Goal: Task Accomplishment & Management: Manage account settings

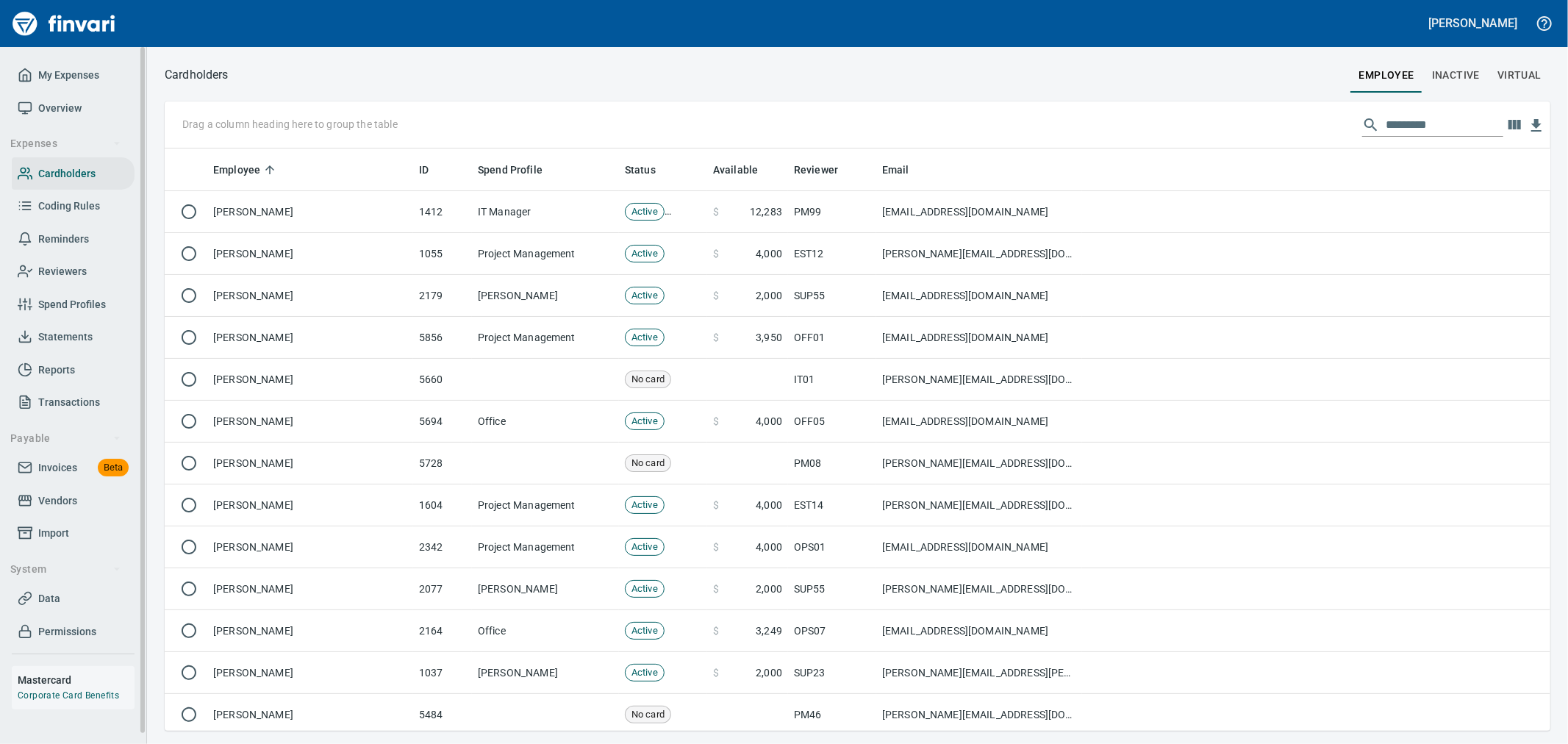
scroll to position [570, 1361]
click at [1371, 128] on div at bounding box center [1432, 125] width 141 height 24
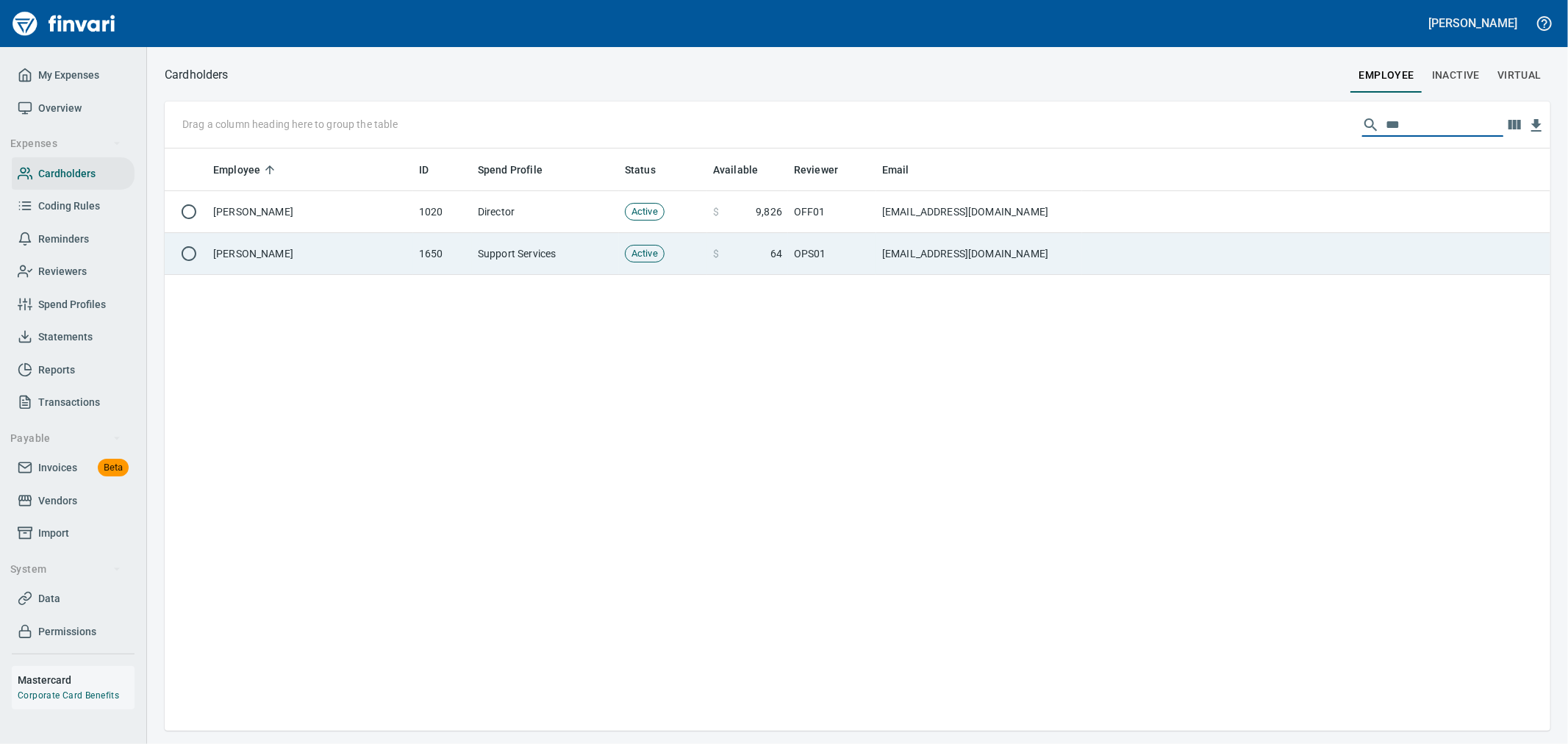
type input "***"
click at [1007, 265] on td "tyat@tapani.com" at bounding box center [979, 254] width 206 height 42
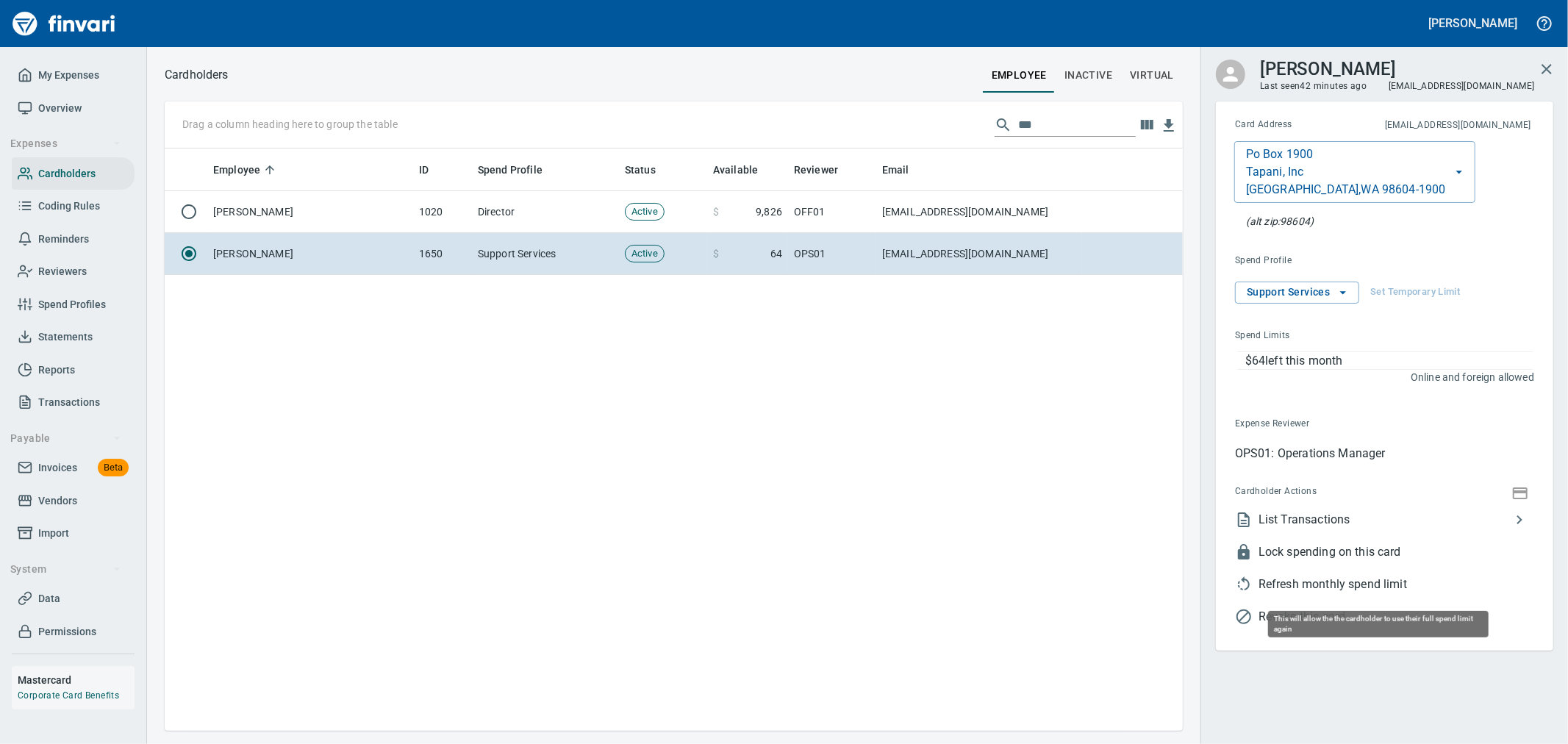
click at [1316, 590] on span "Refresh monthly spend limit" at bounding box center [1397, 585] width 276 height 17
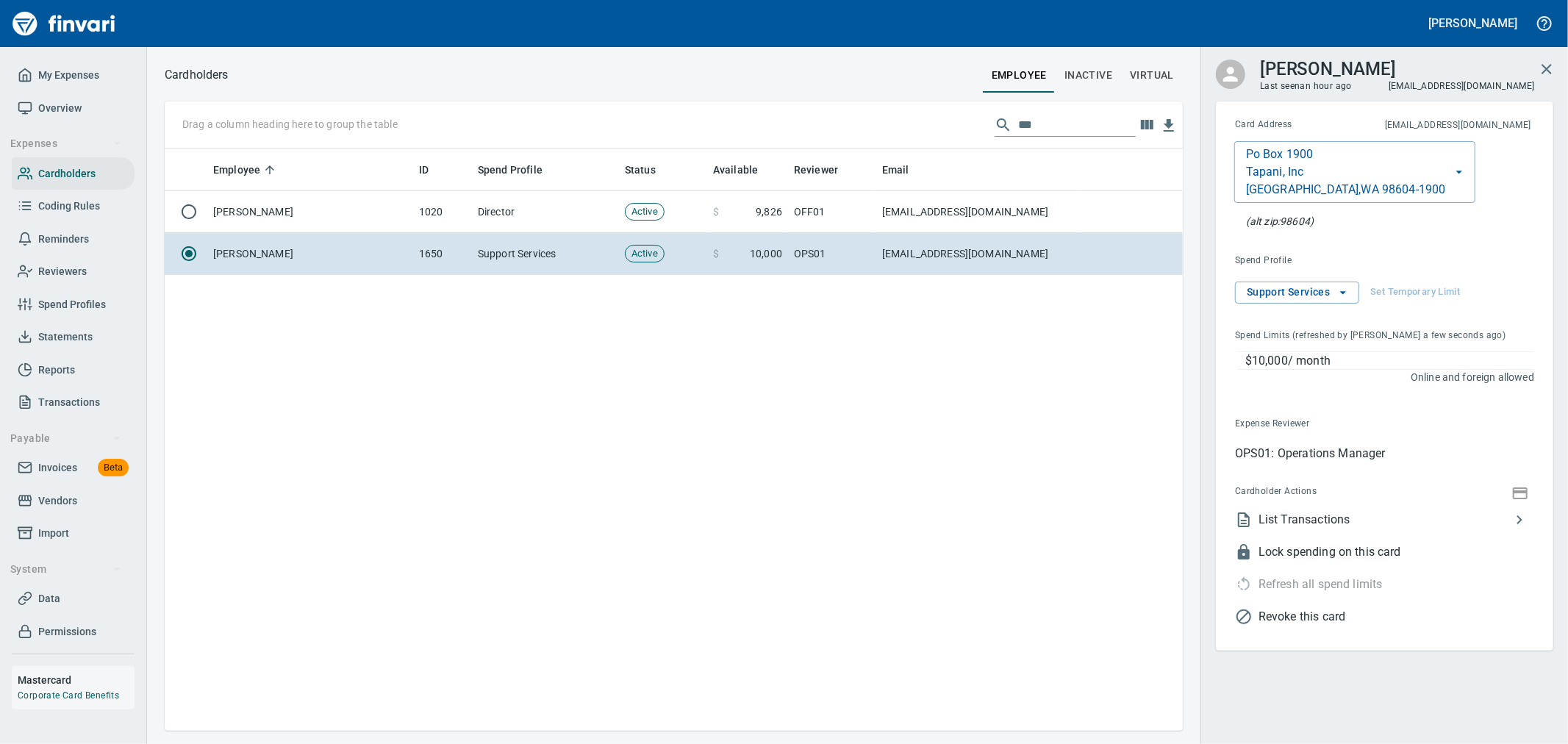
scroll to position [570, 1006]
click at [1548, 75] on icon "button" at bounding box center [1547, 69] width 17 height 17
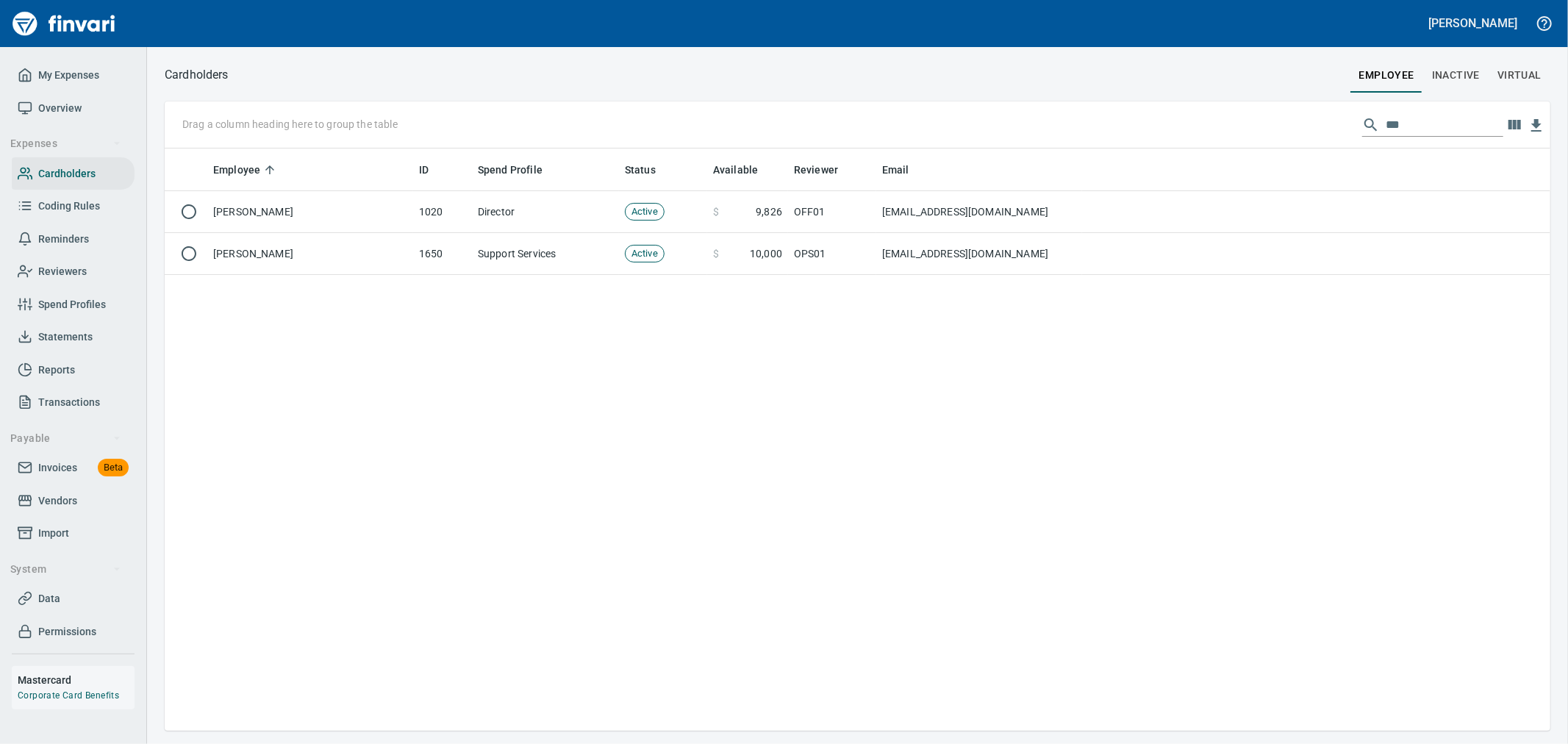
scroll to position [570, 1373]
drag, startPoint x: 68, startPoint y: 456, endPoint x: 64, endPoint y: 414, distance: 42.2
click at [68, 454] on link "Invoices Beta" at bounding box center [73, 468] width 123 height 33
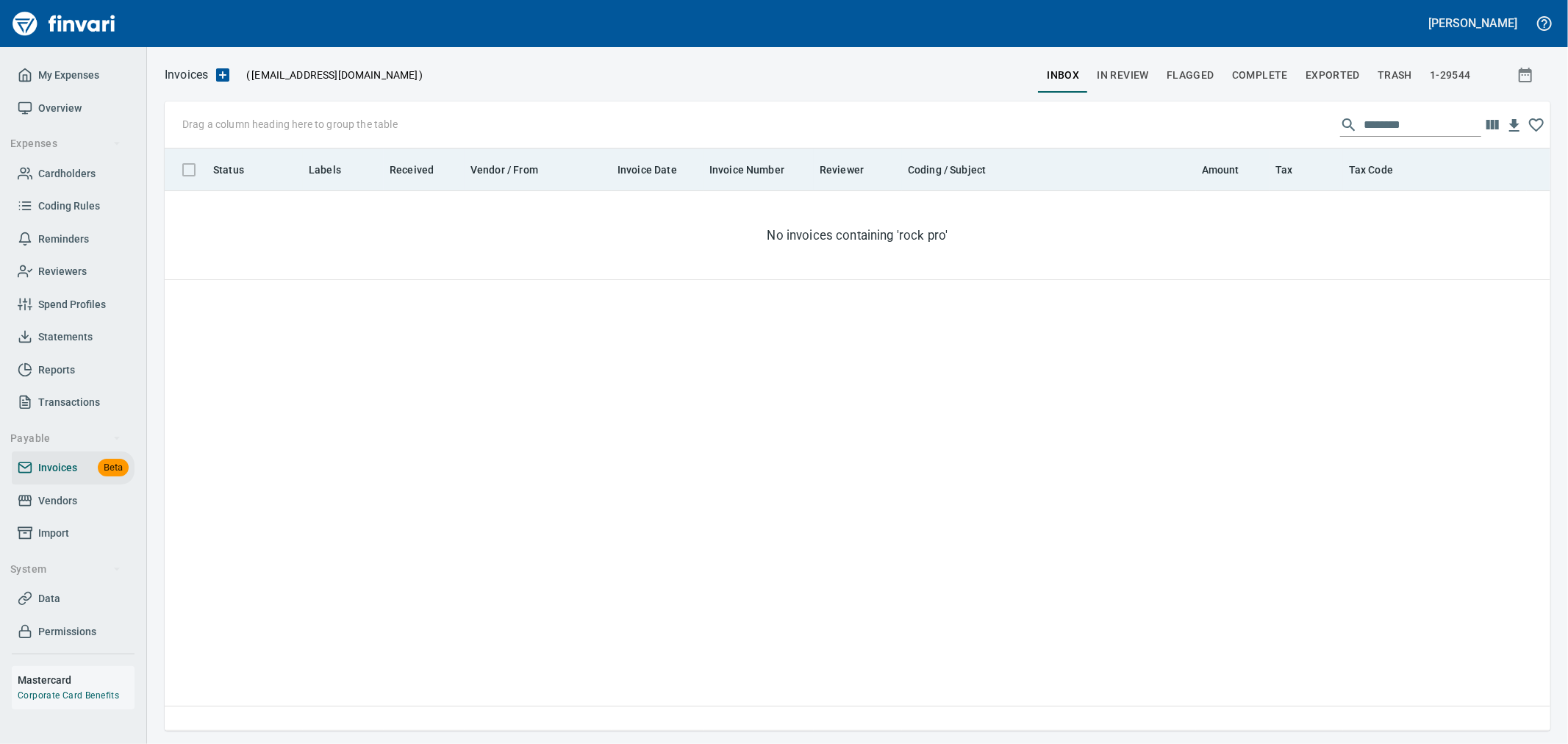
scroll to position [570, 1373]
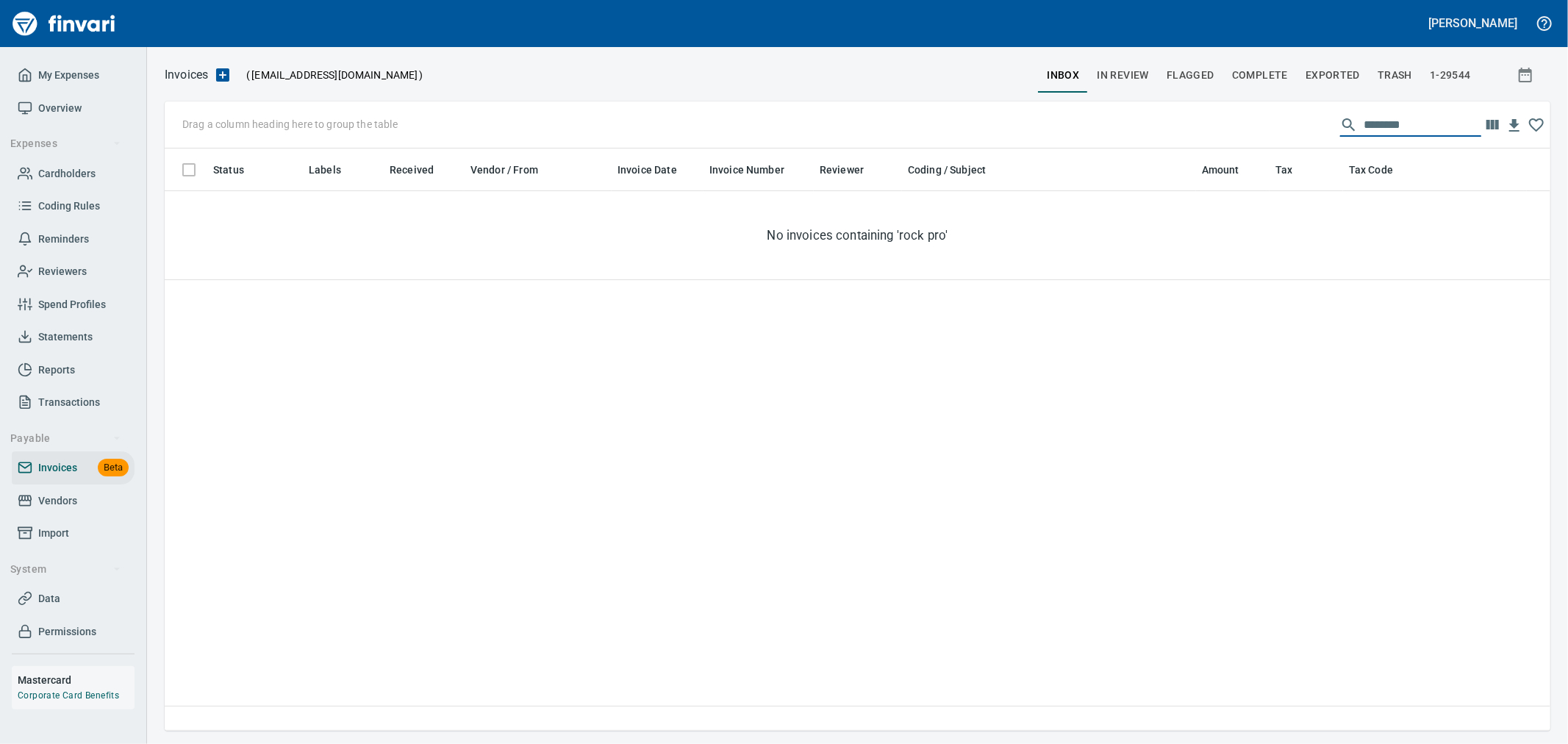
drag, startPoint x: 1413, startPoint y: 130, endPoint x: 952, endPoint y: 61, distance: 466.1
click at [952, 65] on div "Invoices ( tapani-invoices@finvari.net ) inbox In Review Flagged Complete Expor…" at bounding box center [857, 398] width 1421 height 666
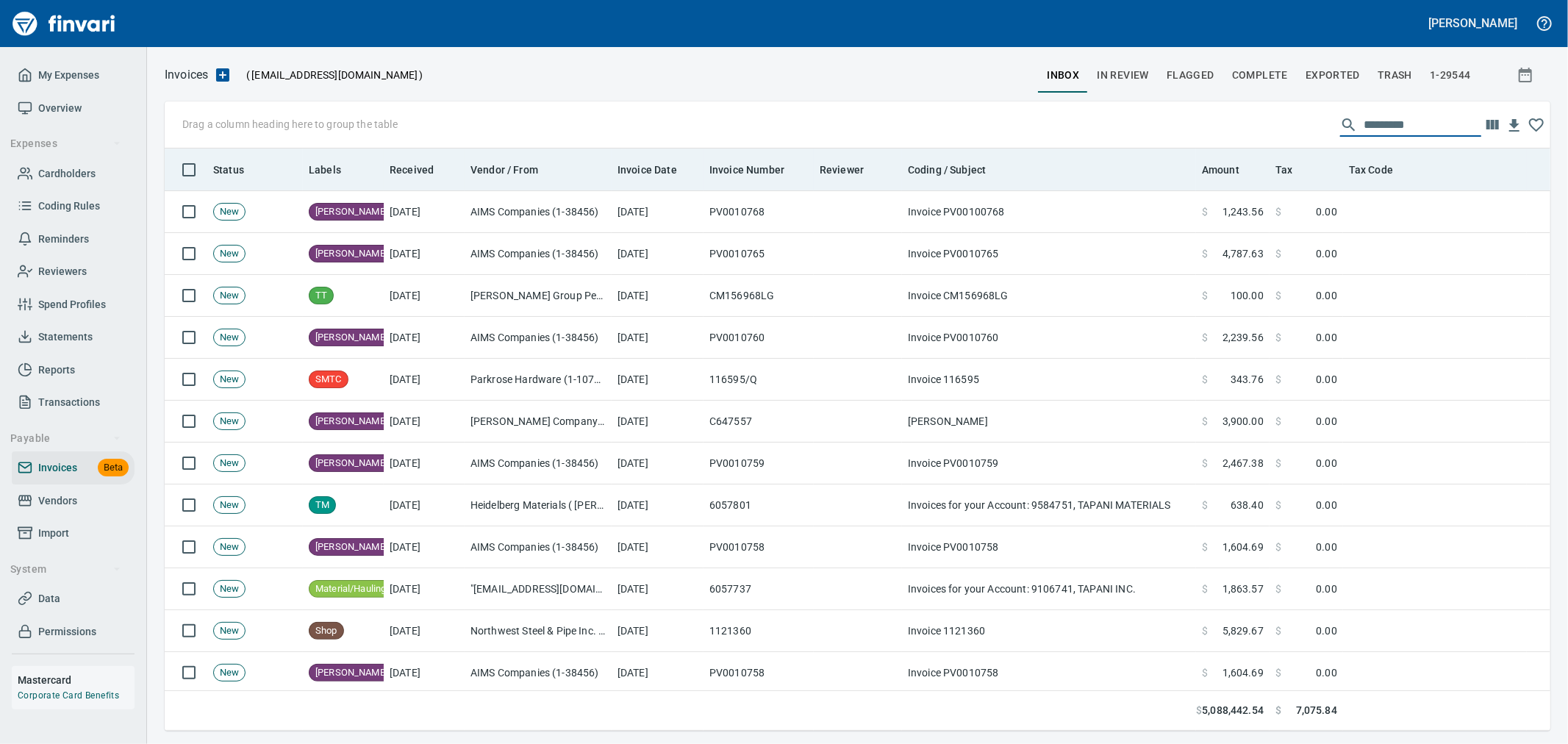
scroll to position [570, 1361]
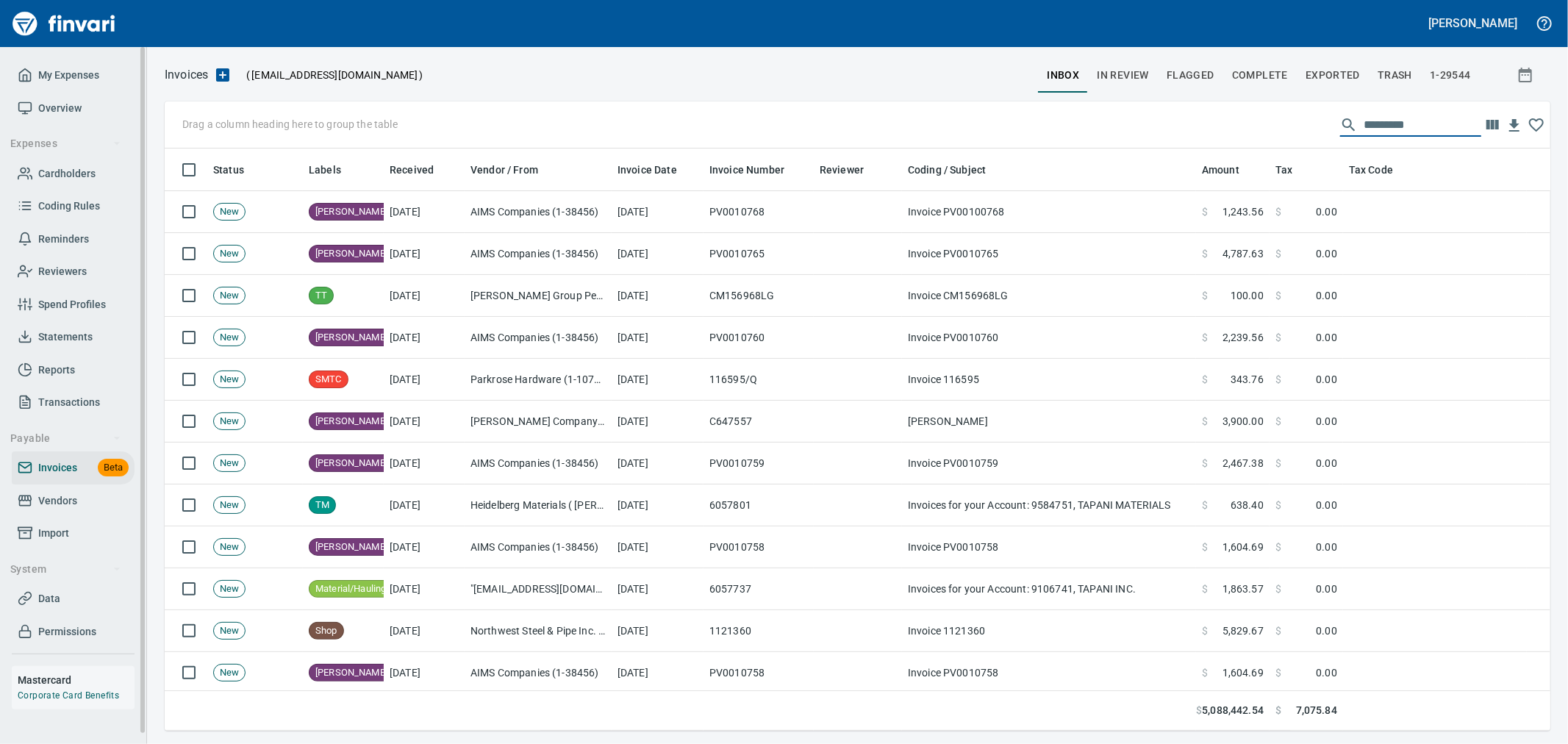
click at [45, 493] on span "Vendors" at bounding box center [57, 500] width 39 height 18
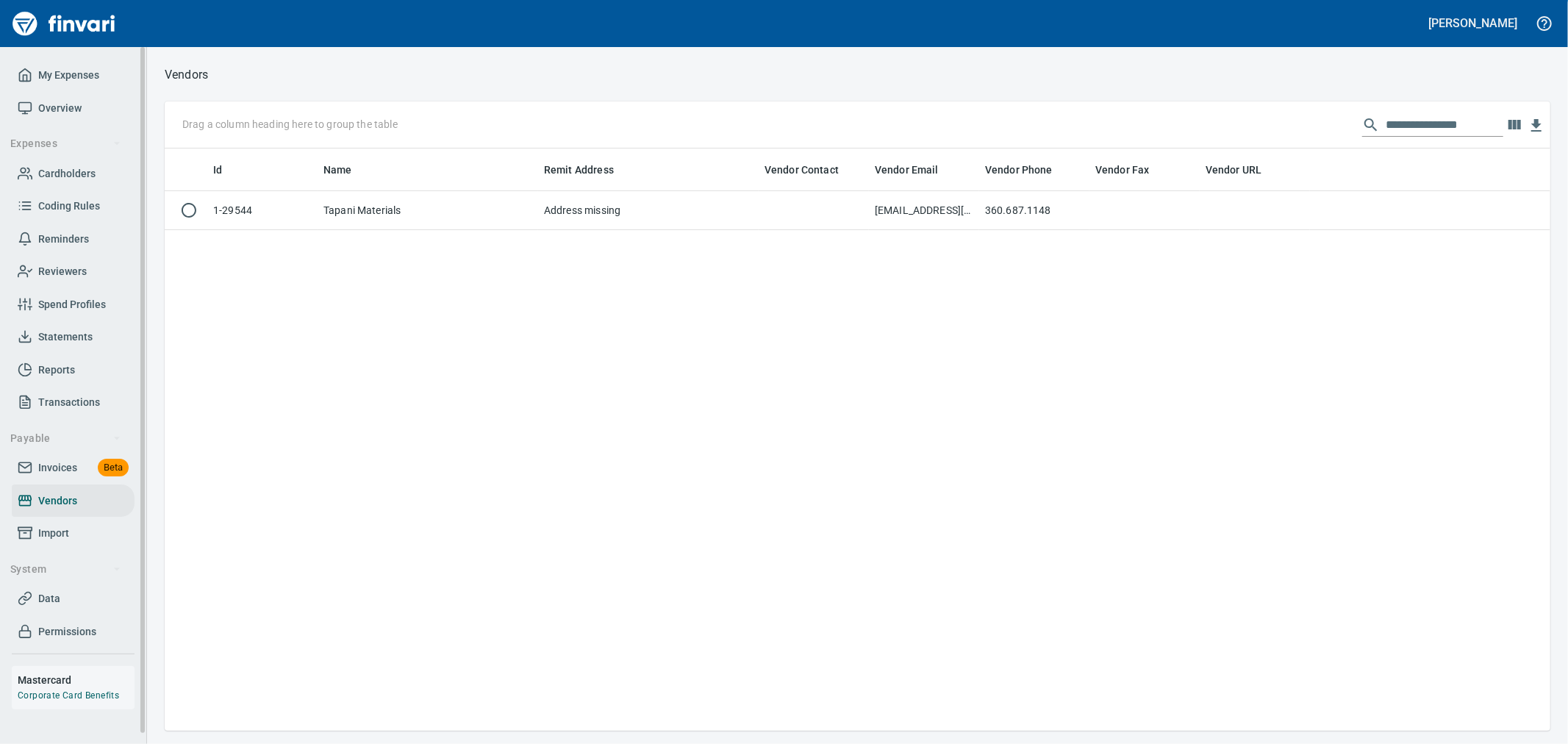
scroll to position [570, 1373]
click at [1466, 118] on input "**********" at bounding box center [1444, 125] width 117 height 24
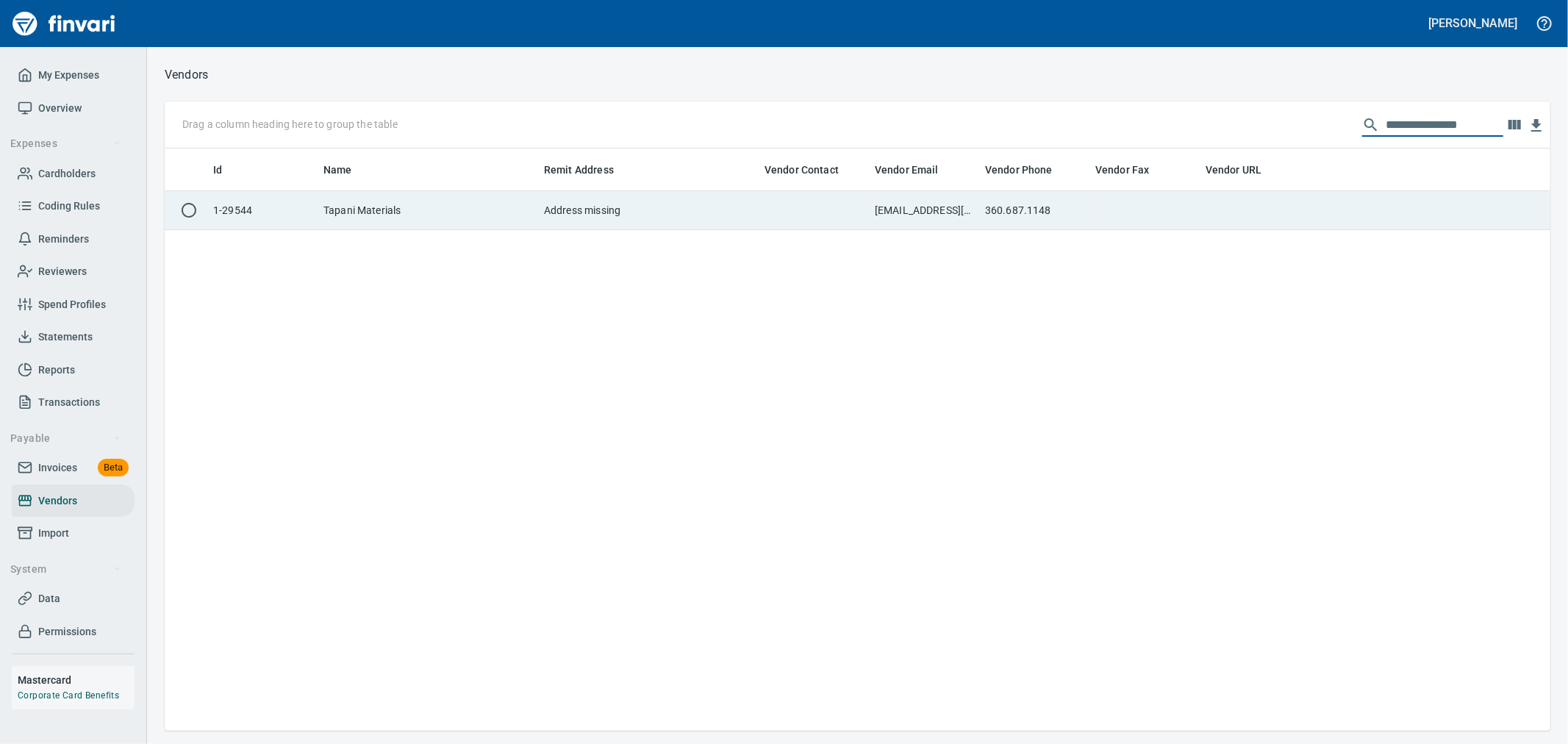
click at [759, 211] on td at bounding box center [813, 210] width 110 height 39
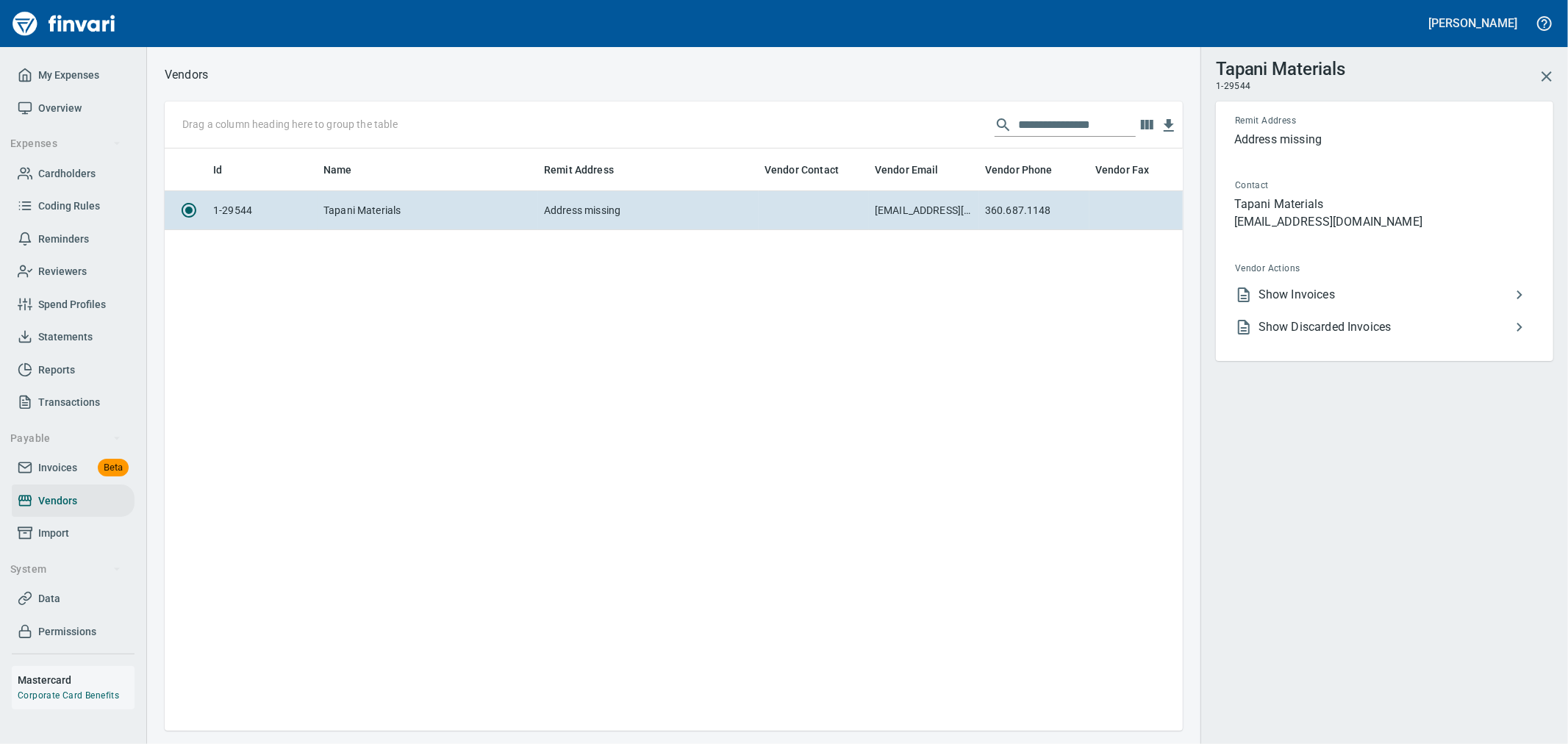
scroll to position [558, 1006]
click at [1359, 287] on span "Show Invoices" at bounding box center [1385, 295] width 252 height 17
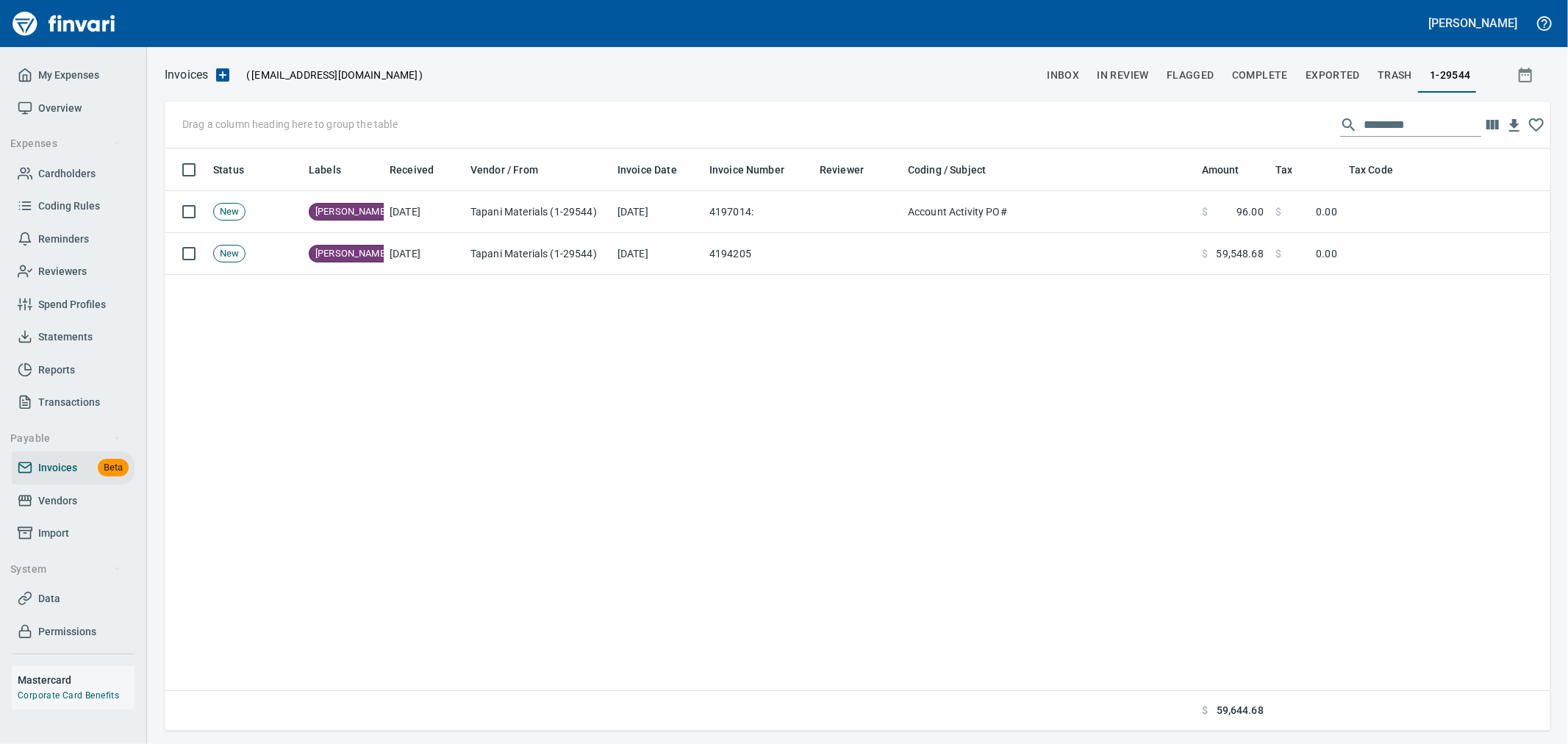
scroll to position [570, 1373]
click at [1413, 130] on input "text" at bounding box center [1422, 125] width 117 height 24
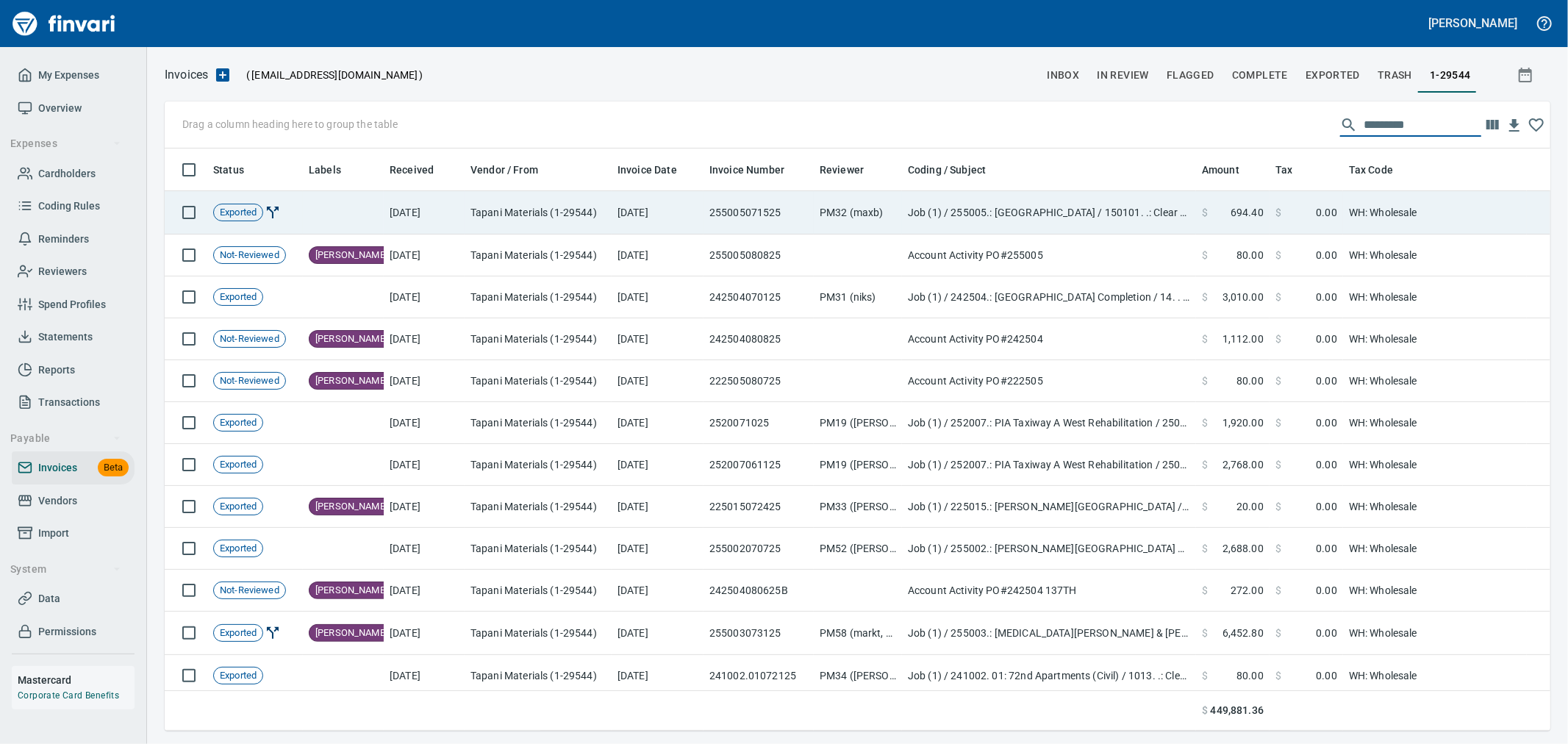
scroll to position [570, 1361]
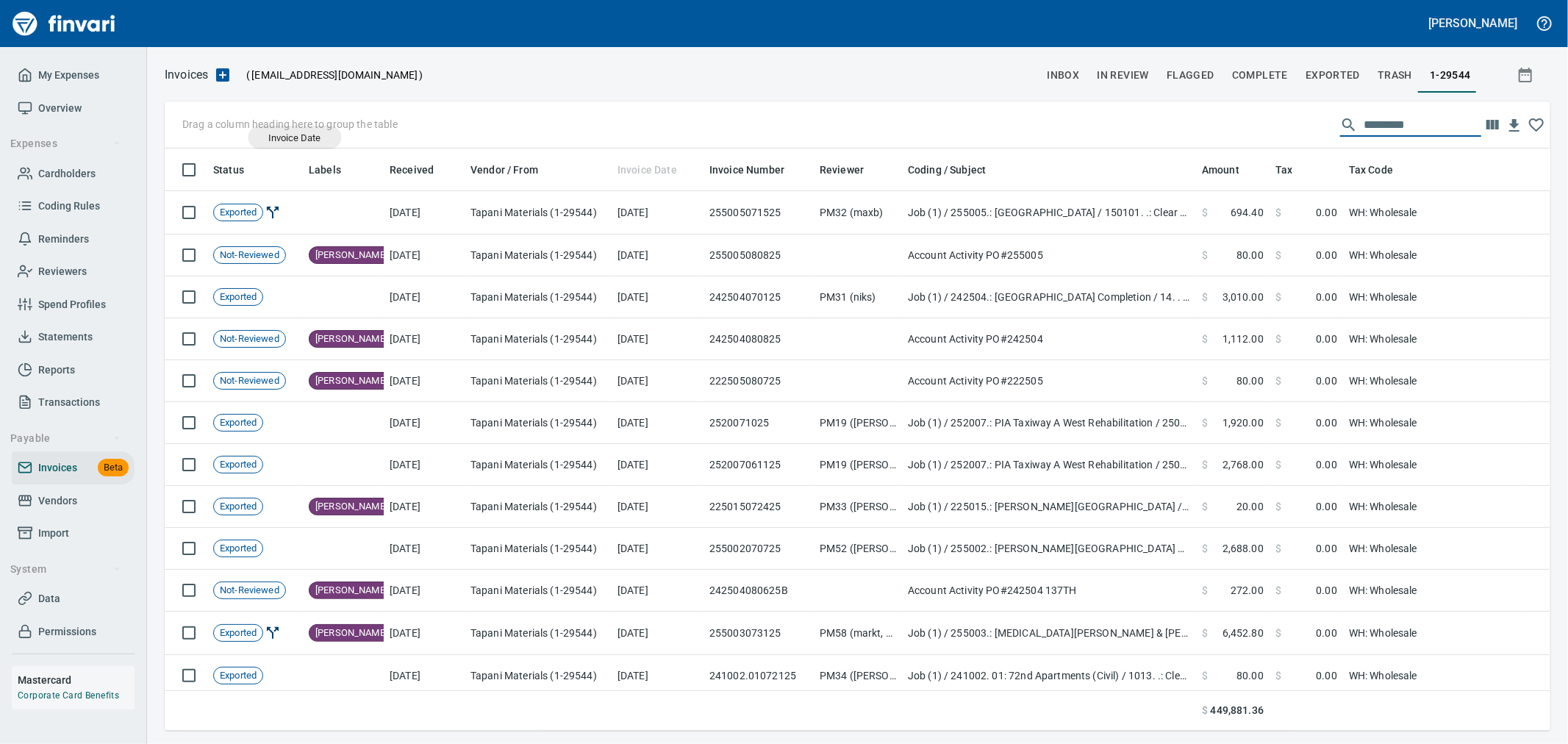
drag, startPoint x: 641, startPoint y: 174, endPoint x: 260, endPoint y: 131, distance: 383.4
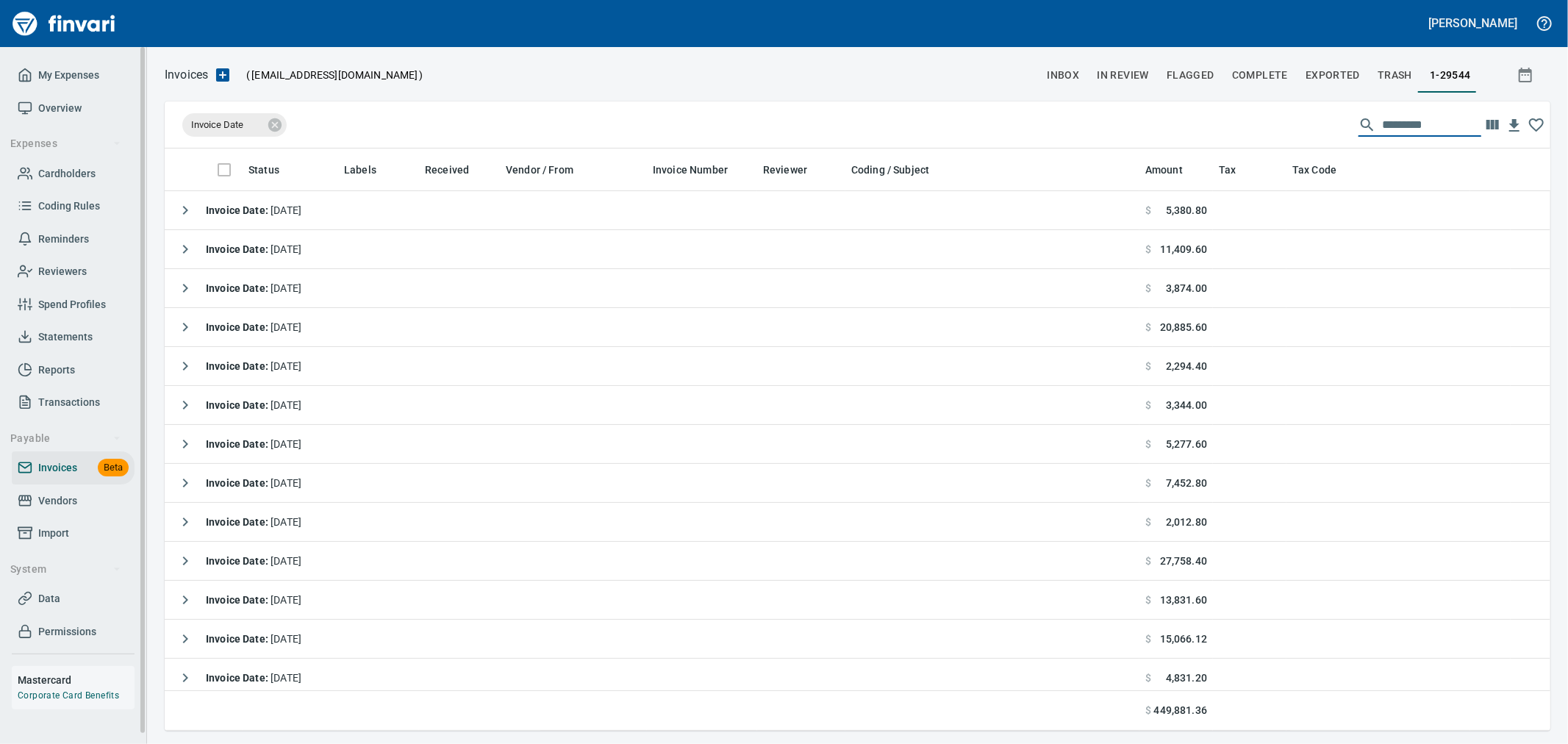
click at [218, 126] on span "Invoice Date" at bounding box center [227, 125] width 71 height 13
click at [227, 126] on span "Invoice Date" at bounding box center [227, 125] width 71 height 13
click at [237, 123] on span "Invoice Date" at bounding box center [227, 125] width 71 height 13
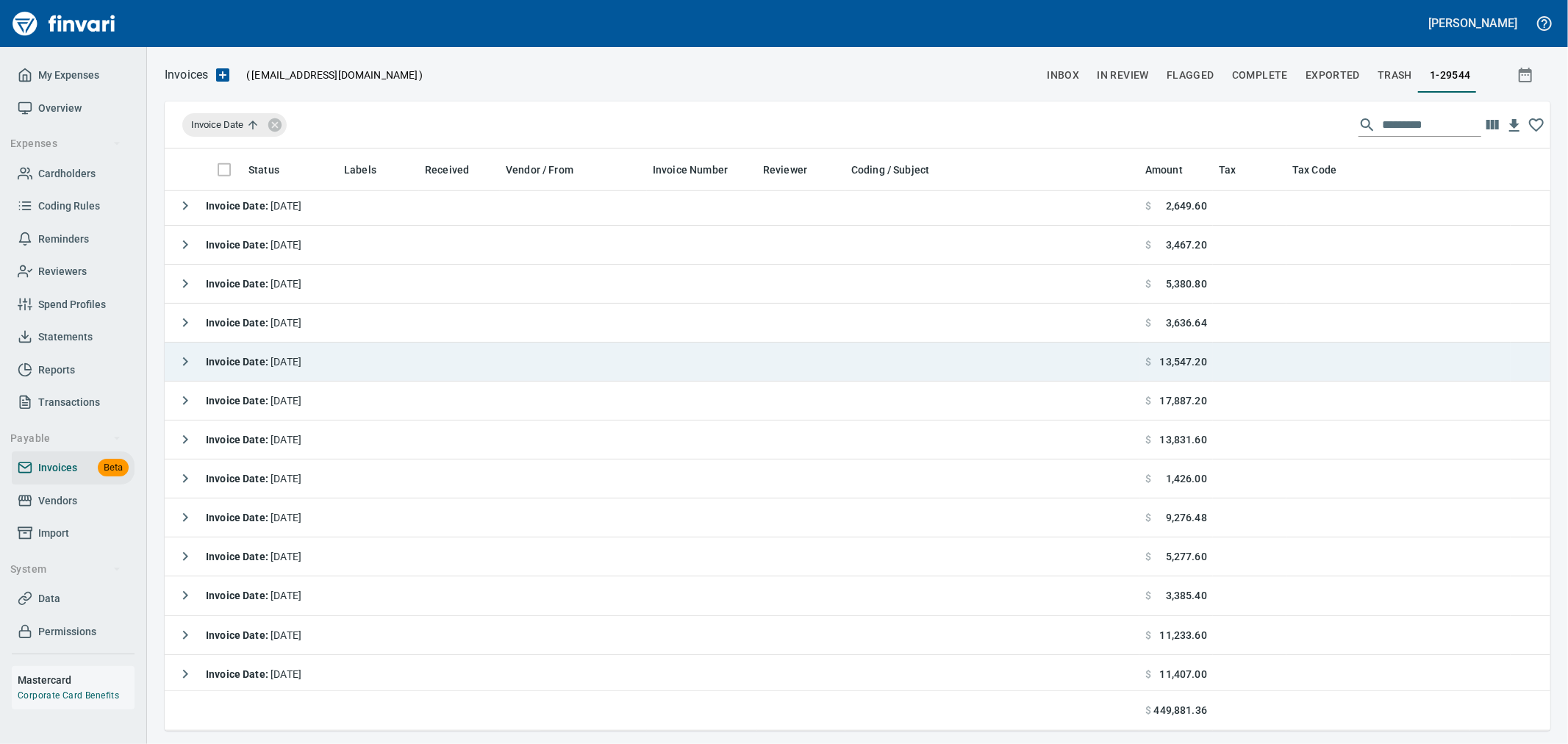
click at [185, 370] on icon "button" at bounding box center [185, 362] width 17 height 17
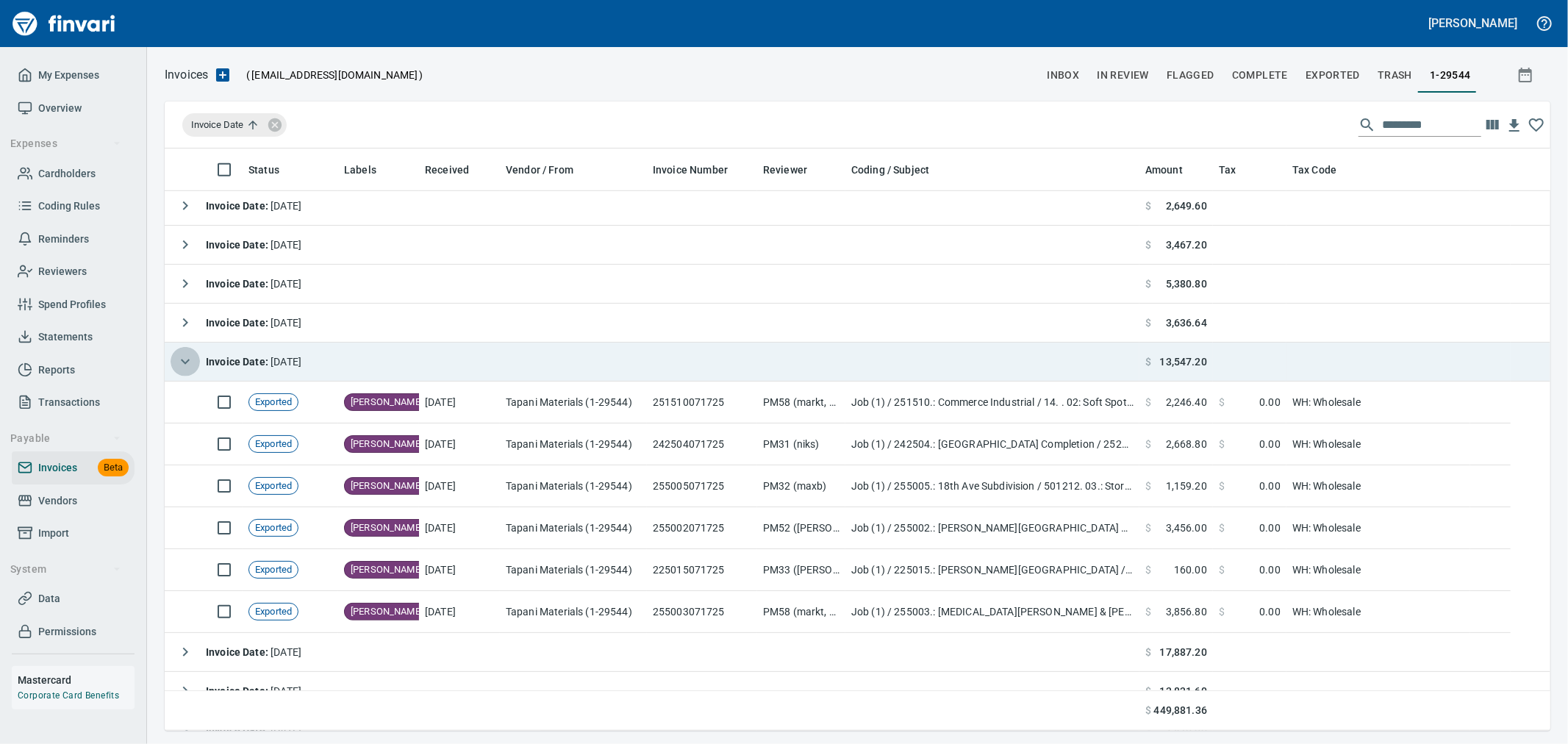
click at [189, 370] on icon "button" at bounding box center [185, 362] width 17 height 17
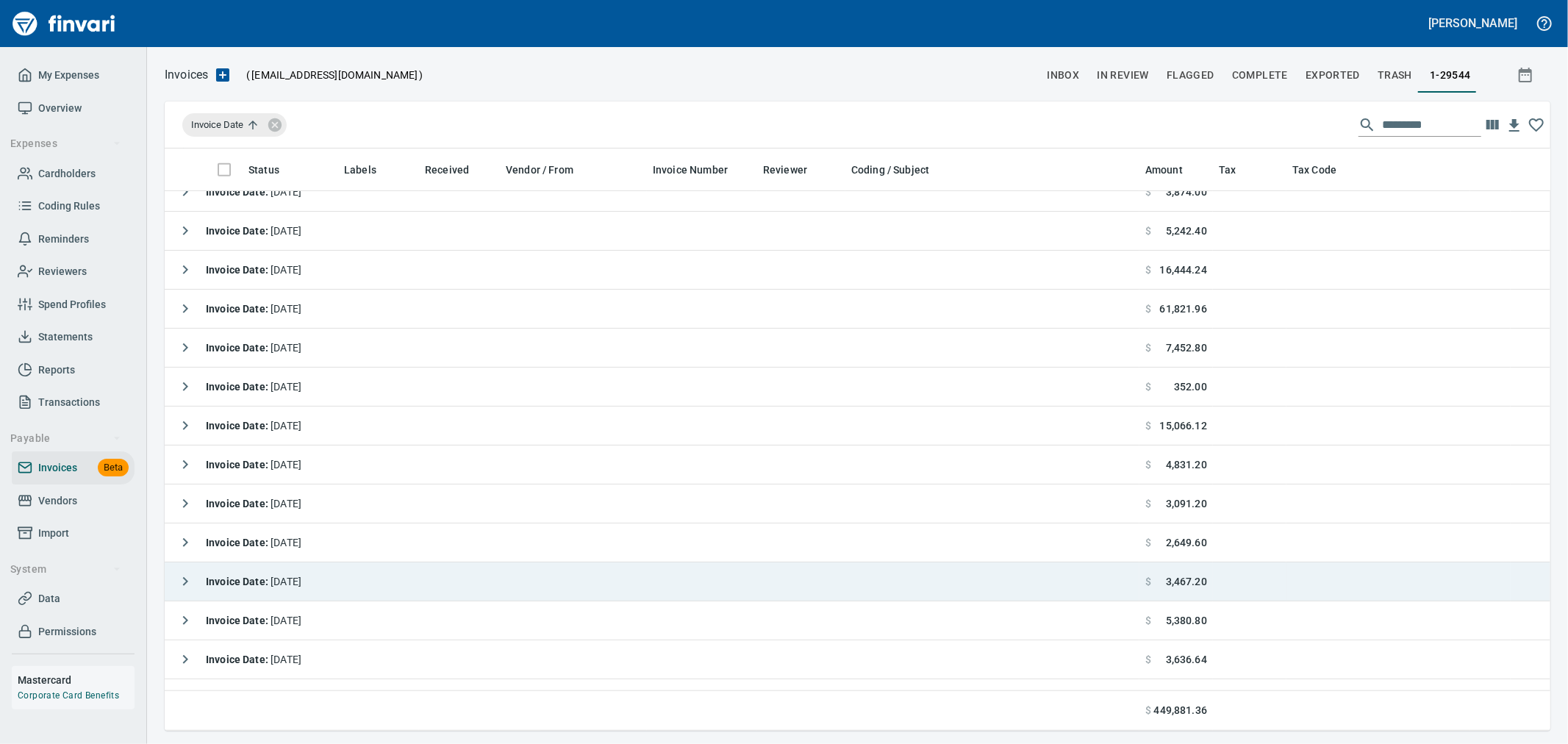
scroll to position [642, 0]
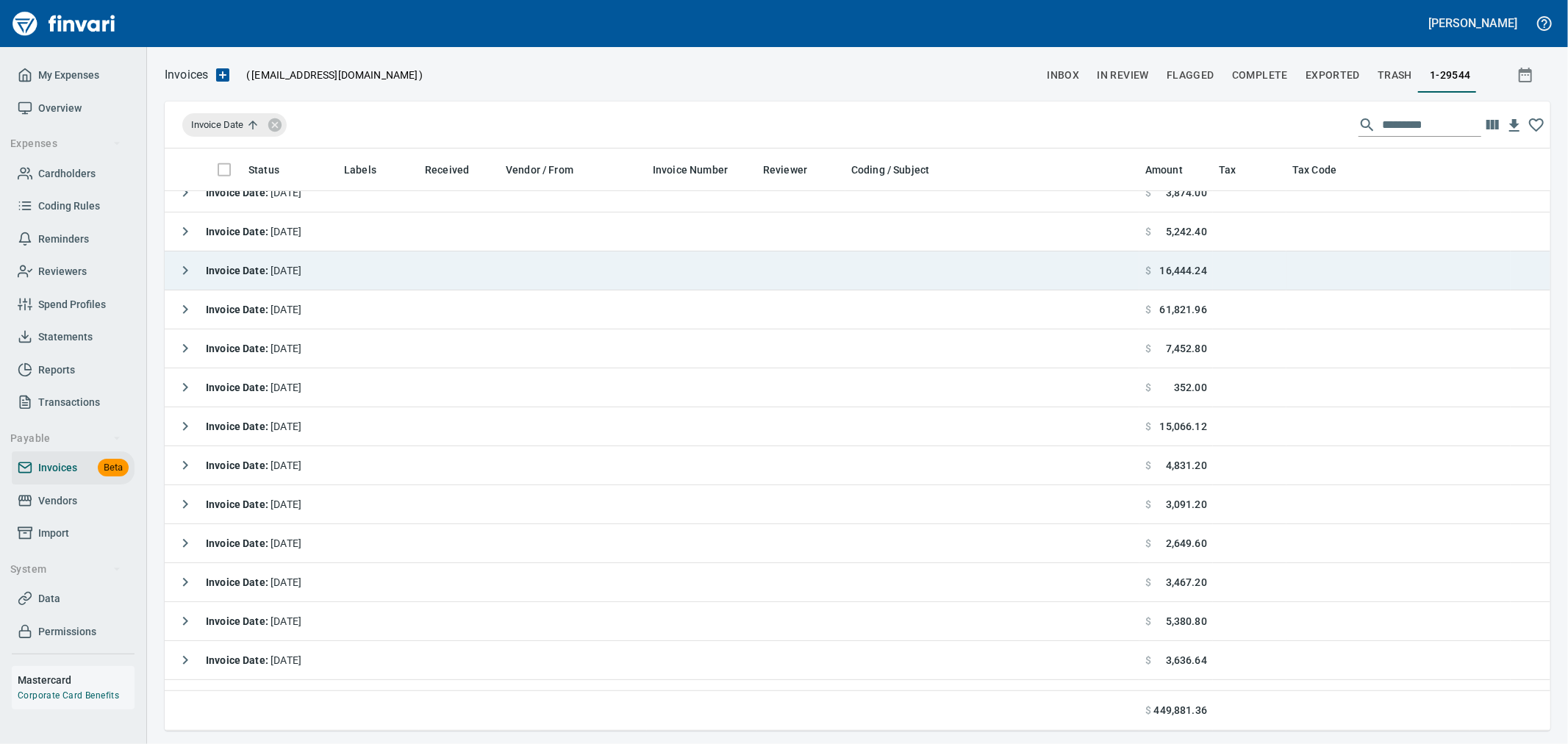
click at [185, 268] on icon "button" at bounding box center [185, 270] width 5 height 9
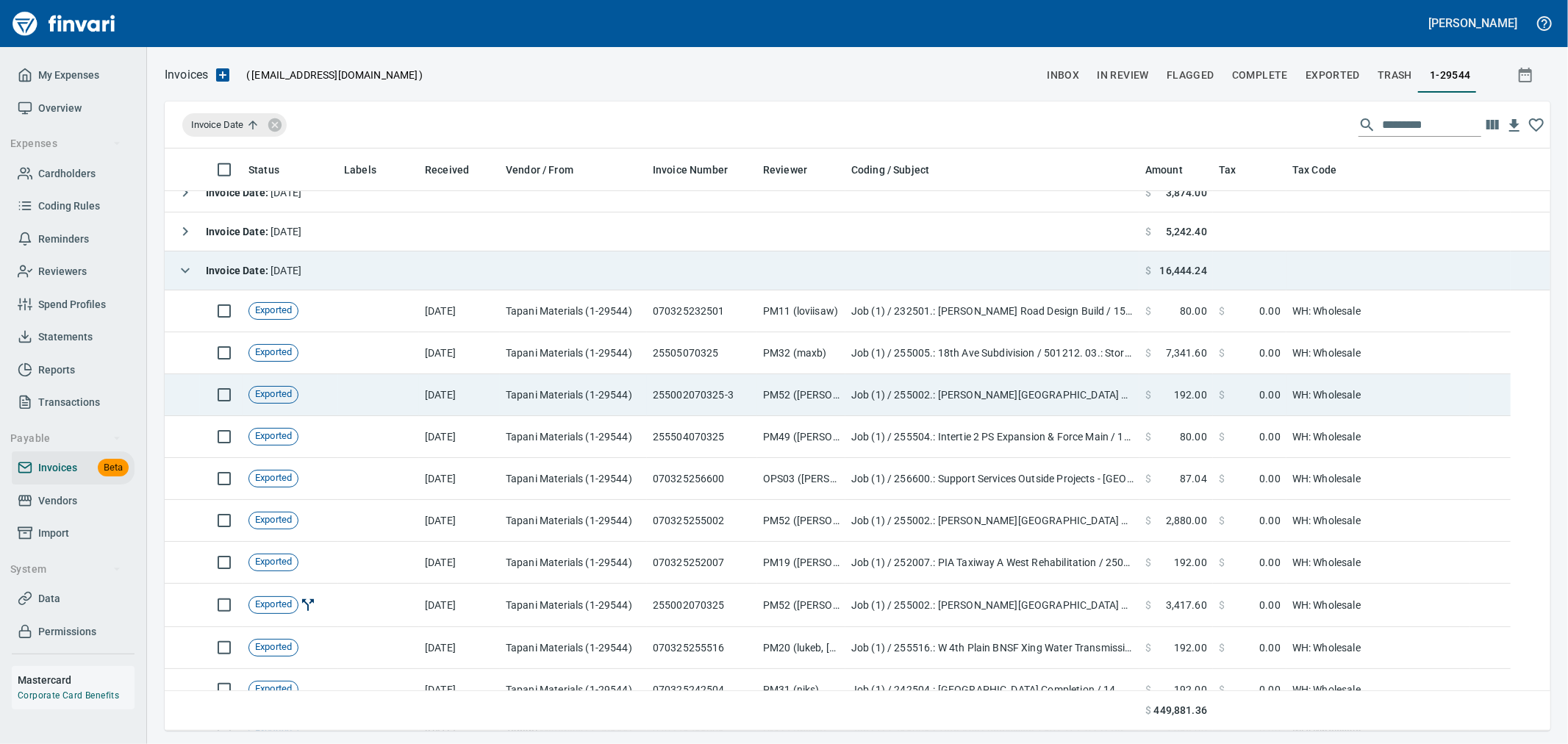
click at [1189, 397] on span "192.00" at bounding box center [1191, 395] width 33 height 15
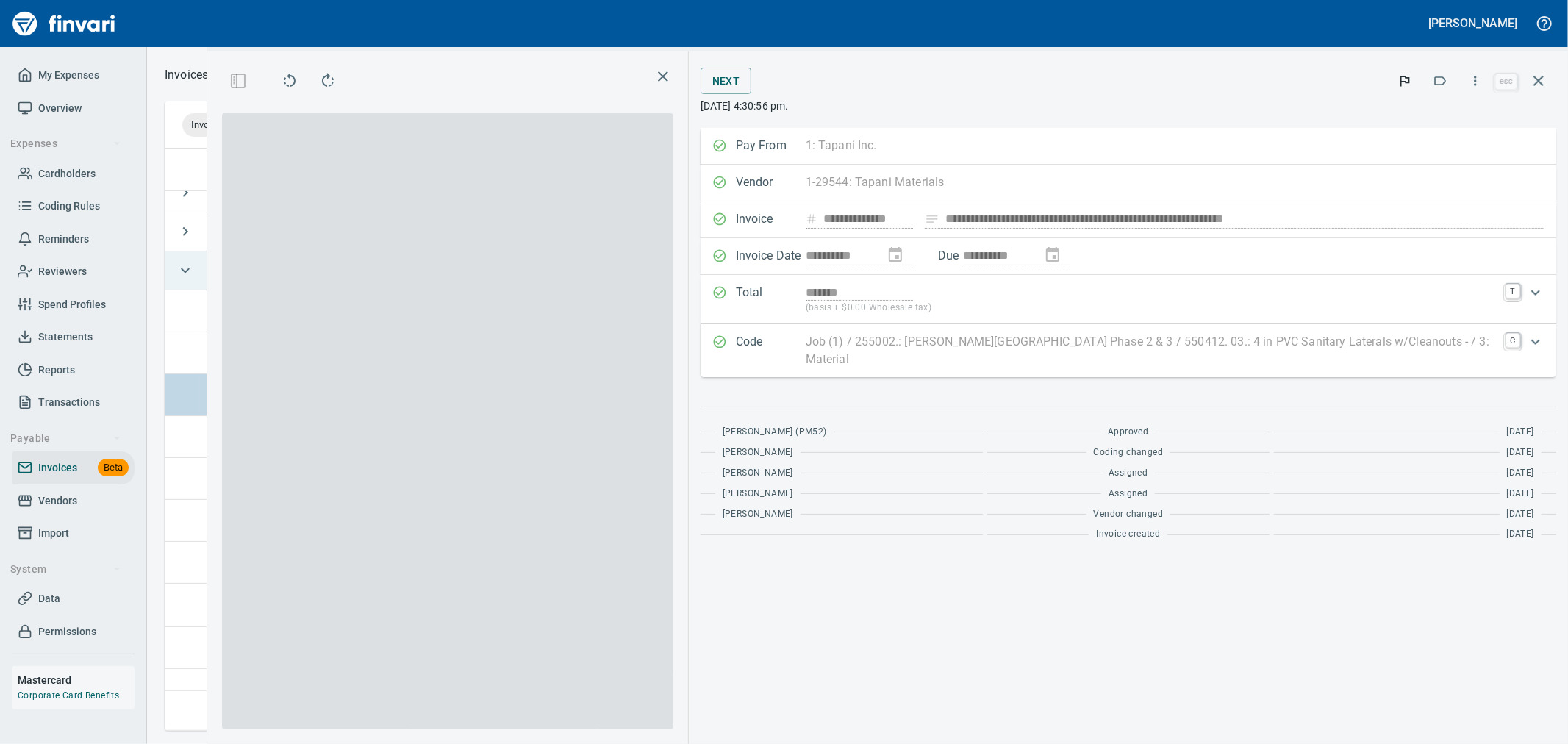
scroll to position [558, 994]
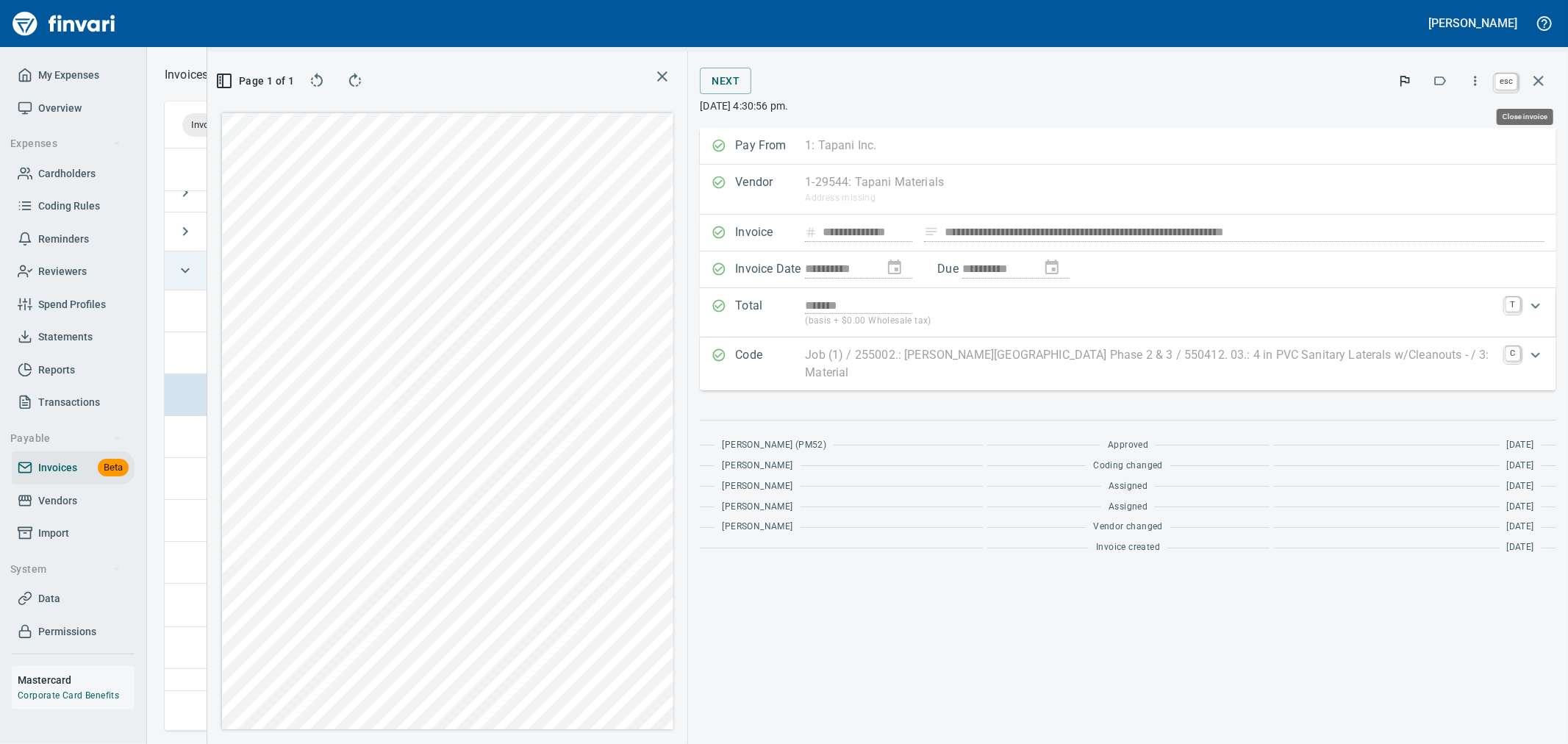
click at [1544, 72] on icon "button" at bounding box center [1539, 81] width 17 height 17
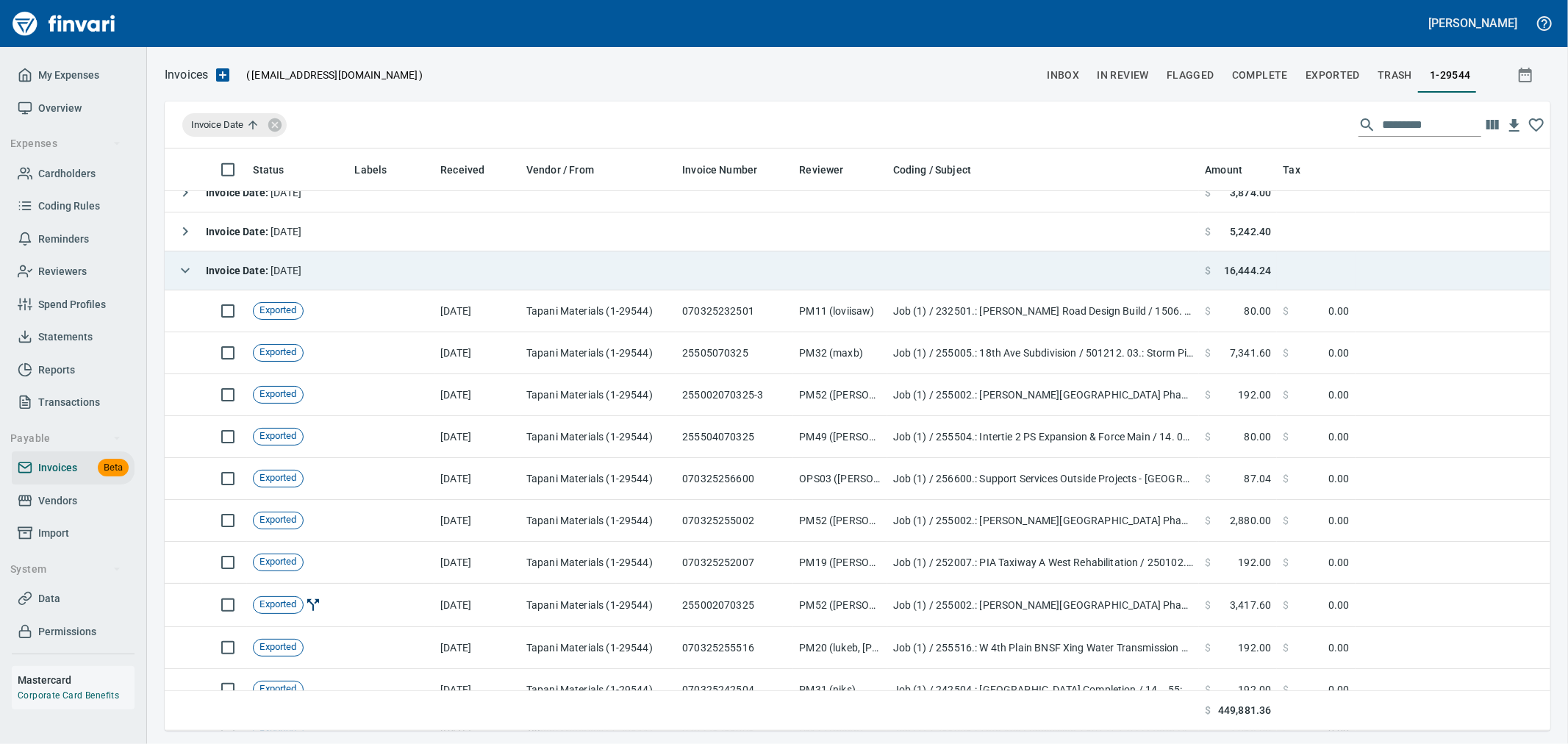
scroll to position [570, 1359]
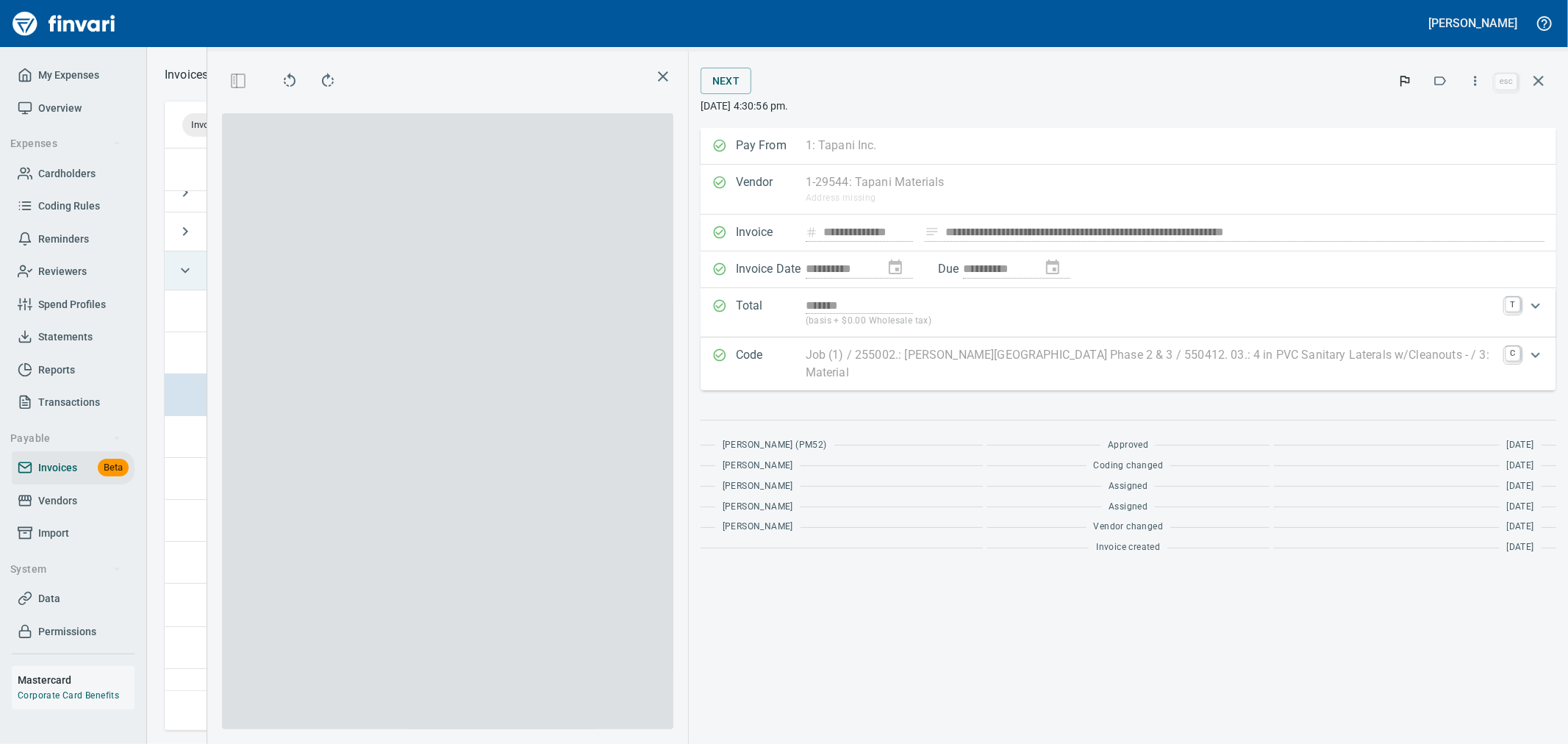
scroll to position [558, 994]
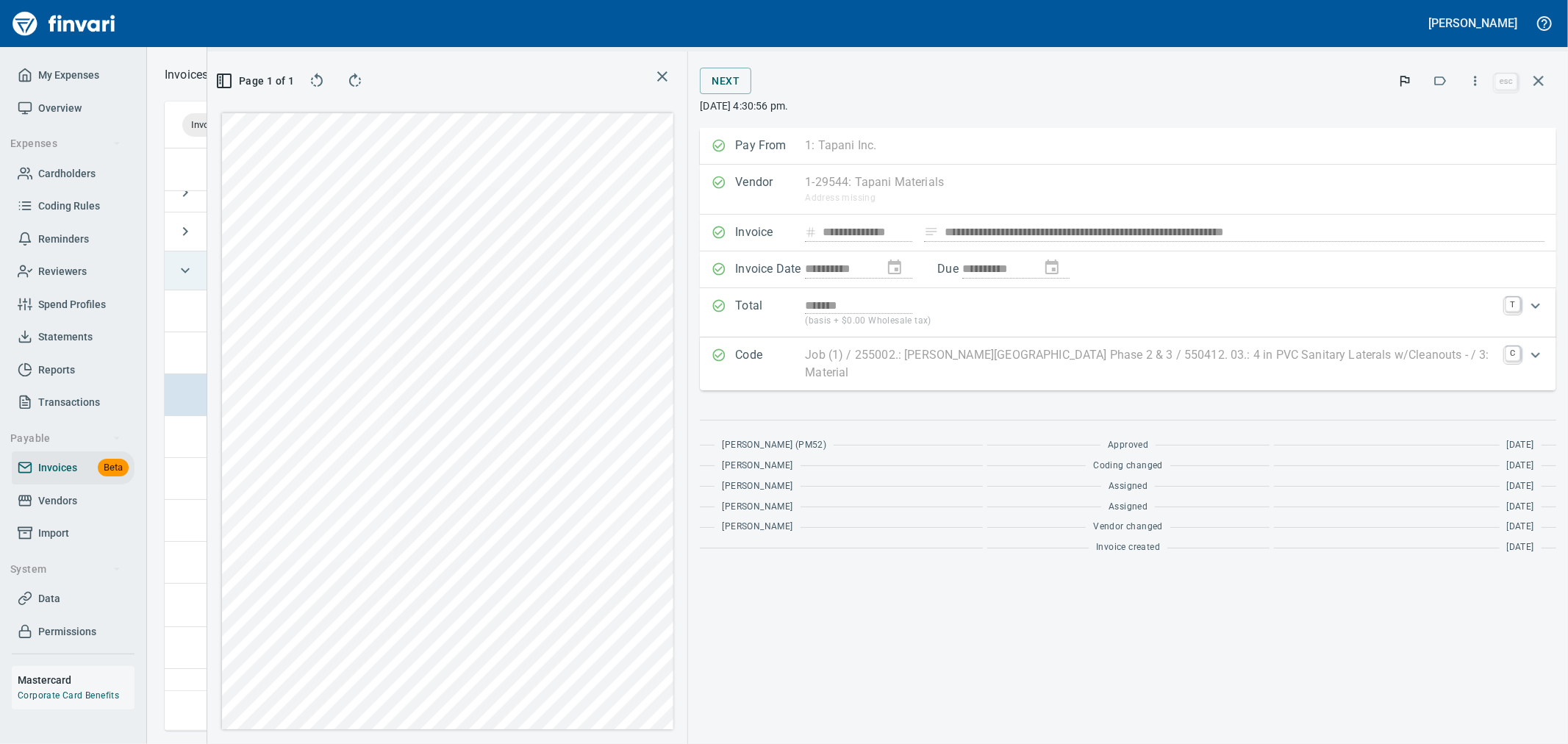
click at [938, 232] on div "**********" at bounding box center [1128, 233] width 856 height 36
click at [903, 236] on div "**********" at bounding box center [1128, 233] width 856 height 36
drag, startPoint x: 1538, startPoint y: 77, endPoint x: 1410, endPoint y: 118, distance: 134.4
click at [1538, 77] on icon "button" at bounding box center [1539, 81] width 17 height 17
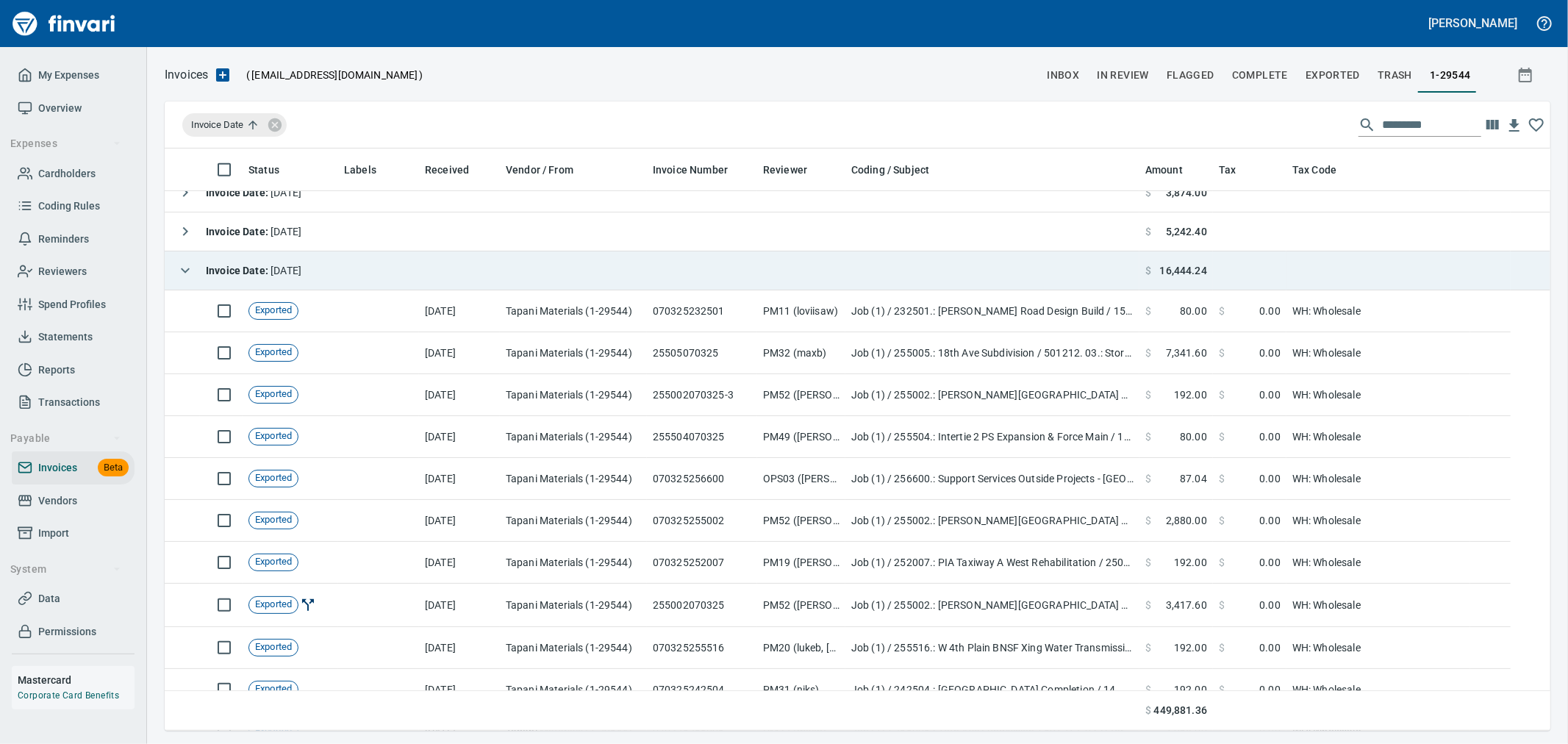
scroll to position [570, 1359]
click at [1425, 122] on input "text" at bounding box center [1431, 125] width 99 height 24
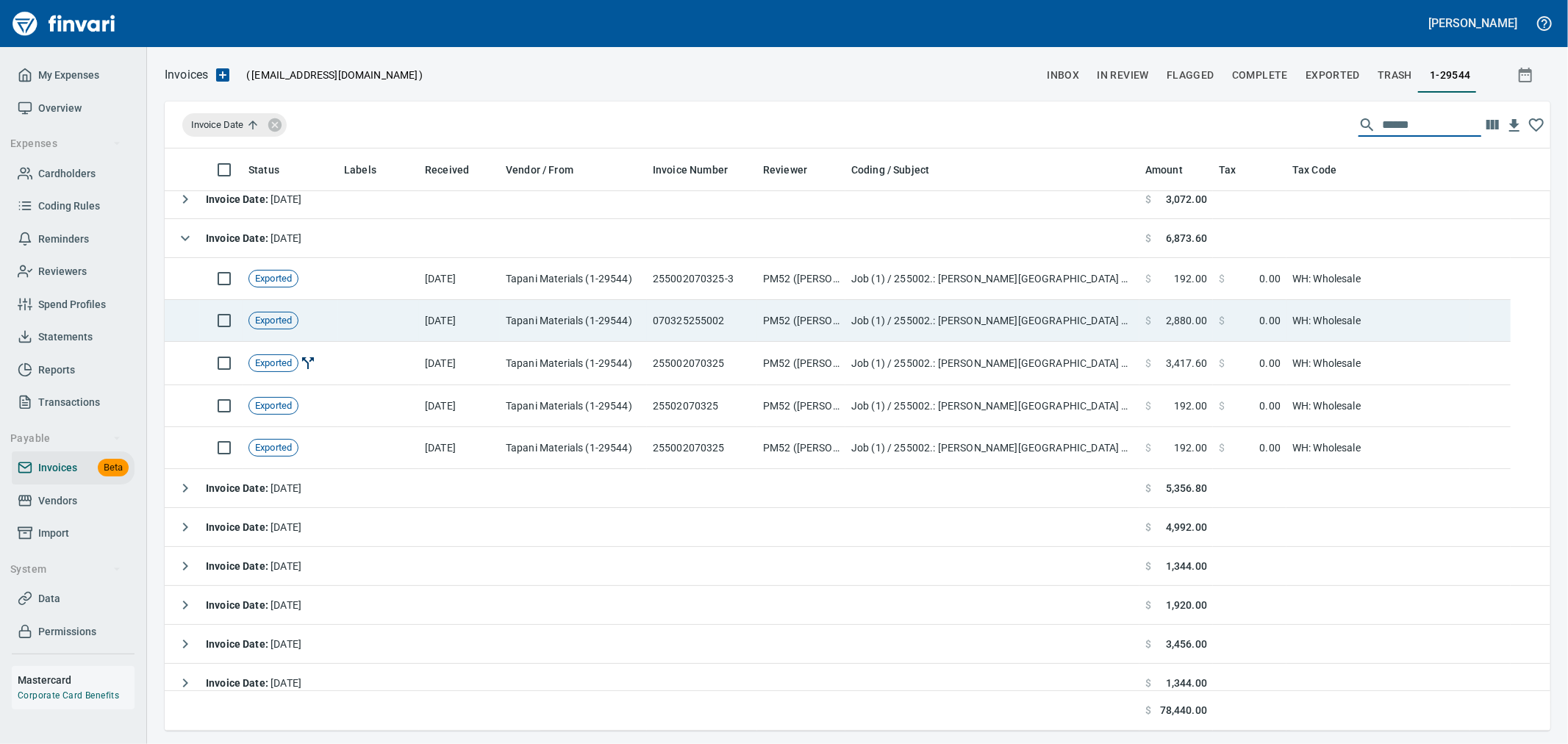
scroll to position [0, 0]
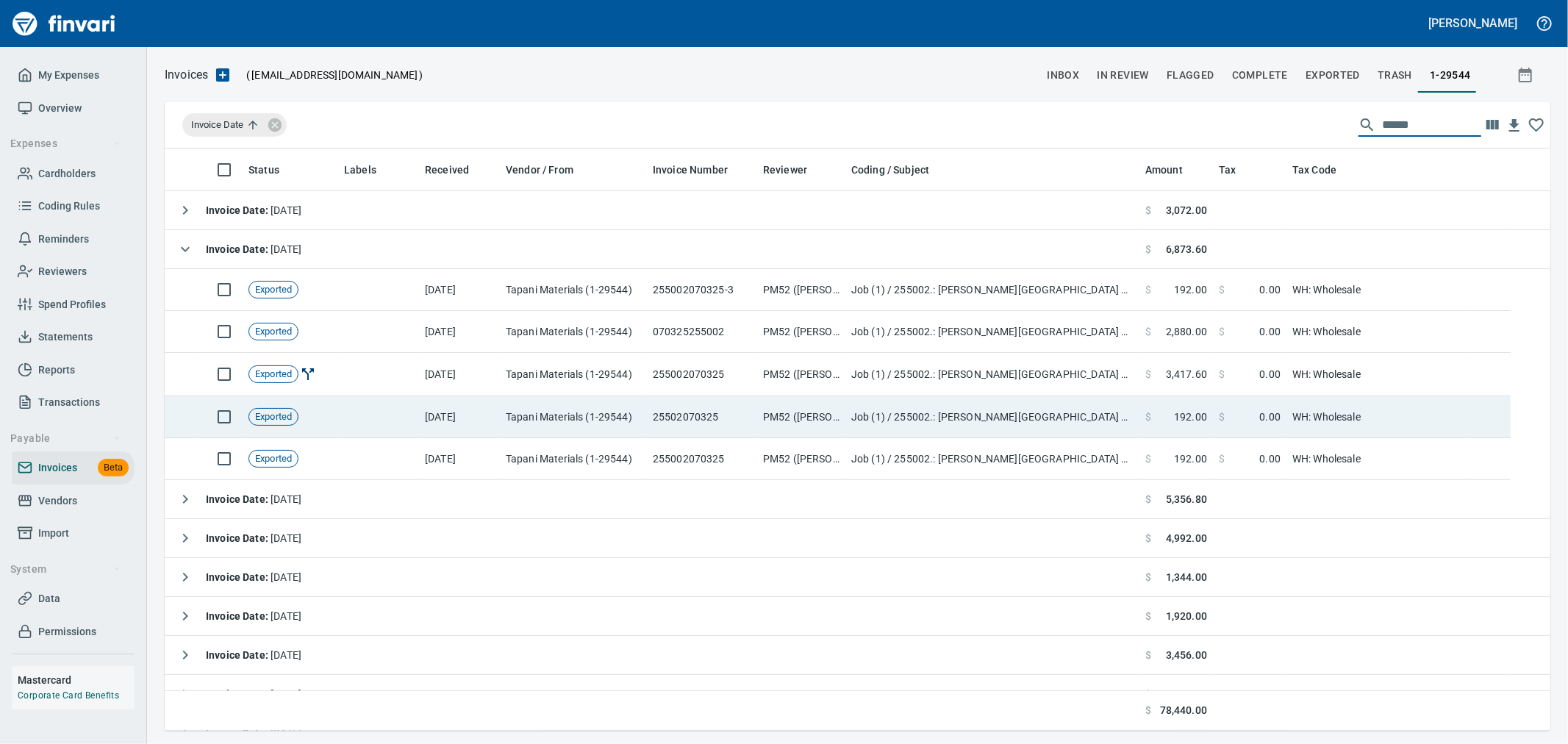
type input "******"
click at [762, 429] on td "PM52 ([PERSON_NAME])" at bounding box center [801, 417] width 88 height 42
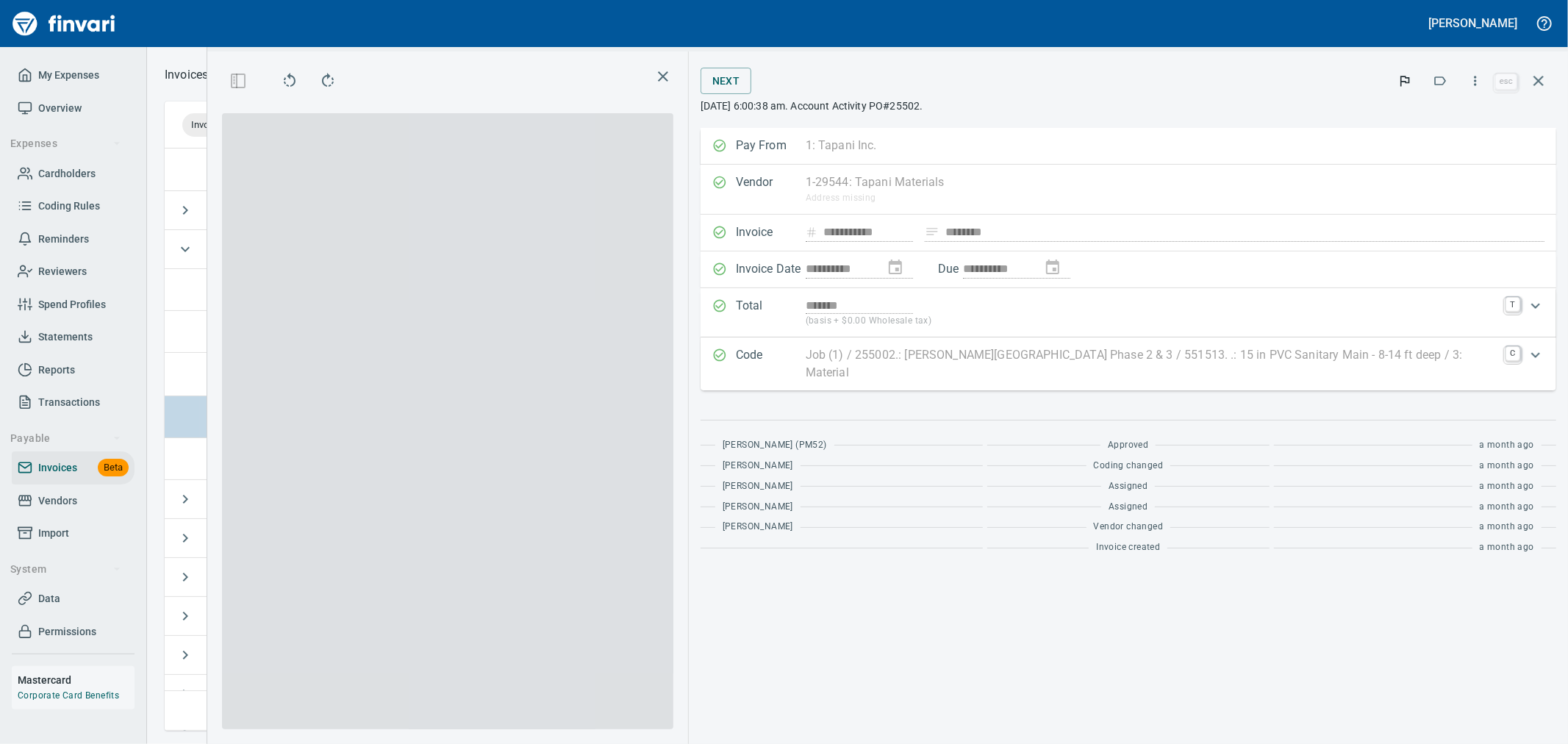
scroll to position [558, 994]
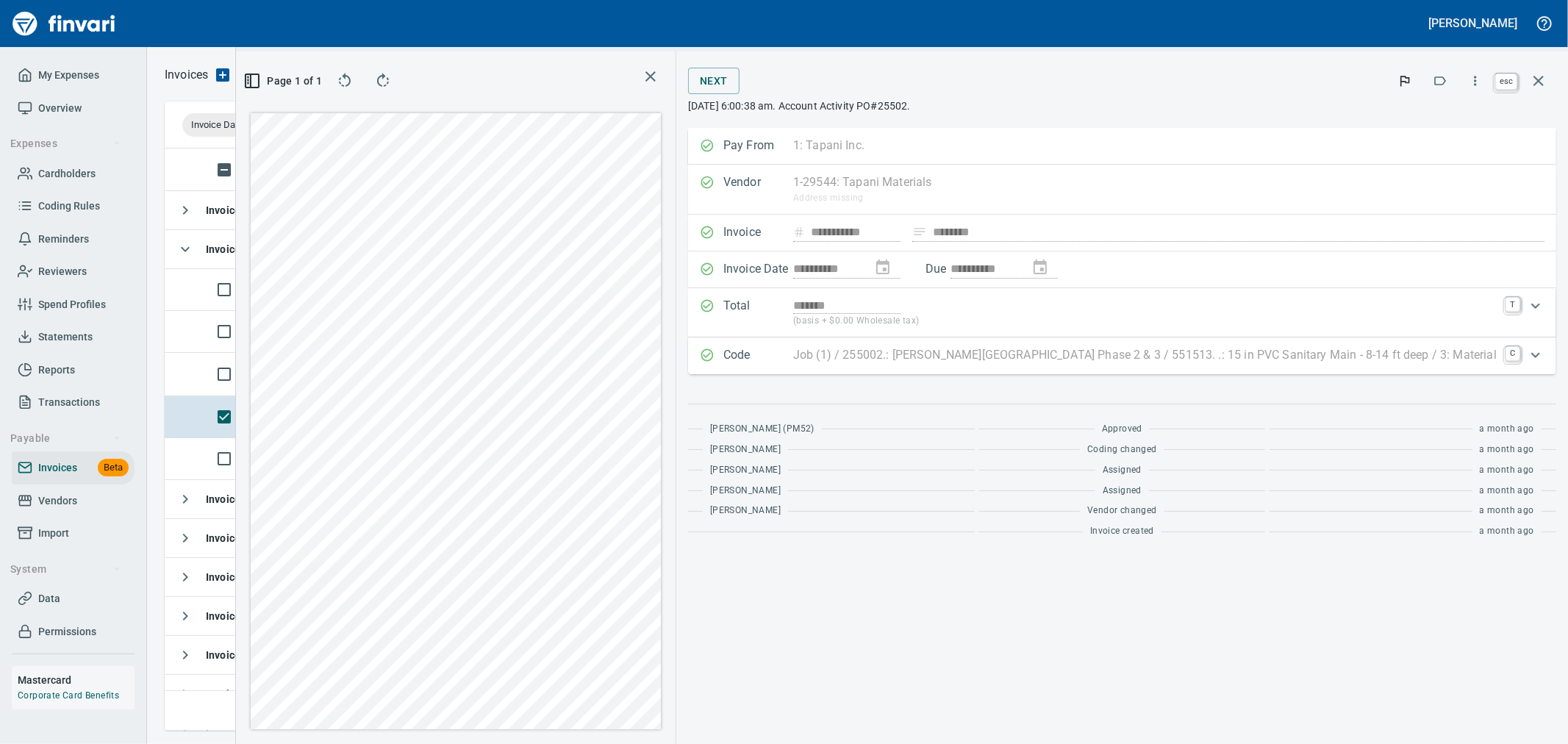
drag, startPoint x: 1536, startPoint y: 82, endPoint x: 527, endPoint y: 457, distance: 1076.4
click at [1537, 82] on icon "button" at bounding box center [1539, 81] width 17 height 17
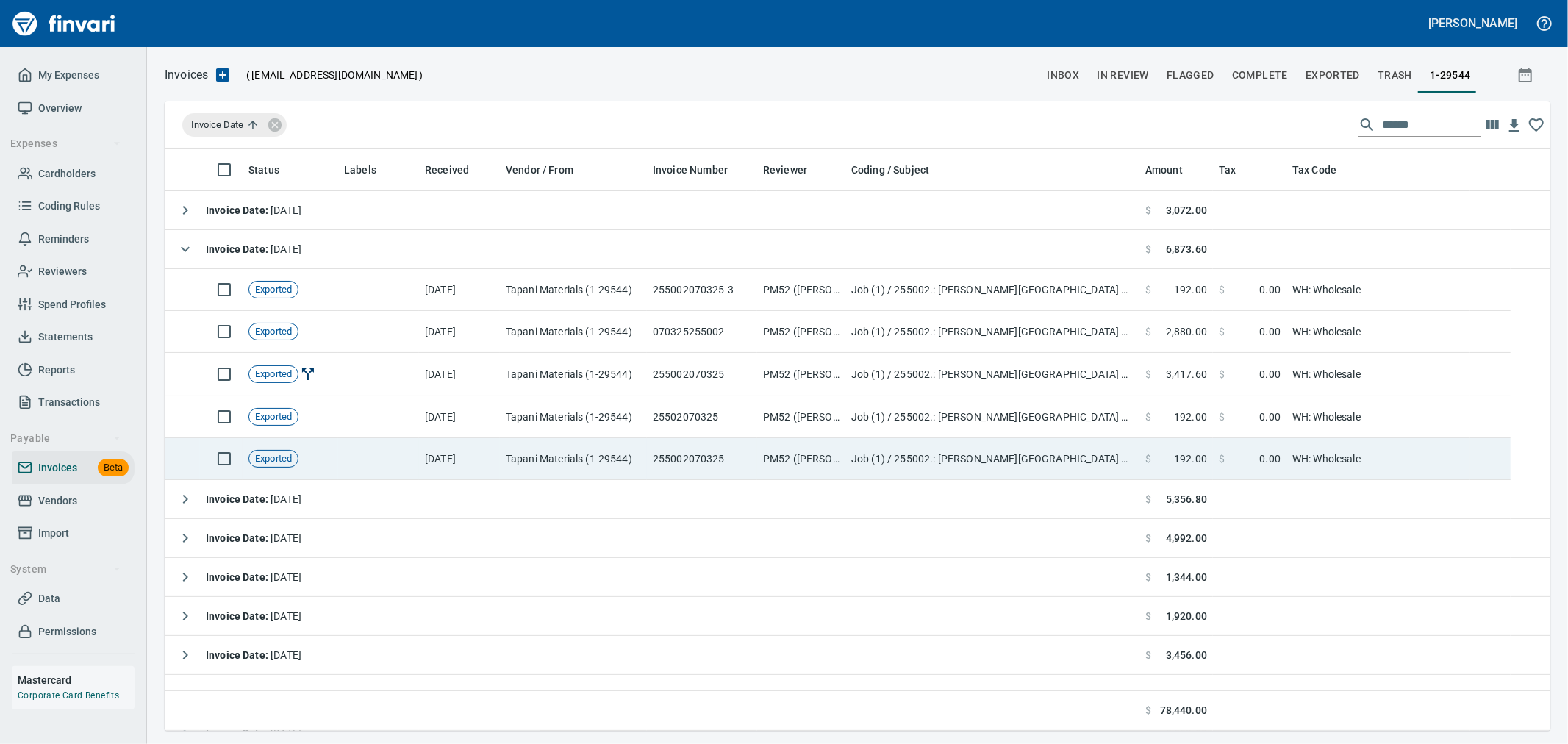
scroll to position [2, 2]
click at [591, 465] on td "Tapani Materials (1-29544)" at bounding box center [573, 459] width 147 height 42
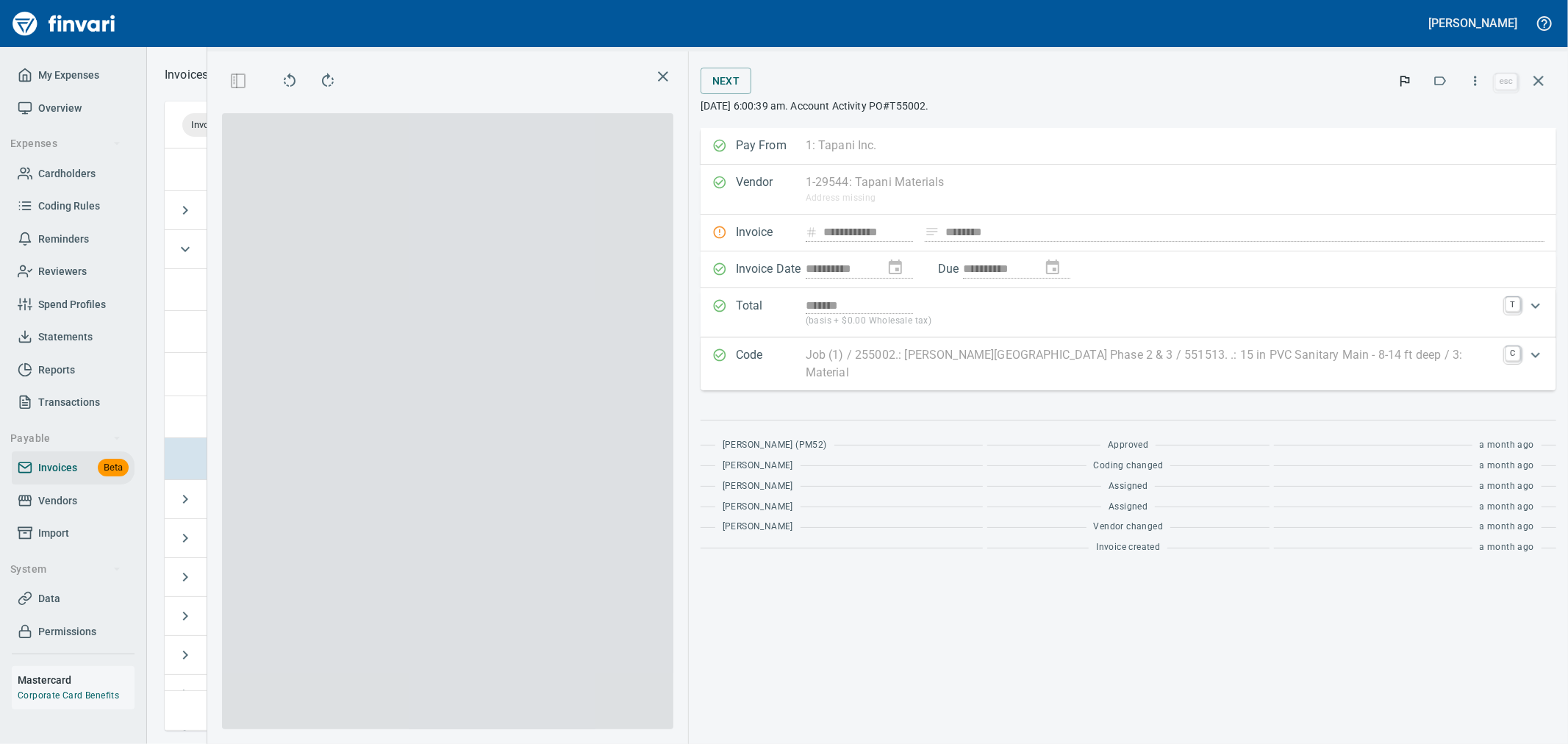
scroll to position [558, 994]
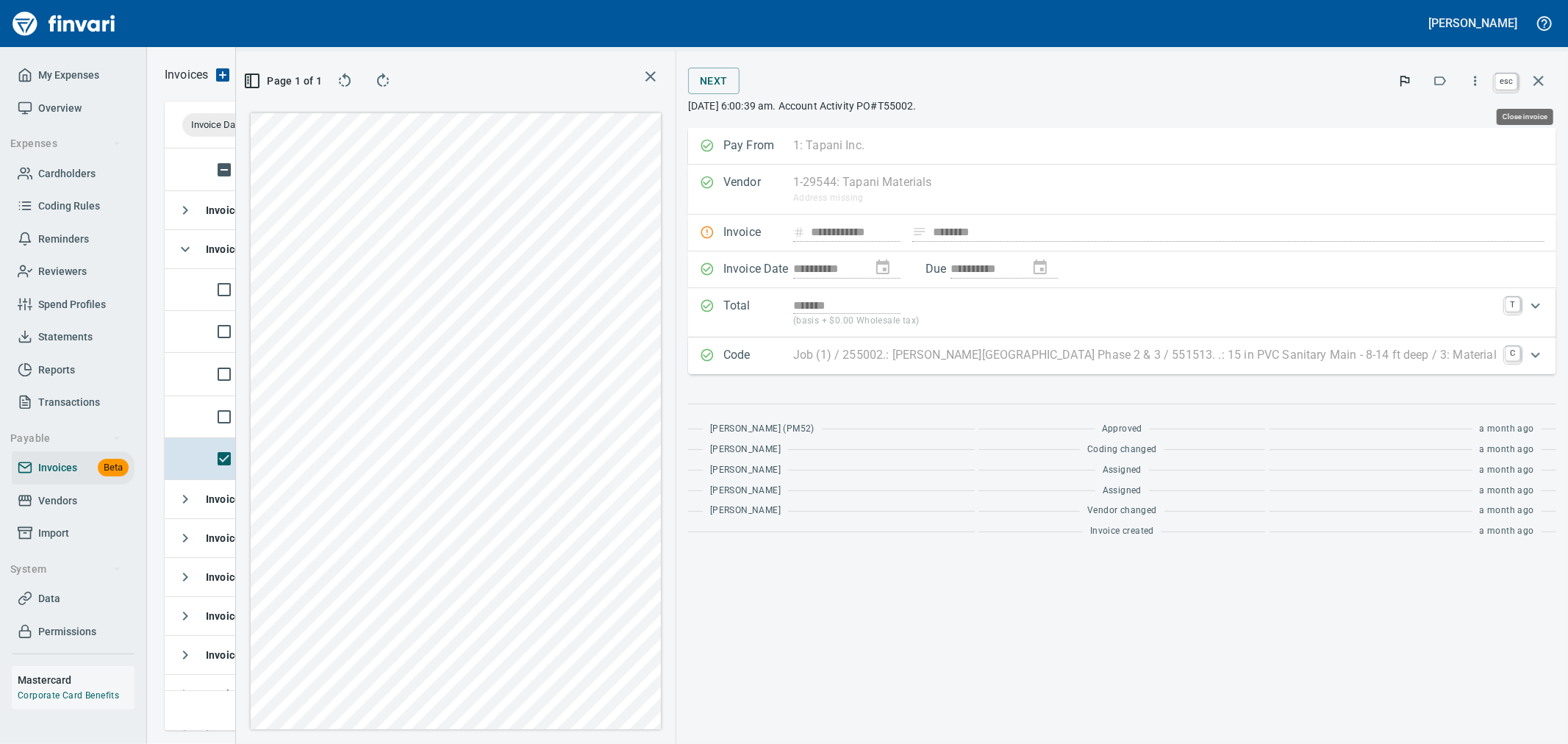
drag, startPoint x: 1546, startPoint y: 85, endPoint x: 1067, endPoint y: 268, distance: 512.8
click at [1546, 85] on icon "button" at bounding box center [1539, 81] width 17 height 17
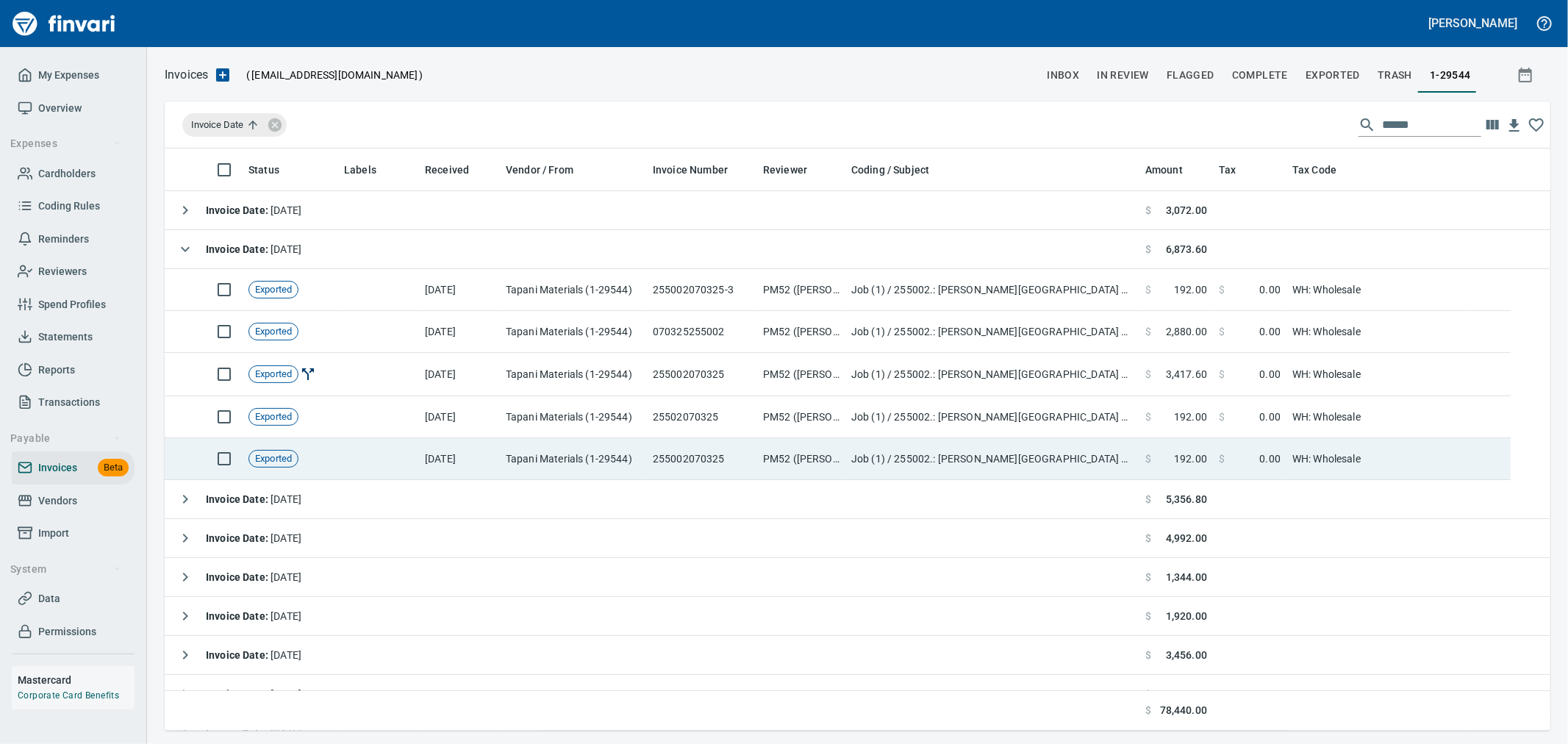
scroll to position [2, 2]
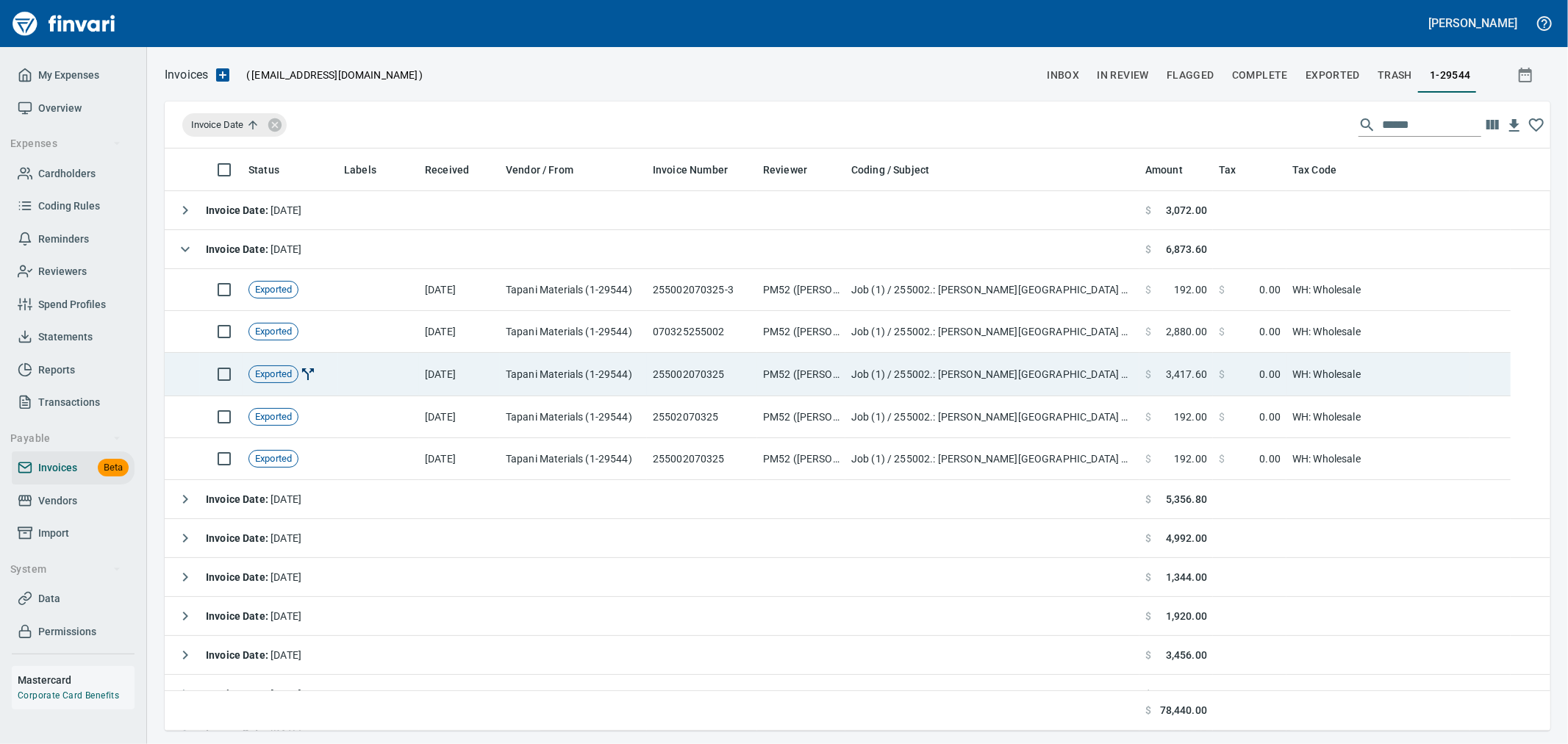
click at [491, 381] on td "[DATE]" at bounding box center [460, 374] width 81 height 44
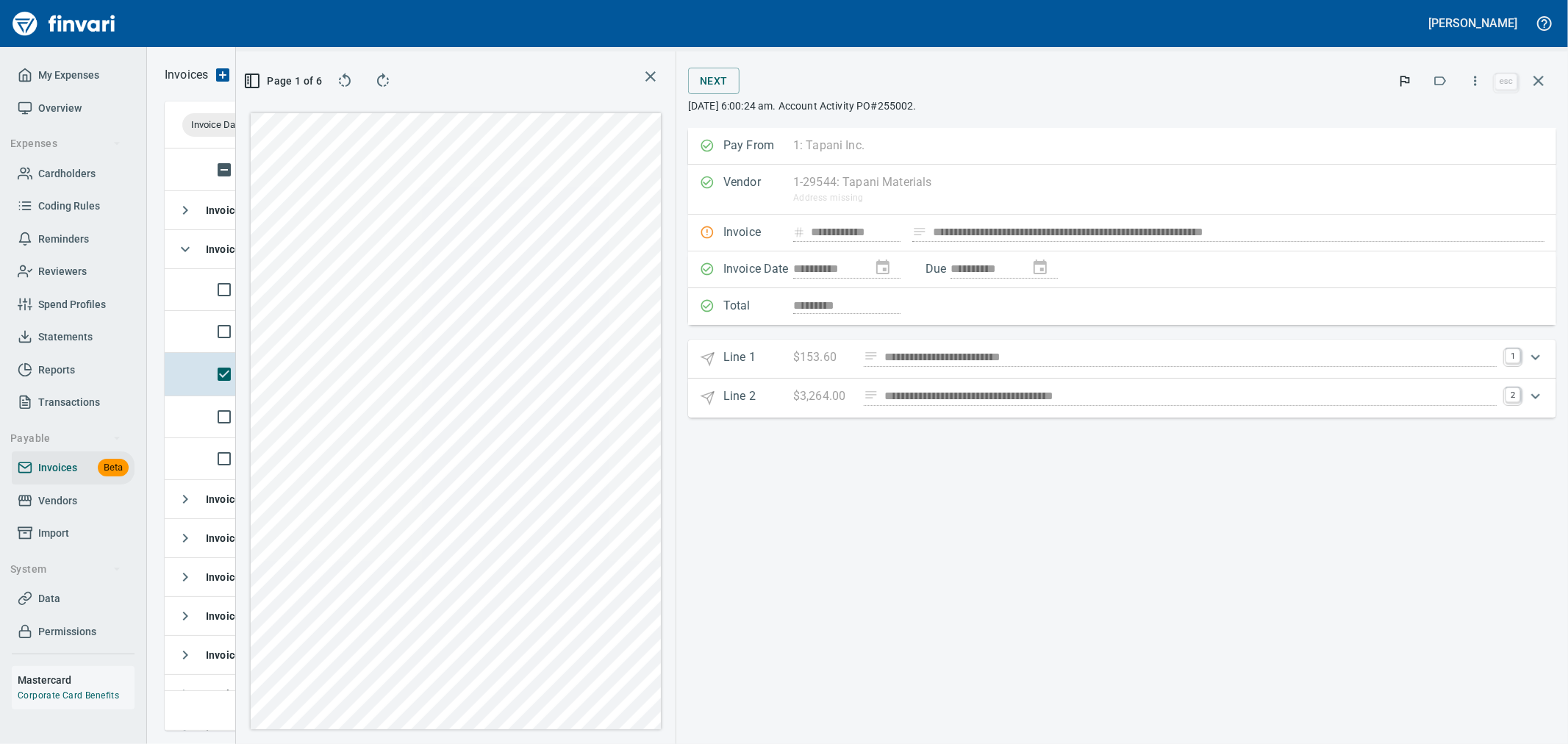
scroll to position [558, 994]
click at [250, 76] on icon "button" at bounding box center [250, 81] width 0 height 13
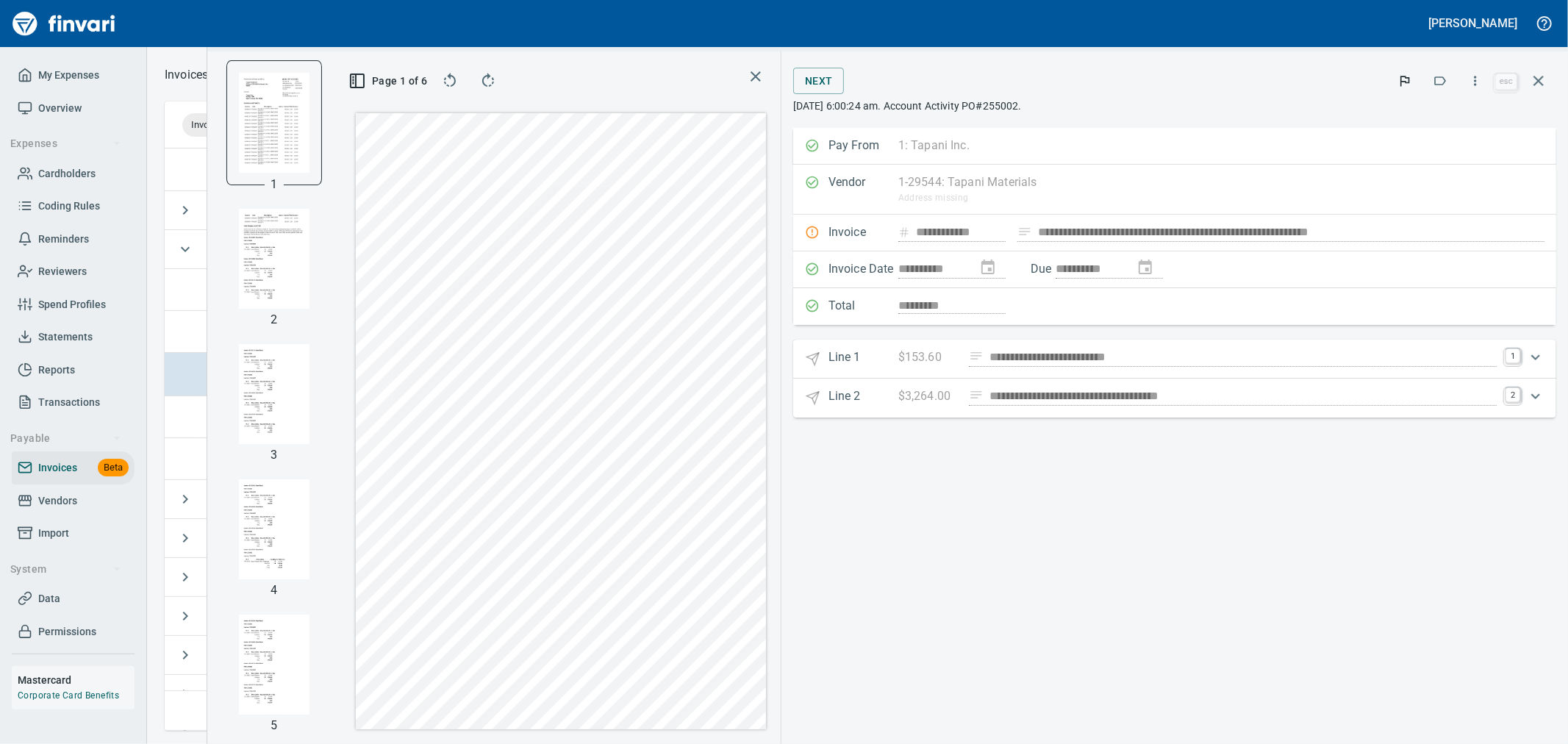
scroll to position [0, 0]
click at [260, 232] on img "button" at bounding box center [273, 262] width 71 height 100
click at [755, 71] on icon "button" at bounding box center [755, 76] width 17 height 17
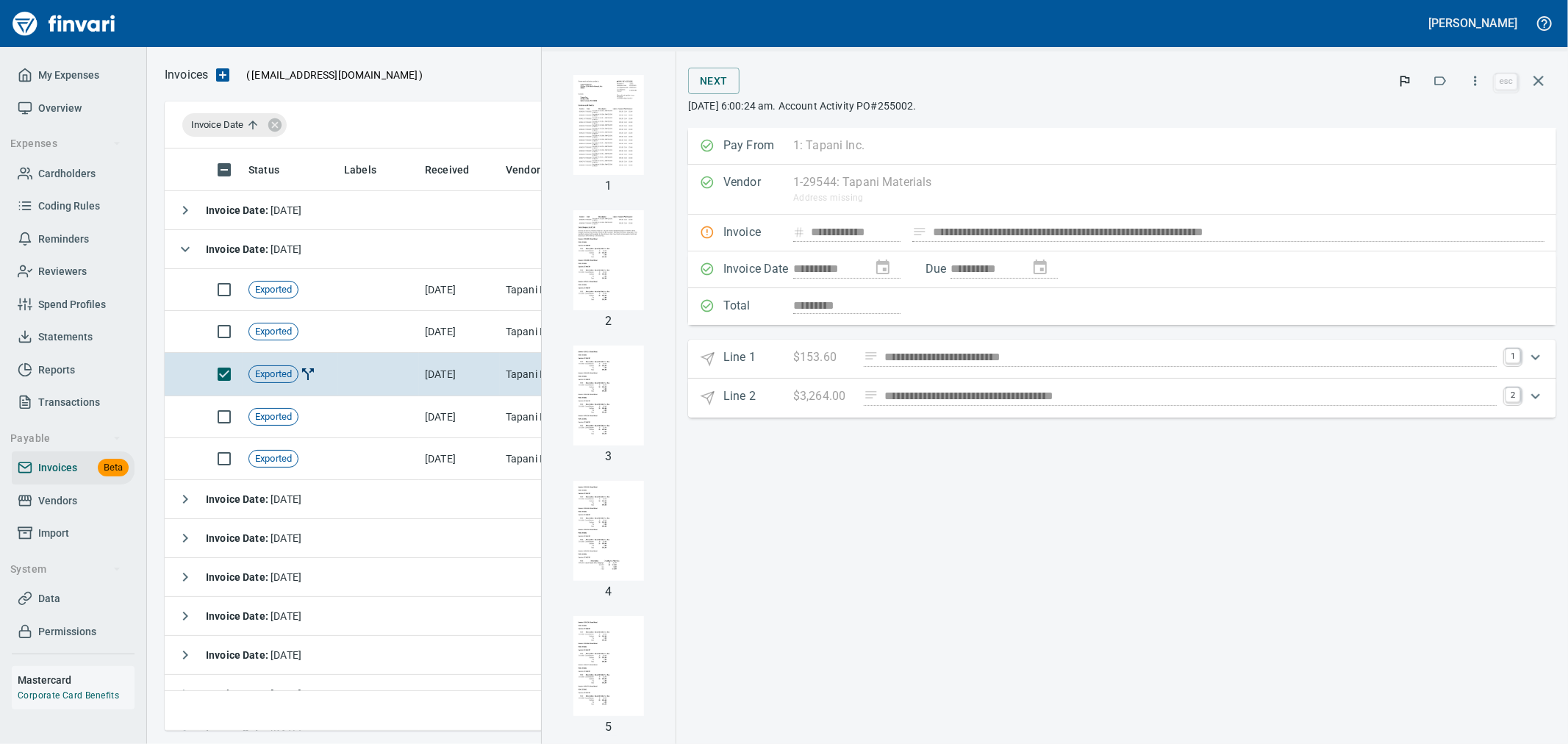
scroll to position [558, 994]
click at [1539, 79] on icon "button" at bounding box center [1538, 81] width 10 height 10
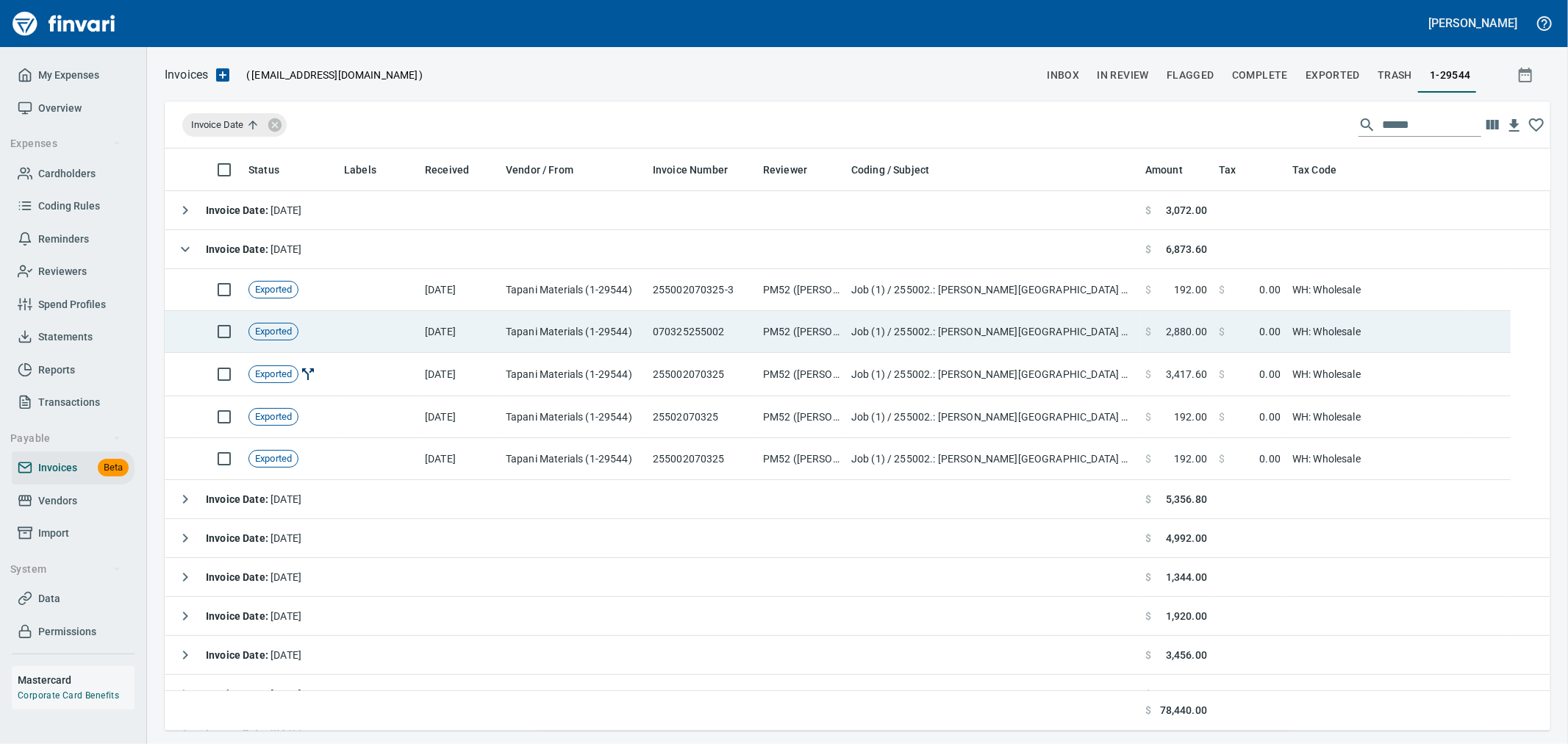
scroll to position [2, 2]
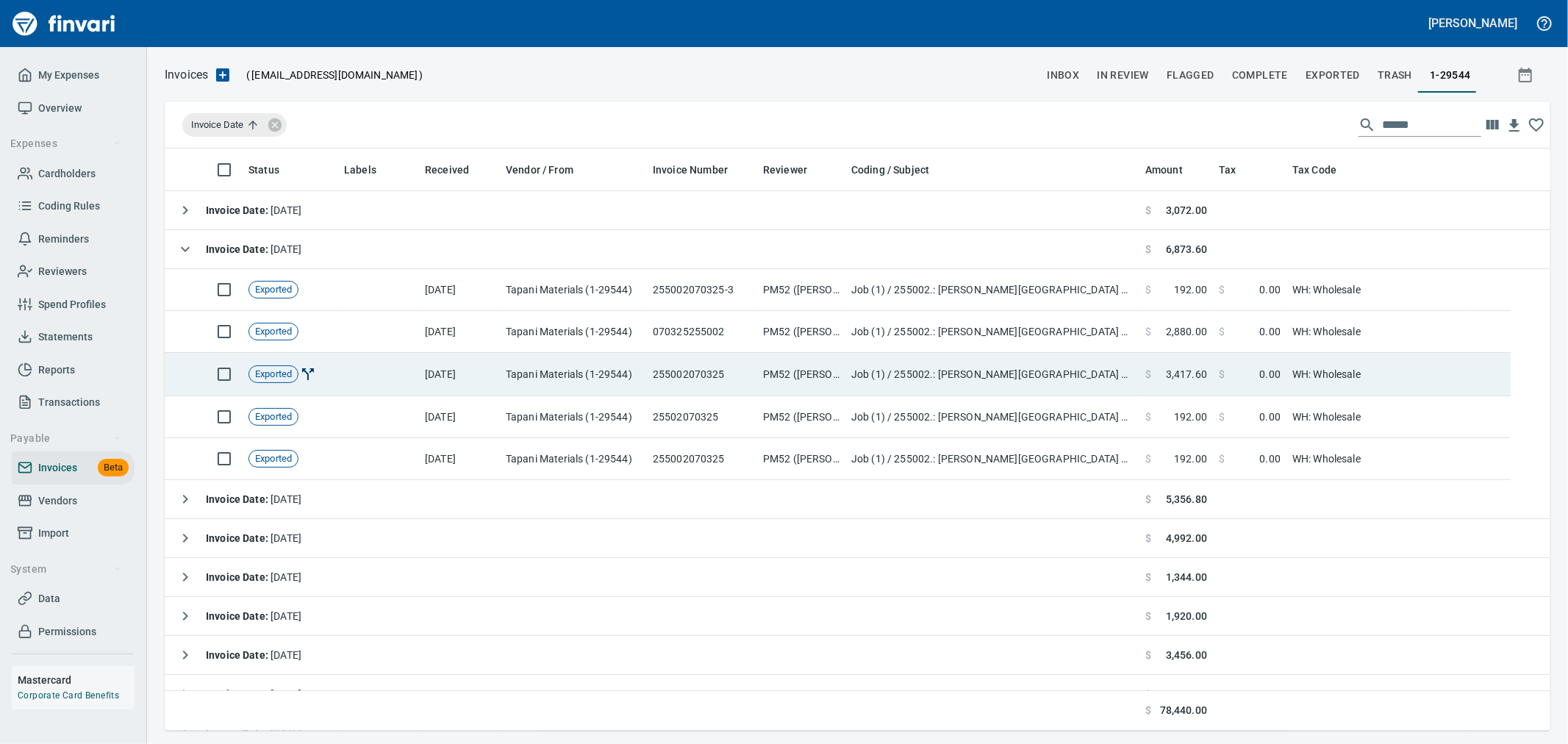
click at [347, 371] on td at bounding box center [379, 374] width 81 height 44
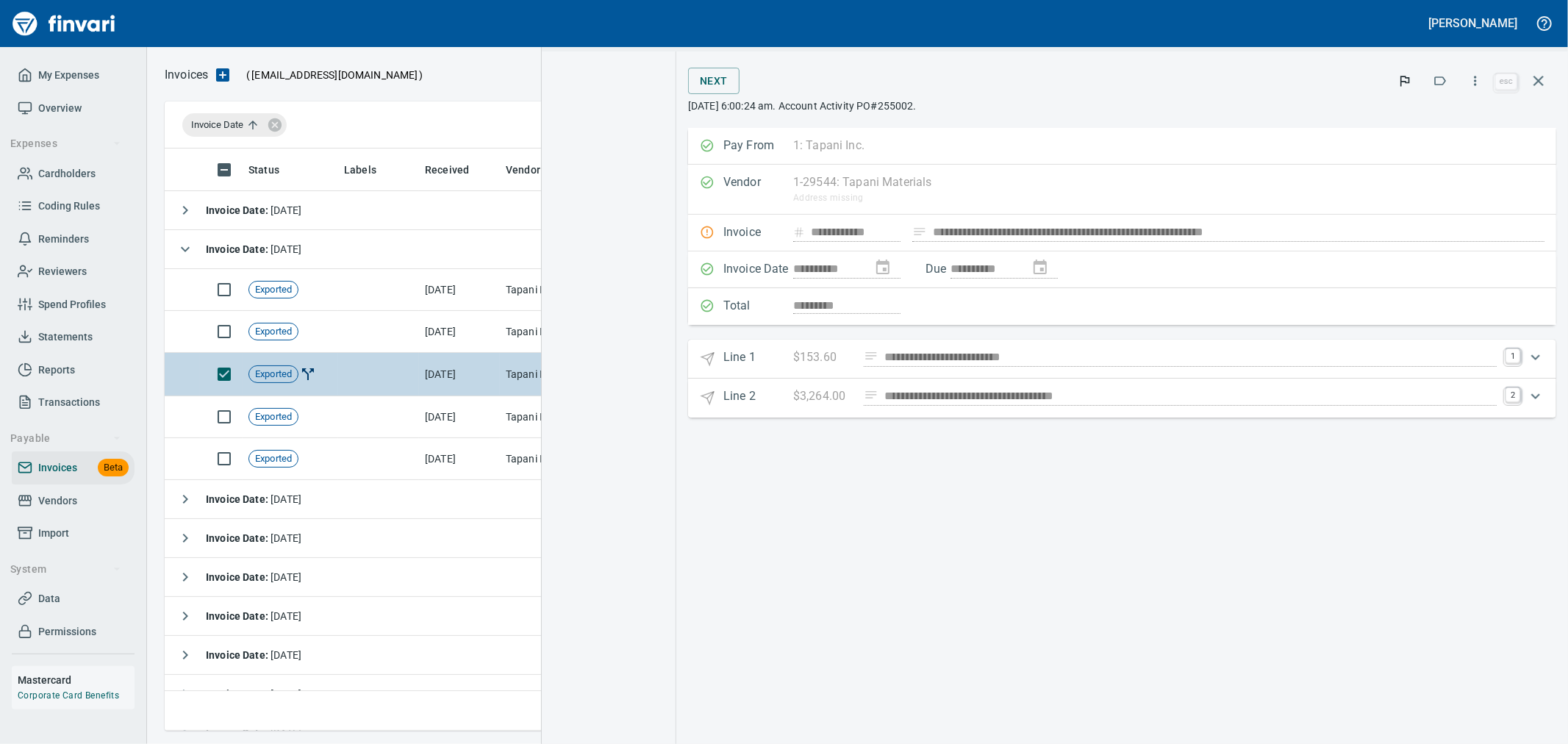
scroll to position [558, 994]
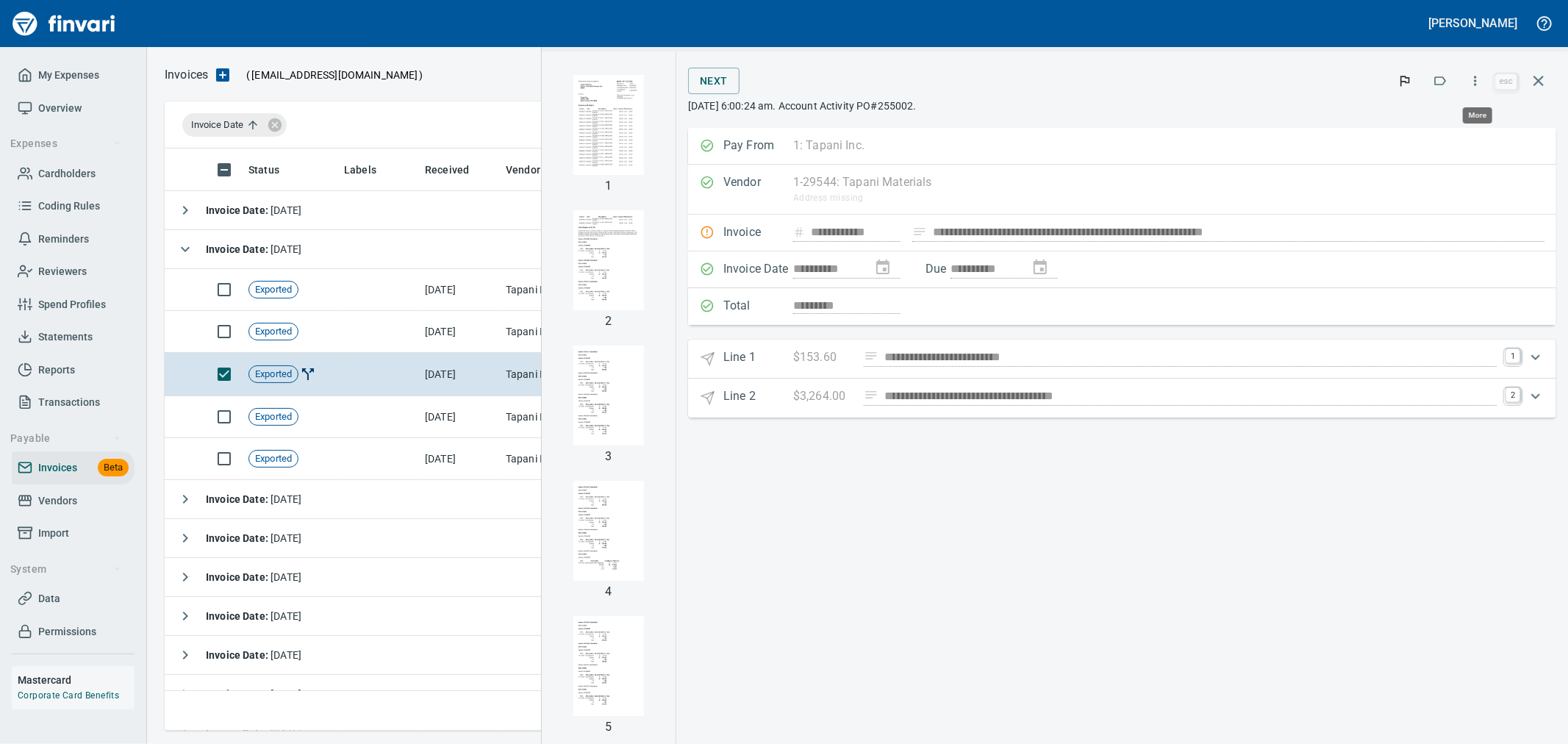
click at [1472, 84] on icon "button" at bounding box center [1475, 81] width 15 height 15
drag, startPoint x: 665, startPoint y: 136, endPoint x: 664, endPoint y: 155, distance: 19.0
click at [665, 136] on div at bounding box center [784, 372] width 1568 height 744
click at [644, 142] on img "button" at bounding box center [608, 125] width 71 height 100
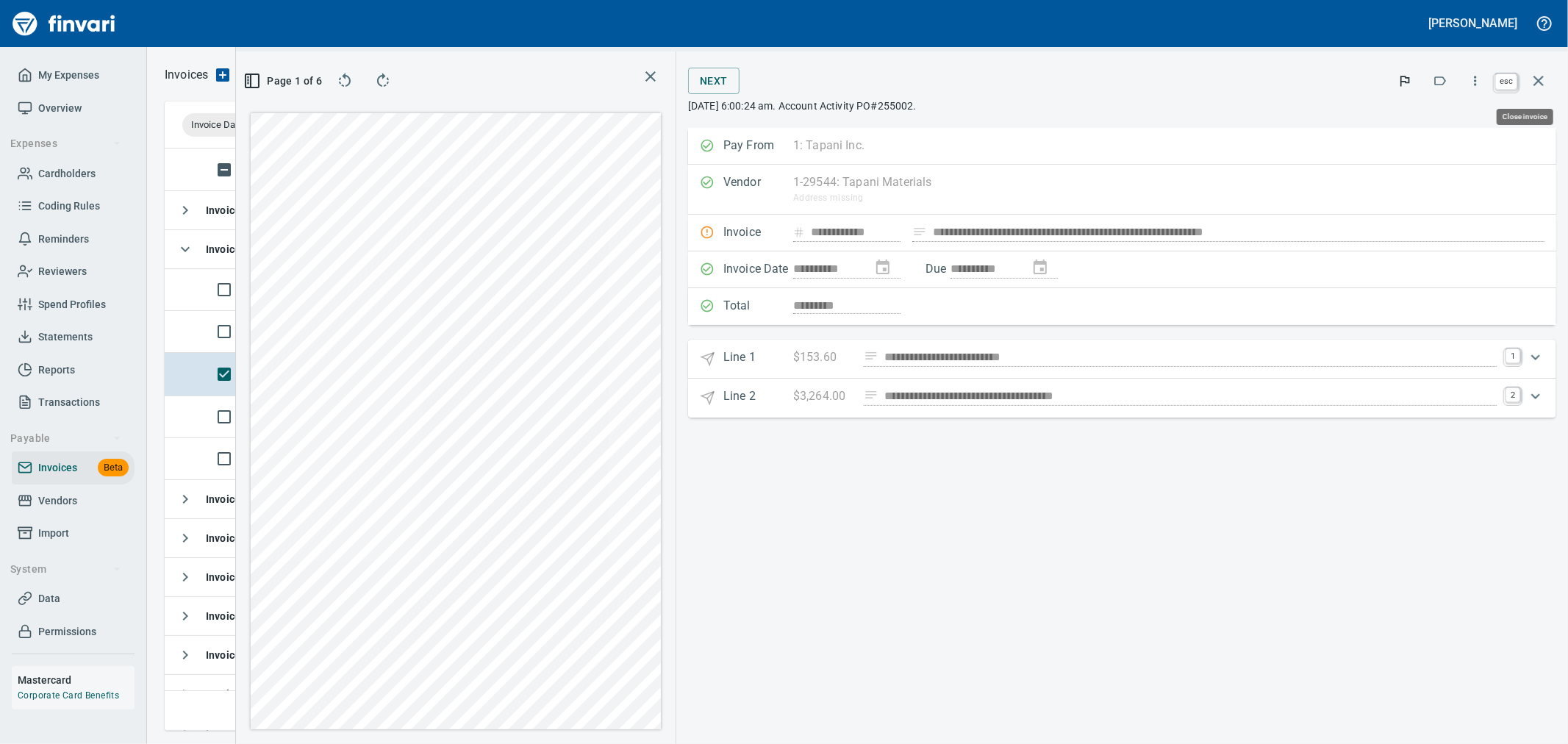
click at [1543, 79] on icon "button" at bounding box center [1539, 81] width 17 height 17
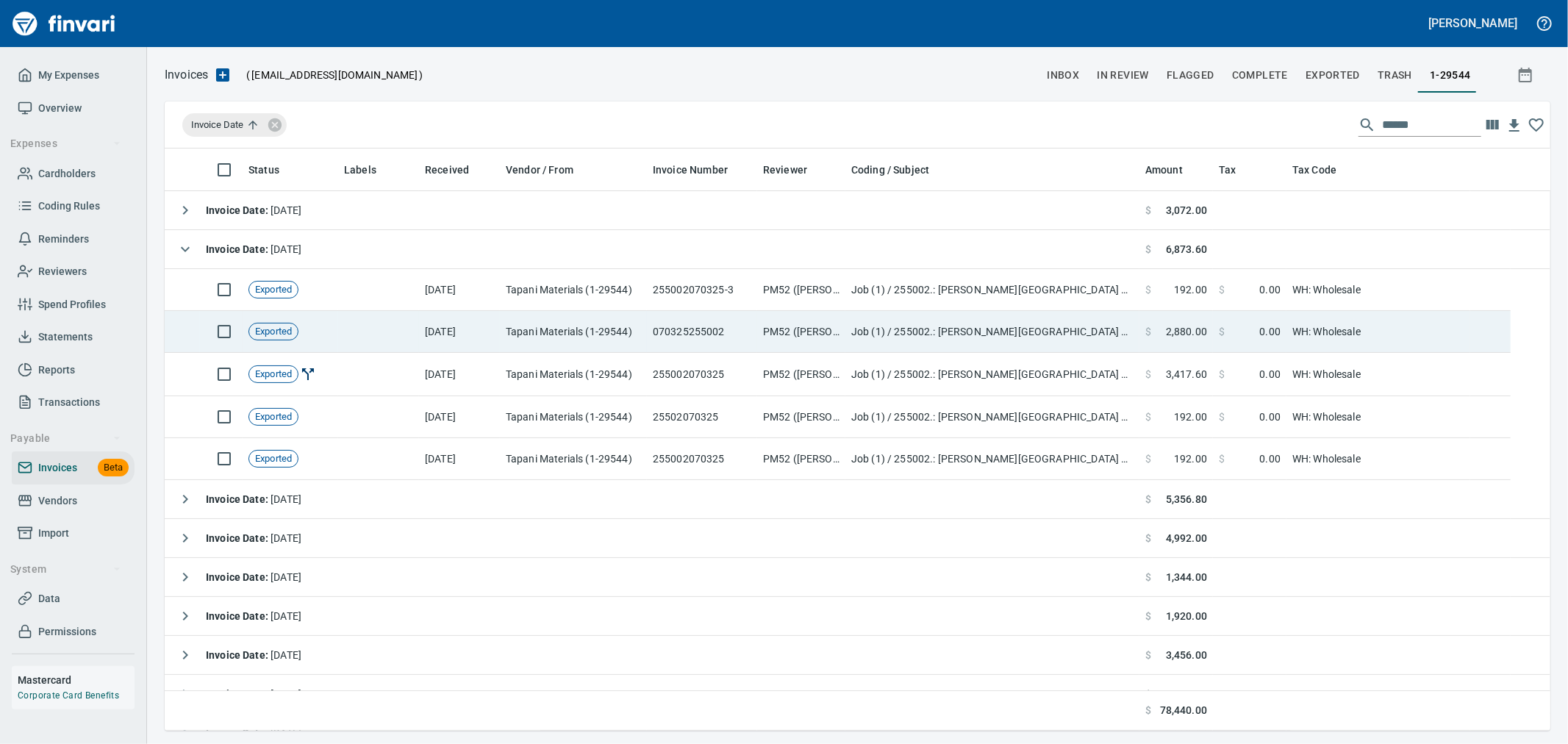
scroll to position [570, 1361]
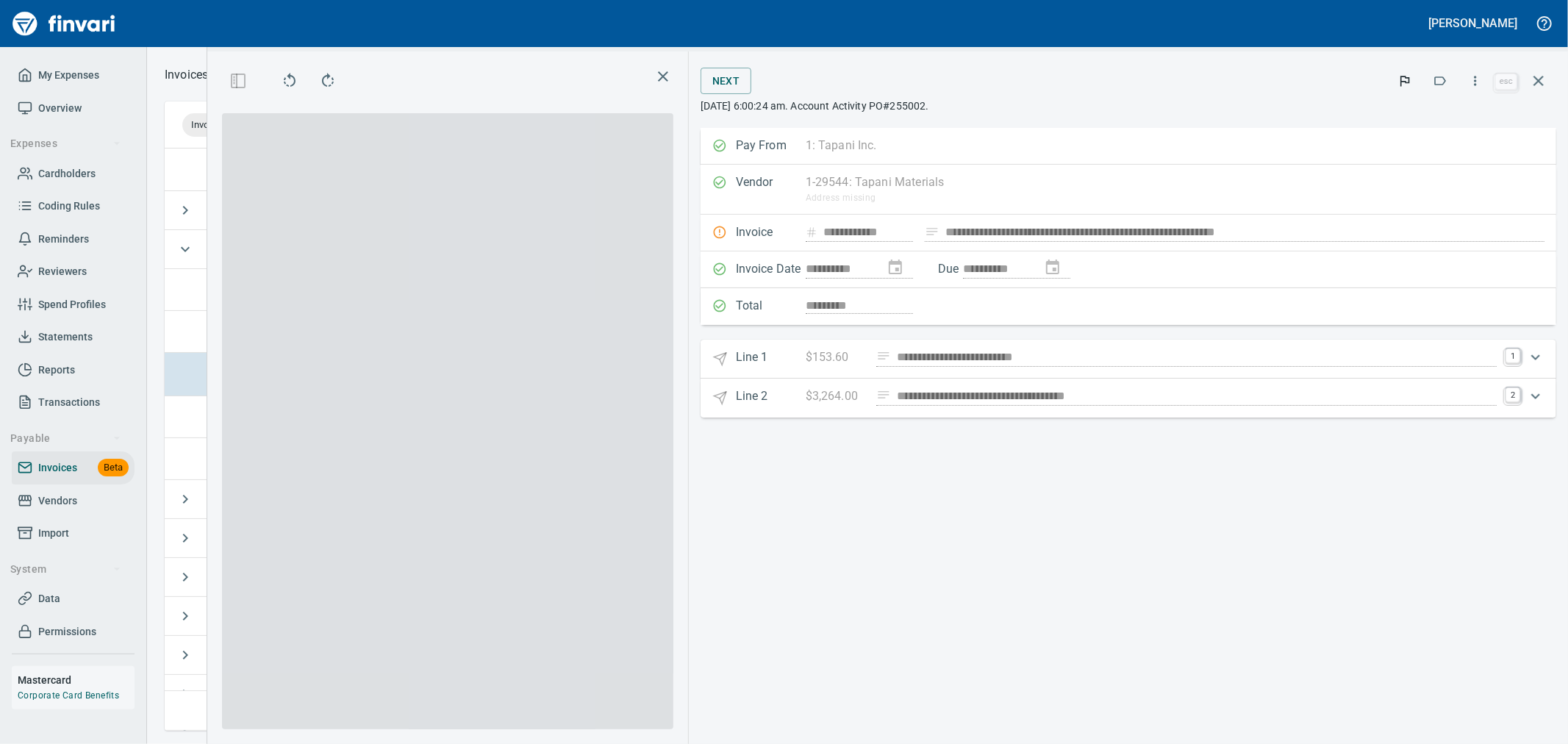
scroll to position [558, 994]
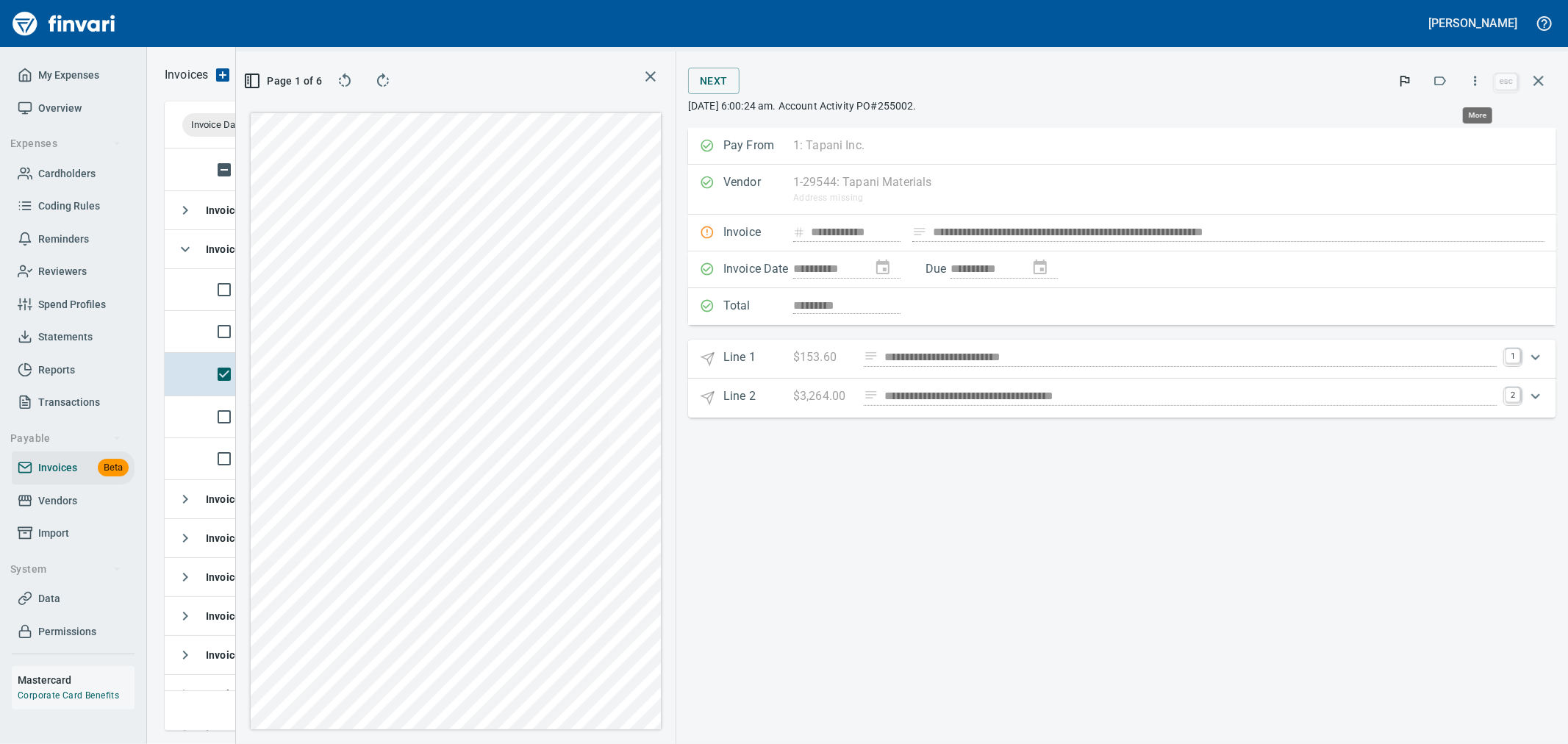
click at [1482, 77] on icon "button" at bounding box center [1475, 81] width 15 height 15
click at [1460, 159] on span "Download" at bounding box center [1473, 155] width 141 height 17
drag, startPoint x: 1515, startPoint y: 356, endPoint x: 1510, endPoint y: 431, distance: 75.2
click at [1515, 356] on link "1" at bounding box center [1513, 356] width 15 height 15
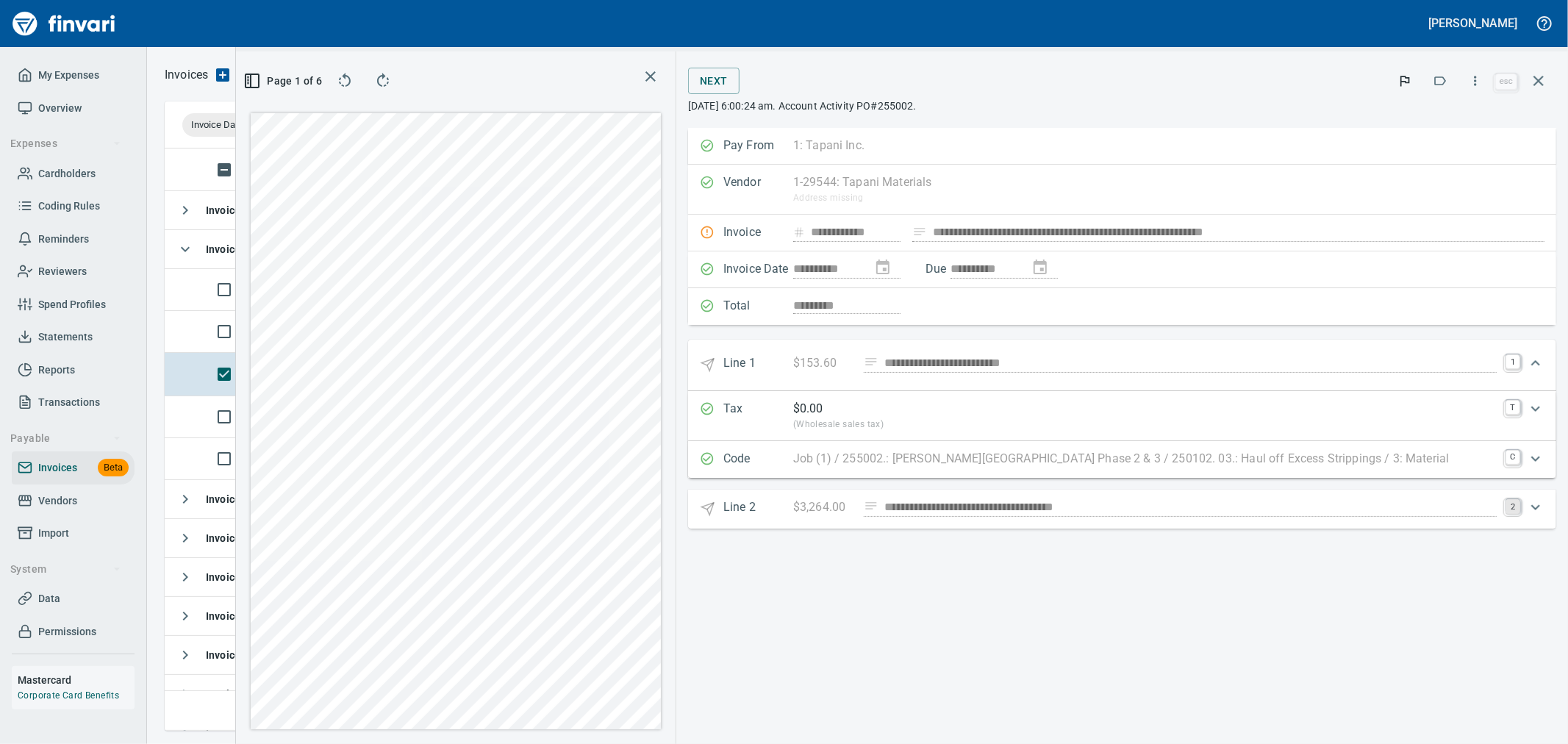
click at [1511, 508] on link "2" at bounding box center [1513, 507] width 15 height 15
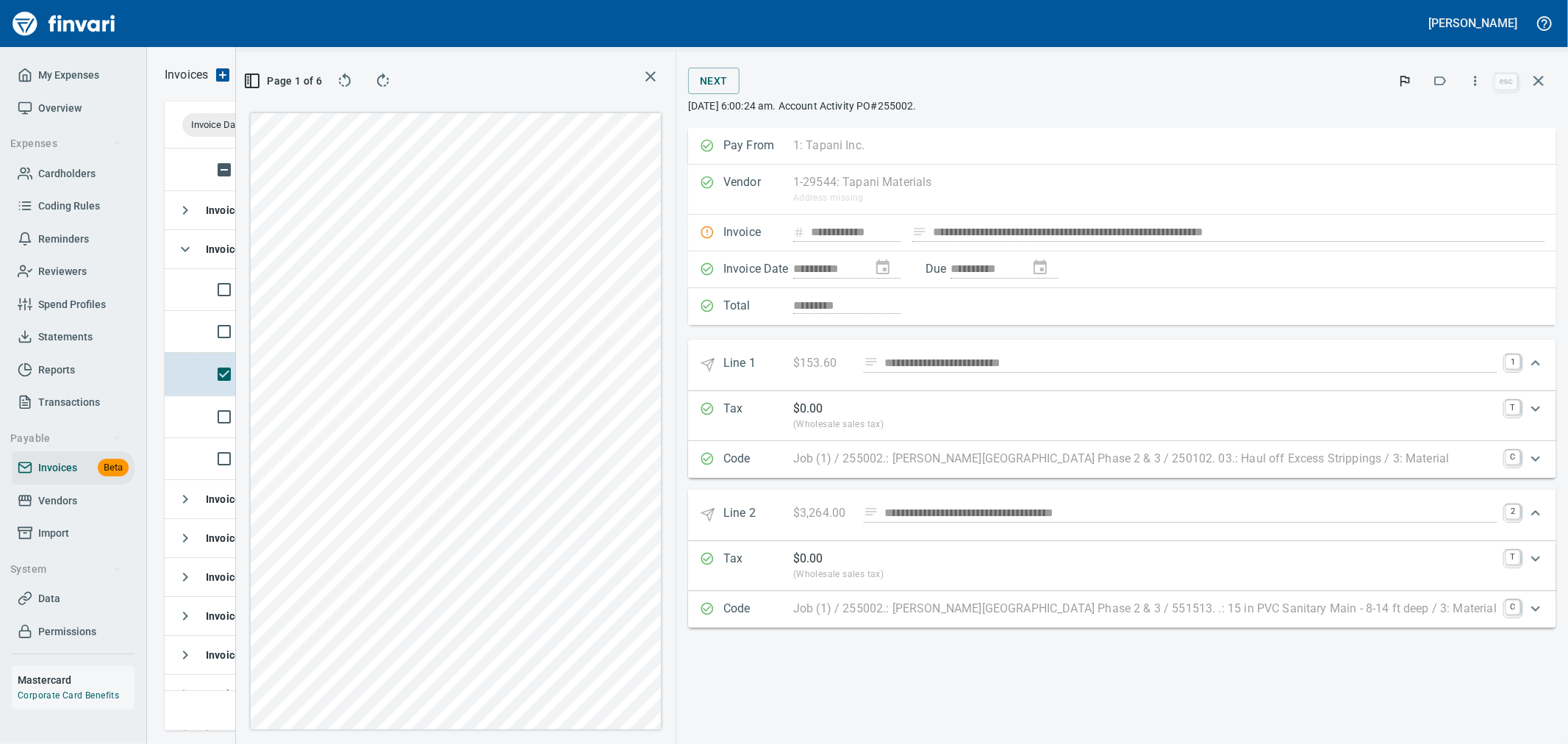
click at [1543, 78] on icon "button" at bounding box center [1539, 81] width 17 height 17
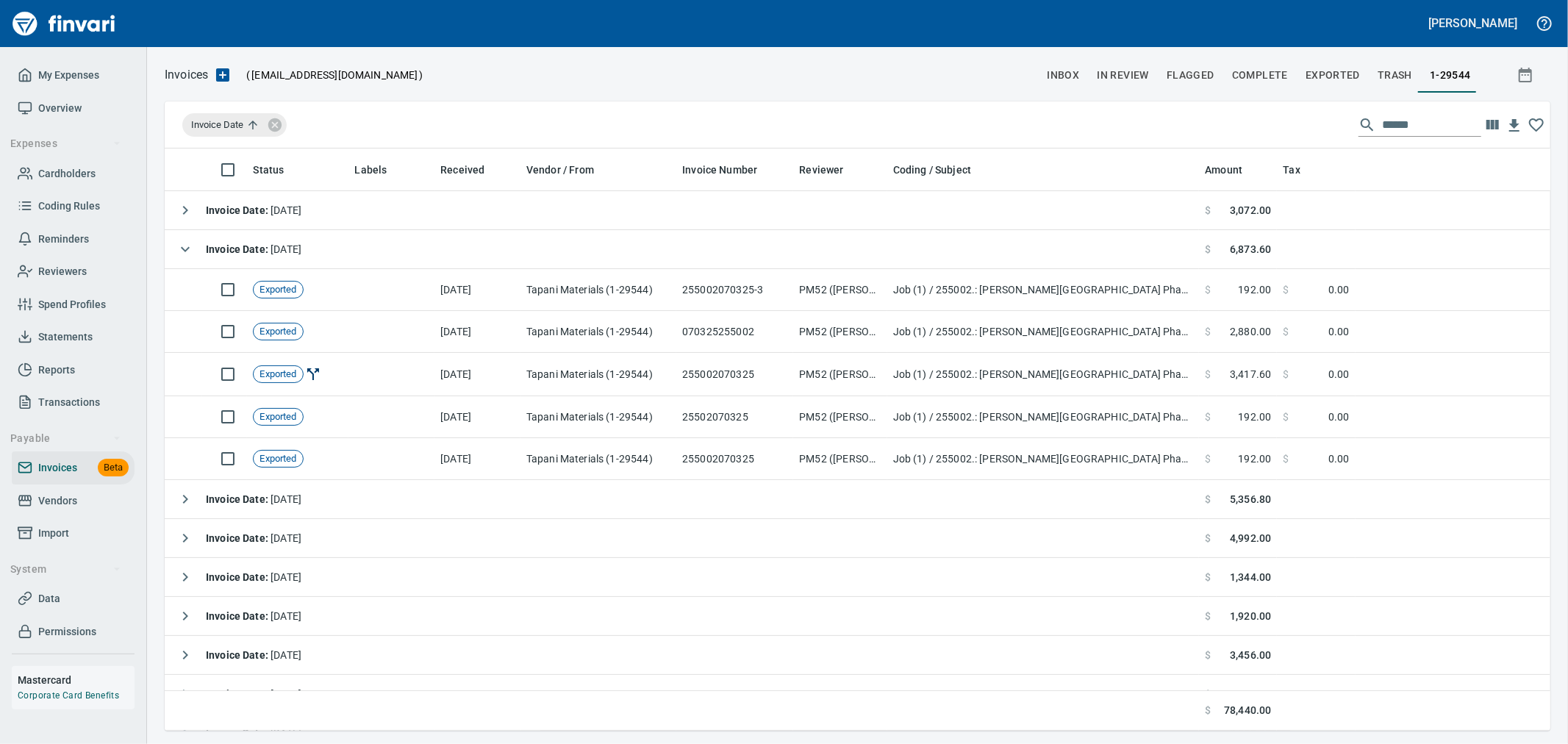
scroll to position [570, 1359]
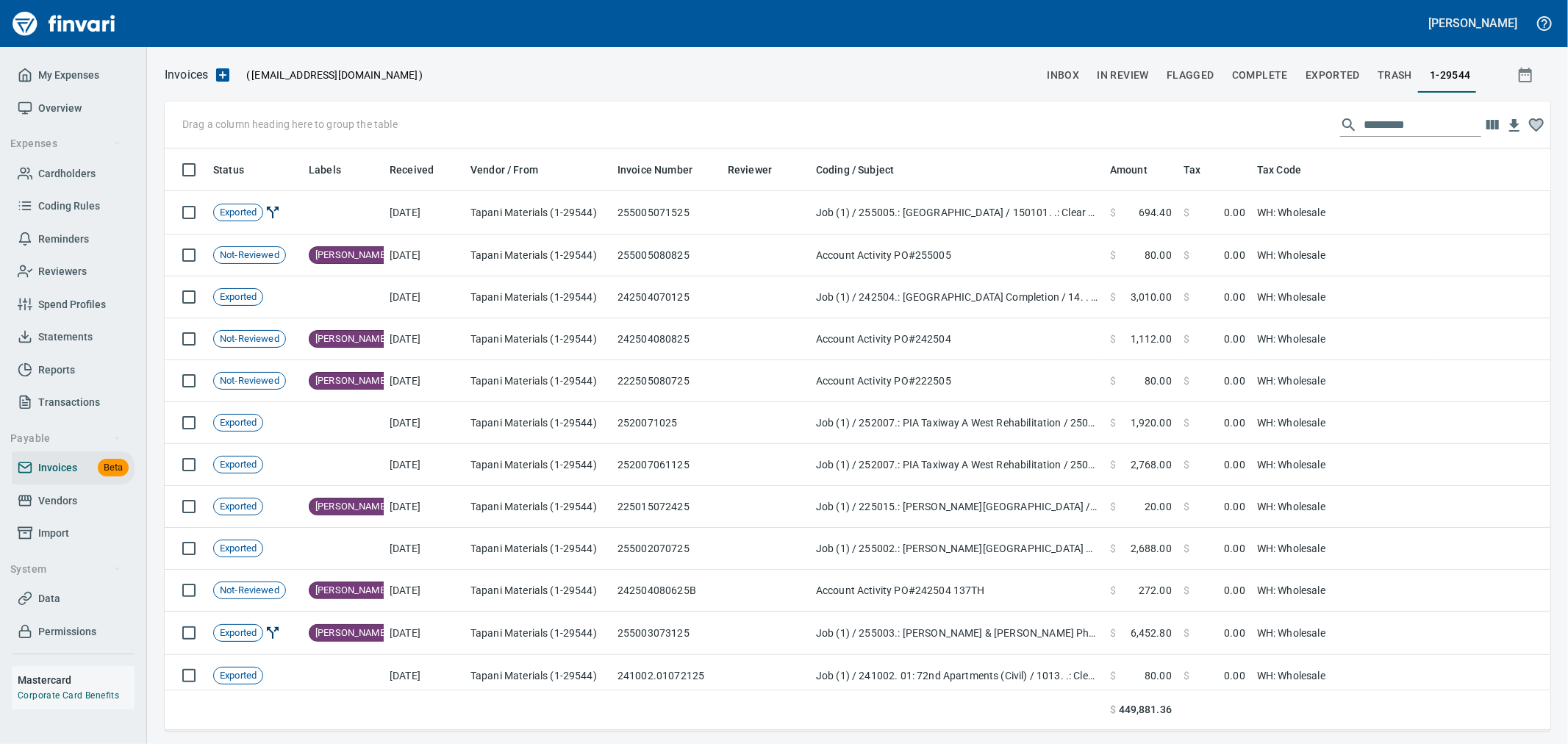
scroll to position [570, 1361]
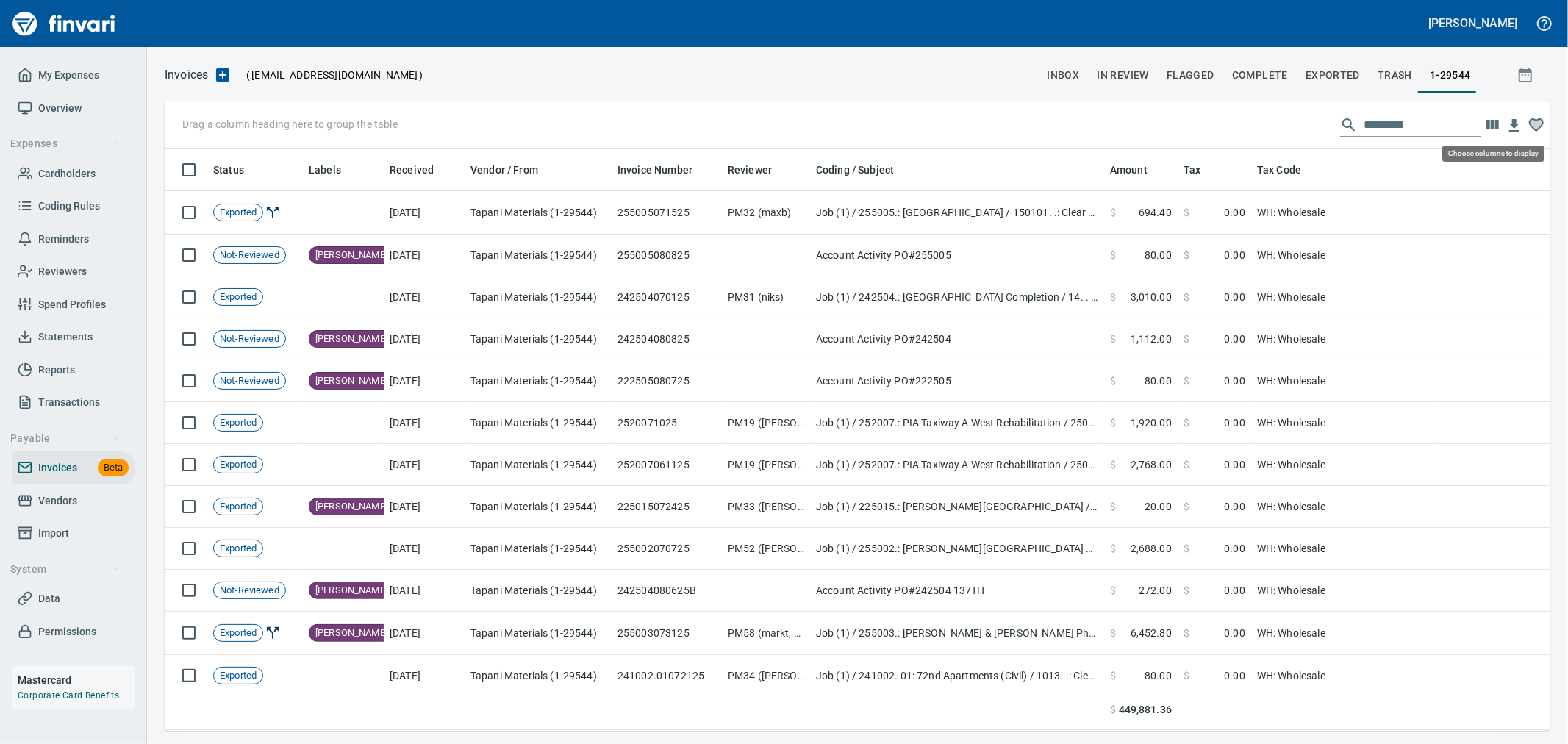
click at [1493, 125] on icon "button" at bounding box center [1493, 125] width 13 height 10
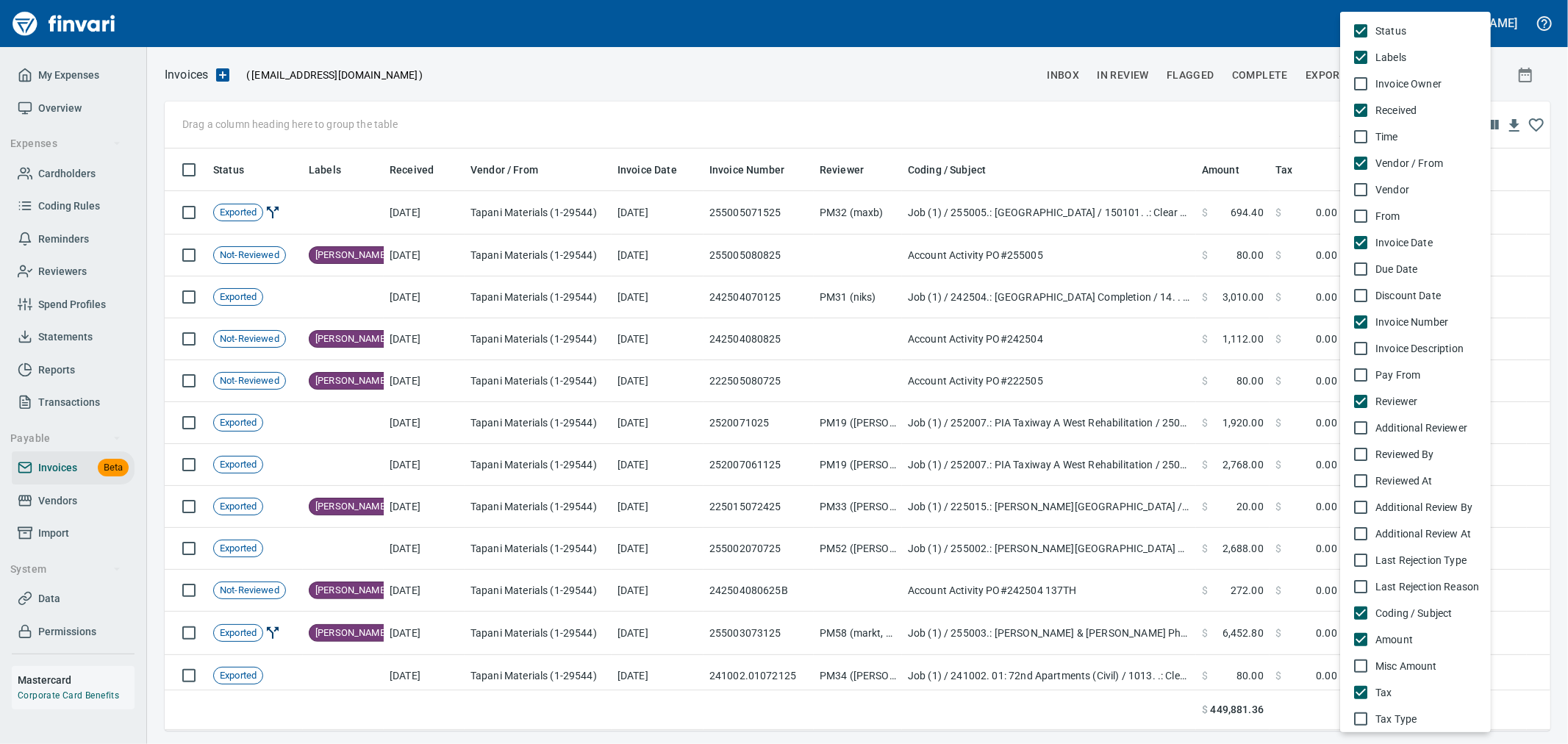
click at [633, 172] on div at bounding box center [784, 372] width 1568 height 744
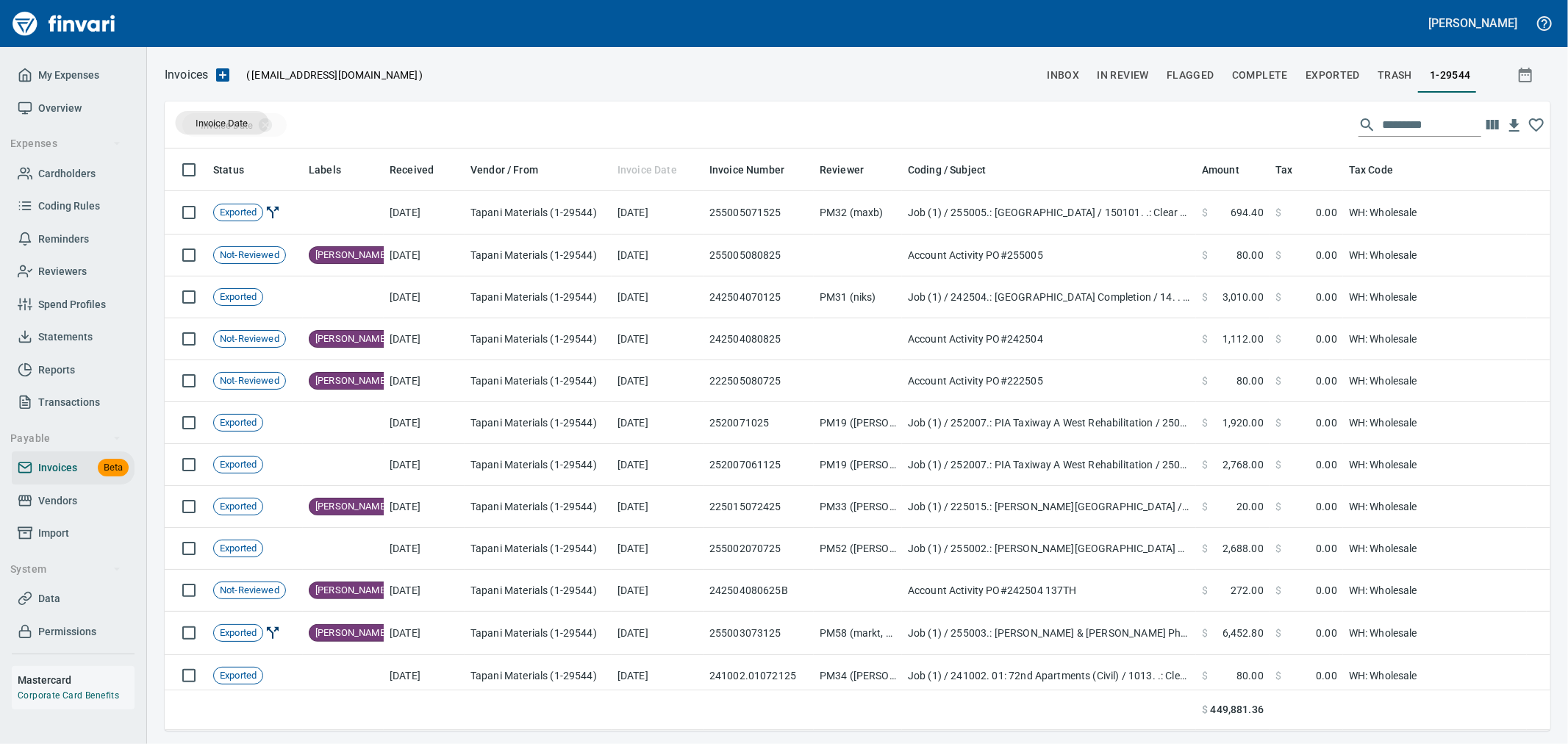
drag, startPoint x: 633, startPoint y: 172, endPoint x: 222, endPoint y: 123, distance: 413.9
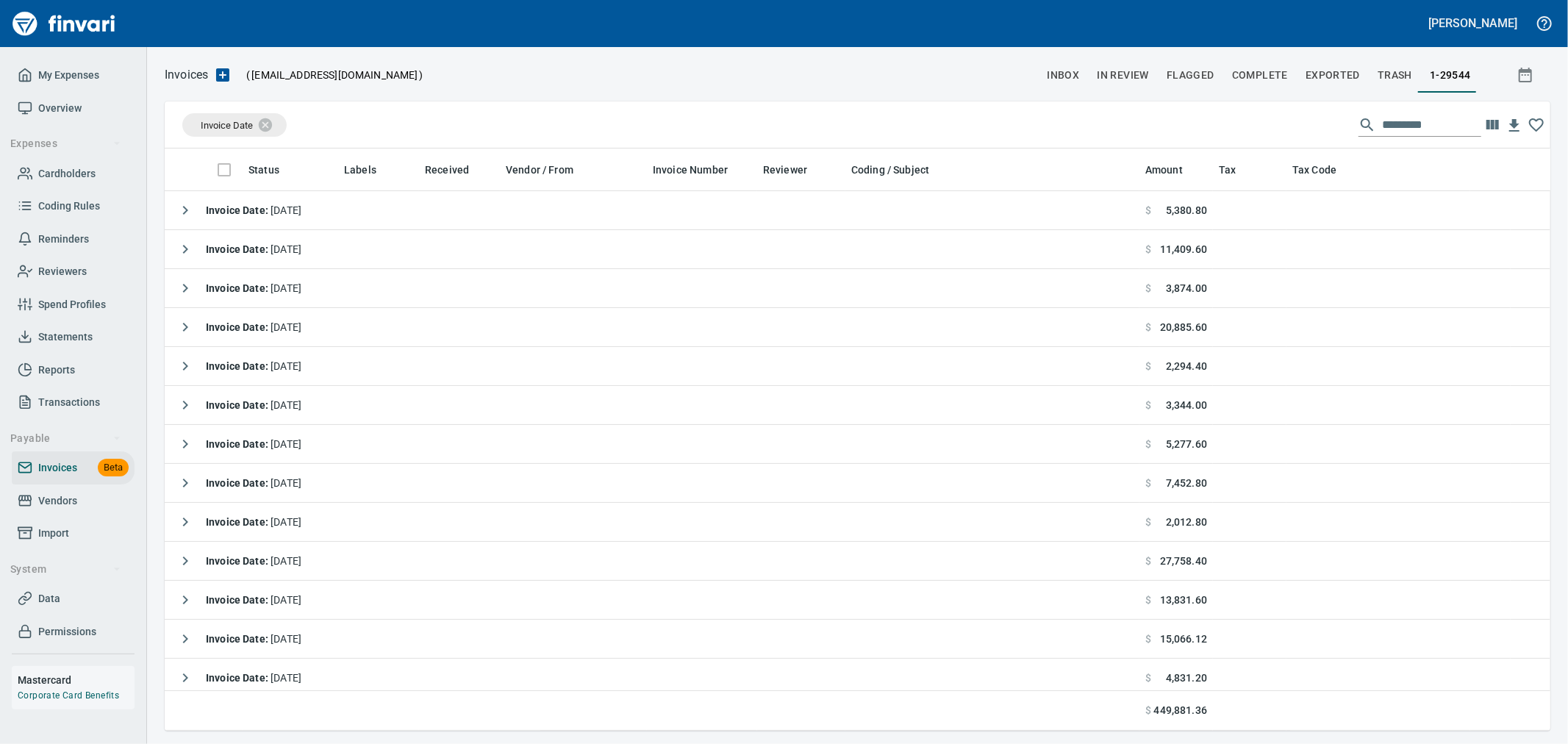
click at [1407, 125] on input "text" at bounding box center [1431, 125] width 99 height 24
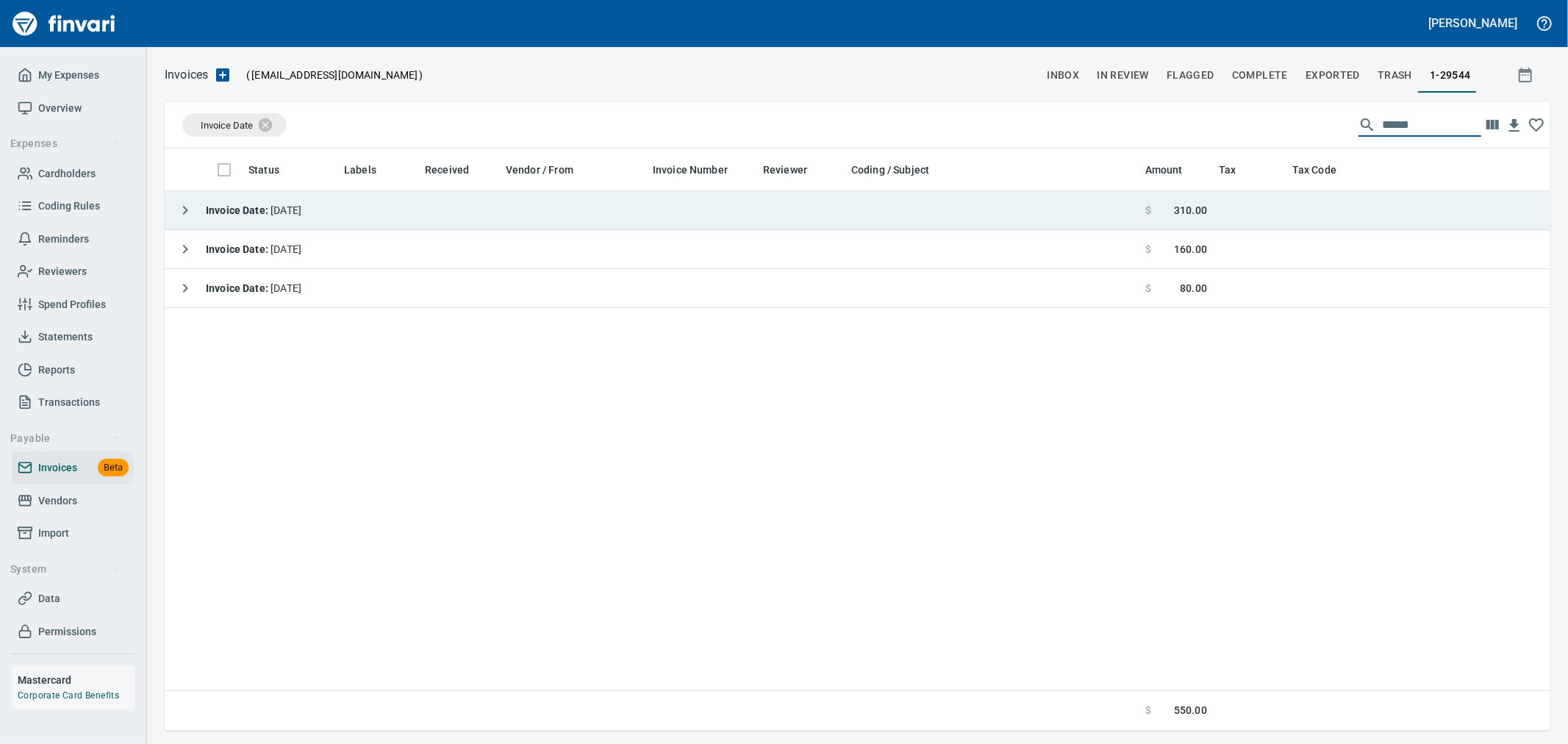
type input "******"
click at [182, 210] on icon "button" at bounding box center [185, 210] width 17 height 17
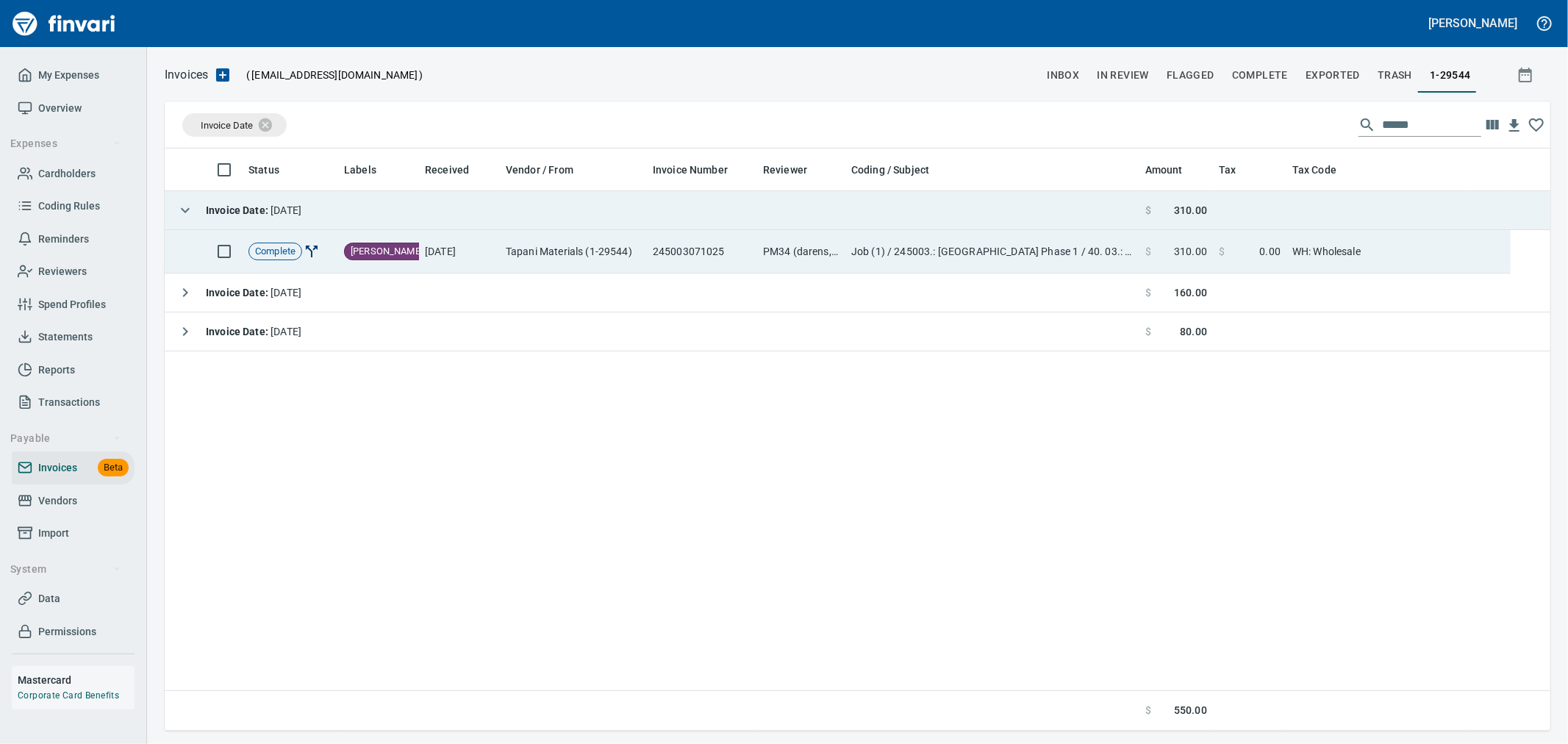
click at [690, 251] on td "245003071025" at bounding box center [702, 251] width 110 height 44
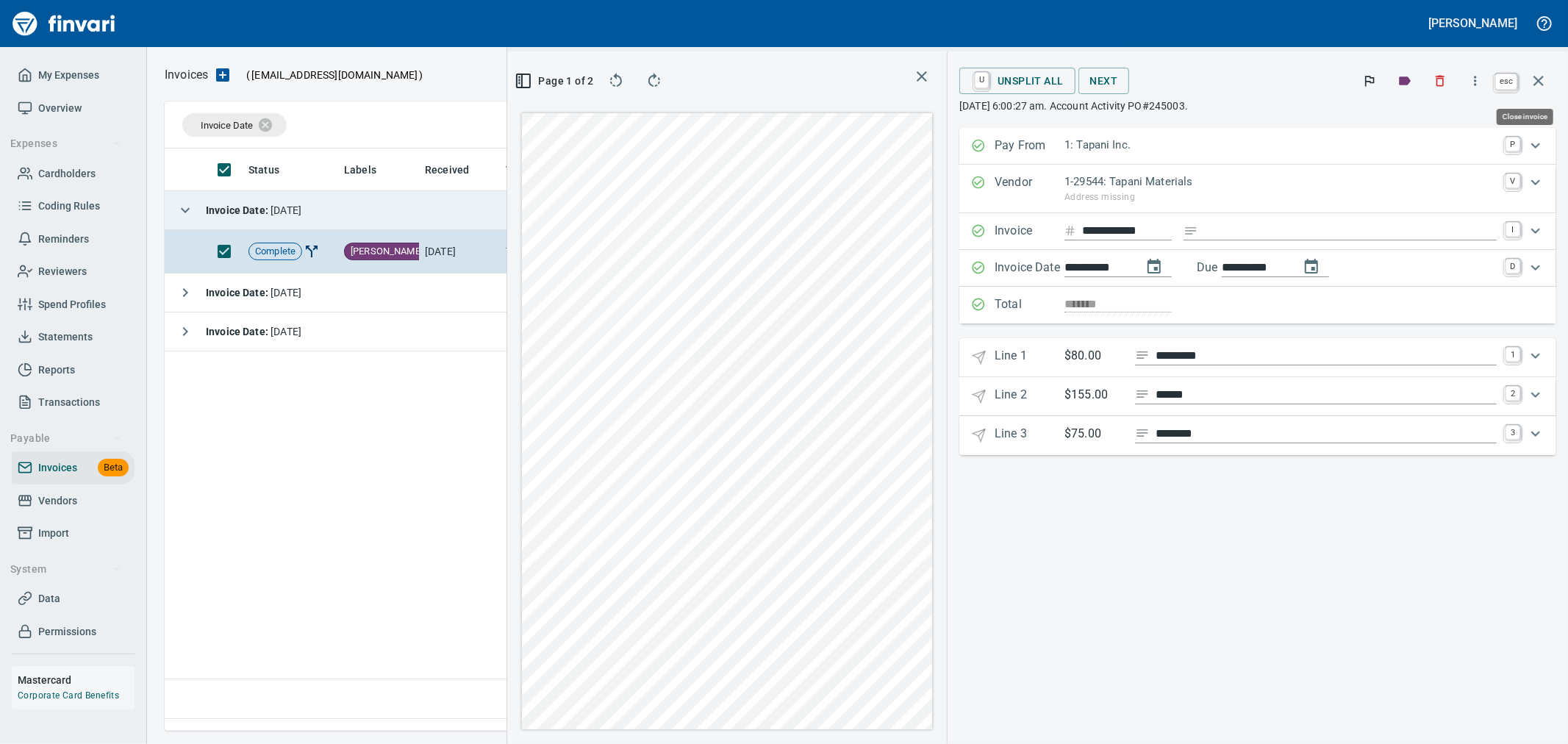
scroll to position [558, 1006]
click at [1537, 81] on icon "button" at bounding box center [1539, 81] width 17 height 17
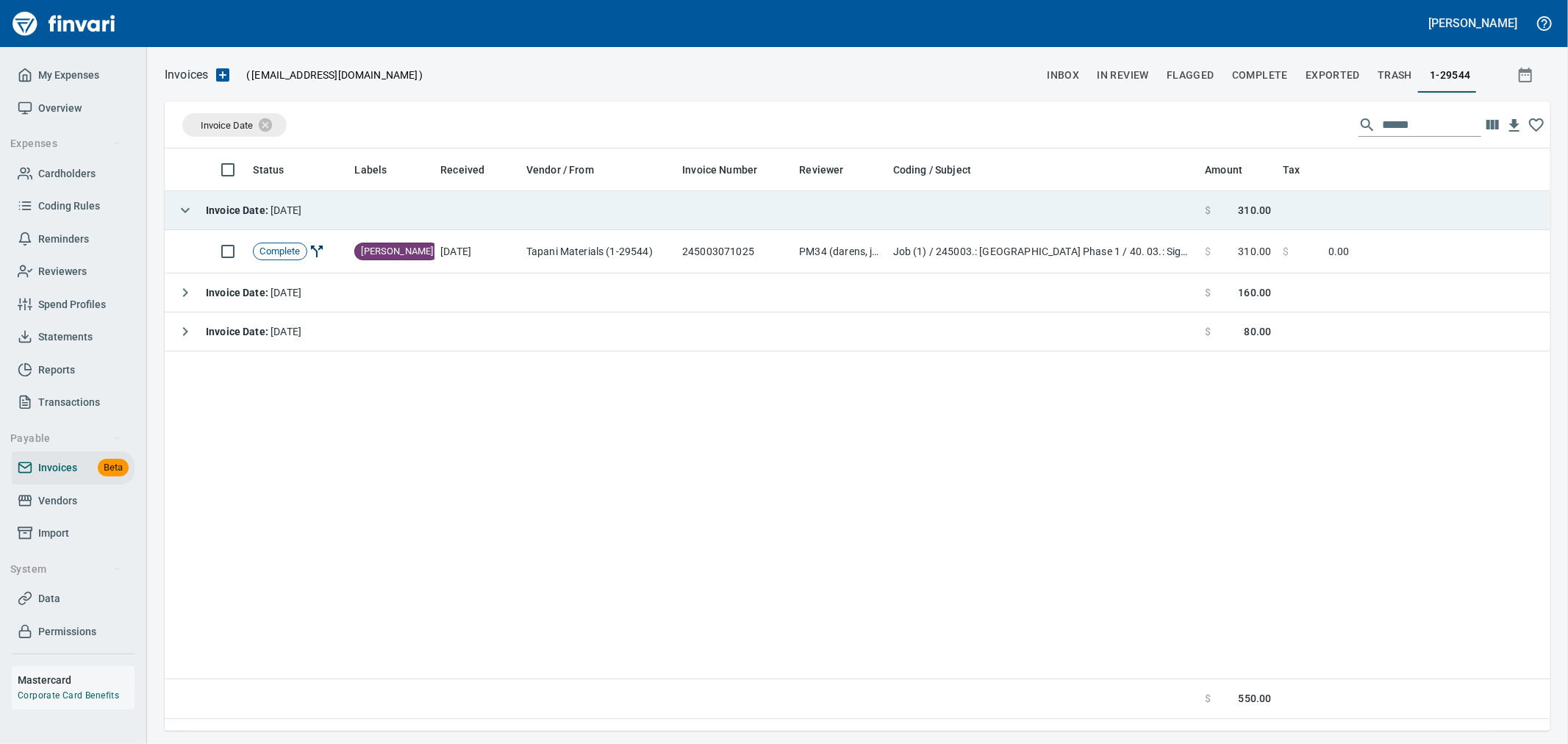
scroll to position [570, 1371]
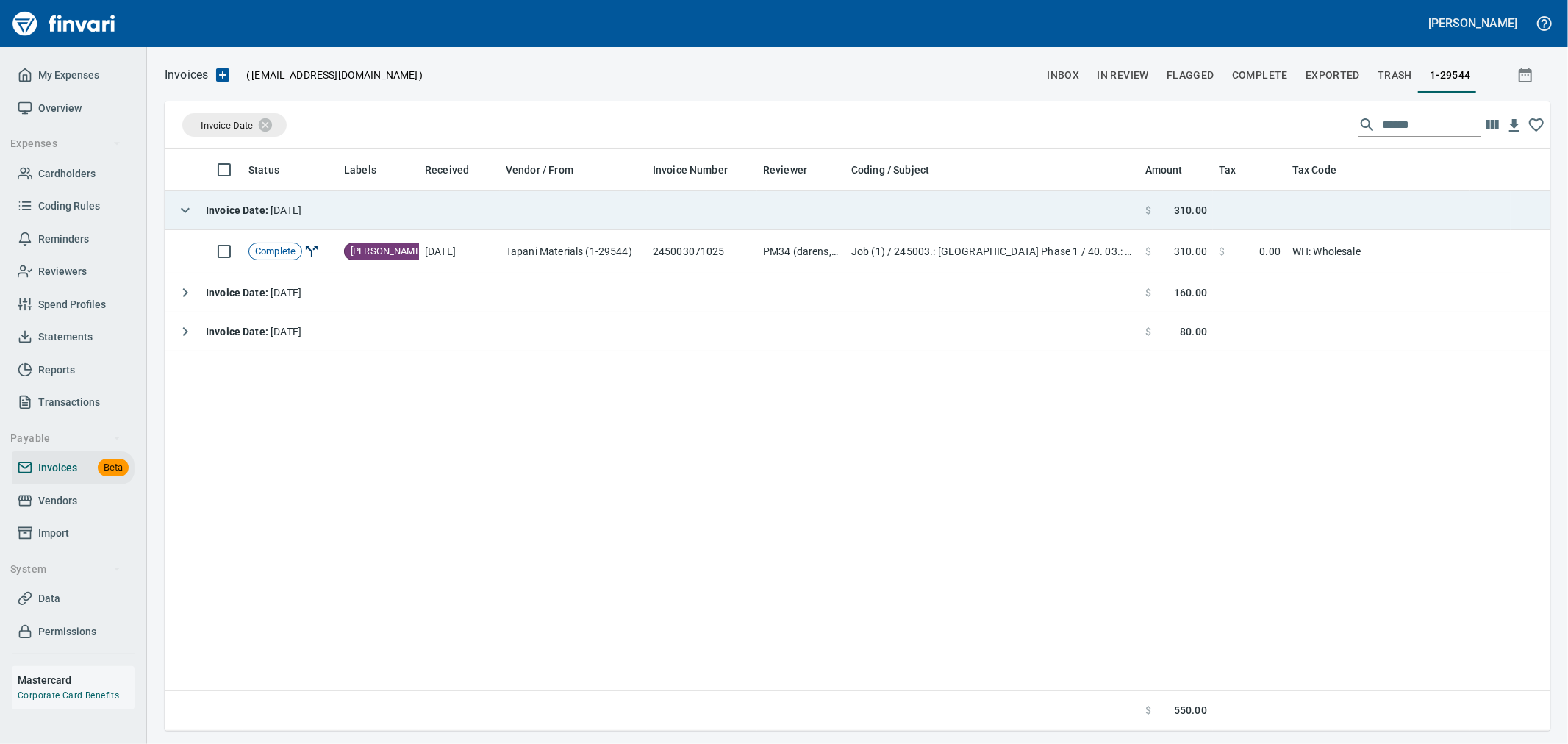
click at [1240, 68] on span "Complete" at bounding box center [1260, 75] width 55 height 18
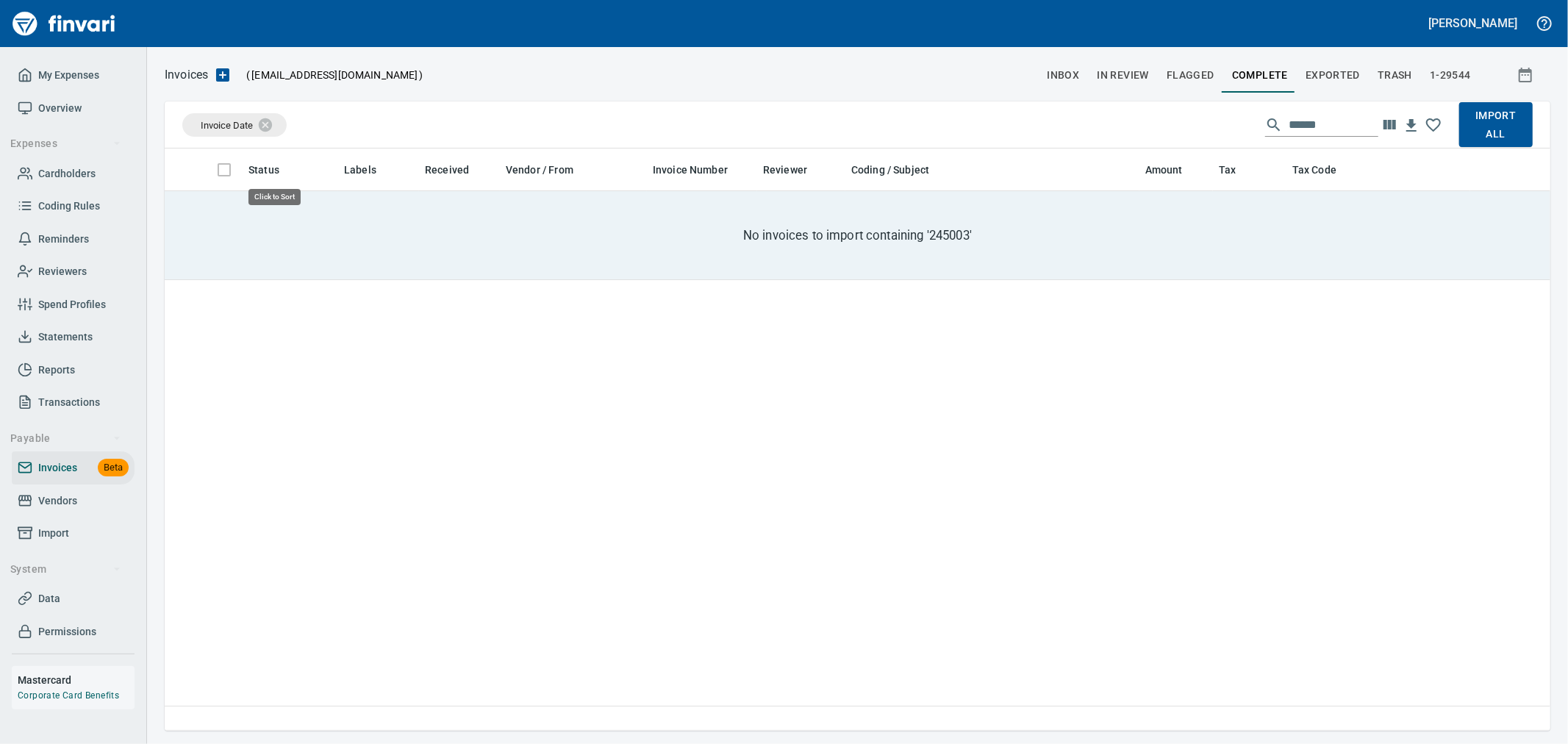
scroll to position [570, 1373]
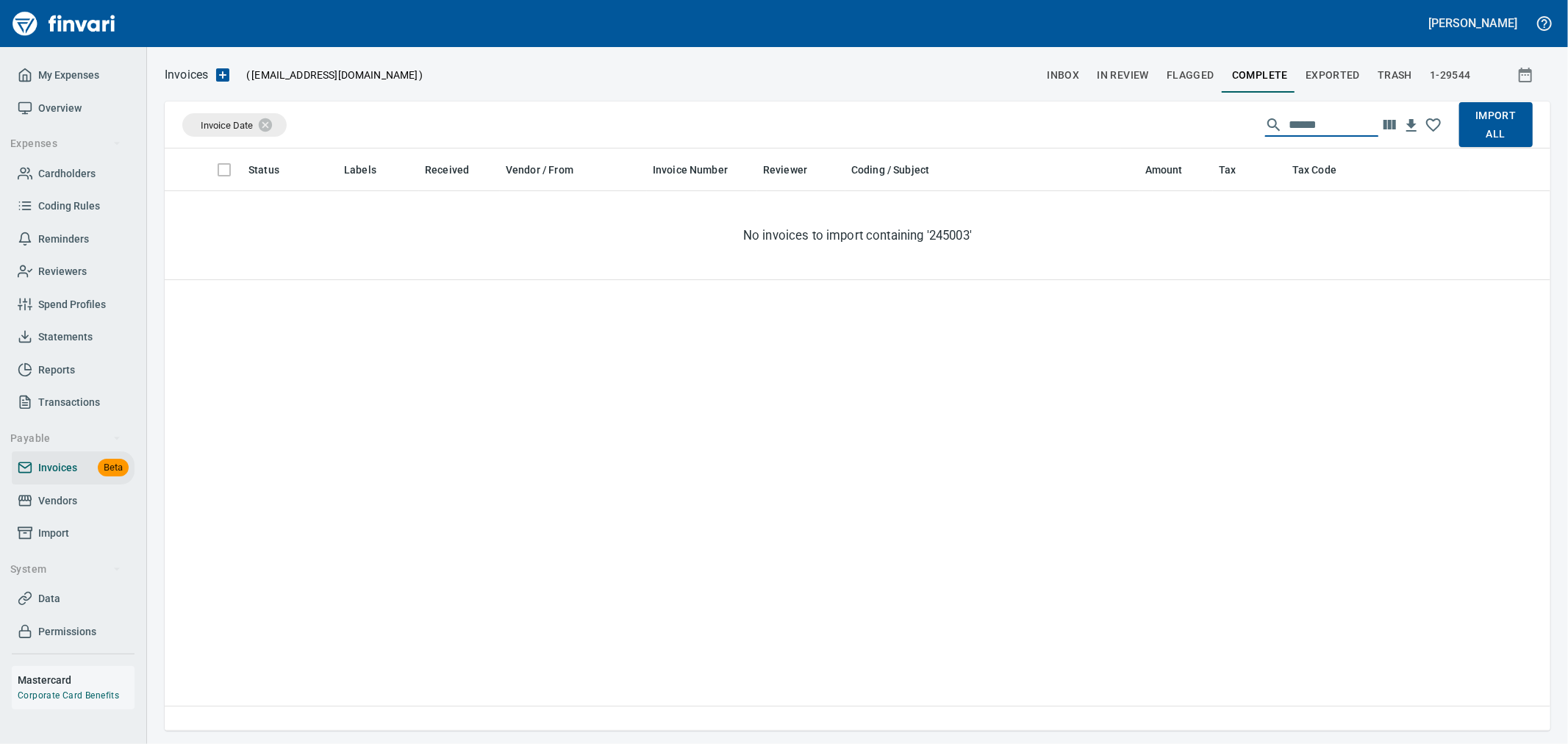
drag, startPoint x: 1340, startPoint y: 127, endPoint x: 1099, endPoint y: 117, distance: 241.2
click at [1099, 117] on div "Invoice Date ****** Import All" at bounding box center [858, 125] width 1386 height 47
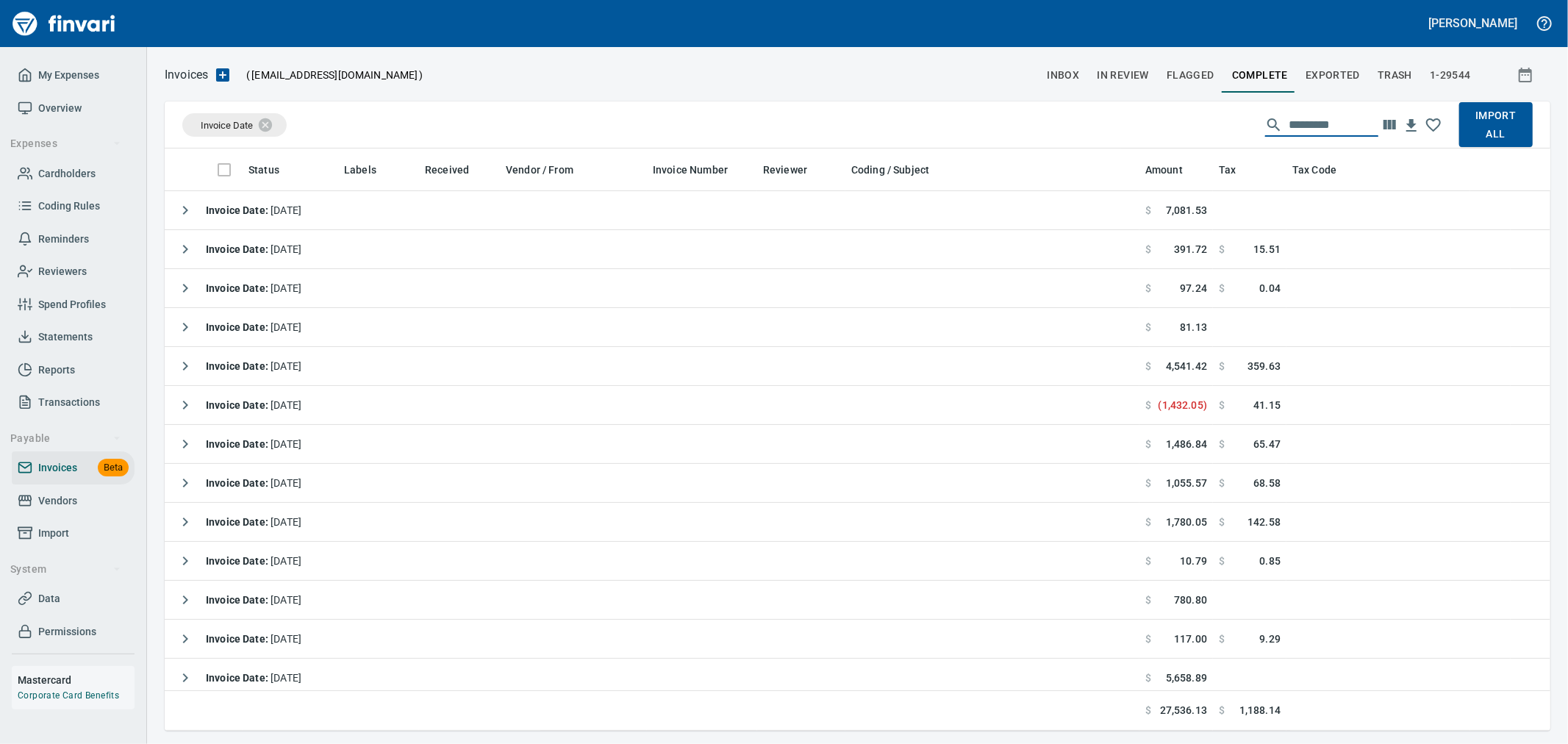
scroll to position [570, 1361]
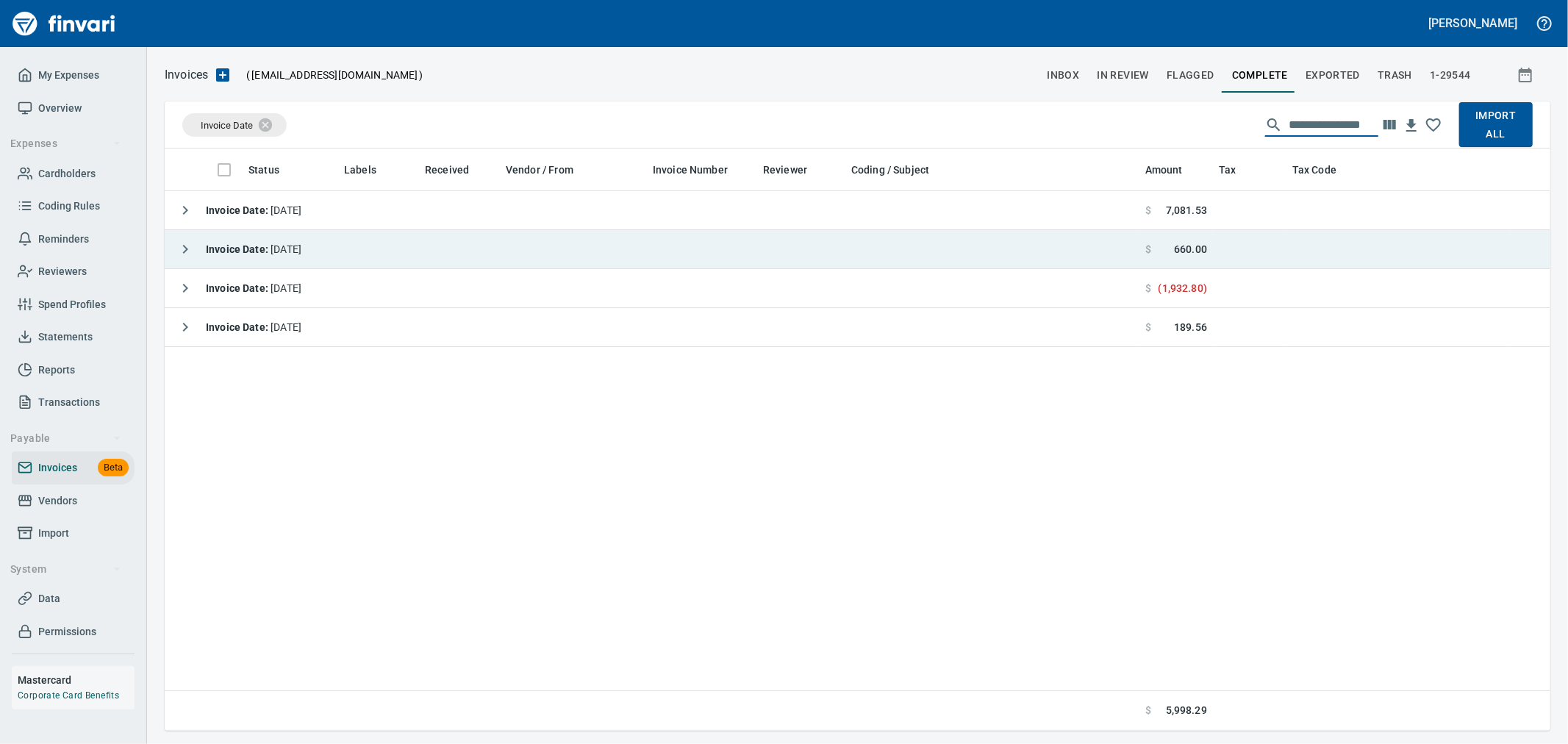
type input "**********"
click at [178, 248] on icon "button" at bounding box center [185, 249] width 17 height 17
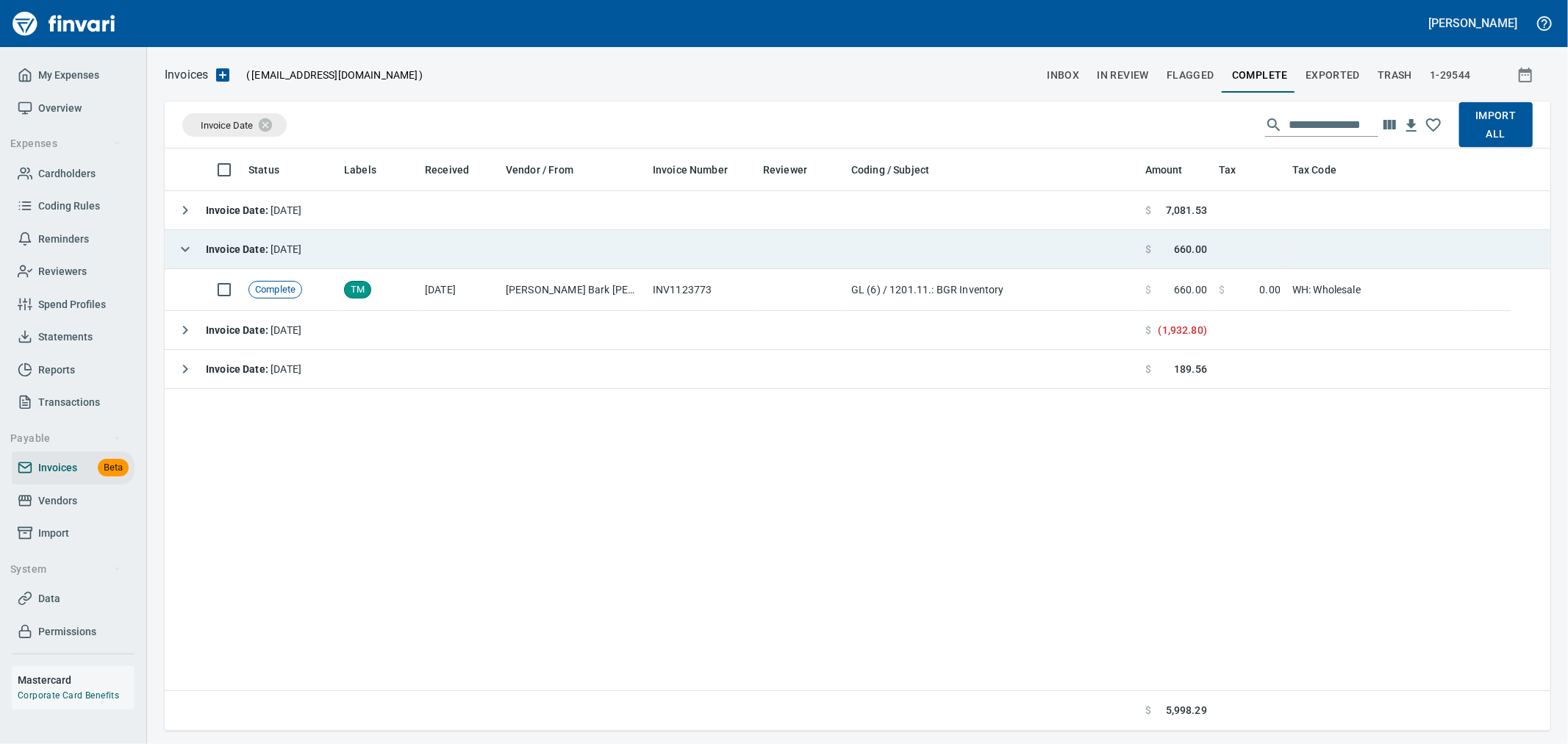
click at [178, 248] on icon "button" at bounding box center [185, 249] width 17 height 17
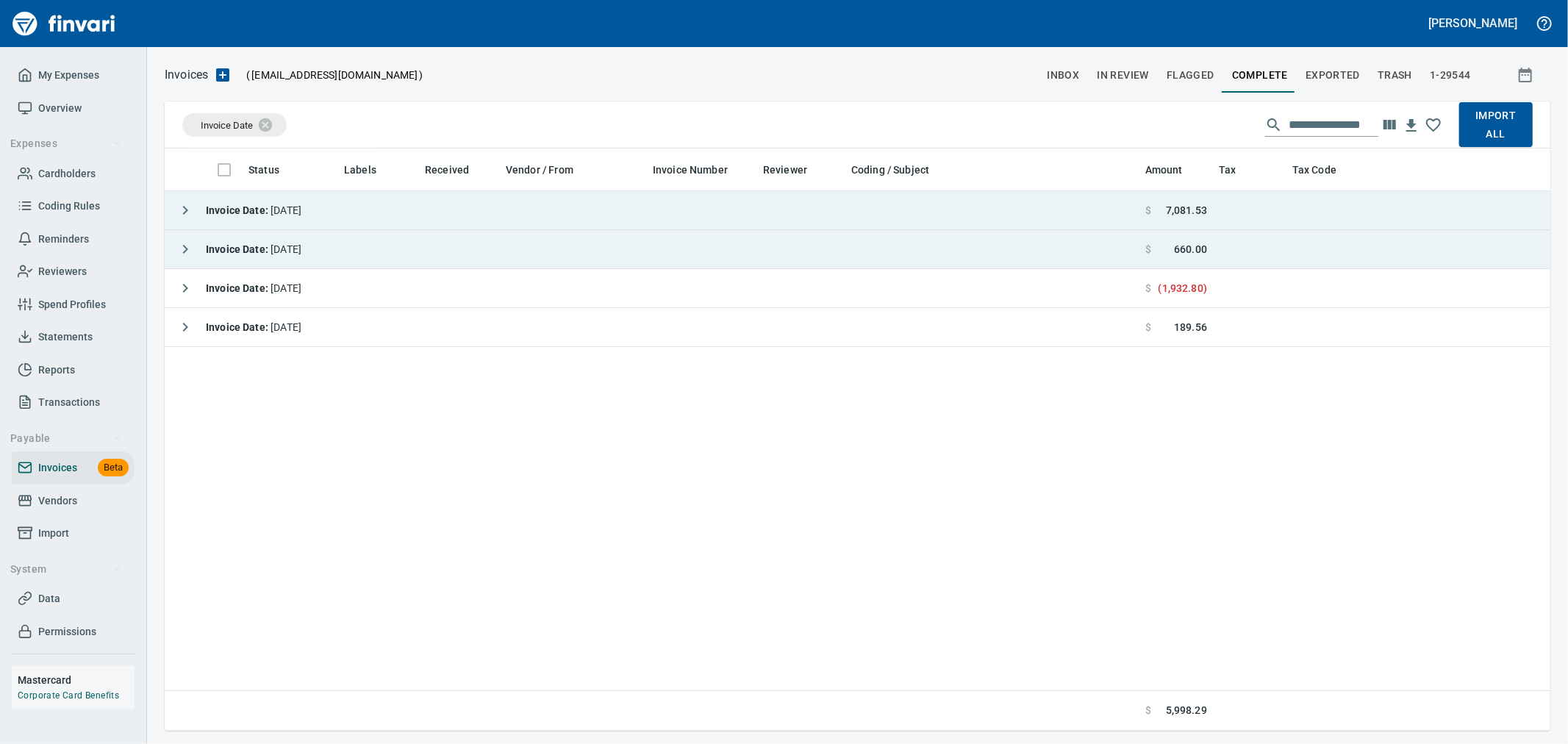
click at [185, 223] on button "button" at bounding box center [185, 210] width 29 height 29
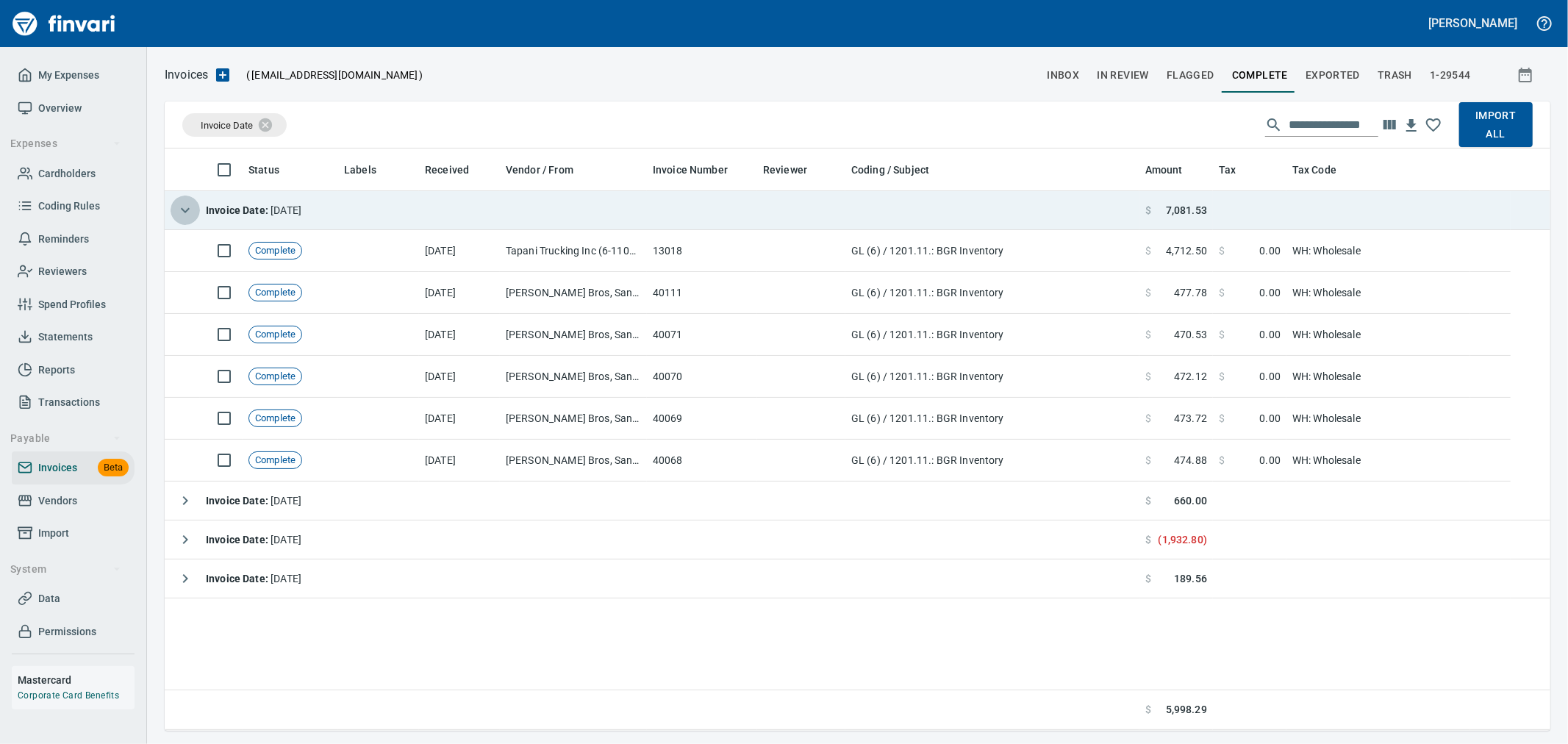
click at [185, 223] on button "button" at bounding box center [185, 210] width 29 height 29
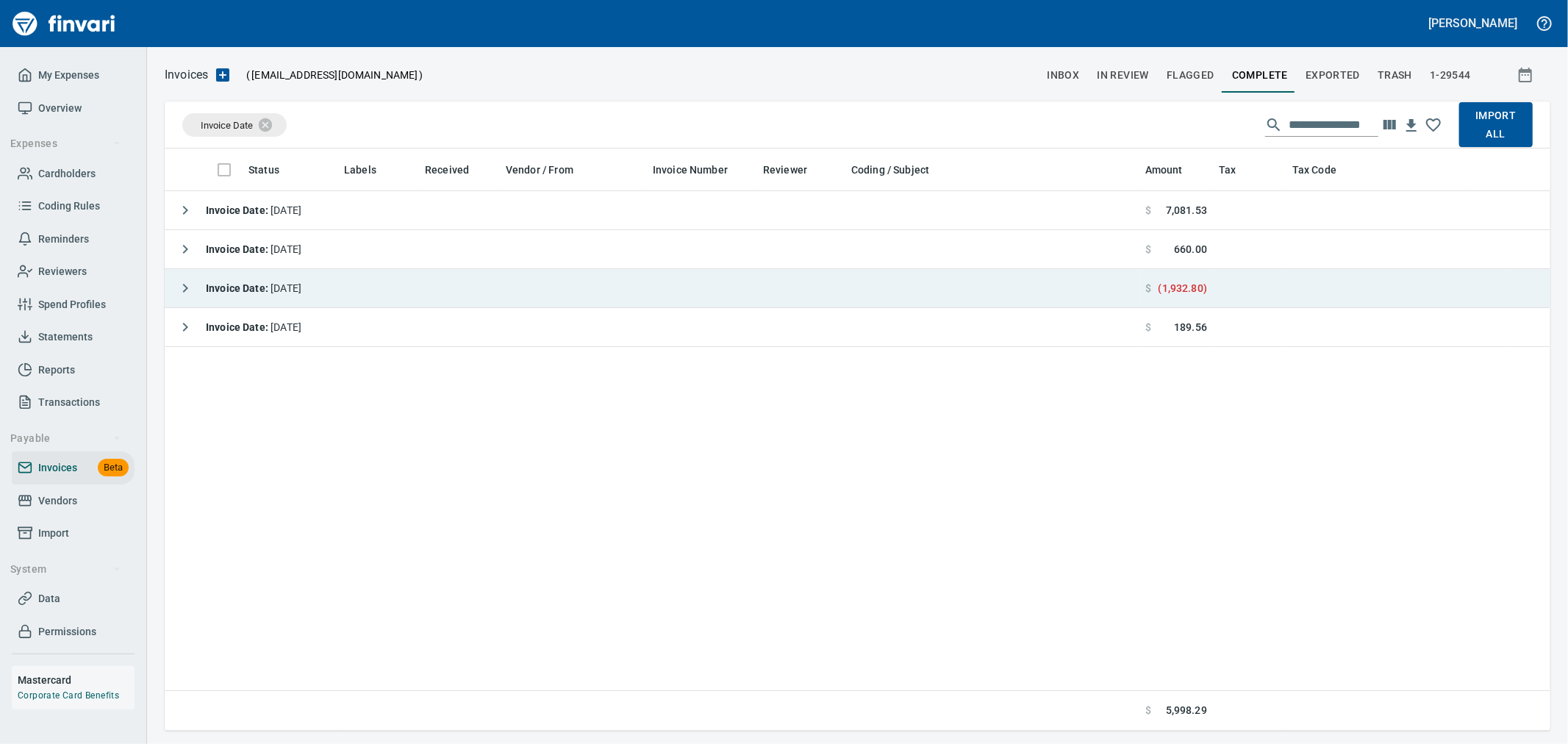
click at [185, 294] on icon "button" at bounding box center [185, 288] width 17 height 17
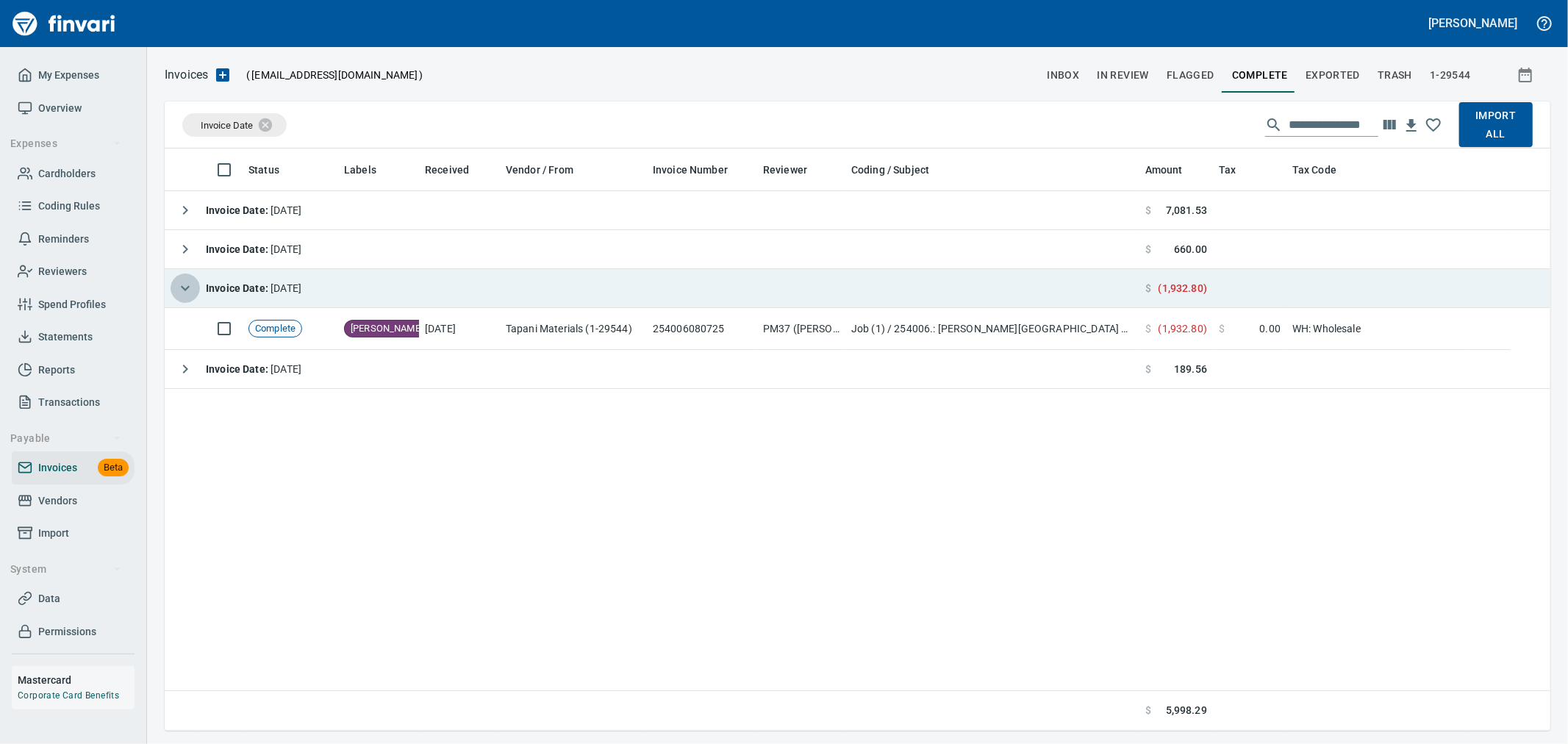
click at [185, 294] on icon "button" at bounding box center [185, 288] width 17 height 17
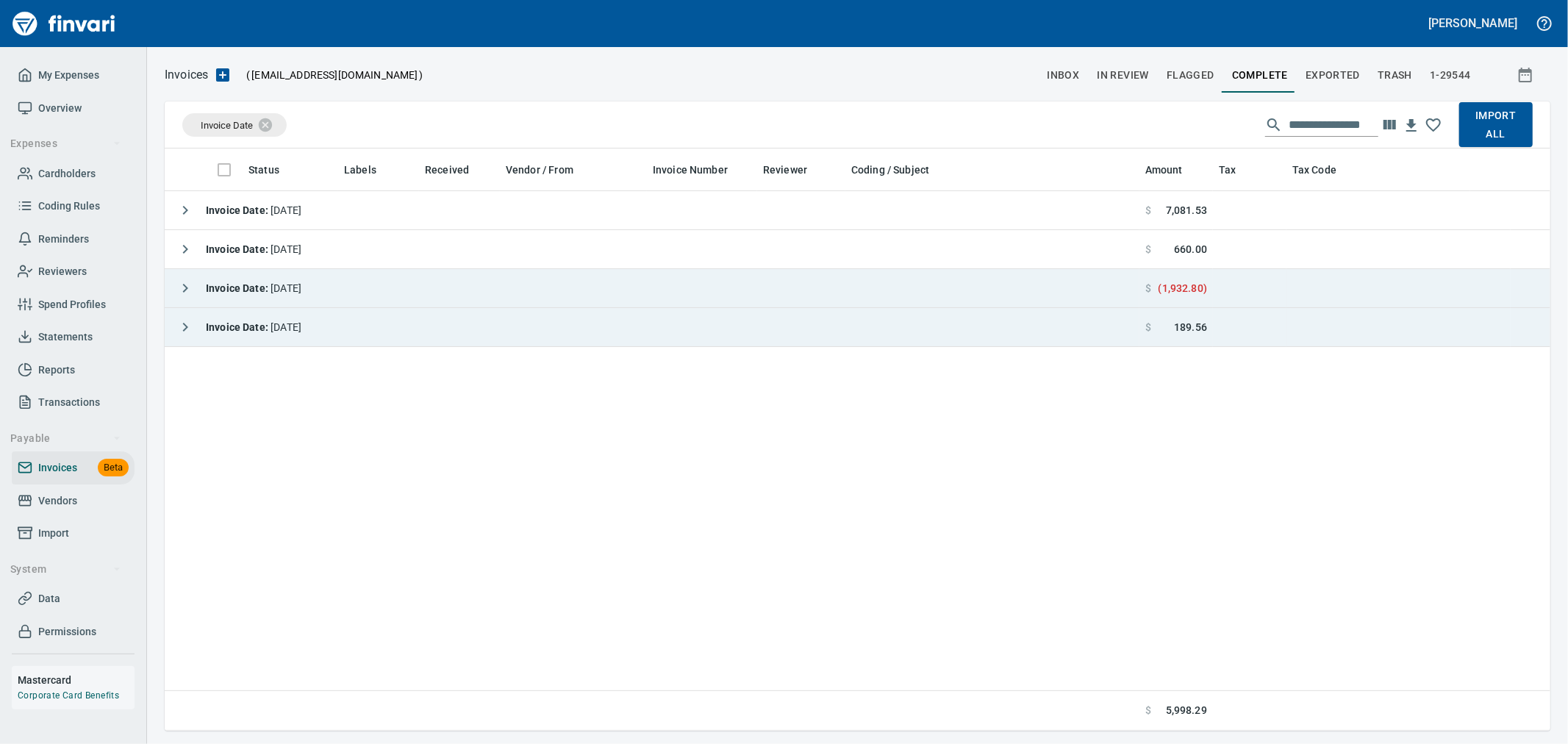
click at [178, 328] on icon "button" at bounding box center [185, 328] width 17 height 17
click at [1442, 69] on span "1-29544" at bounding box center [1451, 75] width 41 height 18
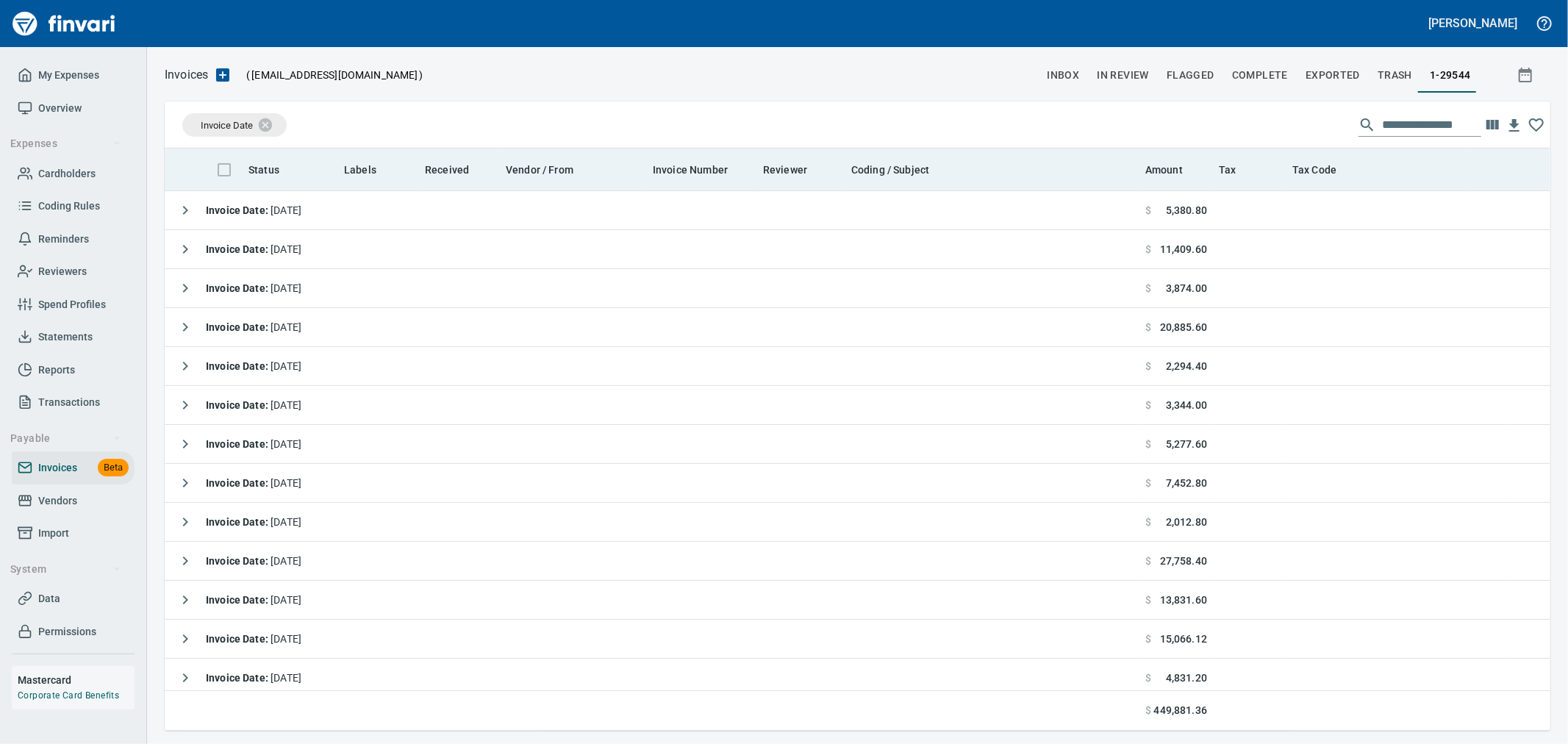
scroll to position [570, 1361]
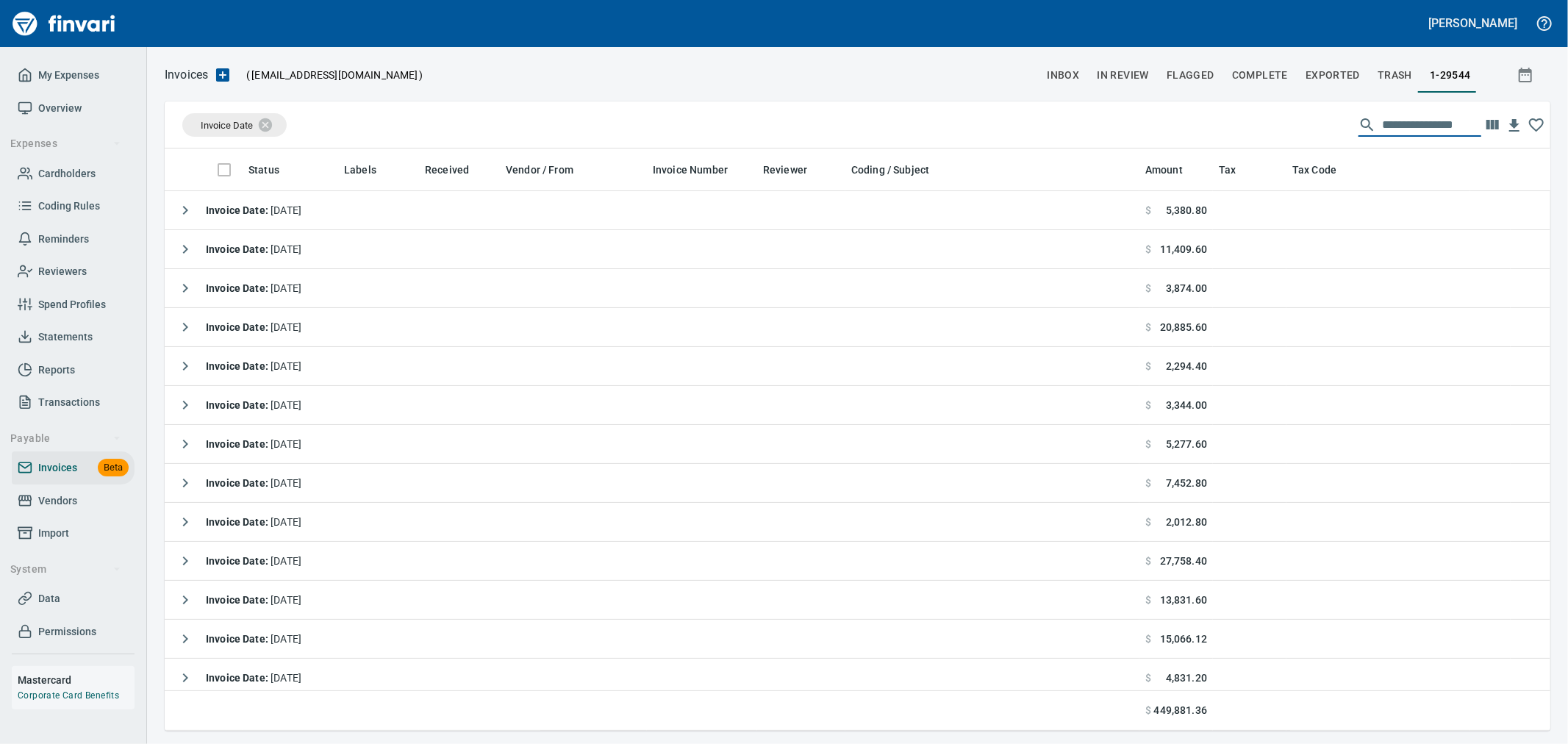
drag, startPoint x: 1152, startPoint y: 109, endPoint x: 1107, endPoint y: 112, distance: 45.1
click at [1108, 109] on div "**********" at bounding box center [858, 125] width 1386 height 47
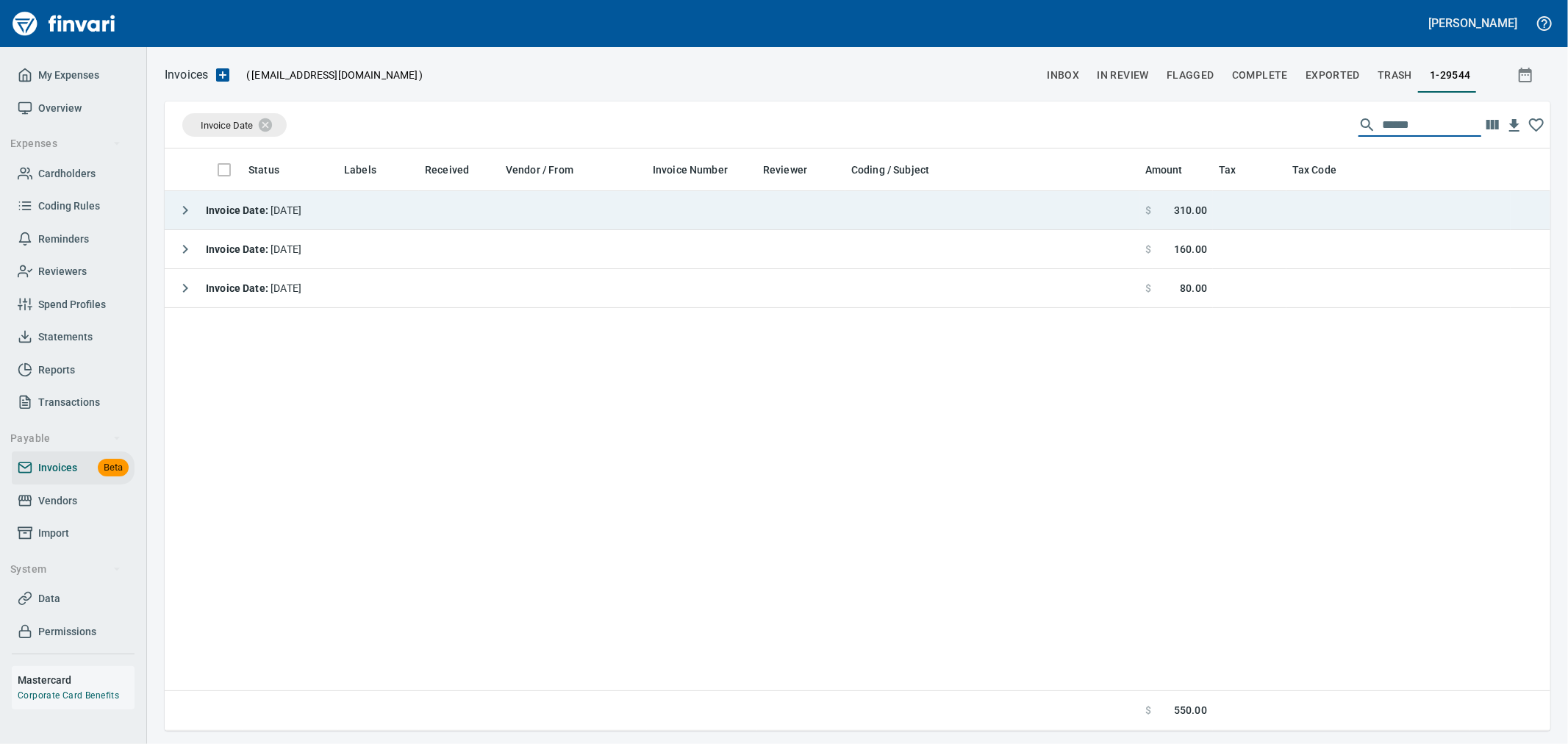
type input "******"
click at [234, 221] on div "Invoice Date : 7/10/2025" at bounding box center [235, 210] width 131 height 29
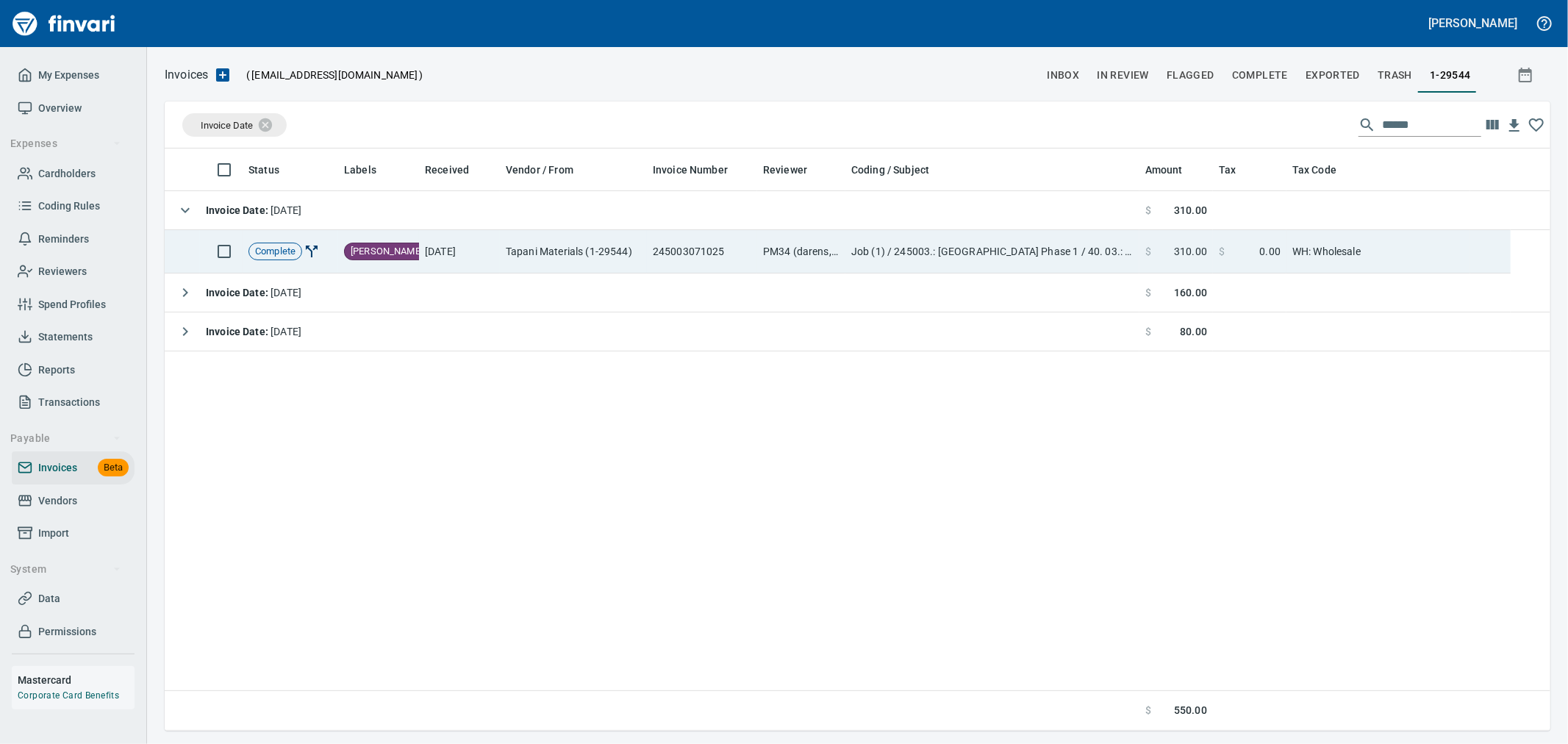
click at [446, 240] on td "[DATE]" at bounding box center [460, 251] width 81 height 44
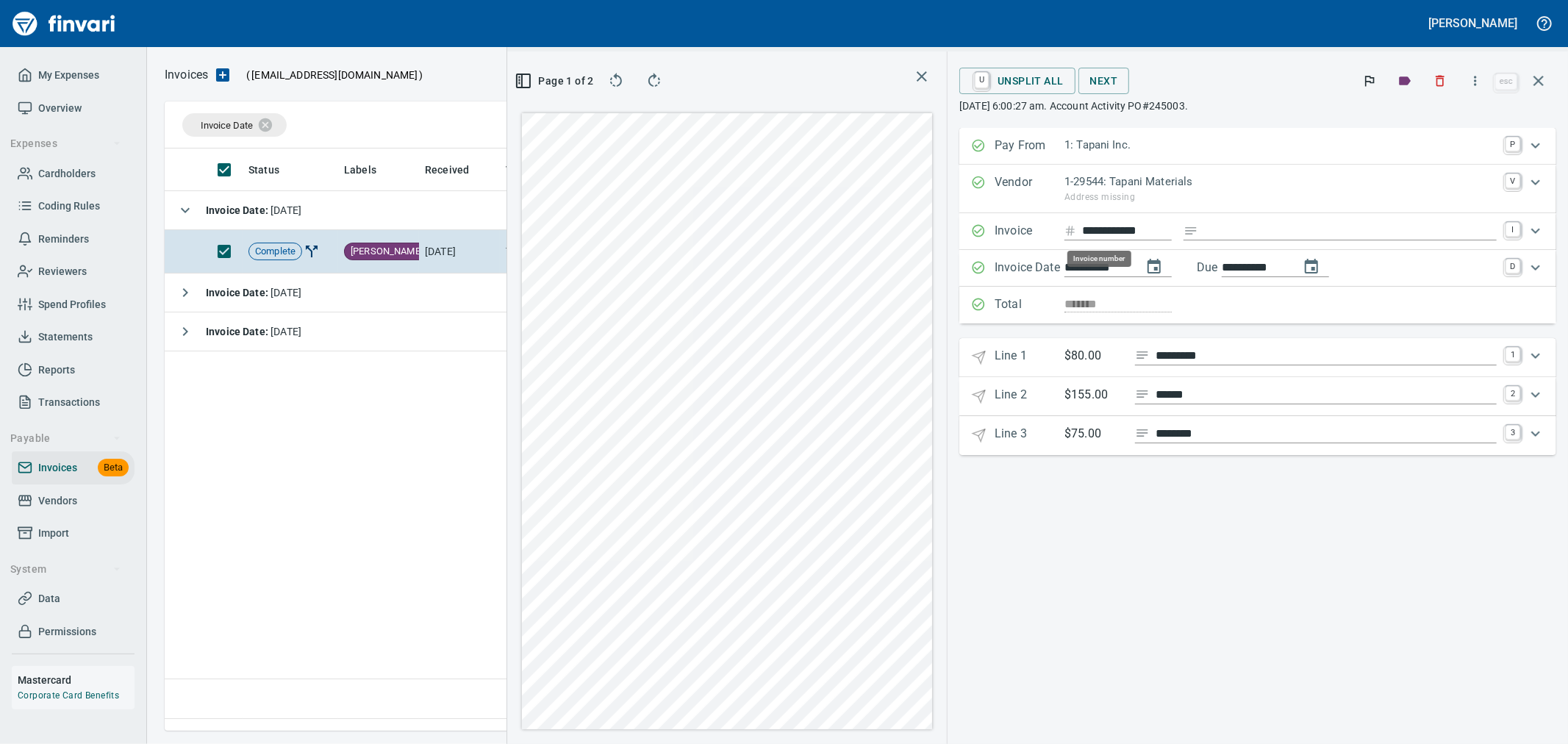
scroll to position [558, 1006]
click at [1507, 359] on link "1" at bounding box center [1513, 355] width 15 height 15
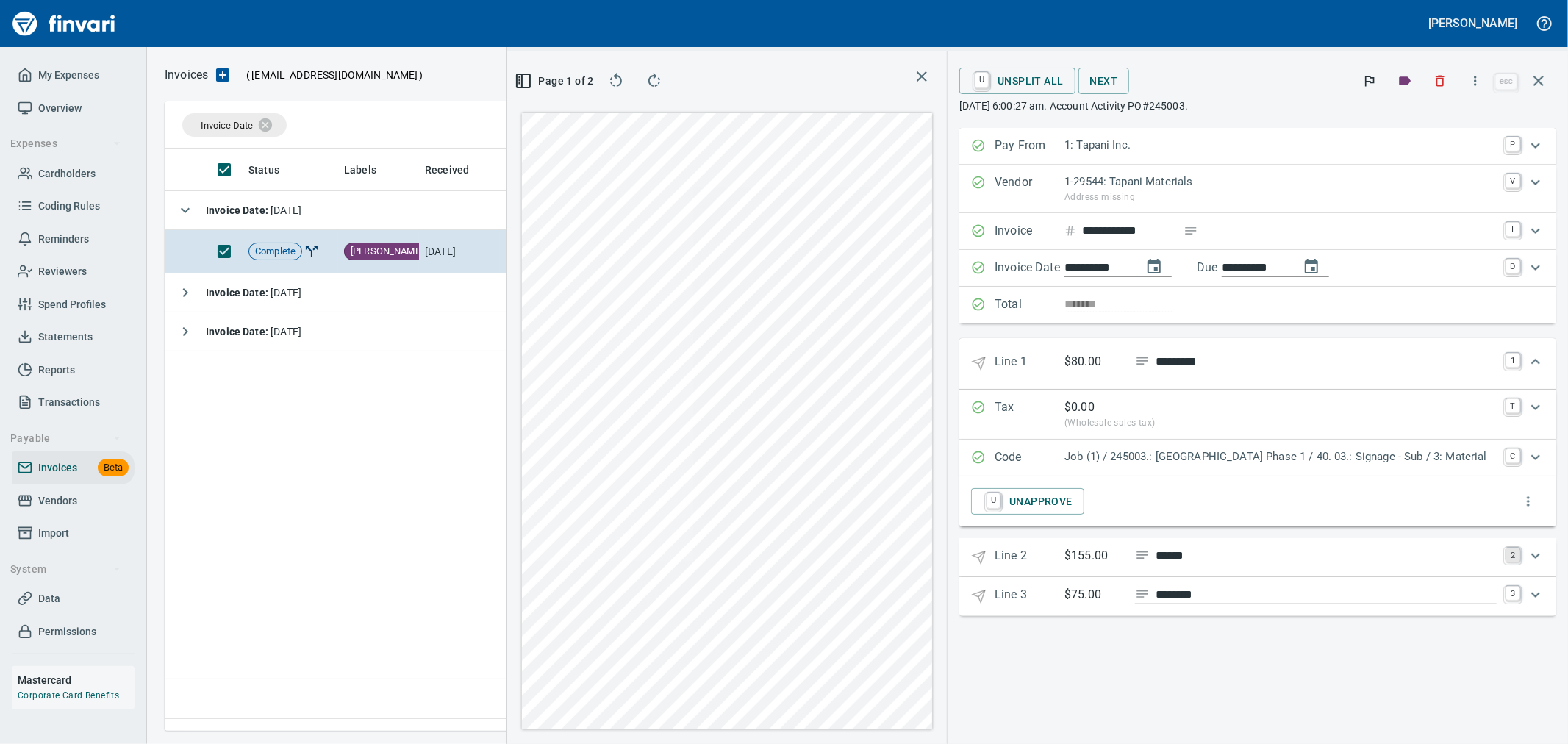
click at [1510, 556] on link "2" at bounding box center [1513, 555] width 15 height 15
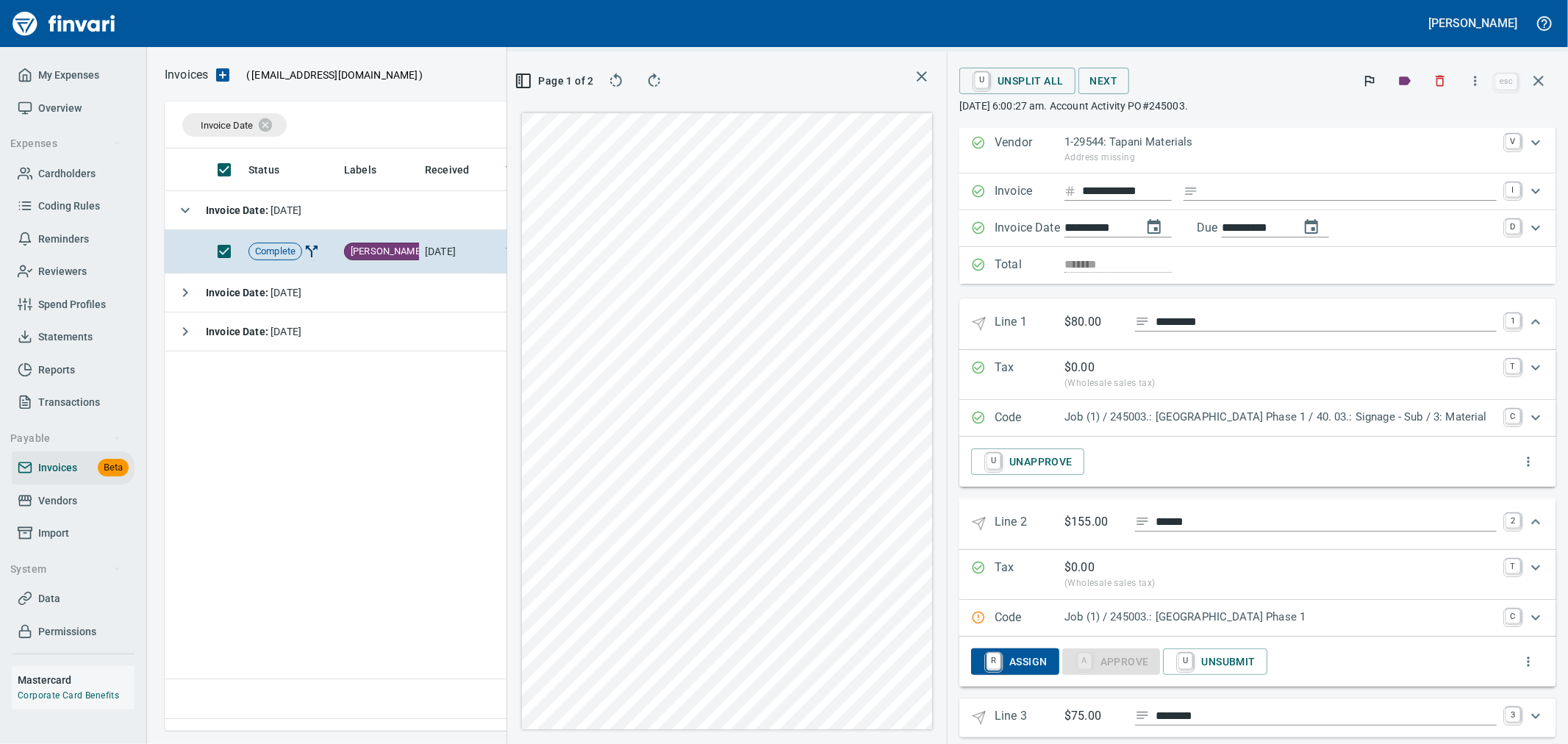
scroll to position [62, 0]
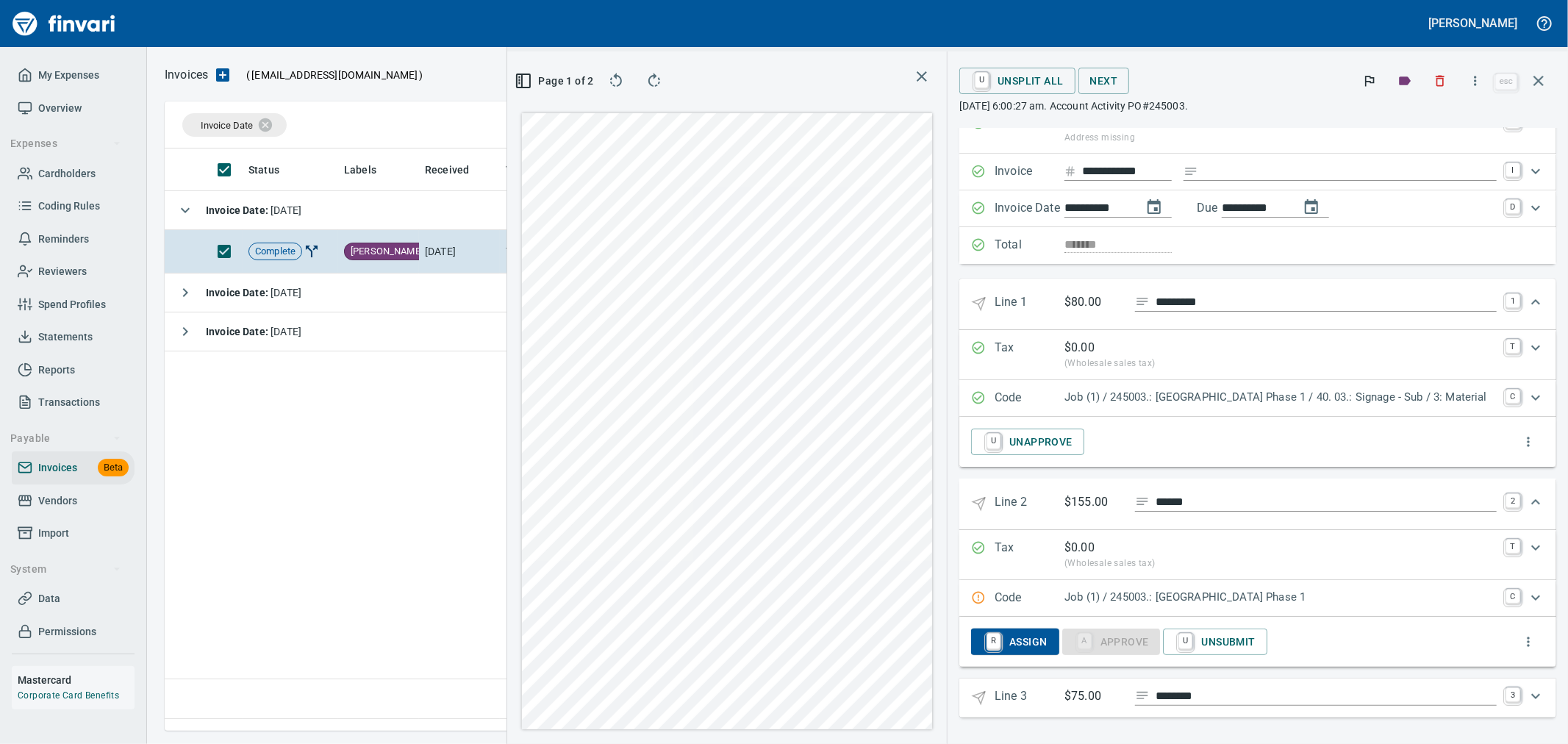
click at [1505, 699] on link "3" at bounding box center [1513, 695] width 15 height 15
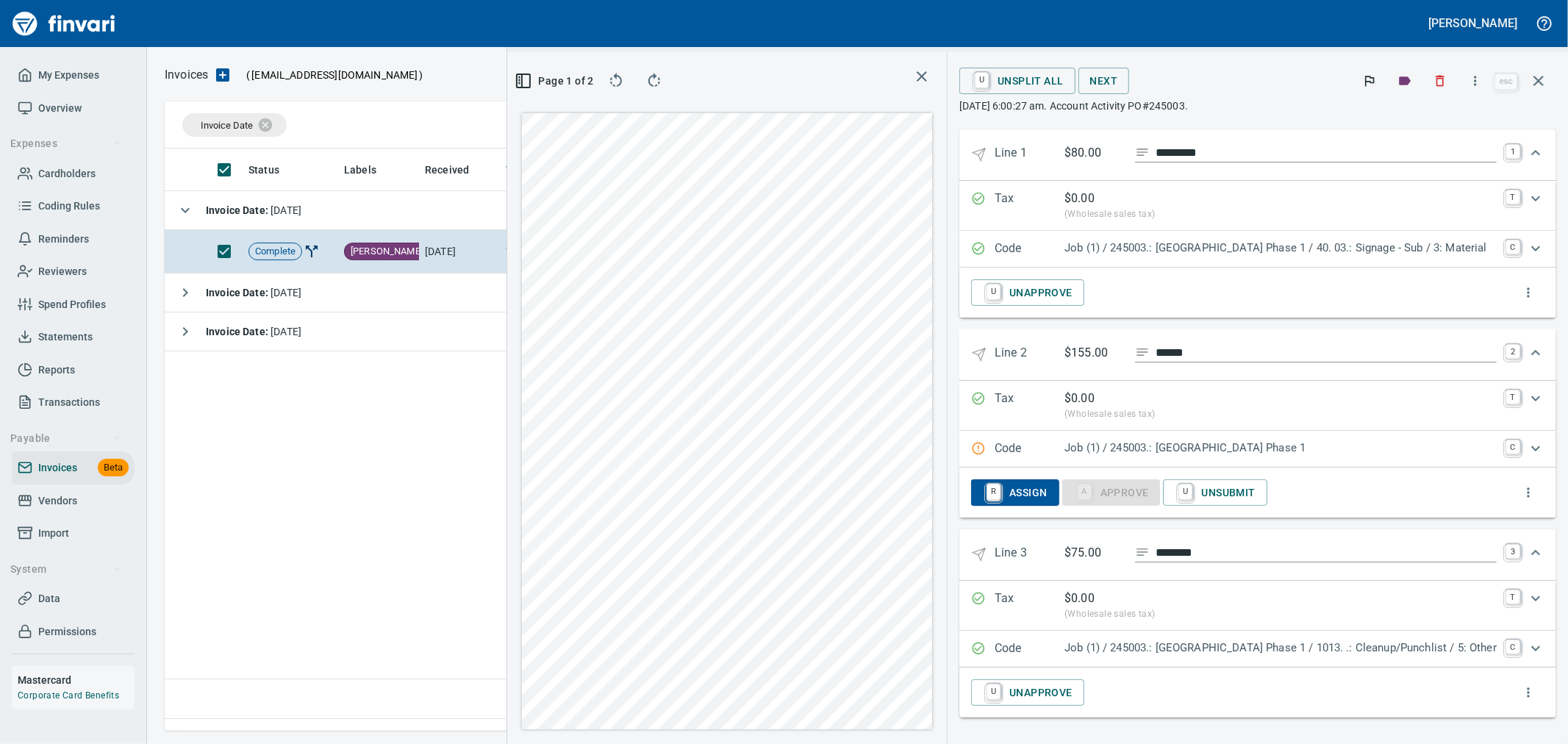
scroll to position [211, 0]
click at [1231, 443] on p "Job (1) / 245003.: Camas Heights Phase 1" at bounding box center [1280, 448] width 432 height 17
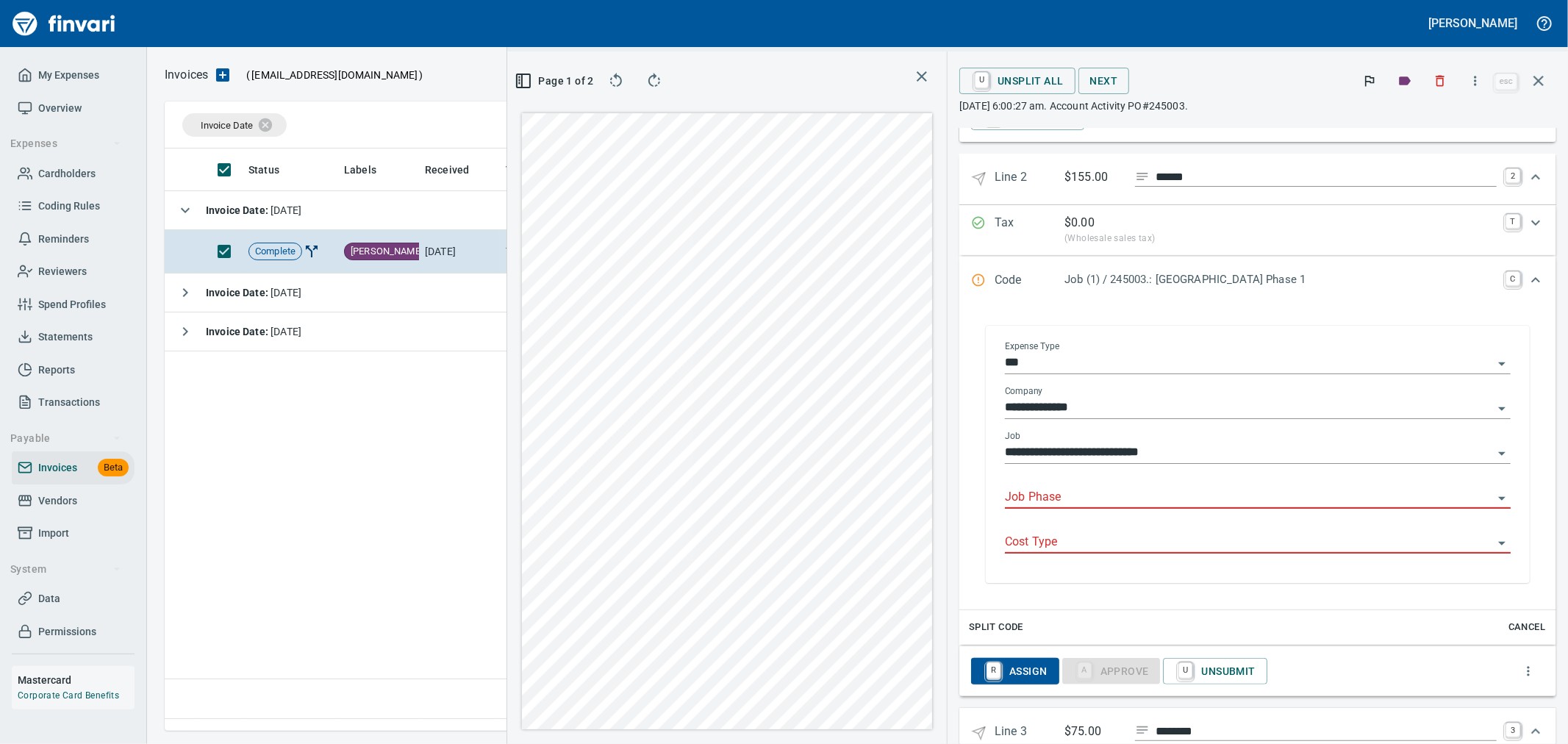
scroll to position [408, 0]
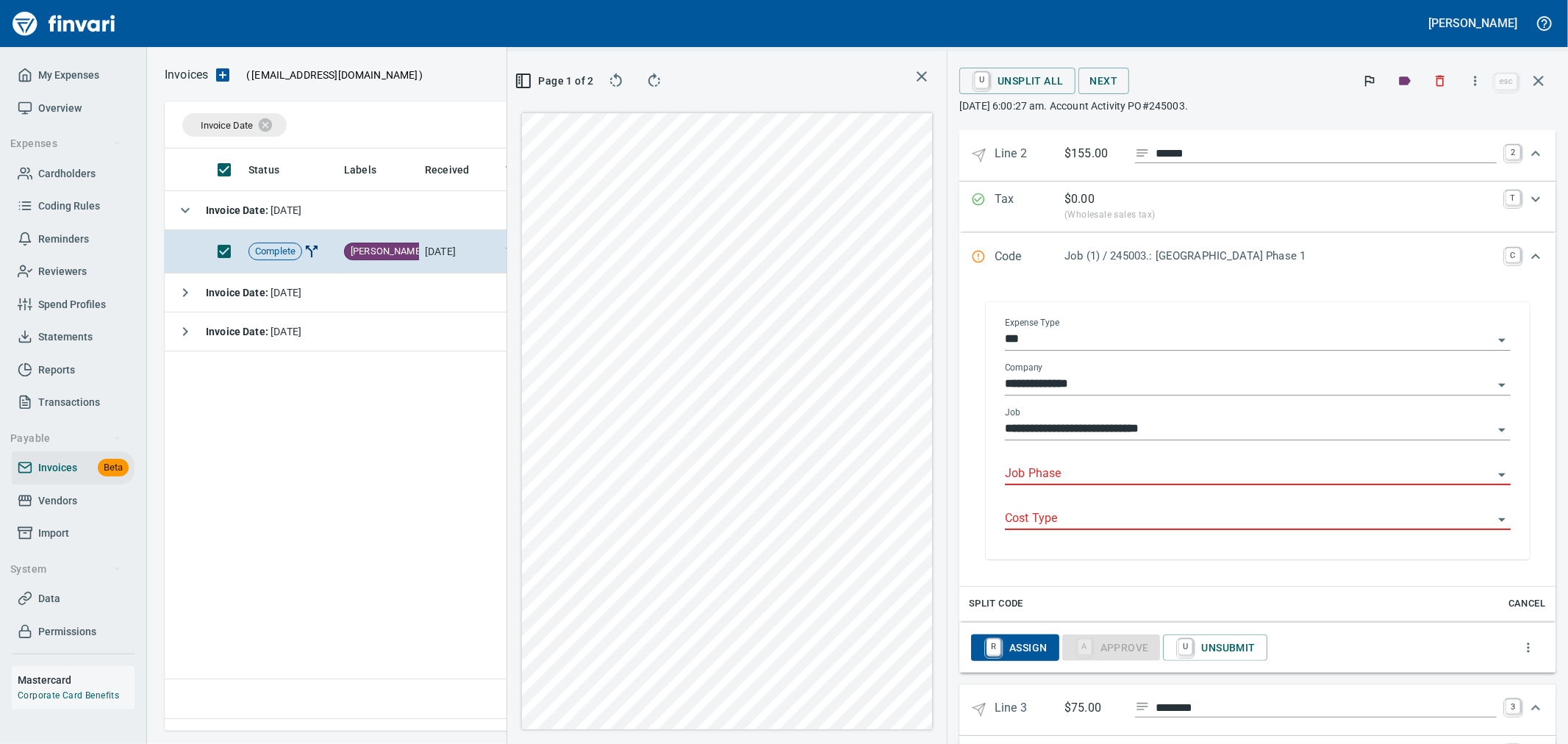
click at [1141, 479] on input "Job Phase" at bounding box center [1249, 474] width 488 height 21
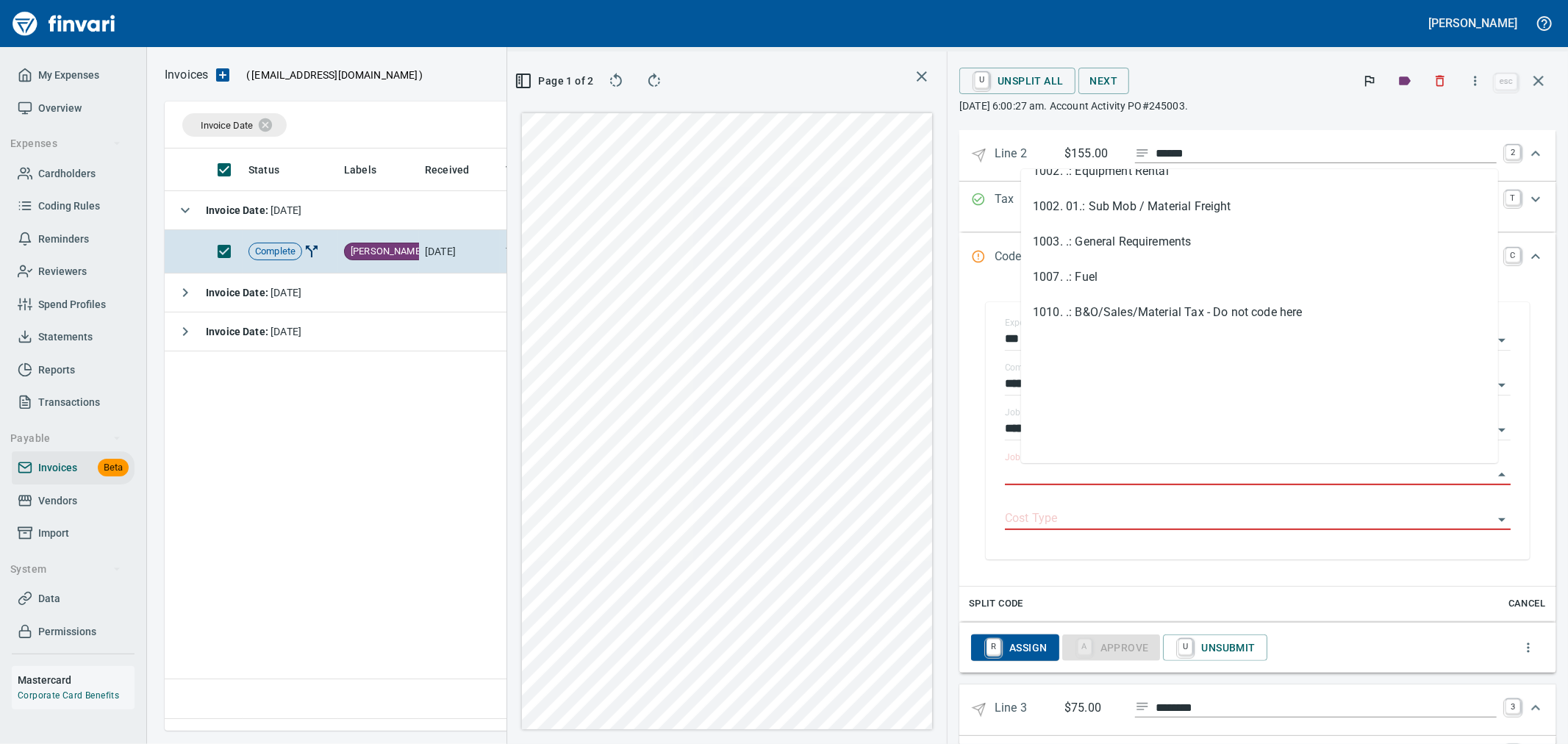
scroll to position [0, 0]
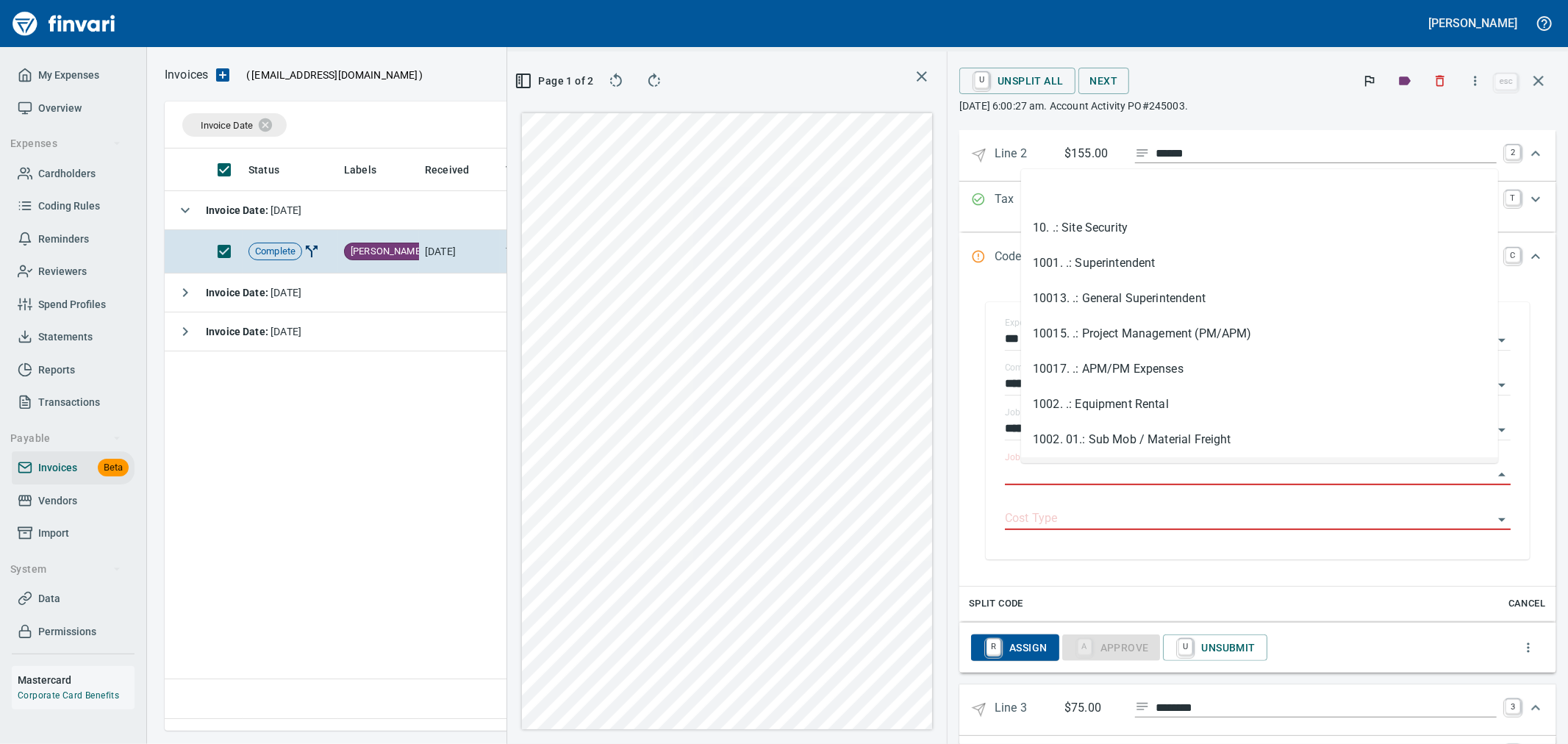
click at [996, 461] on div "**********" at bounding box center [1257, 431] width 573 height 287
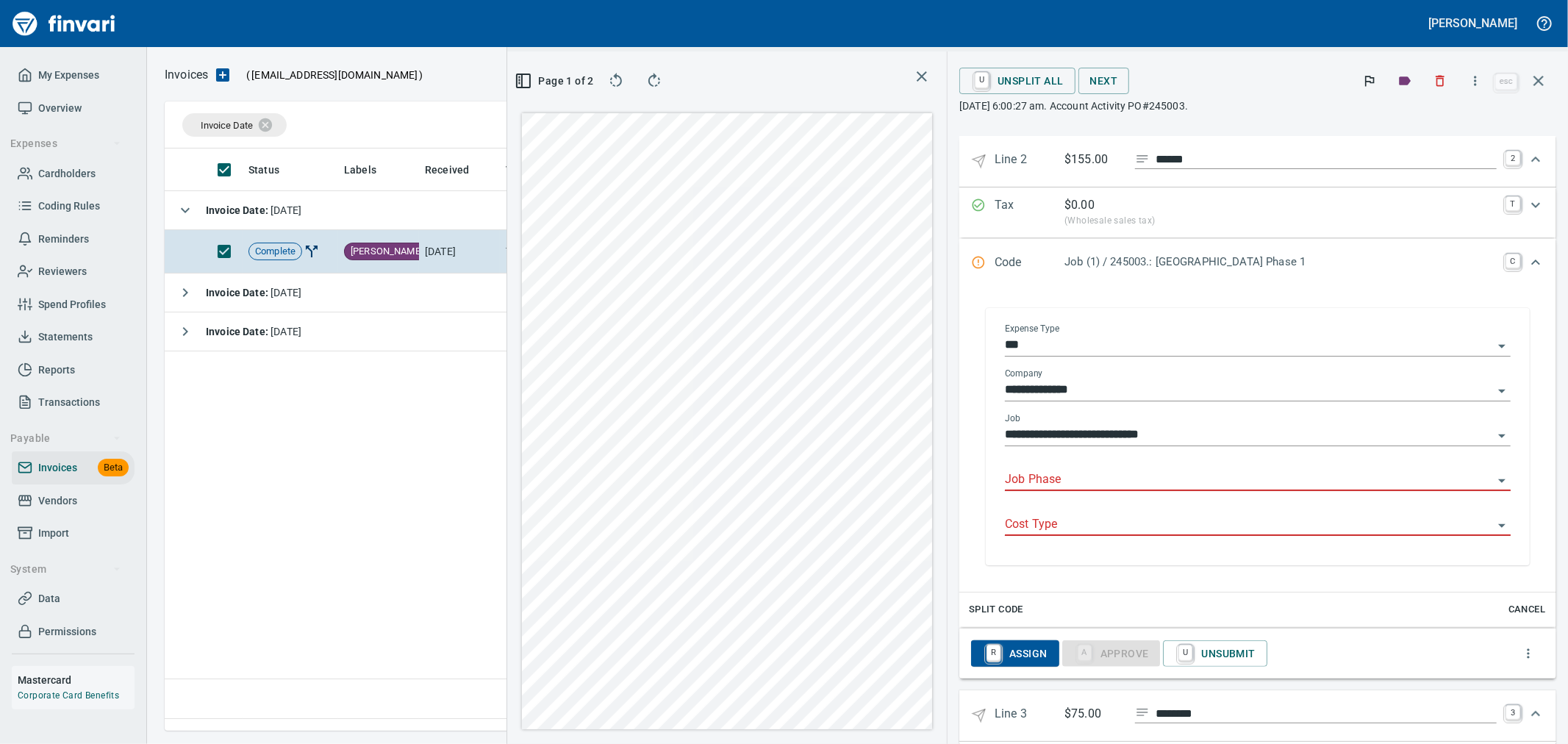
scroll to position [566, 0]
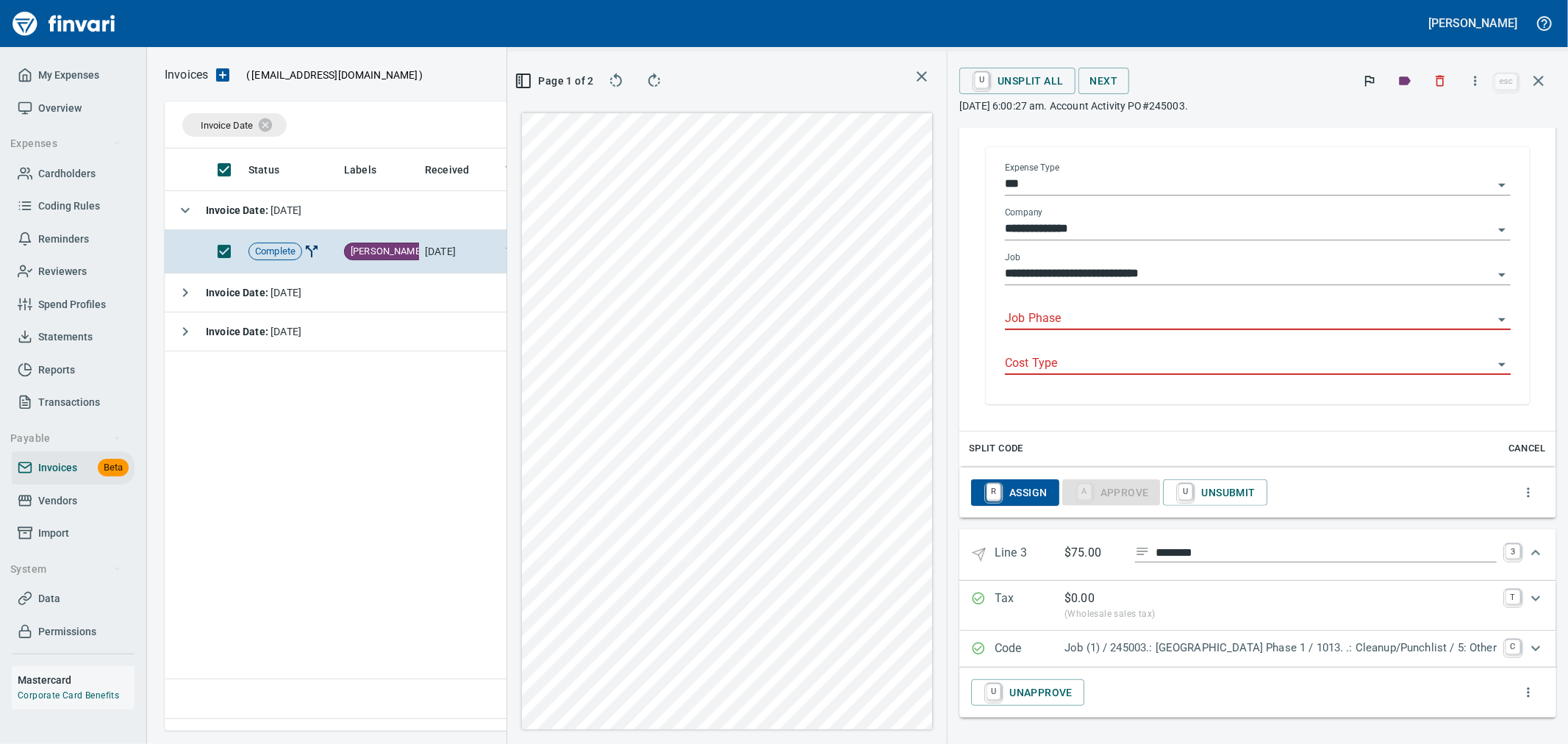
click at [1096, 314] on input "Job Phase" at bounding box center [1249, 319] width 488 height 21
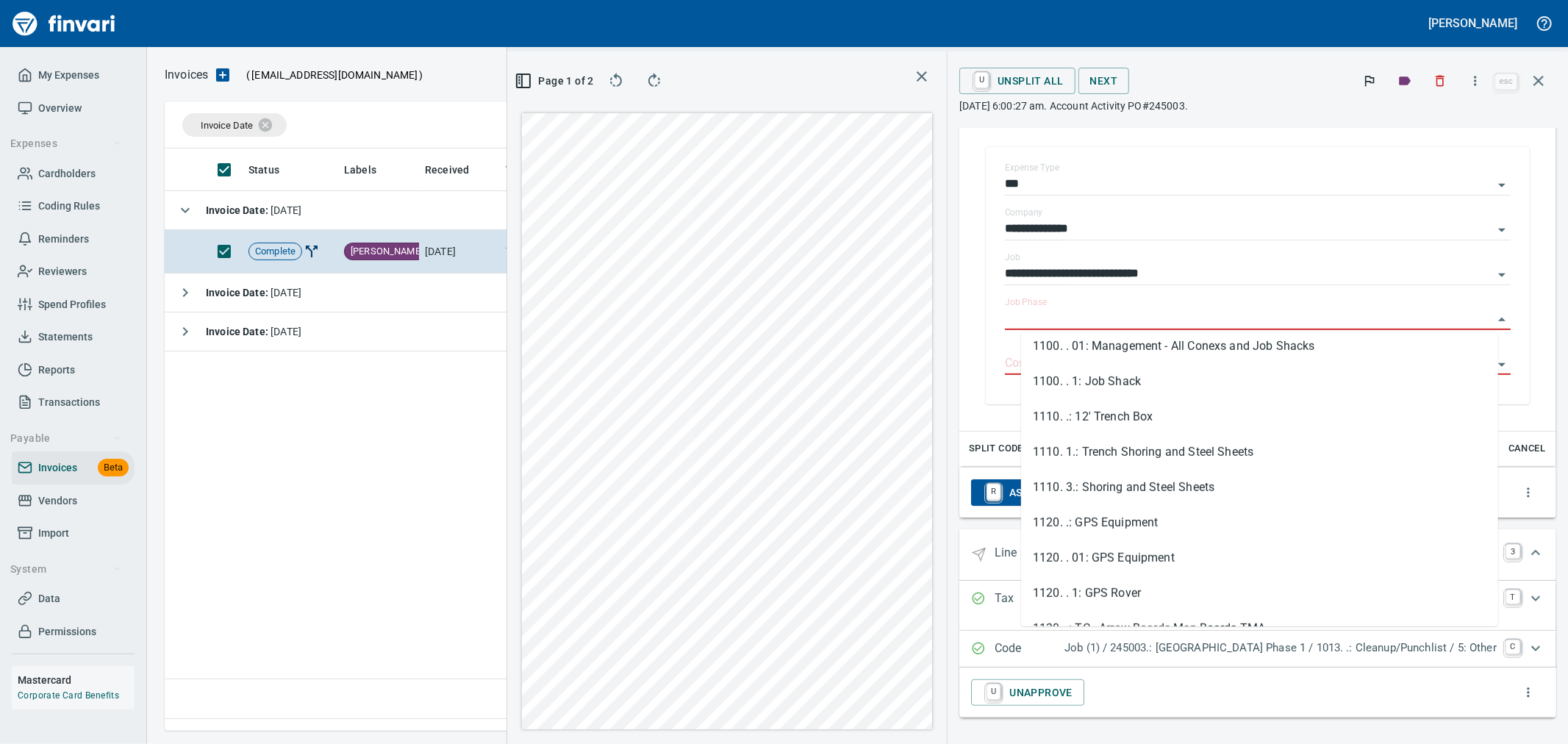
scroll to position [735, 0]
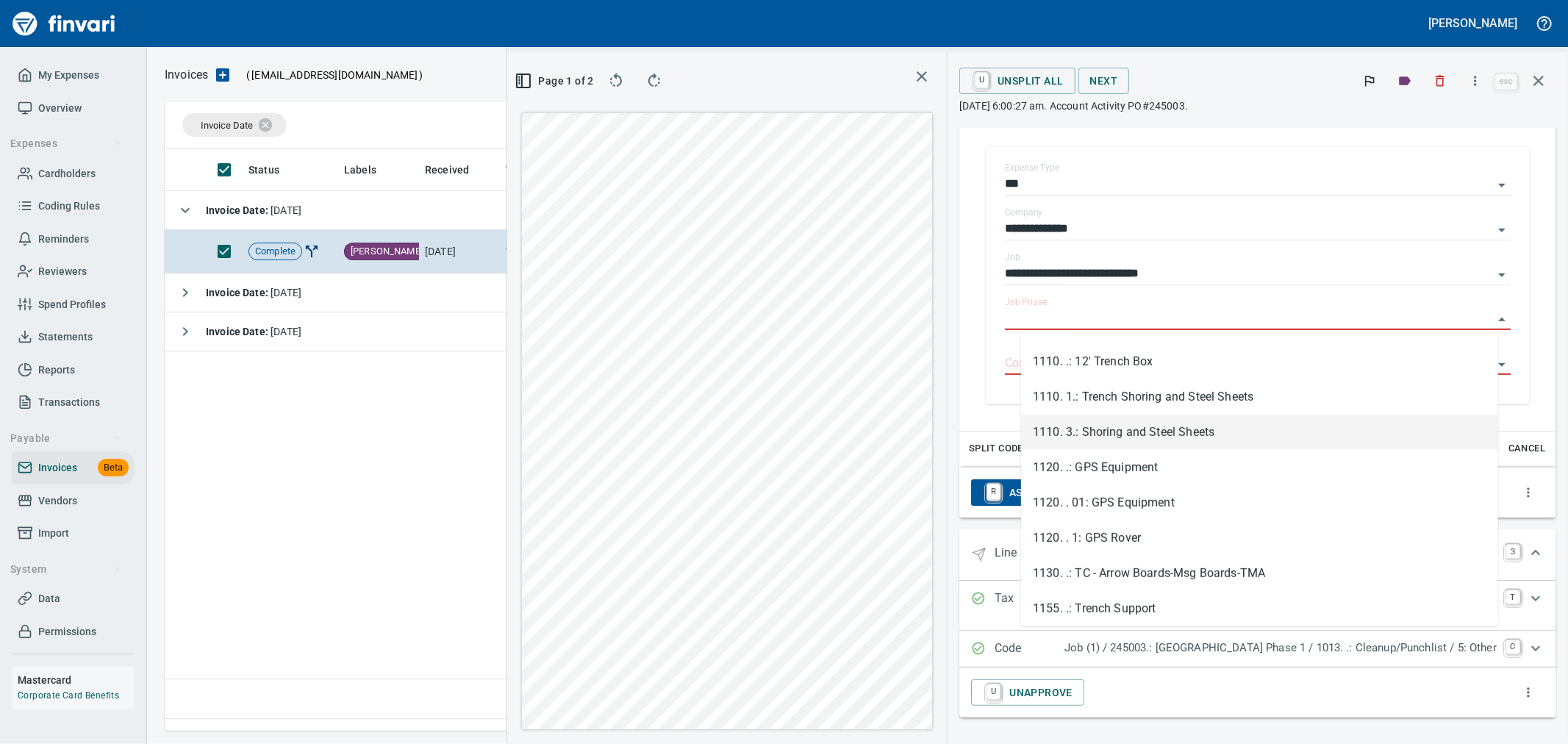
click at [532, 85] on icon "button" at bounding box center [523, 81] width 17 height 17
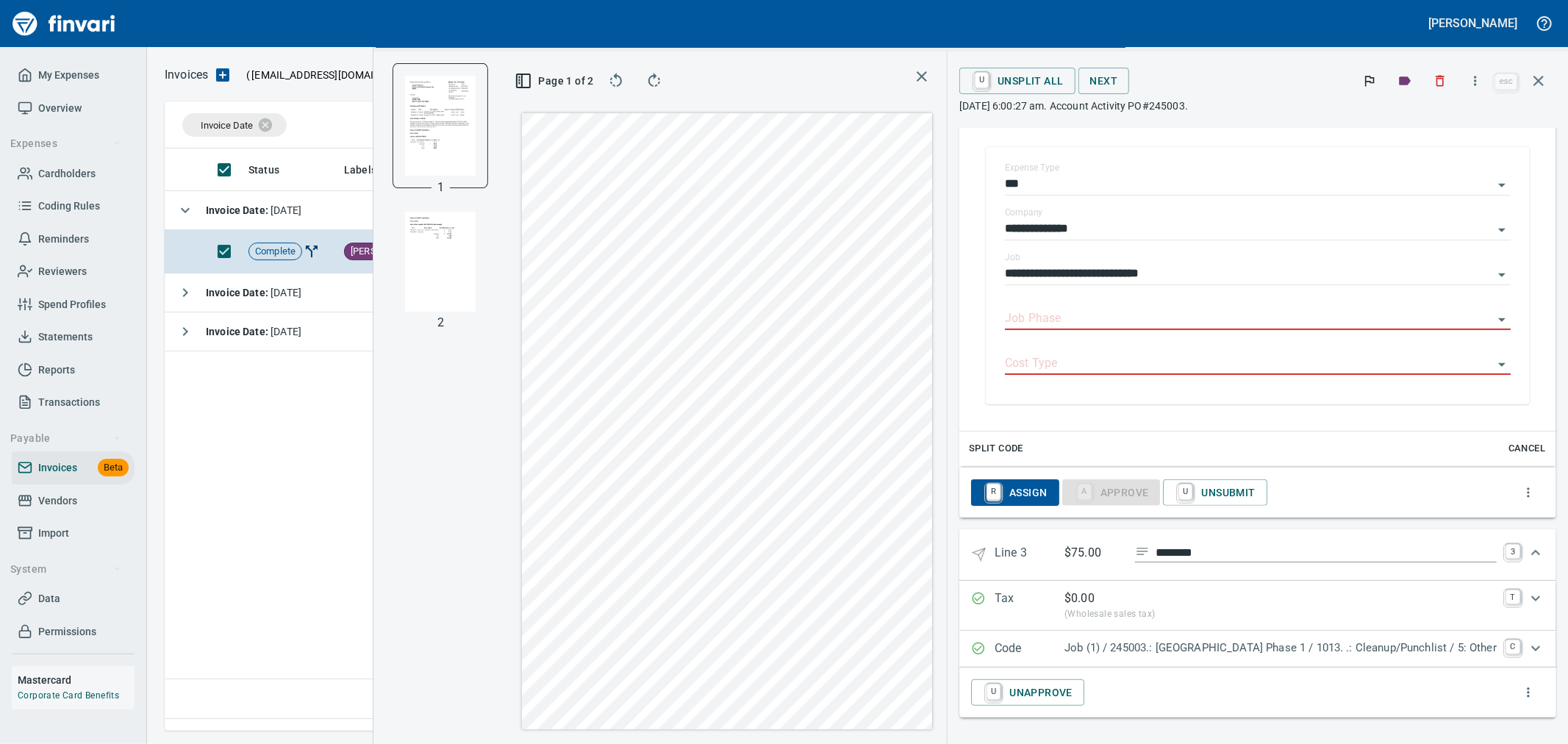
click at [457, 259] on img "button" at bounding box center [440, 262] width 71 height 100
click at [568, 86] on span "Page 2 of 2" at bounding box center [556, 81] width 62 height 18
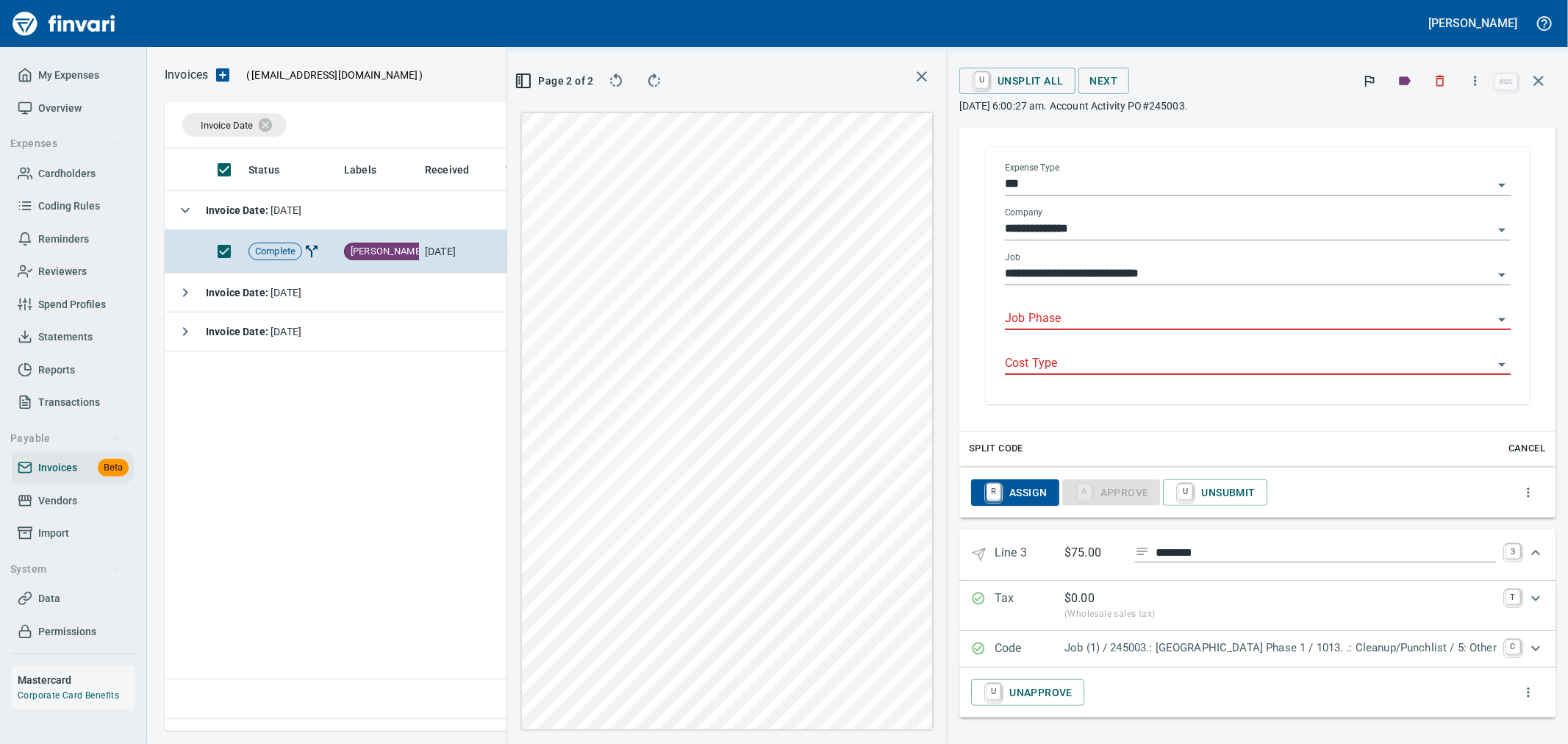
click at [1073, 310] on input "Job Phase" at bounding box center [1249, 319] width 488 height 21
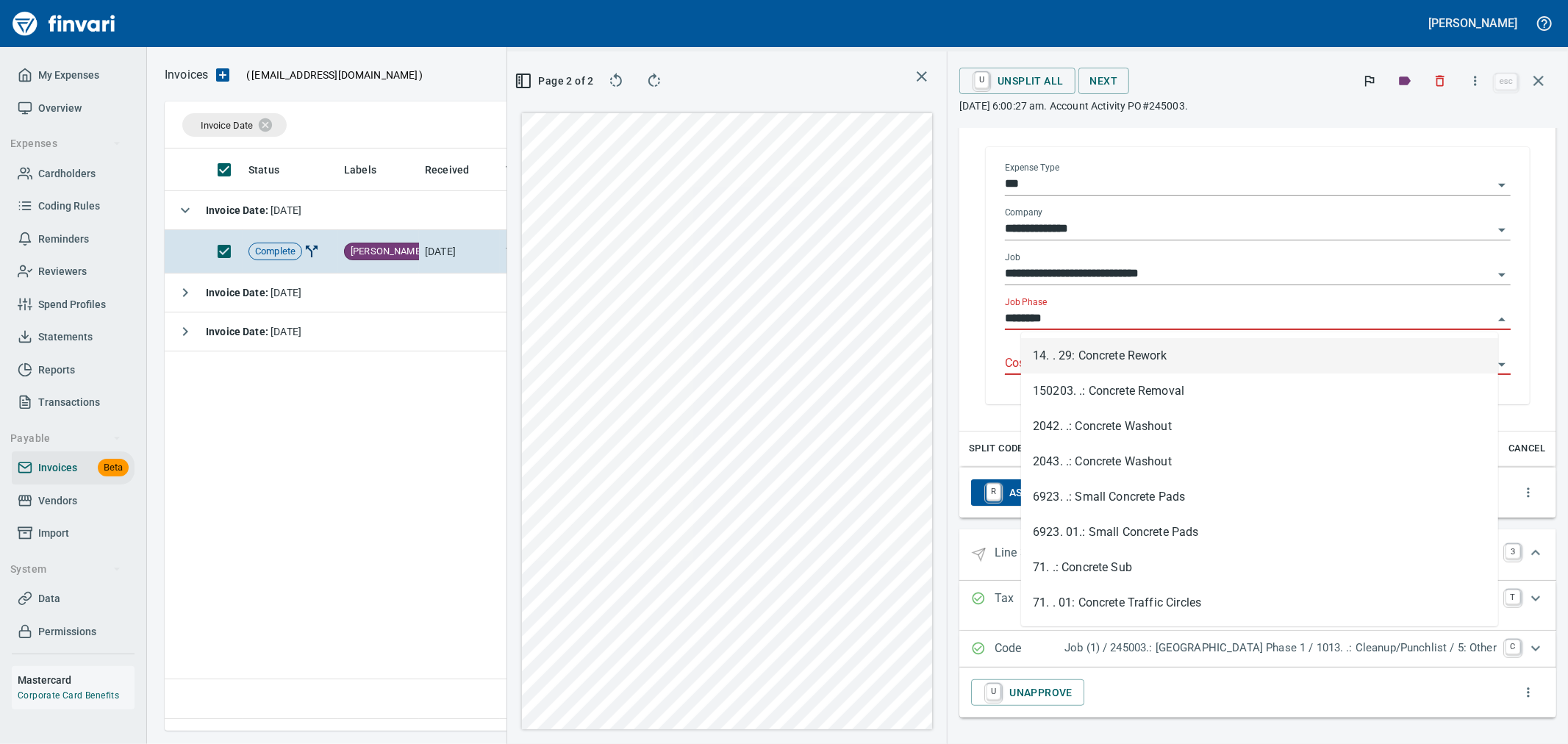
scroll to position [558, 1006]
click at [1093, 360] on li "14. . 29: Concrete Rework" at bounding box center [1260, 356] width 477 height 36
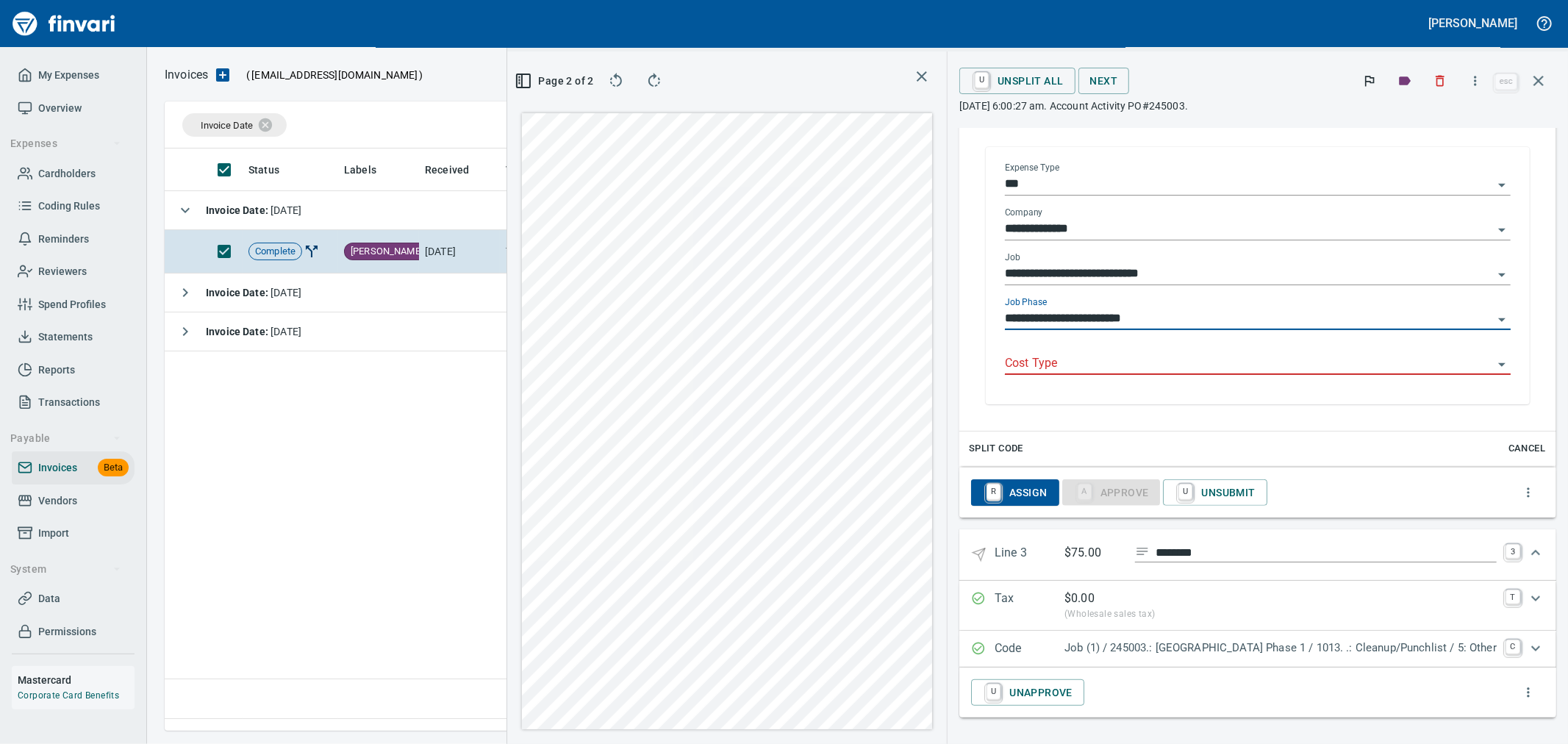
type input "**********"
click at [1094, 360] on input "Cost Type" at bounding box center [1249, 364] width 488 height 21
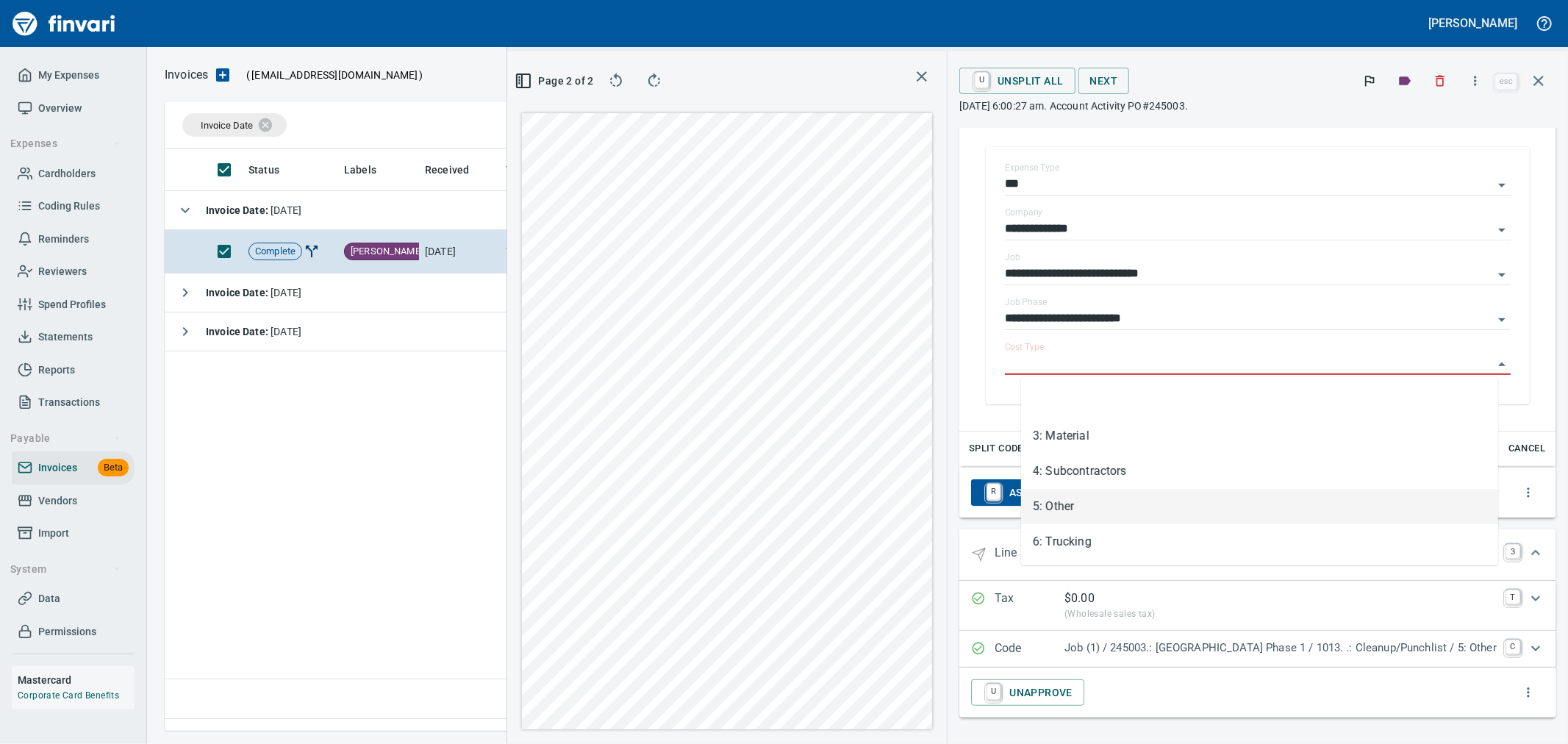
click at [1070, 497] on li "5: Other" at bounding box center [1260, 507] width 477 height 36
type input "********"
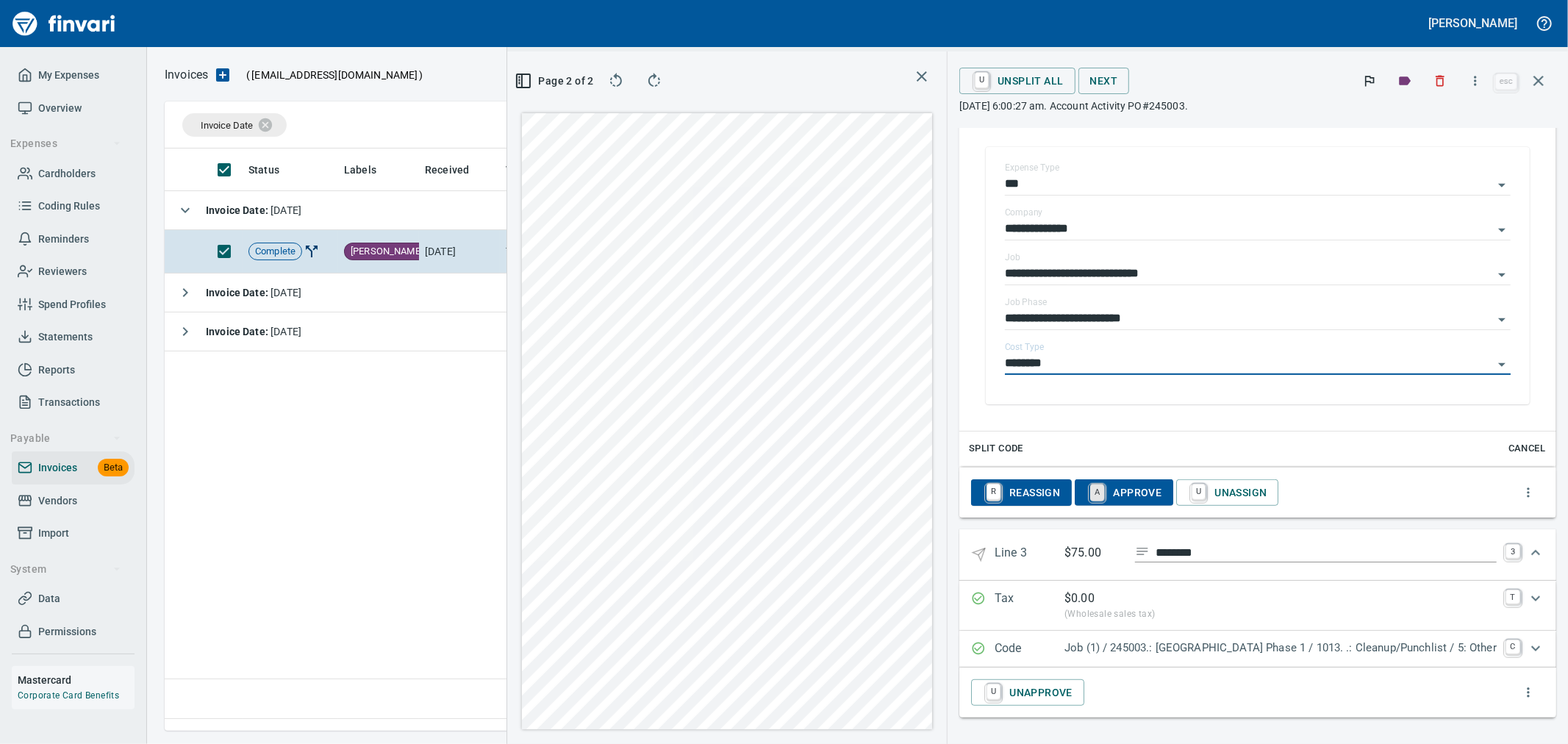
click at [1104, 491] on link "A" at bounding box center [1097, 493] width 14 height 16
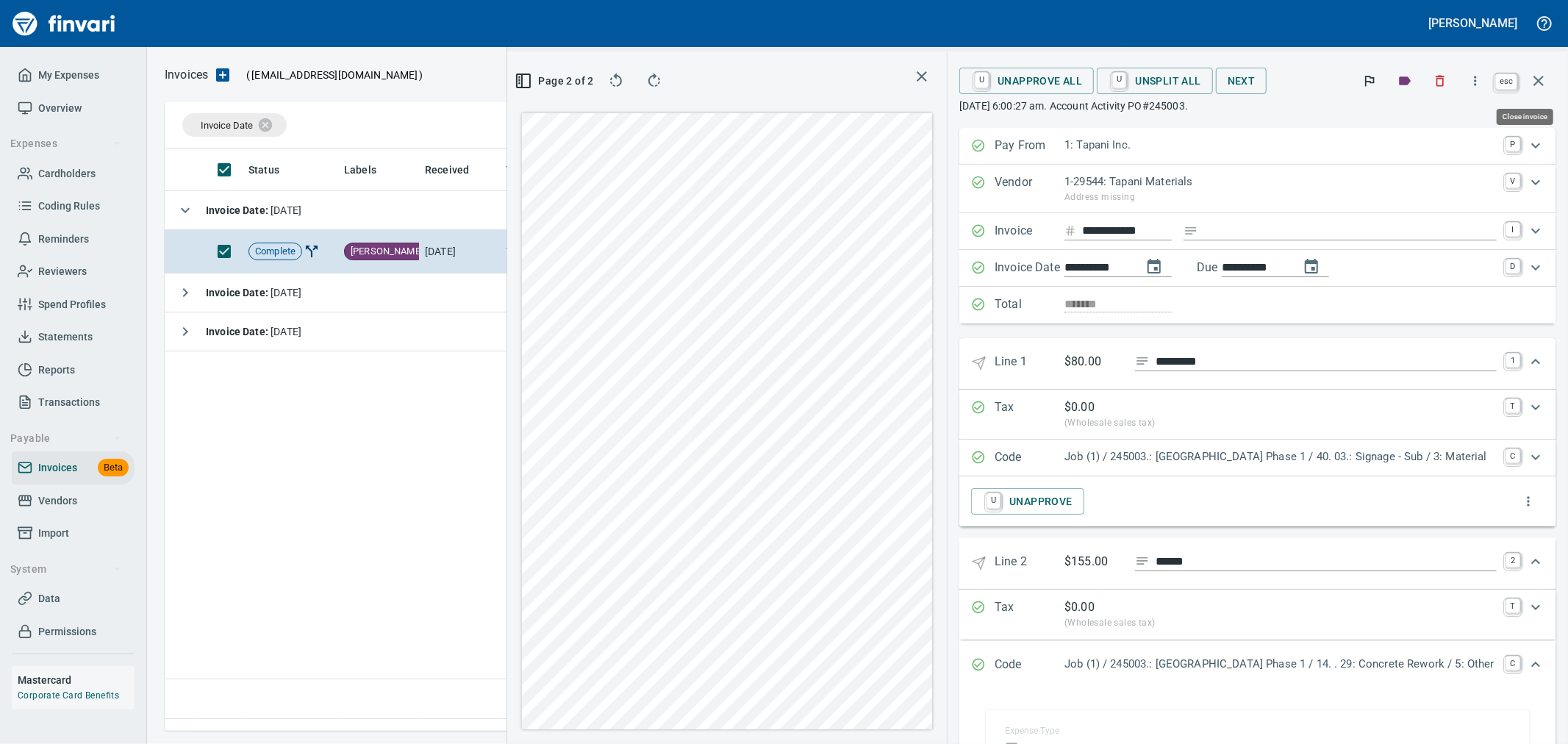
click at [1539, 79] on icon "button" at bounding box center [1538, 81] width 10 height 10
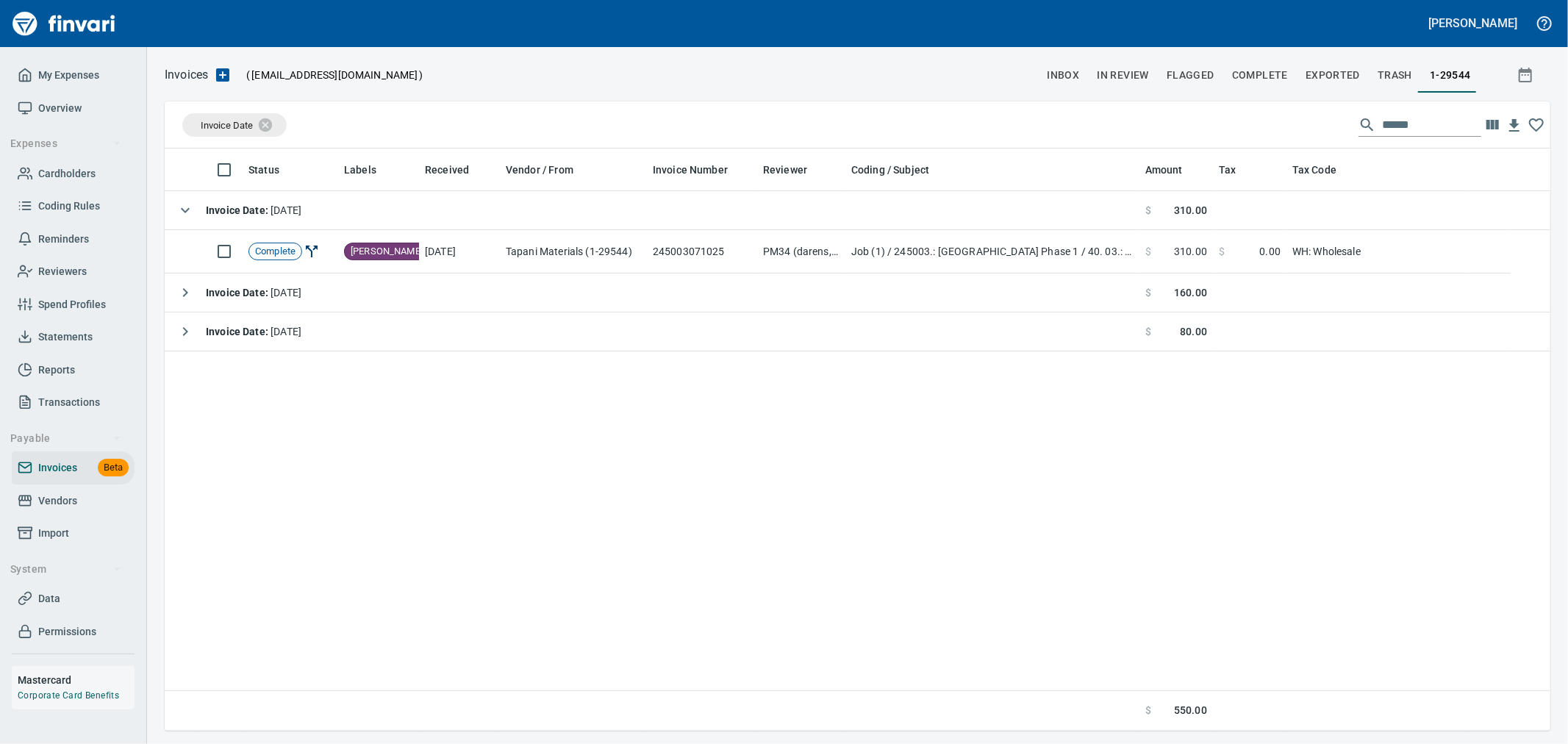
scroll to position [570, 1373]
click at [1267, 76] on span "Complete" at bounding box center [1260, 75] width 55 height 18
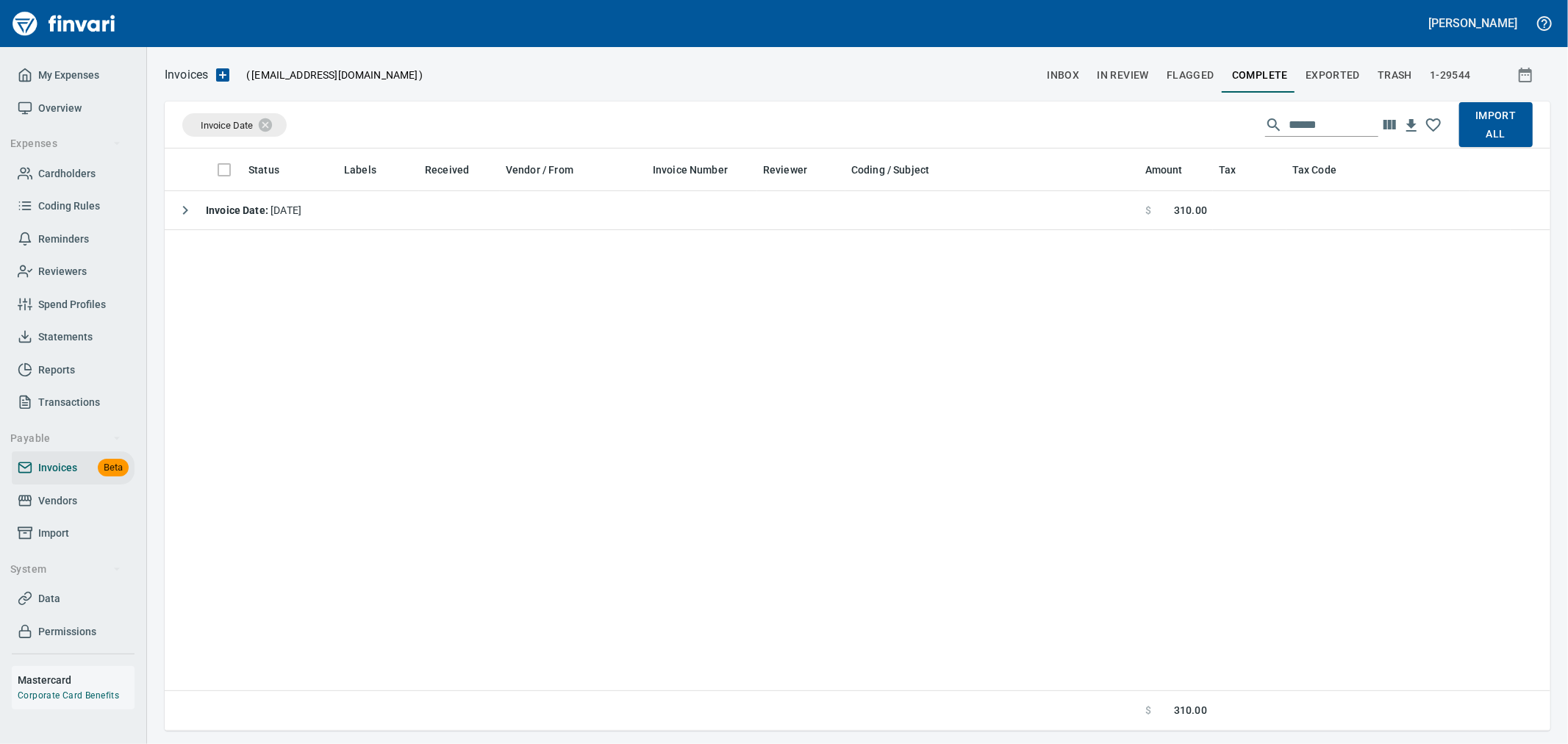
scroll to position [570, 1373]
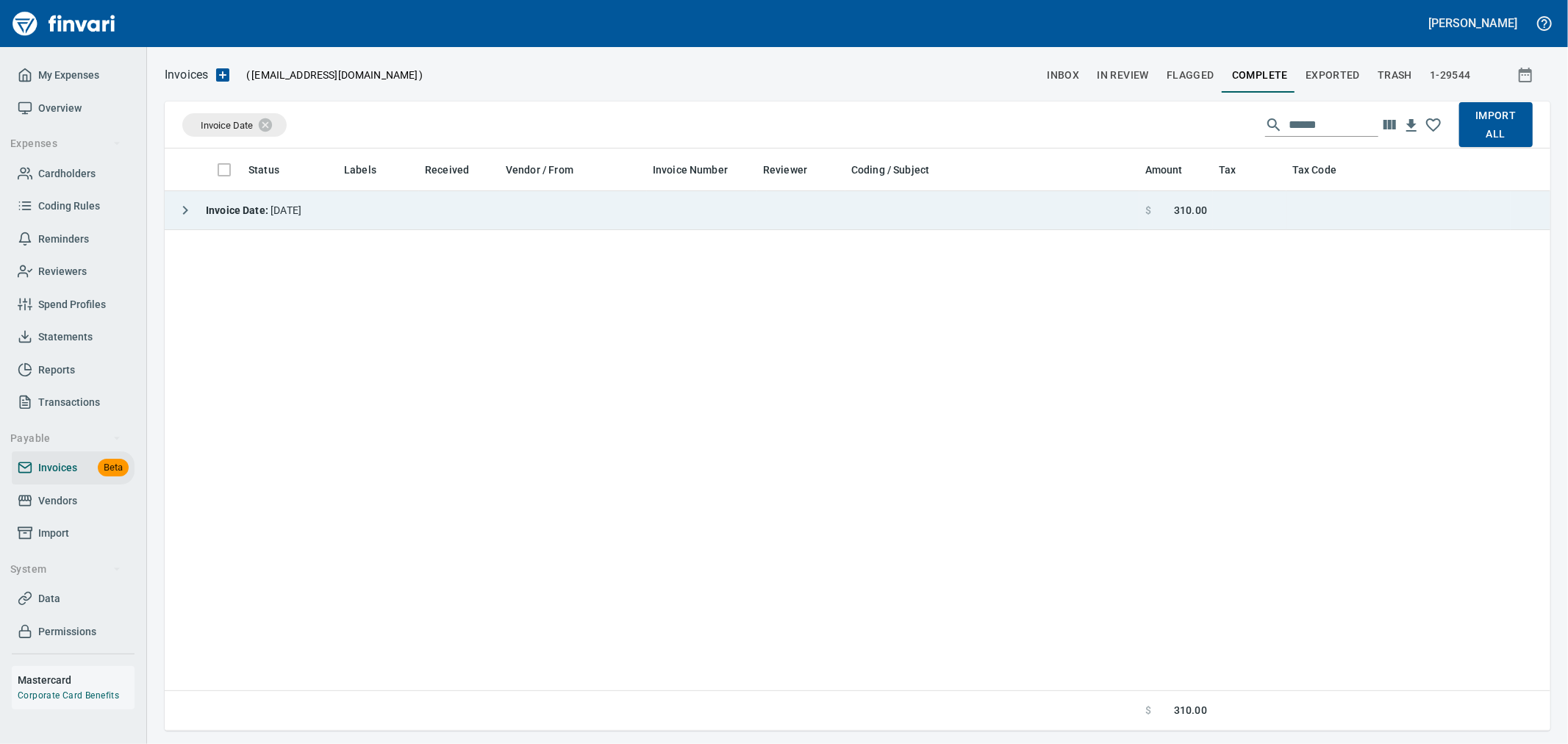
click at [387, 217] on td "Invoice Date : 7/10/2025" at bounding box center [652, 210] width 975 height 39
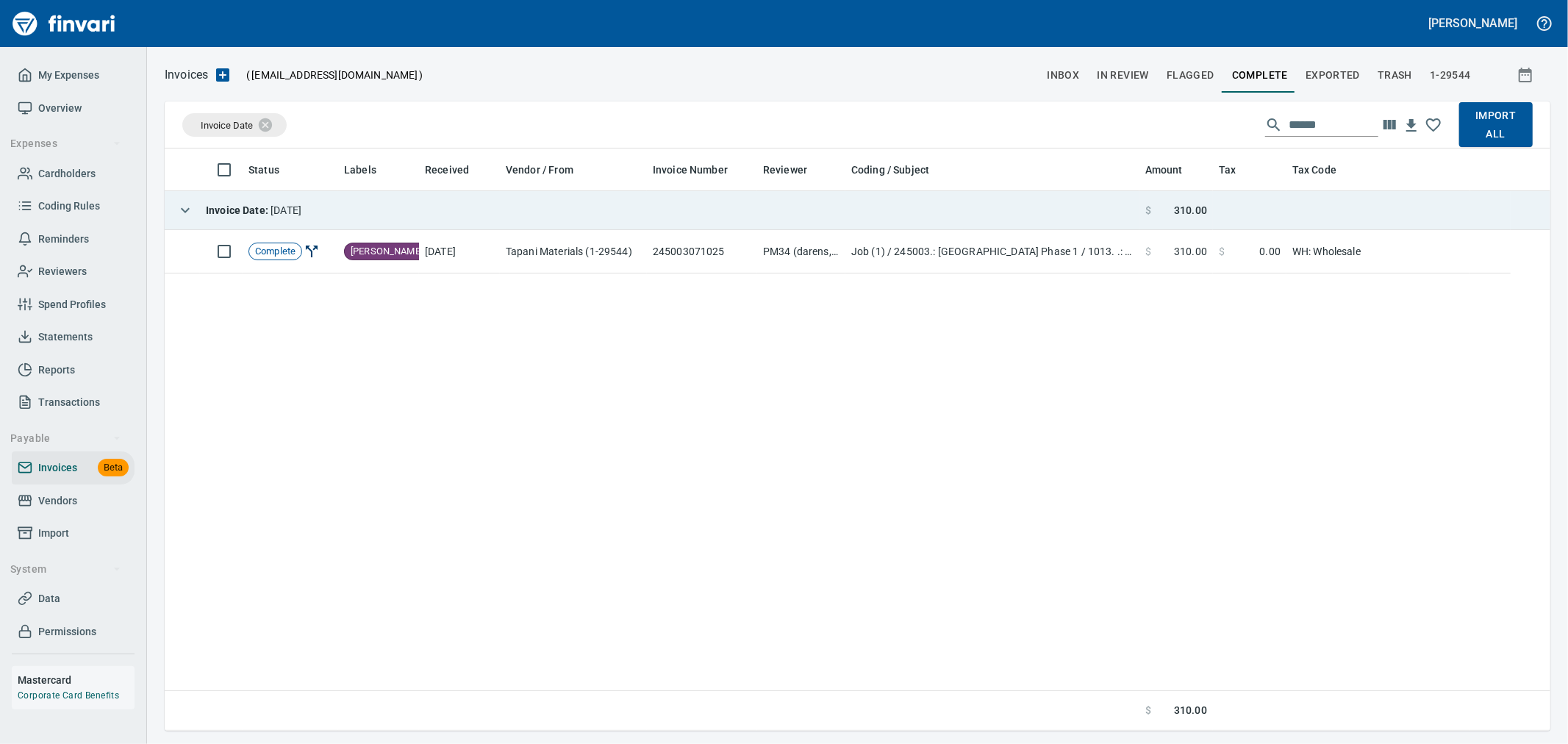
click at [224, 209] on strong "Invoice Date :" at bounding box center [239, 210] width 65 height 12
click at [258, 211] on strong "Invoice Date :" at bounding box center [239, 210] width 65 height 12
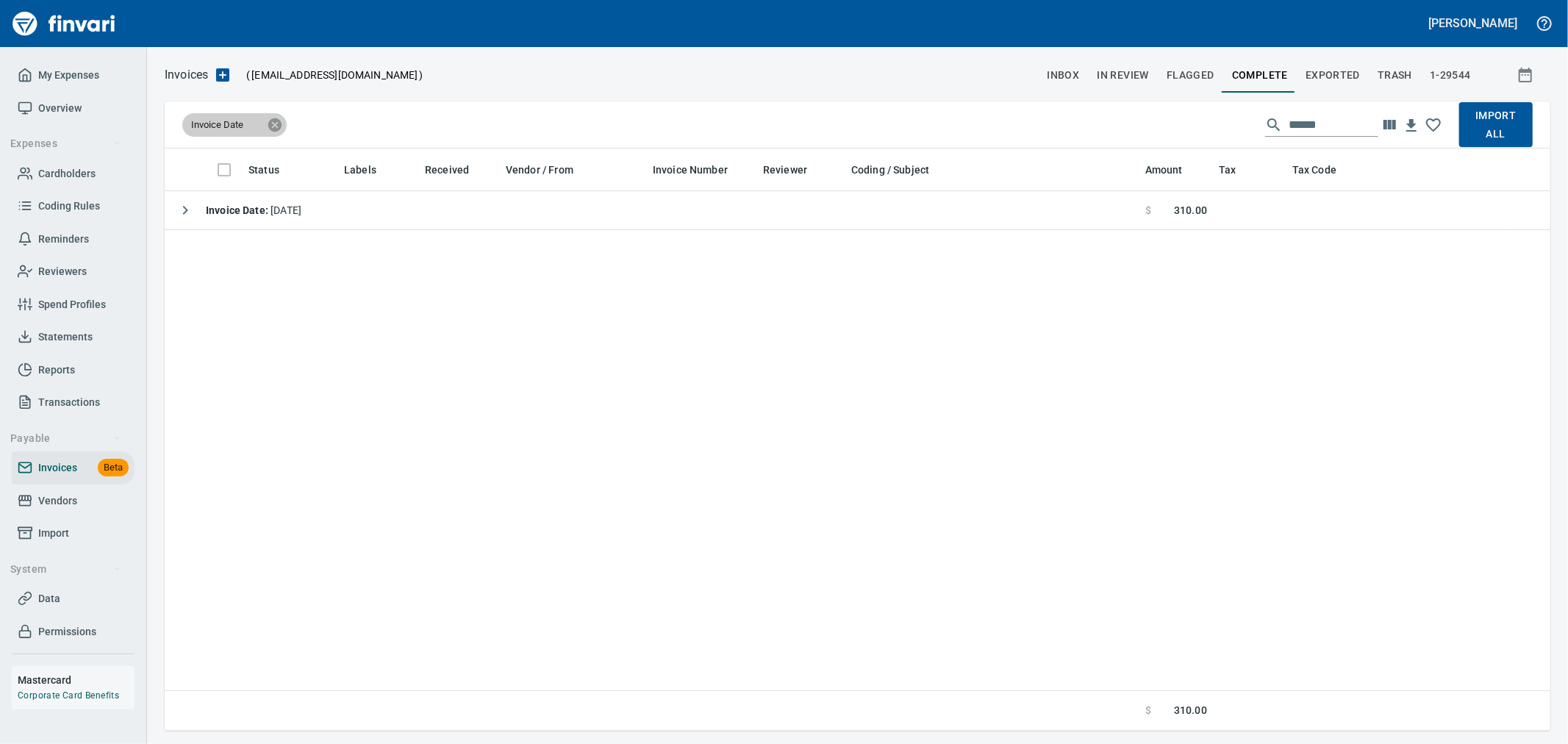
click at [270, 121] on icon at bounding box center [274, 124] width 13 height 13
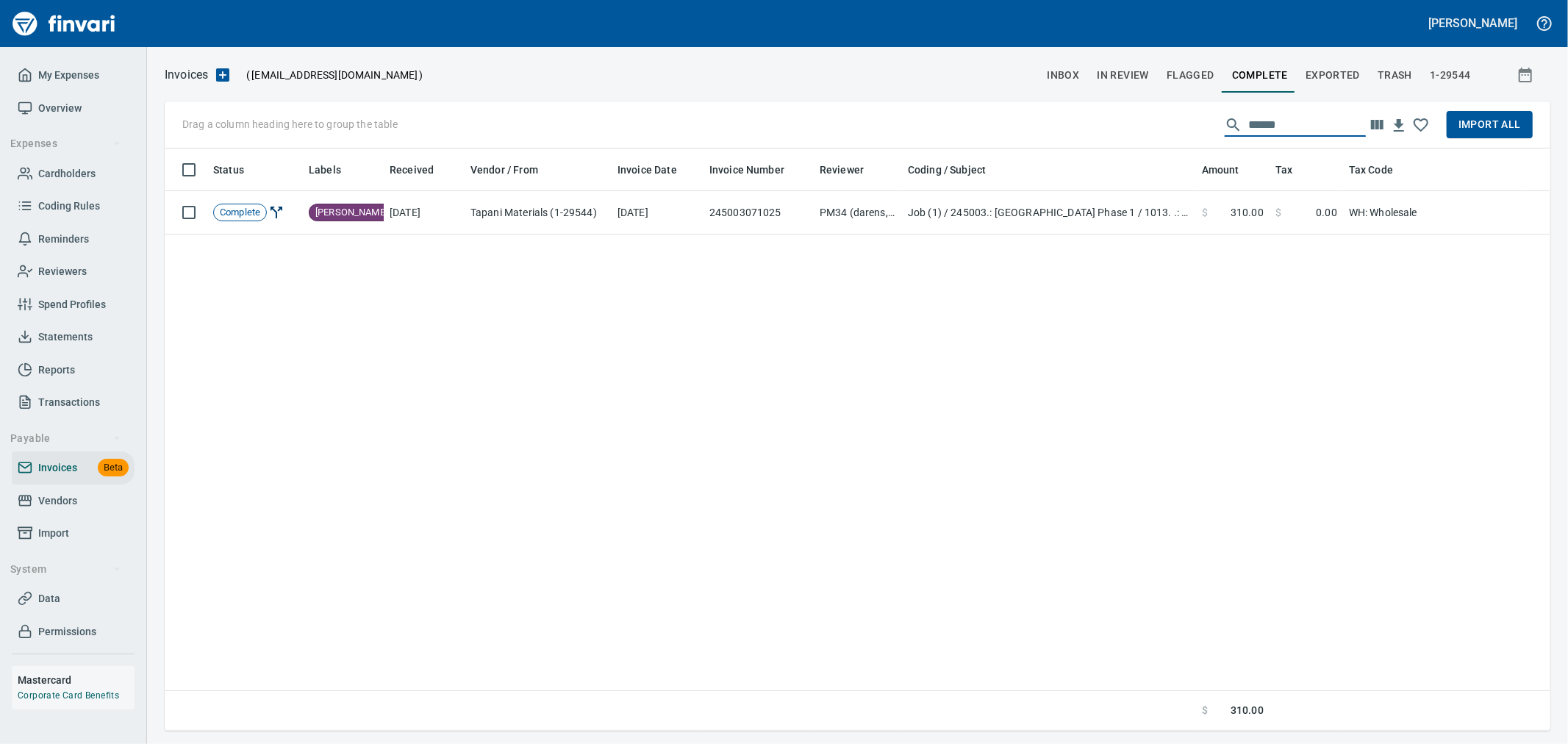
drag, startPoint x: 1272, startPoint y: 119, endPoint x: 1154, endPoint y: 117, distance: 118.0
click at [1158, 117] on div "Drag a column heading here to group the table ****** Import All" at bounding box center [858, 125] width 1386 height 47
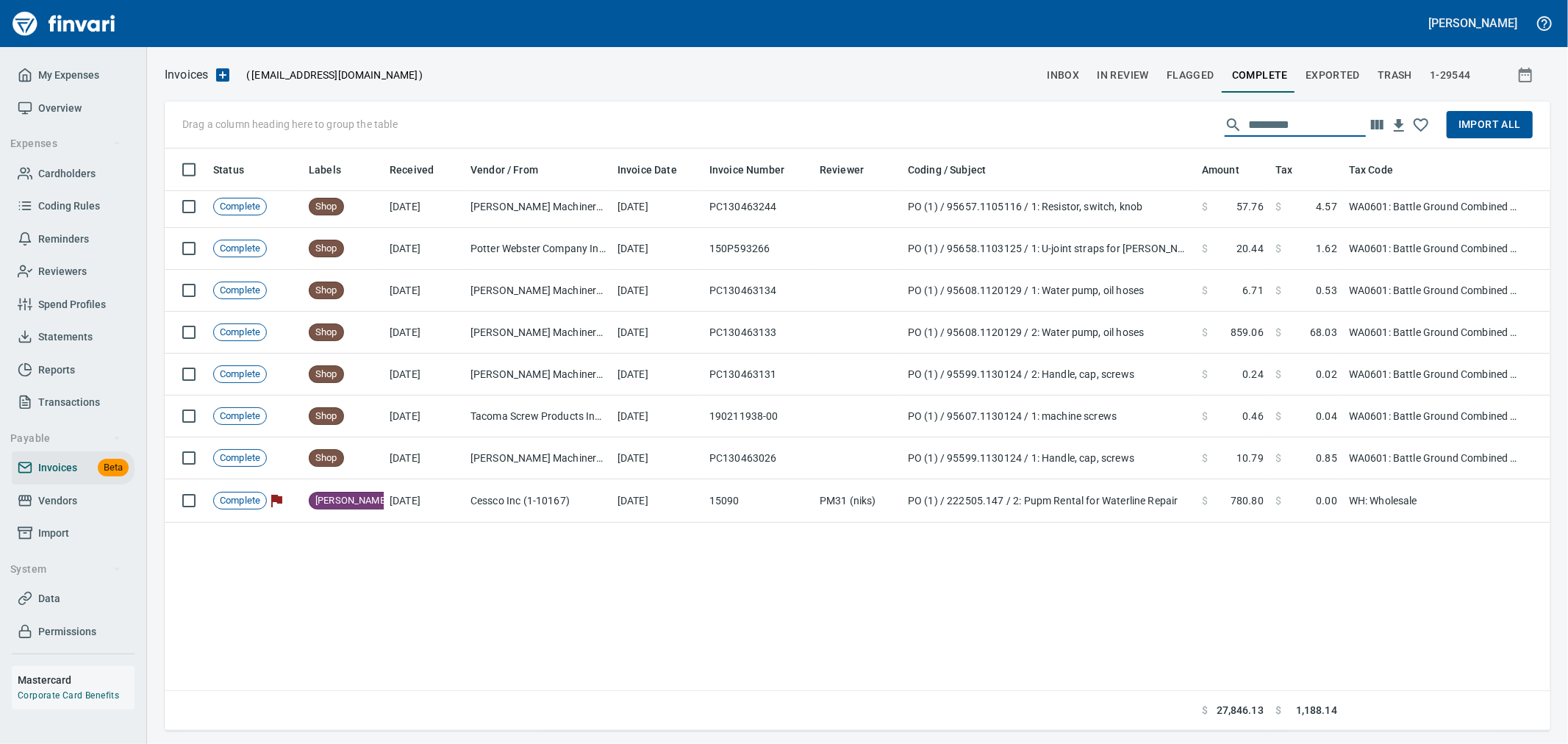
scroll to position [1225, 0]
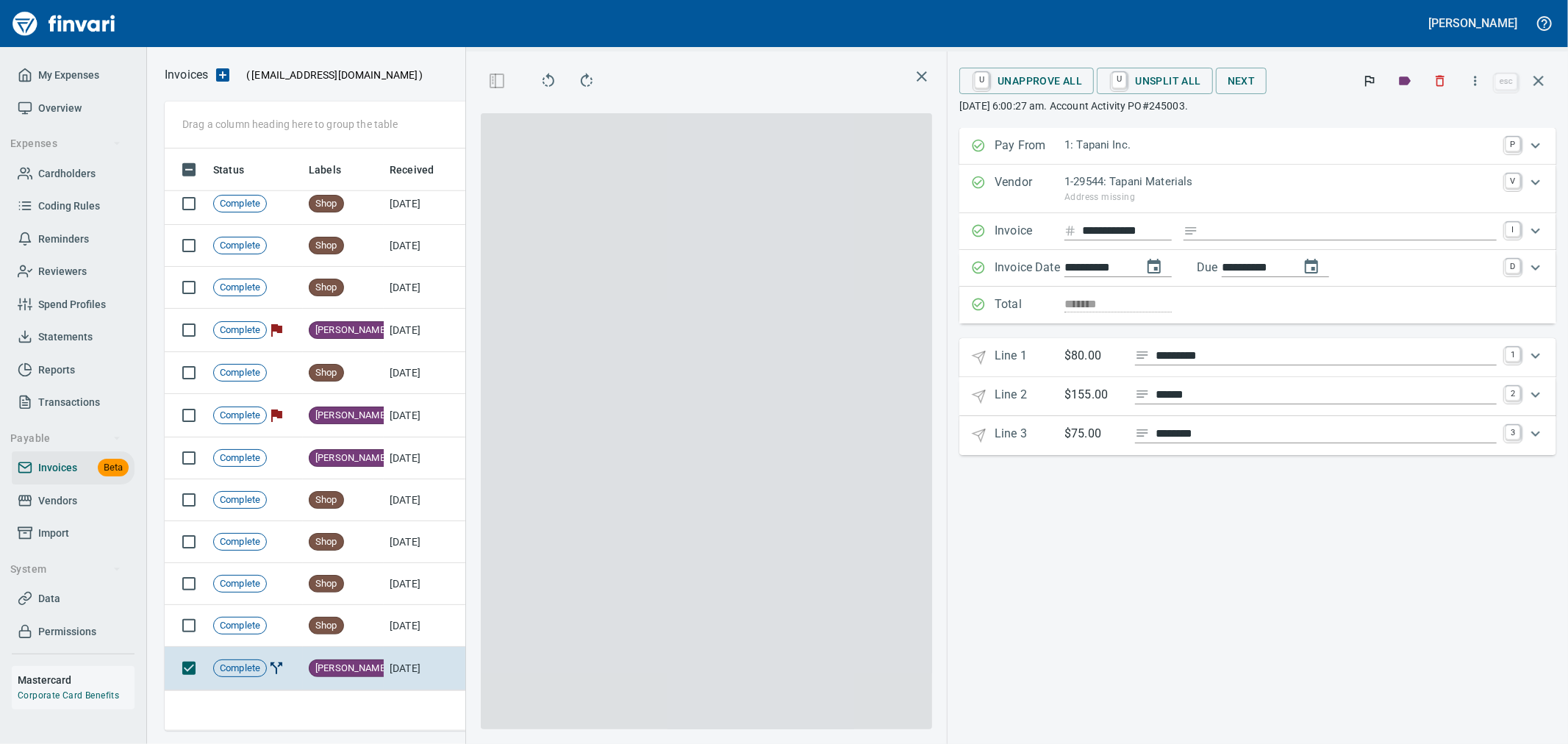
scroll to position [558, 994]
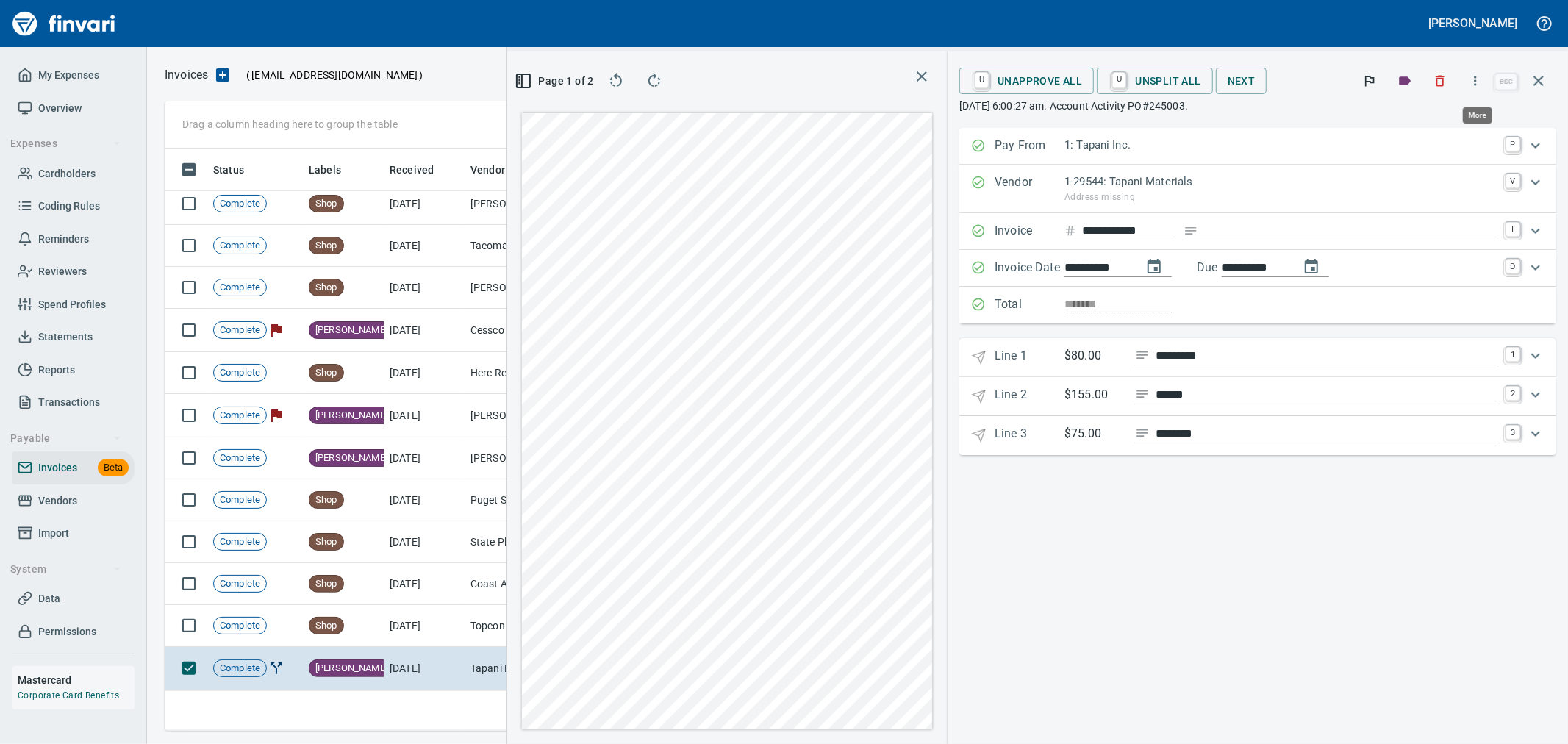
click at [1480, 88] on button "button" at bounding box center [1475, 81] width 33 height 33
click at [186, 677] on div at bounding box center [784, 372] width 1568 height 744
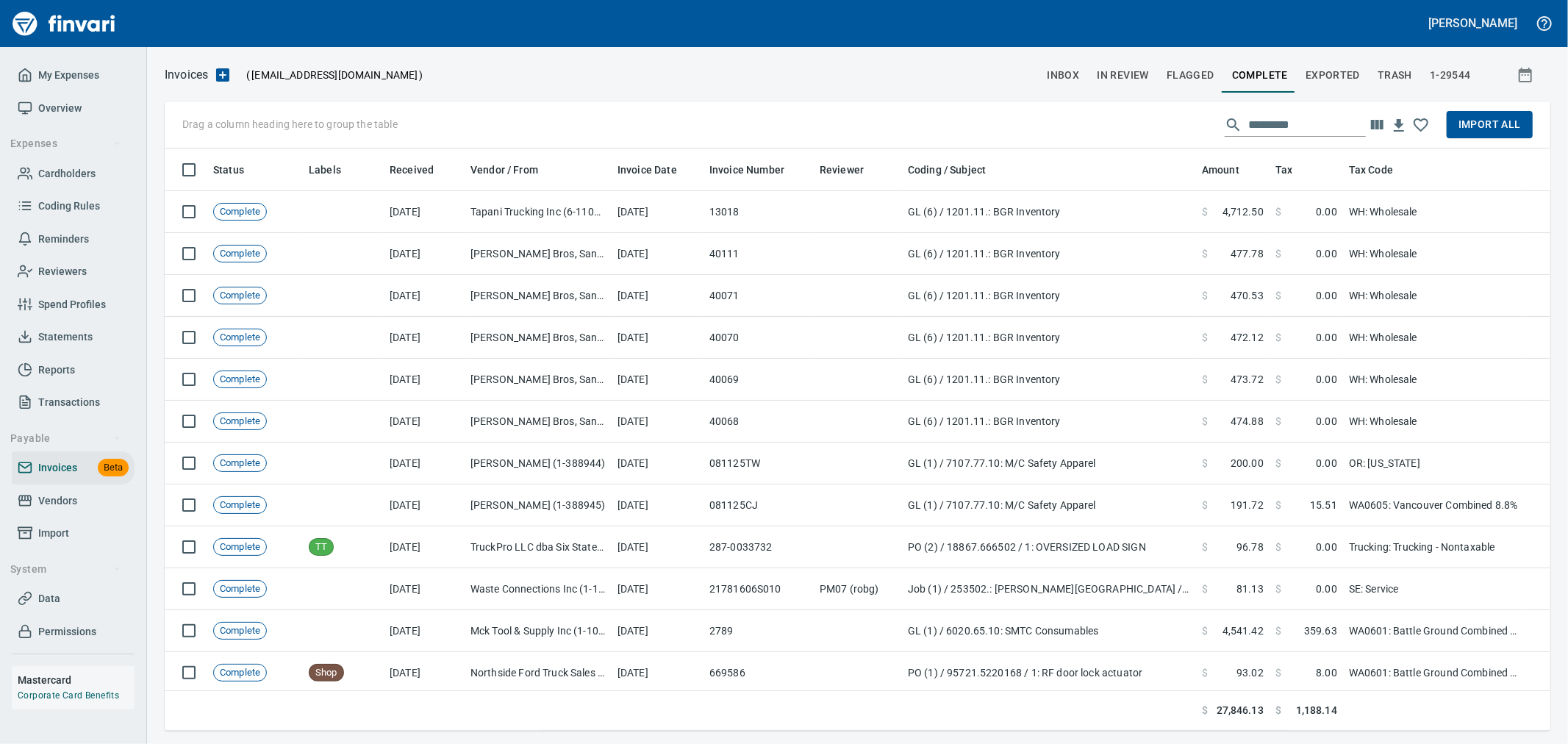
click at [1488, 128] on span "Import All" at bounding box center [1490, 125] width 63 height 18
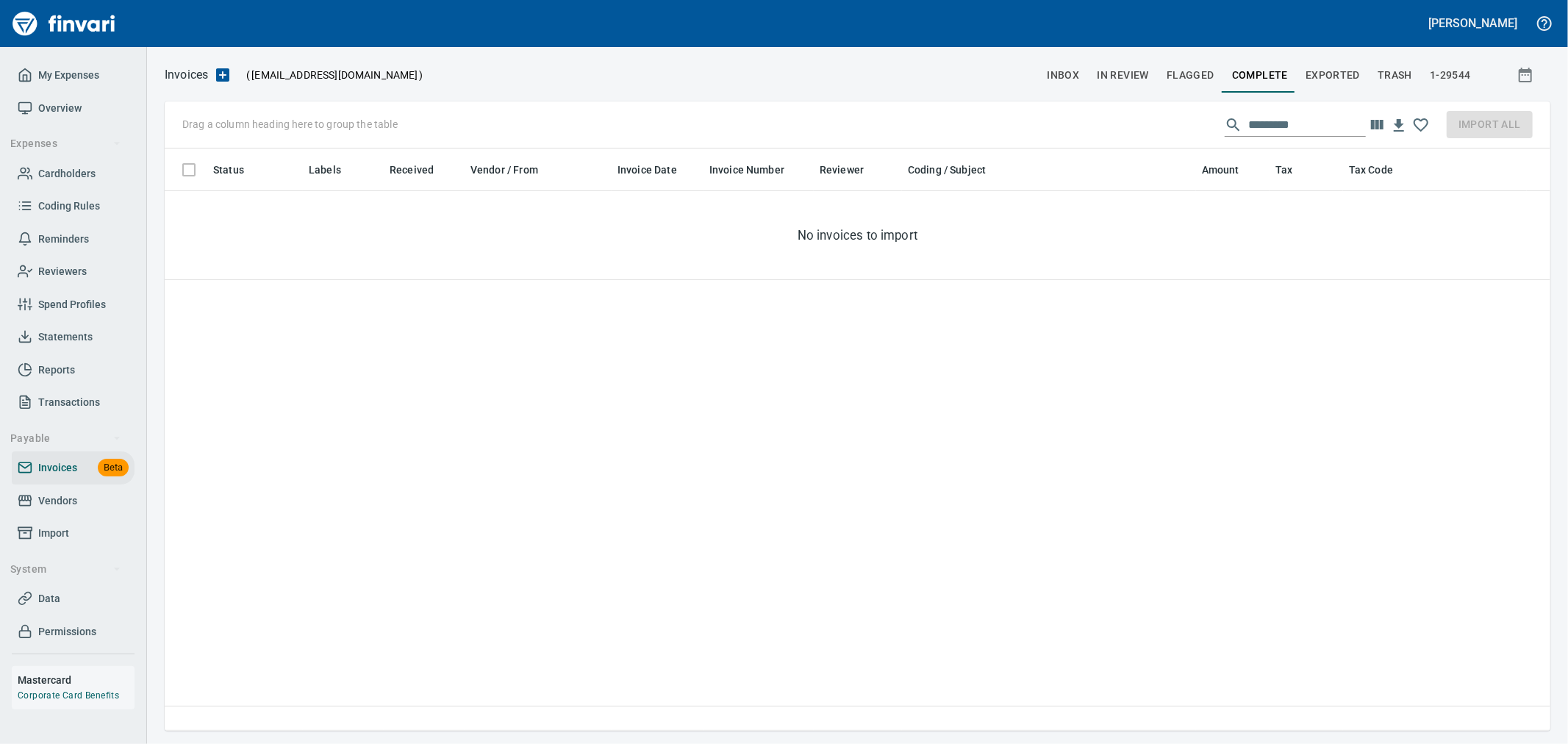
scroll to position [570, 1373]
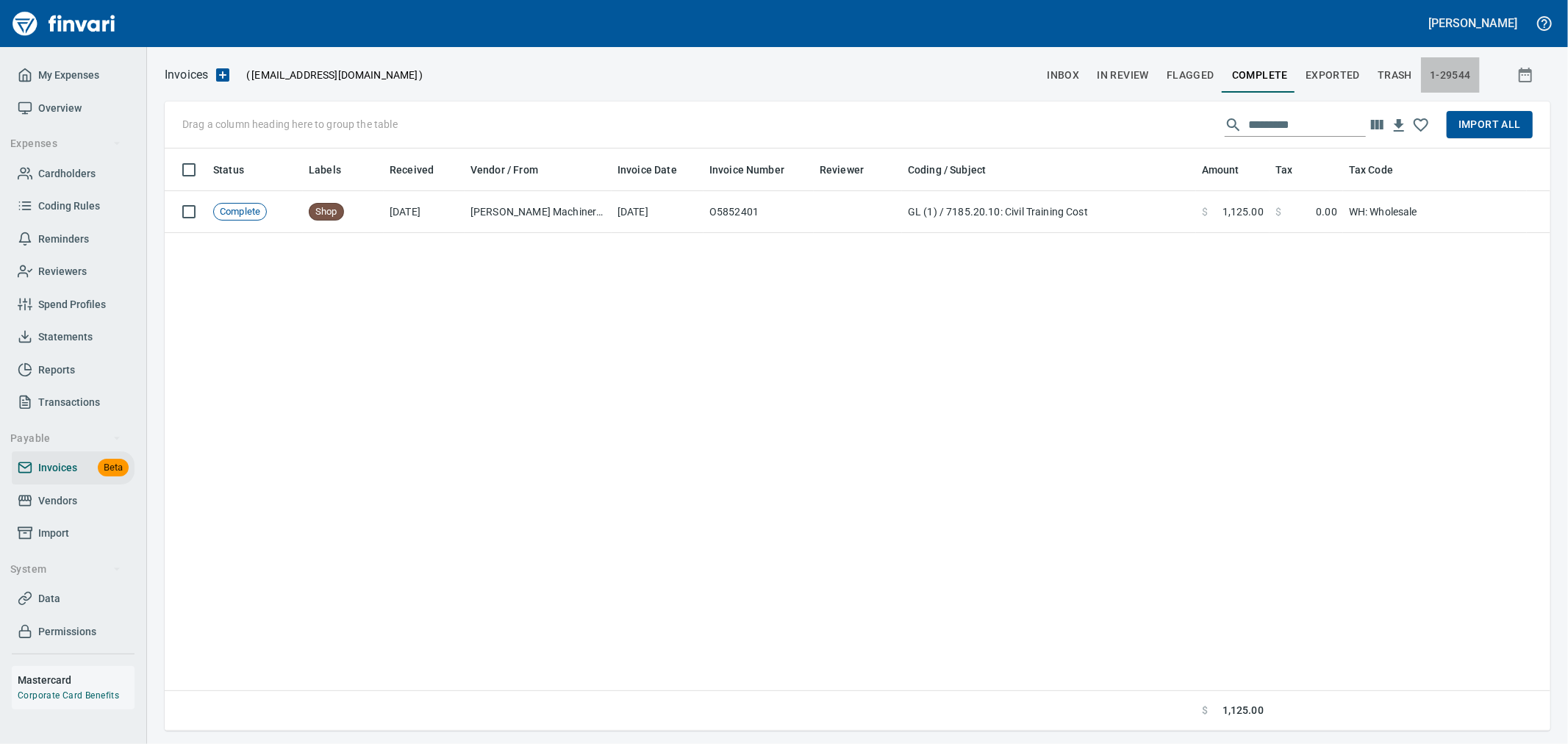
click at [1445, 75] on span "1-29544" at bounding box center [1451, 75] width 41 height 18
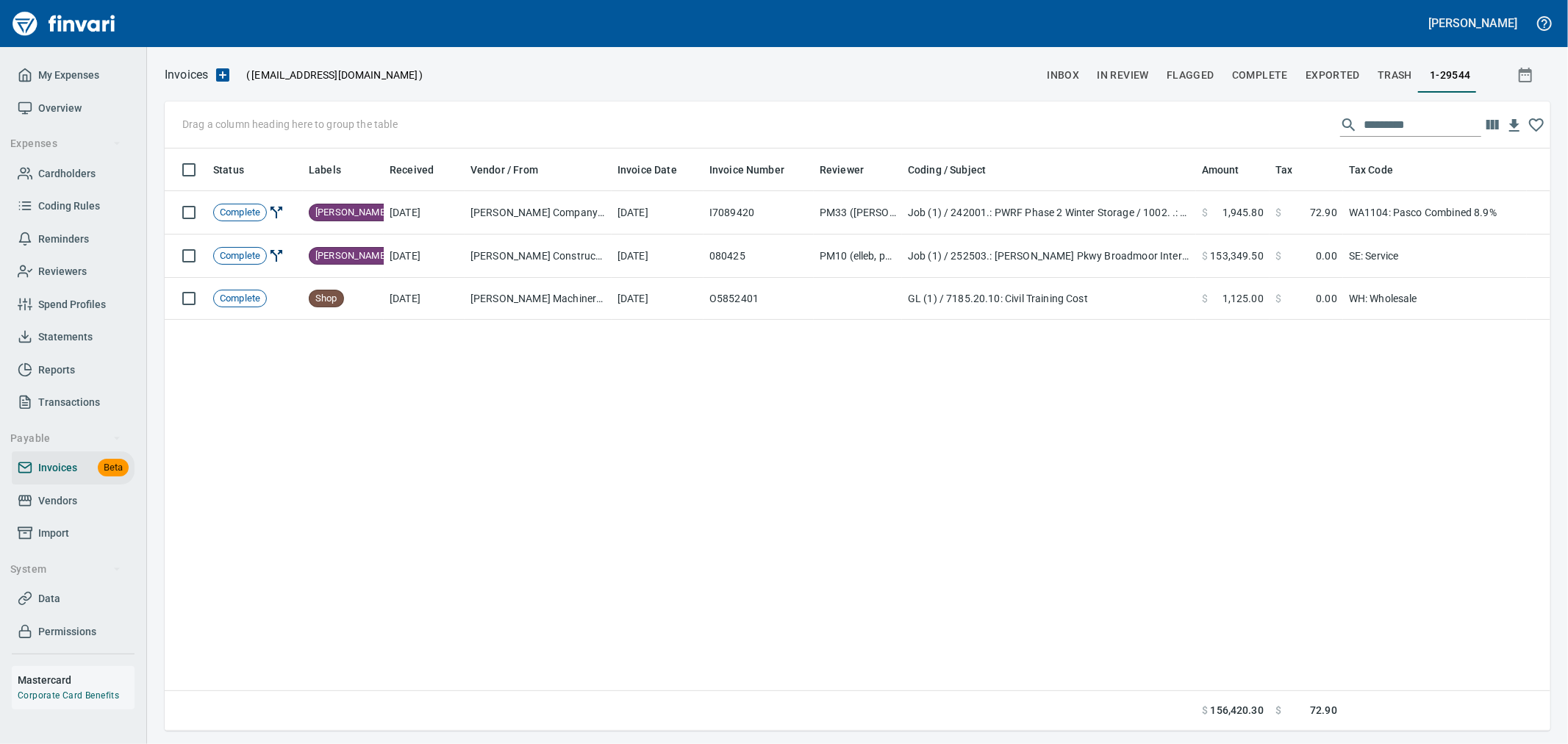
scroll to position [2, 2]
click at [1376, 120] on input "text" at bounding box center [1422, 125] width 117 height 24
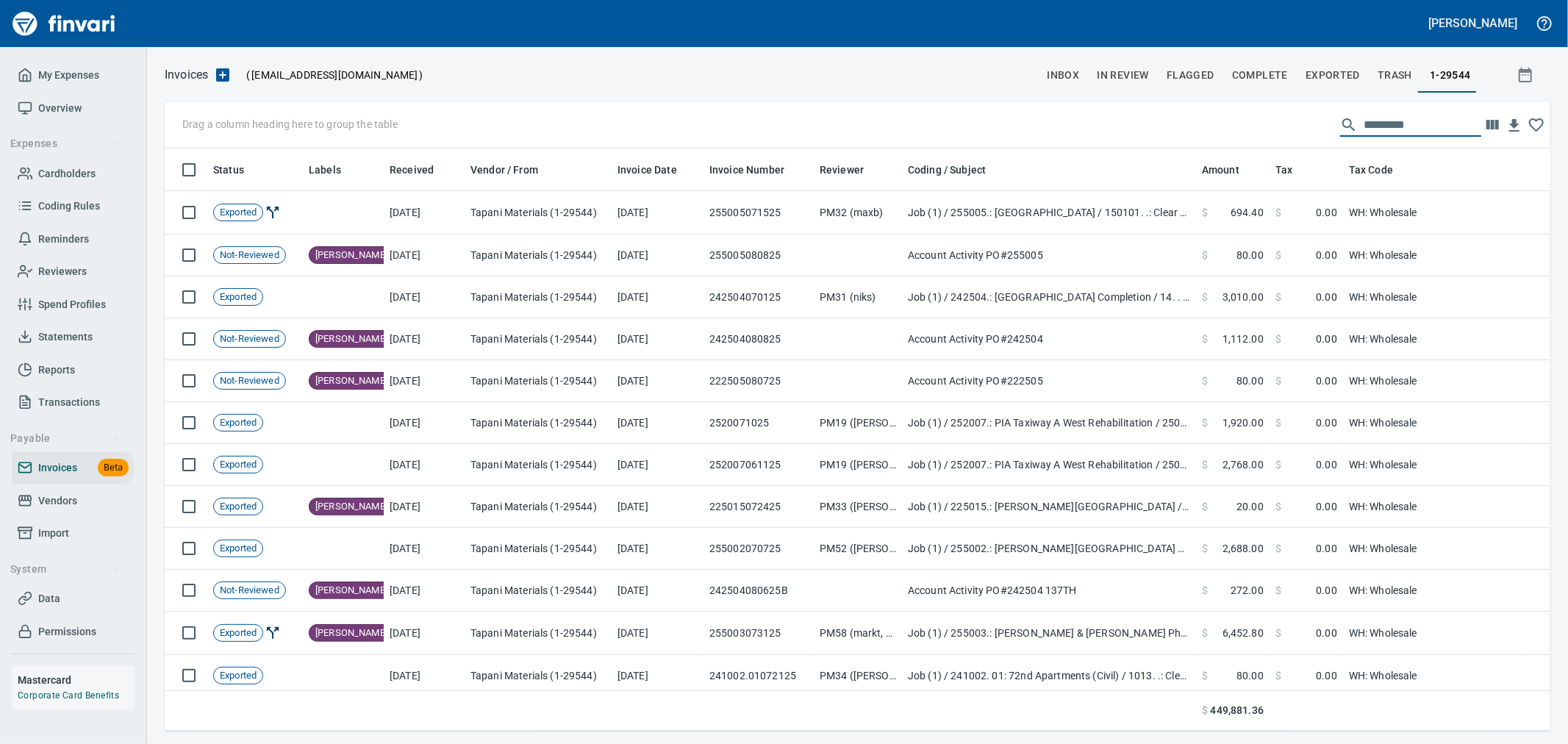
scroll to position [570, 1361]
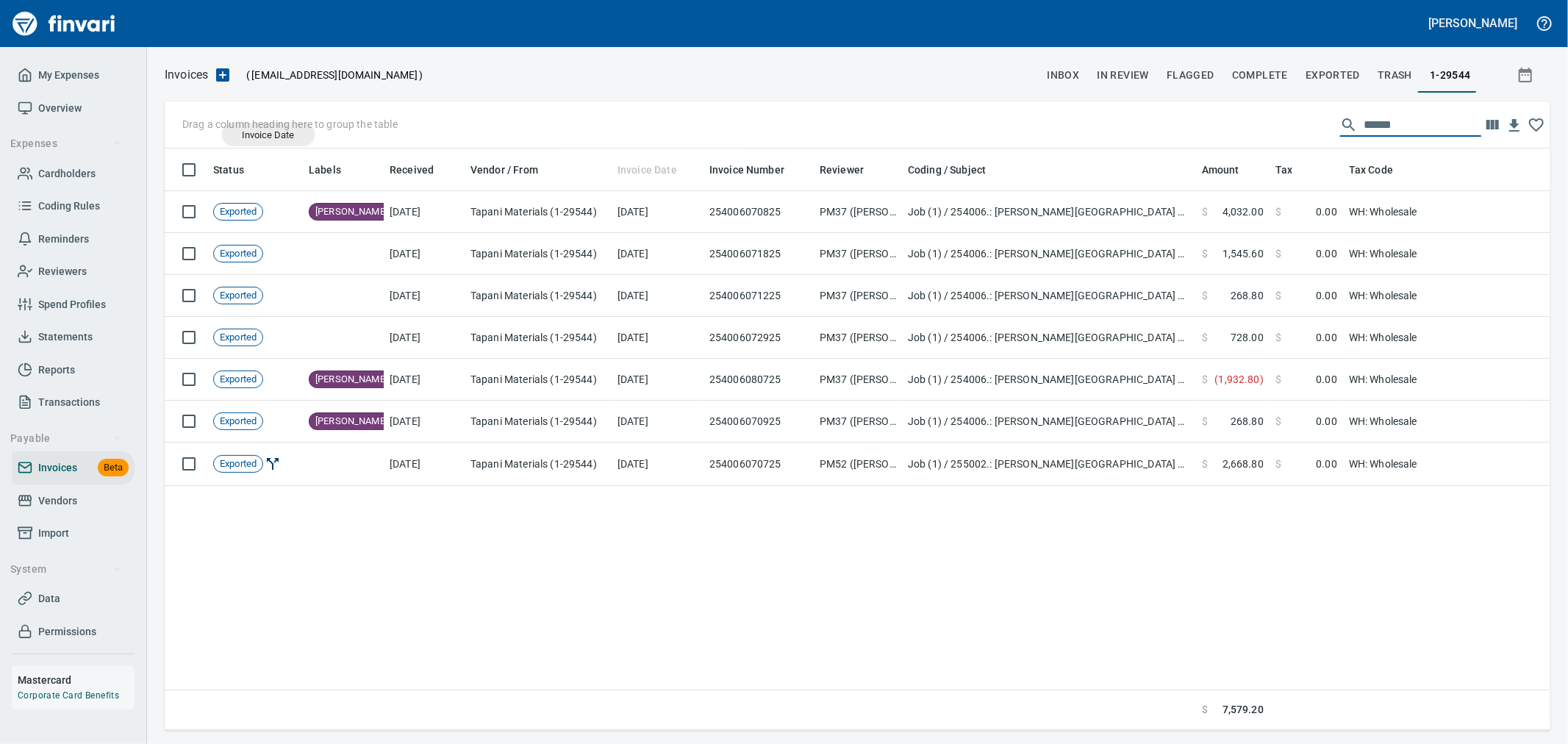
drag, startPoint x: 638, startPoint y: 167, endPoint x: 262, endPoint y: 129, distance: 377.9
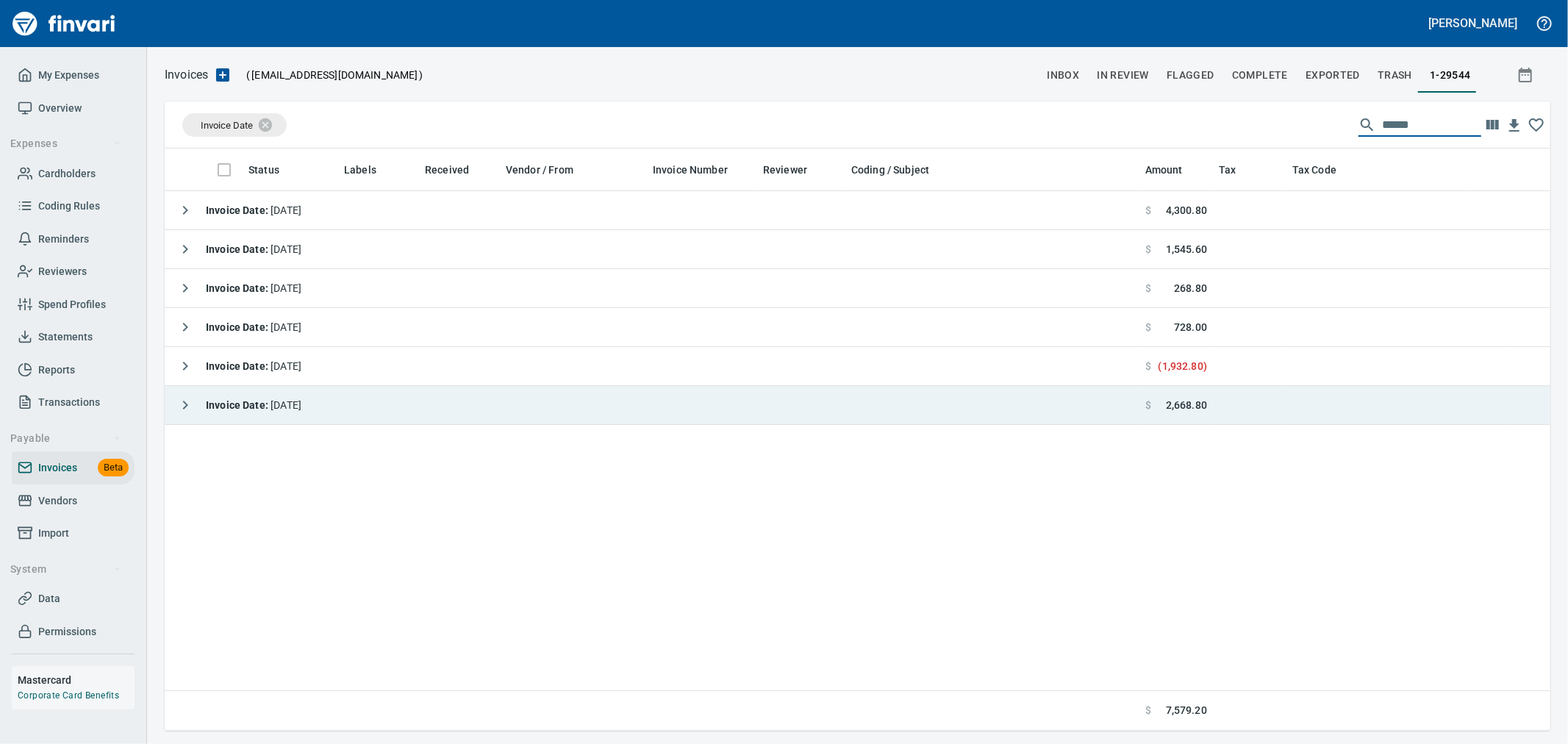
click at [180, 406] on icon "button" at bounding box center [185, 405] width 17 height 17
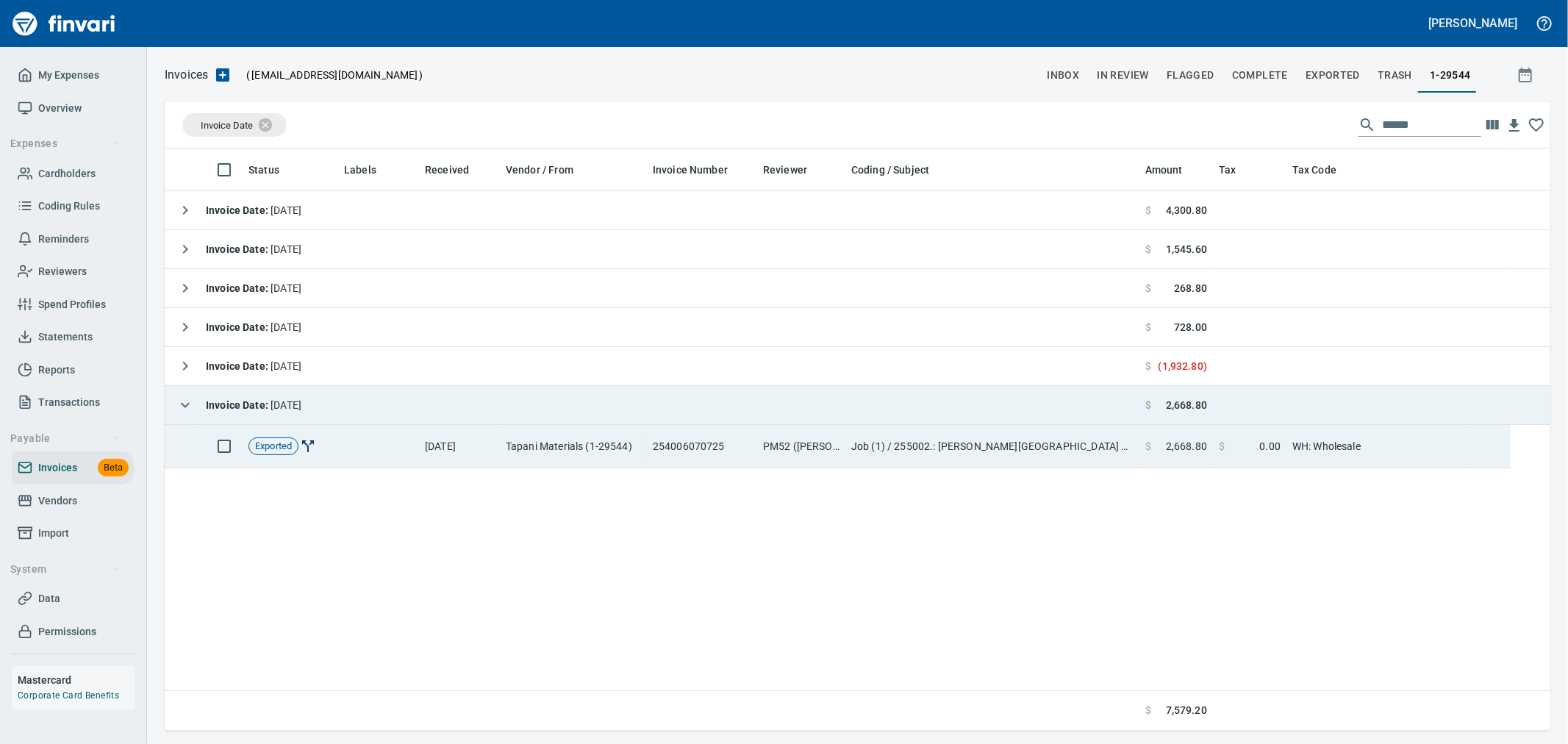
click at [1013, 452] on td "Job (1) / 255002.: Woodin Creek Subdivision Phase 2 & 3 / 551513. .: 15 in PVC …" at bounding box center [992, 447] width 294 height 44
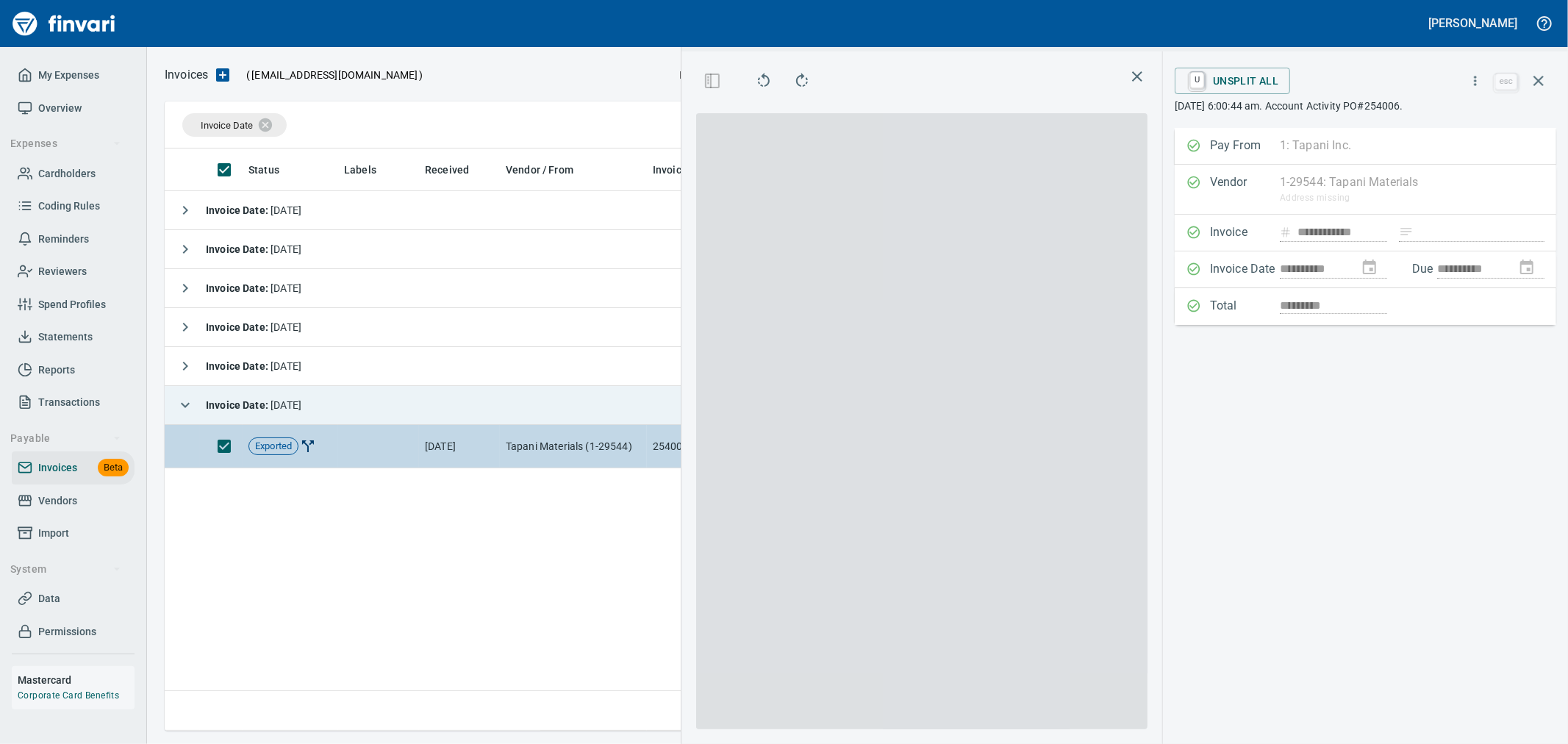
scroll to position [558, 1006]
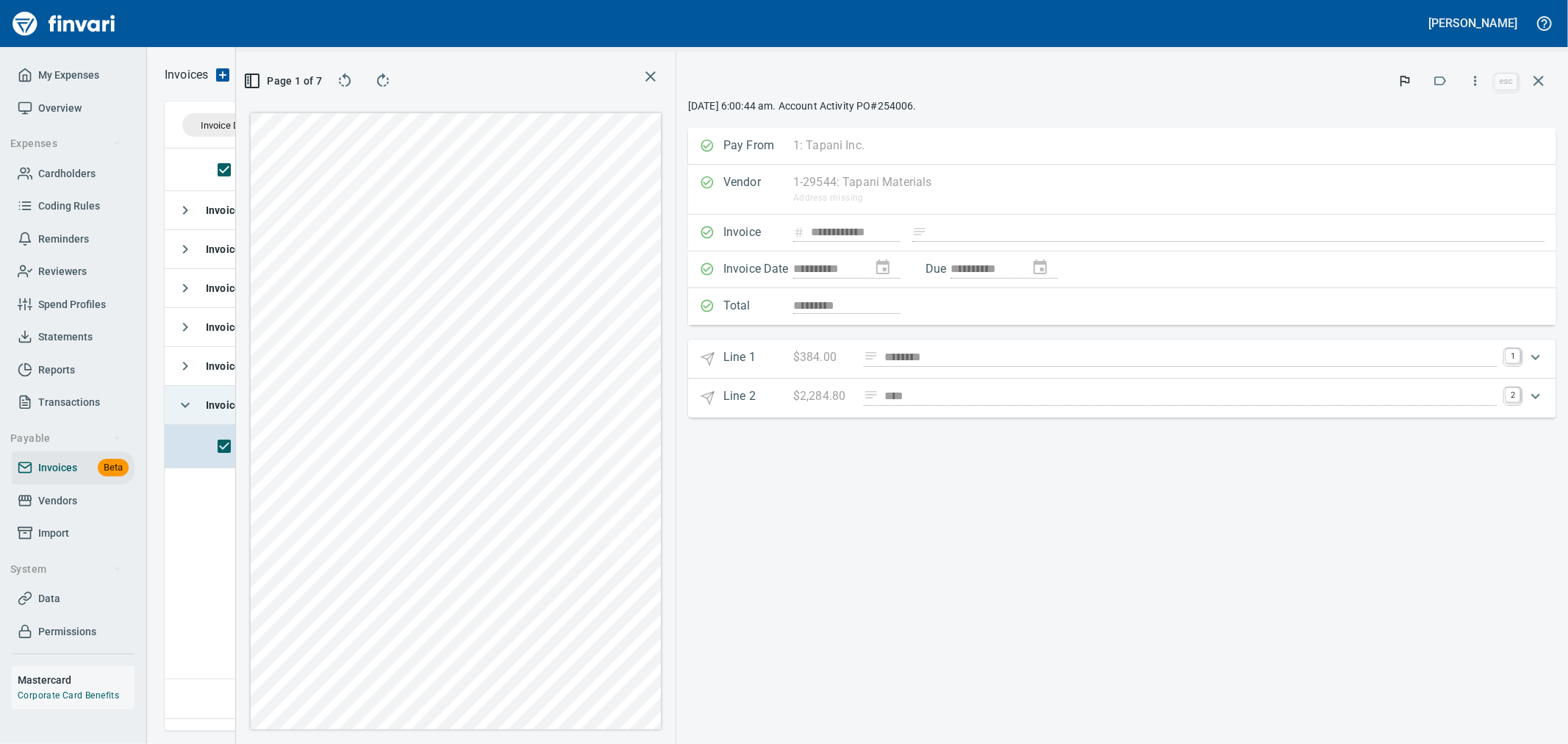
click at [258, 76] on rect "button" at bounding box center [252, 81] width 13 height 13
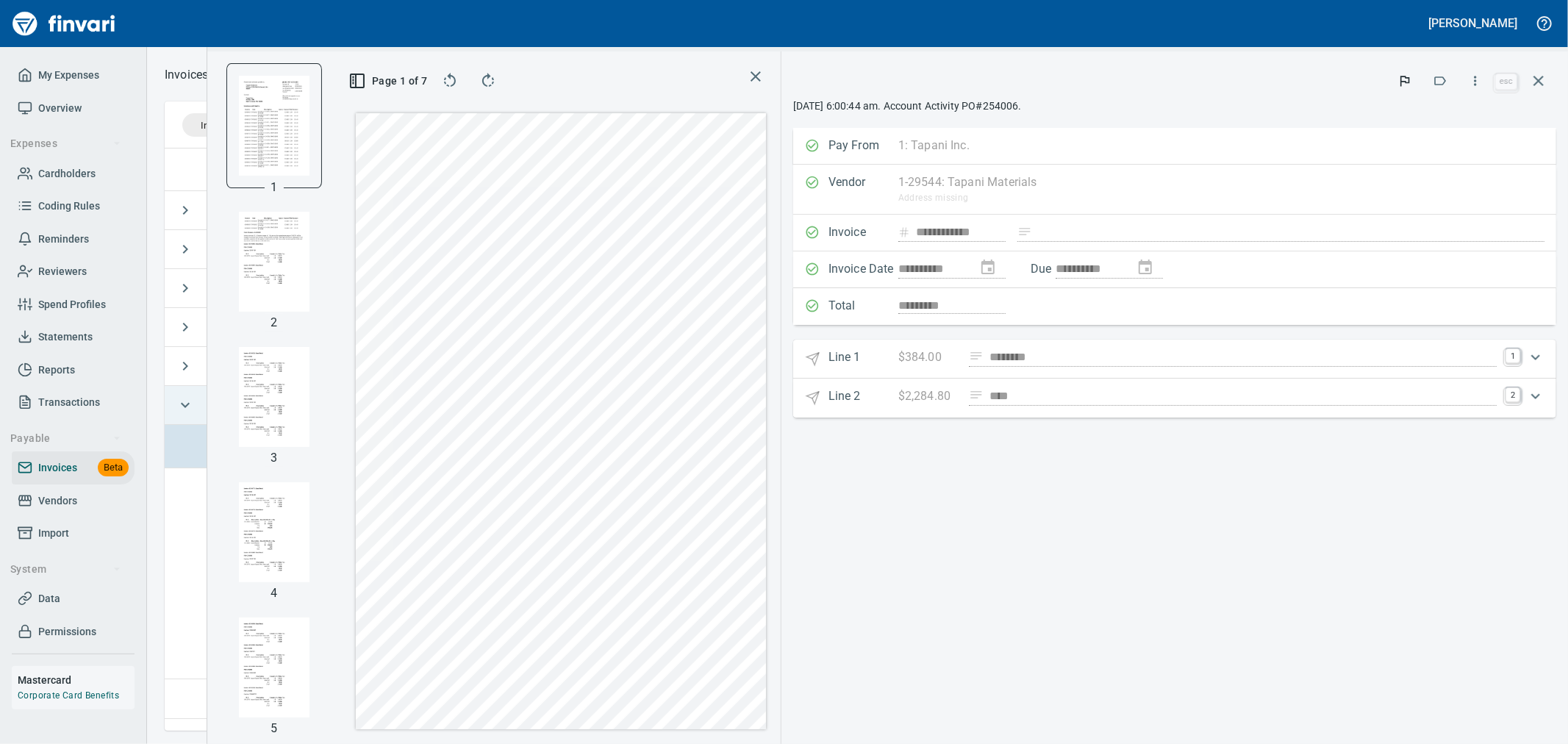
click at [254, 267] on img "button" at bounding box center [273, 262] width 71 height 100
click at [1540, 72] on icon "button" at bounding box center [1539, 81] width 17 height 17
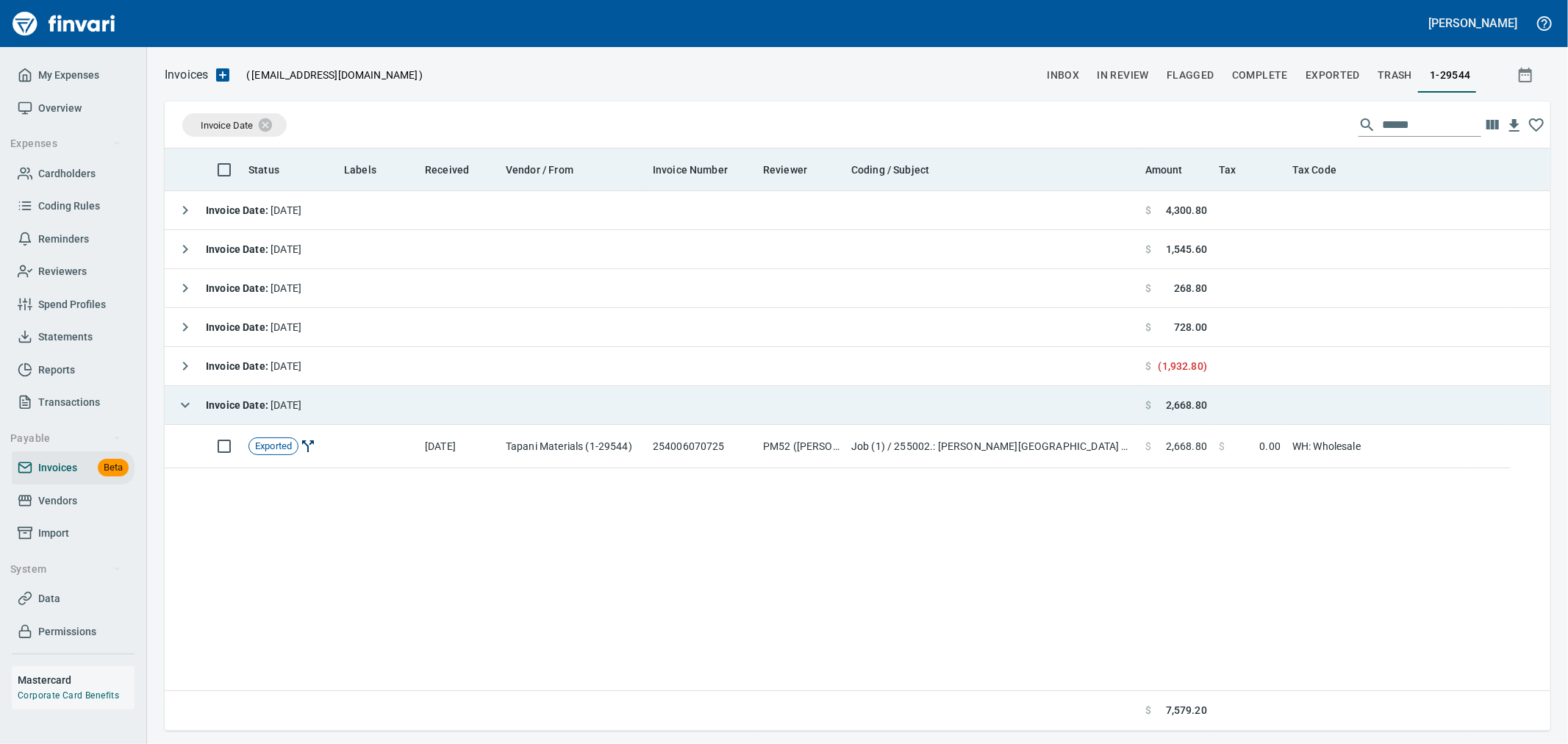
scroll to position [570, 1373]
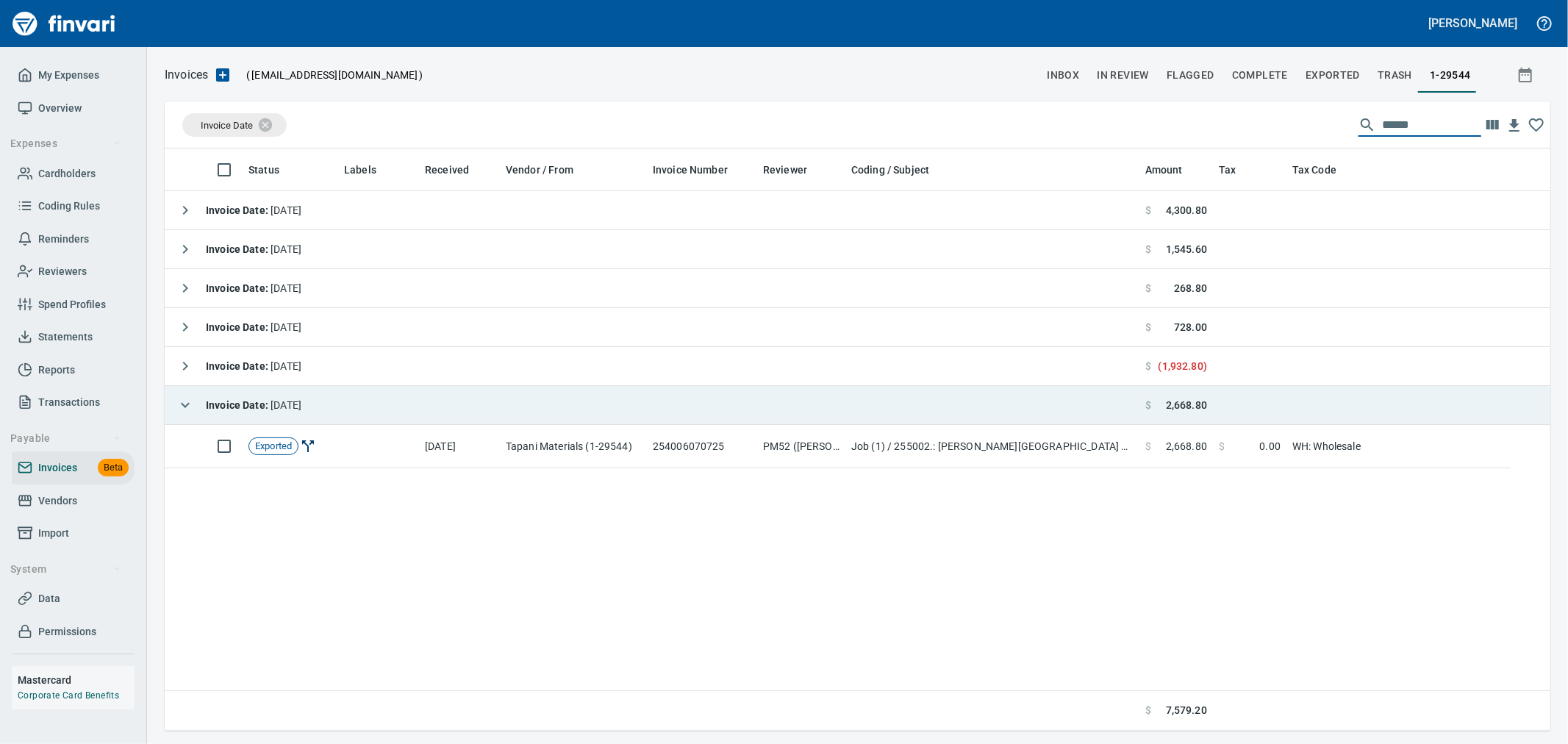
drag, startPoint x: 1201, startPoint y: 85, endPoint x: 1058, endPoint y: 91, distance: 143.1
click at [1058, 91] on div "Invoices ( tapani-invoices@finvari.net ) inbox In Review Flagged Complete Expor…" at bounding box center [857, 398] width 1421 height 666
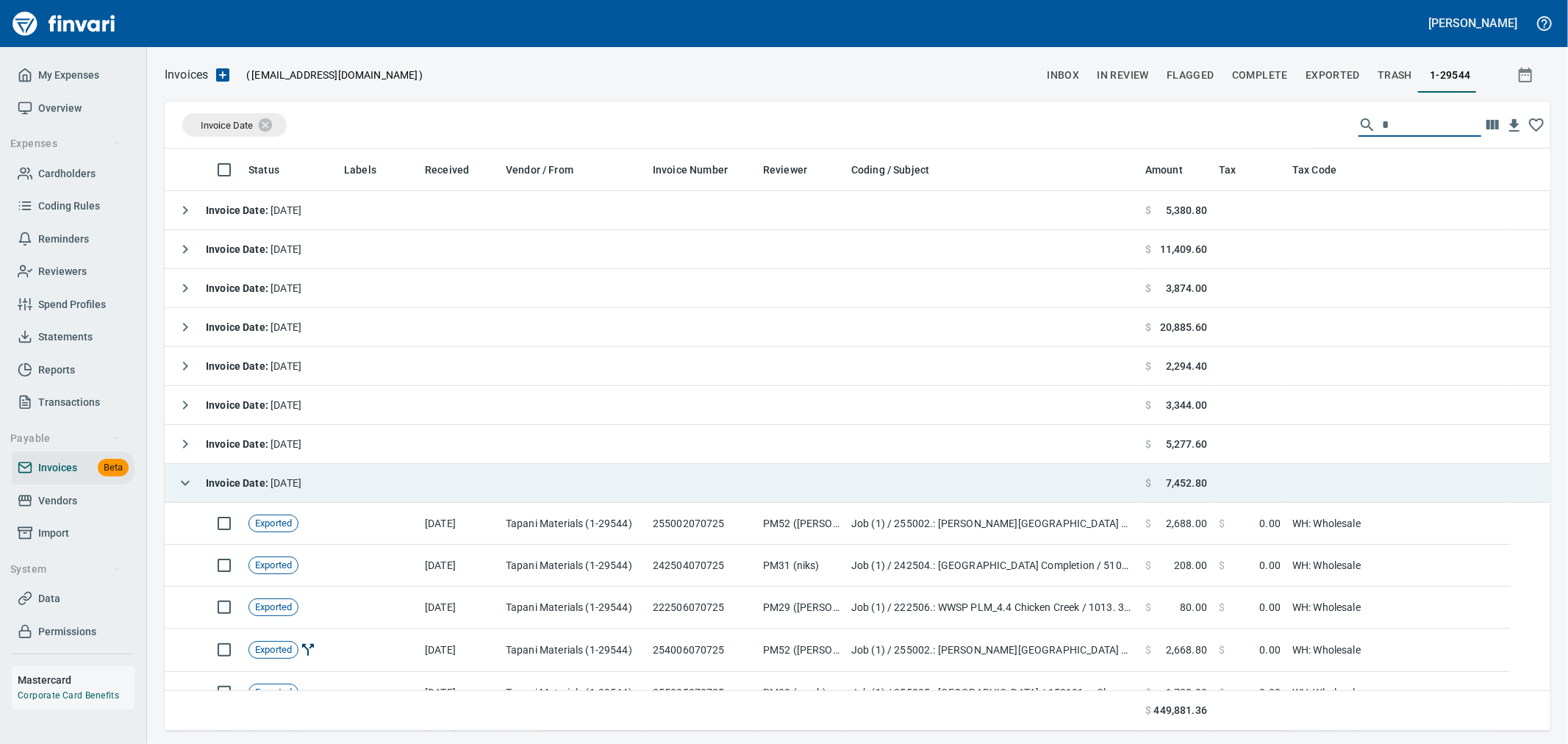
scroll to position [570, 1361]
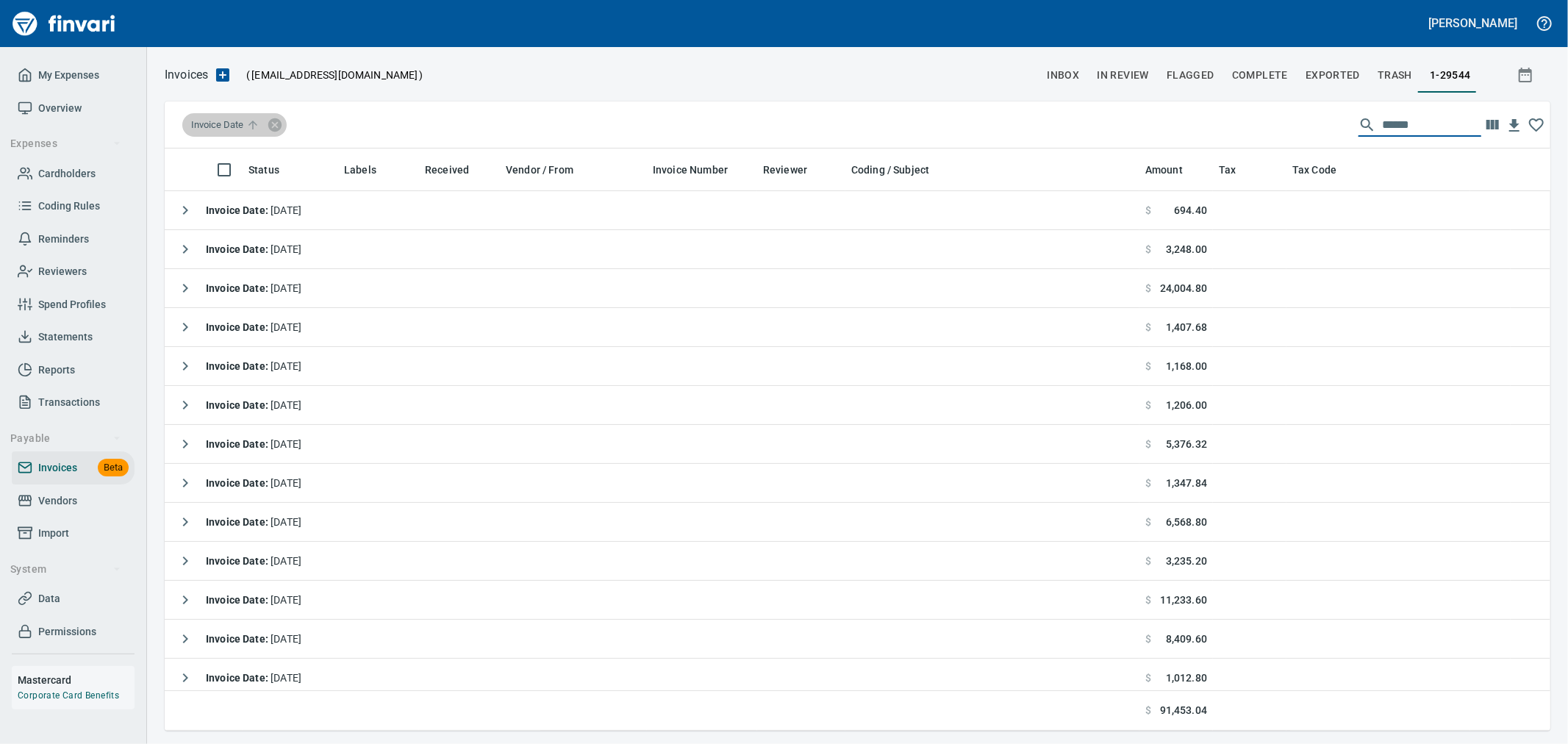
click at [240, 126] on span "Invoice Date" at bounding box center [227, 125] width 71 height 13
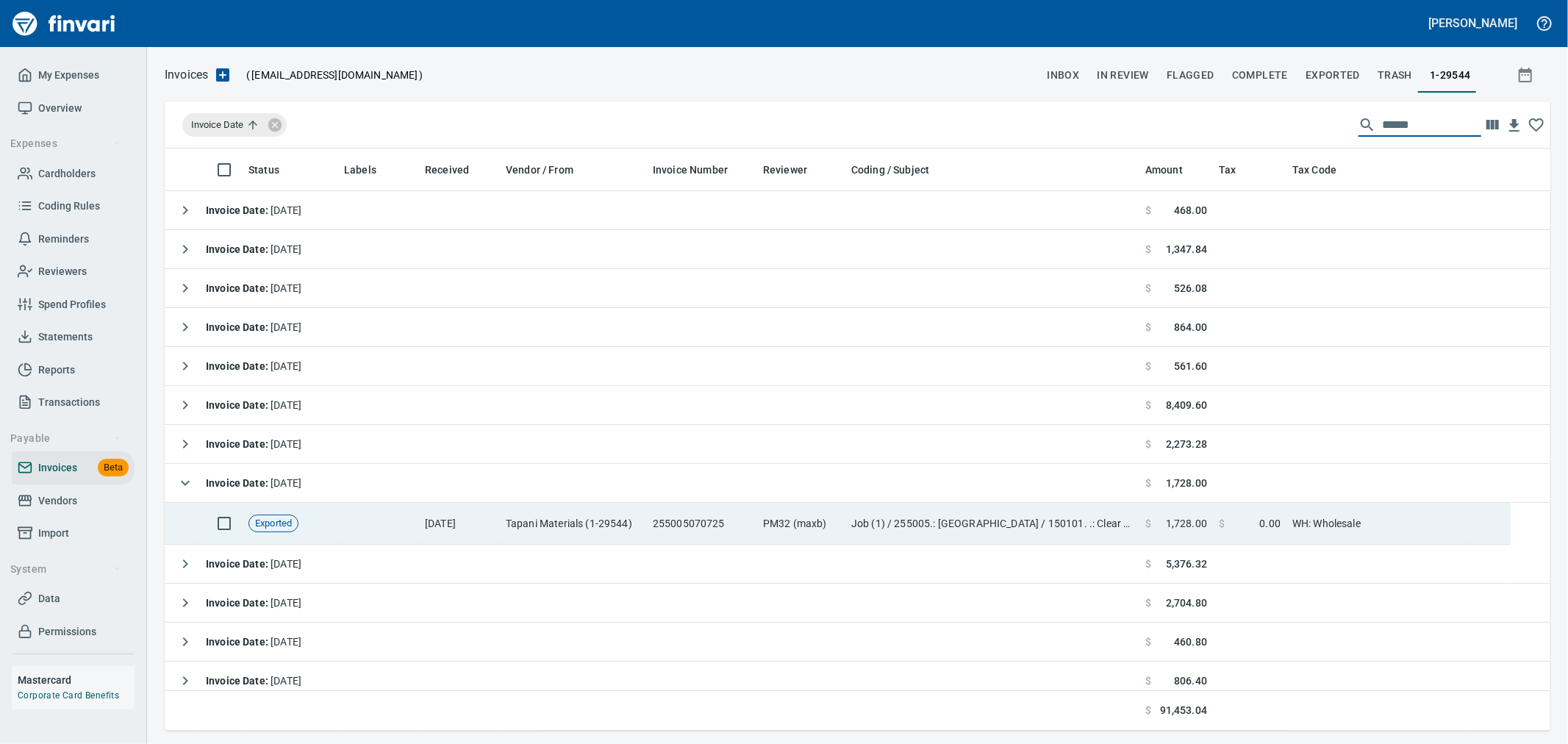
click at [962, 527] on td "Job (1) / 255005.: 18th Ave Subdivision / 150101. .: Clear and Grub - Light (0-…" at bounding box center [992, 523] width 294 height 42
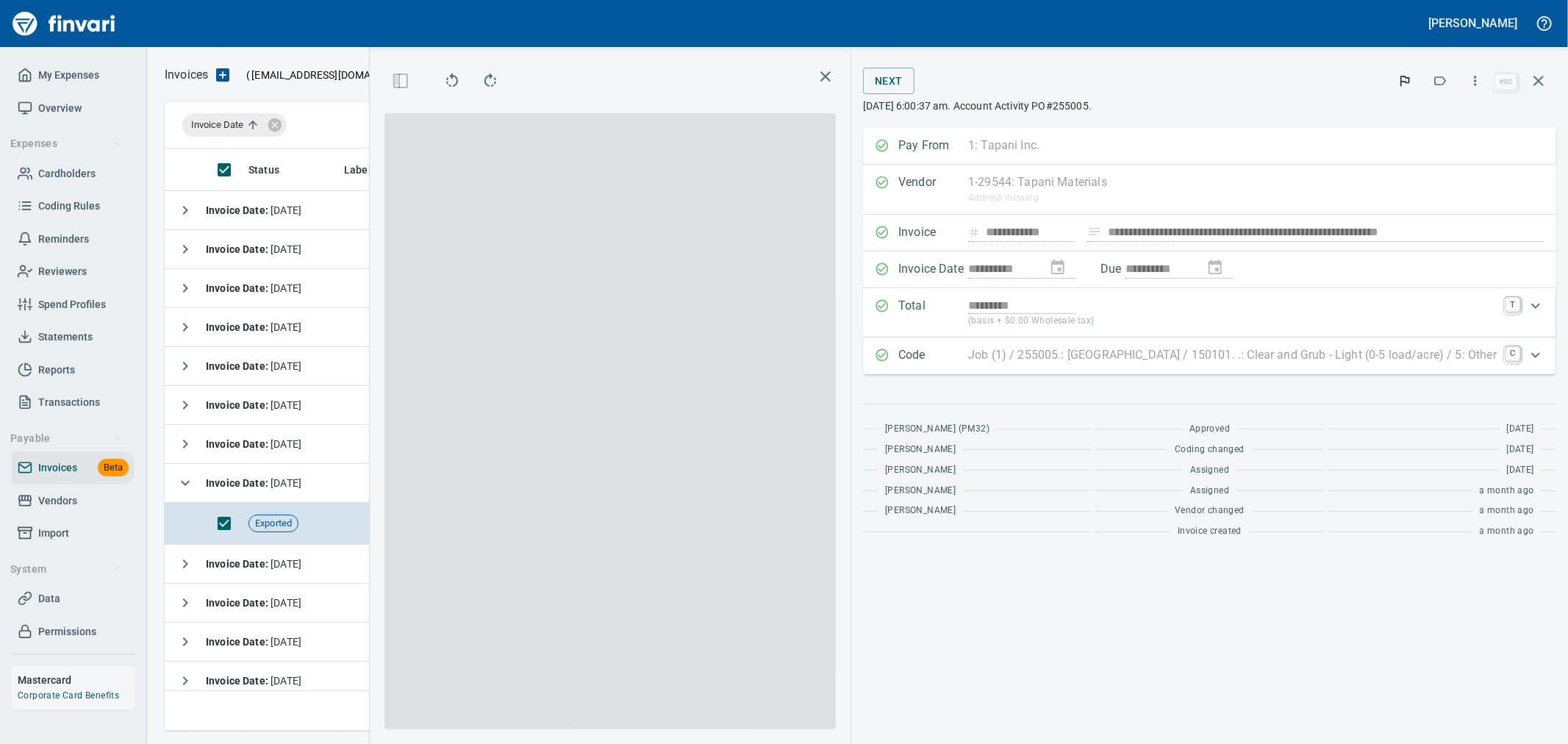
scroll to position [558, 994]
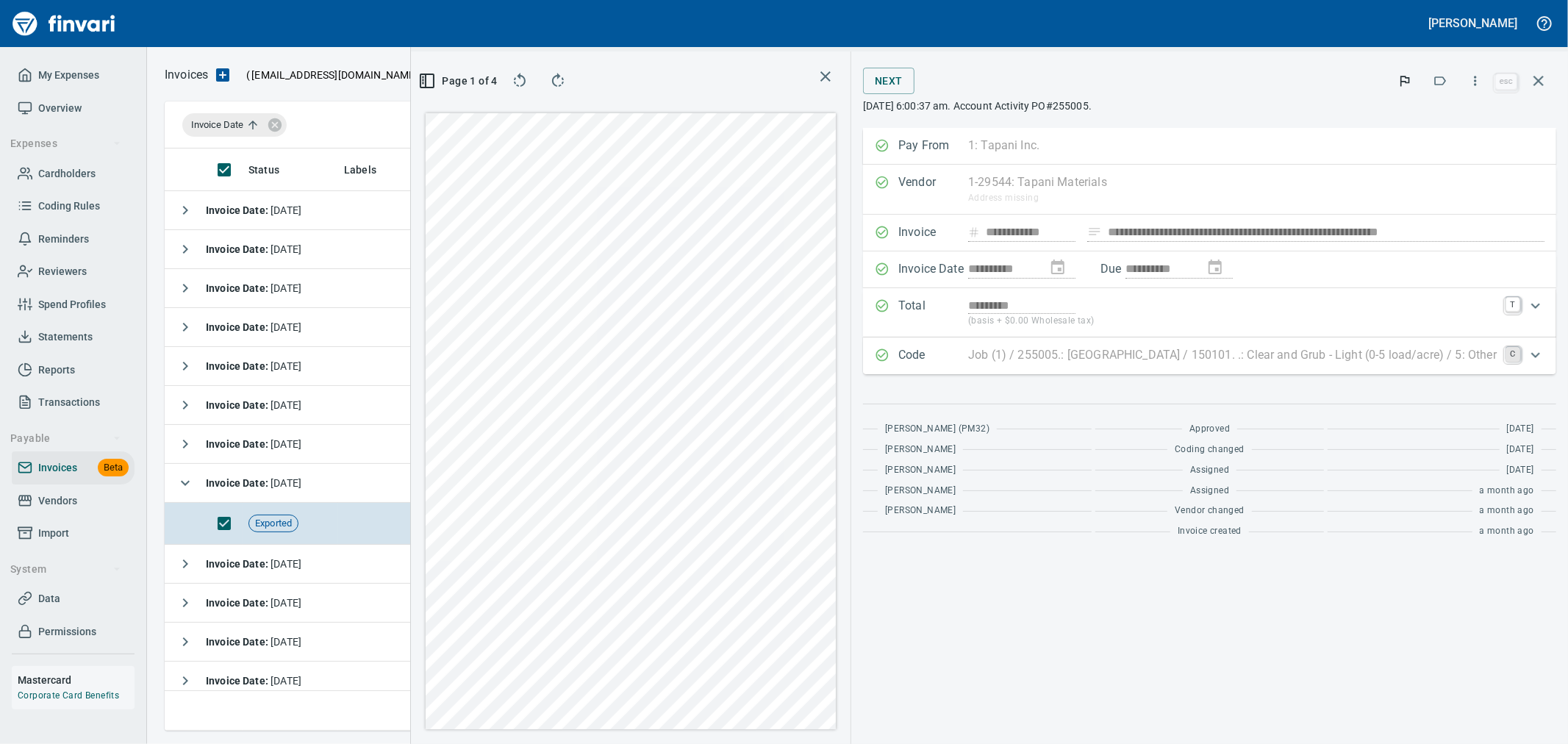
click at [1515, 358] on link "C" at bounding box center [1513, 355] width 15 height 15
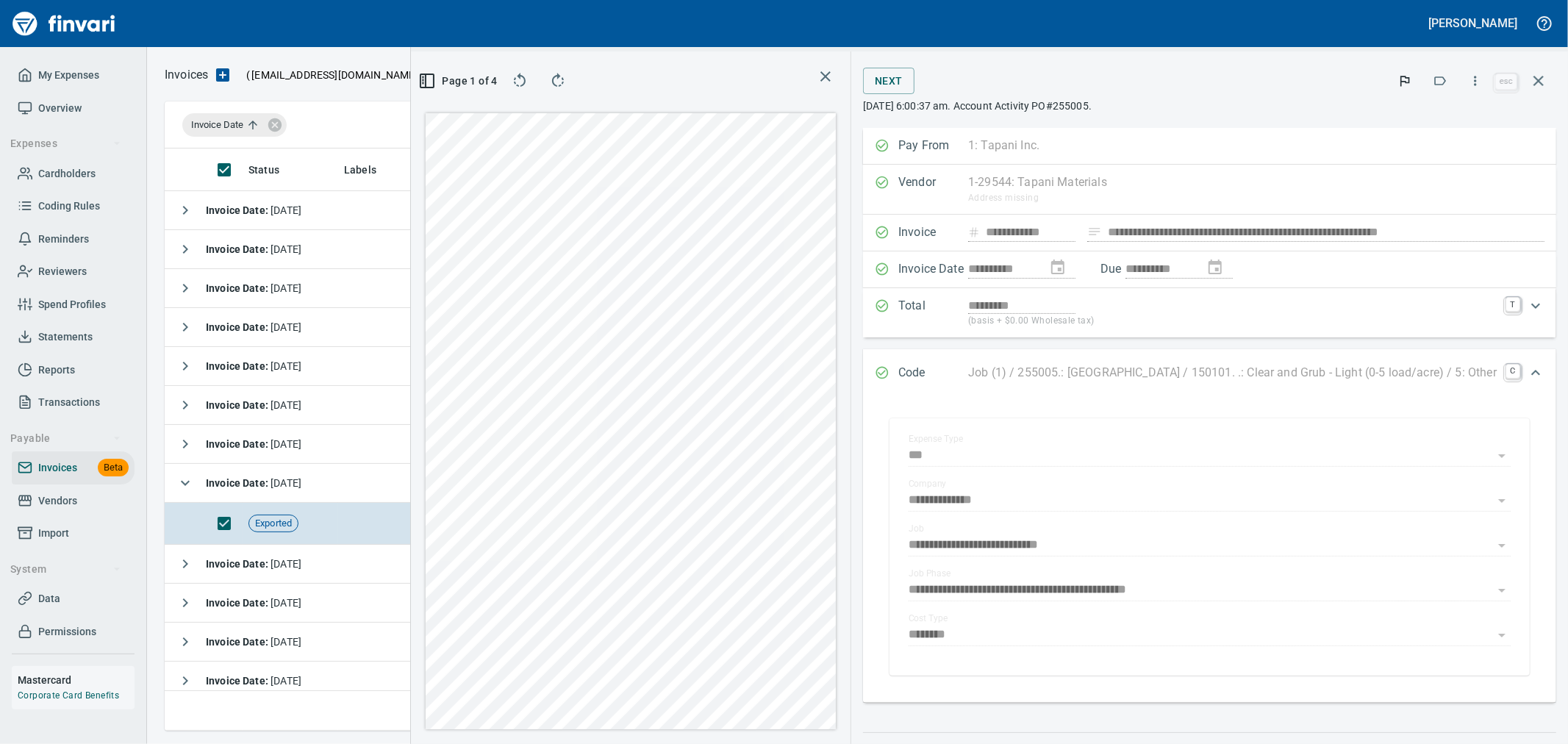
click at [434, 74] on span "Page 1 of 4" at bounding box center [460, 81] width 62 height 18
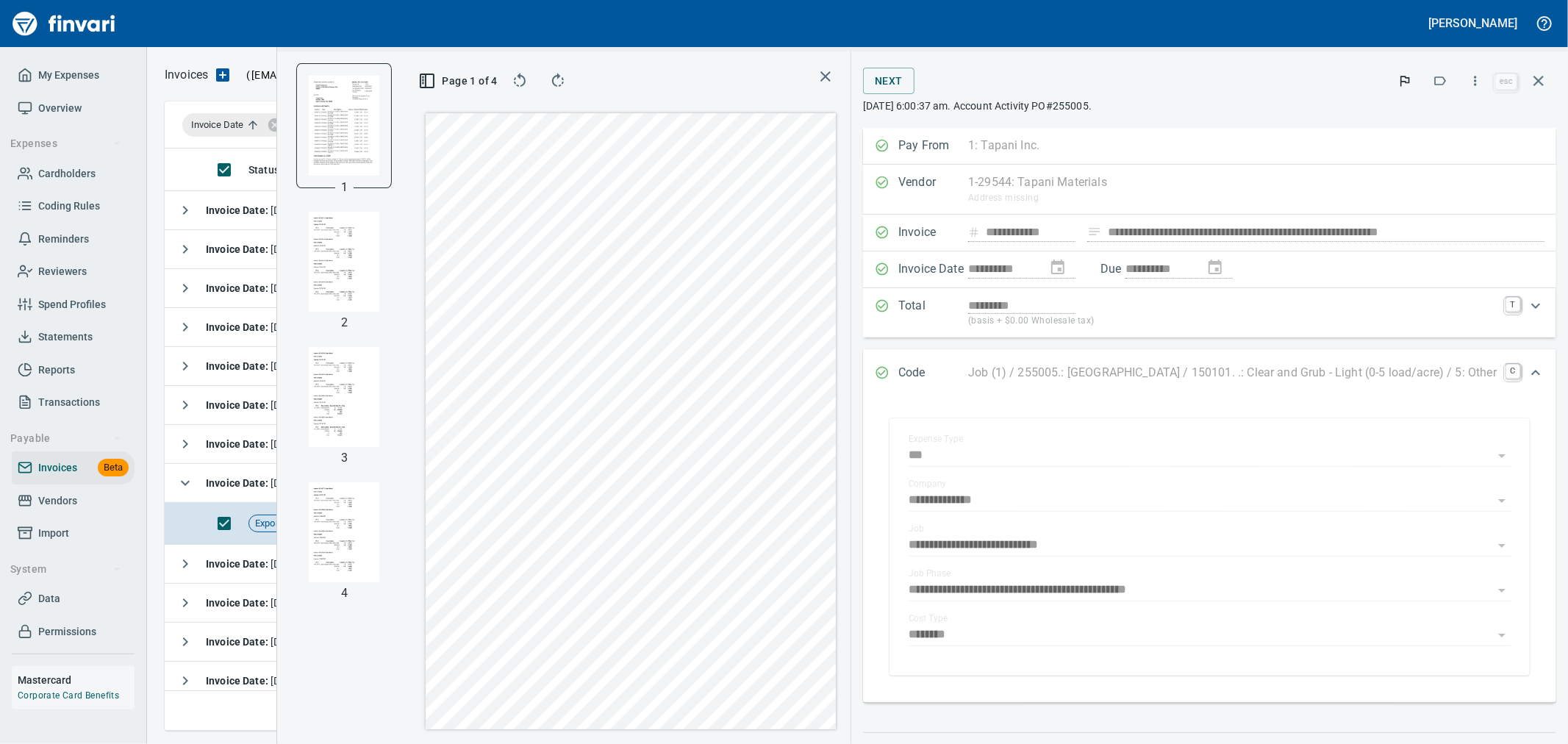
click at [312, 270] on img "button" at bounding box center [343, 262] width 71 height 100
click at [335, 156] on img "button" at bounding box center [343, 125] width 71 height 100
click at [1532, 86] on icon "button" at bounding box center [1539, 81] width 17 height 17
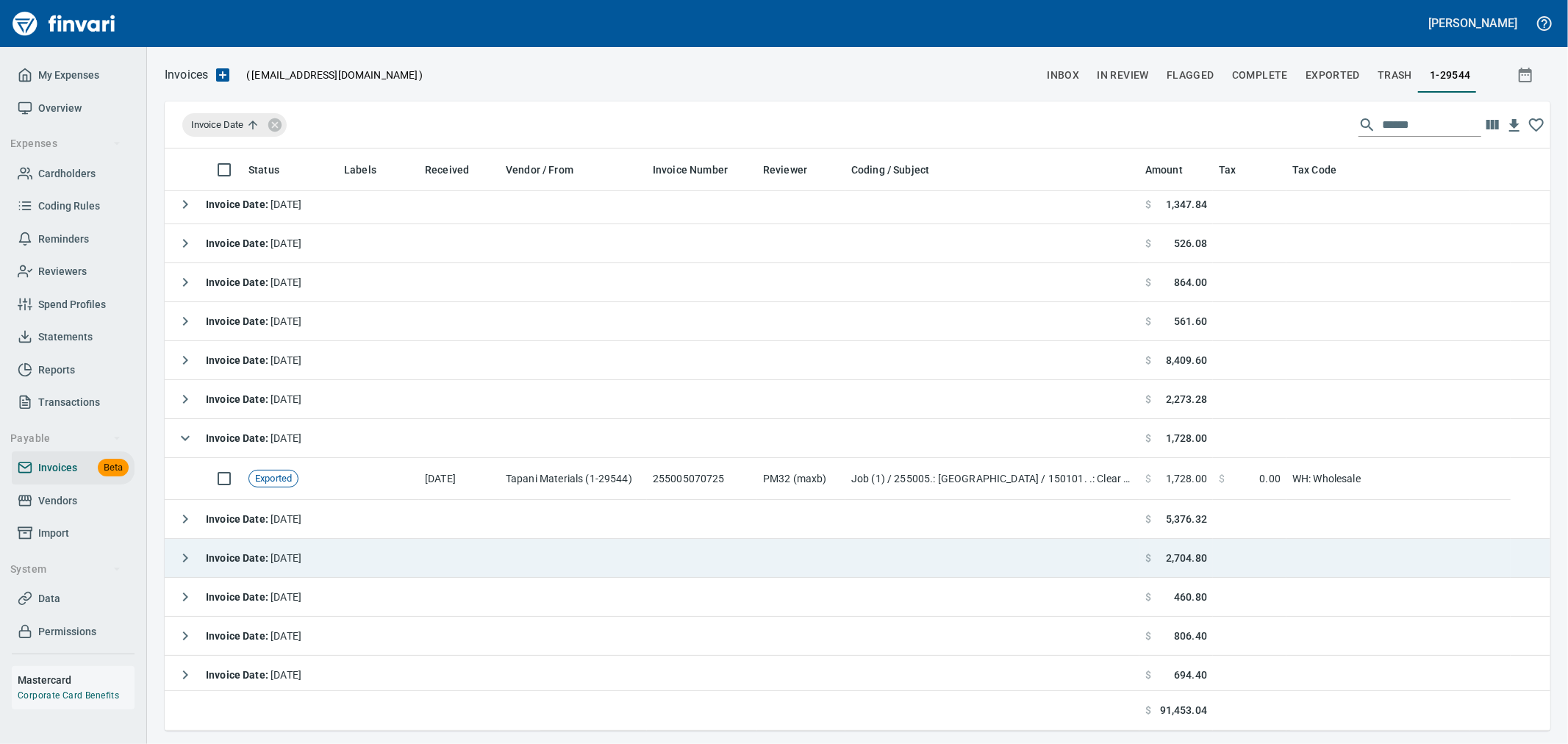
scroll to position [82, 0]
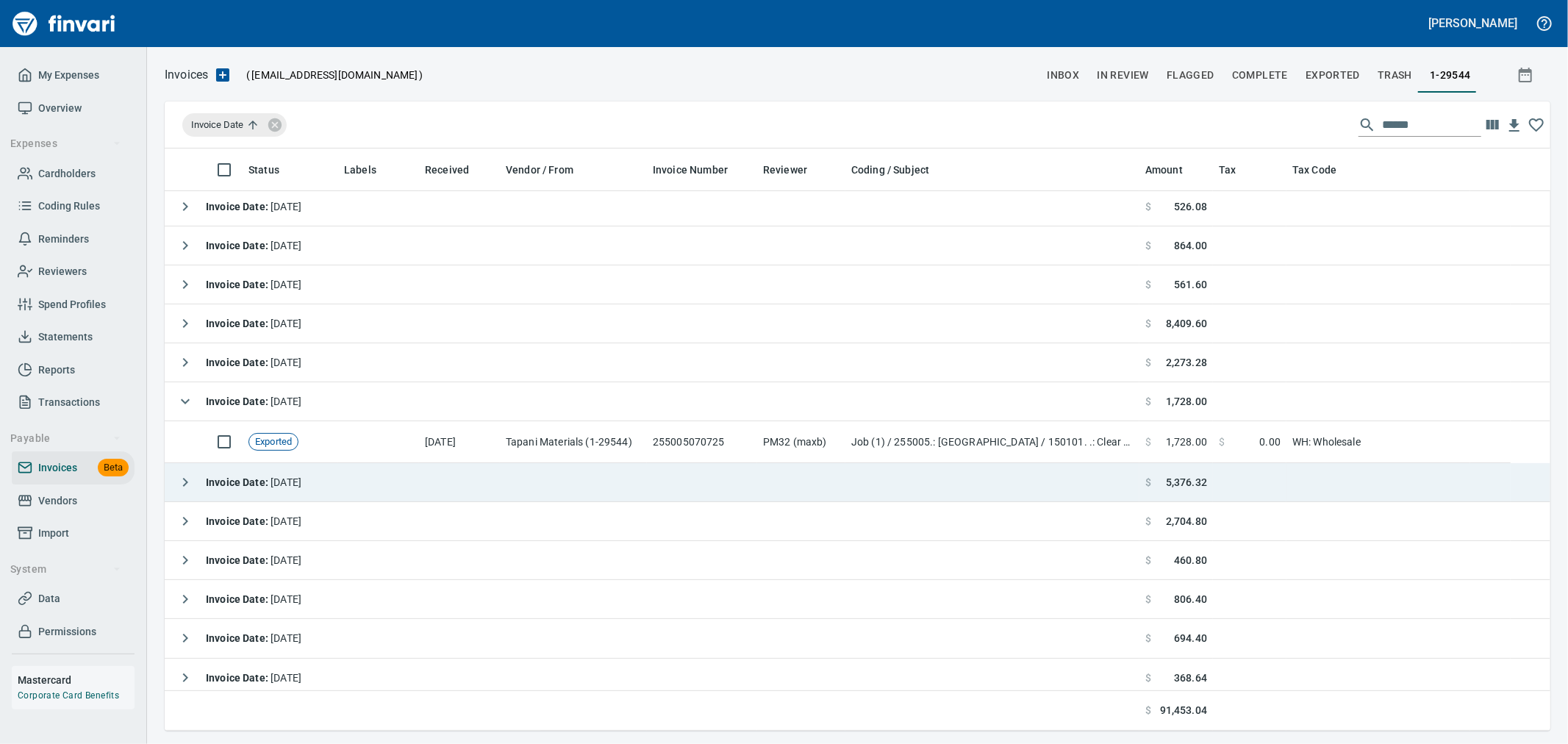
click at [179, 483] on icon "button" at bounding box center [185, 482] width 17 height 17
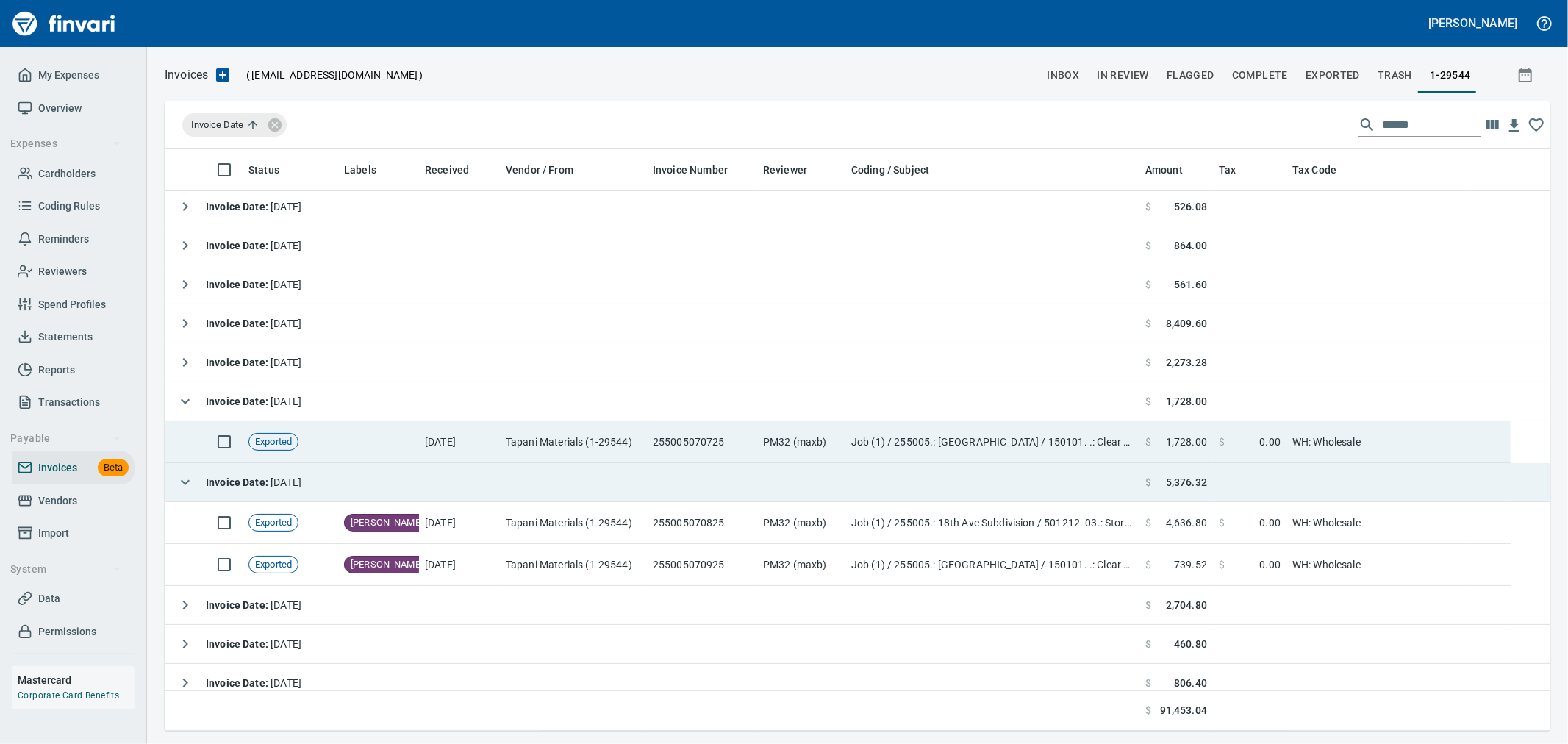
click at [693, 447] on td "255005070725" at bounding box center [702, 442] width 110 height 42
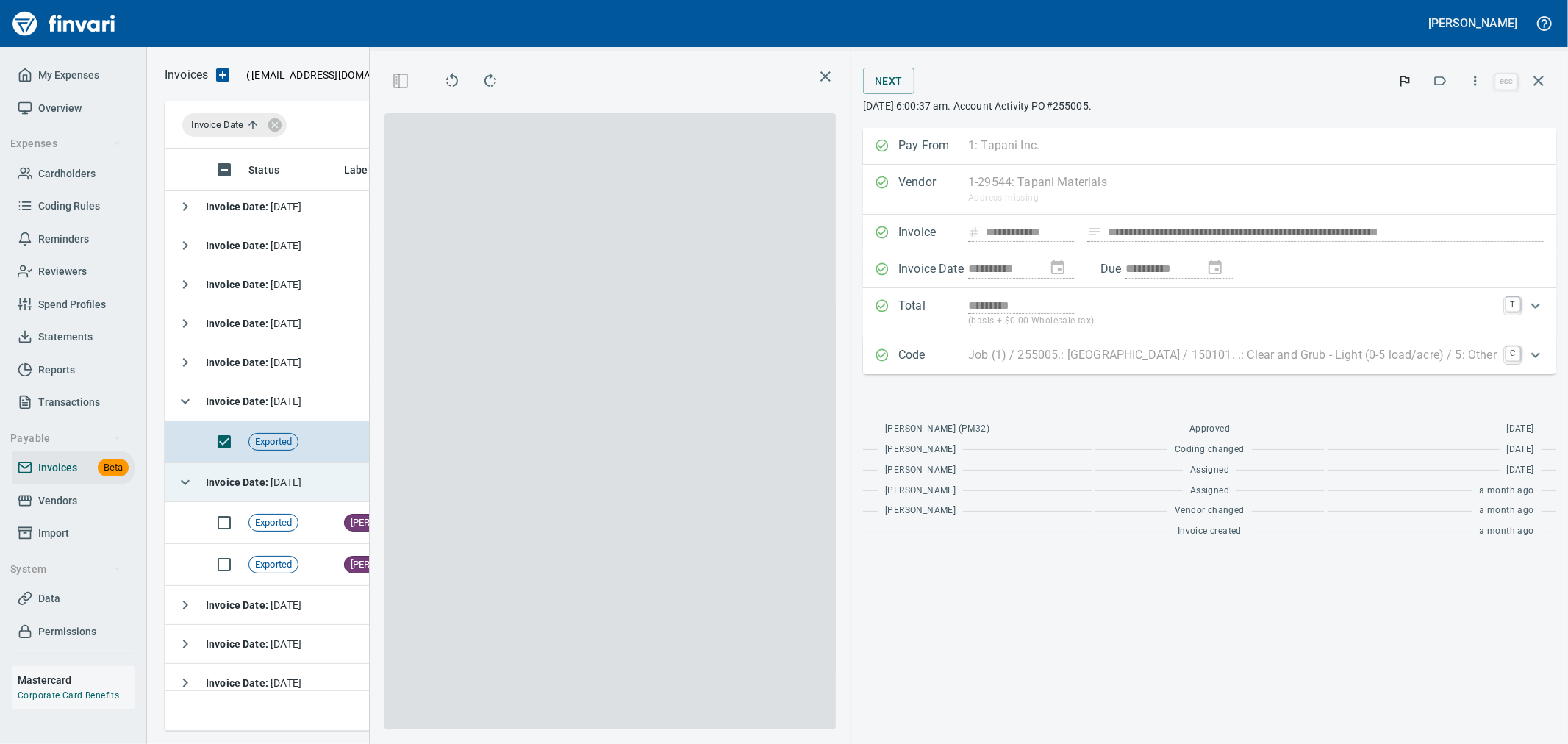
scroll to position [558, 994]
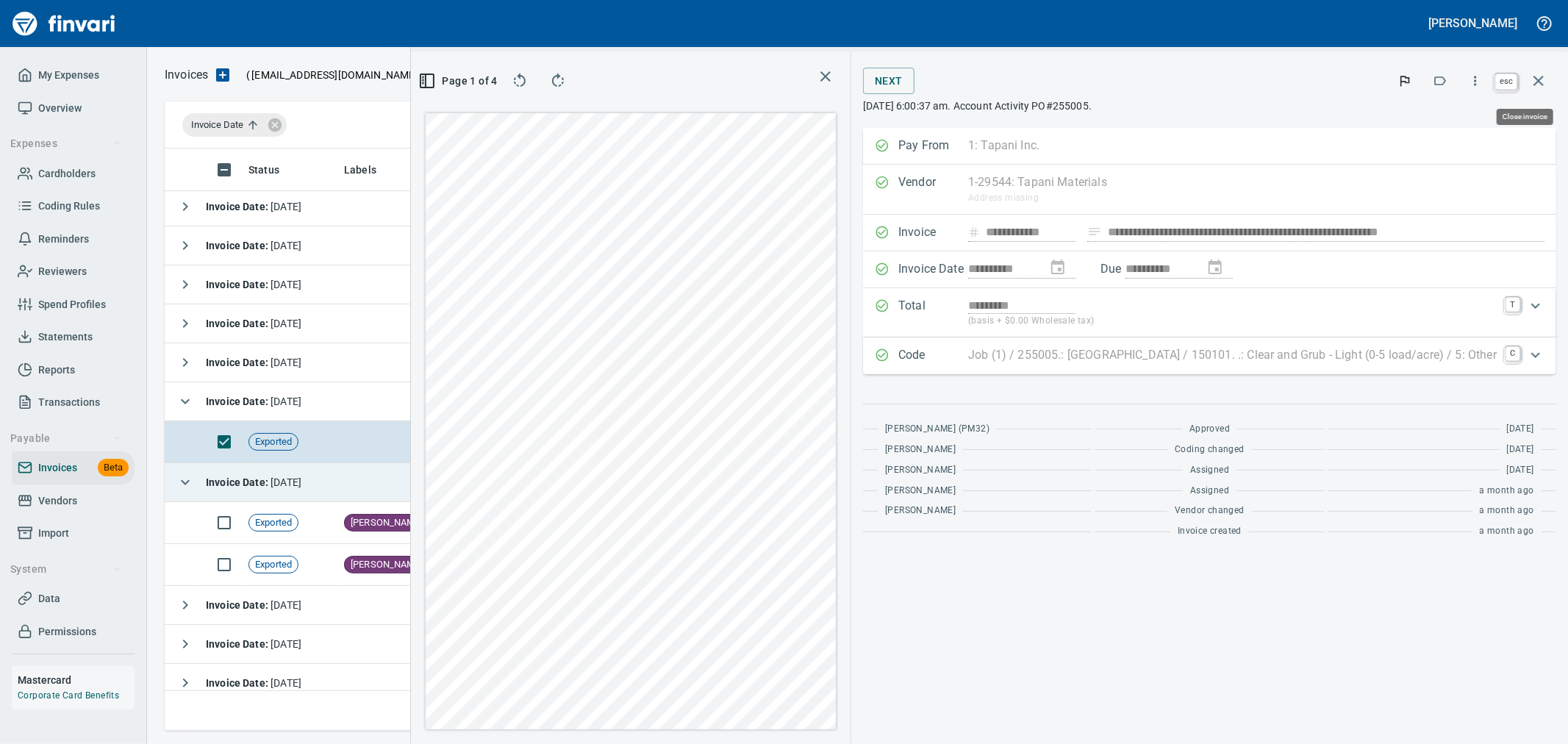
drag, startPoint x: 1539, startPoint y: 82, endPoint x: 534, endPoint y: 710, distance: 1185.1
click at [1539, 82] on icon "button" at bounding box center [1538, 81] width 10 height 10
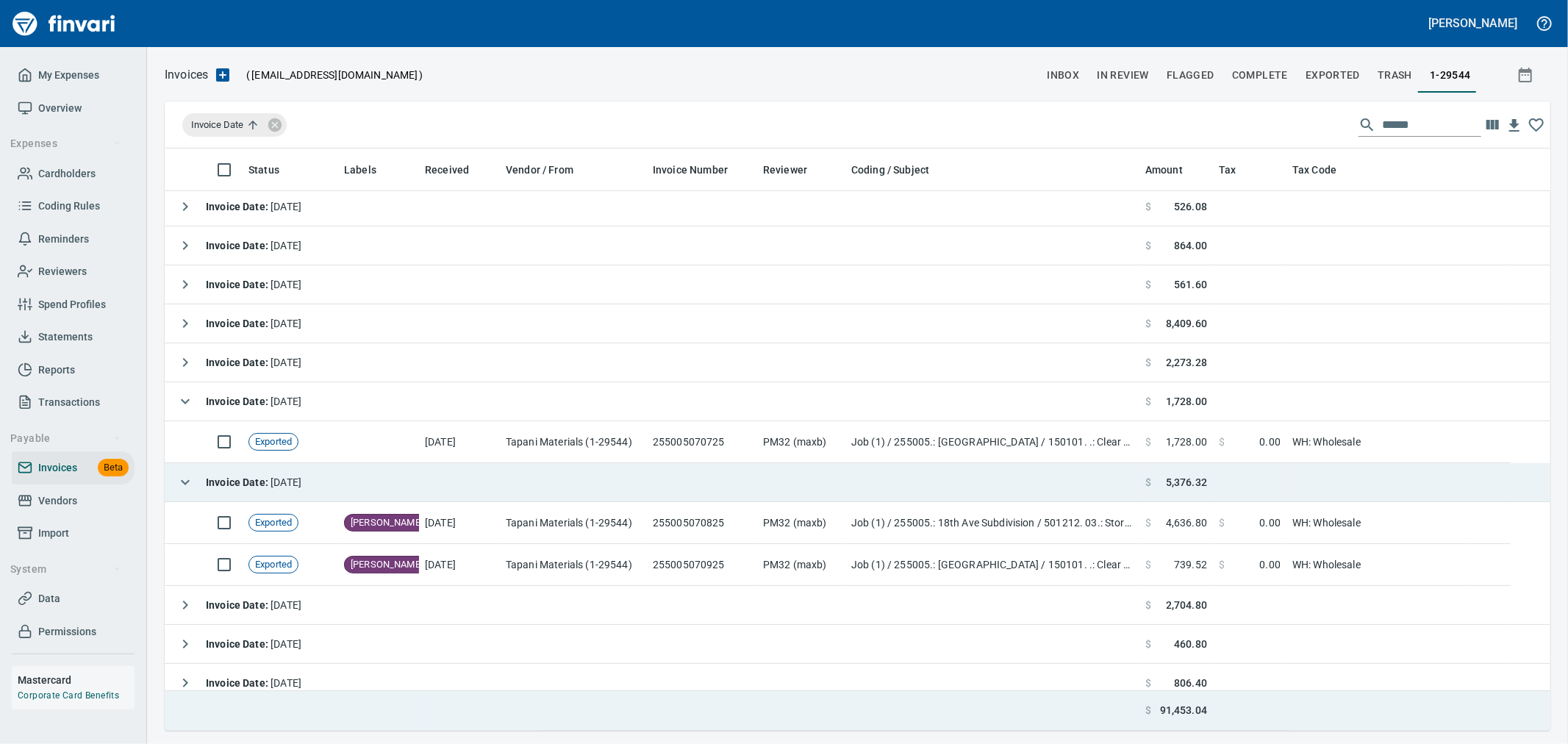
scroll to position [570, 1359]
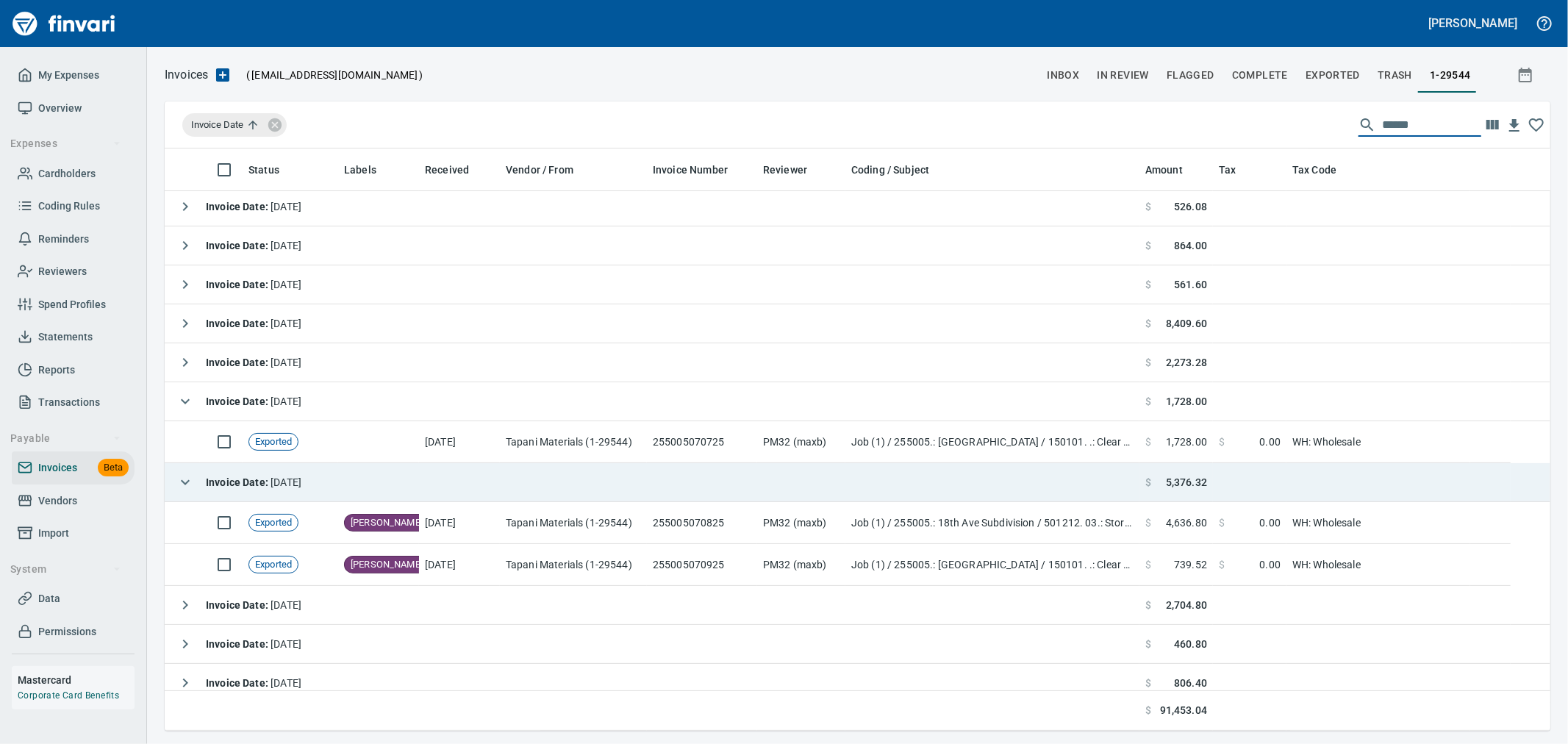
click at [1260, 119] on div "Invoice Date ******" at bounding box center [858, 125] width 1386 height 47
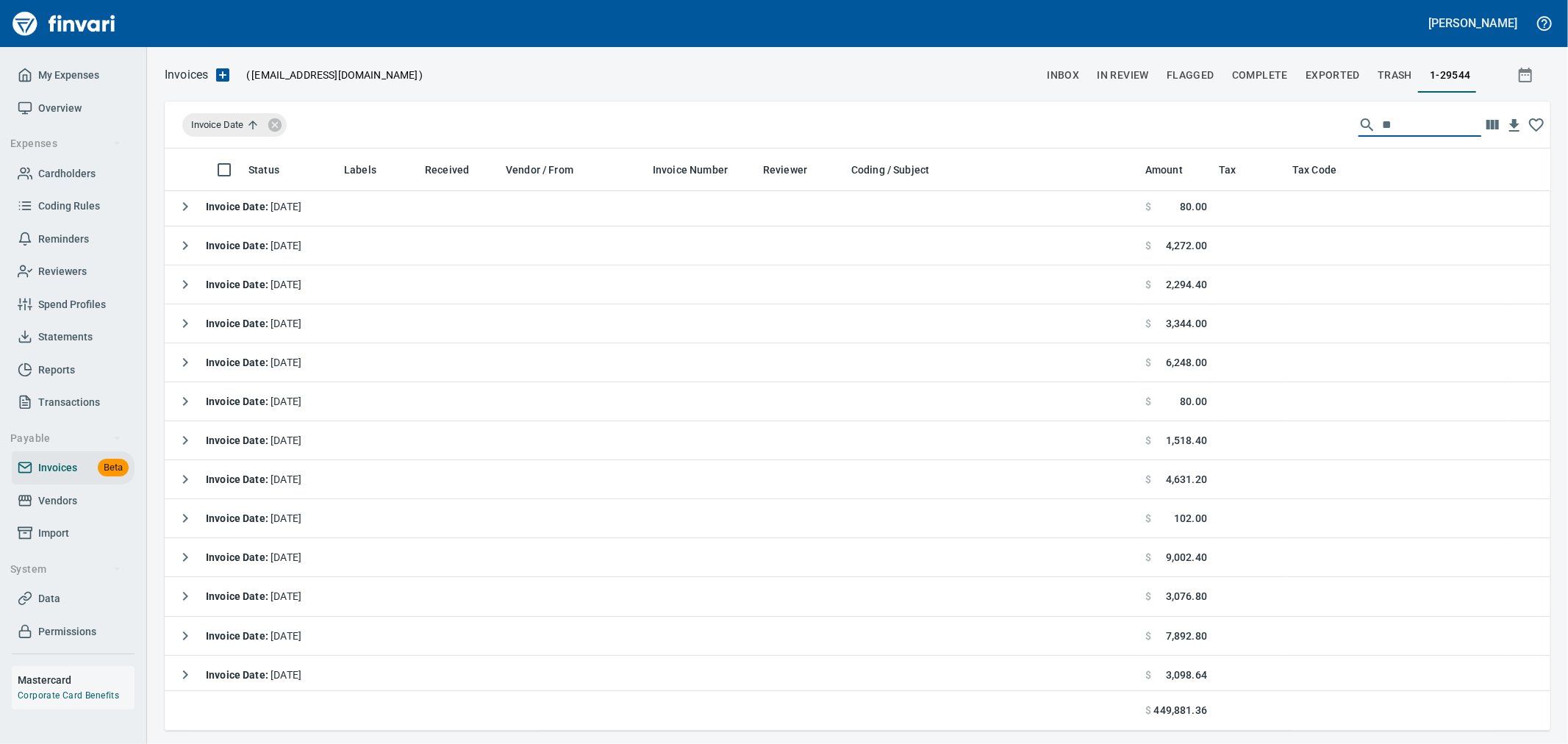
scroll to position [570, 1373]
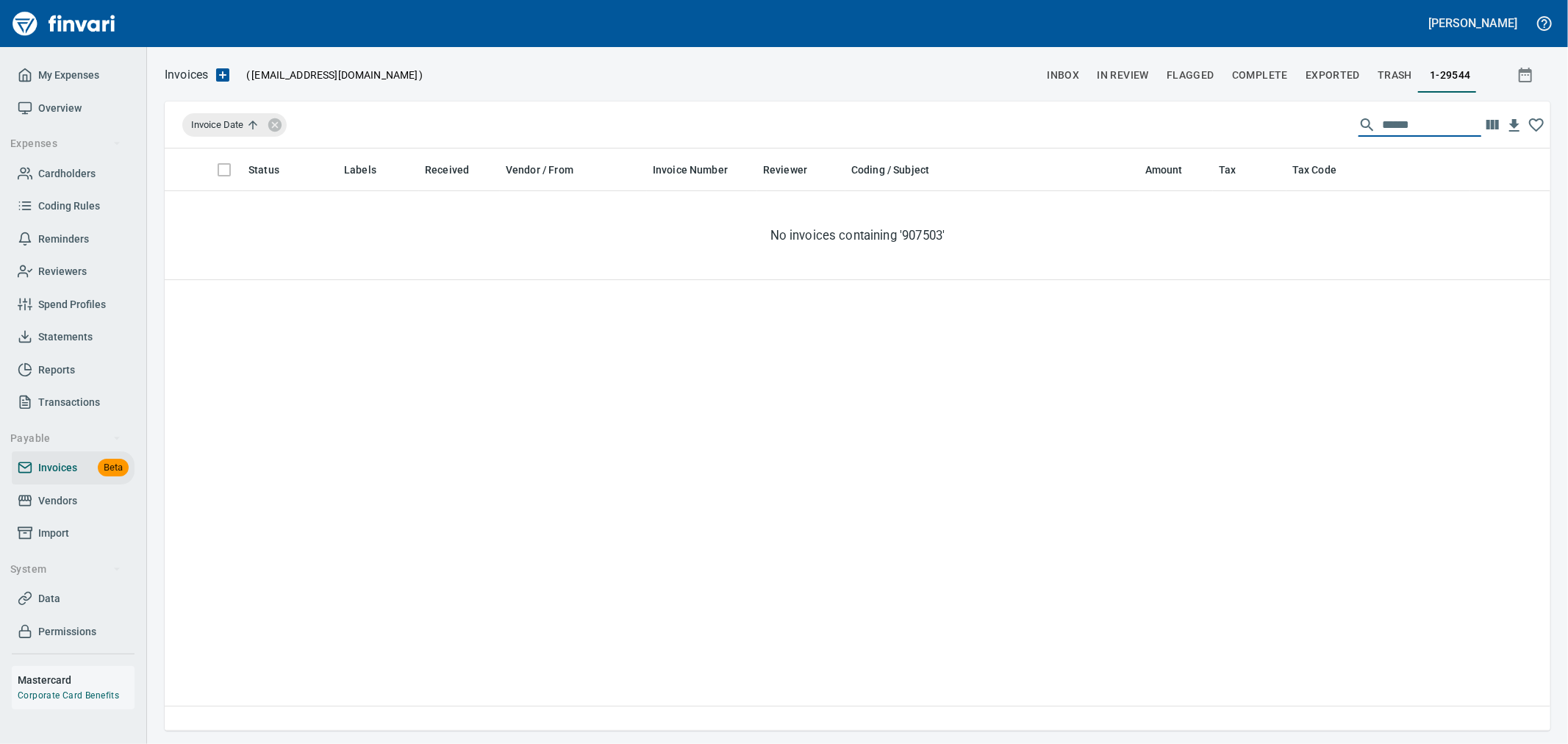
drag, startPoint x: 1375, startPoint y: 119, endPoint x: 1295, endPoint y: 117, distance: 80.0
click at [1295, 117] on div "Invoice Date ******" at bounding box center [858, 125] width 1386 height 47
paste input "*"
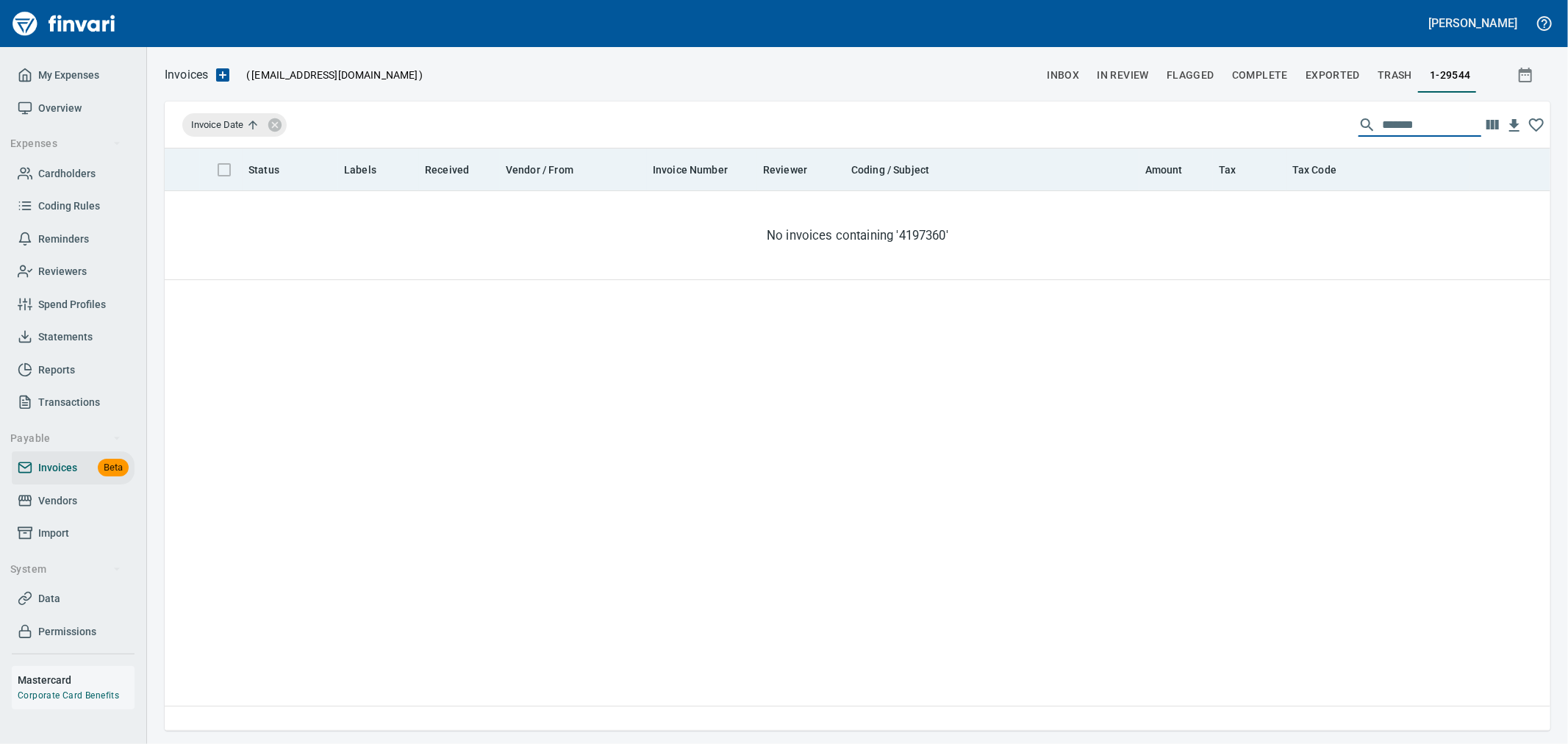
drag, startPoint x: 1240, startPoint y: 155, endPoint x: 1231, endPoint y: 158, distance: 9.5
click at [1233, 155] on div "Invoice Date ******* Status Labels Received Vendor / From Invoice Number Review…" at bounding box center [858, 416] width 1386 height 630
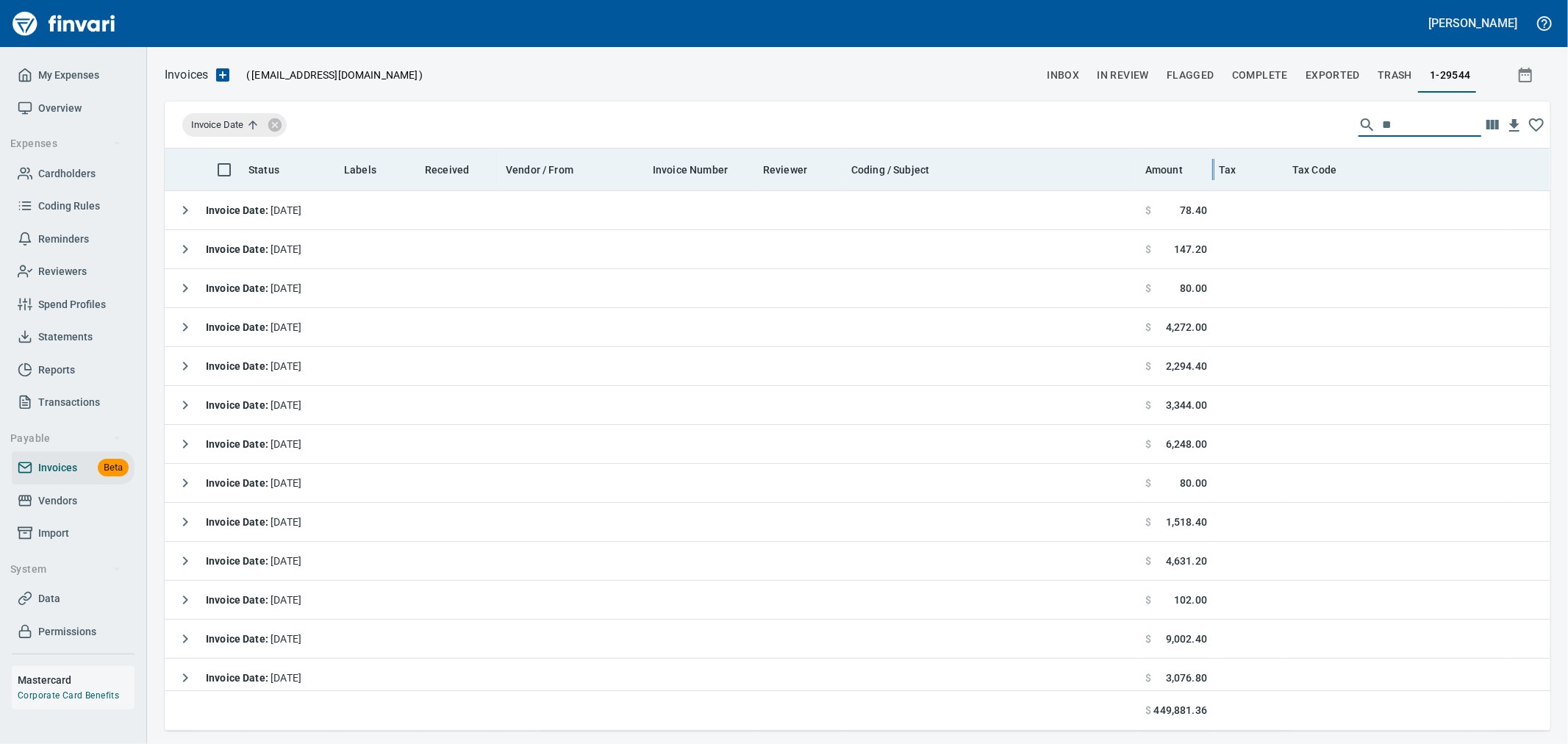
scroll to position [570, 1361]
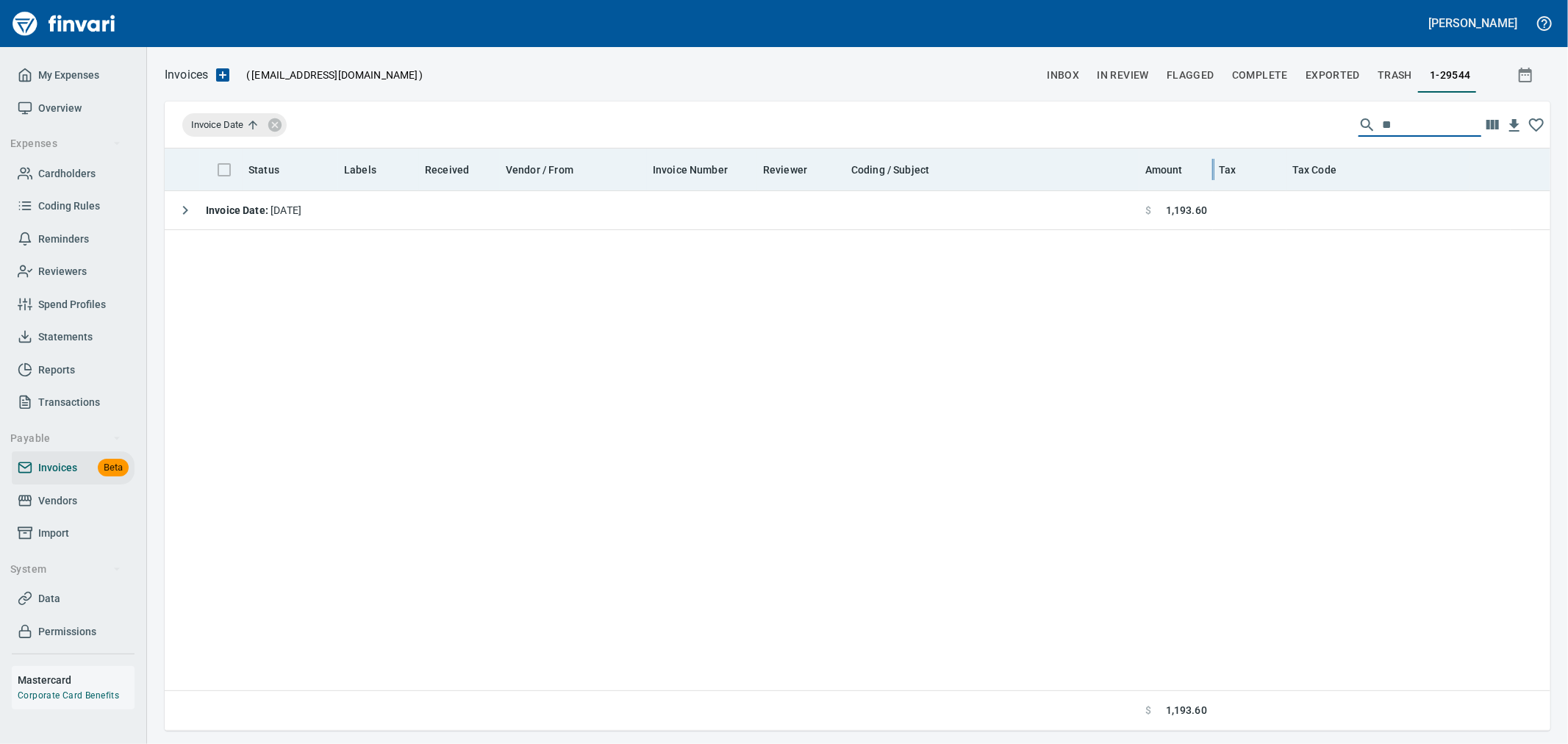
type input "*"
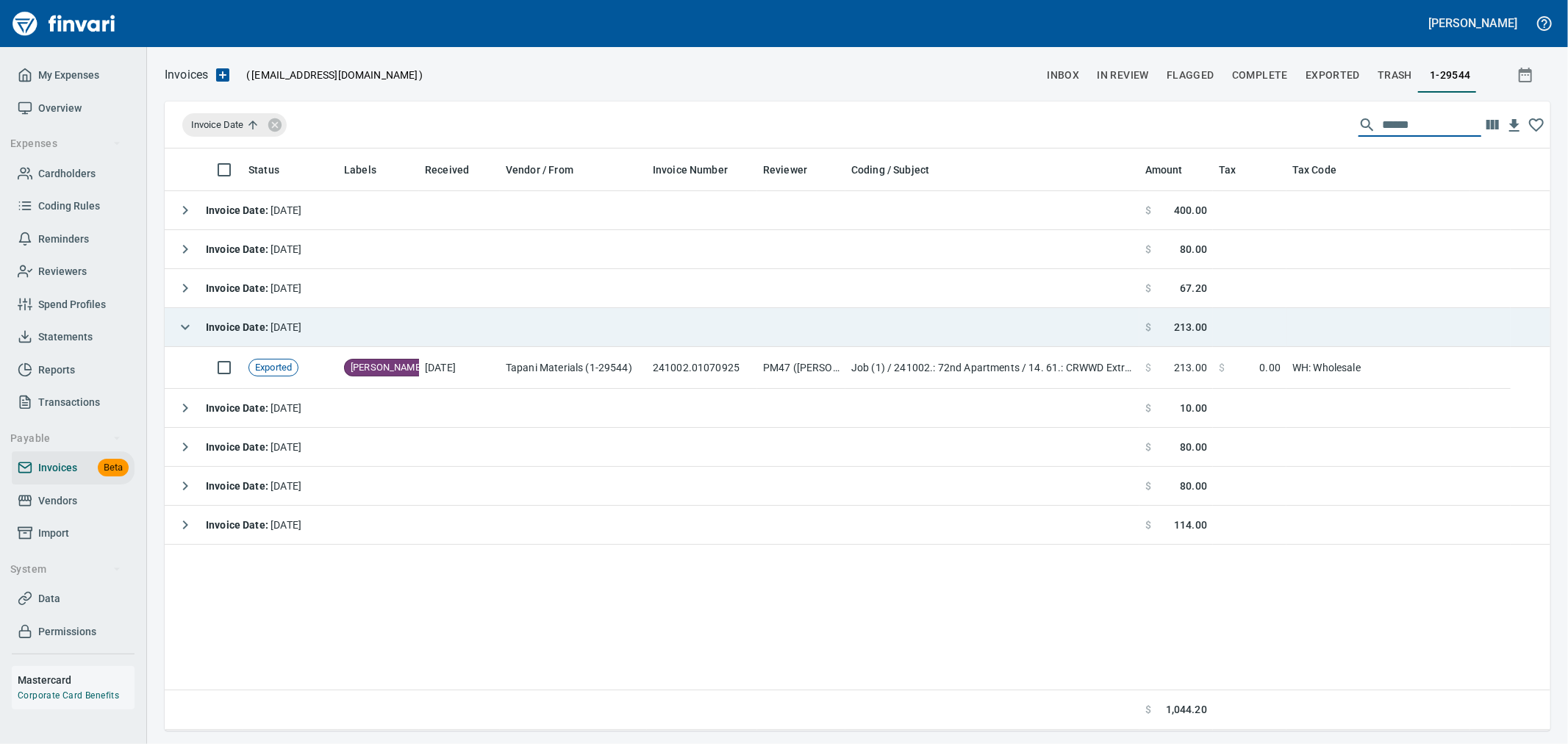
type input "******"
click at [194, 325] on button "button" at bounding box center [185, 327] width 29 height 29
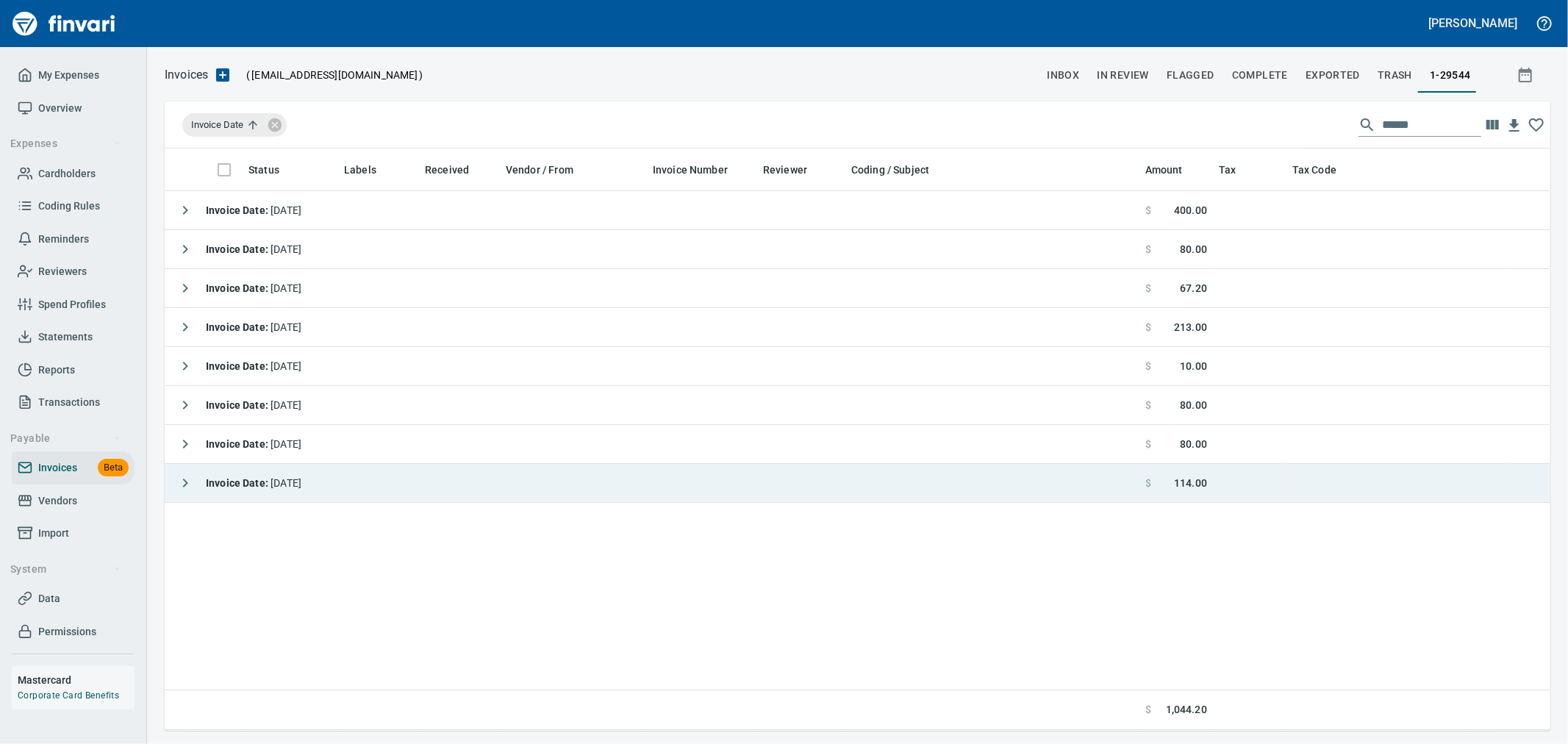
click at [197, 477] on button "button" at bounding box center [185, 483] width 29 height 29
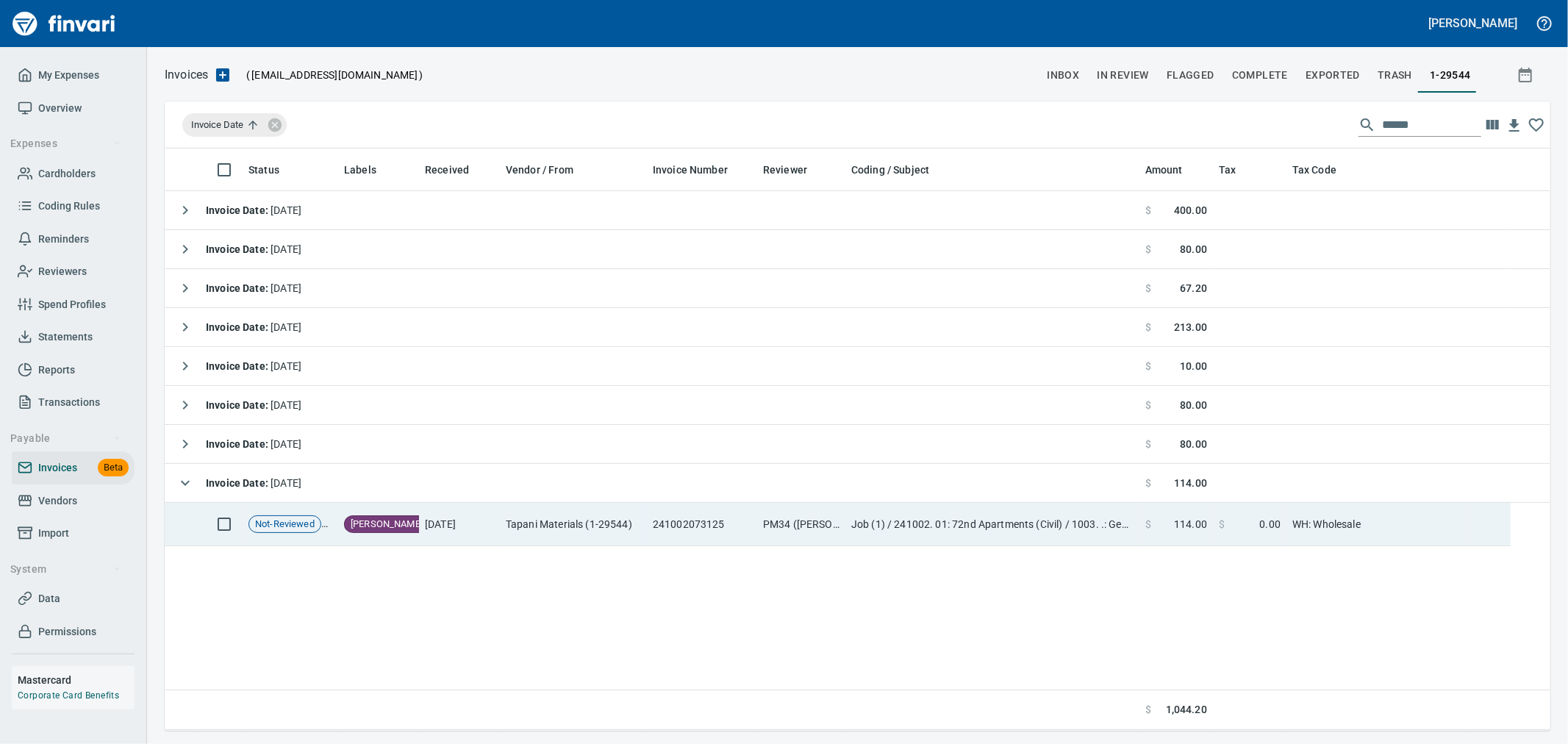
click at [461, 530] on td "8/1/2025" at bounding box center [460, 524] width 81 height 44
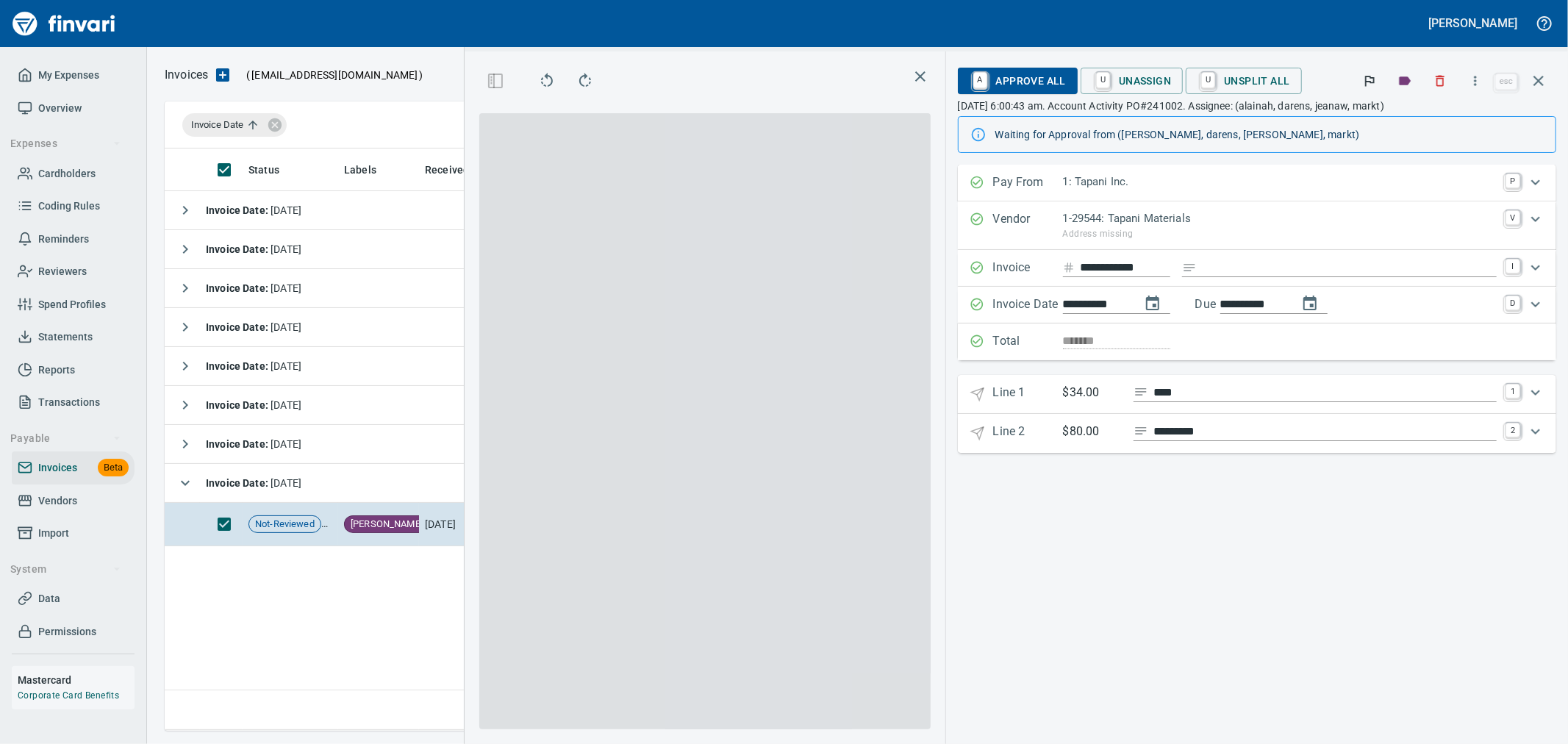
scroll to position [558, 1006]
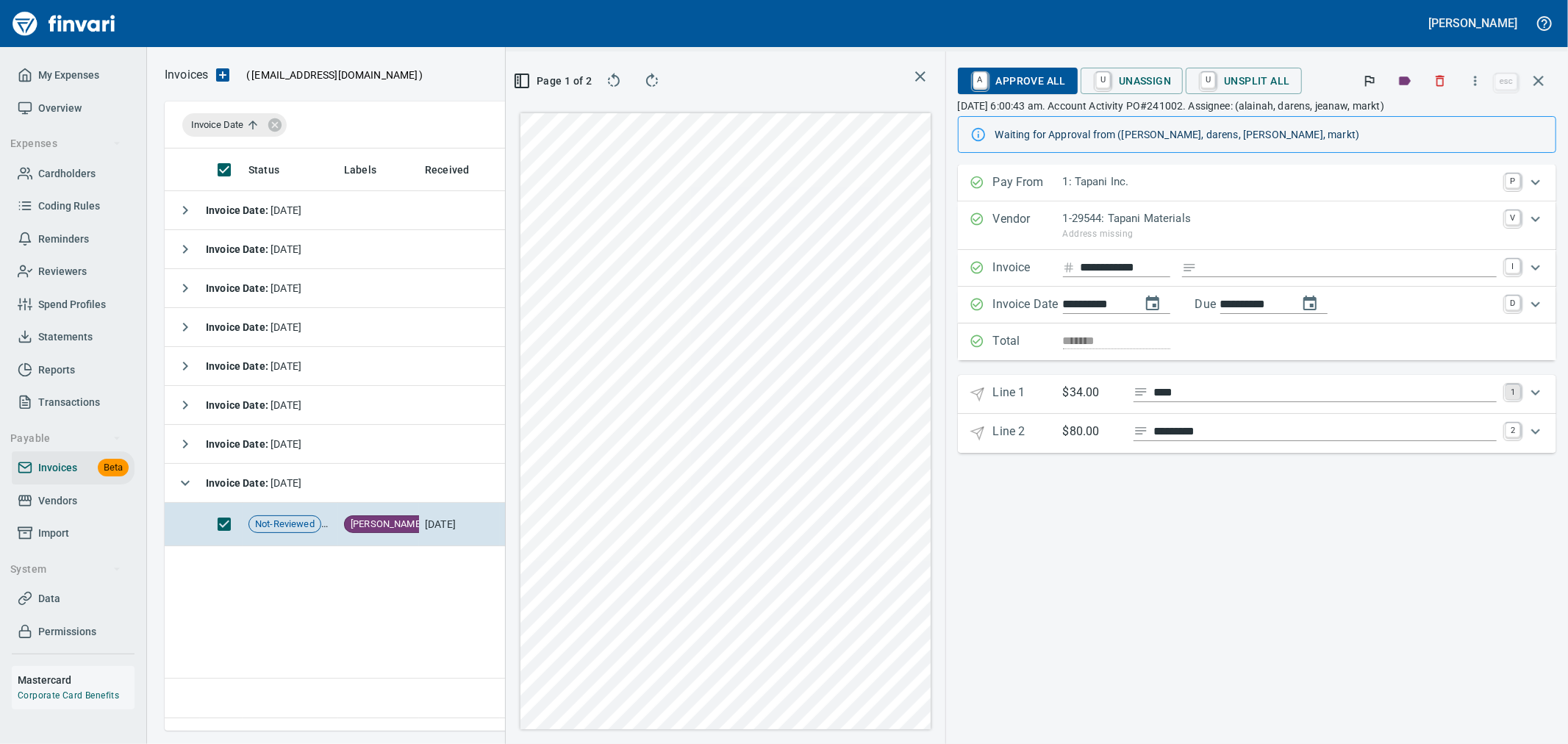
click at [1513, 392] on link "1" at bounding box center [1513, 392] width 15 height 15
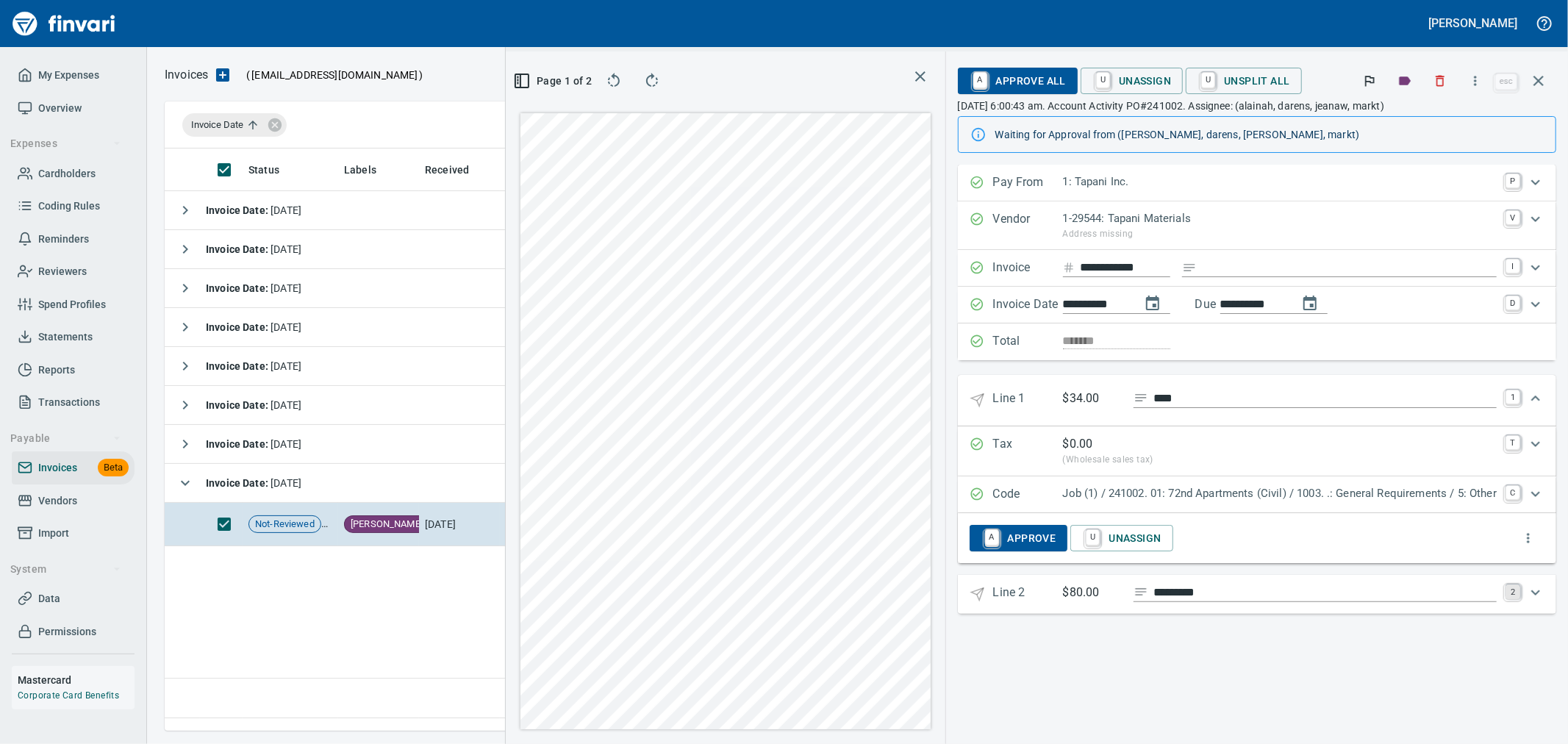
click at [1514, 597] on link "2" at bounding box center [1513, 592] width 15 height 15
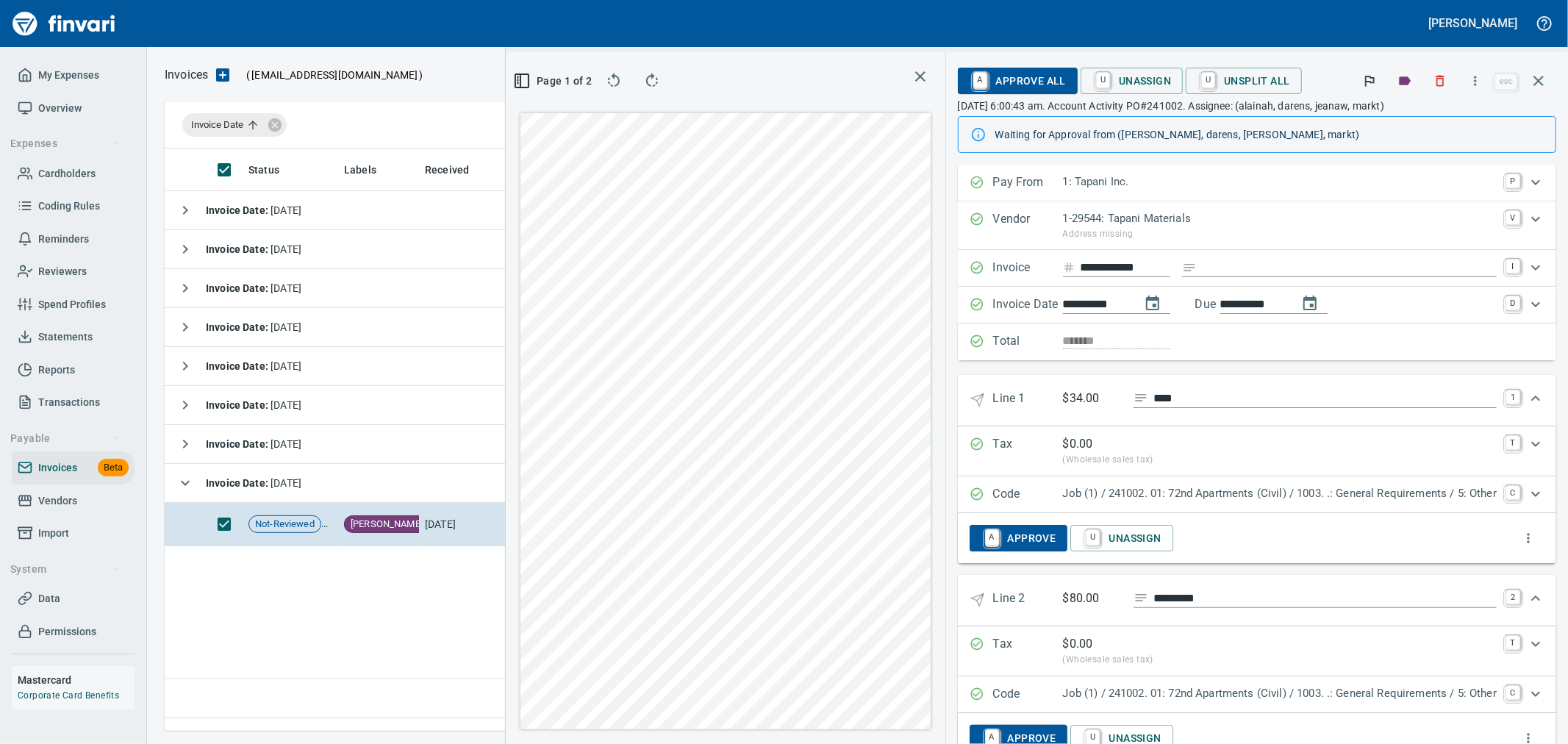
scroll to position [48, 0]
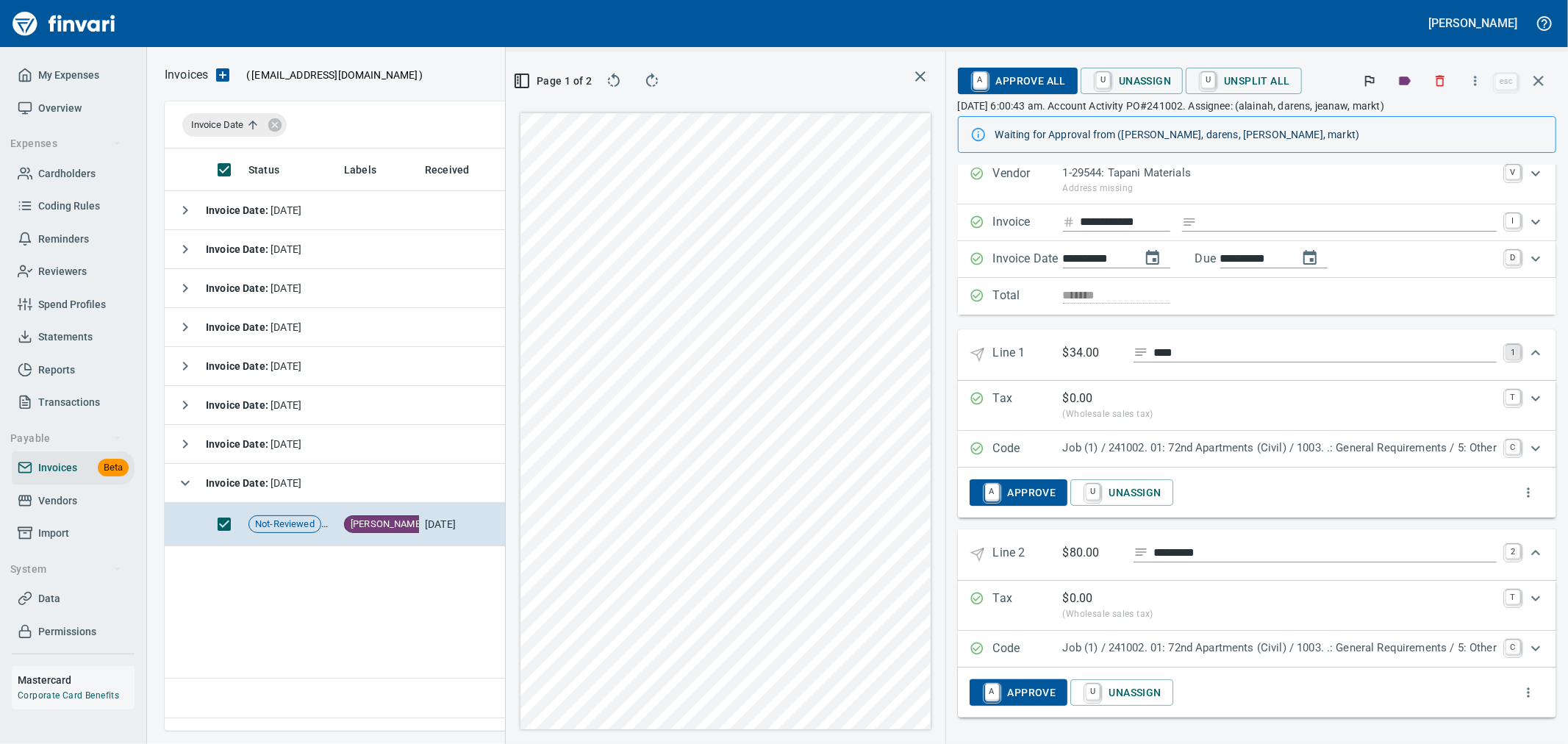
click at [1505, 351] on link "1" at bounding box center [1513, 352] width 15 height 15
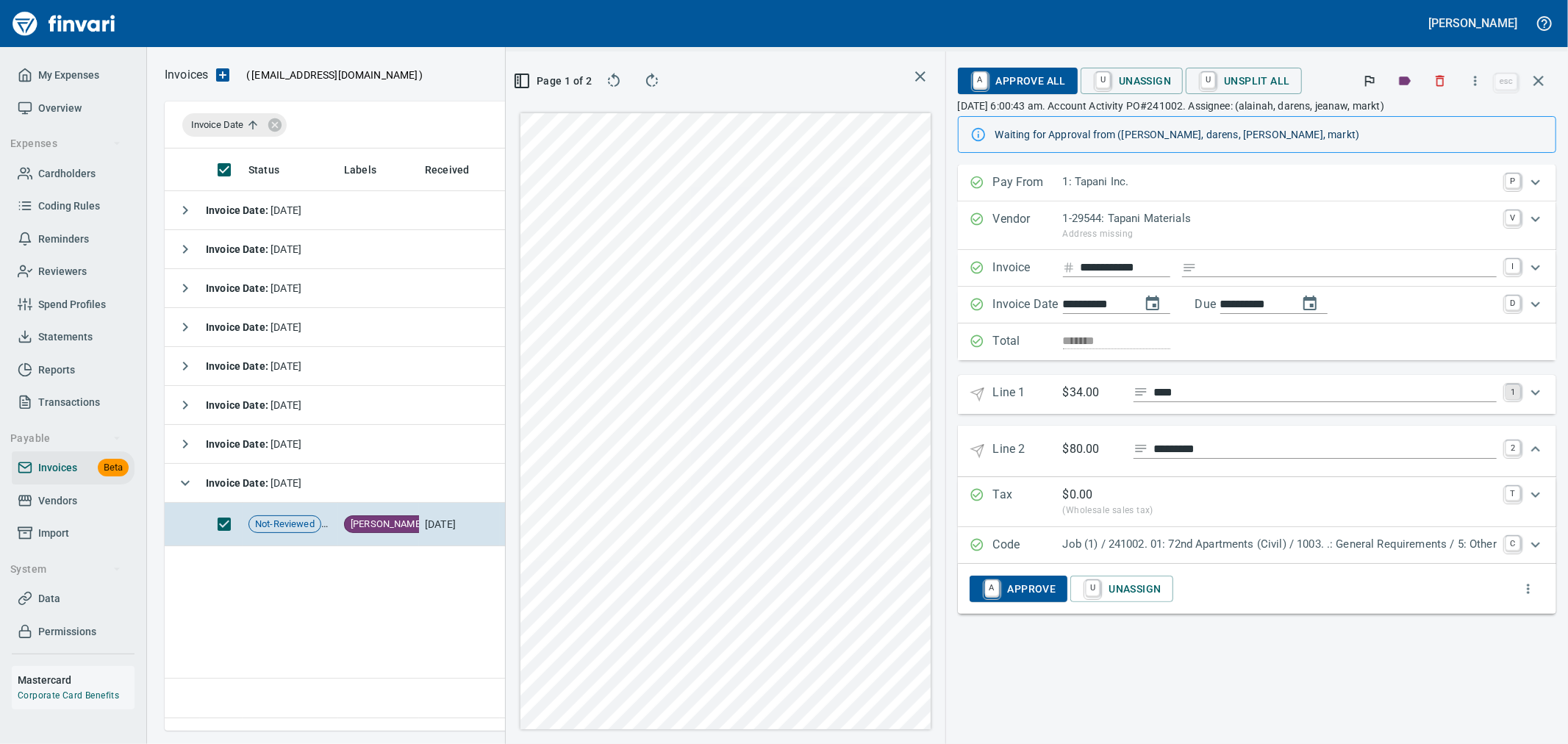
scroll to position [0, 0]
click at [1512, 446] on link "2" at bounding box center [1513, 448] width 15 height 15
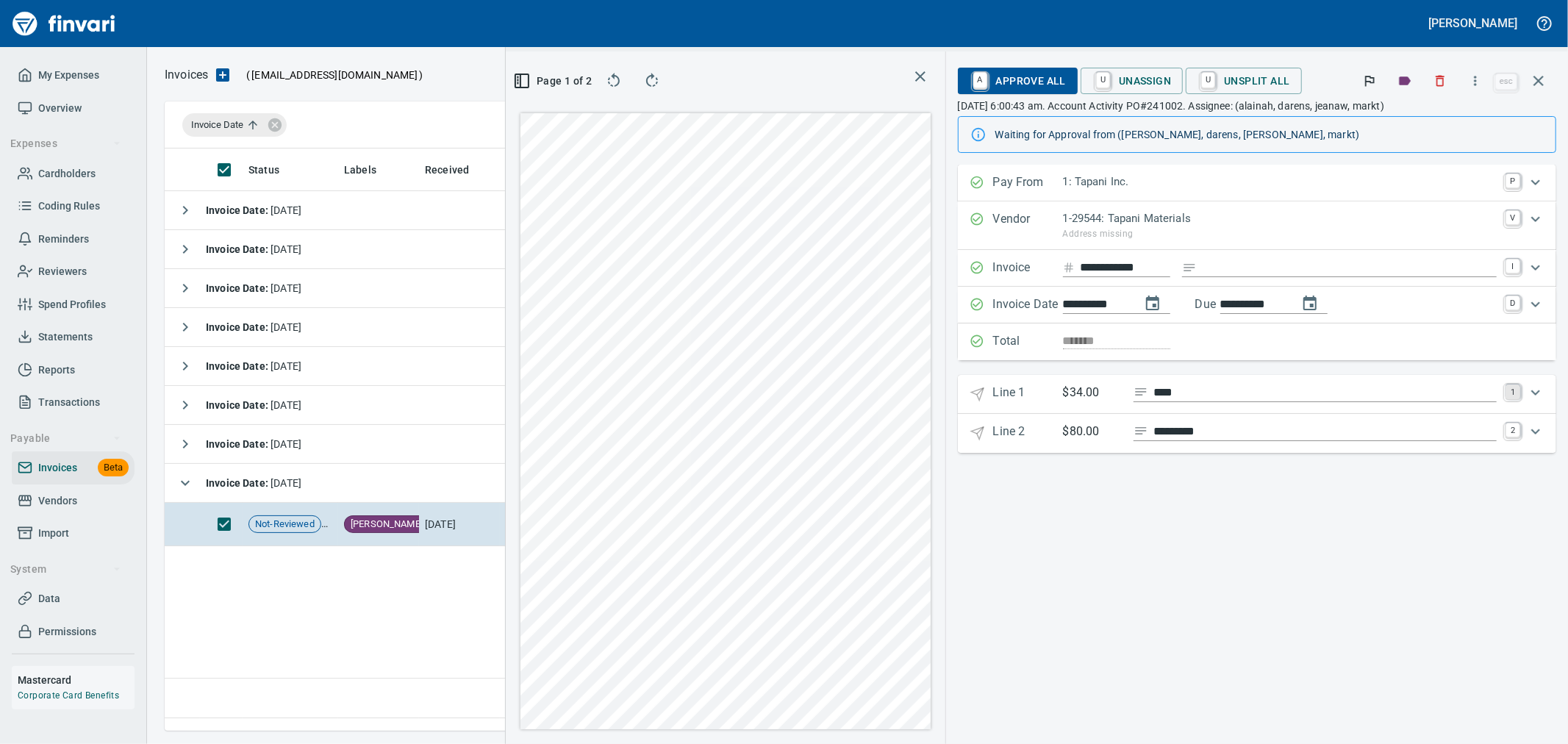
click at [1515, 399] on link "1" at bounding box center [1513, 392] width 15 height 15
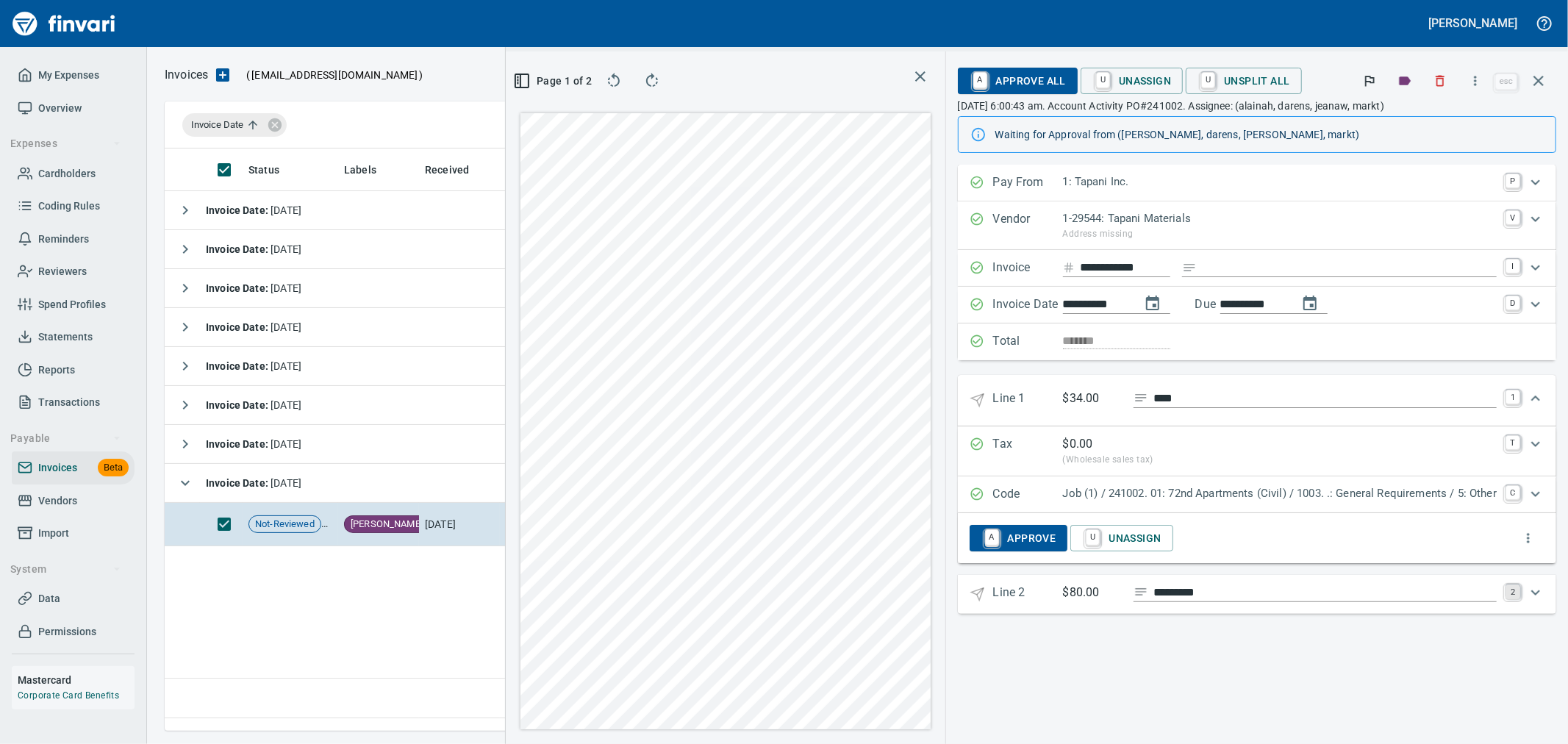
click at [1514, 593] on link "2" at bounding box center [1513, 592] width 15 height 15
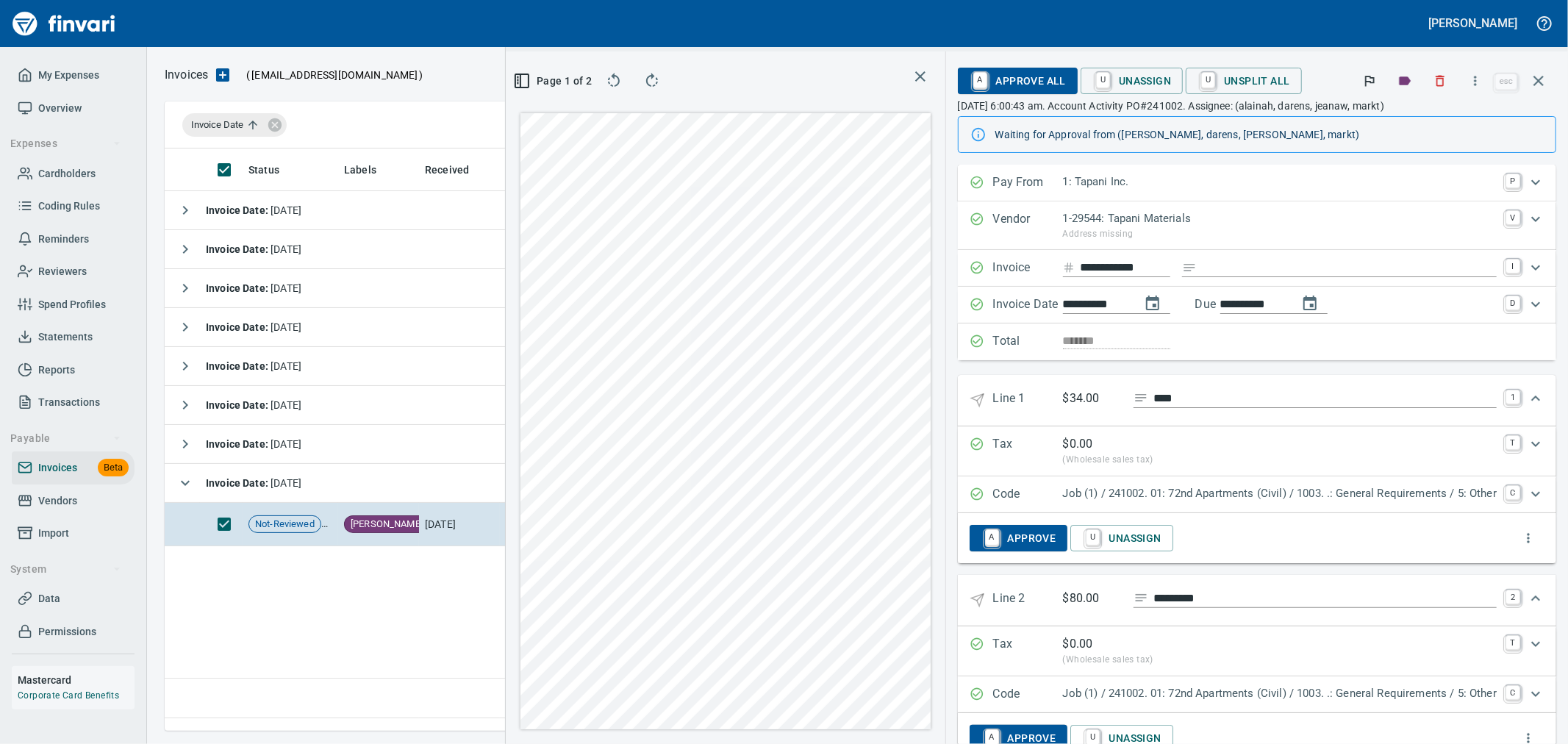
click at [1006, 82] on span "A Approve All" at bounding box center [1017, 81] width 96 height 25
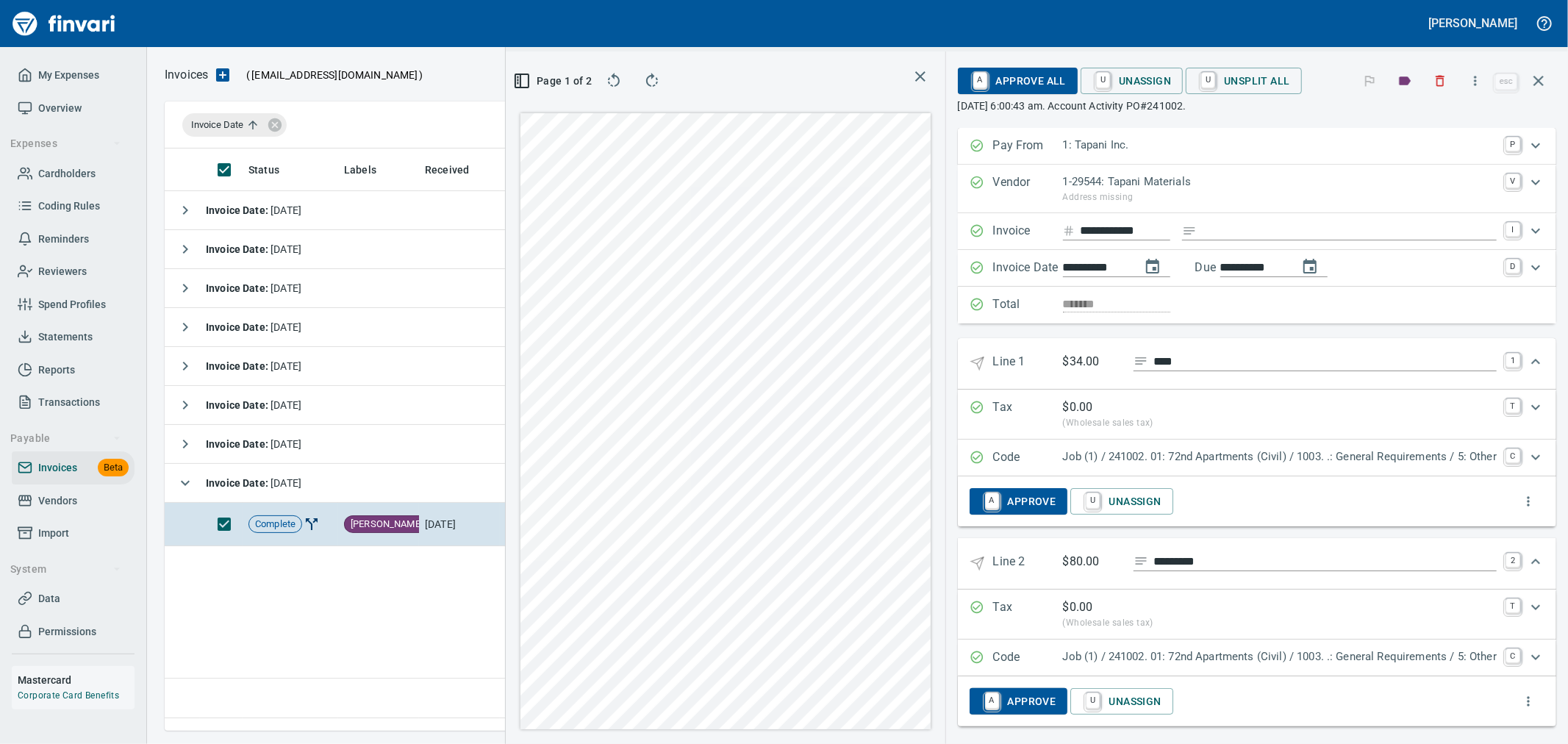
type input "**********"
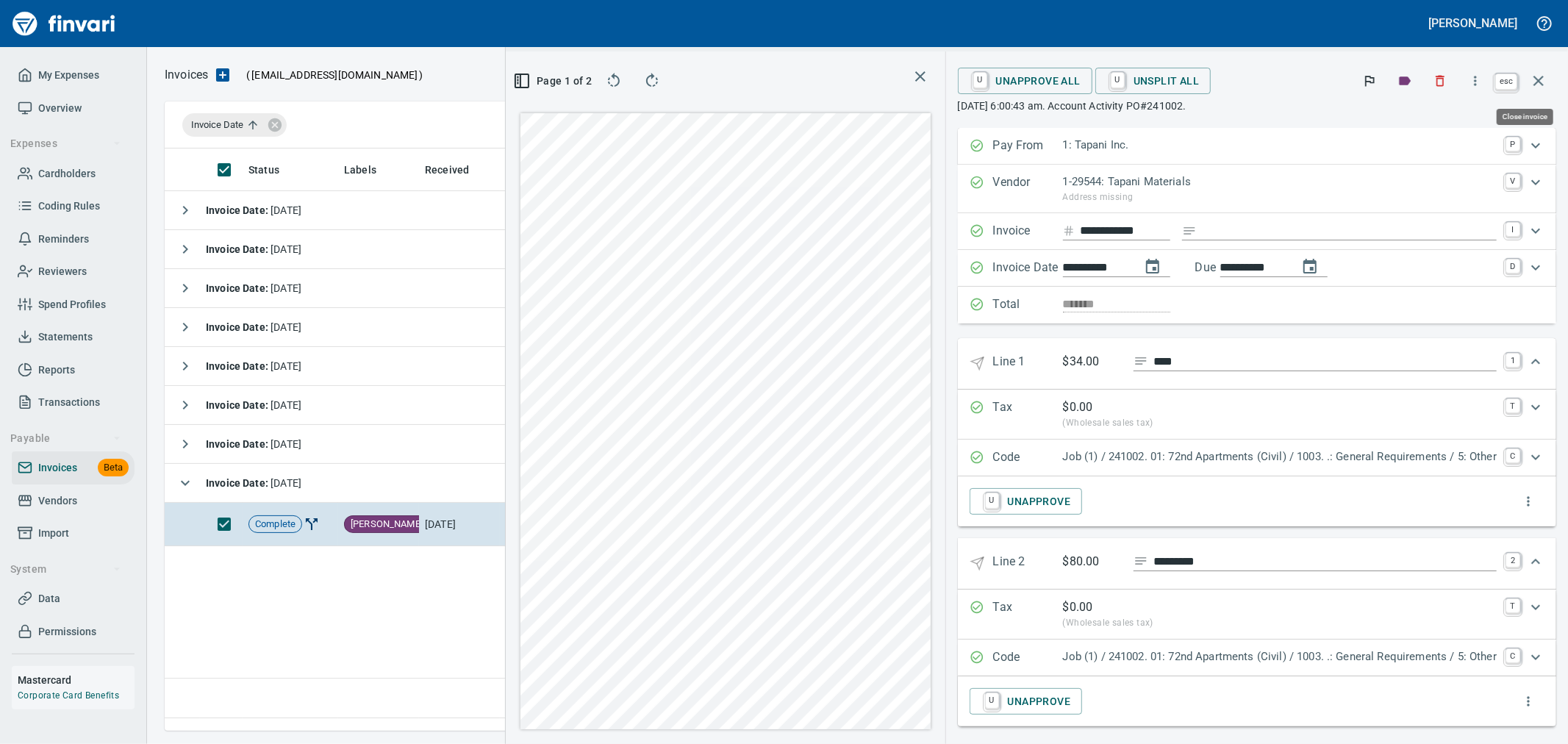
click at [1539, 77] on icon "button" at bounding box center [1539, 81] width 17 height 17
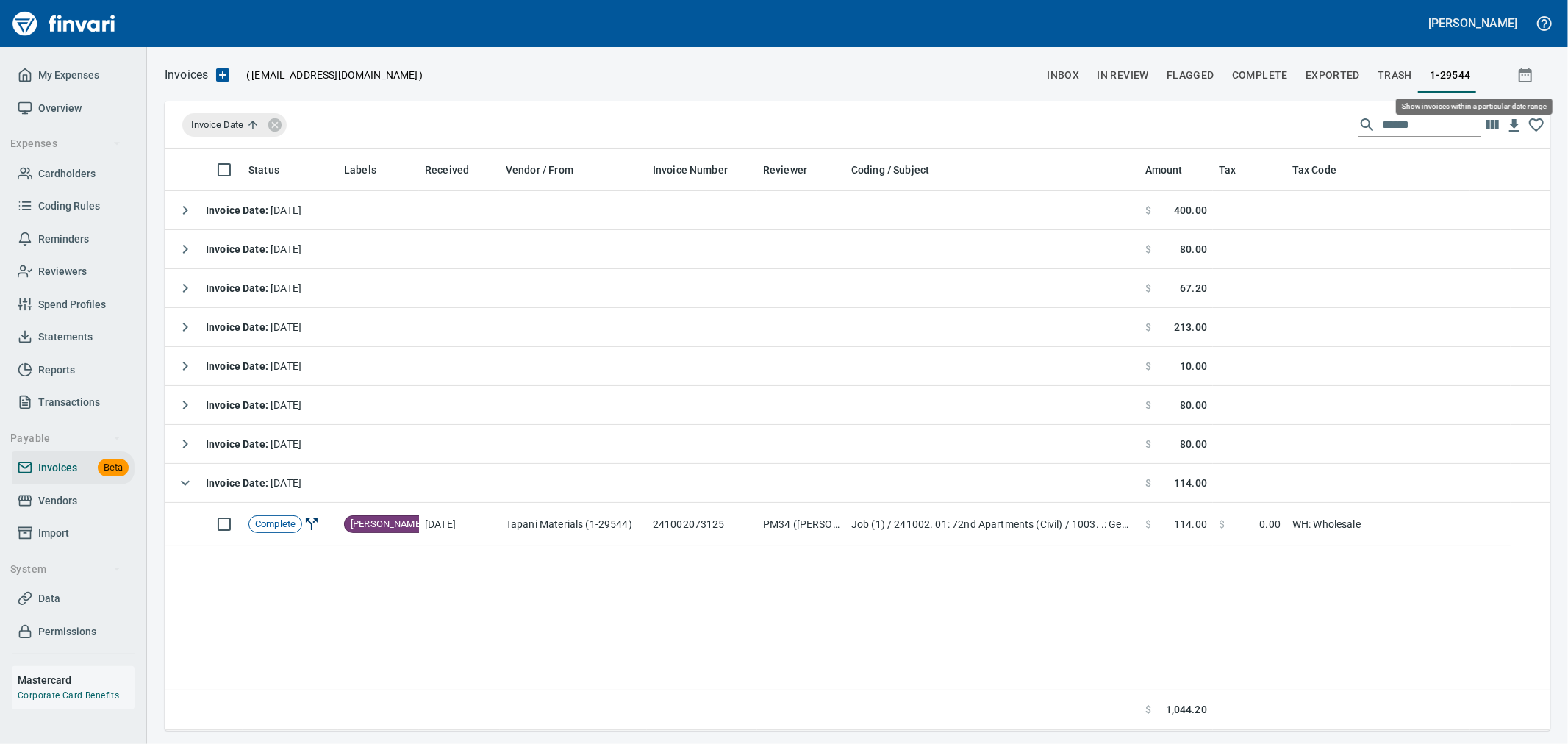
scroll to position [570, 1373]
click at [1277, 77] on span "Complete" at bounding box center [1260, 75] width 55 height 18
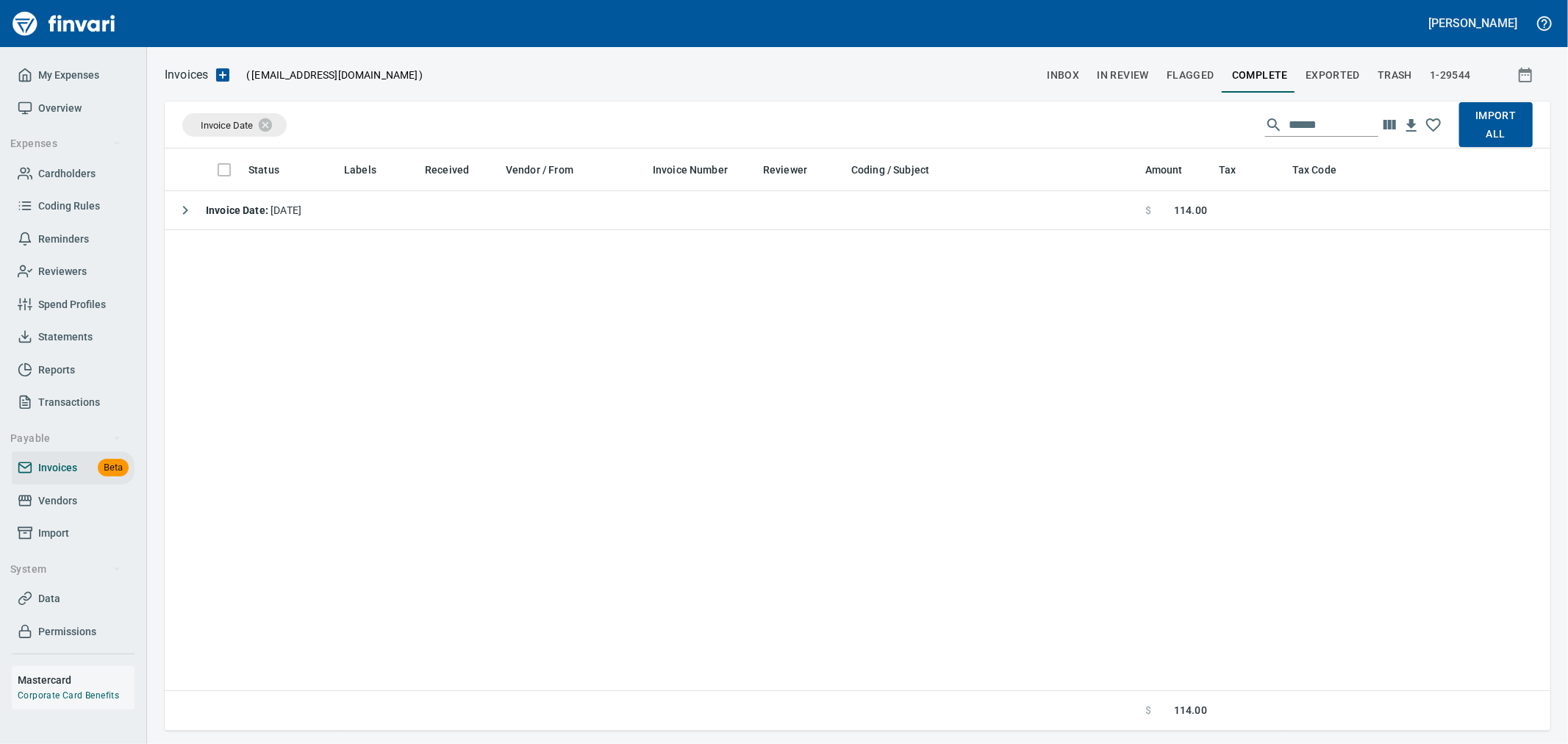
scroll to position [2, 2]
drag, startPoint x: 1355, startPoint y: 117, endPoint x: 1108, endPoint y: 105, distance: 247.3
click at [1108, 105] on div "Invoice Date ****** Import All" at bounding box center [858, 125] width 1386 height 47
click at [1325, 75] on span "Exported" at bounding box center [1333, 75] width 55 height 18
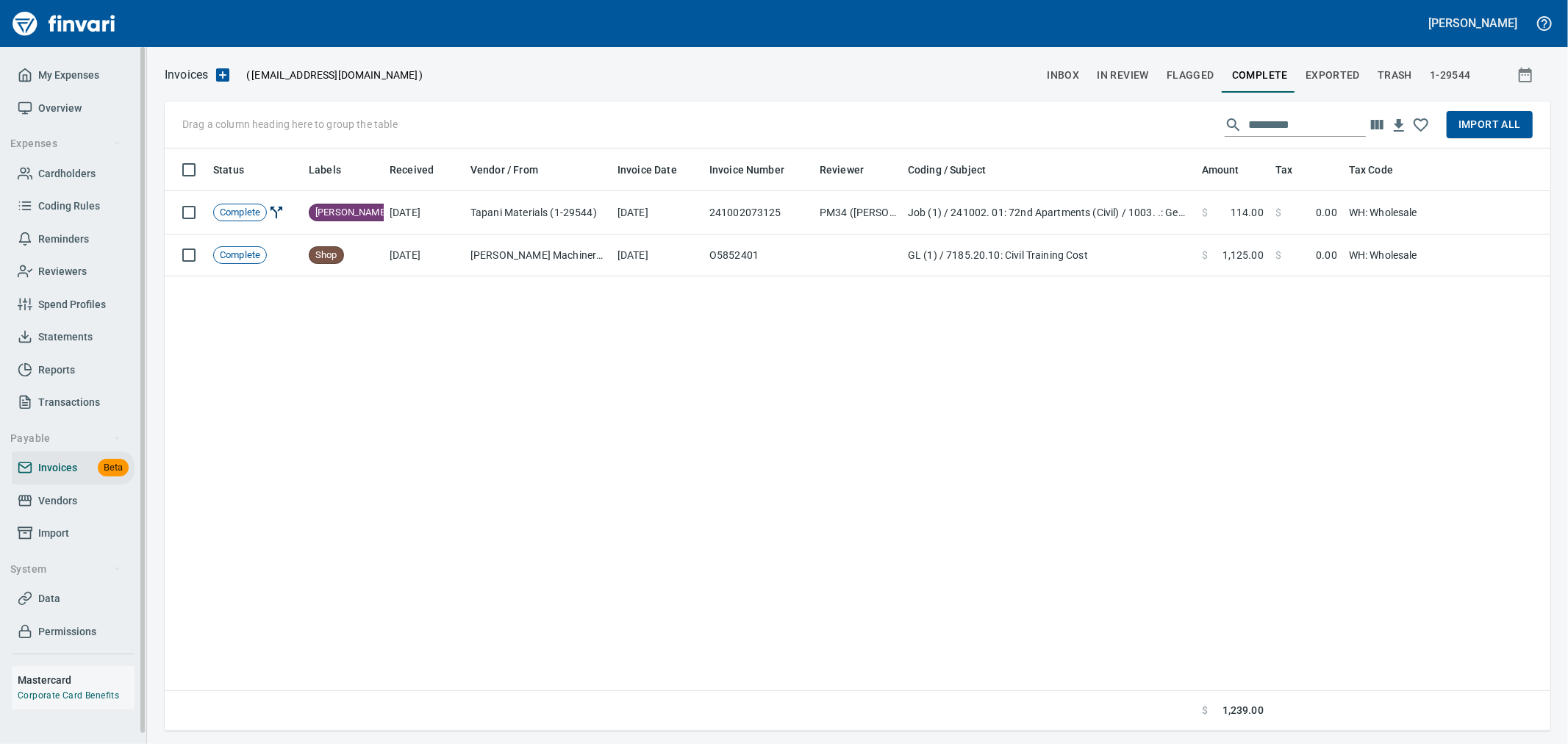
scroll to position [570, 1373]
click at [1463, 76] on span "1-29544" at bounding box center [1451, 75] width 41 height 18
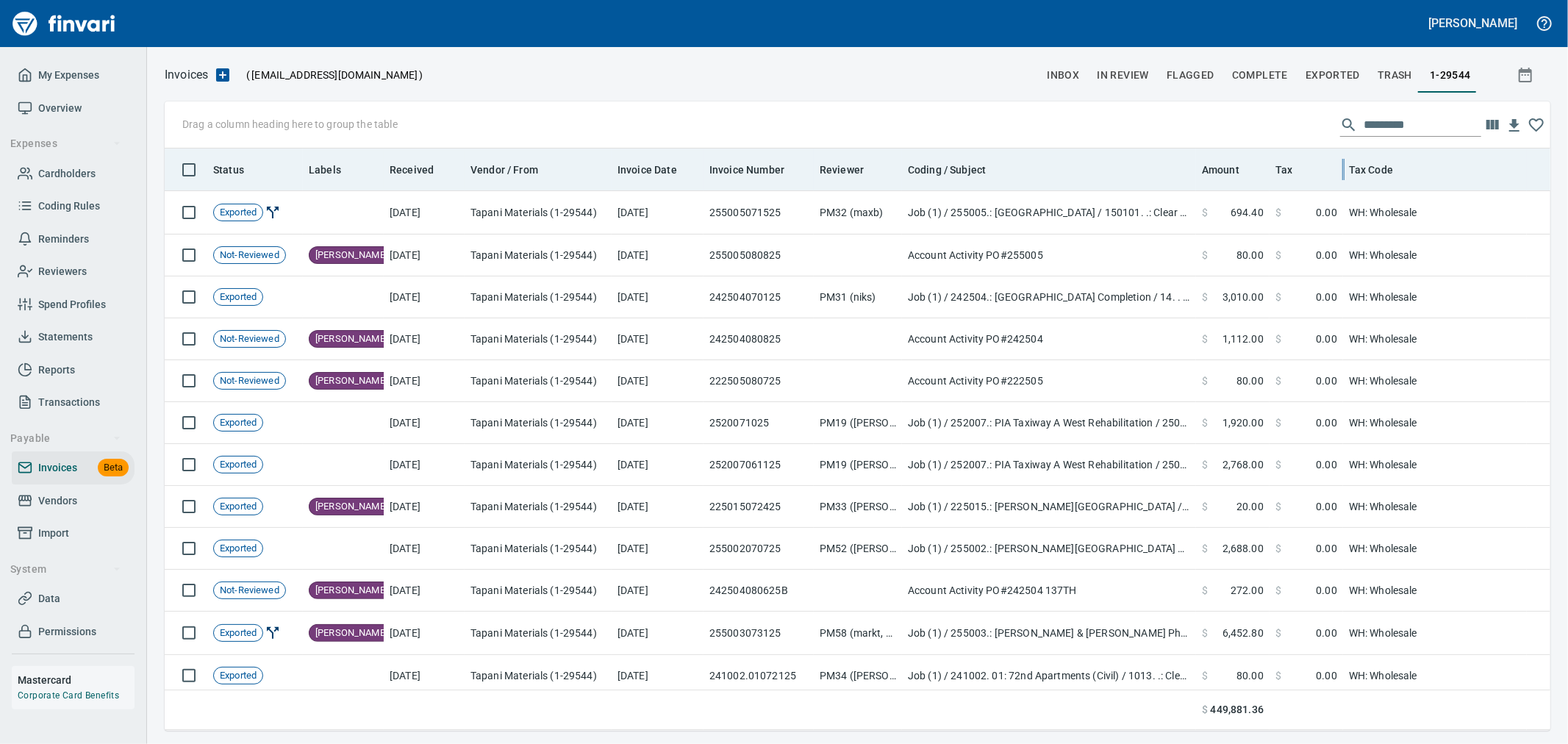
scroll to position [570, 1361]
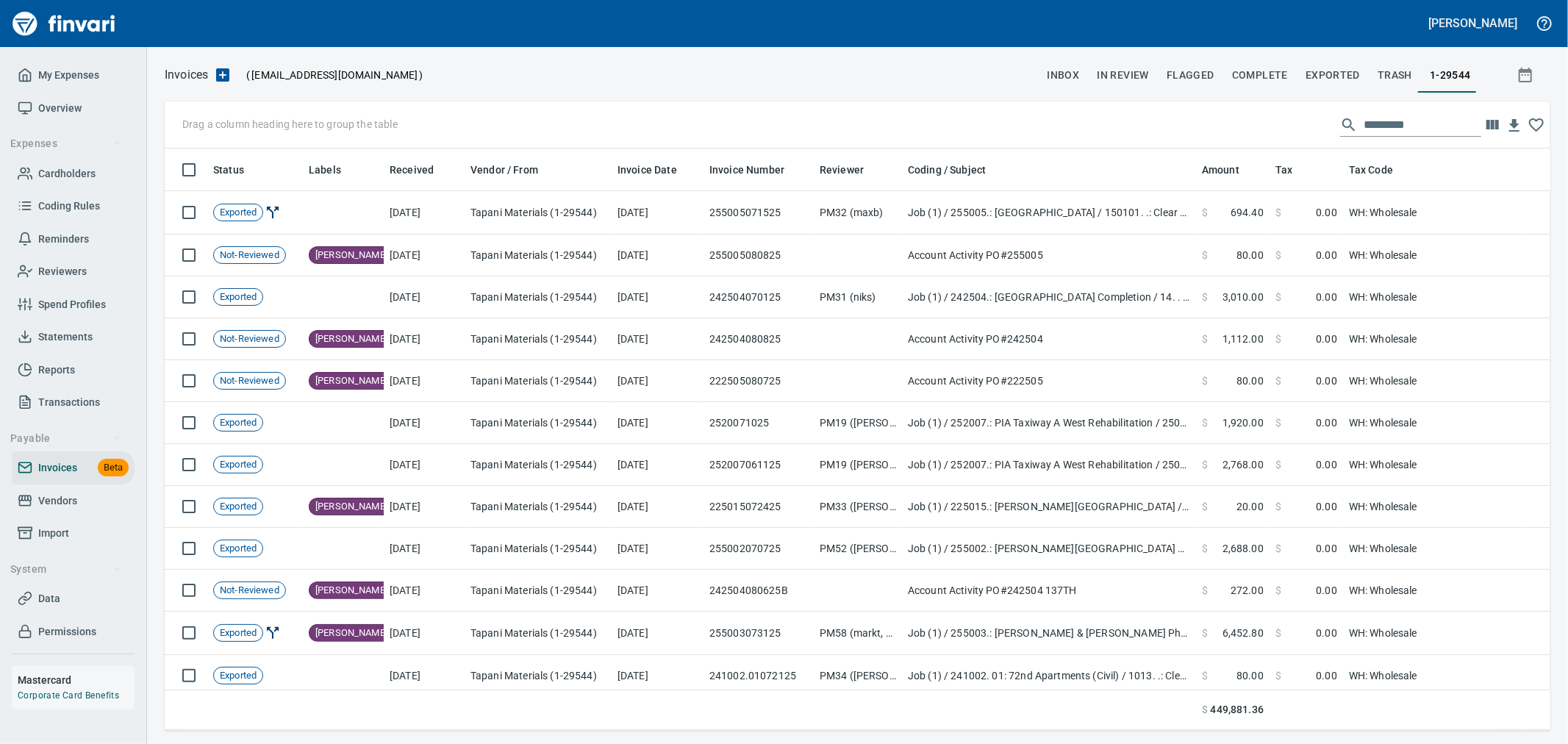
click at [1408, 126] on input "text" at bounding box center [1422, 125] width 117 height 24
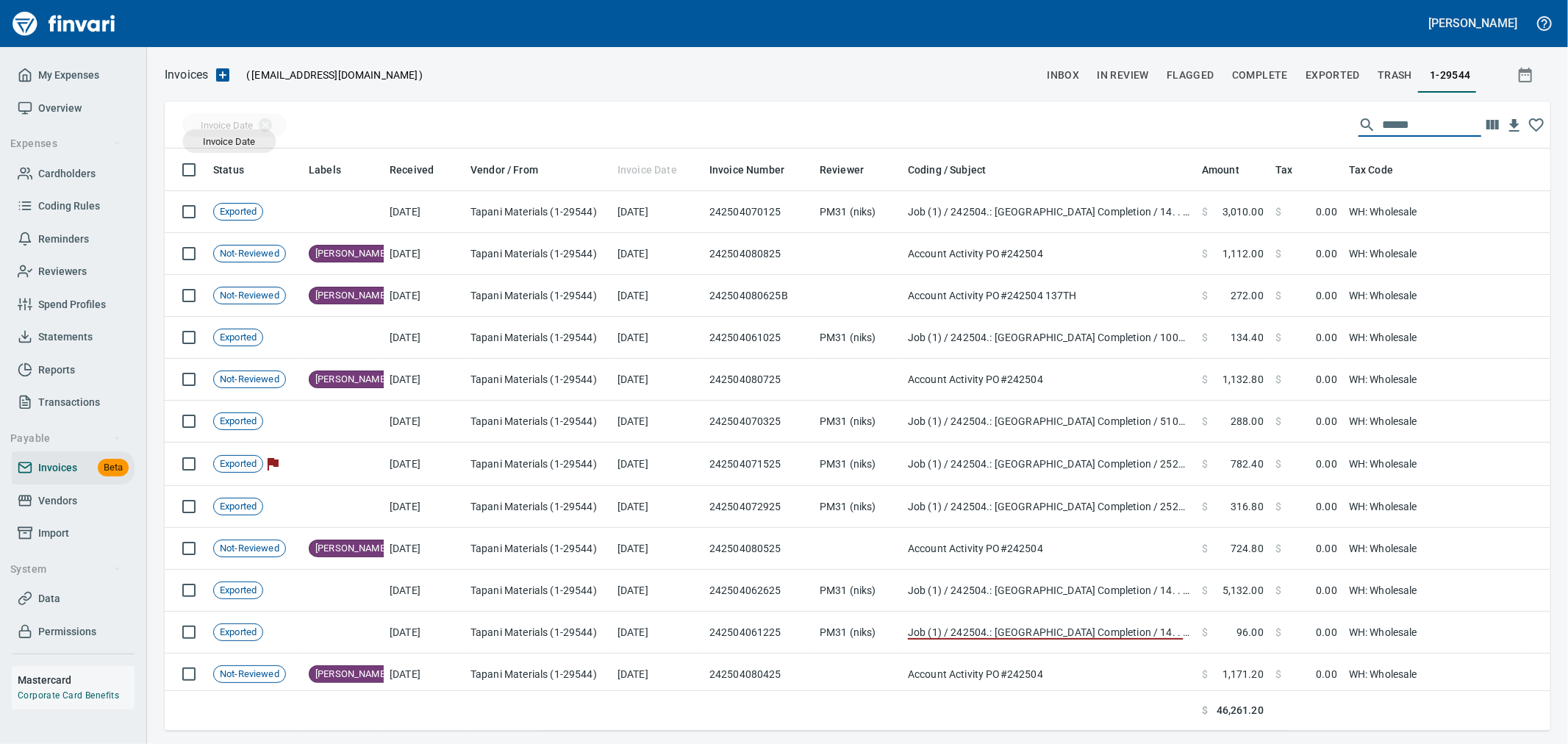
drag, startPoint x: 652, startPoint y: 174, endPoint x: 229, endPoint y: 141, distance: 424.3
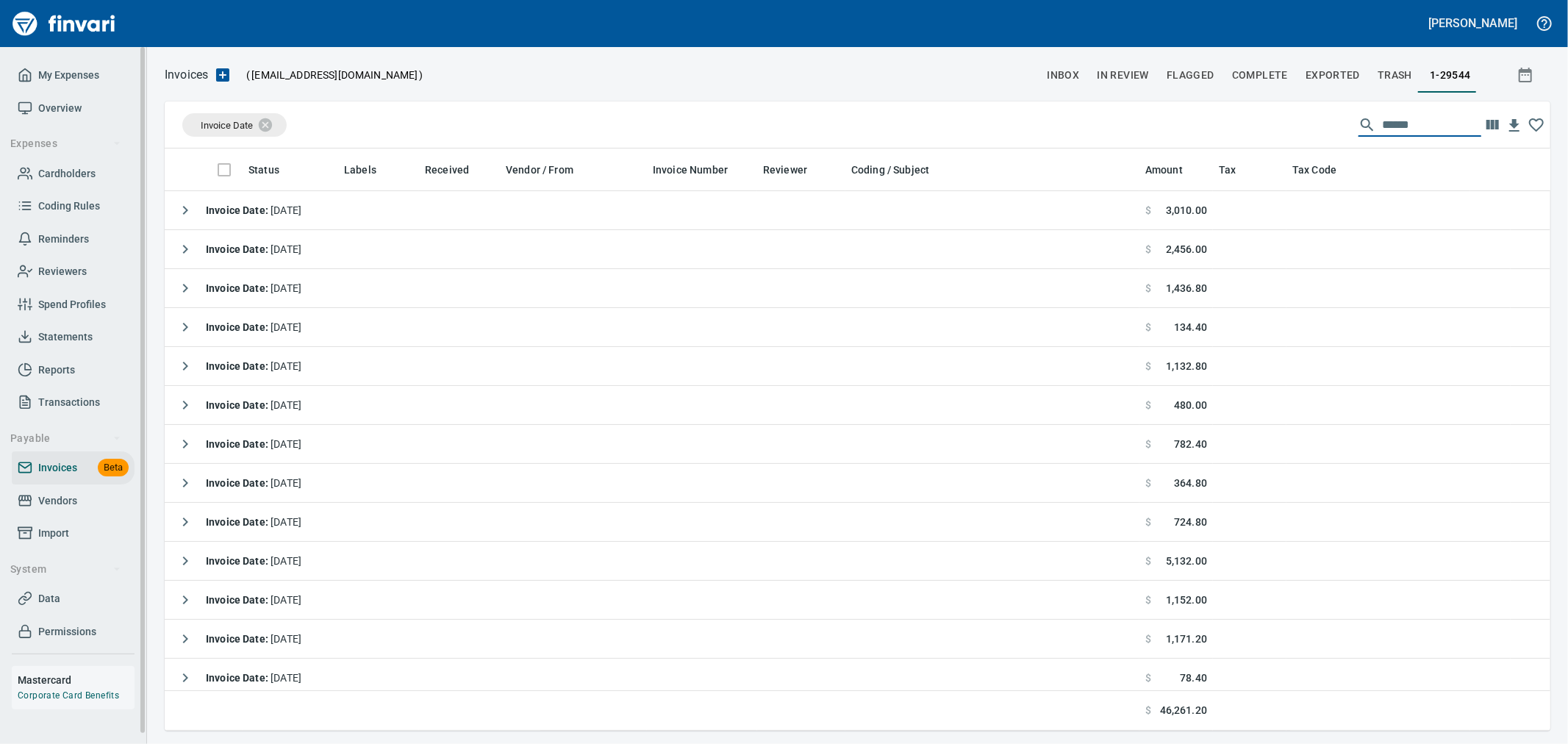
type input "******"
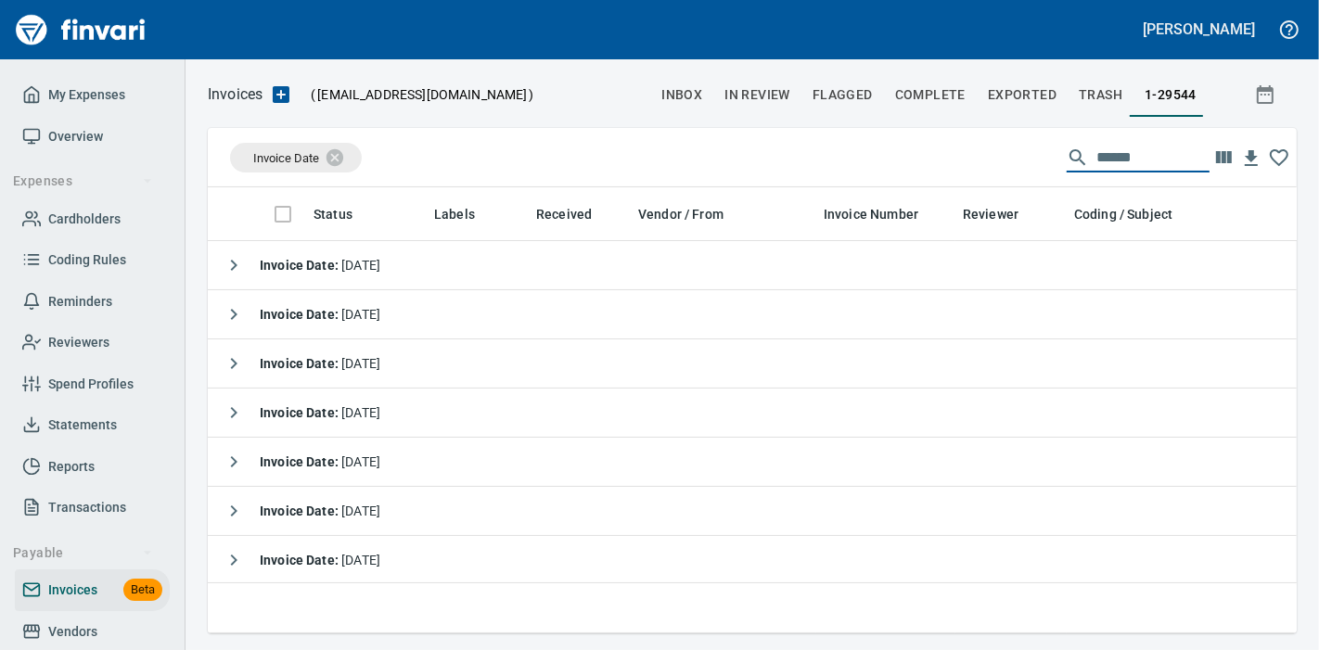
scroll to position [415, 1057]
click at [78, 223] on span "Cardholders" at bounding box center [84, 219] width 72 height 23
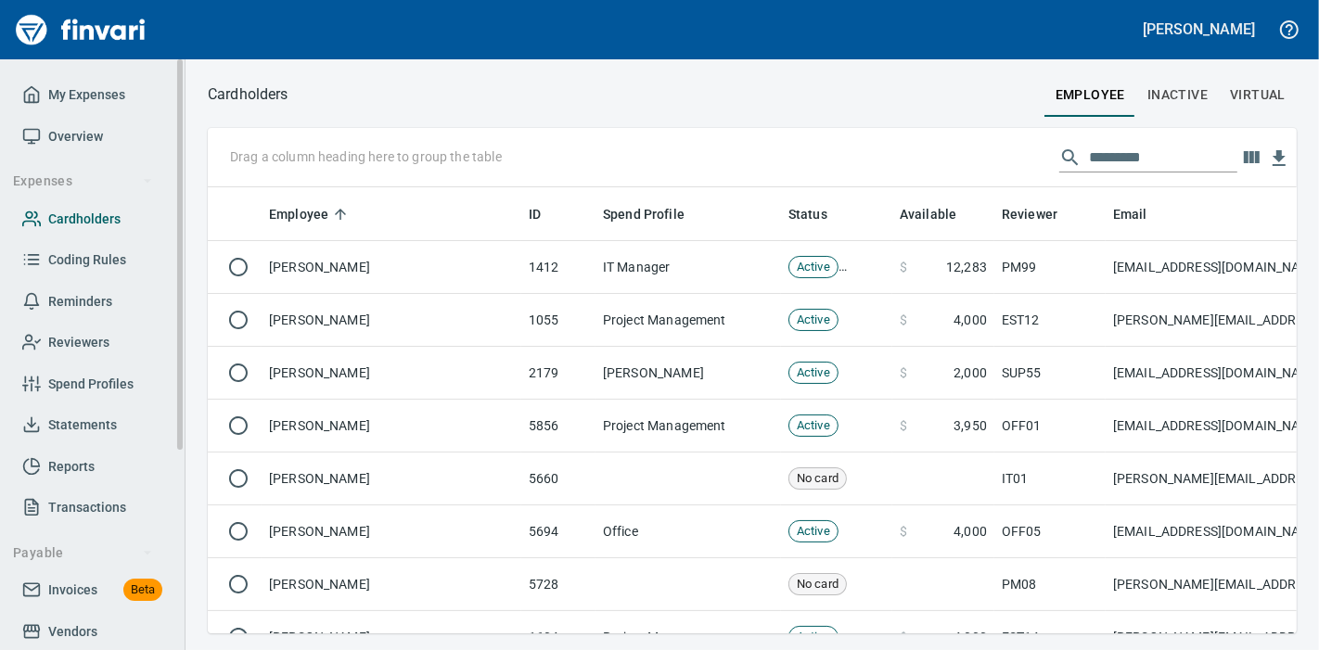
scroll to position [415, 1057]
click at [1165, 154] on input "text" at bounding box center [1163, 158] width 148 height 30
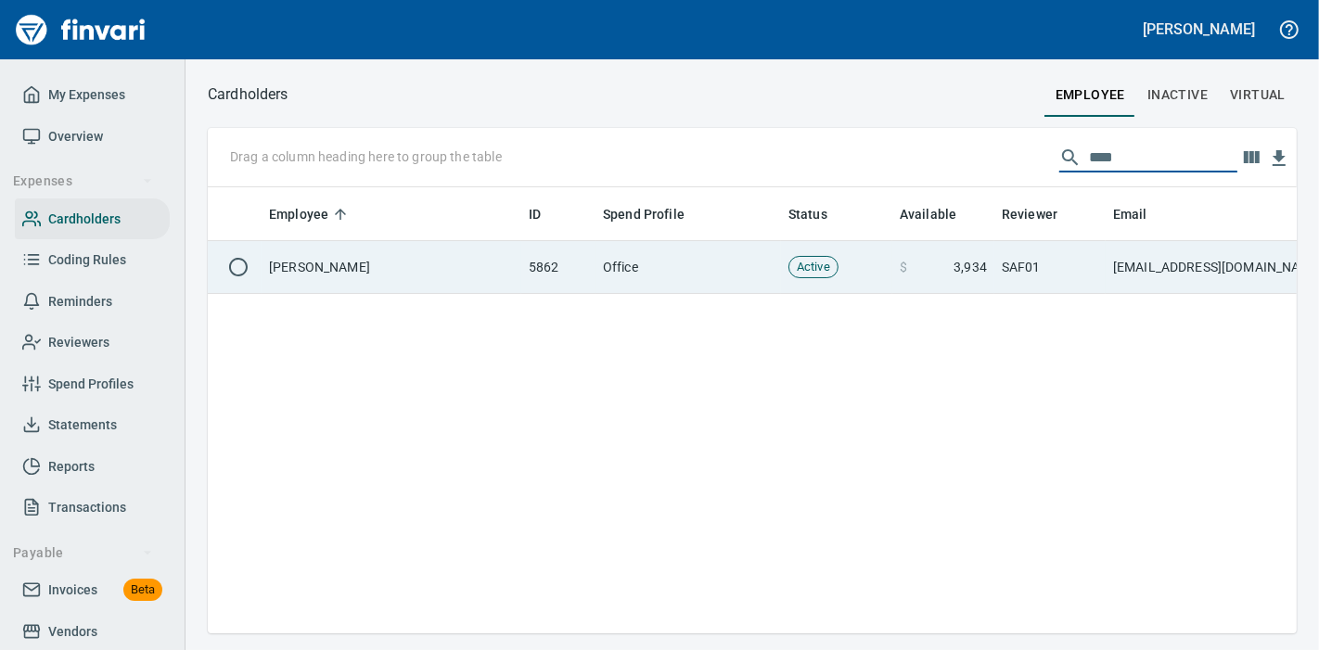
type input "****"
click at [1146, 268] on td "troyy@tapani.com" at bounding box center [1235, 267] width 260 height 53
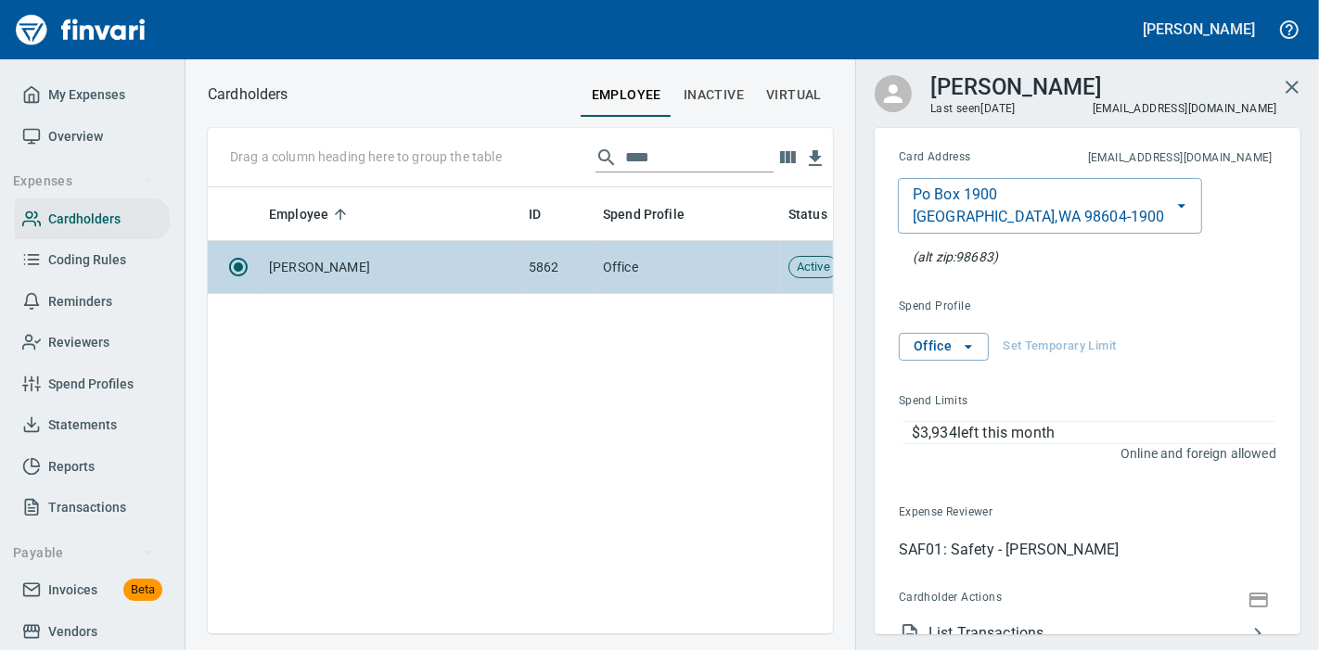
scroll to position [162, 0]
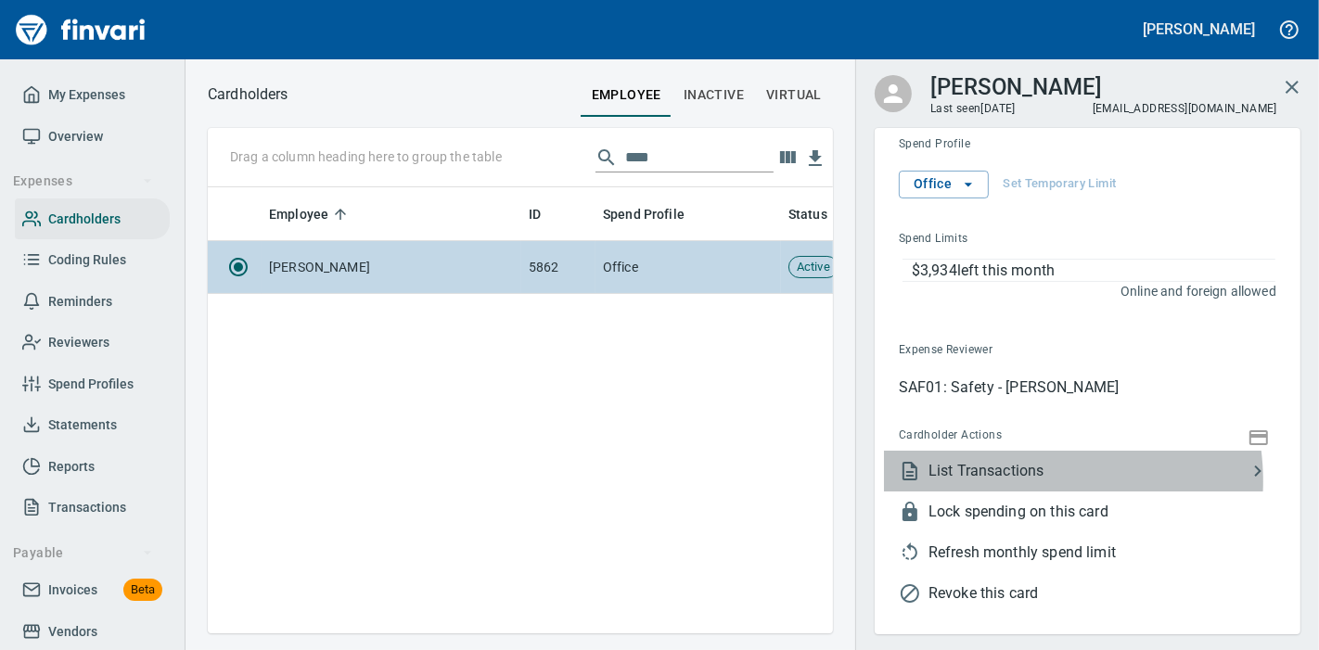
click at [1014, 479] on span "List Transactions" at bounding box center [1087, 471] width 318 height 22
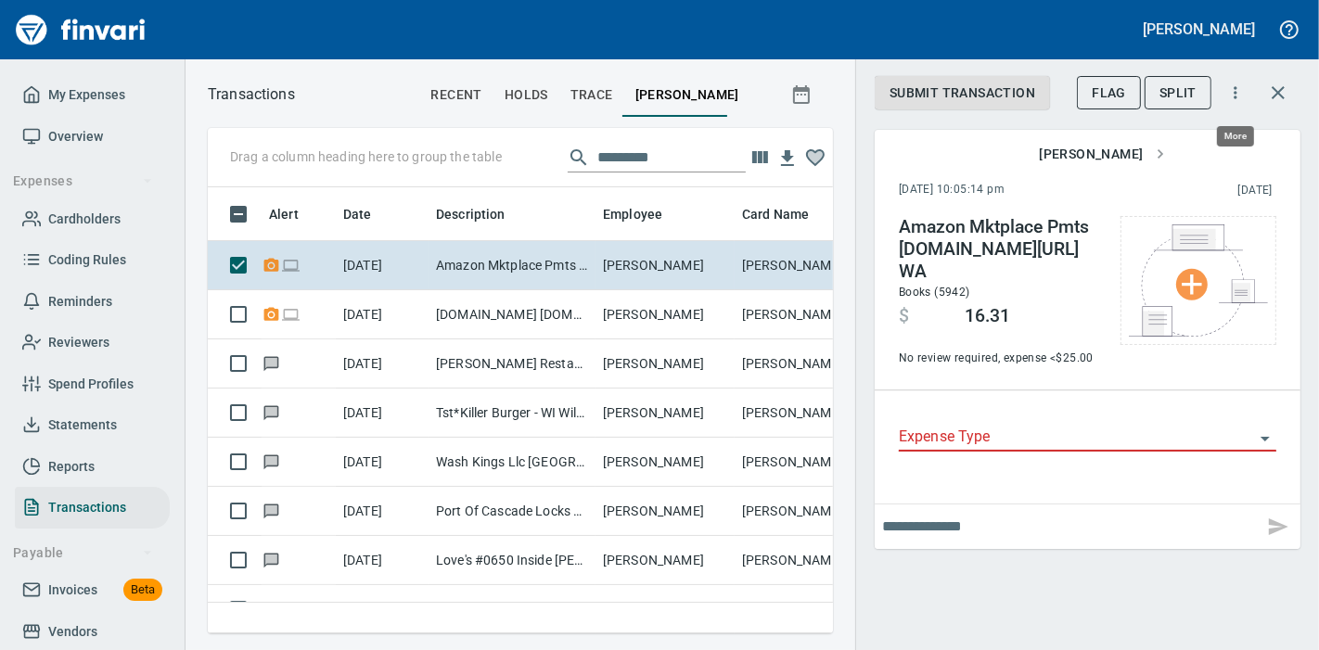
scroll to position [415, 594]
click at [1232, 96] on icon "button" at bounding box center [1235, 92] width 19 height 19
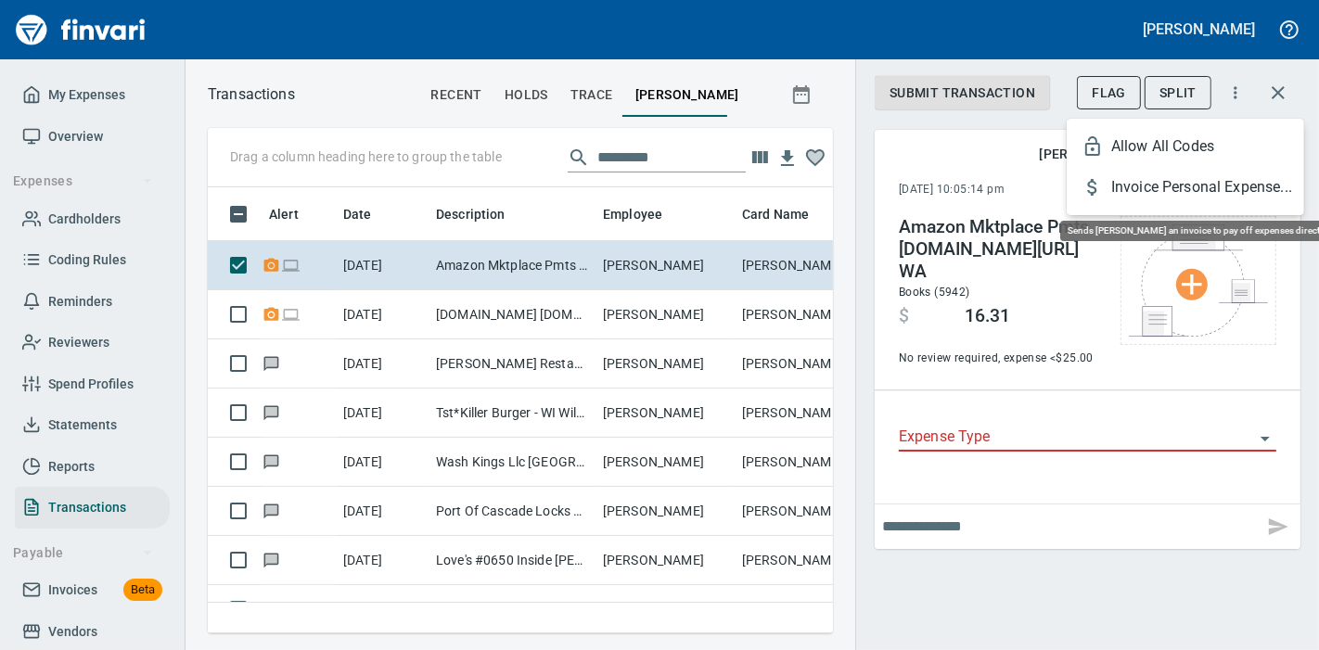
click at [1189, 192] on span "Invoice Personal Expense..." at bounding box center [1200, 187] width 178 height 22
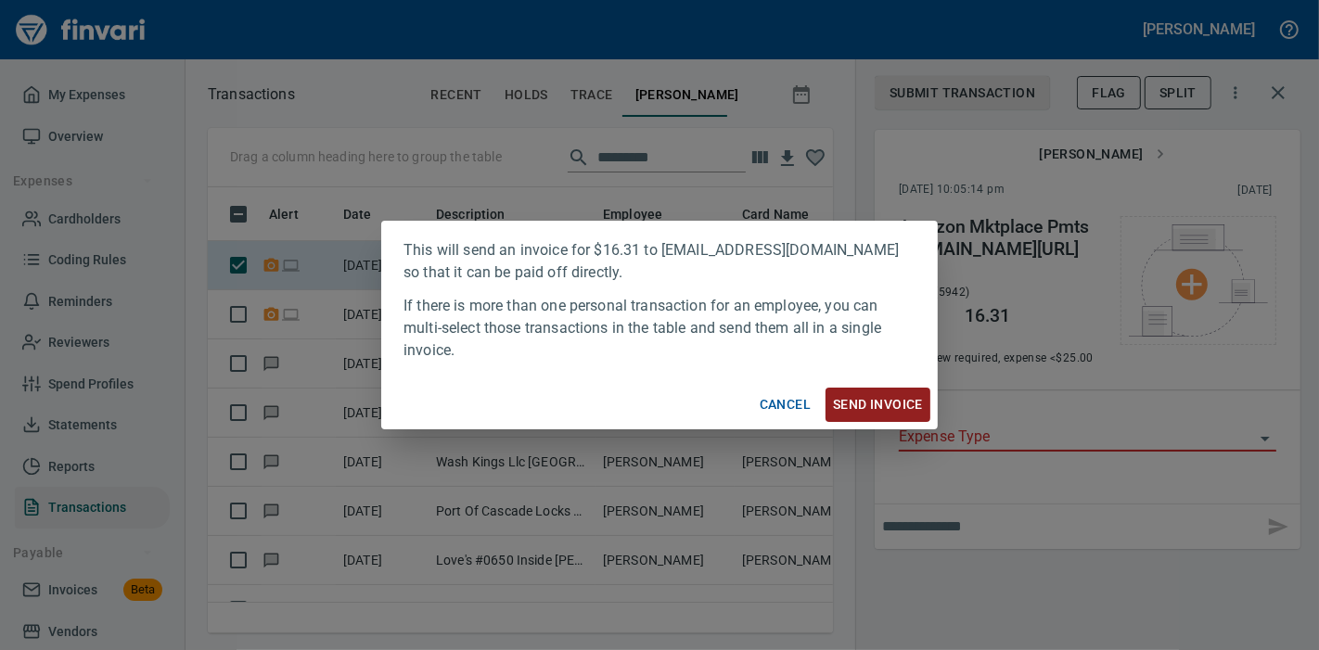
click at [882, 399] on span "Send Invoice" at bounding box center [878, 404] width 90 height 23
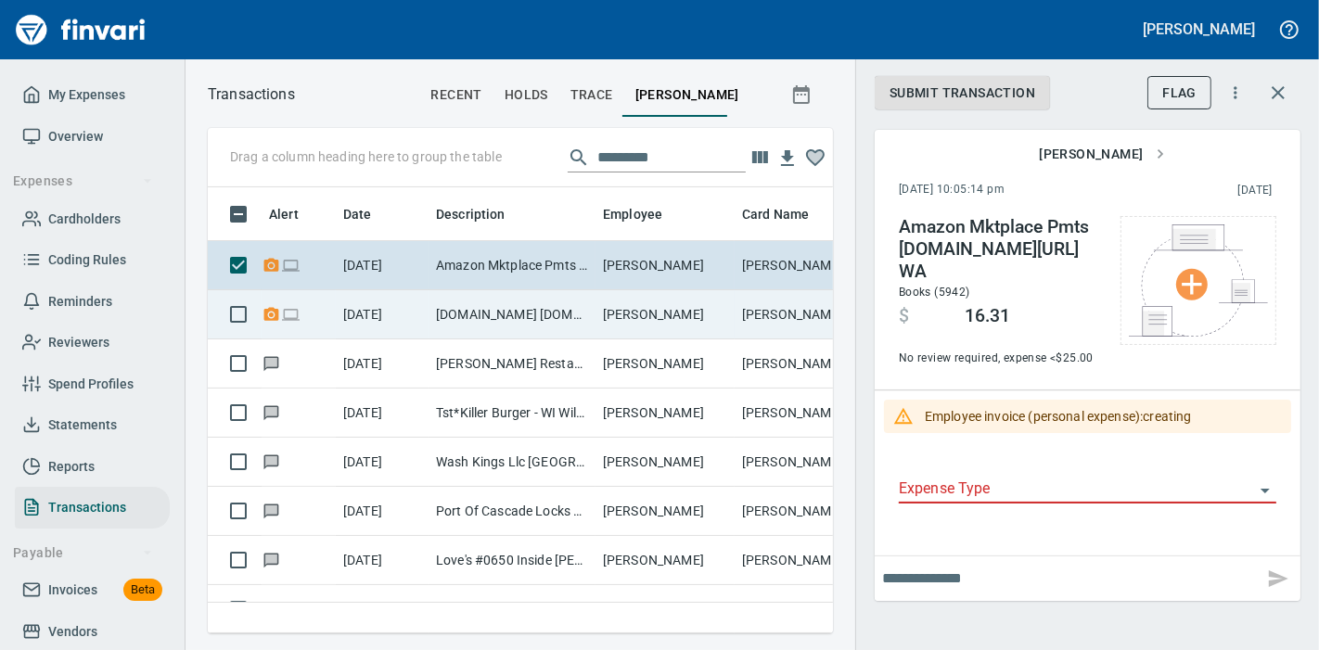
click at [561, 316] on td "Amazon.com Amzn.com/bill WA" at bounding box center [511, 314] width 167 height 49
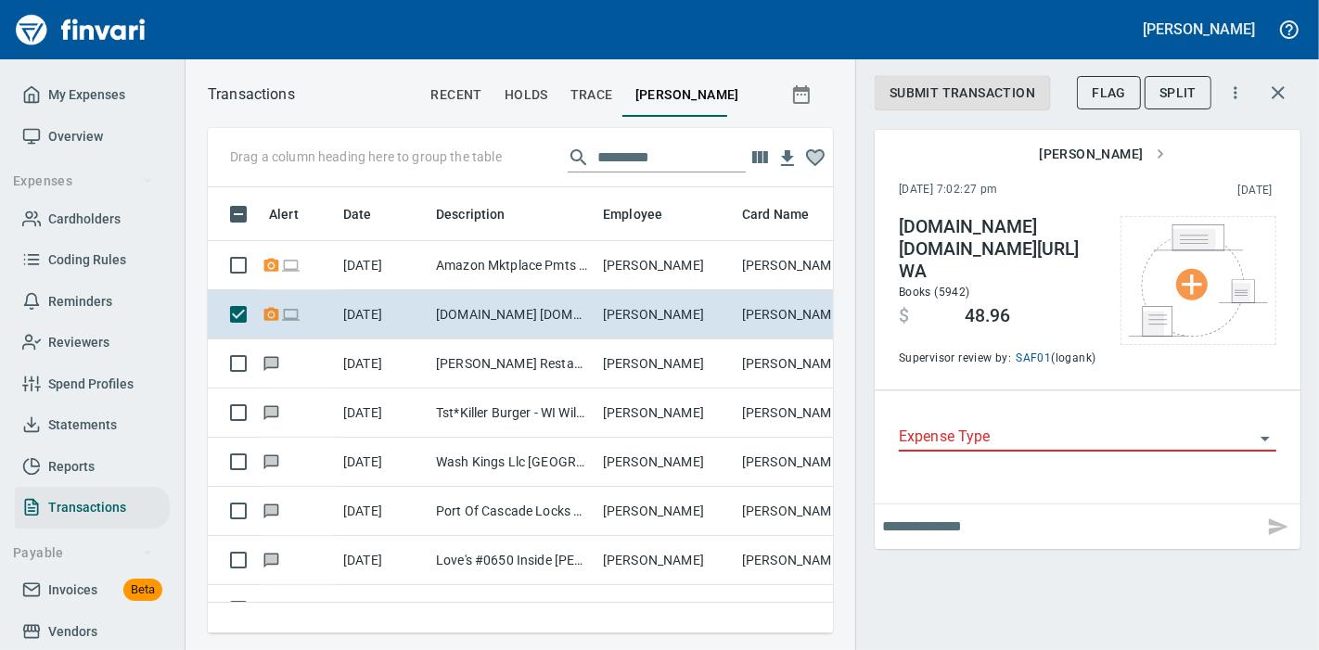
scroll to position [415, 594]
click at [1234, 88] on icon "button" at bounding box center [1234, 92] width 3 height 12
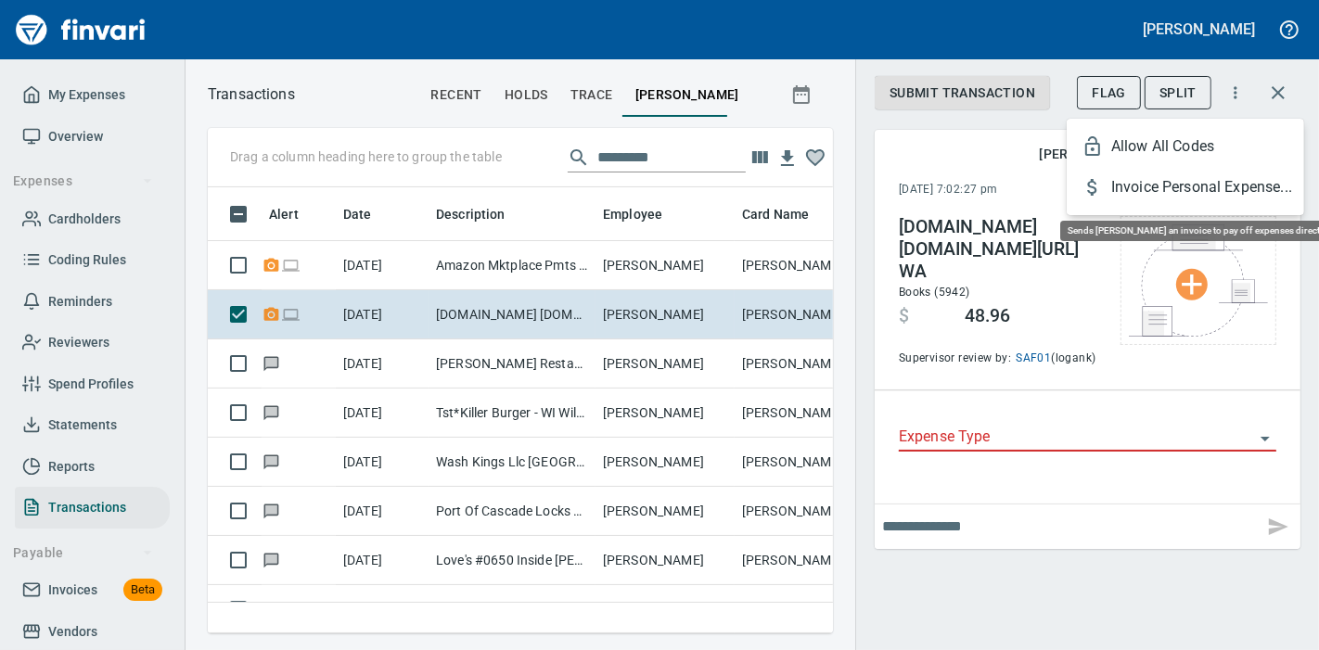
click at [1189, 185] on span "Invoice Personal Expense..." at bounding box center [1200, 187] width 178 height 22
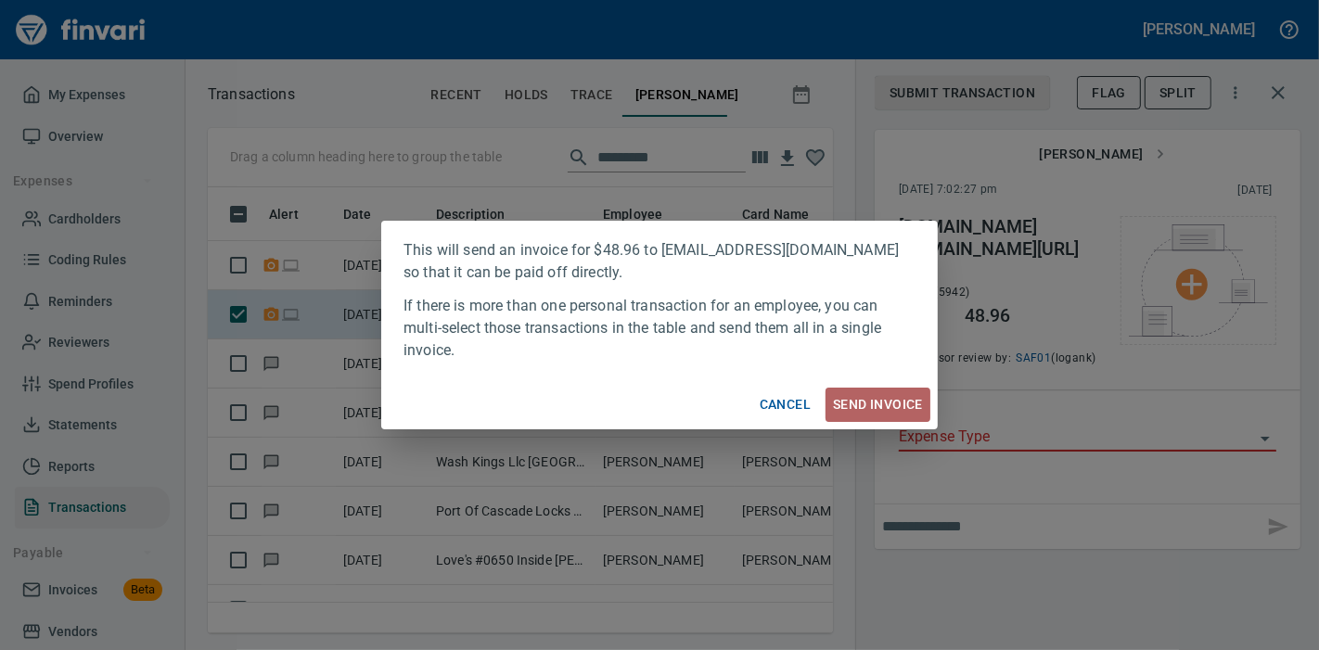
click at [863, 402] on span "Send Invoice" at bounding box center [878, 404] width 90 height 23
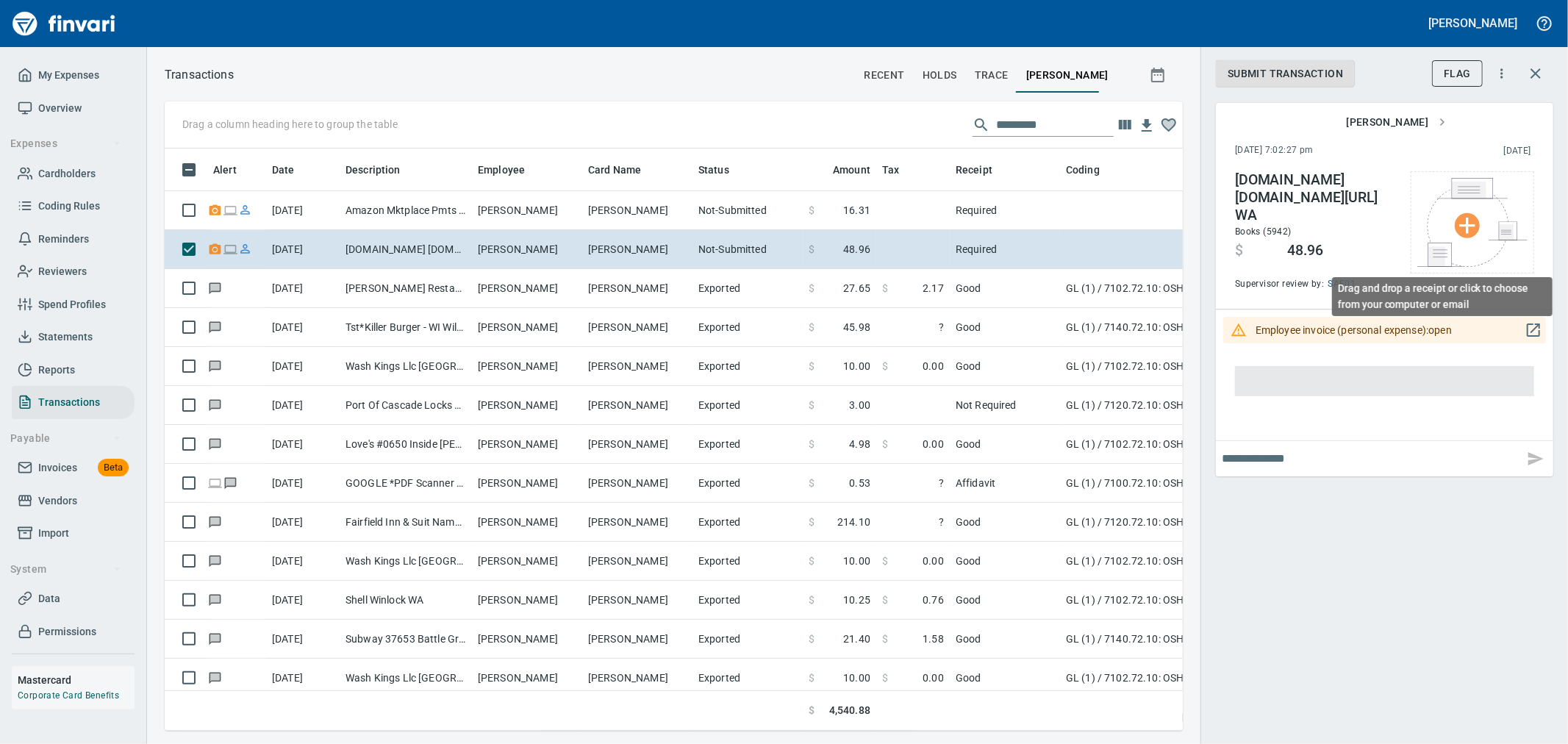
scroll to position [558, 994]
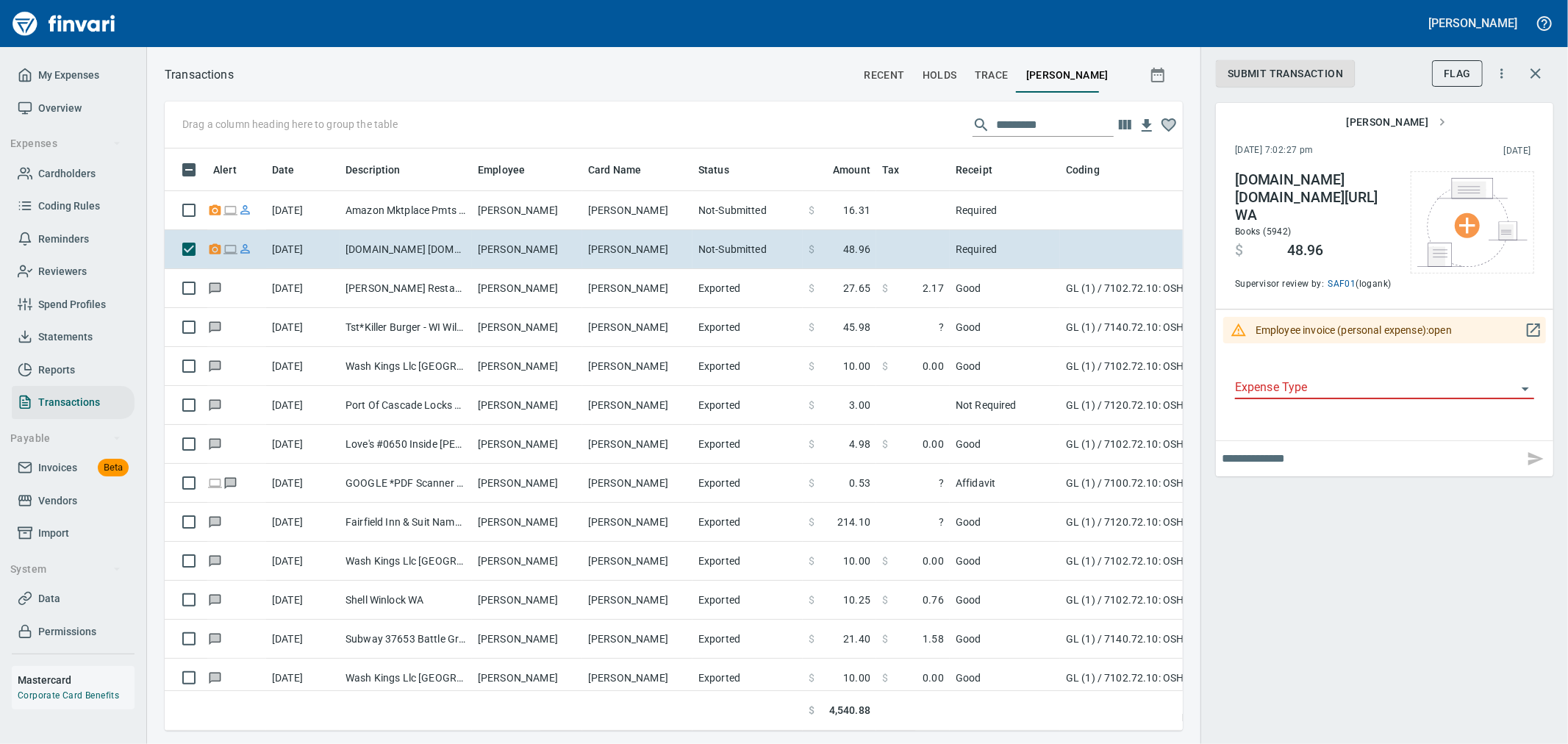
click at [1533, 321] on icon "button" at bounding box center [1533, 330] width 17 height 17
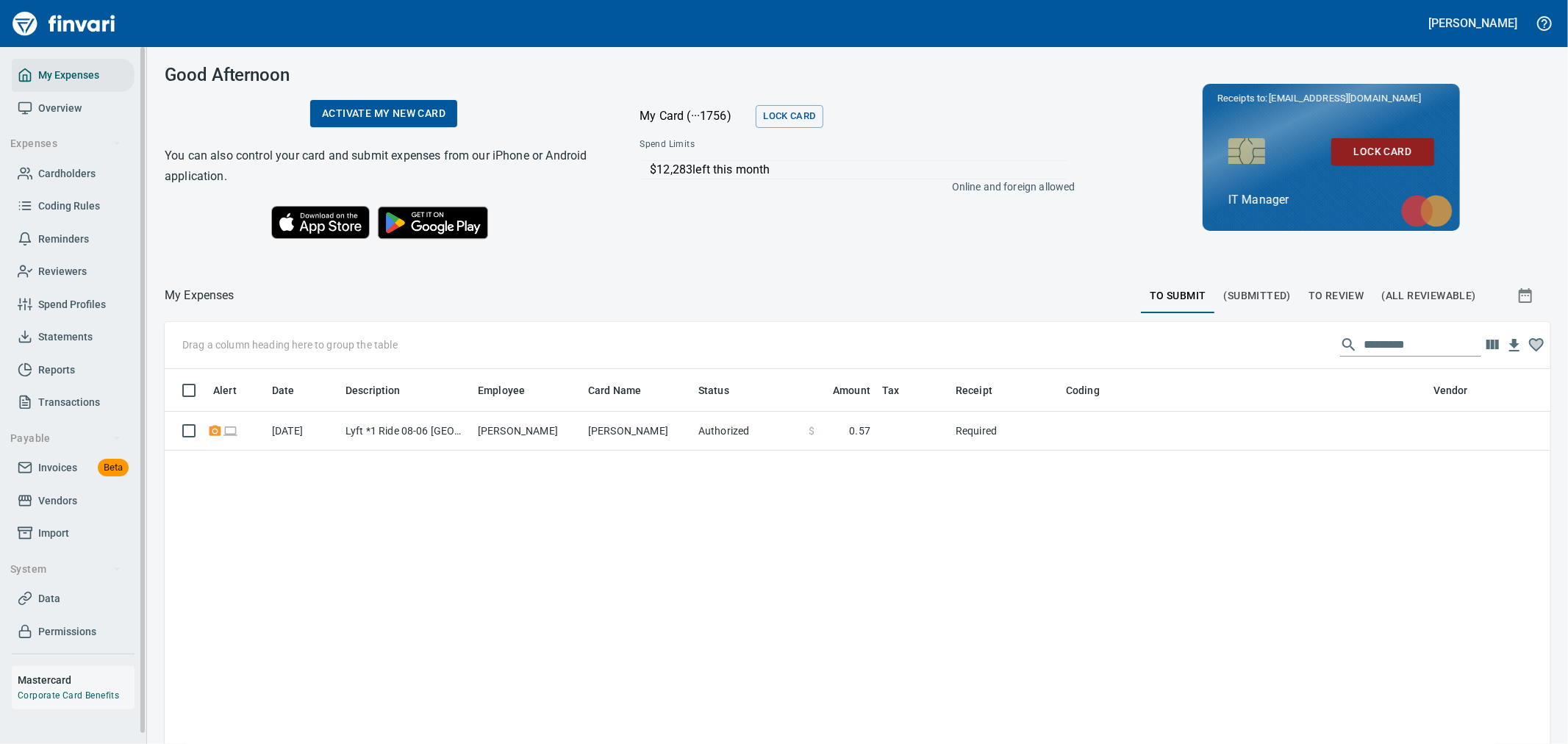
scroll to position [12, 0]
click at [68, 456] on span "Invoices" at bounding box center [57, 456] width 39 height 18
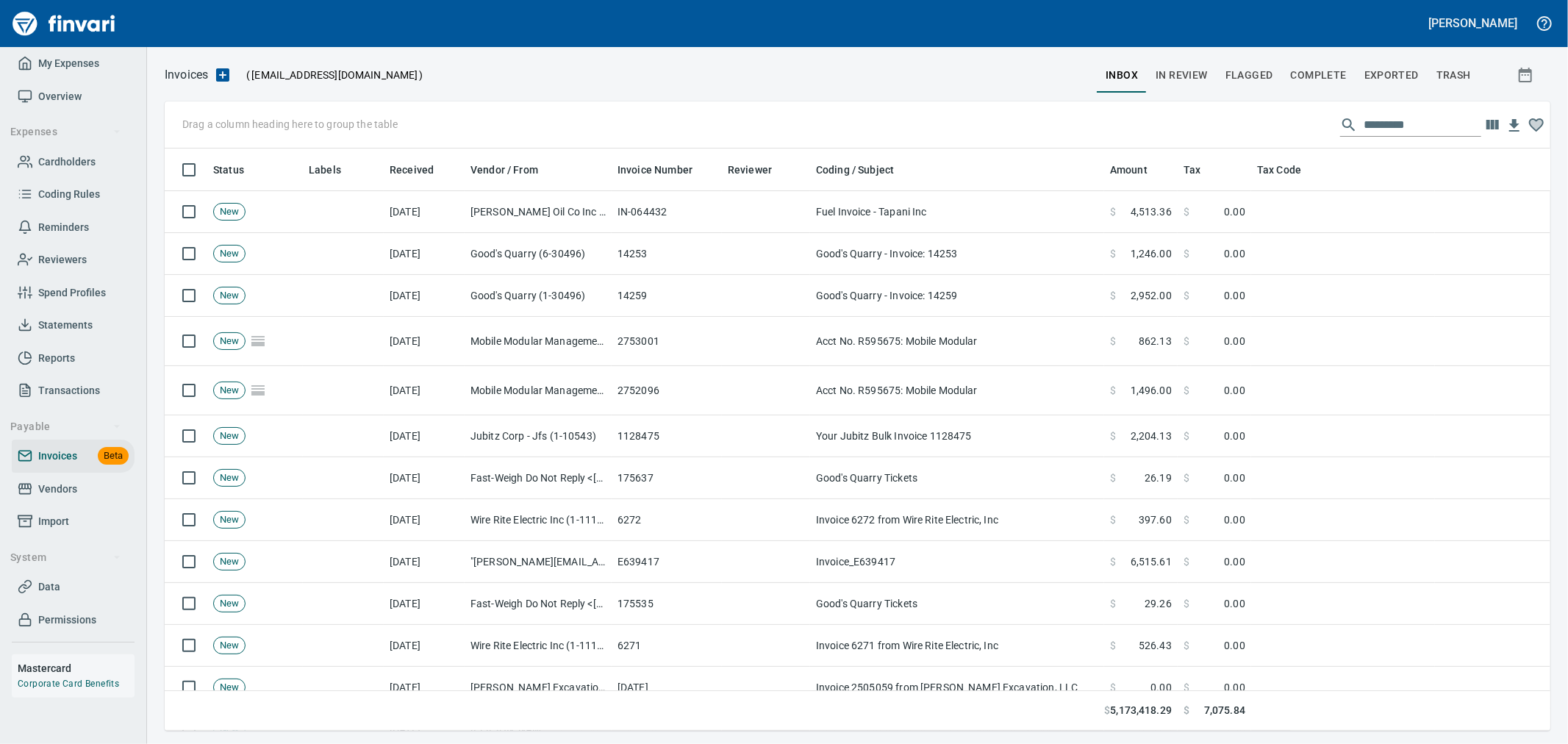
scroll to position [570, 1361]
click at [85, 483] on span "Vendors" at bounding box center [73, 489] width 111 height 18
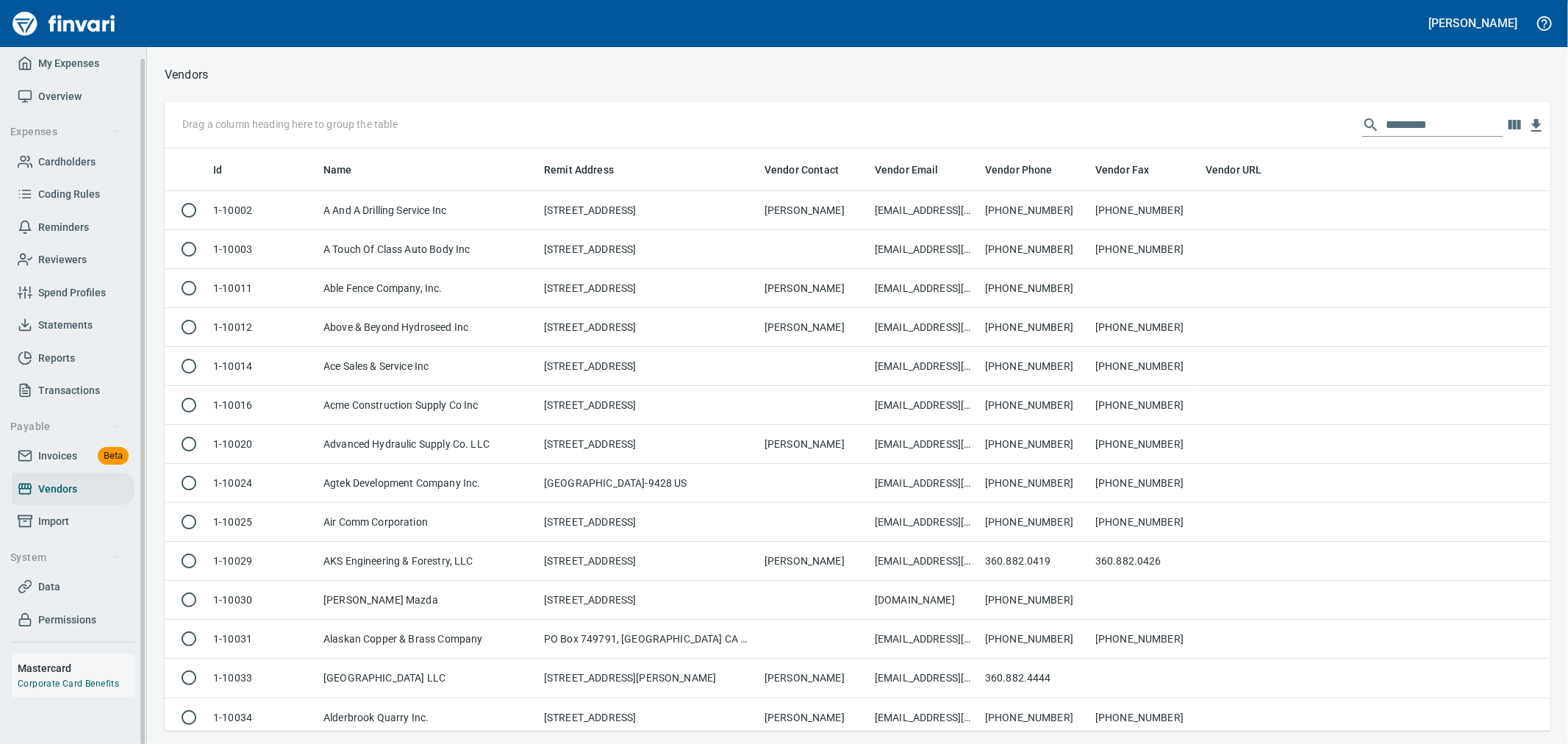
scroll to position [570, 1361]
click at [1415, 121] on input "text" at bounding box center [1444, 125] width 117 height 24
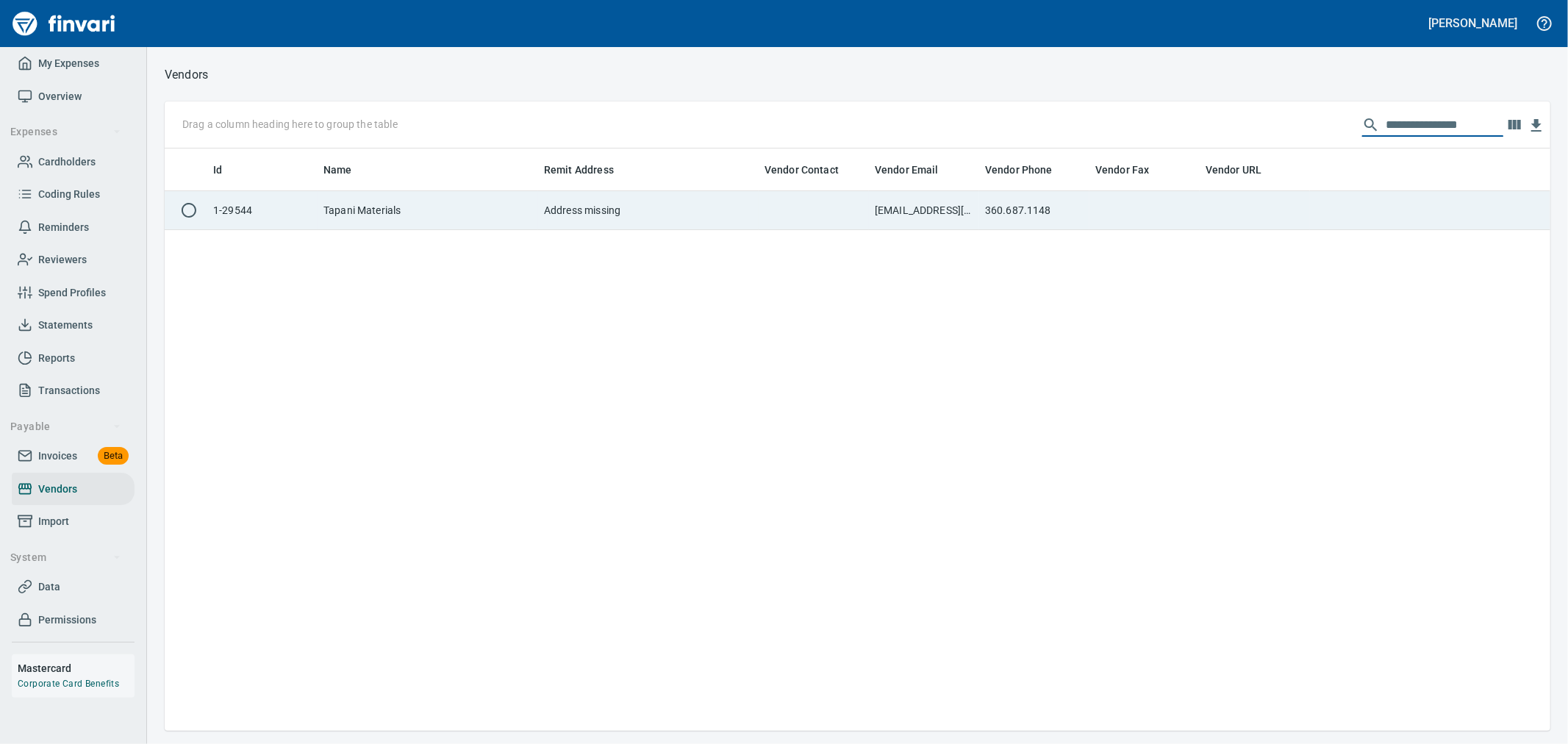
type input "**********"
click at [1287, 207] on td at bounding box center [1254, 210] width 110 height 39
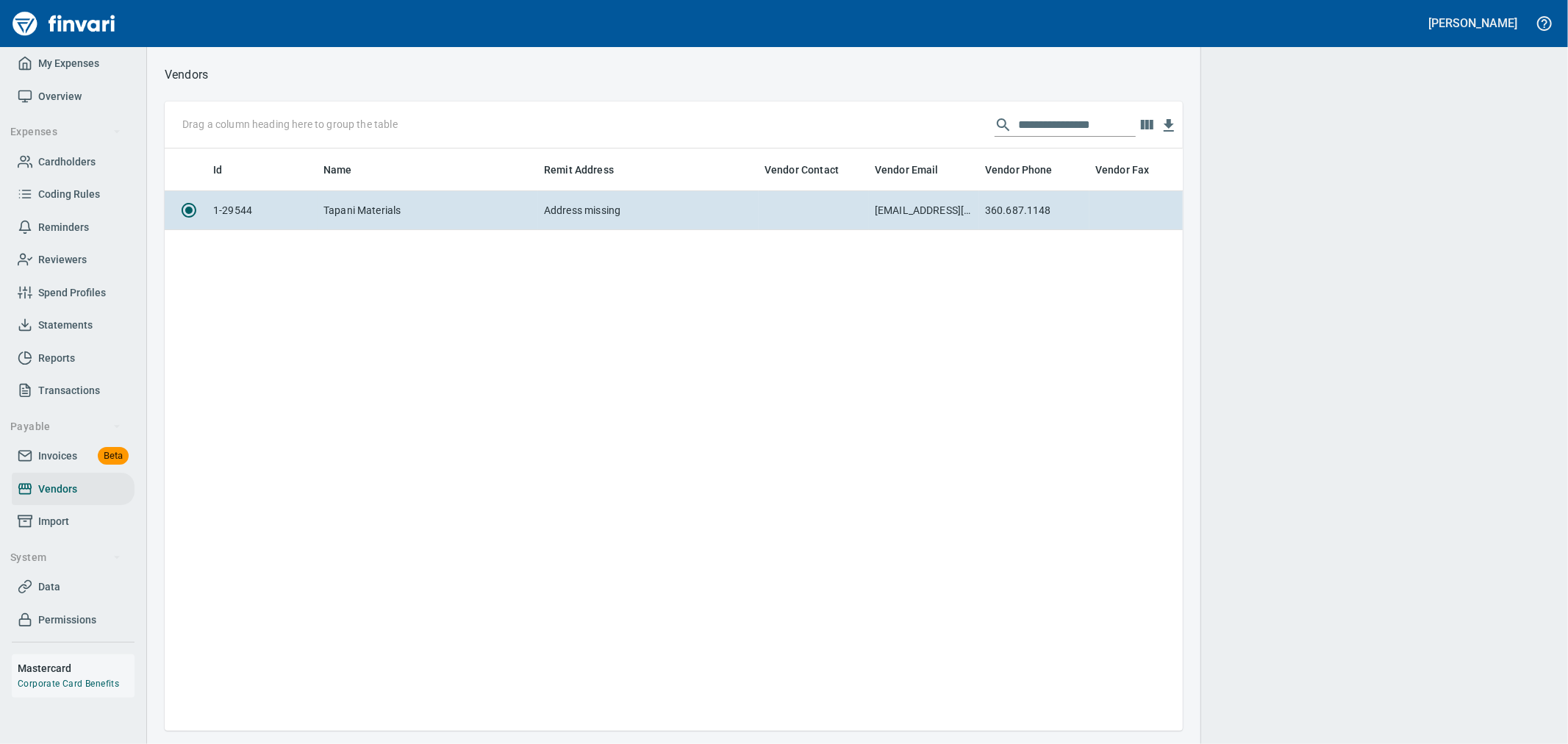
scroll to position [558, 1006]
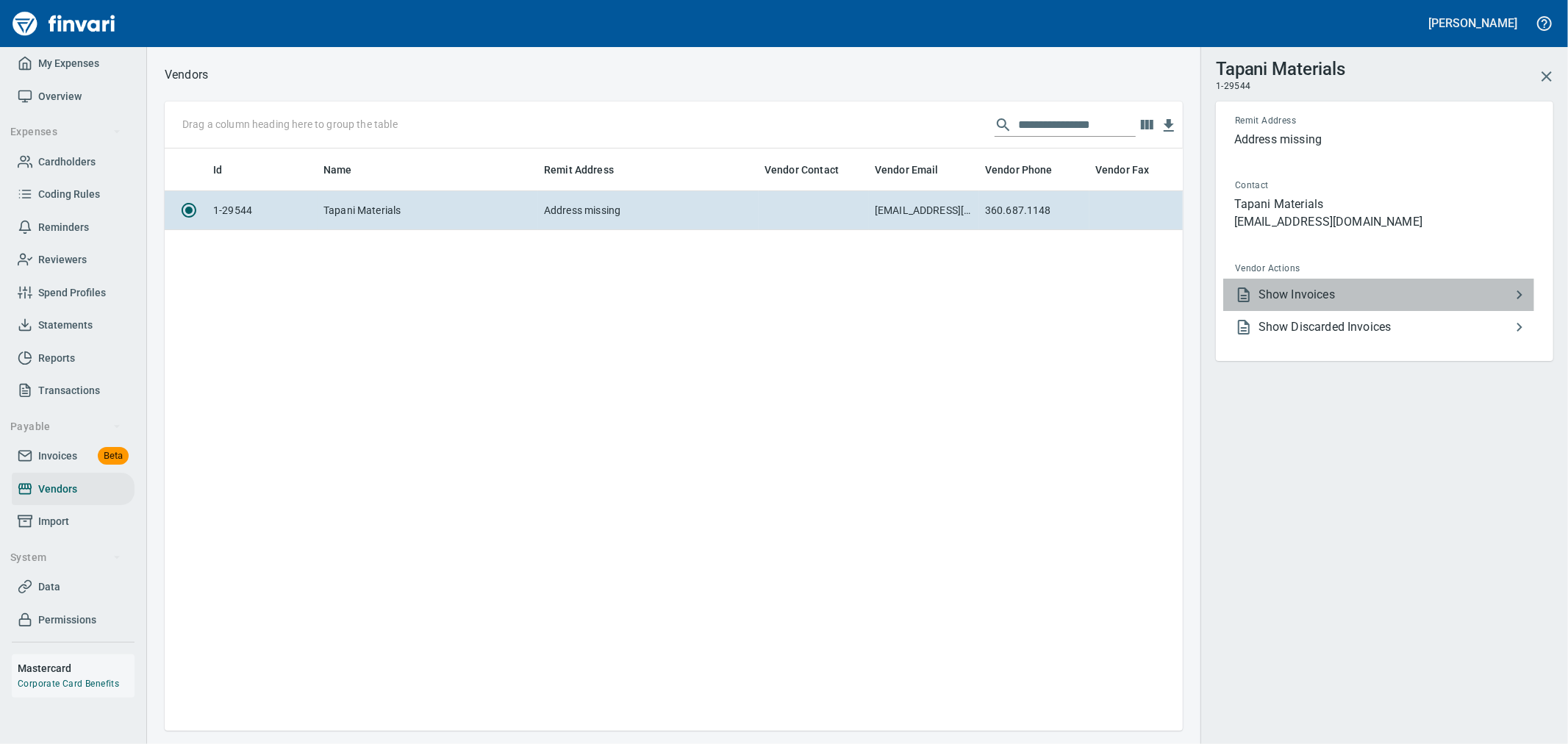
click at [1346, 297] on span "Show Invoices" at bounding box center [1385, 295] width 252 height 17
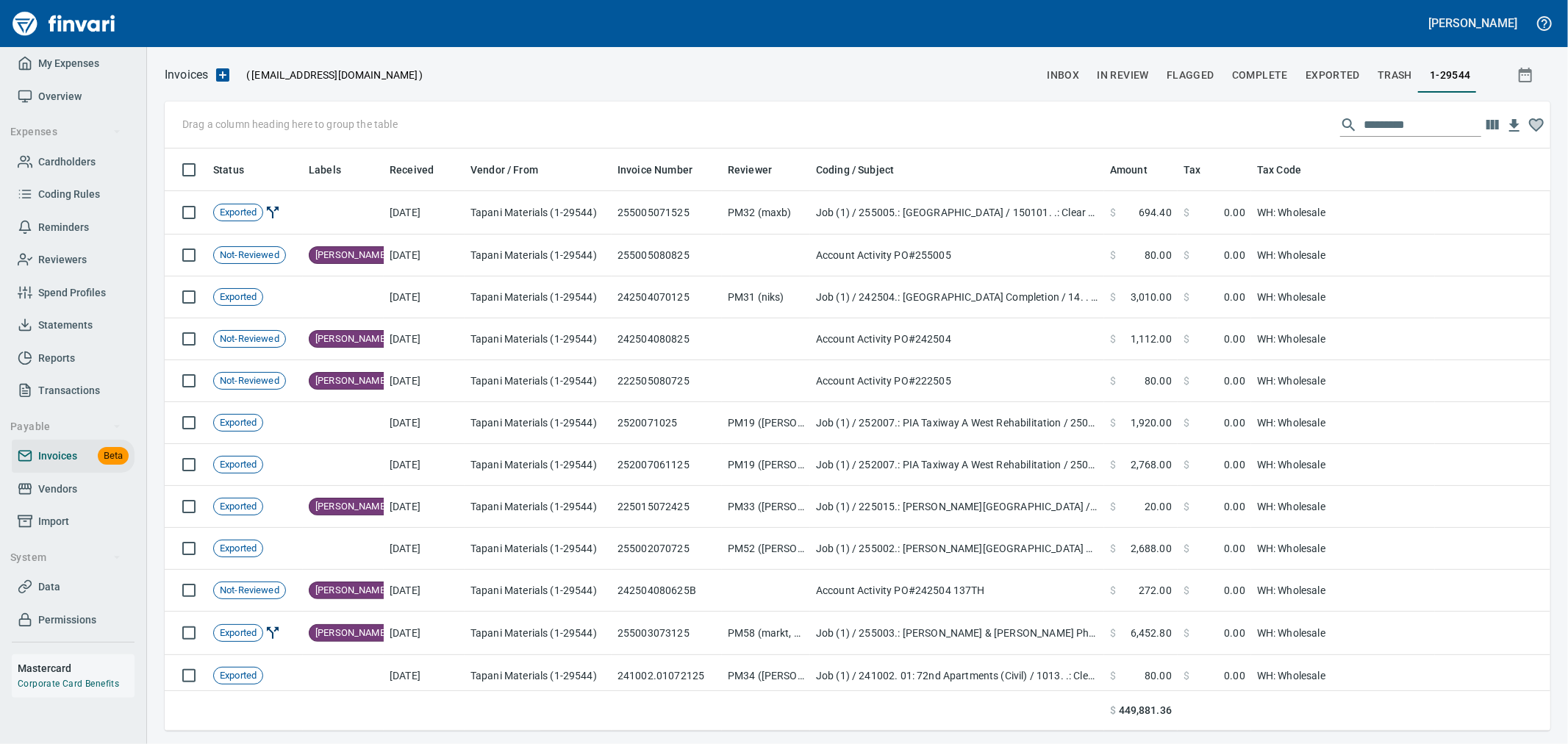
scroll to position [570, 1361]
click at [1486, 130] on icon "button" at bounding box center [1492, 125] width 17 height 17
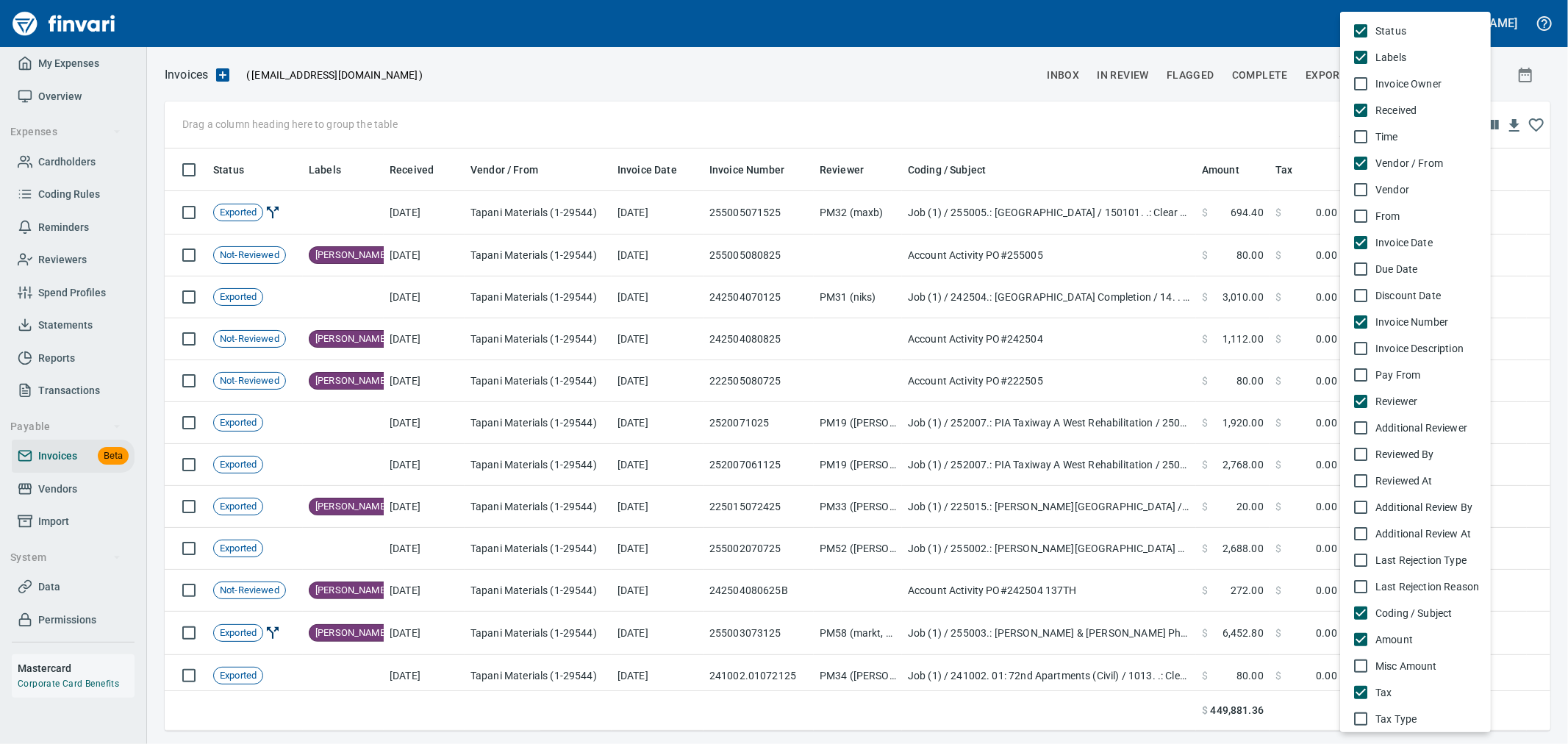
click at [945, 94] on div at bounding box center [784, 372] width 1568 height 744
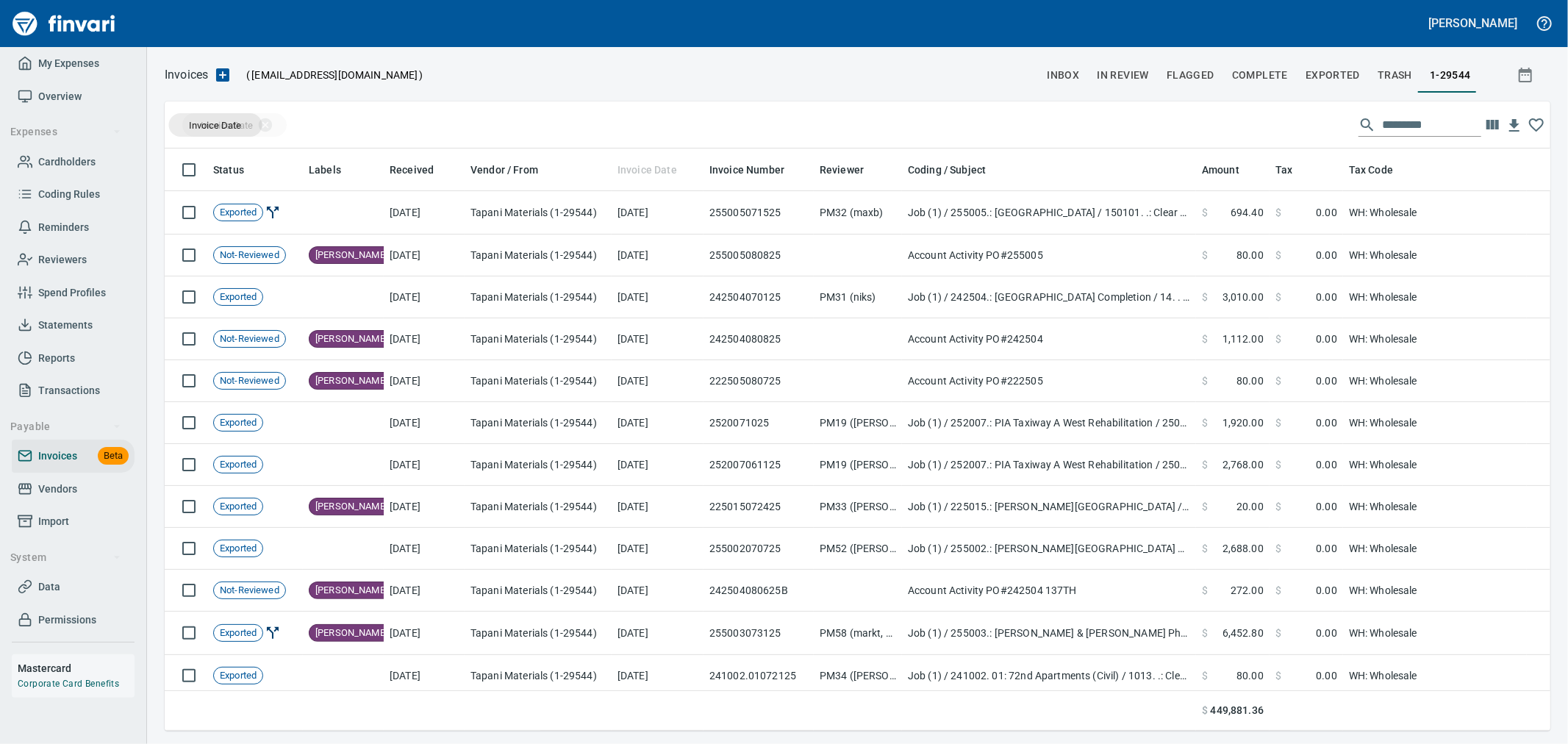
drag, startPoint x: 599, startPoint y: 164, endPoint x: 216, endPoint y: 125, distance: 385.0
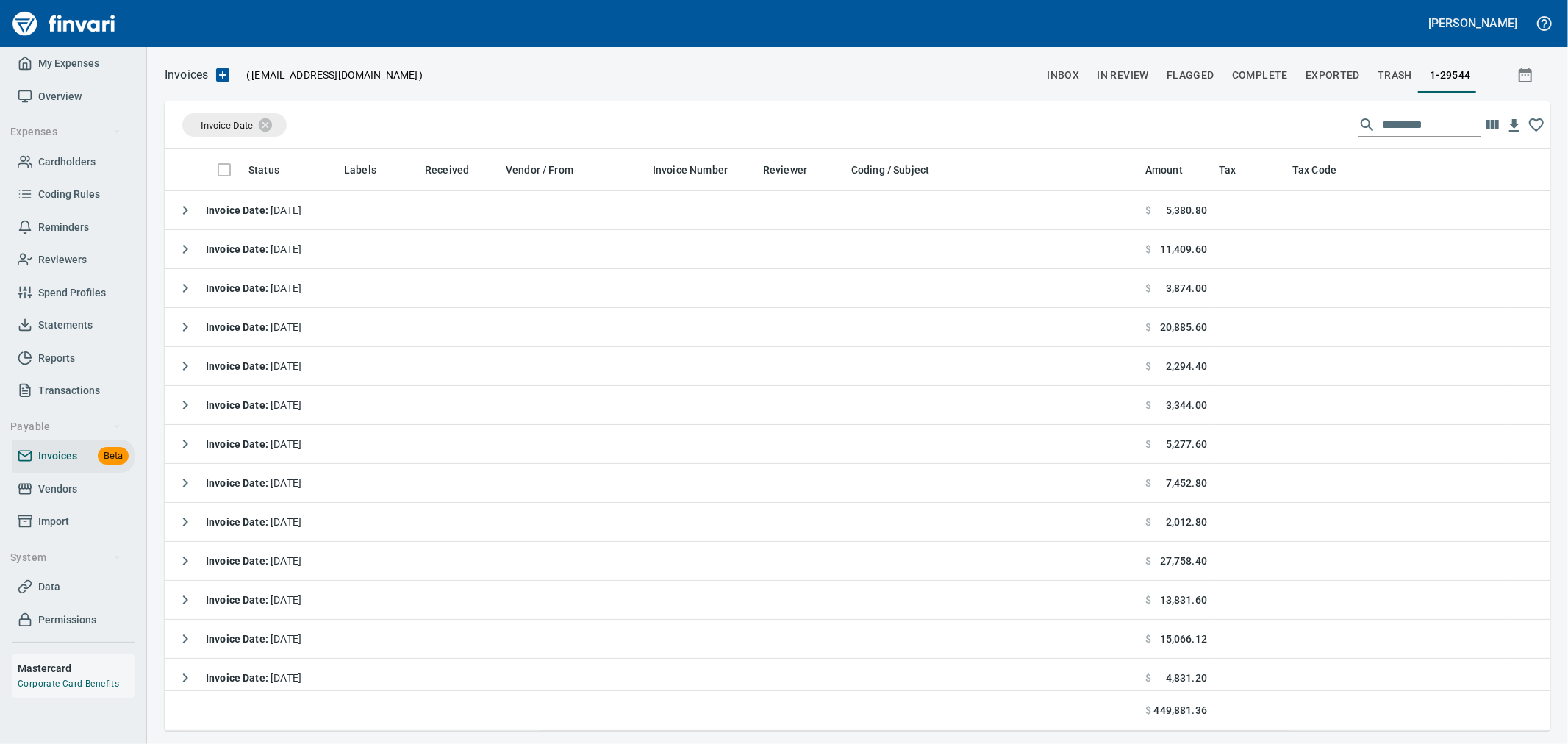
click at [1404, 126] on input "text" at bounding box center [1431, 125] width 99 height 24
click at [232, 125] on span "Invoice Date" at bounding box center [227, 125] width 71 height 13
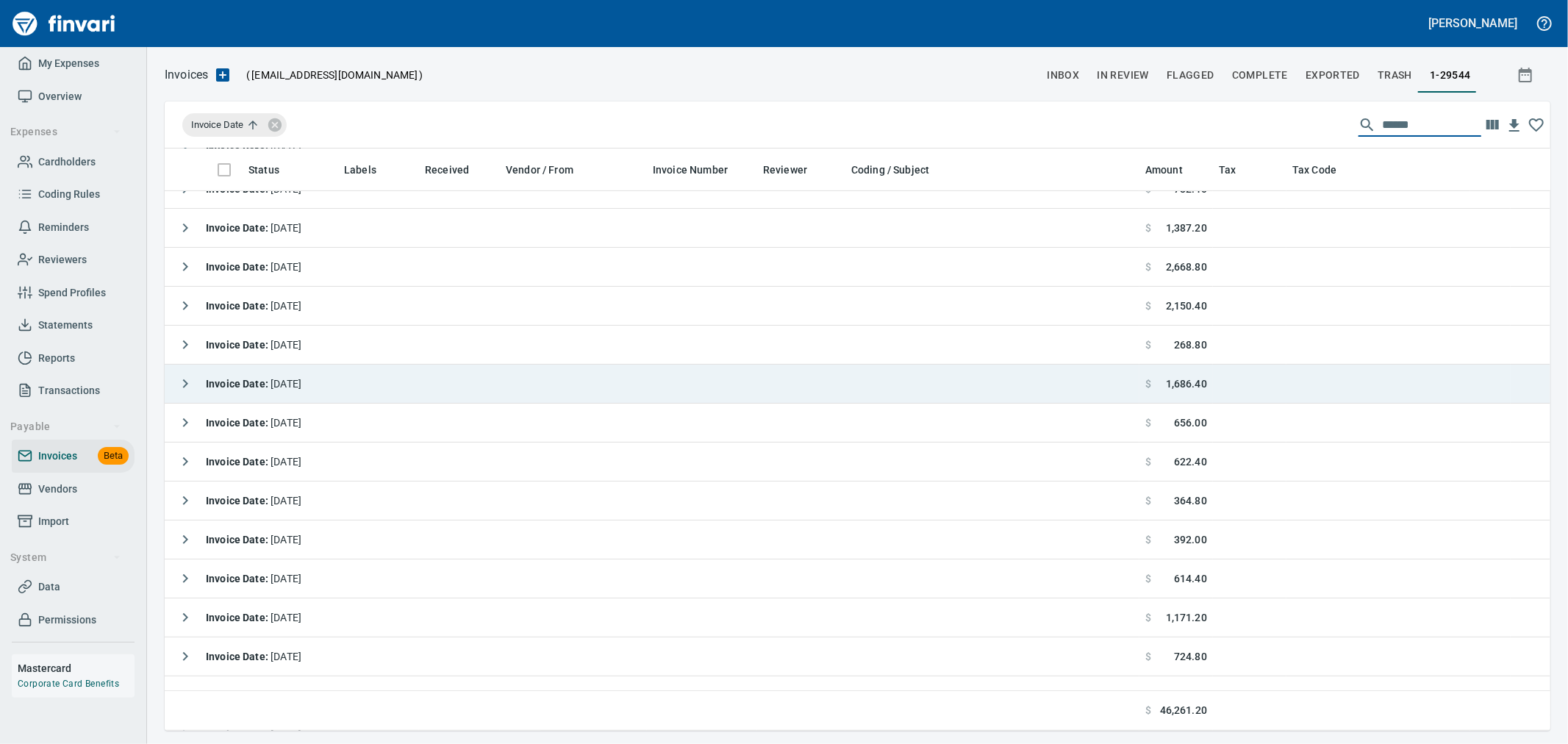
scroll to position [572, 0]
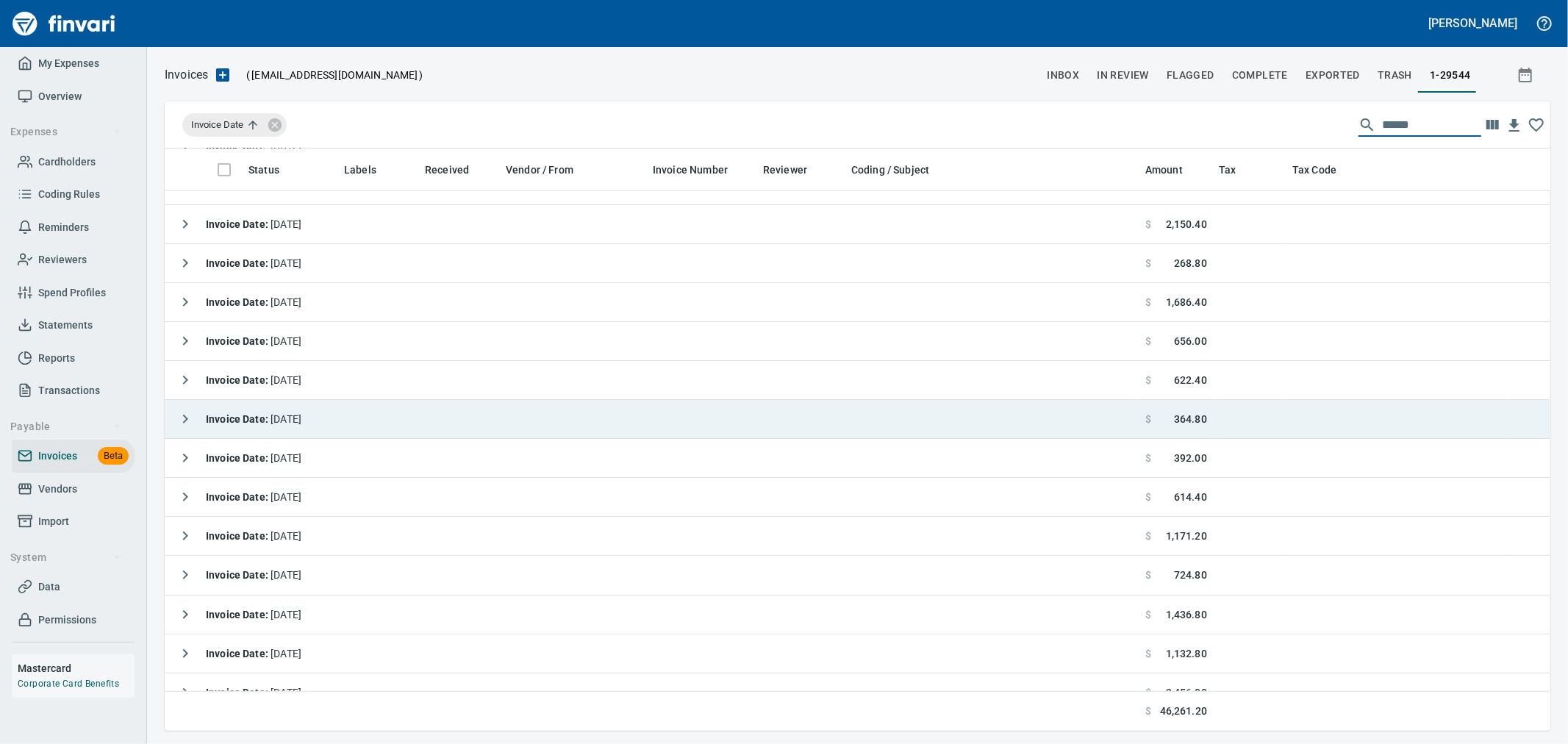
click at [180, 416] on icon "button" at bounding box center [185, 419] width 17 height 17
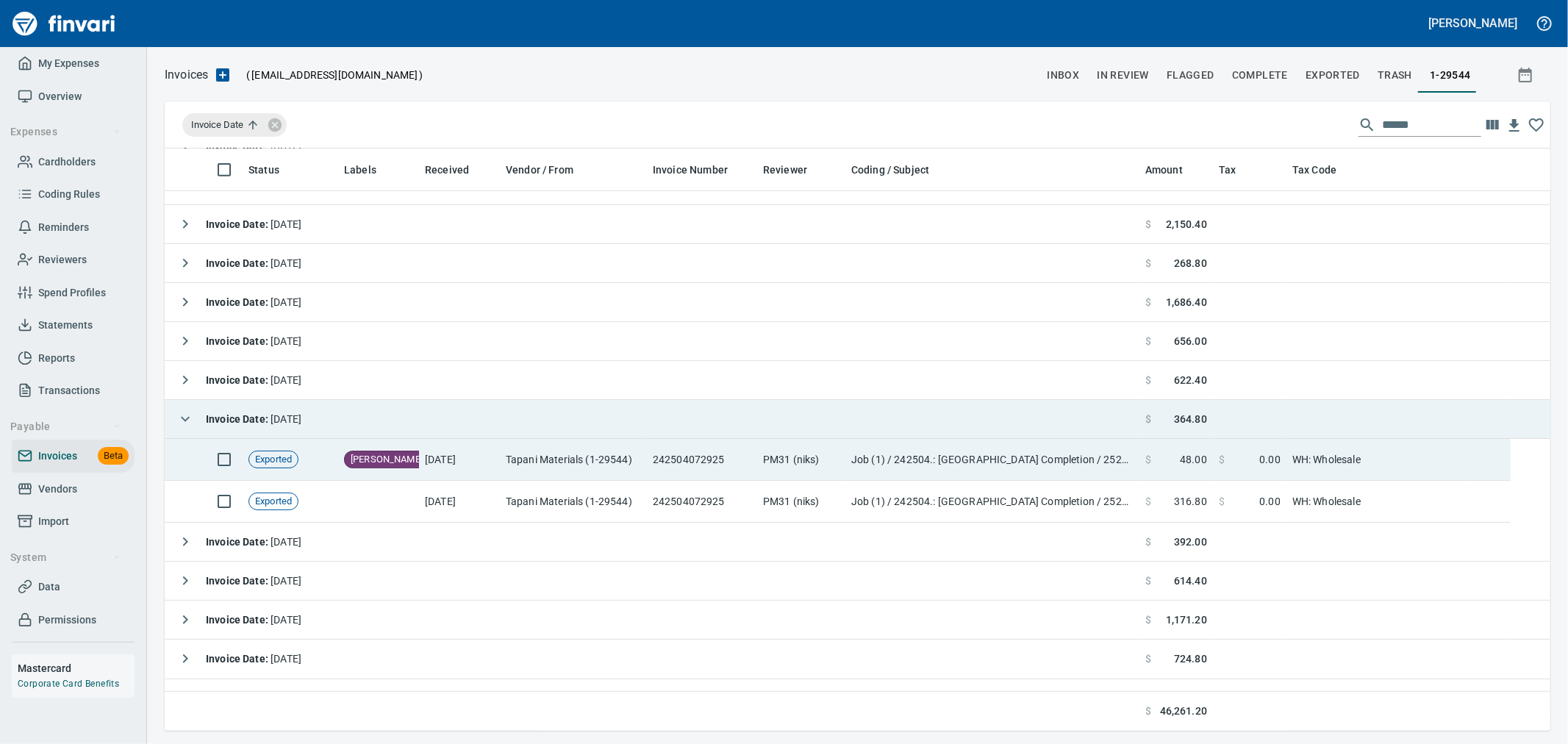
click at [549, 471] on td "Tapani Materials (1-29544)" at bounding box center [573, 460] width 147 height 42
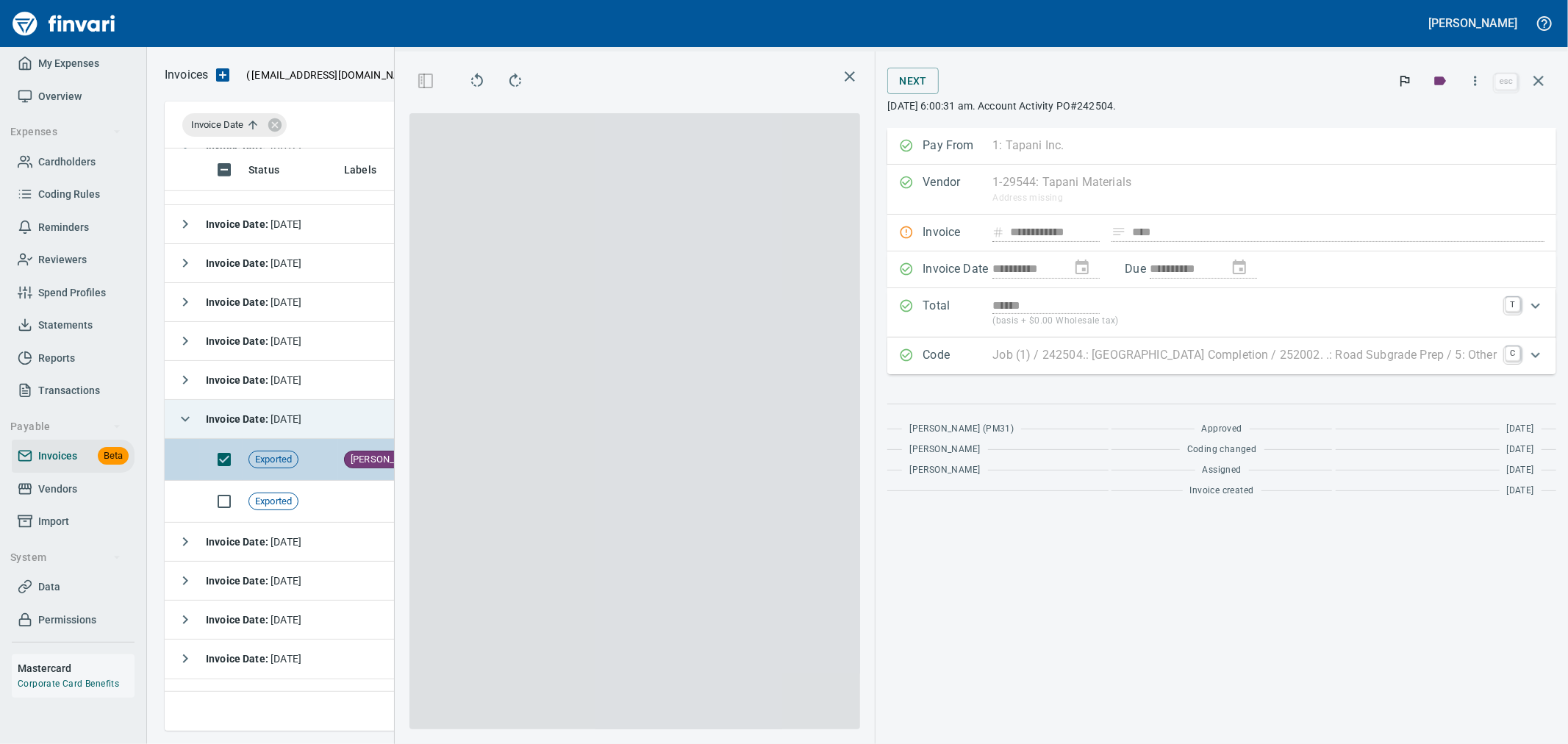
scroll to position [558, 994]
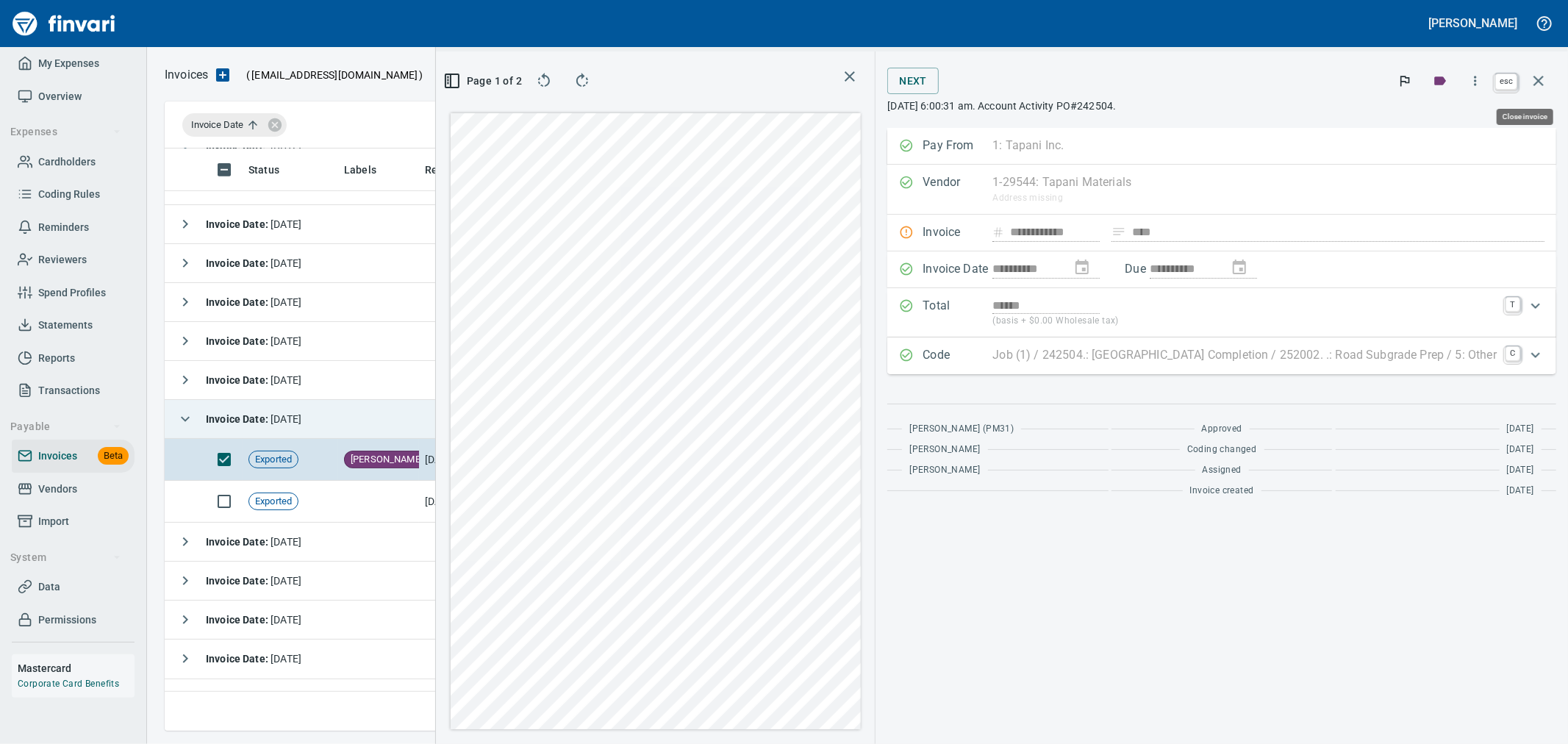
click at [1536, 83] on icon "button" at bounding box center [1538, 81] width 10 height 10
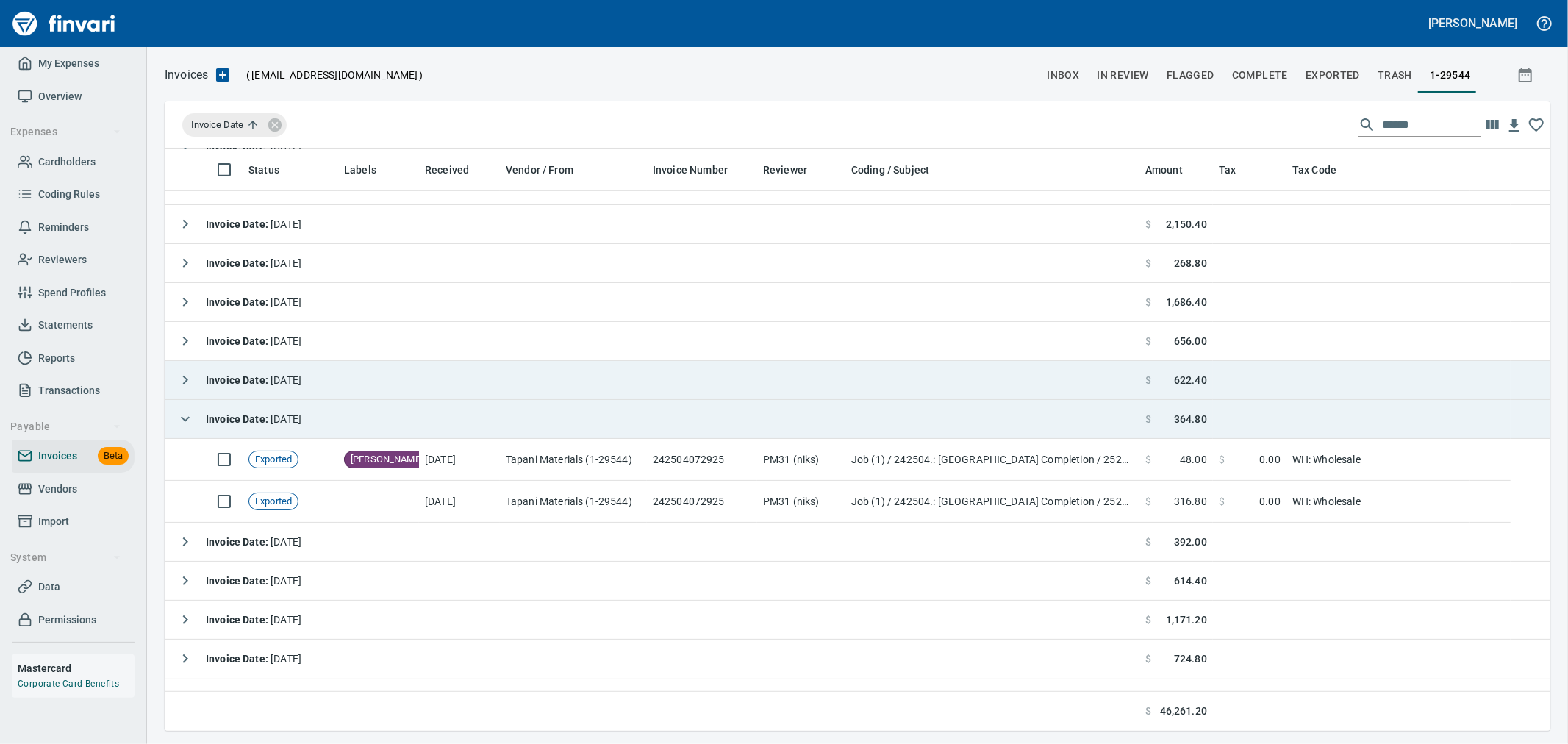
scroll to position [2, 2]
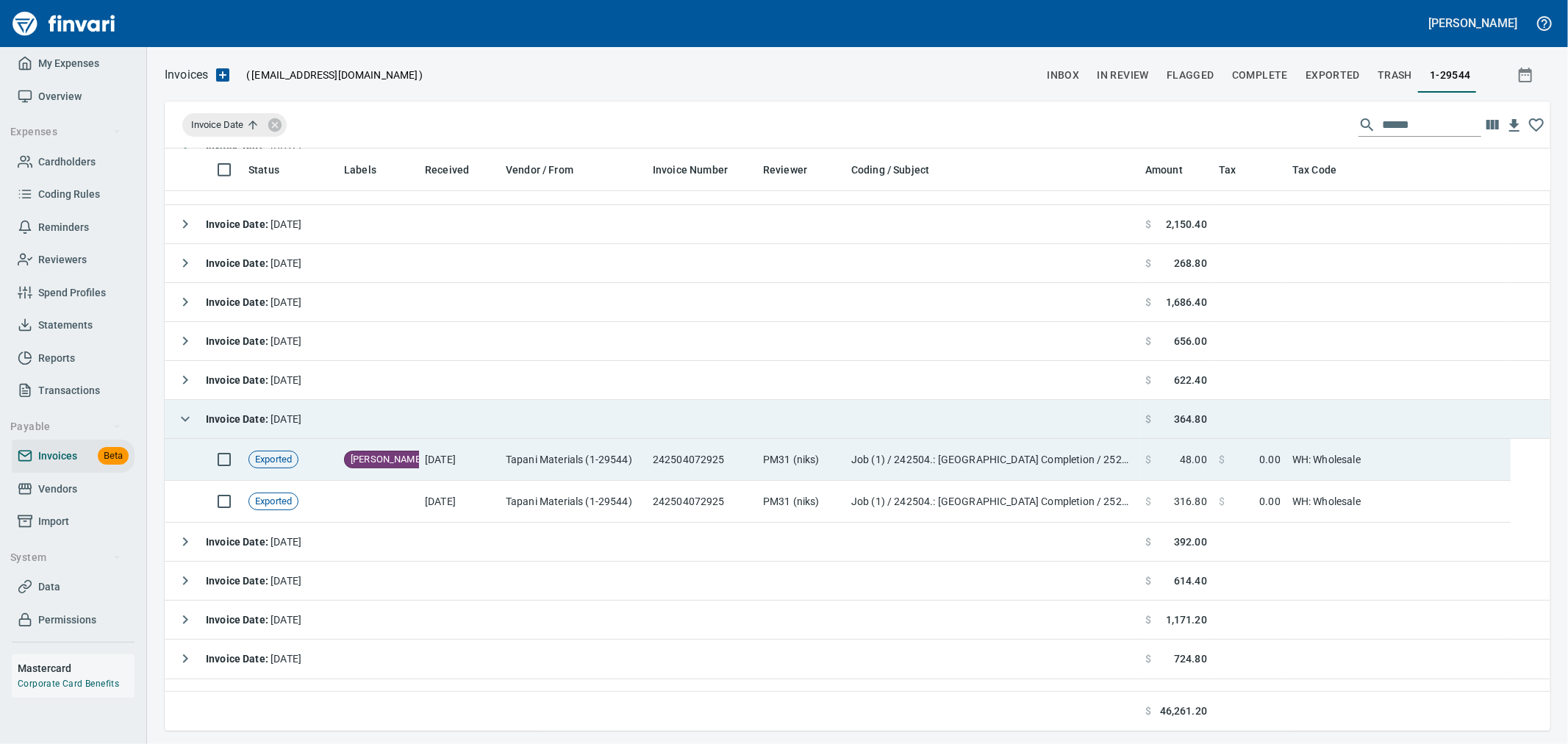
click at [726, 471] on td "242504072925" at bounding box center [702, 460] width 110 height 42
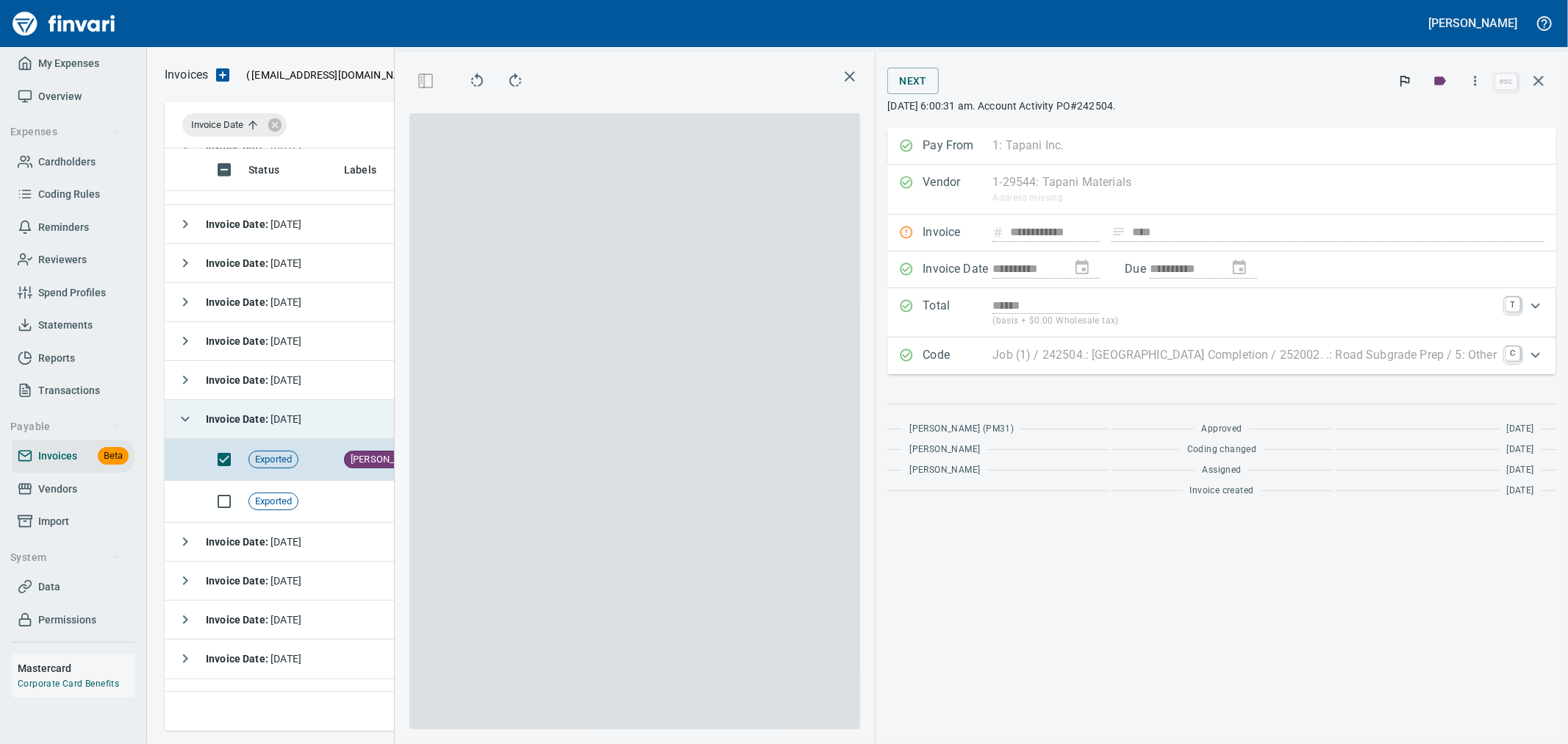
scroll to position [558, 994]
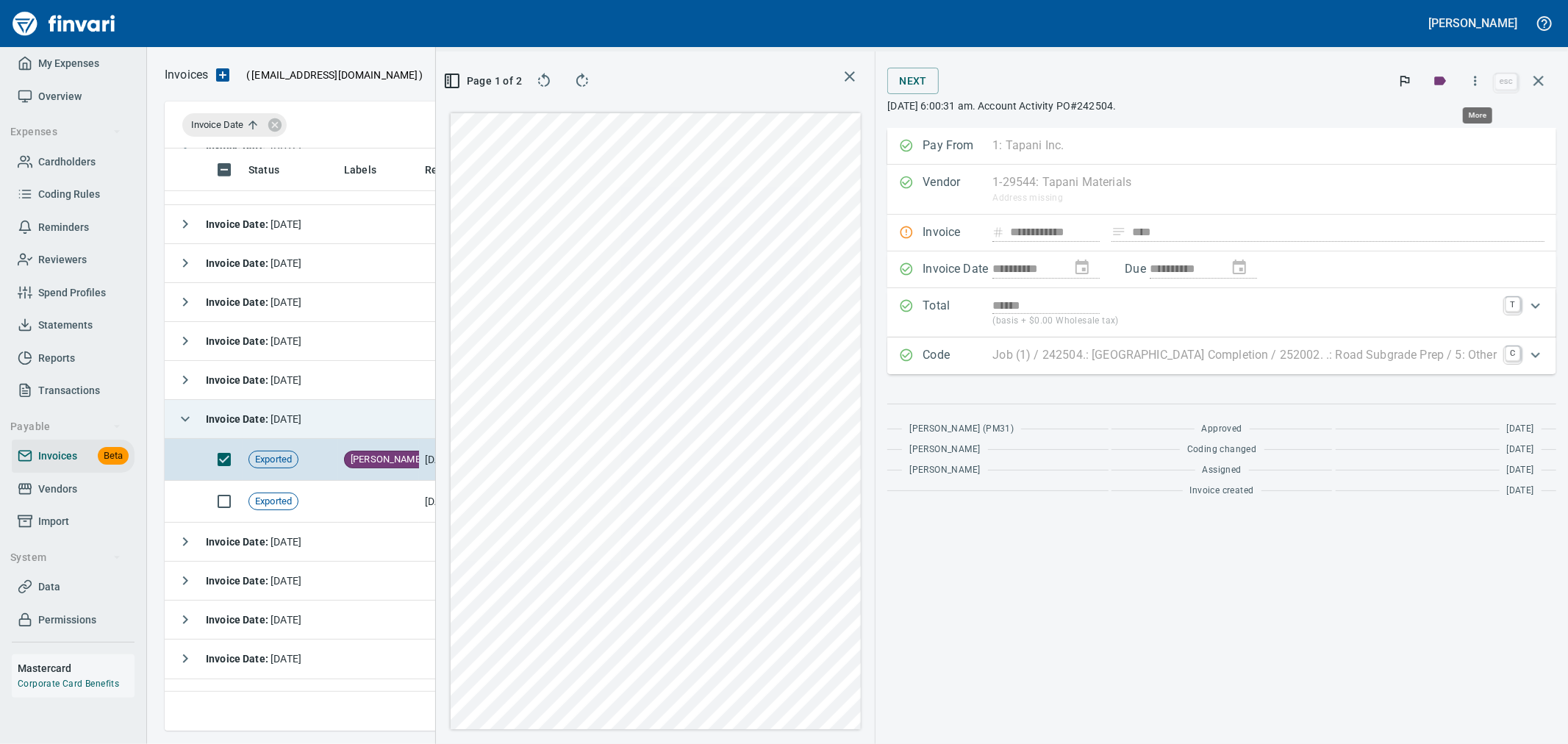
click at [1476, 91] on button "button" at bounding box center [1475, 81] width 33 height 33
click at [1439, 159] on span "Download" at bounding box center [1473, 155] width 141 height 17
drag, startPoint x: 1539, startPoint y: 85, endPoint x: 1023, endPoint y: 326, distance: 569.5
click at [1539, 85] on icon "button" at bounding box center [1539, 81] width 17 height 17
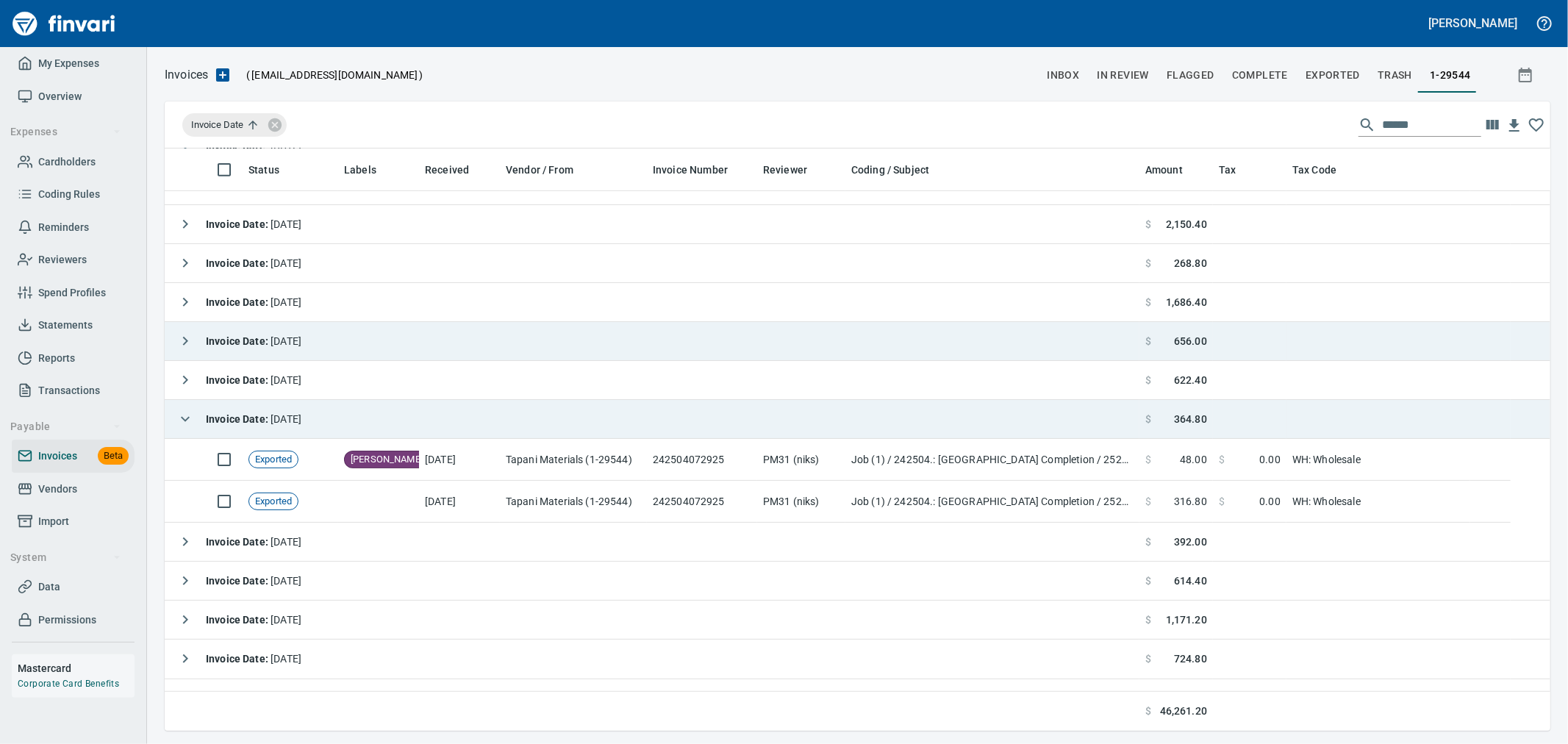
scroll to position [570, 1361]
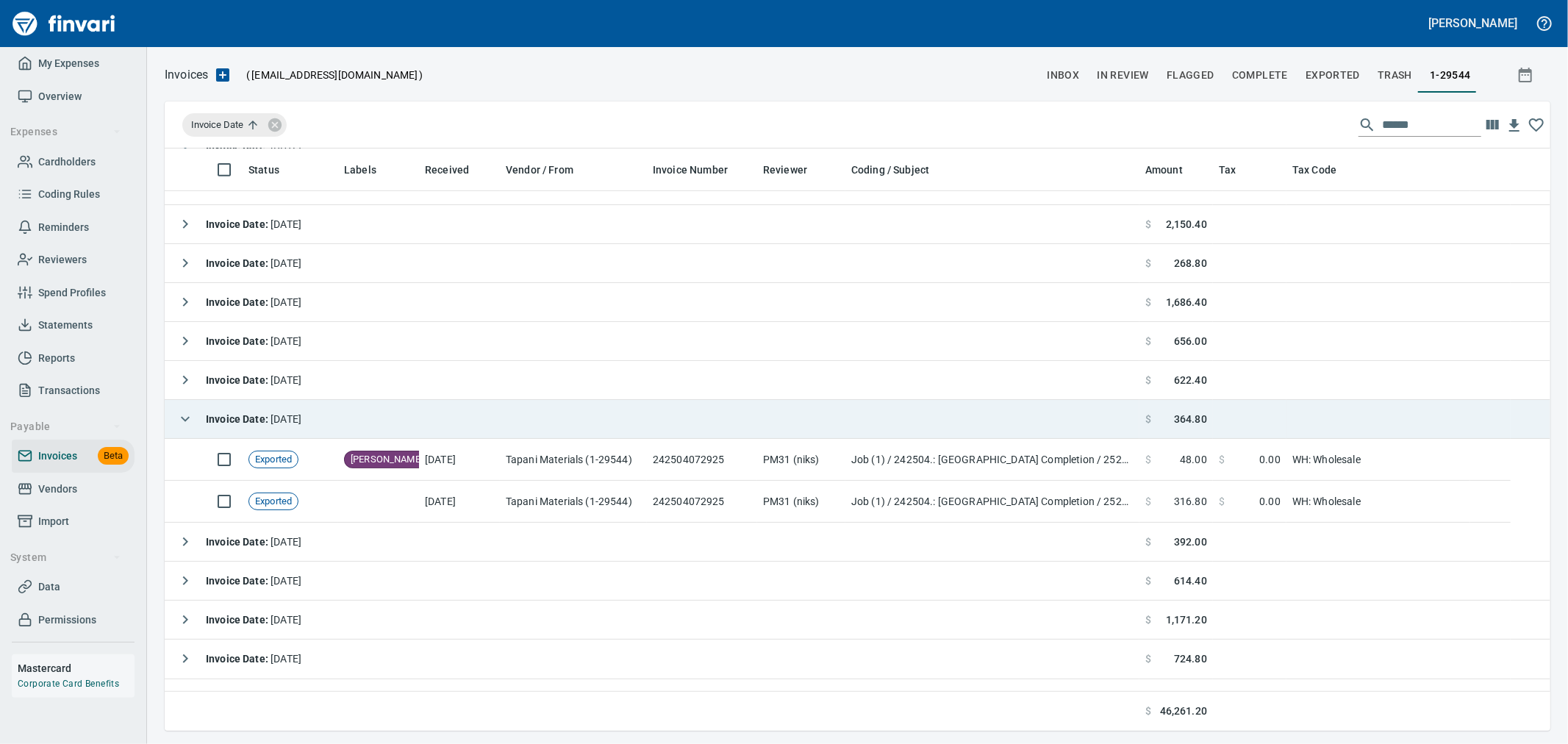
drag, startPoint x: 1426, startPoint y: 124, endPoint x: 1354, endPoint y: 109, distance: 73.5
click at [1398, 116] on input "******" at bounding box center [1431, 125] width 99 height 24
click at [1382, 127] on input "******" at bounding box center [1431, 125] width 99 height 24
click at [1390, 127] on input "******" at bounding box center [1431, 125] width 99 height 24
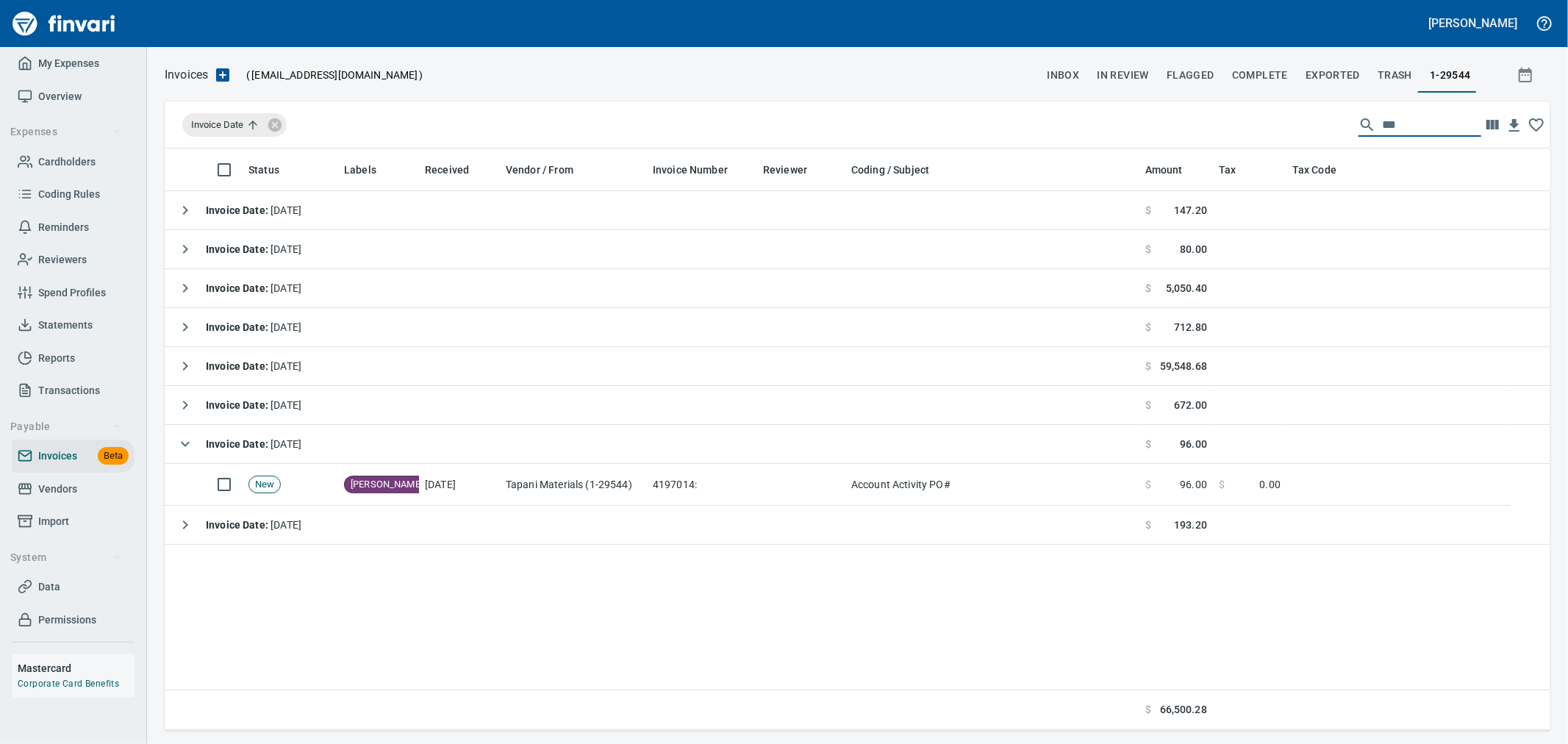
scroll to position [0, 0]
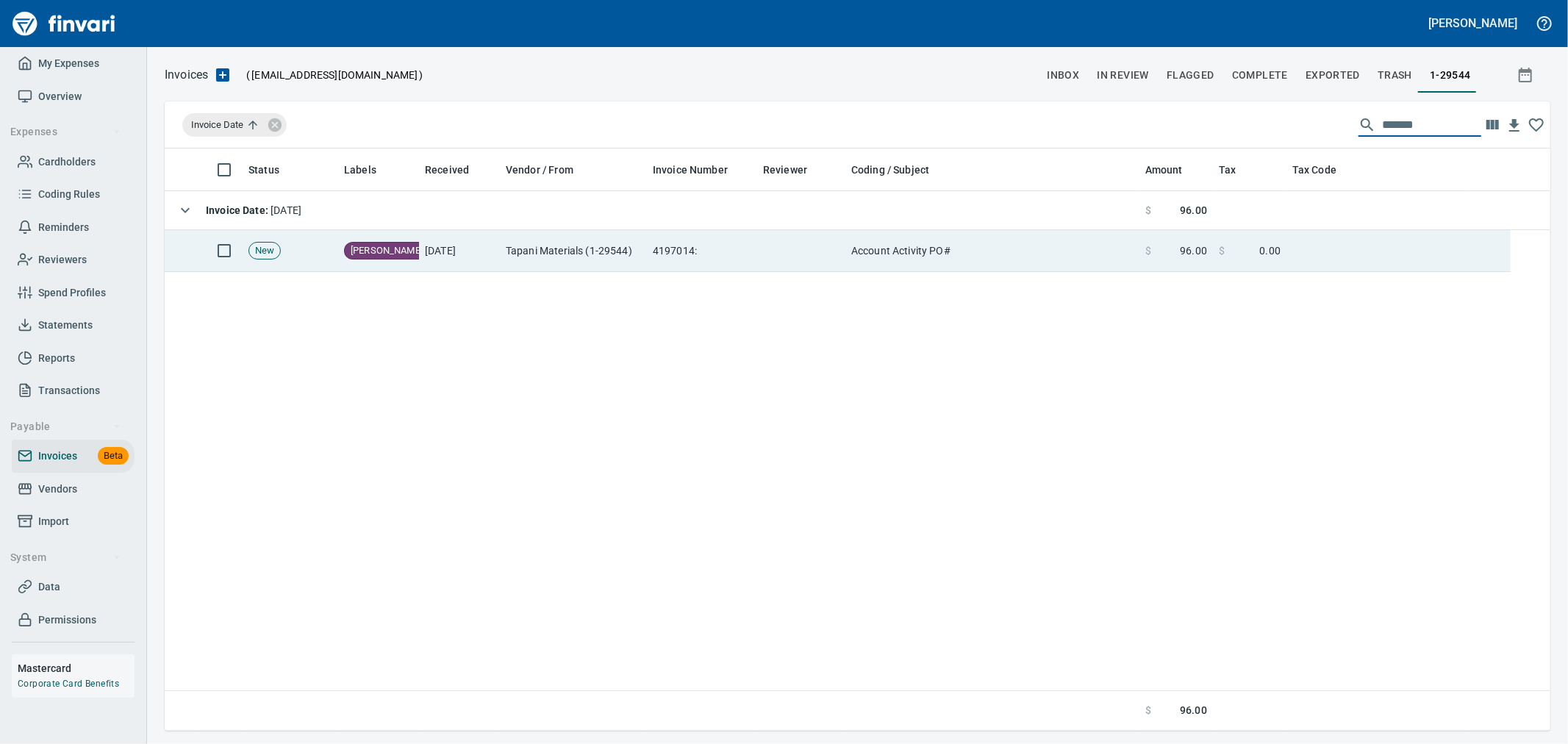
type input "*******"
click at [1099, 255] on td "Account Activity PO#" at bounding box center [992, 251] width 294 height 42
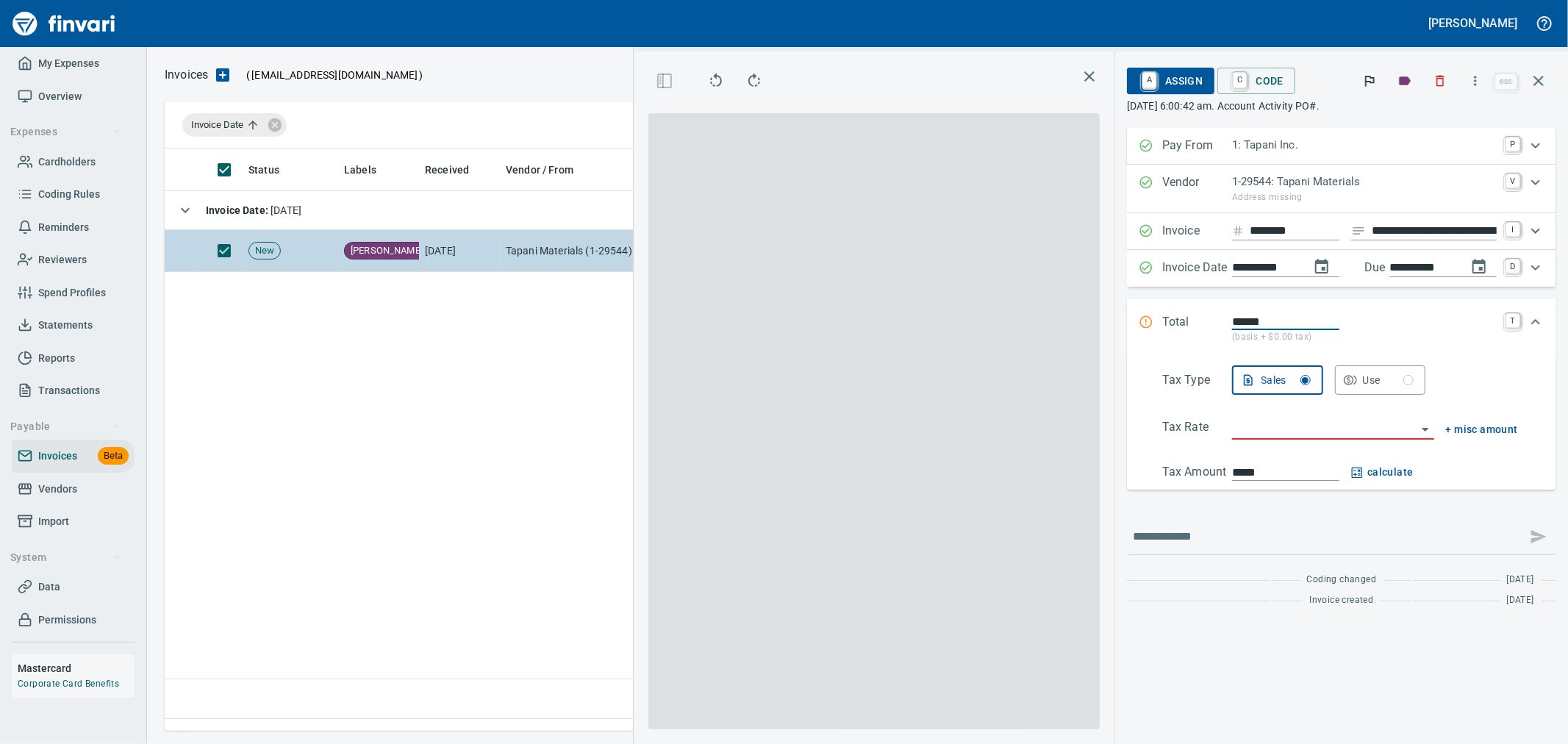
scroll to position [558, 1006]
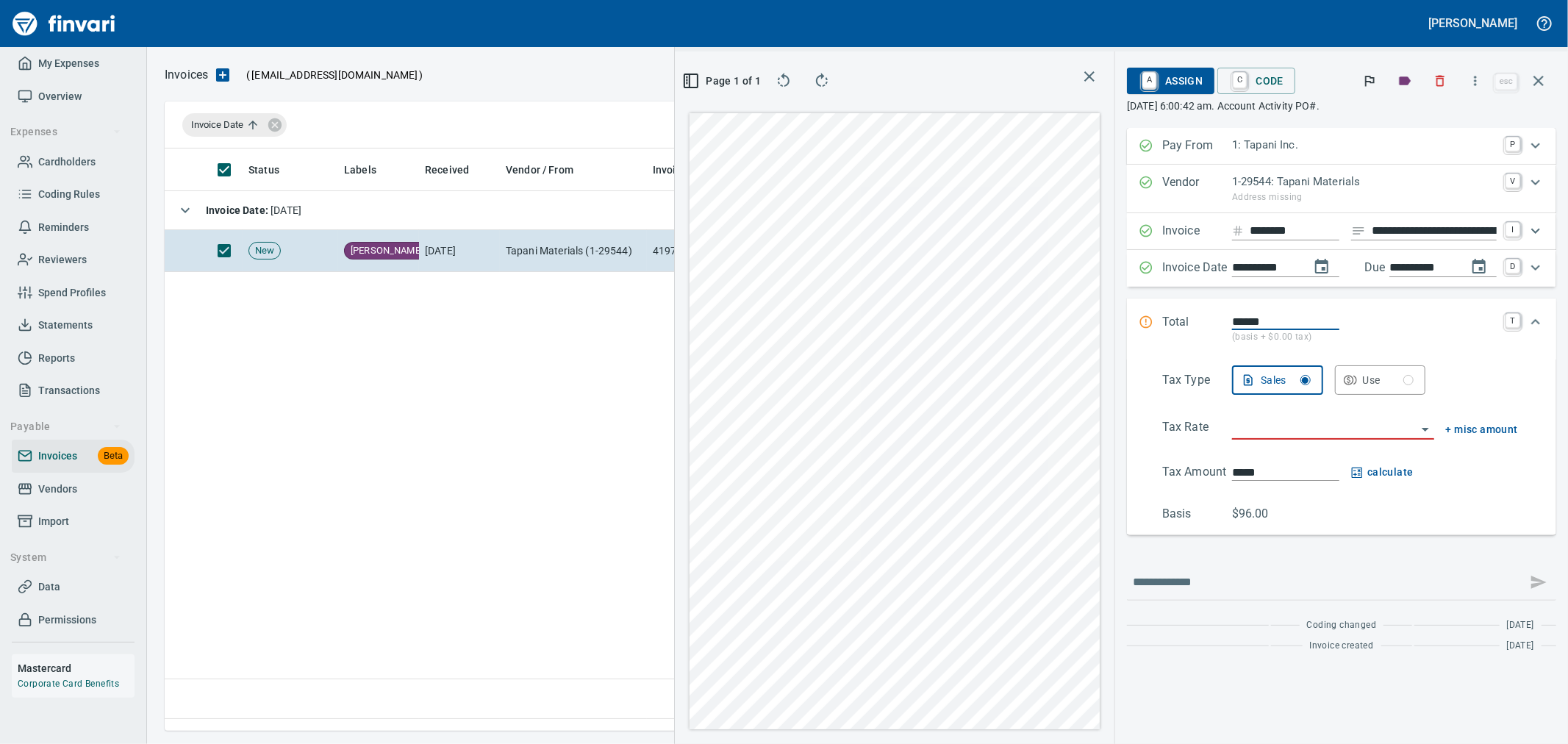
click at [1321, 428] on input "search" at bounding box center [1324, 429] width 185 height 21
click at [1088, 229] on div "**********" at bounding box center [1121, 398] width 893 height 693
click at [1290, 236] on input "********" at bounding box center [1294, 231] width 90 height 18
click at [1068, 209] on div "**********" at bounding box center [1121, 398] width 893 height 693
type input "*"
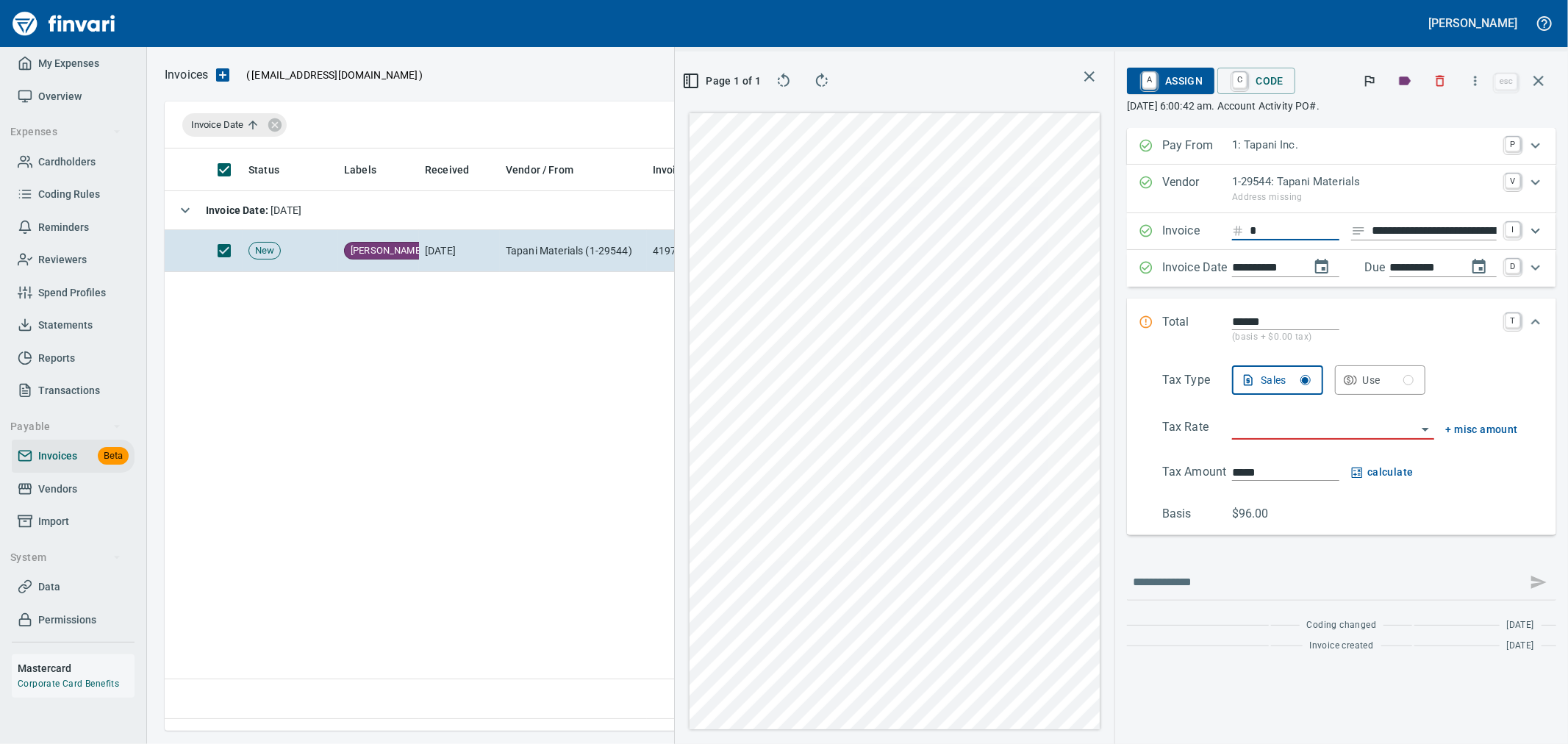
type input "**********"
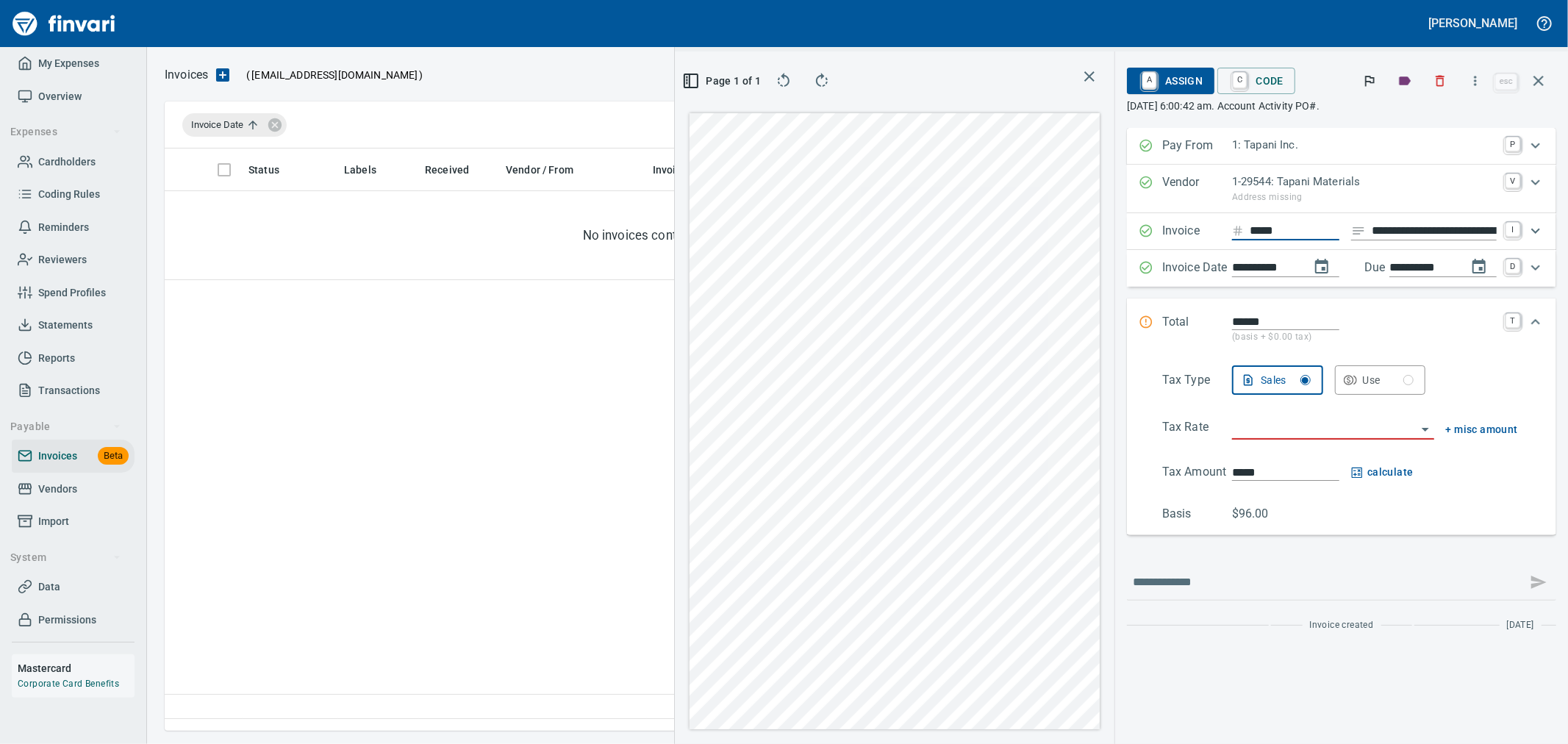
type input "******"
type input "**********"
type input "******"
type input "*"
type input "**********"
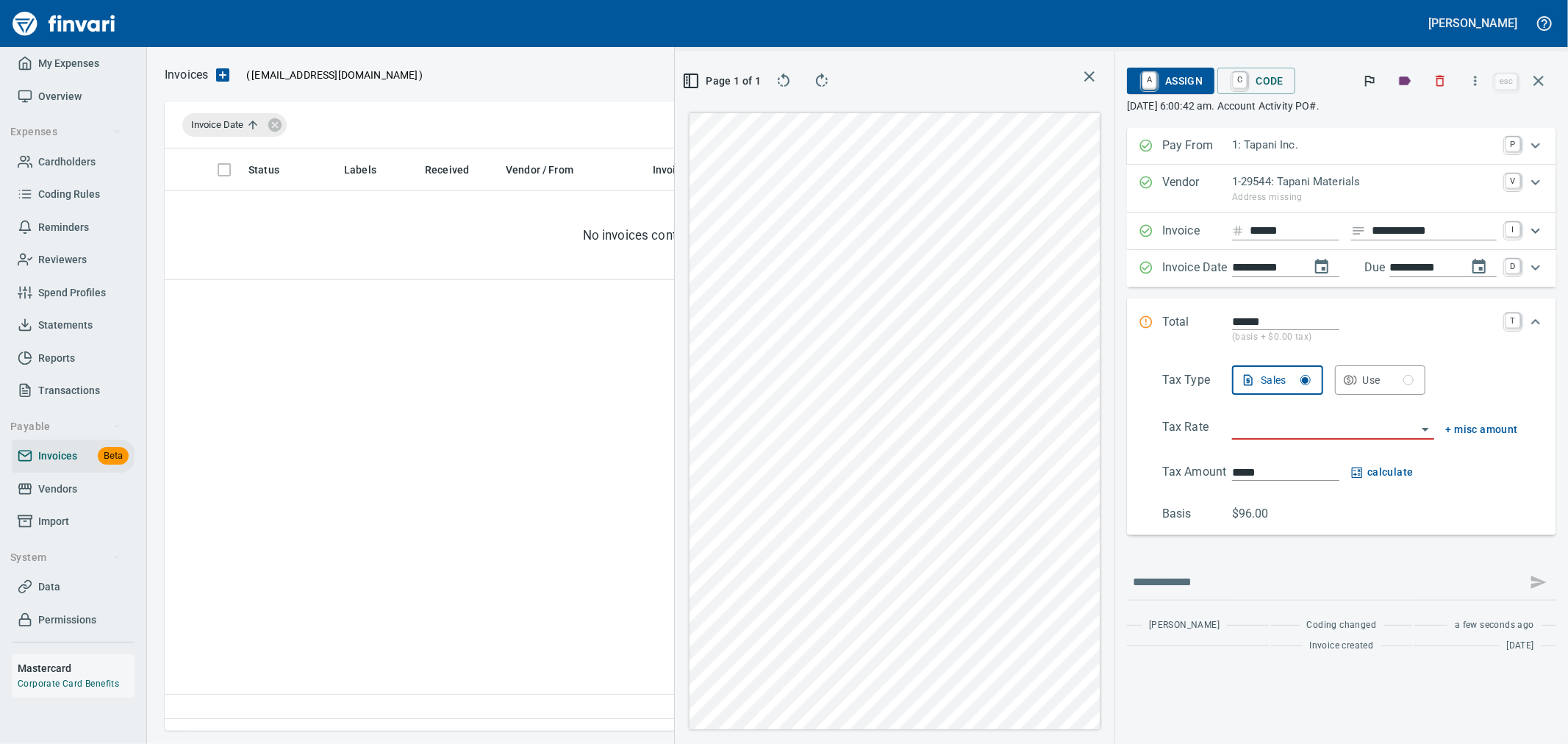
click at [1265, 266] on input "**********" at bounding box center [1264, 267] width 66 height 18
click at [1261, 268] on input "**********" at bounding box center [1264, 267] width 66 height 18
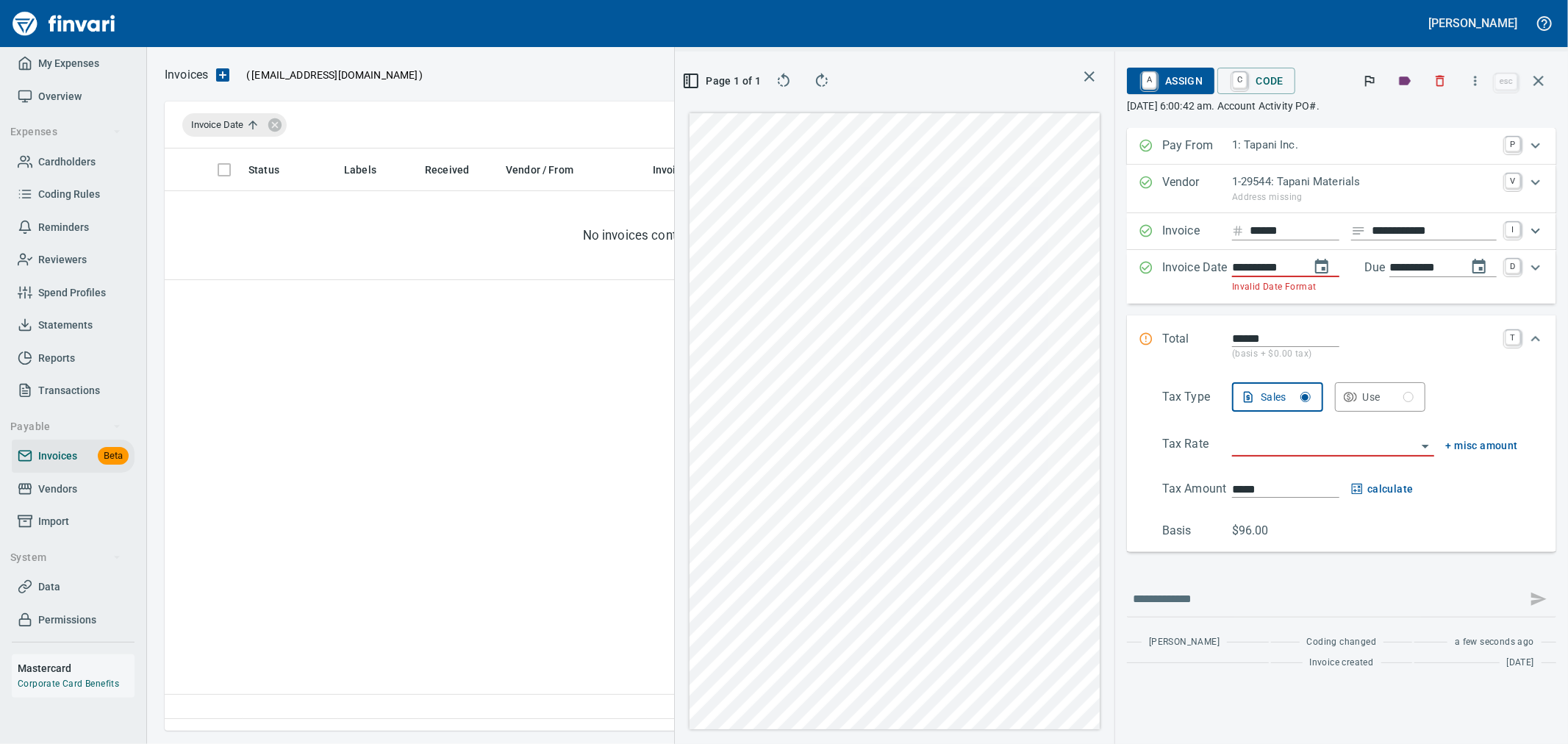
type input "**********"
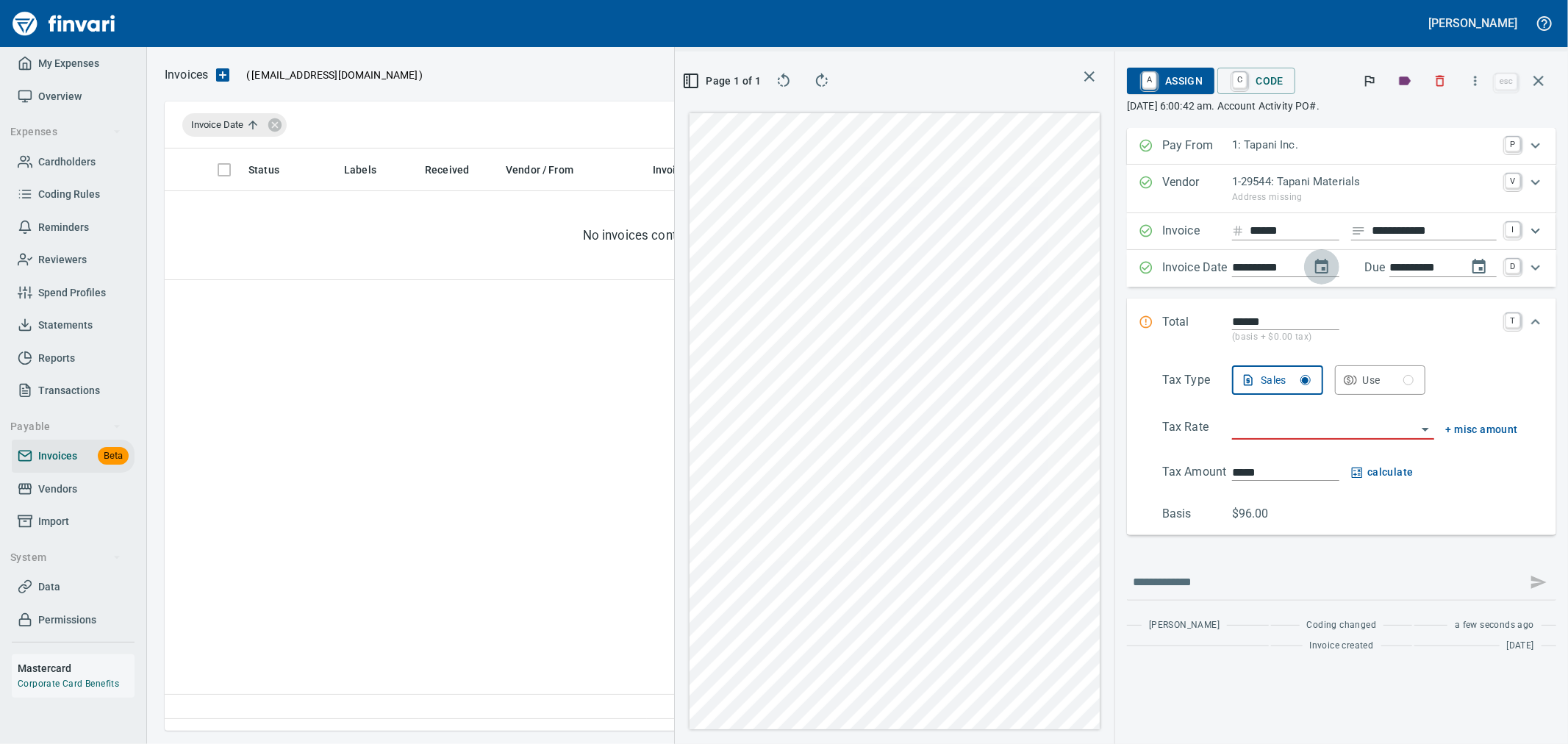
click at [1272, 435] on input "search" at bounding box center [1324, 429] width 185 height 21
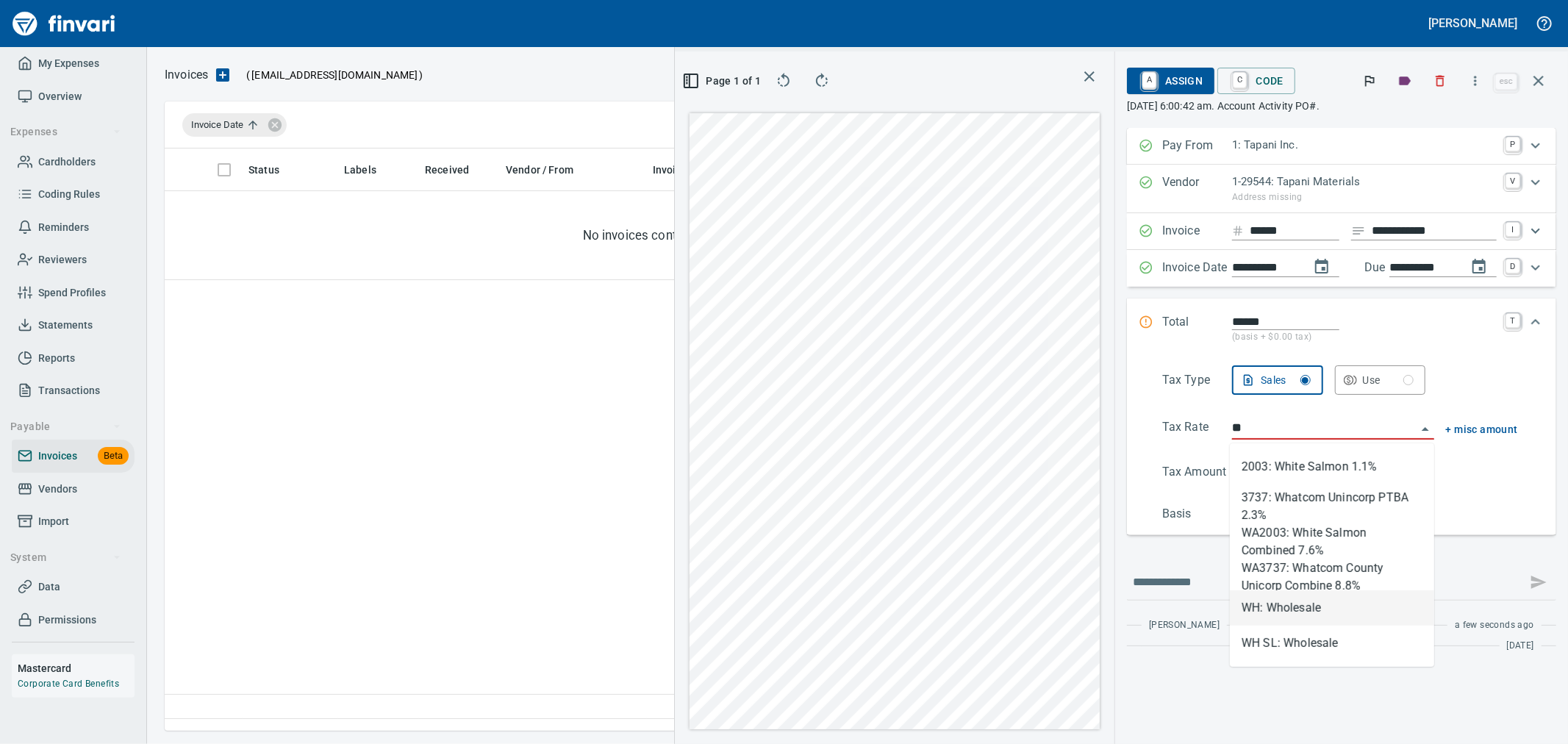
click at [1270, 612] on li "WH: Wholesale" at bounding box center [1332, 608] width 205 height 36
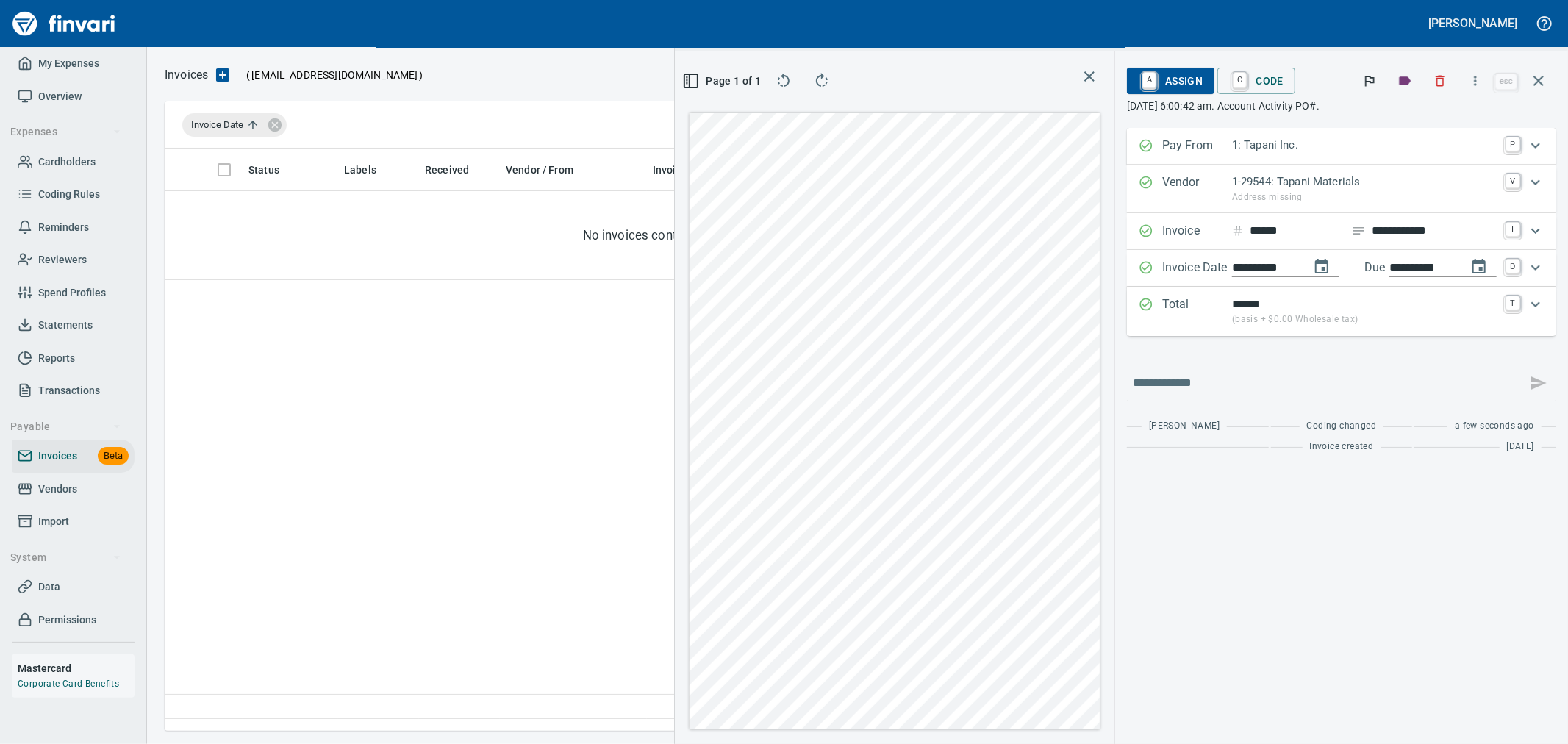
type input "**********"
click at [1240, 85] on link "C" at bounding box center [1240, 81] width 14 height 16
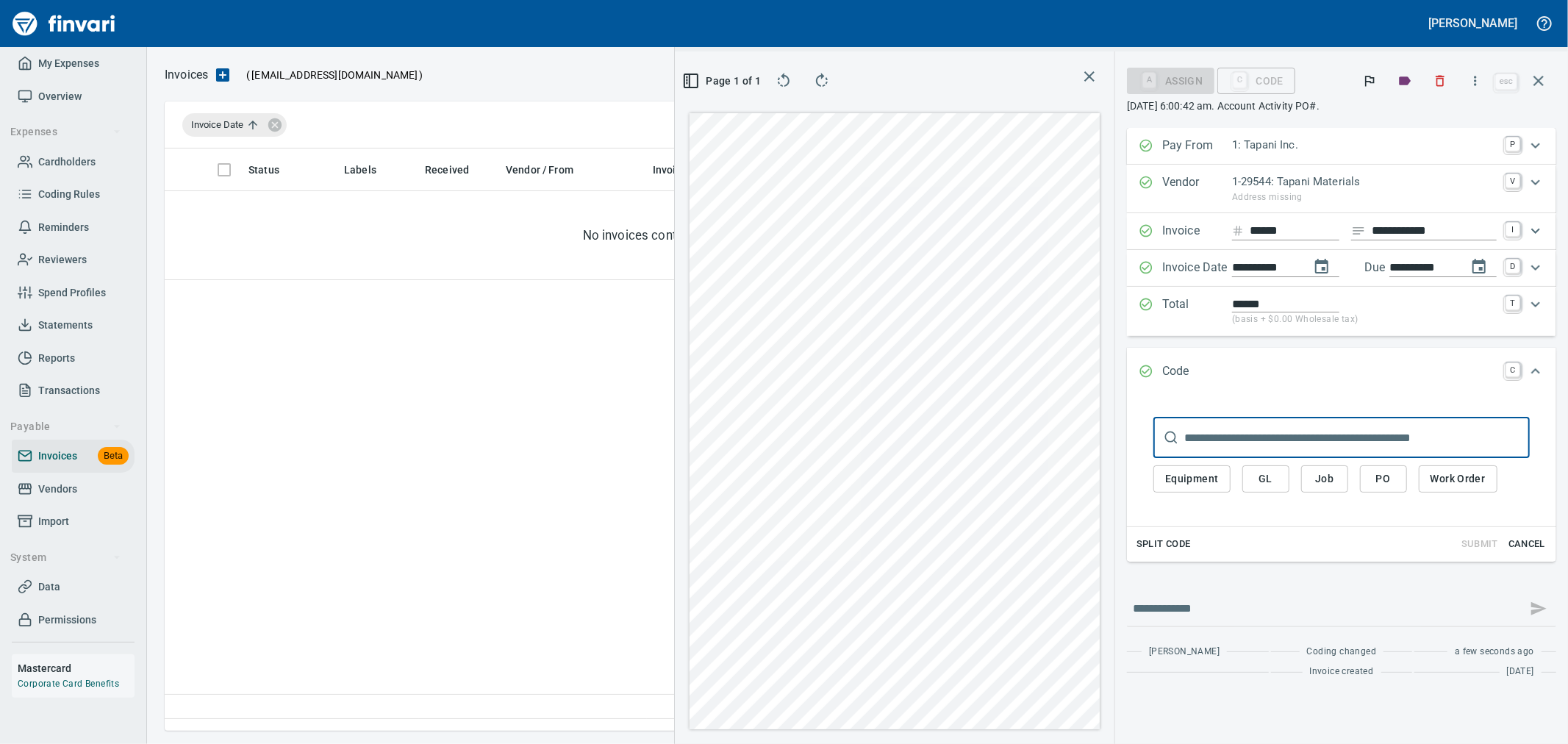
click at [1324, 480] on span "Job" at bounding box center [1325, 479] width 24 height 18
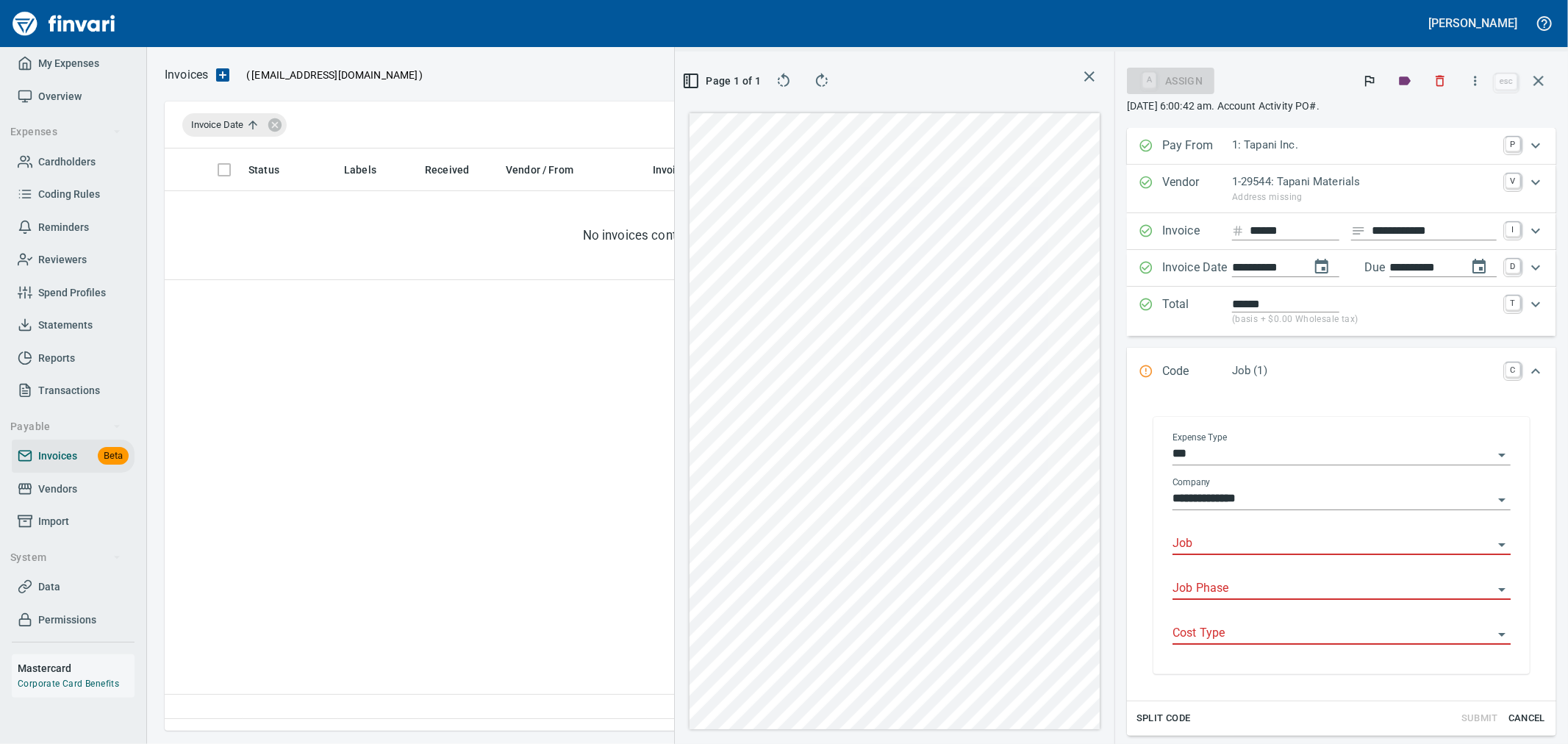
click at [1202, 544] on input "Job" at bounding box center [1333, 544] width 320 height 21
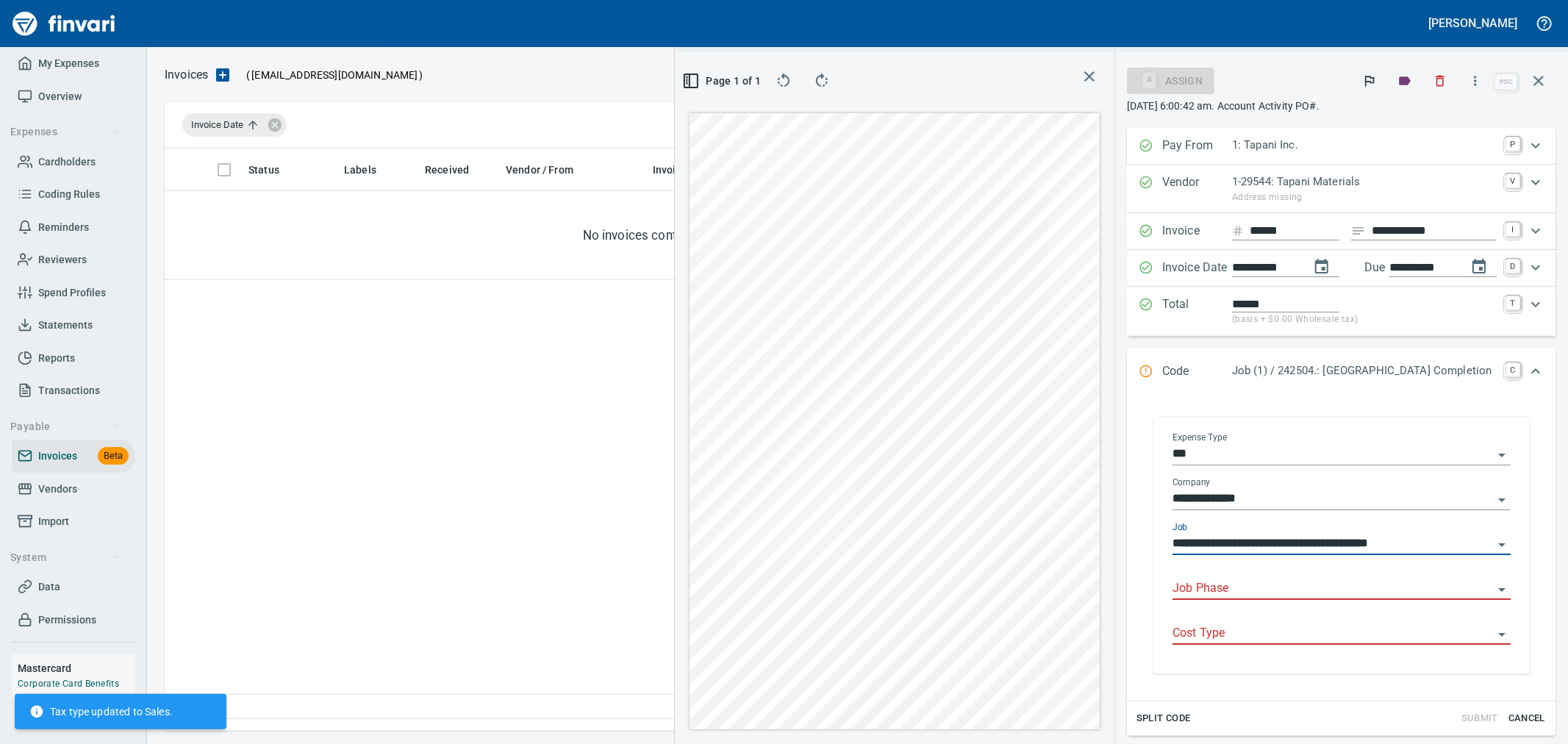
type input "**********"
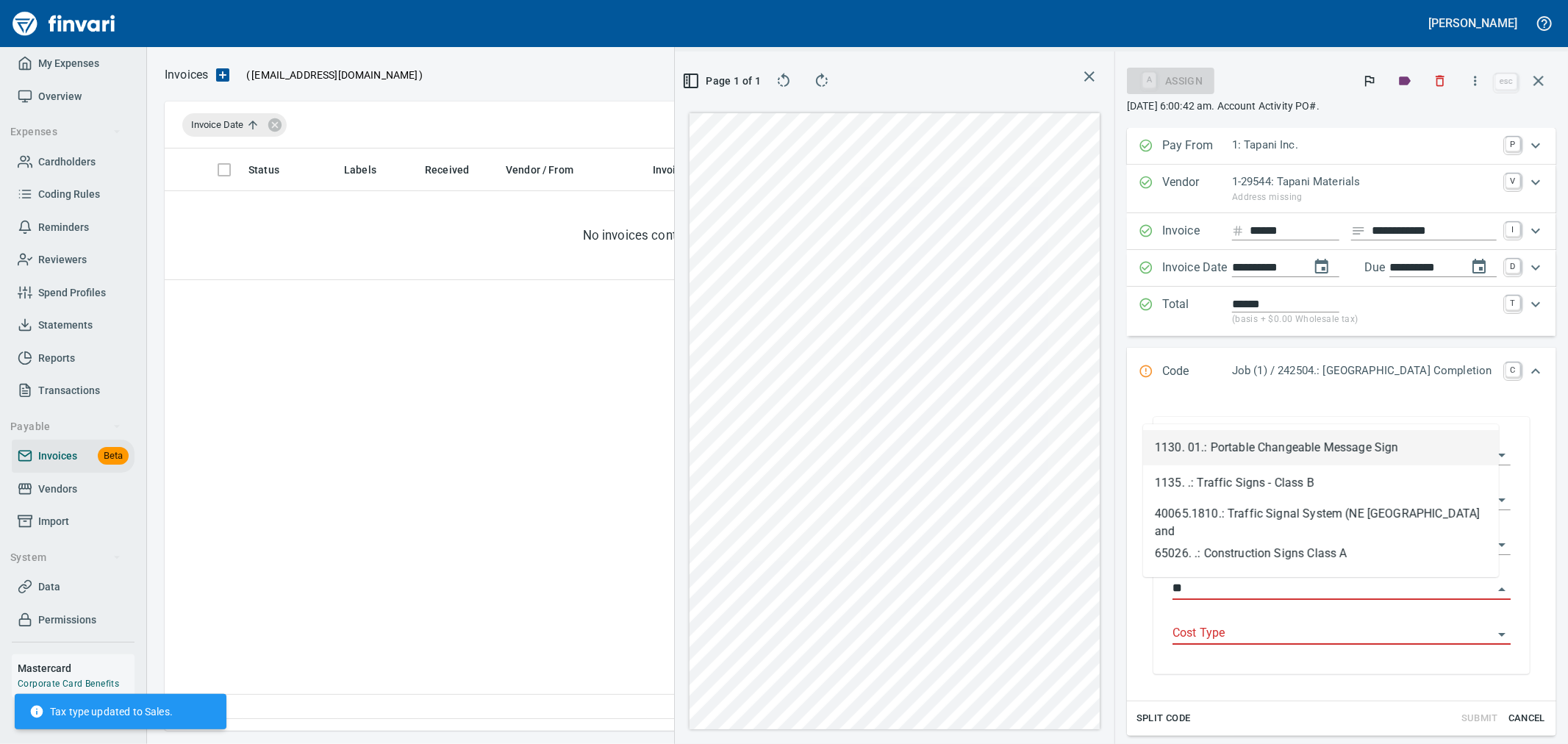
type input "*"
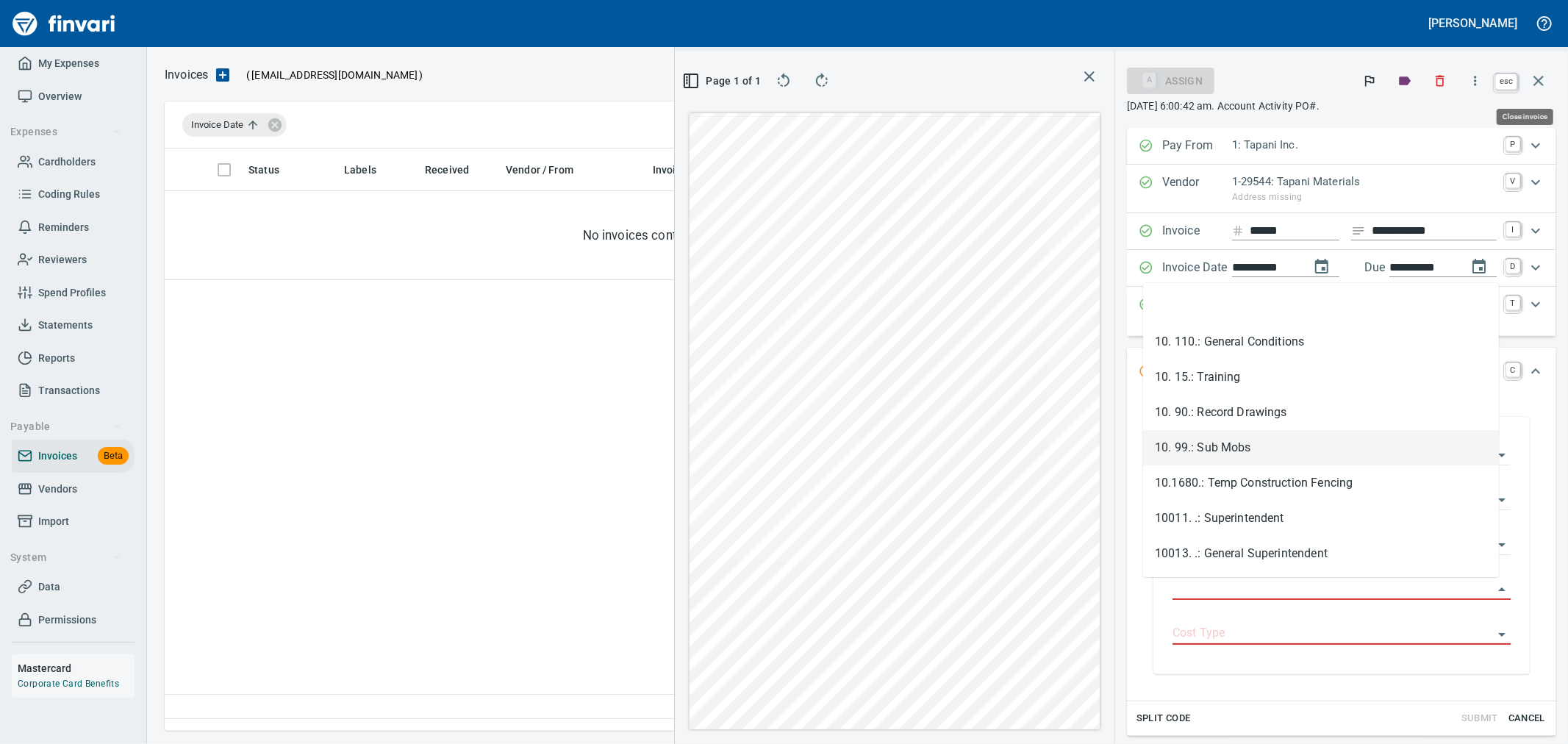
click at [1535, 86] on icon "button" at bounding box center [1539, 81] width 17 height 17
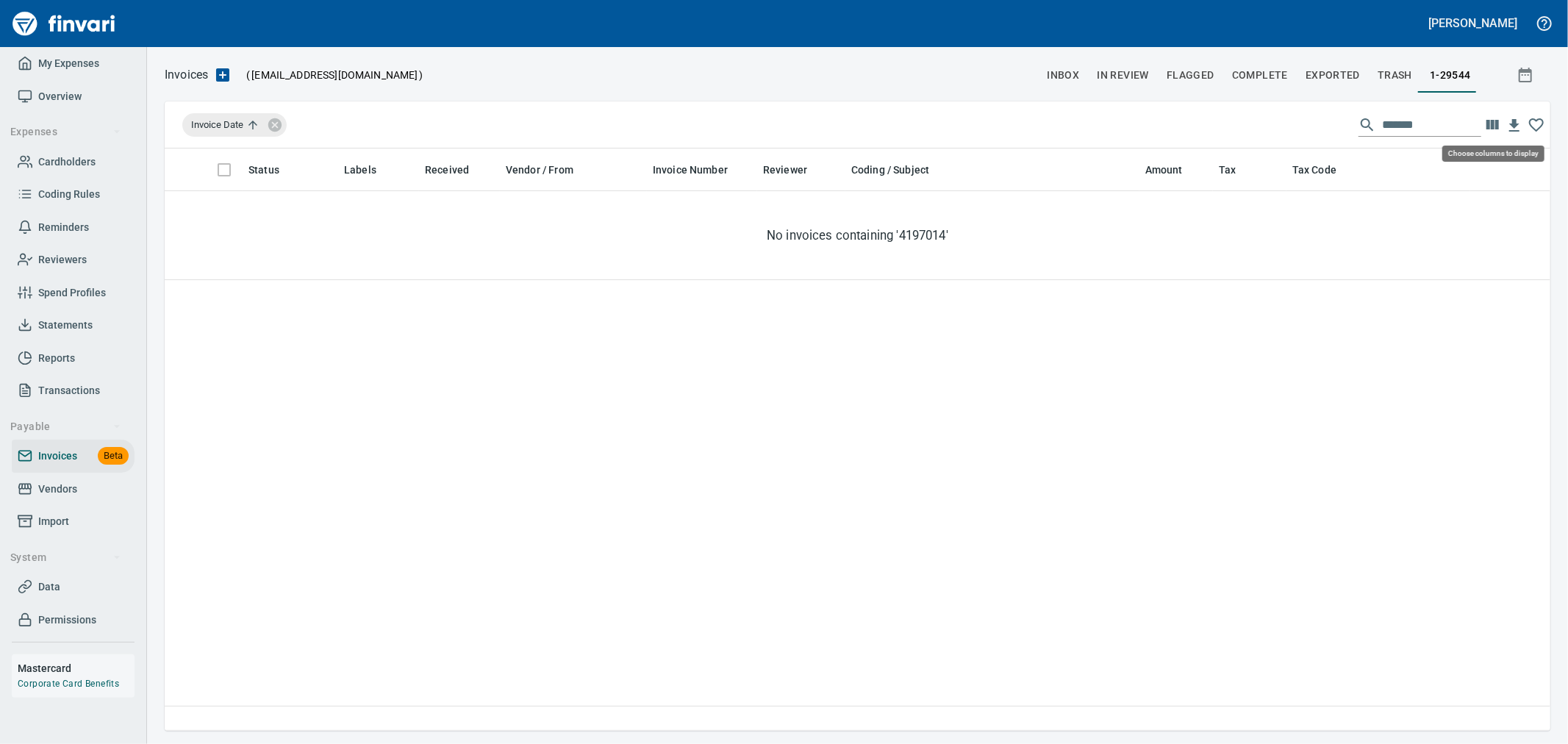
scroll to position [570, 1373]
drag, startPoint x: 1430, startPoint y: 122, endPoint x: 1292, endPoint y: 117, distance: 138.1
click at [1292, 117] on div "Invoice Date *******" at bounding box center [858, 125] width 1386 height 47
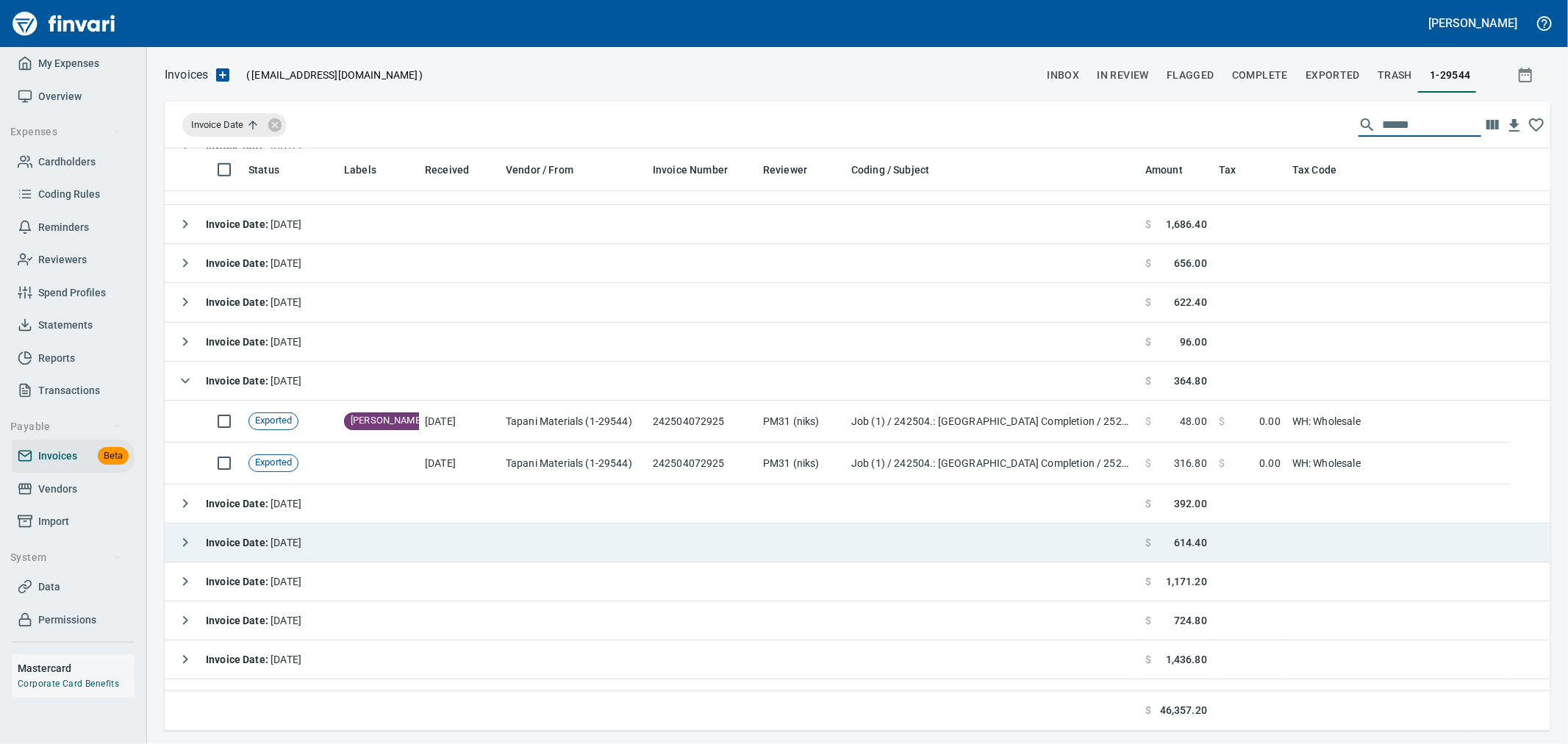
scroll to position [653, 0]
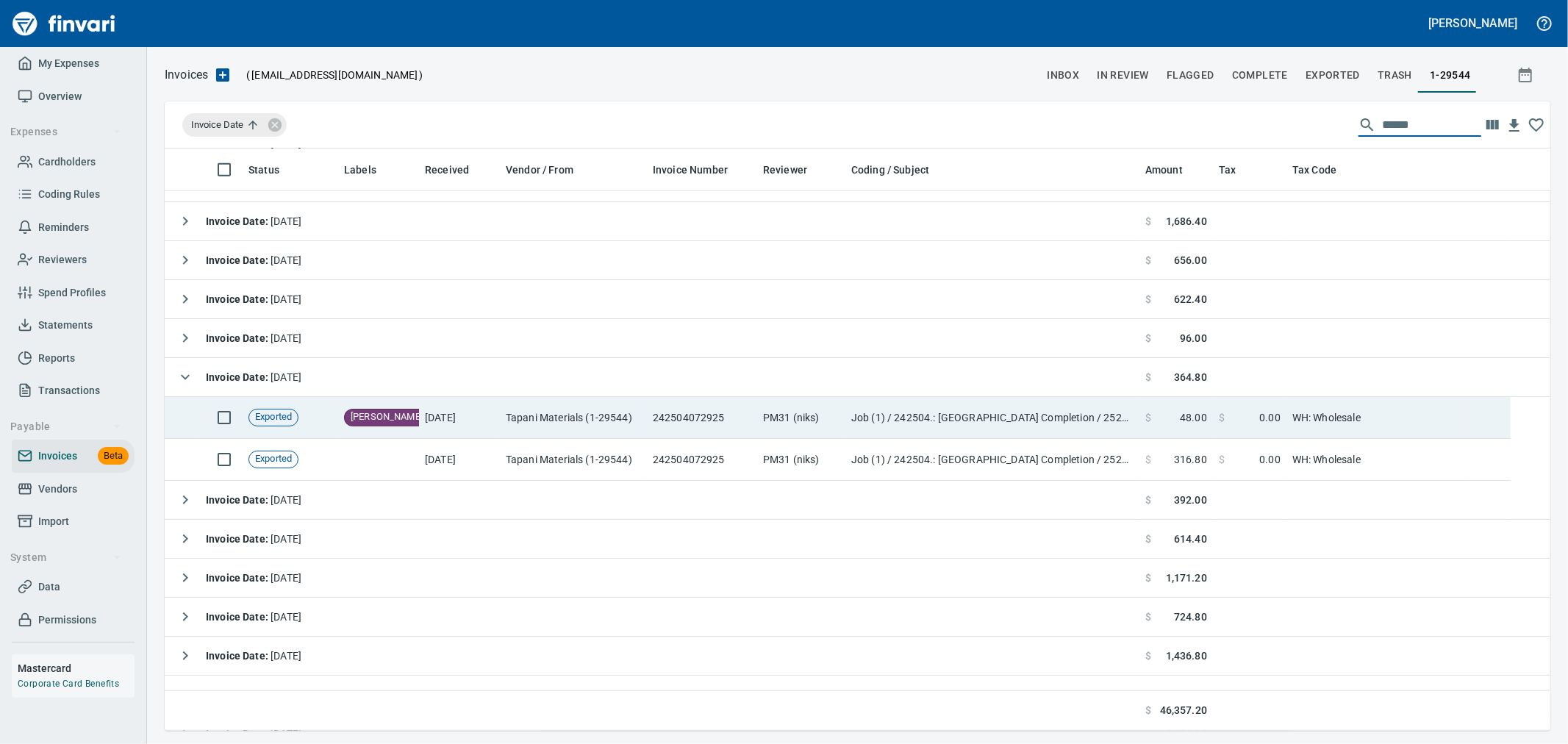
type input "******"
click at [788, 412] on td "PM31 (niks)" at bounding box center [801, 418] width 88 height 42
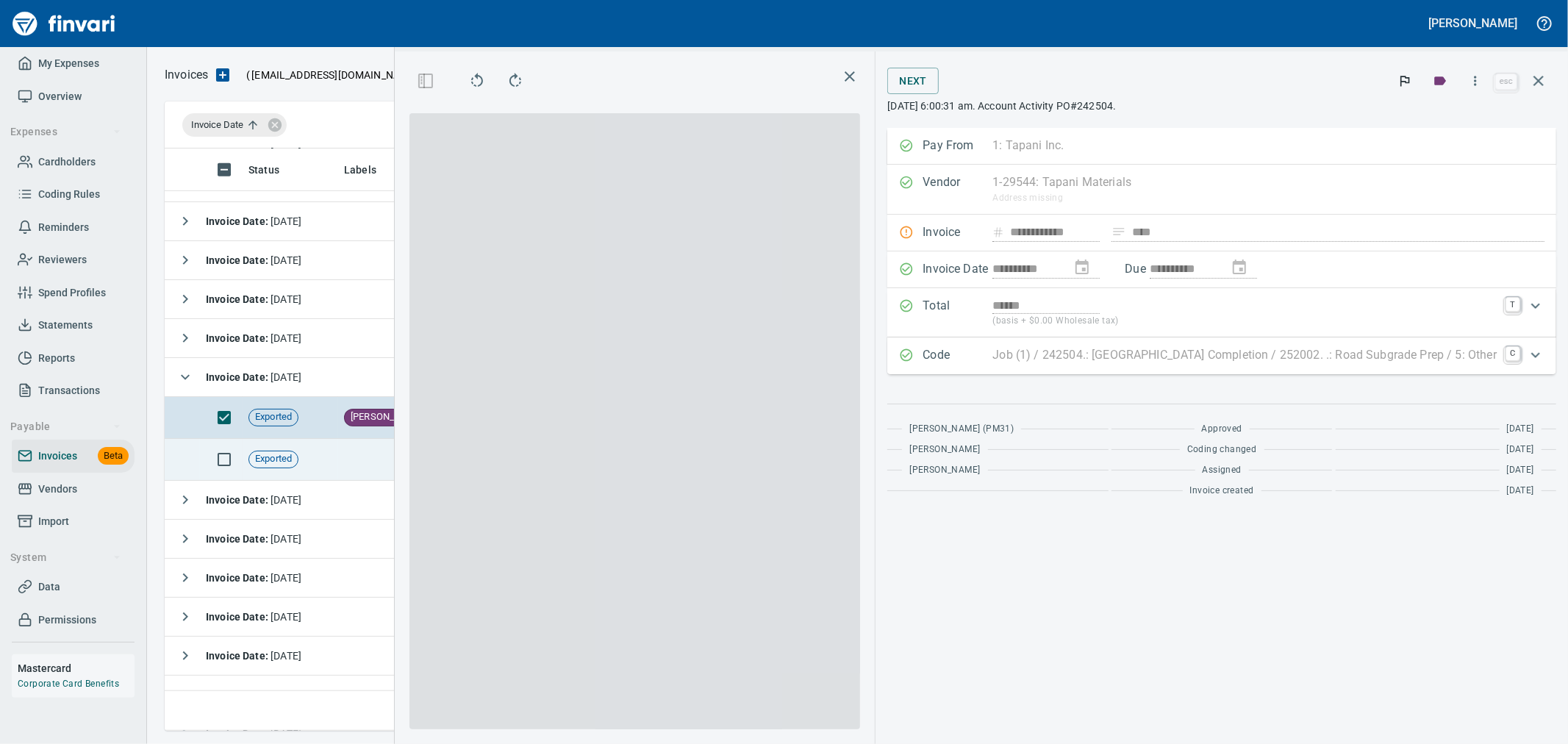
scroll to position [558, 994]
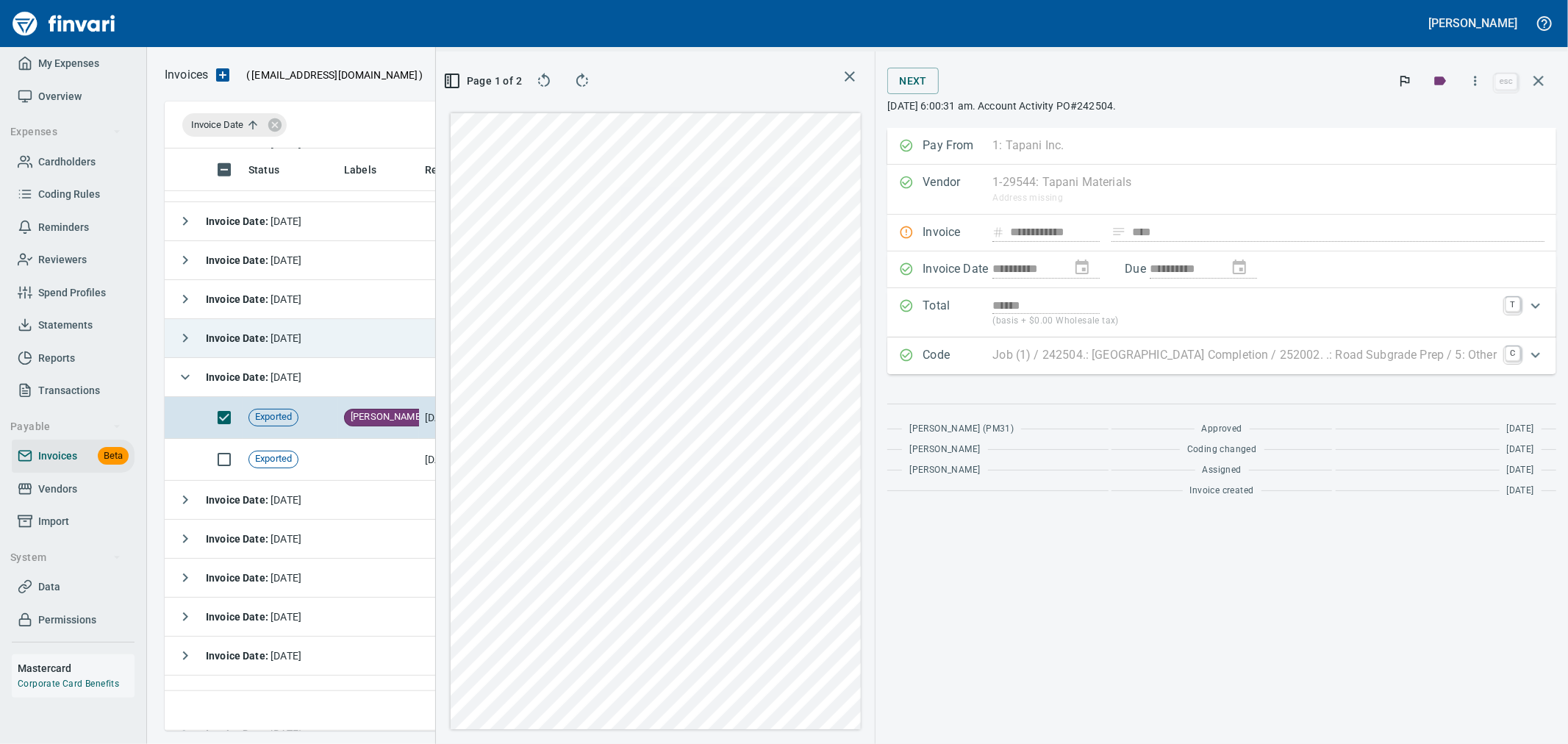
click at [301, 343] on span "Invoice Date : [DATE]" at bounding box center [254, 338] width 96 height 12
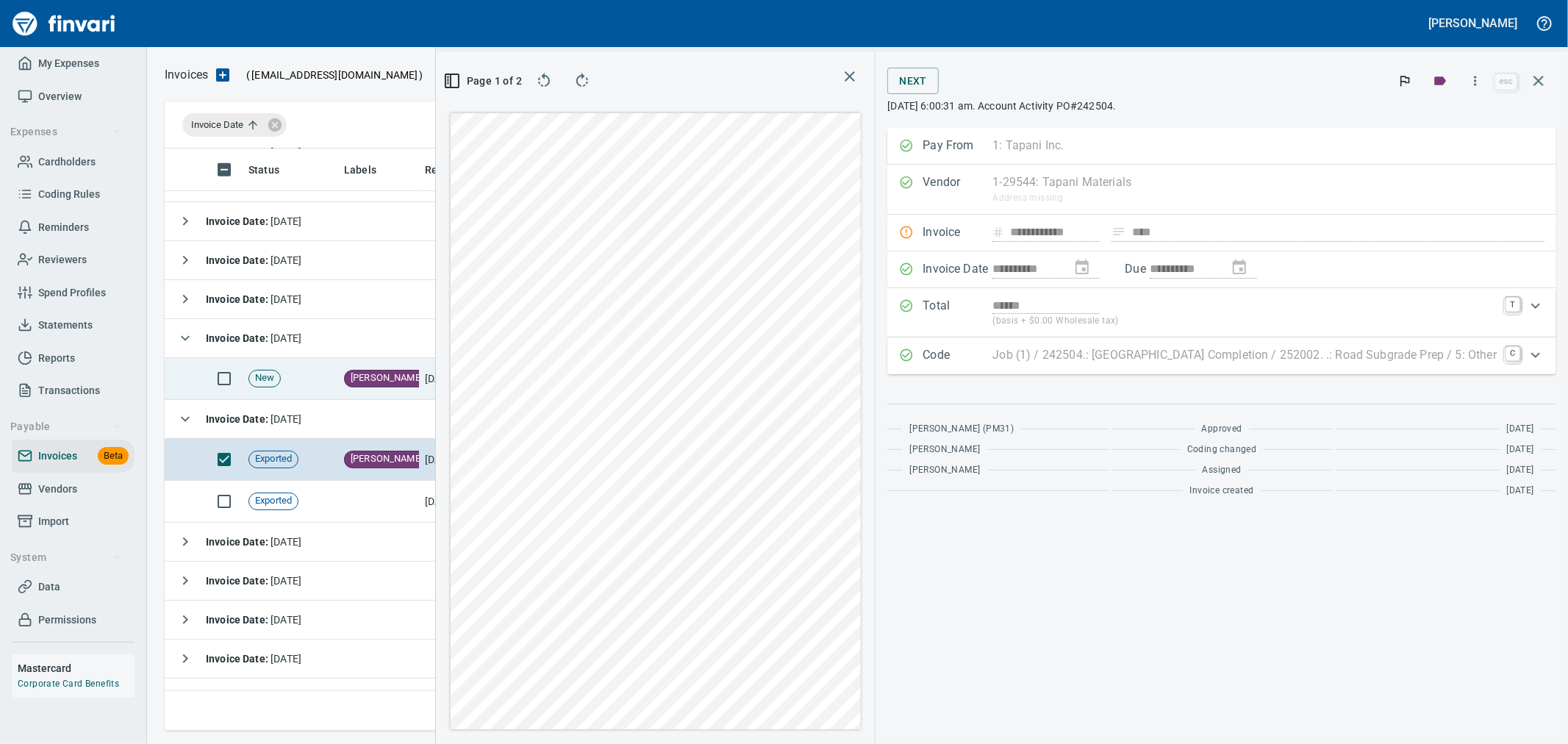
click at [312, 383] on td "New" at bounding box center [290, 379] width 96 height 42
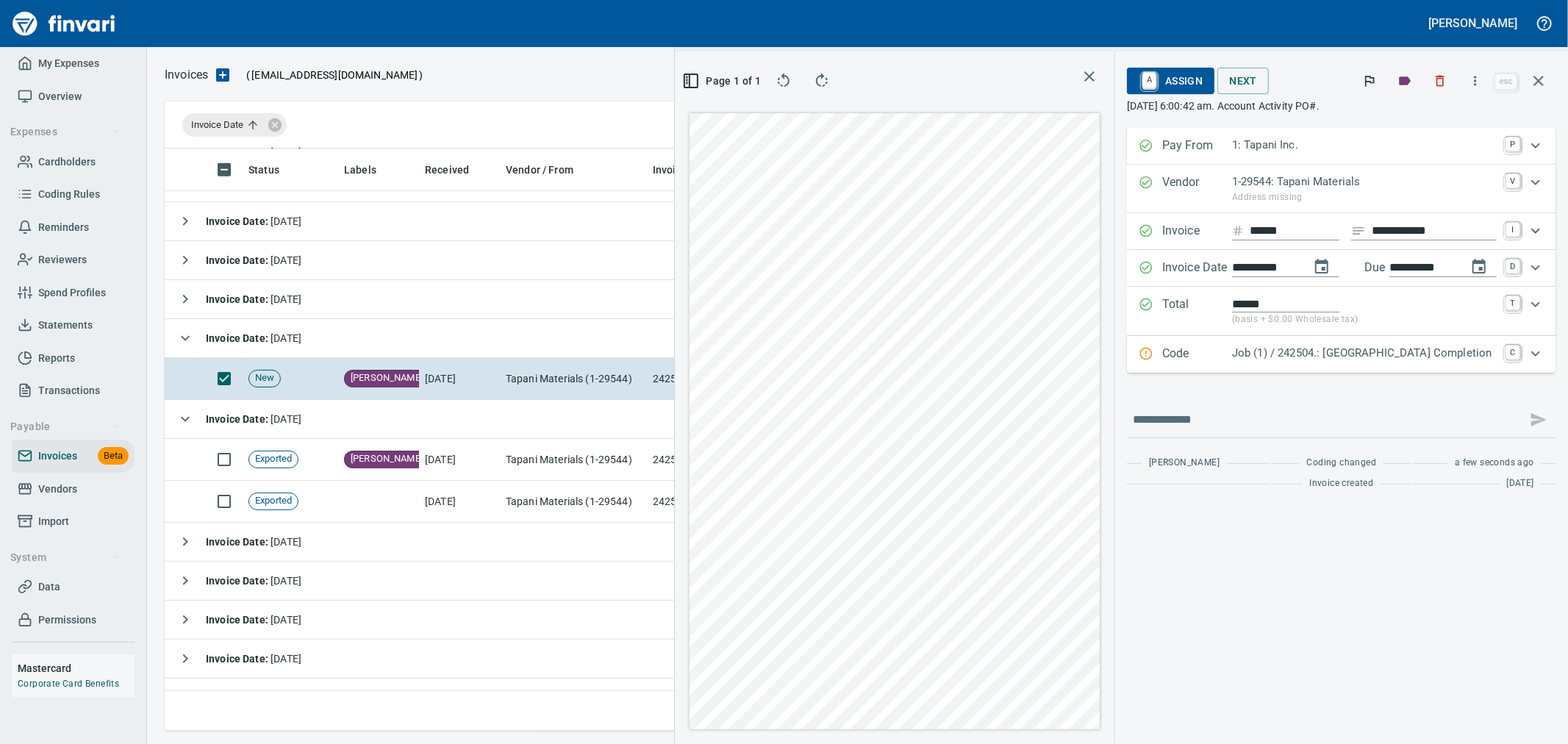
click at [1295, 359] on p "Job (1) / 242504.: [GEOGRAPHIC_DATA] Completion" at bounding box center [1364, 353] width 265 height 17
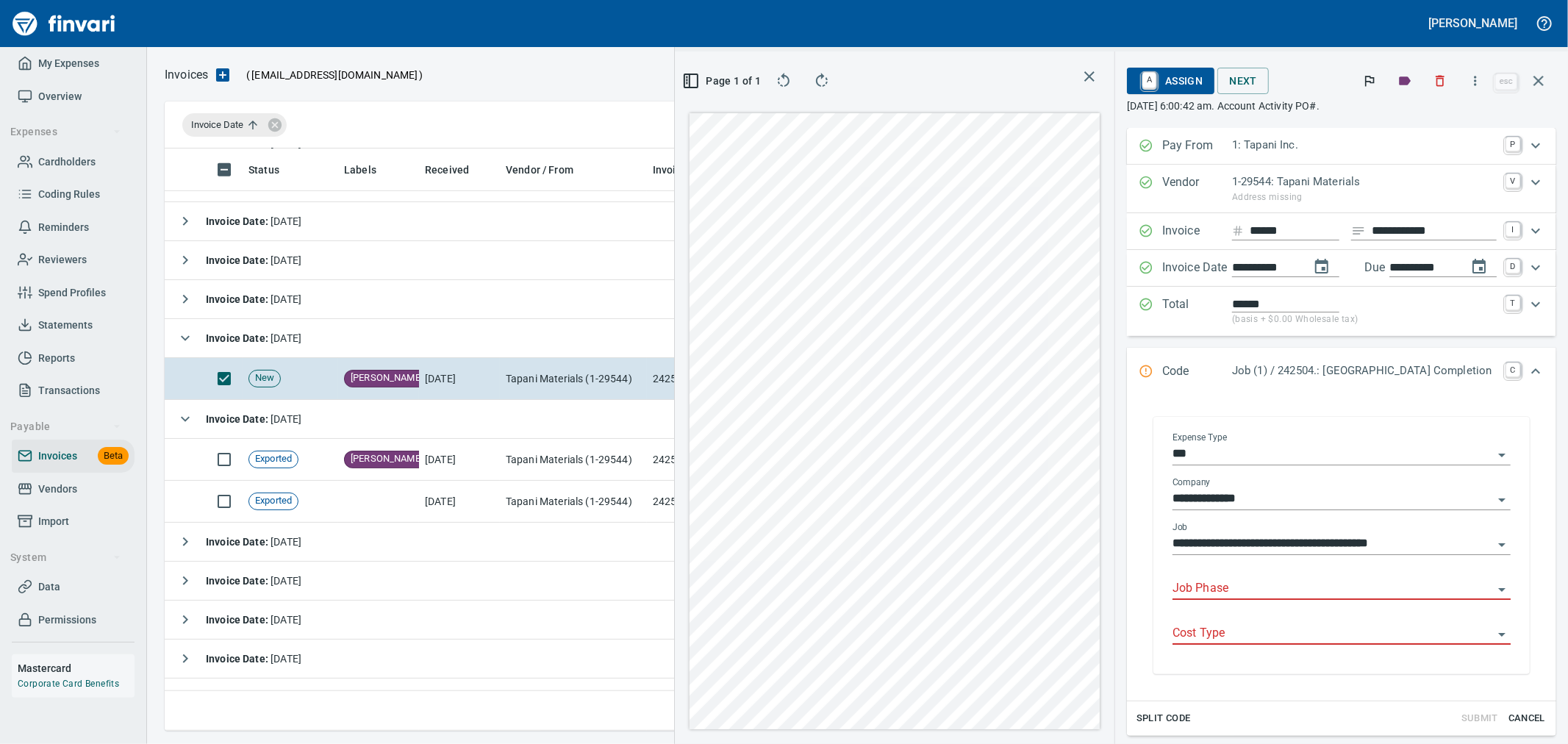
click at [1259, 585] on input "Job Phase" at bounding box center [1333, 589] width 320 height 21
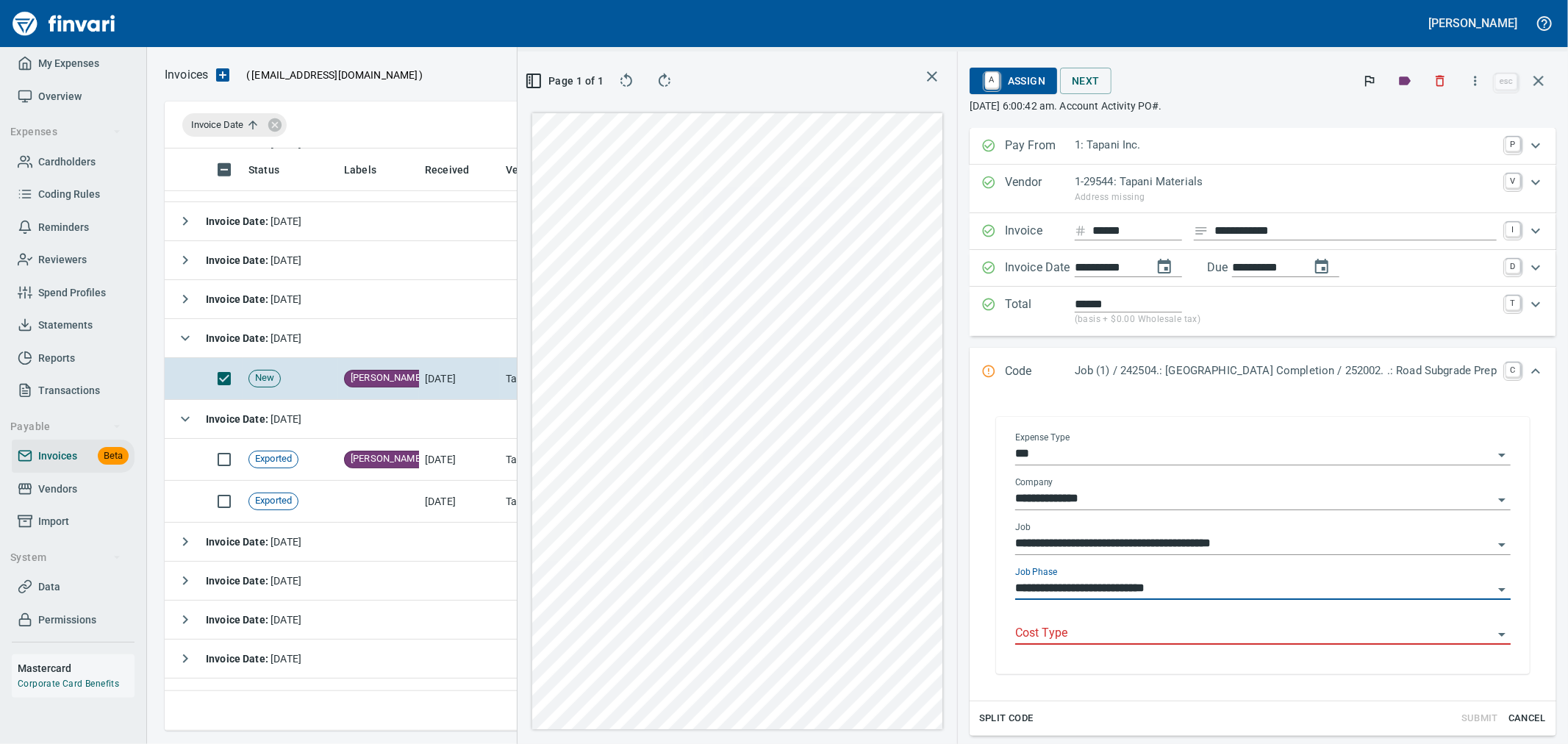
type input "**********"
click at [1233, 636] on input "Cost Type" at bounding box center [1254, 634] width 478 height 21
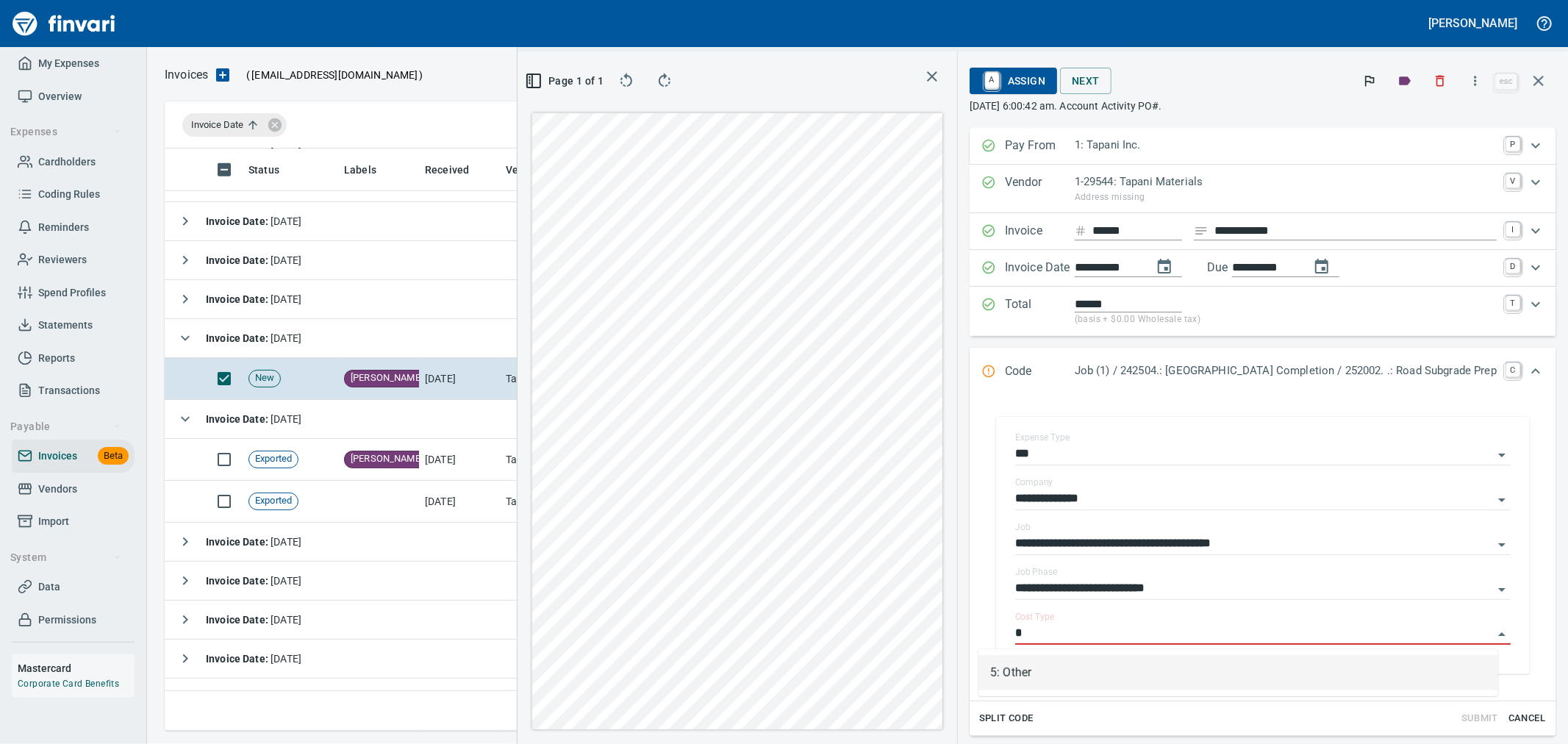
click at [1151, 665] on li "5: Other" at bounding box center [1238, 673] width 520 height 36
type input "********"
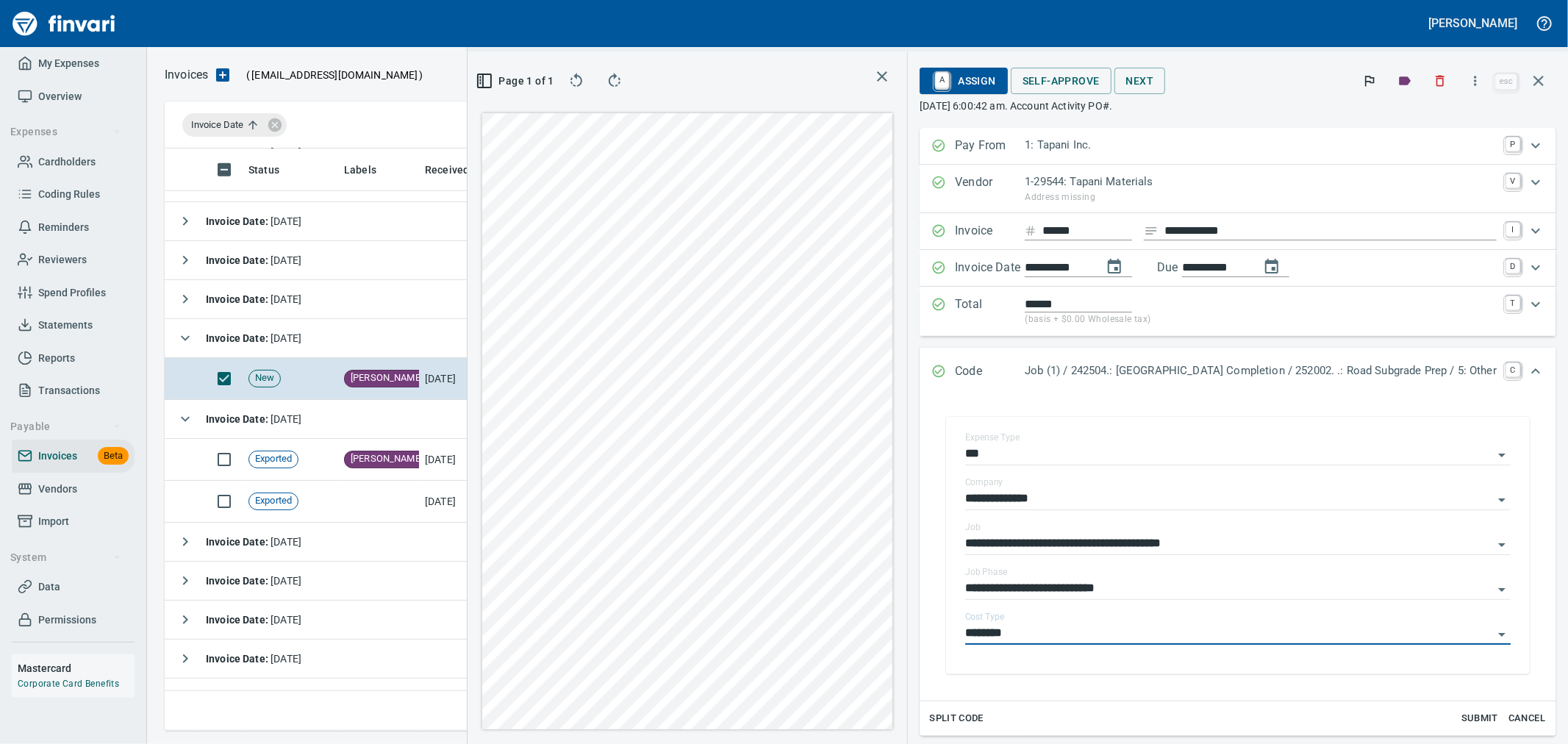
click at [1527, 365] on icon "Expand" at bounding box center [1535, 371] width 17 height 17
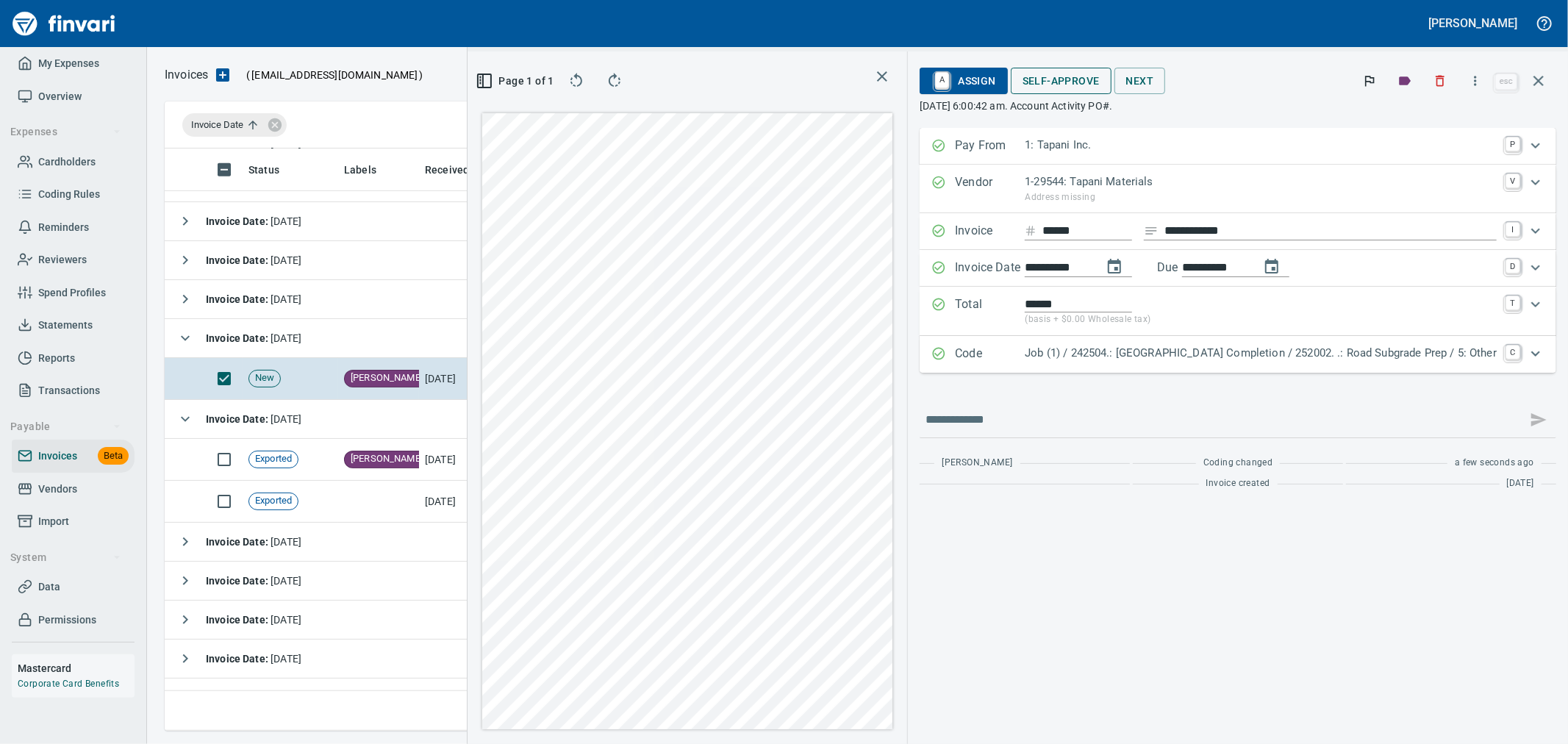
click at [1042, 79] on span "Self-Approve" at bounding box center [1061, 81] width 77 height 18
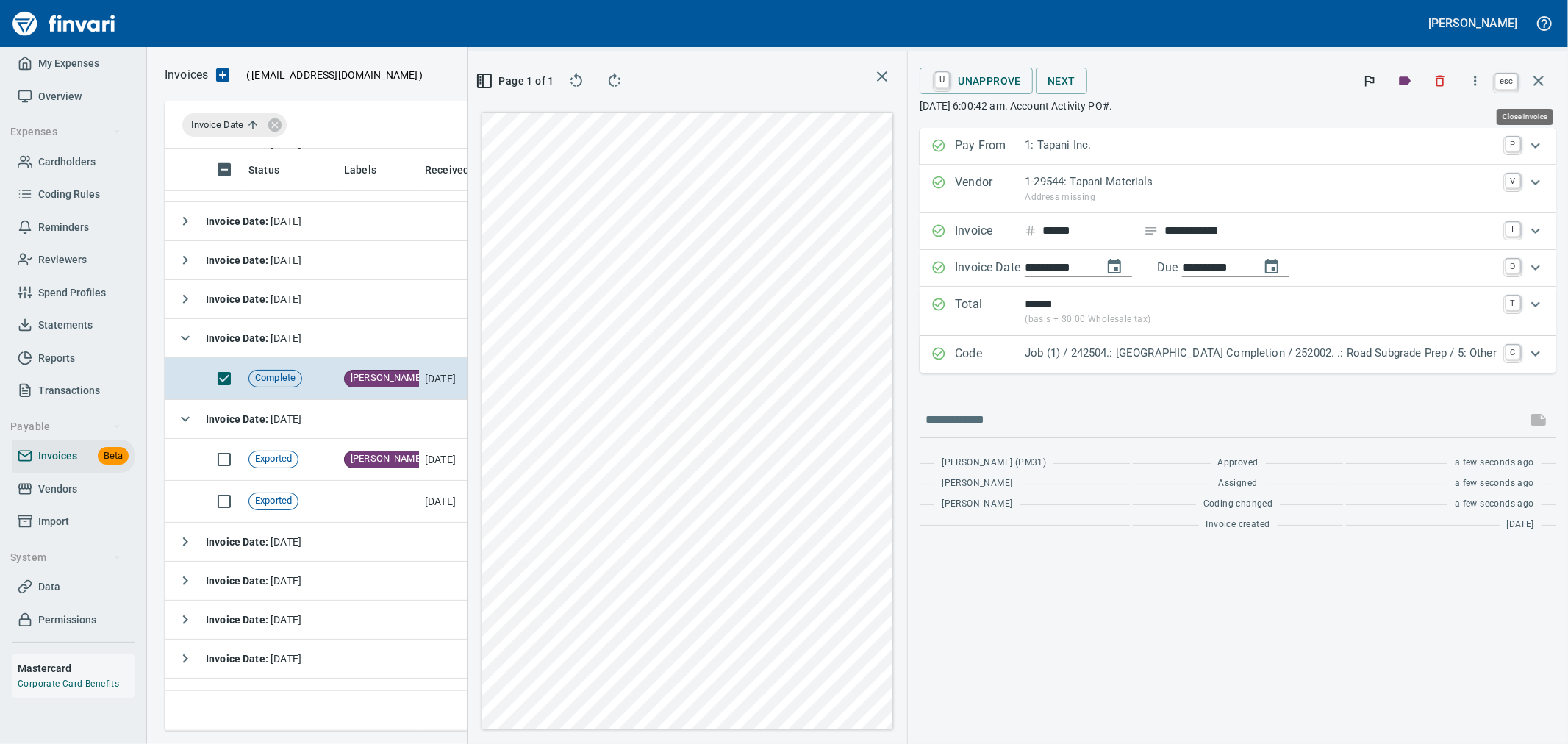
click at [1533, 76] on icon "button" at bounding box center [1539, 81] width 17 height 17
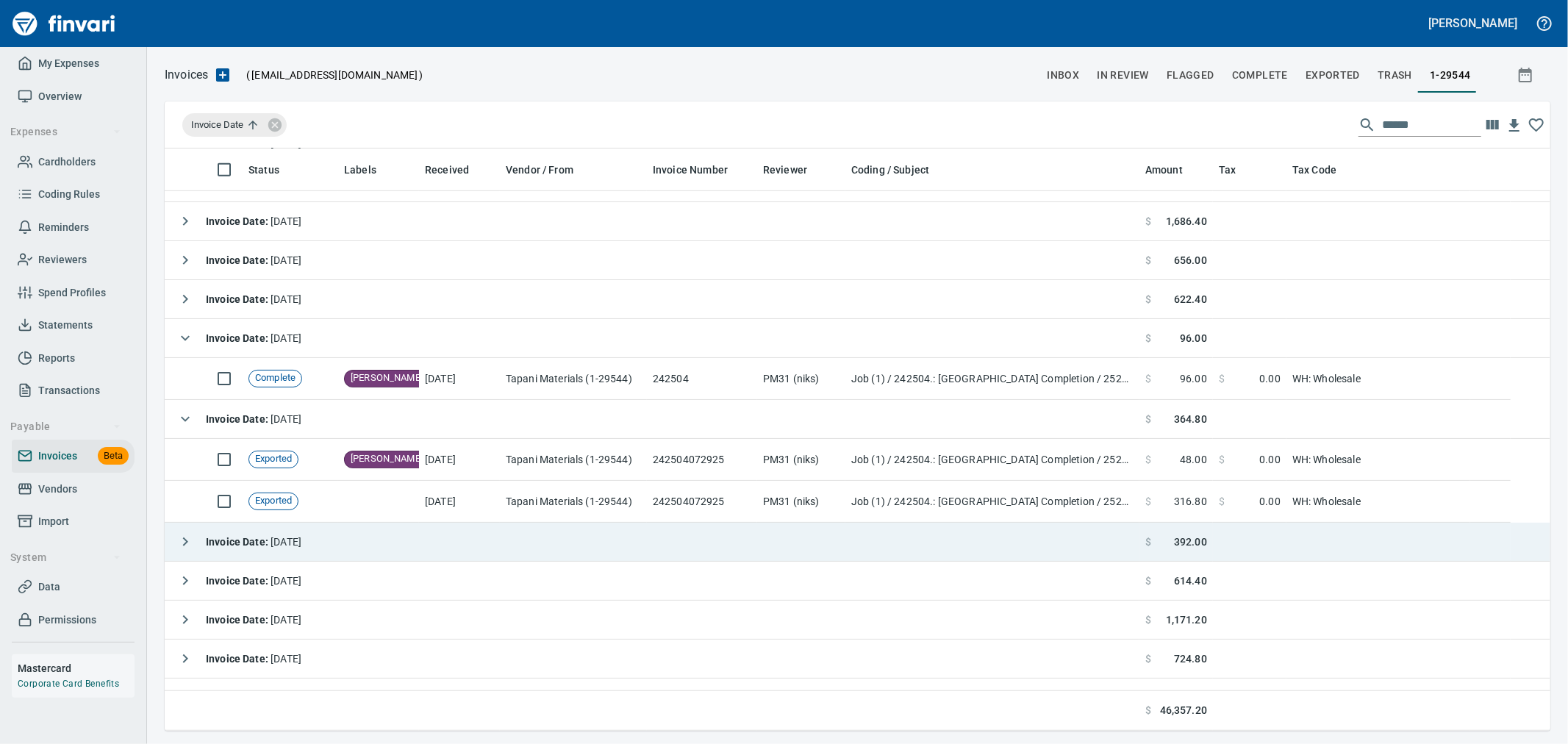
scroll to position [570, 1361]
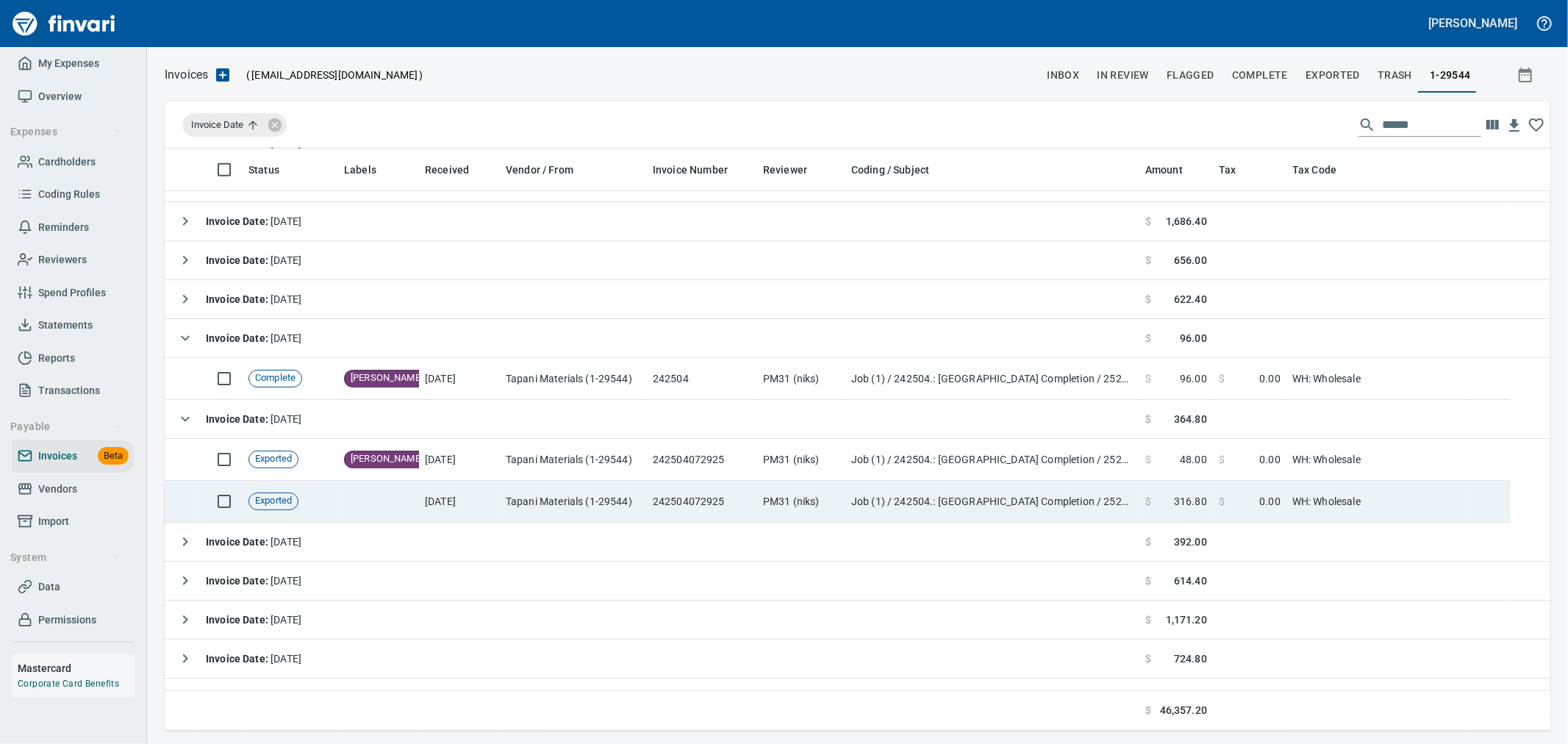
click at [920, 497] on td "Job (1) / 242504.: [GEOGRAPHIC_DATA] Completion / 252002. .: Road Subgrade Prep…" at bounding box center [992, 501] width 294 height 42
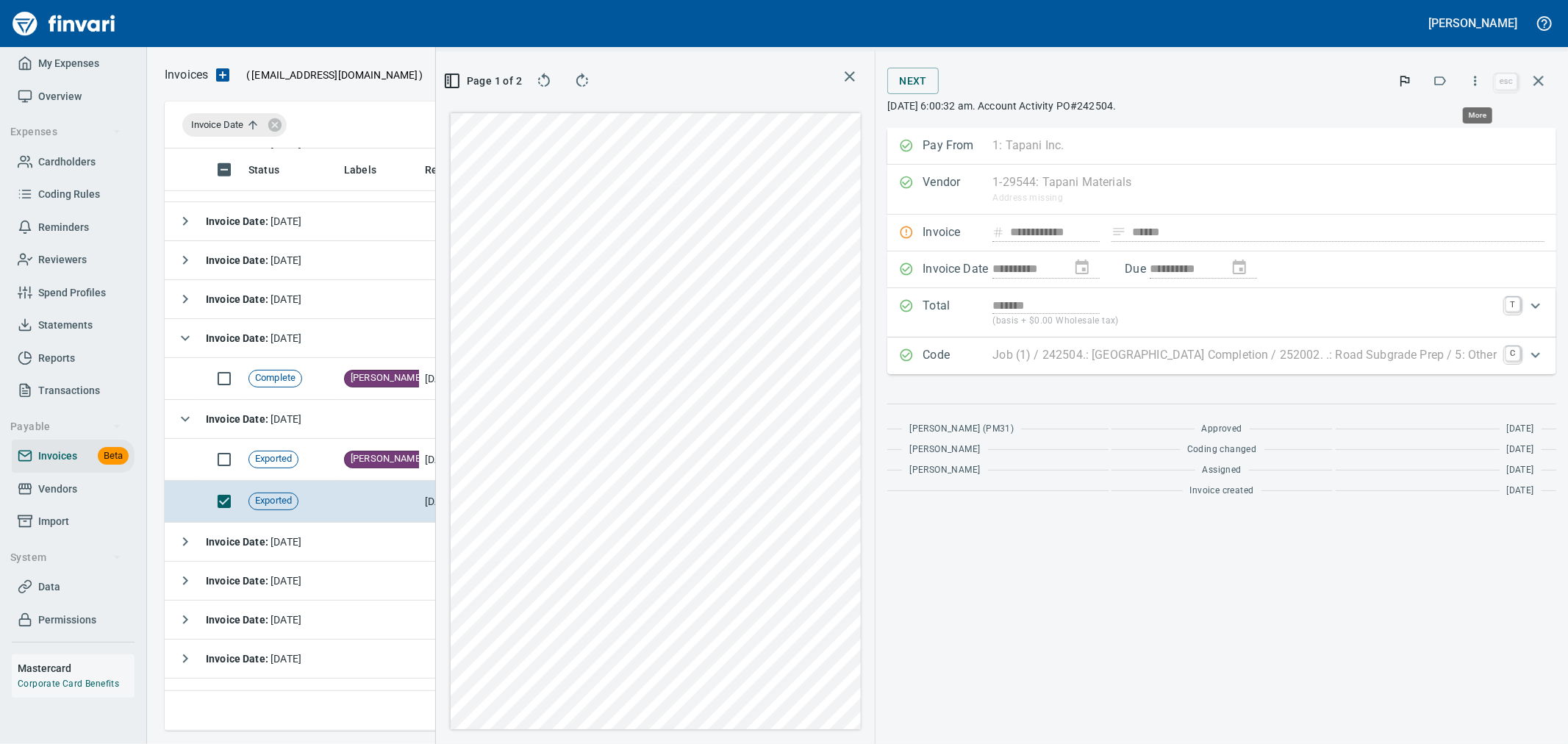
scroll to position [558, 994]
click at [1481, 76] on icon "button" at bounding box center [1475, 81] width 15 height 15
click at [1423, 156] on span "Download" at bounding box center [1473, 155] width 141 height 17
drag, startPoint x: 1540, startPoint y: 79, endPoint x: 1346, endPoint y: 177, distance: 217.3
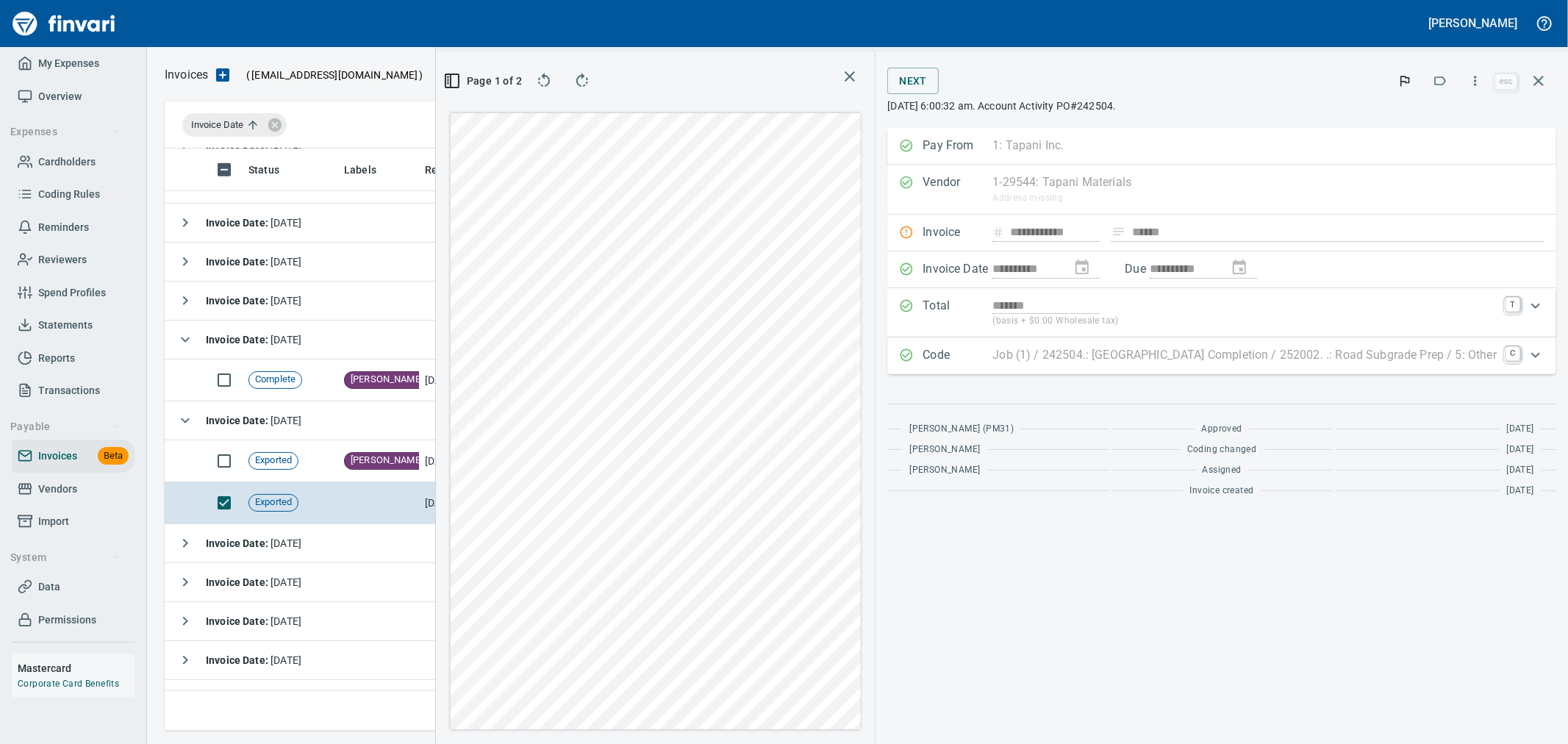
click at [1540, 79] on icon "button" at bounding box center [1538, 81] width 10 height 10
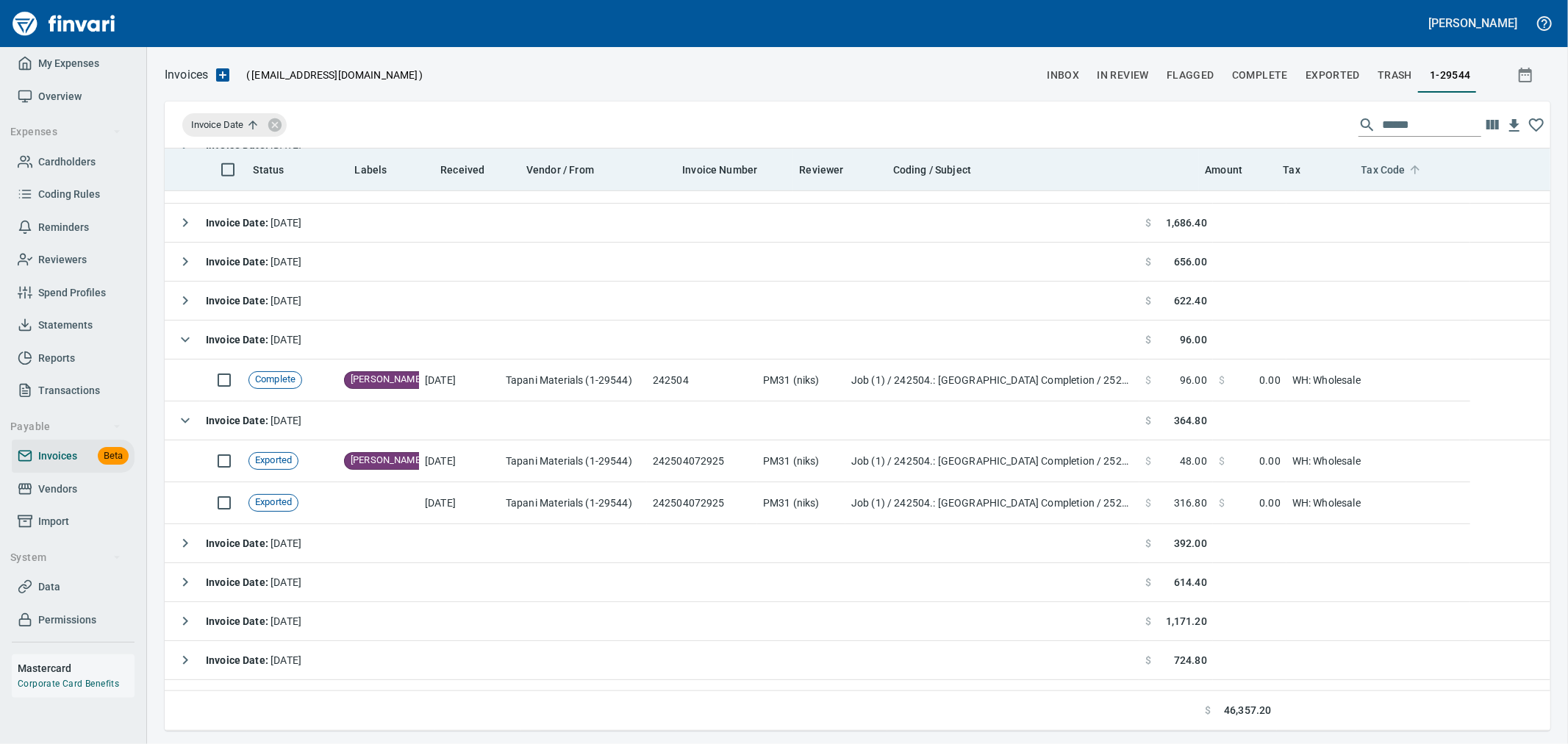
scroll to position [570, 1361]
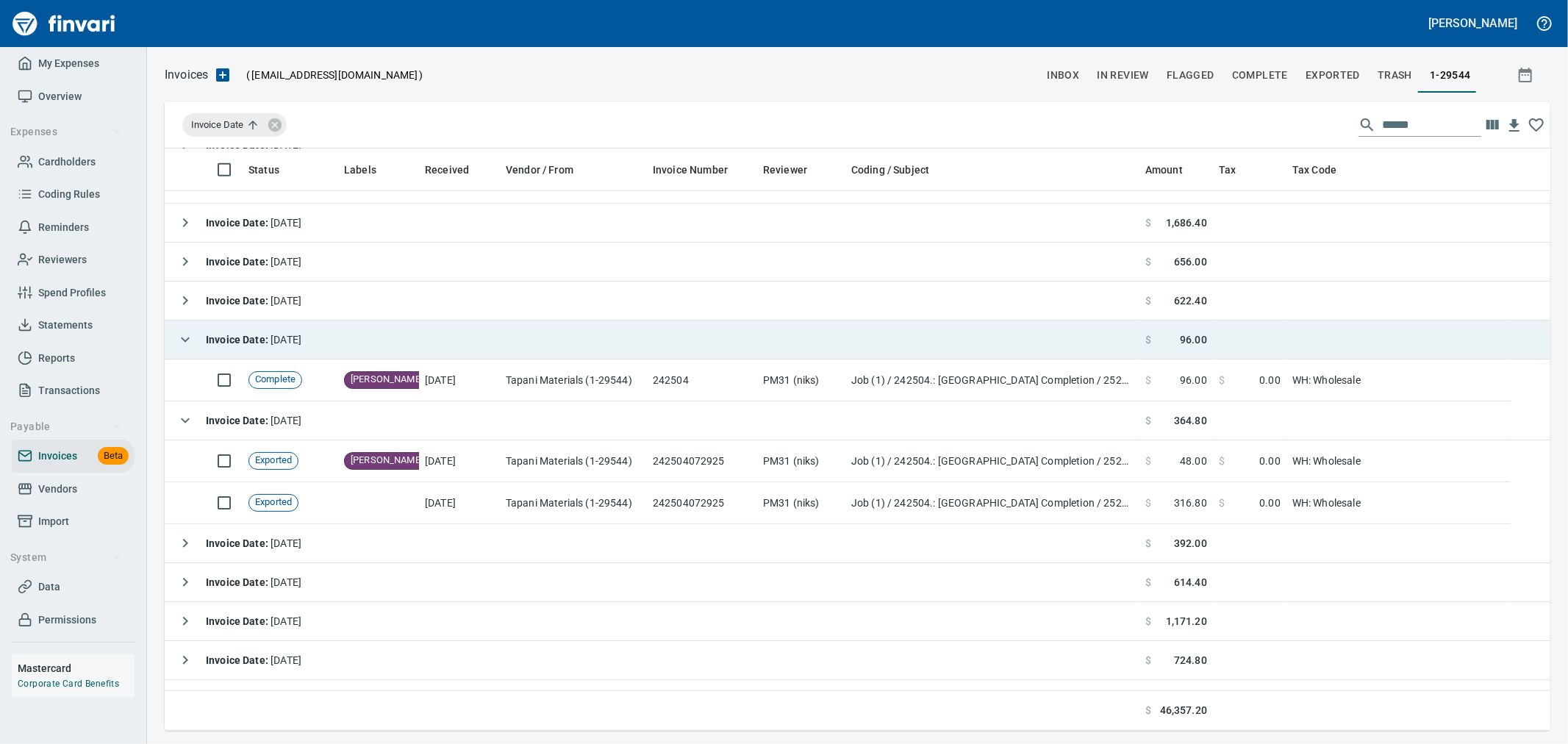
click at [185, 343] on icon "button" at bounding box center [185, 339] width 17 height 17
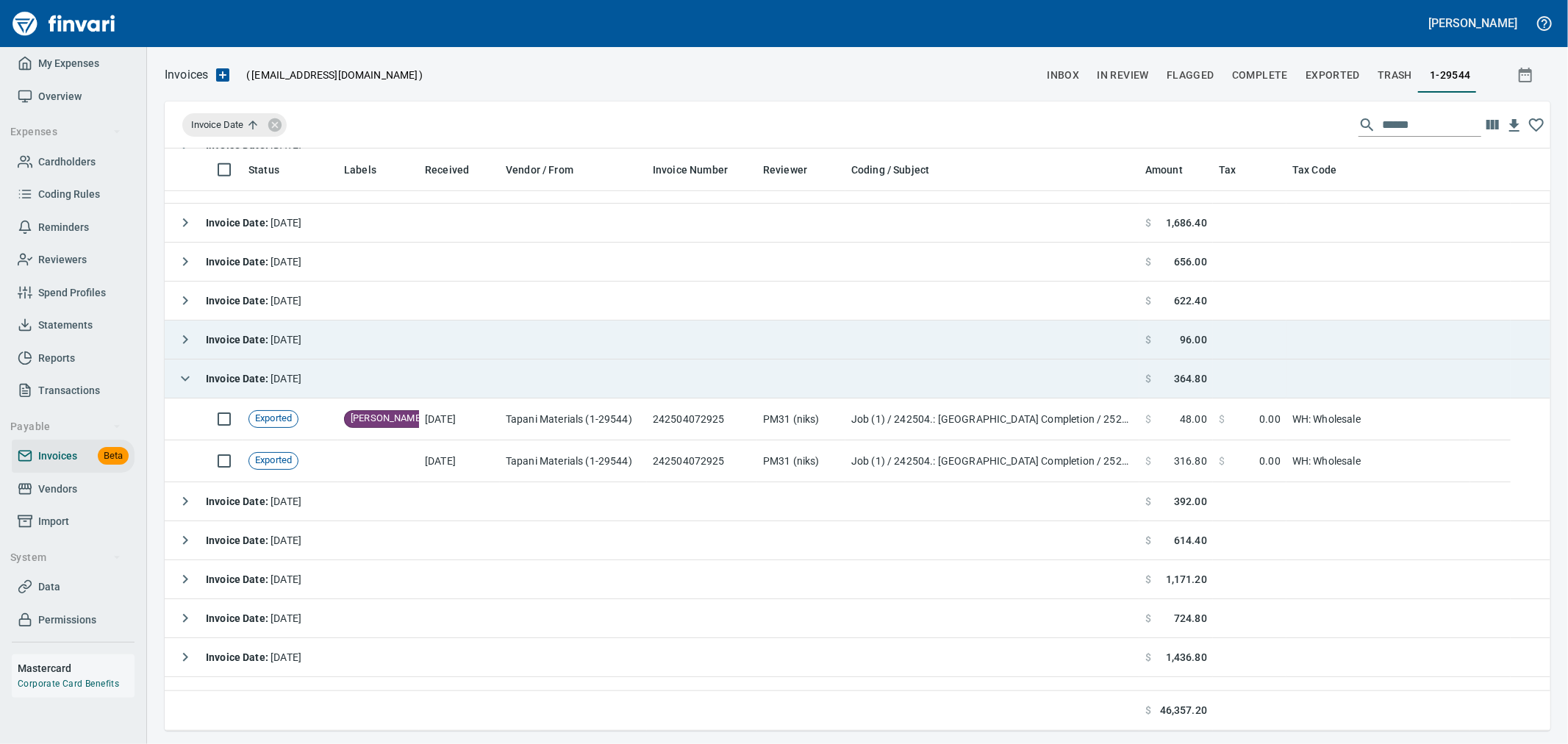
click at [187, 378] on icon "button" at bounding box center [185, 378] width 9 height 5
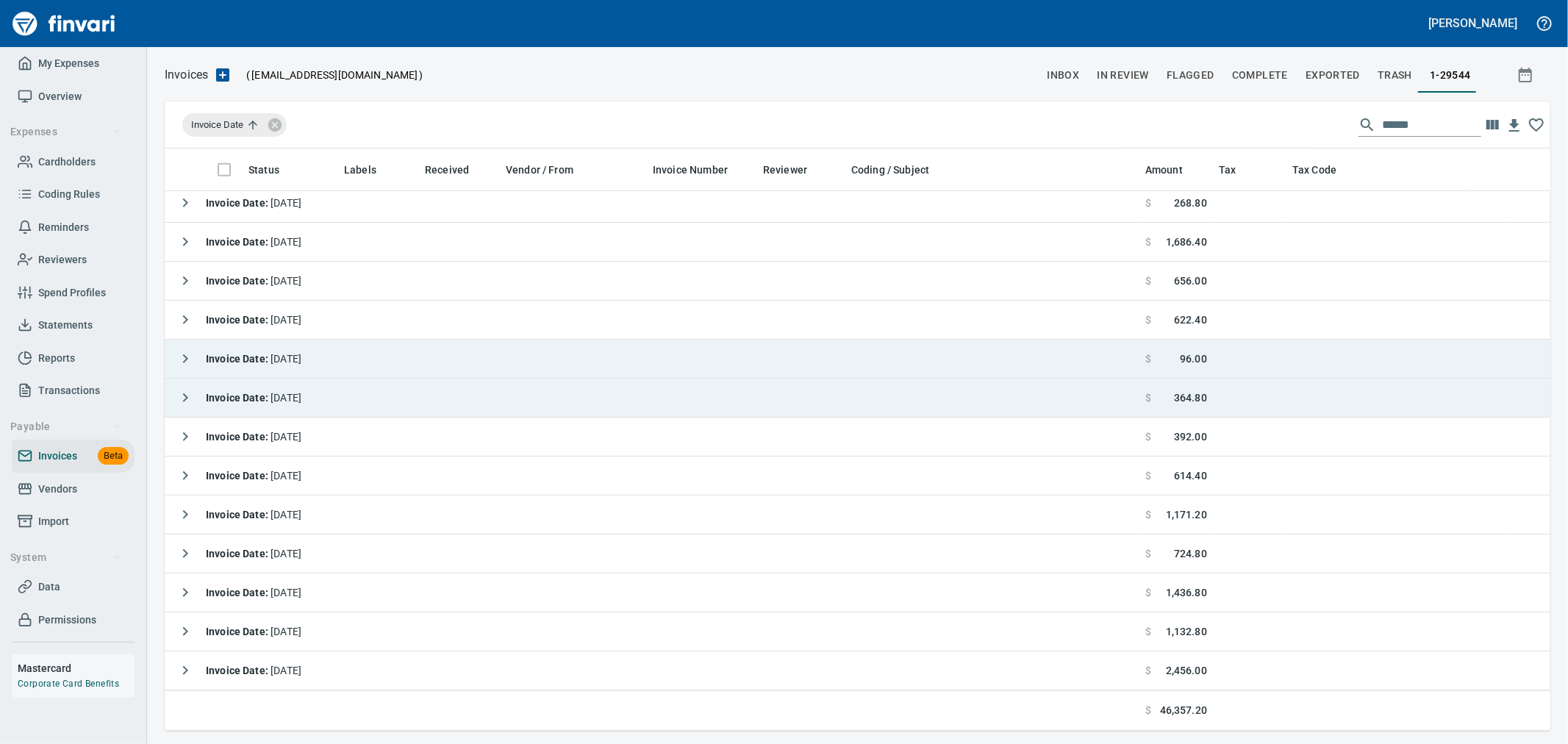
scroll to position [633, 0]
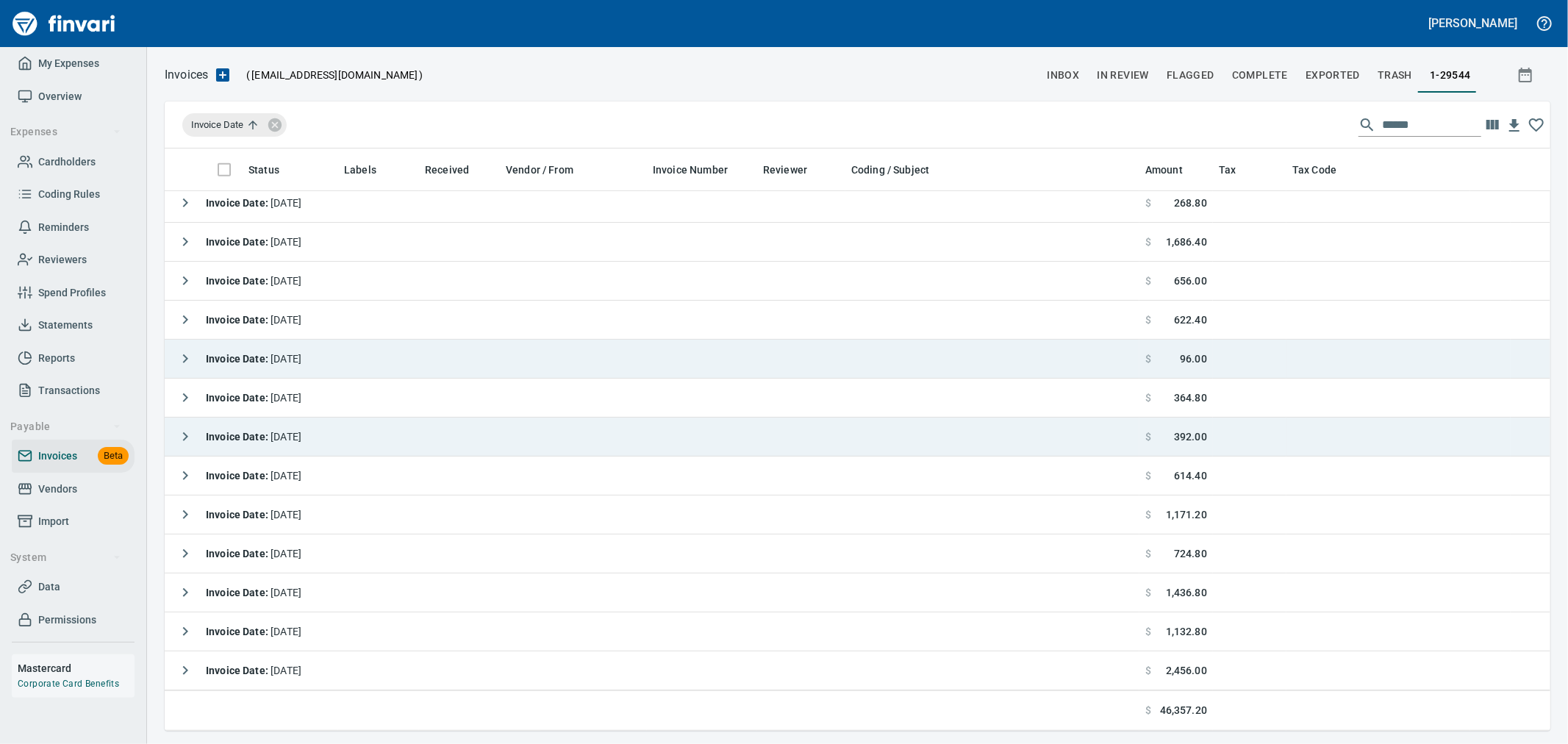
click at [187, 435] on icon "button" at bounding box center [185, 437] width 17 height 17
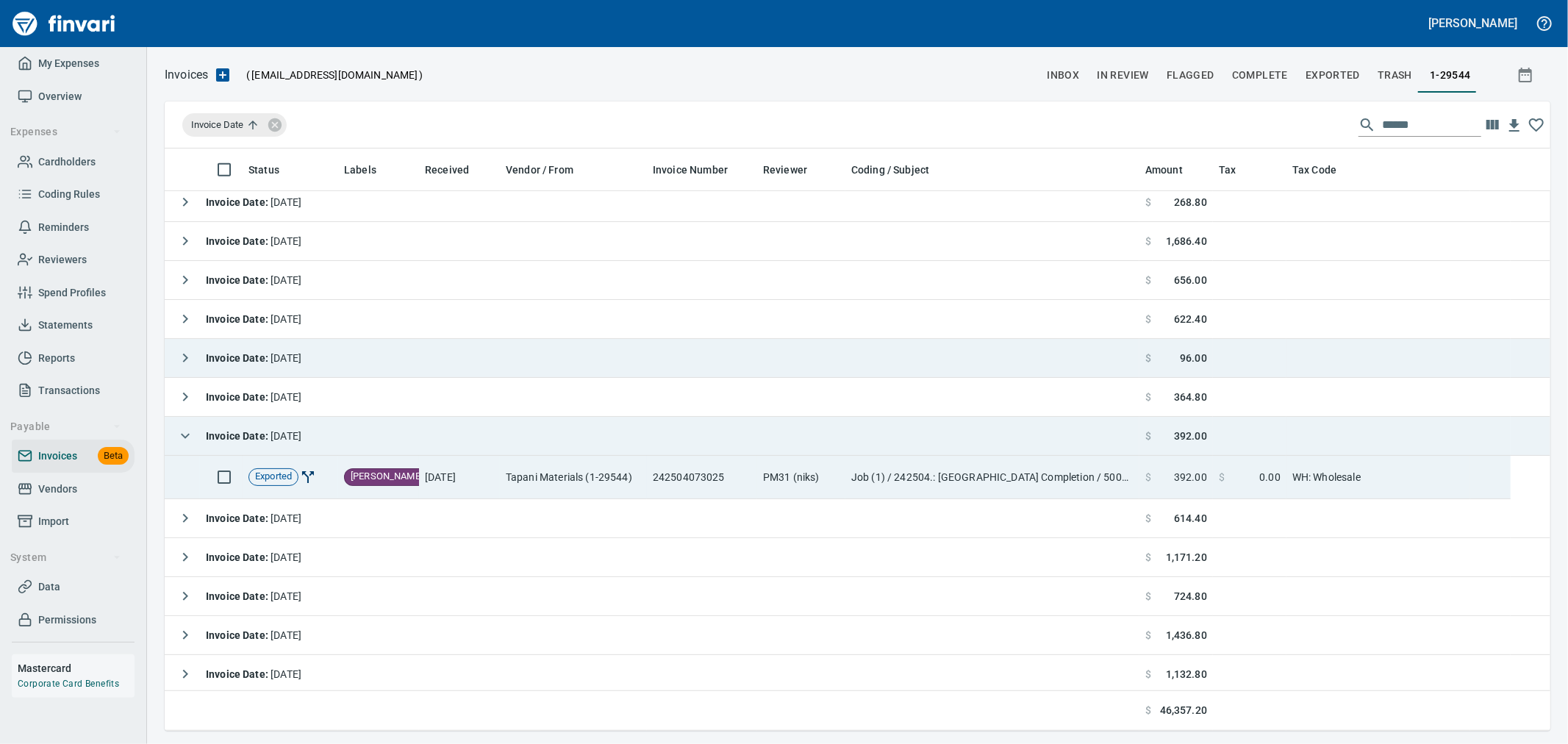
click at [670, 482] on td "242504073025" at bounding box center [702, 477] width 110 height 44
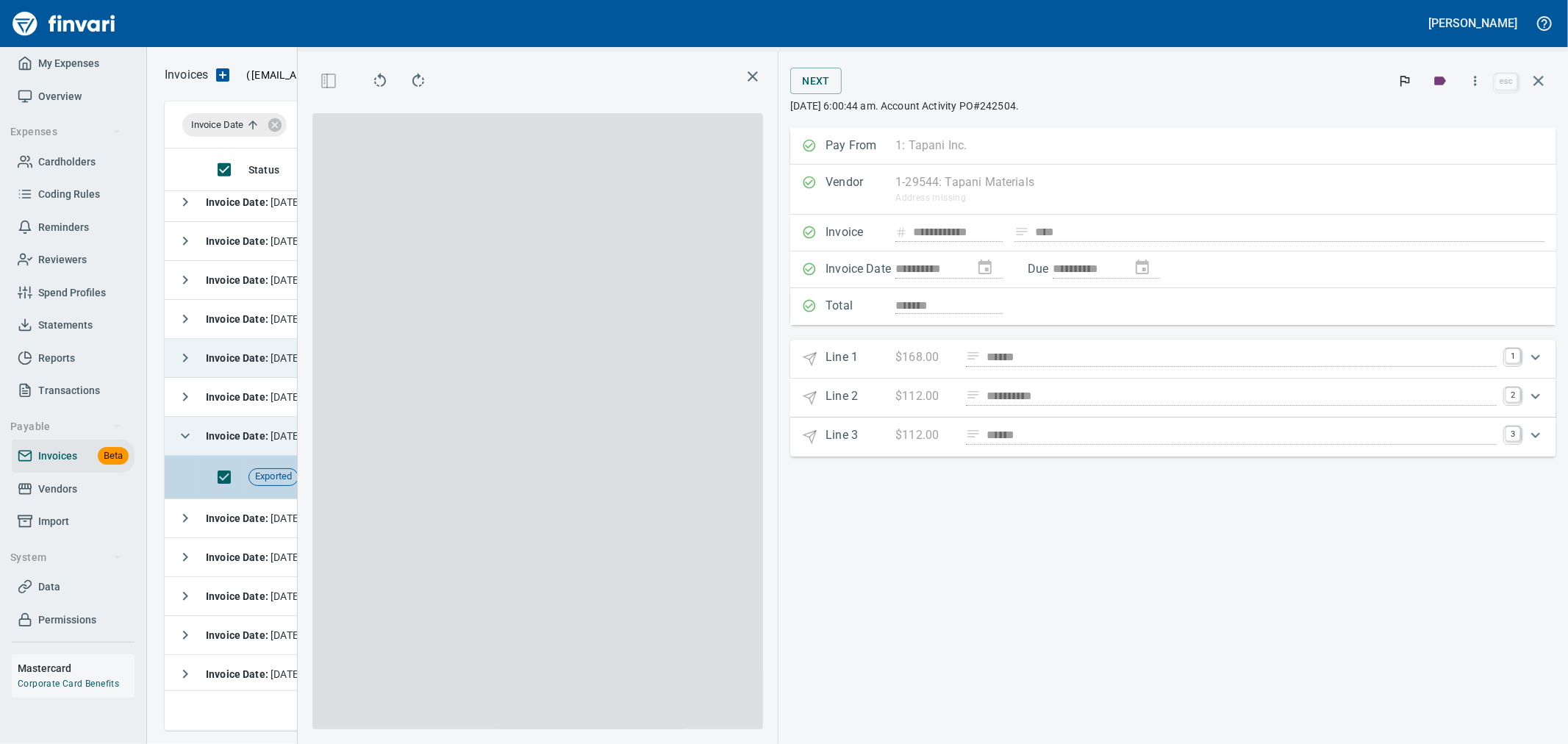
scroll to position [558, 994]
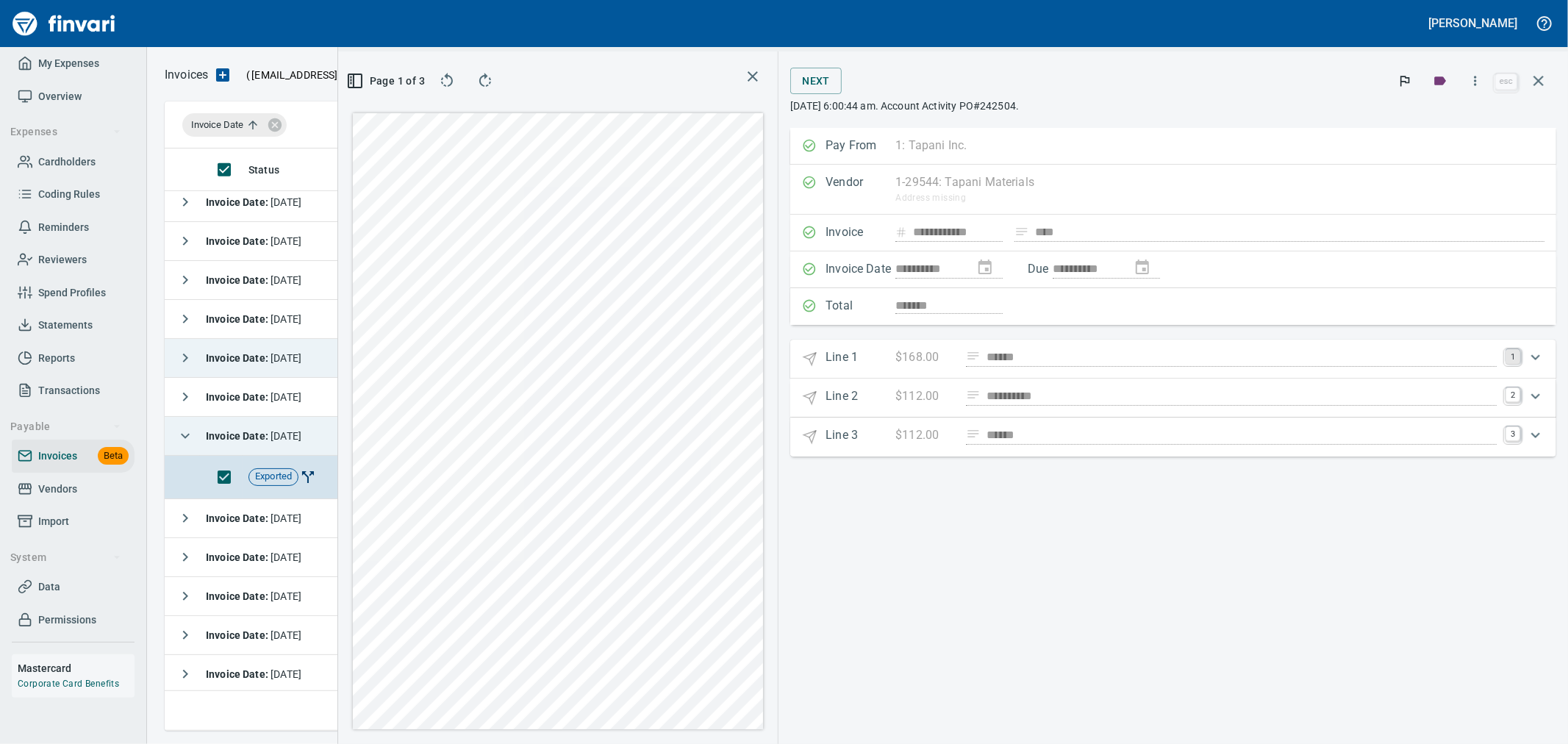
drag, startPoint x: 1515, startPoint y: 362, endPoint x: 1527, endPoint y: 429, distance: 68.1
click at [1515, 362] on link "1" at bounding box center [1513, 356] width 15 height 15
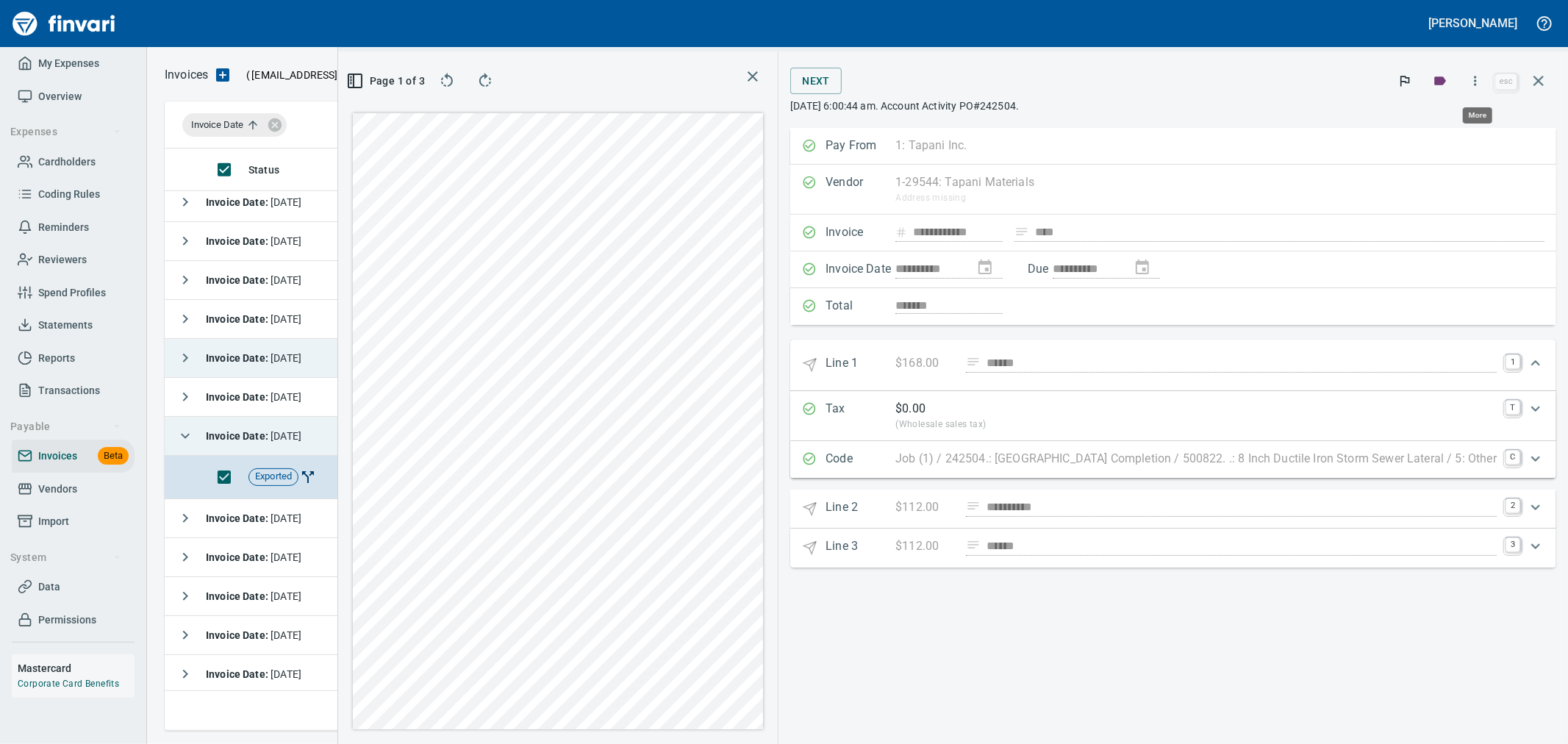
click at [1475, 82] on icon "button" at bounding box center [1475, 81] width 15 height 15
click at [1451, 158] on span "Download" at bounding box center [1473, 155] width 141 height 17
click at [1547, 75] on icon "button" at bounding box center [1539, 81] width 17 height 17
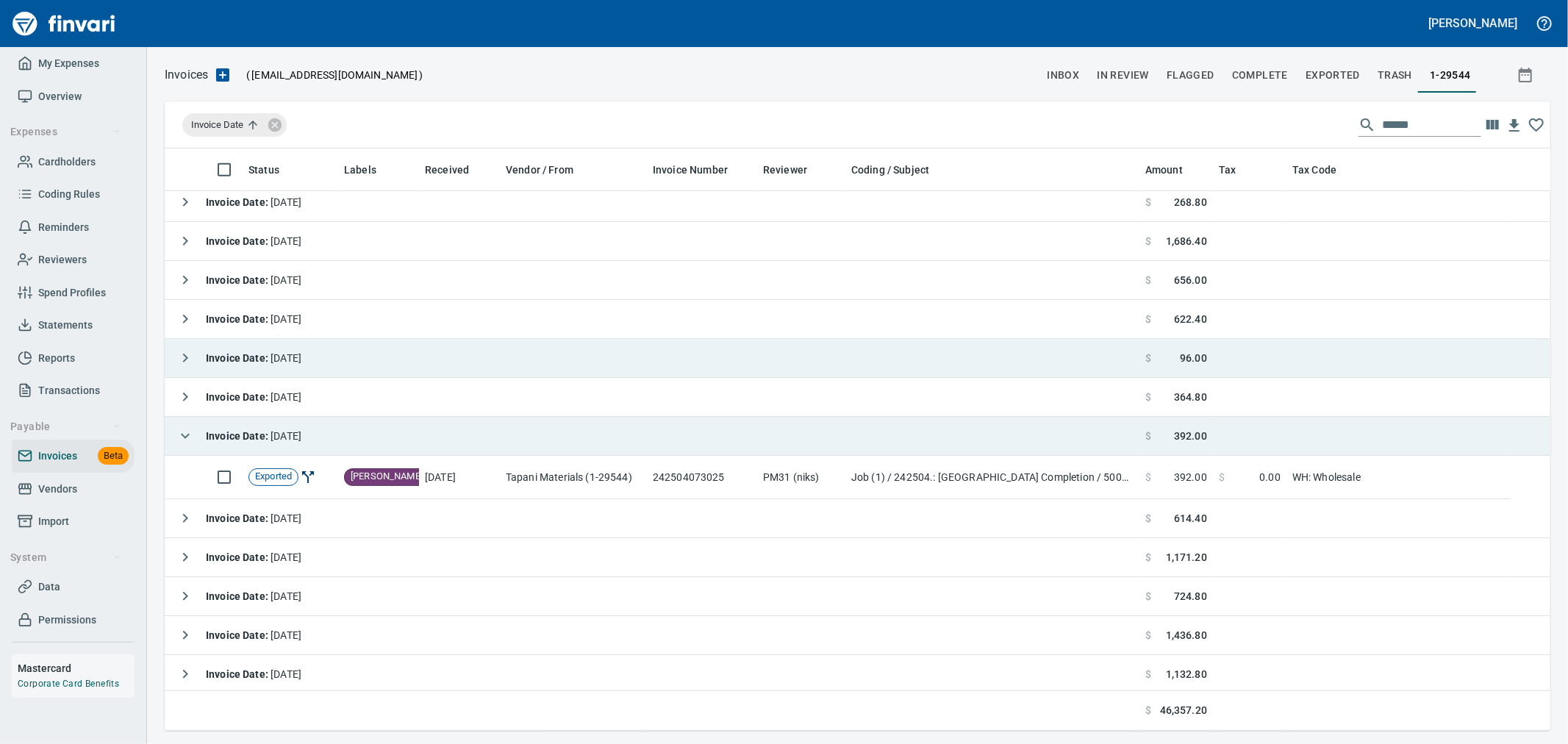
scroll to position [570, 1361]
click at [1260, 79] on span "Complete" at bounding box center [1260, 75] width 55 height 18
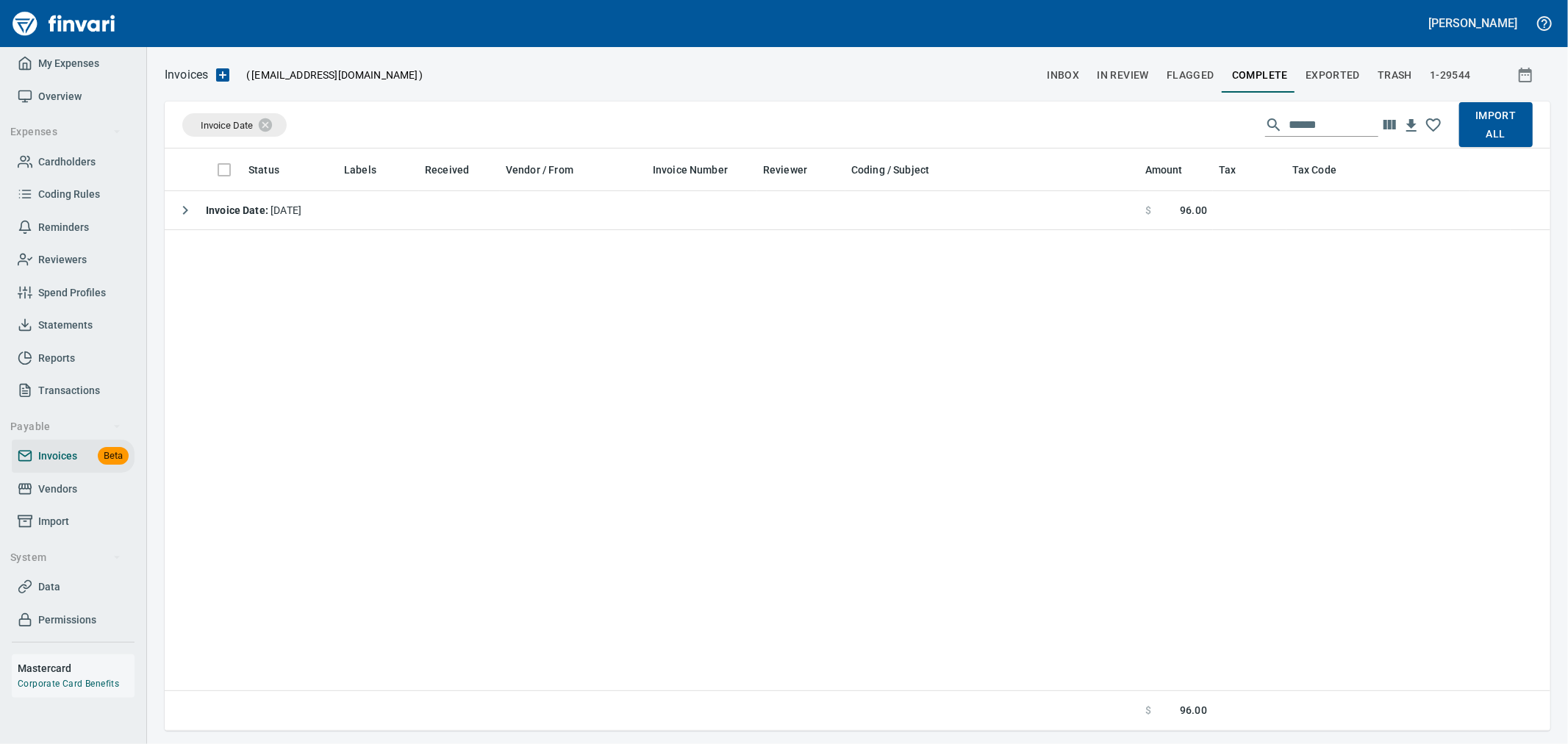
scroll to position [570, 1361]
drag, startPoint x: 1335, startPoint y: 125, endPoint x: 1027, endPoint y: 142, distance: 308.5
click at [1027, 142] on div "Invoice Date ****** Import All" at bounding box center [858, 125] width 1386 height 47
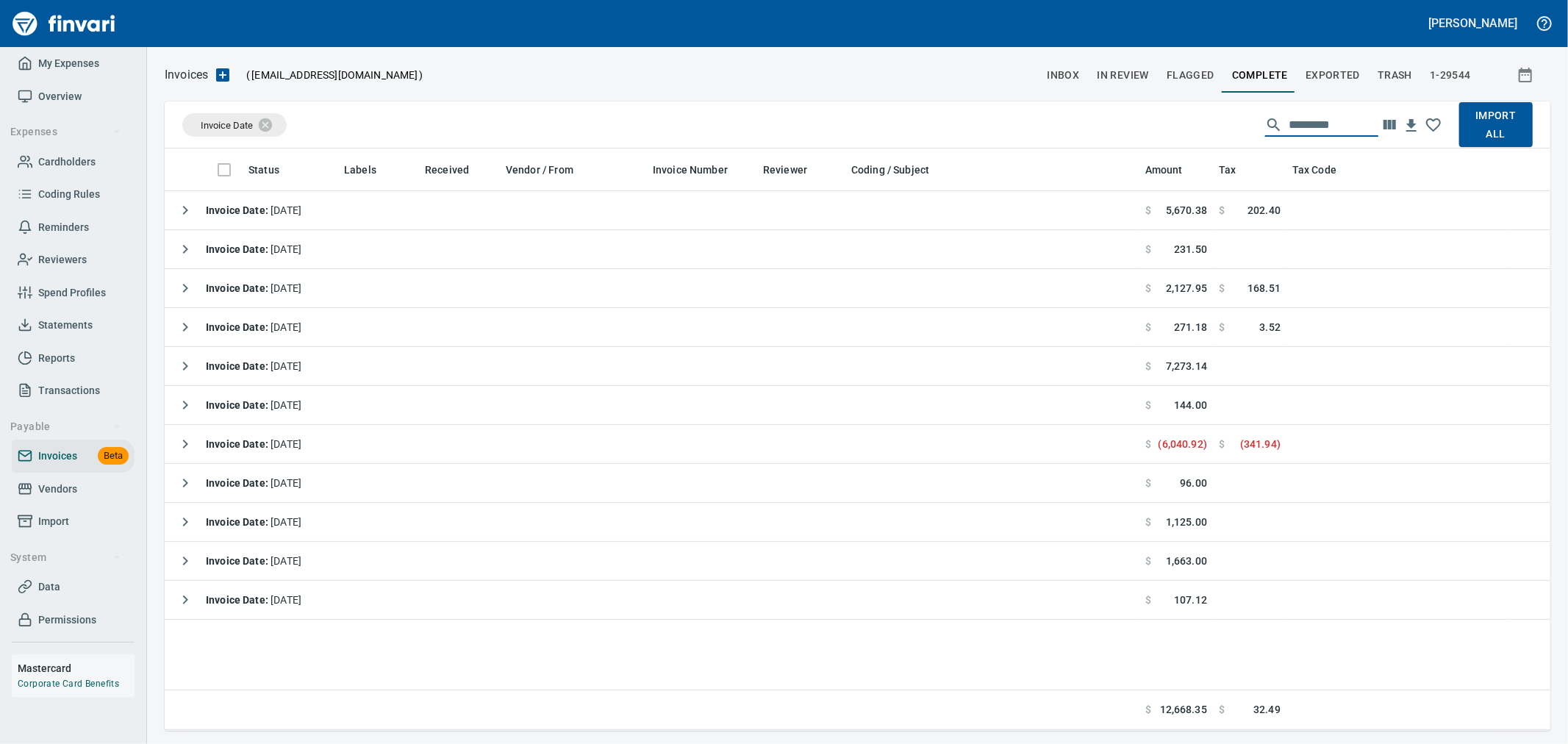
click at [1488, 128] on span "Import All" at bounding box center [1496, 124] width 50 height 36
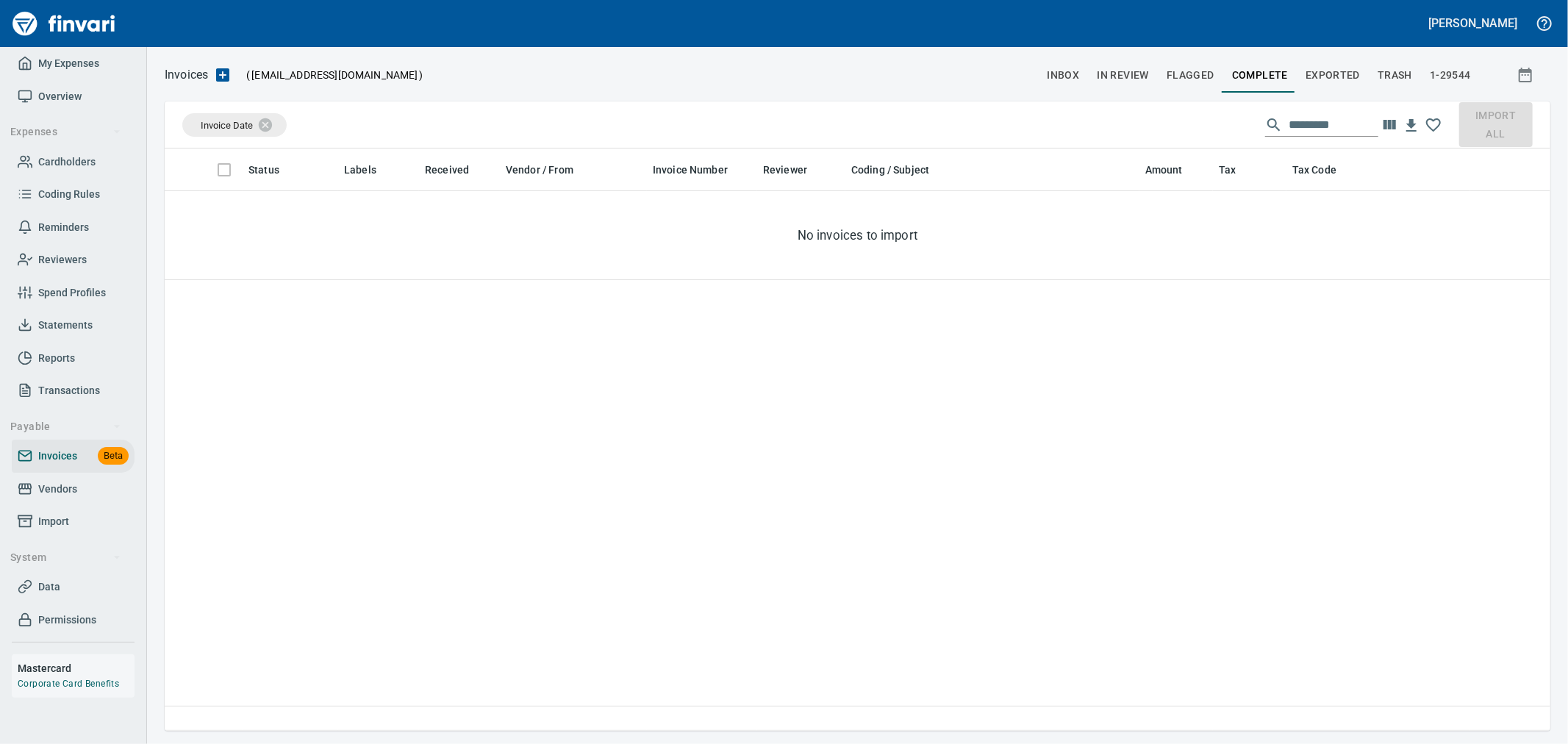
click at [1449, 76] on span "1-29544" at bounding box center [1451, 75] width 41 height 18
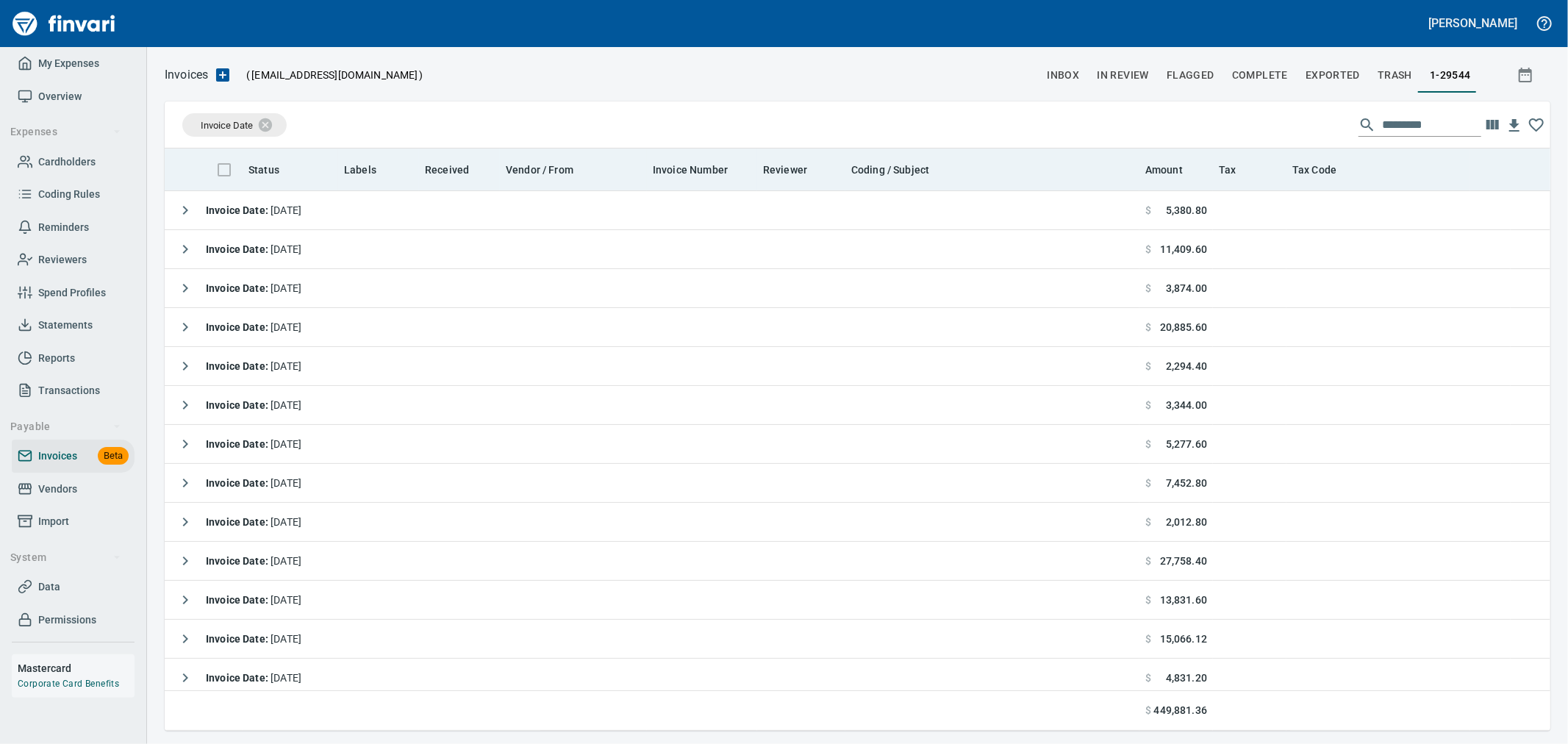
scroll to position [570, 1361]
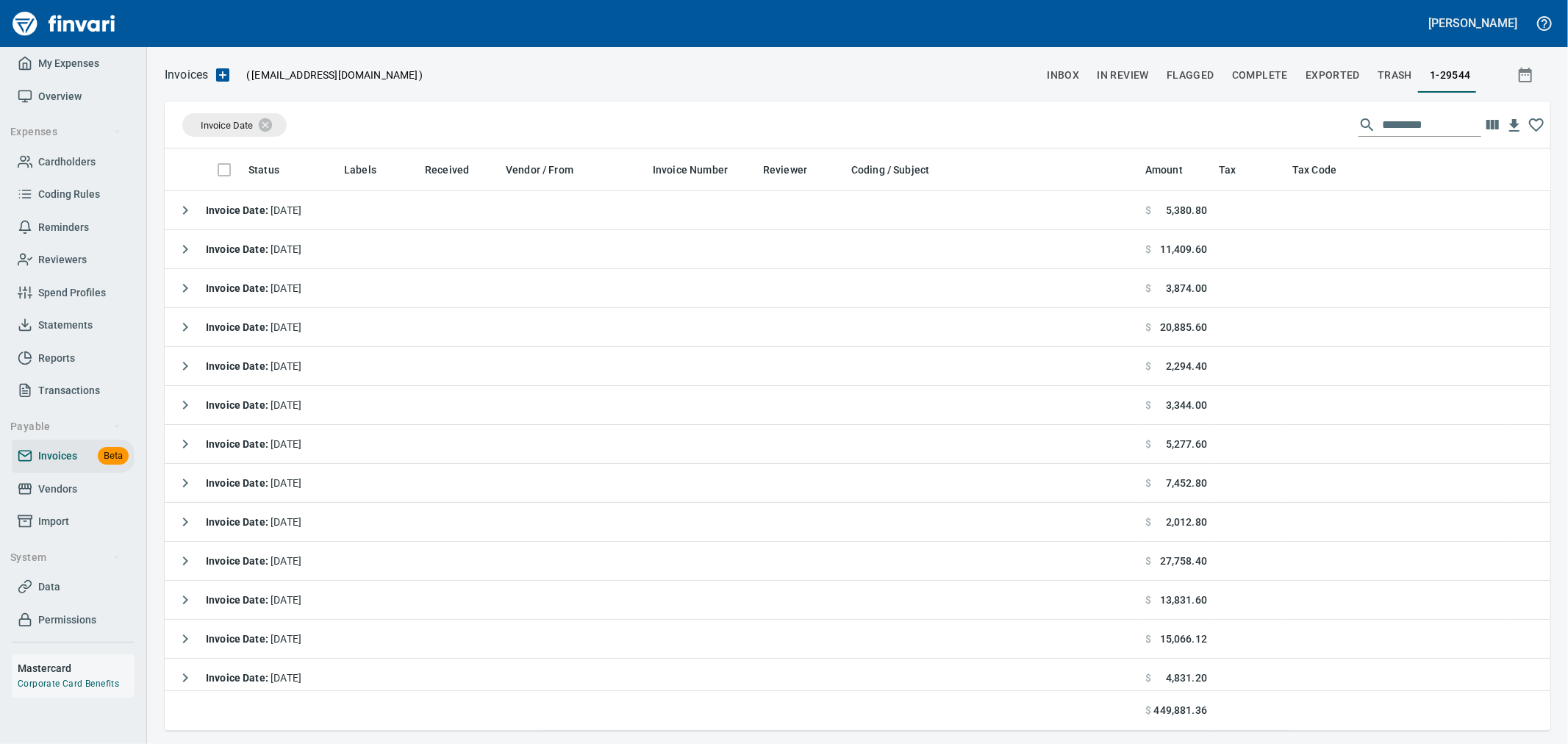
click at [1384, 121] on input "text" at bounding box center [1431, 125] width 99 height 24
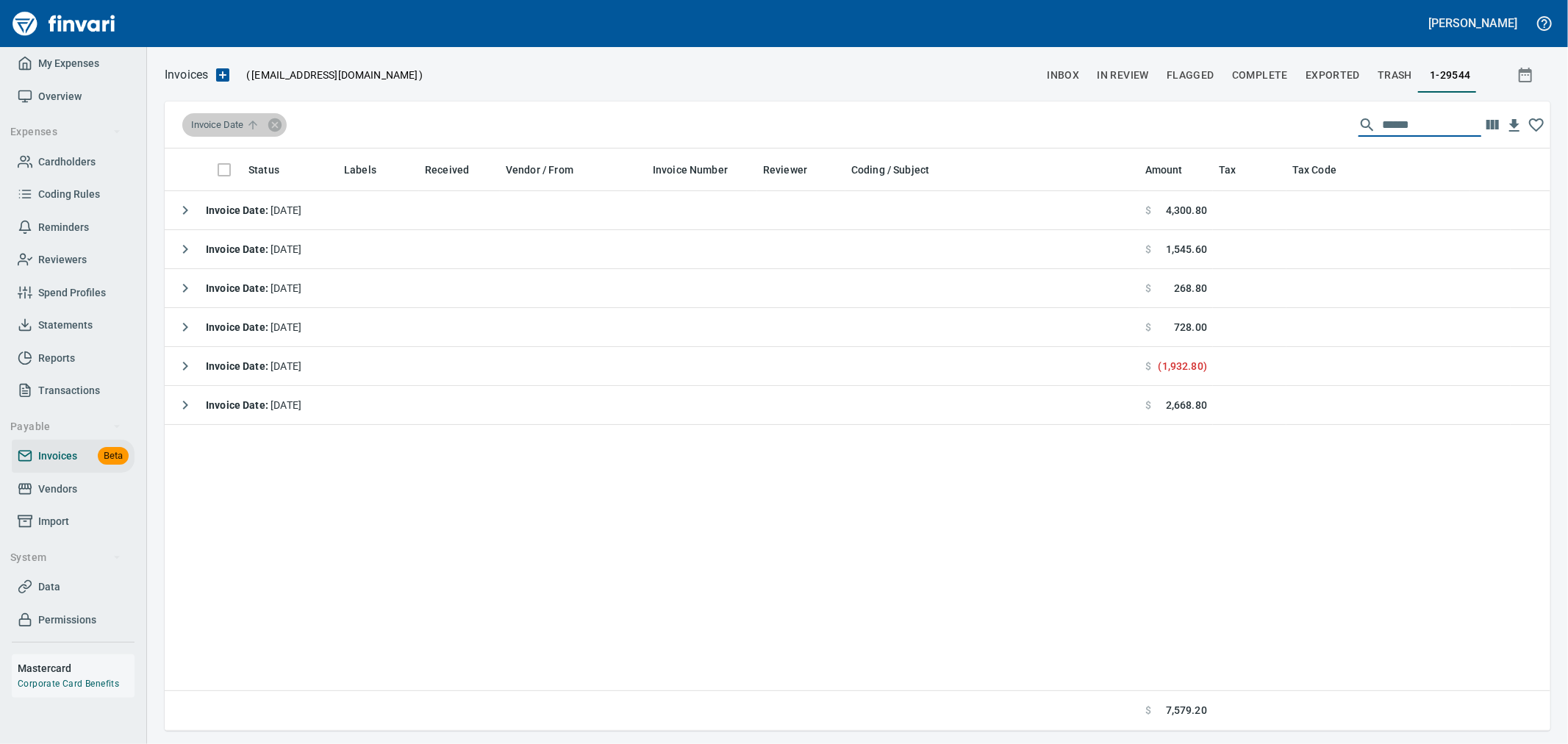
click at [222, 128] on span "Invoice Date" at bounding box center [227, 125] width 71 height 13
click at [245, 121] on span "Invoice Date" at bounding box center [227, 125] width 71 height 13
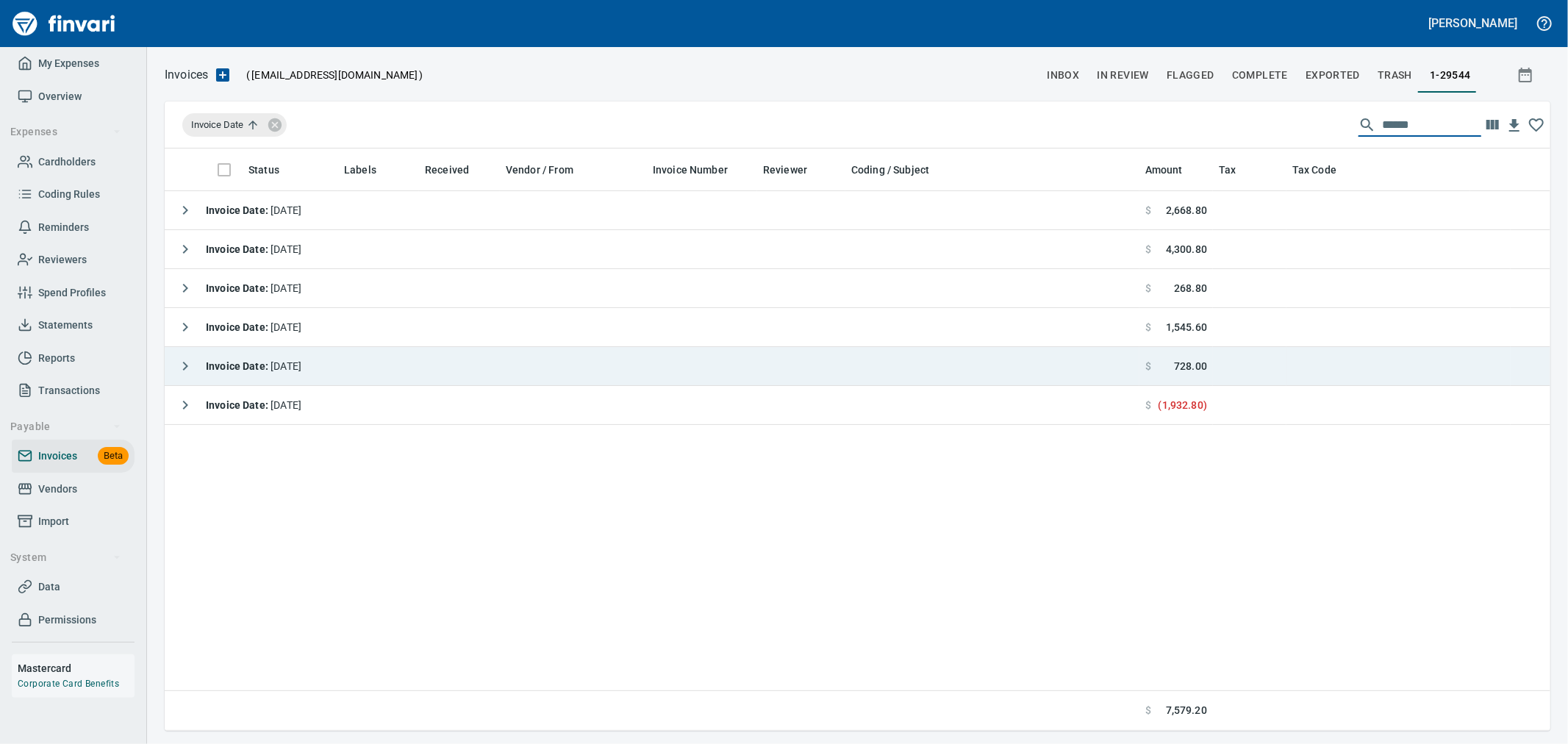
type input "******"
click at [189, 368] on icon "button" at bounding box center [185, 366] width 17 height 17
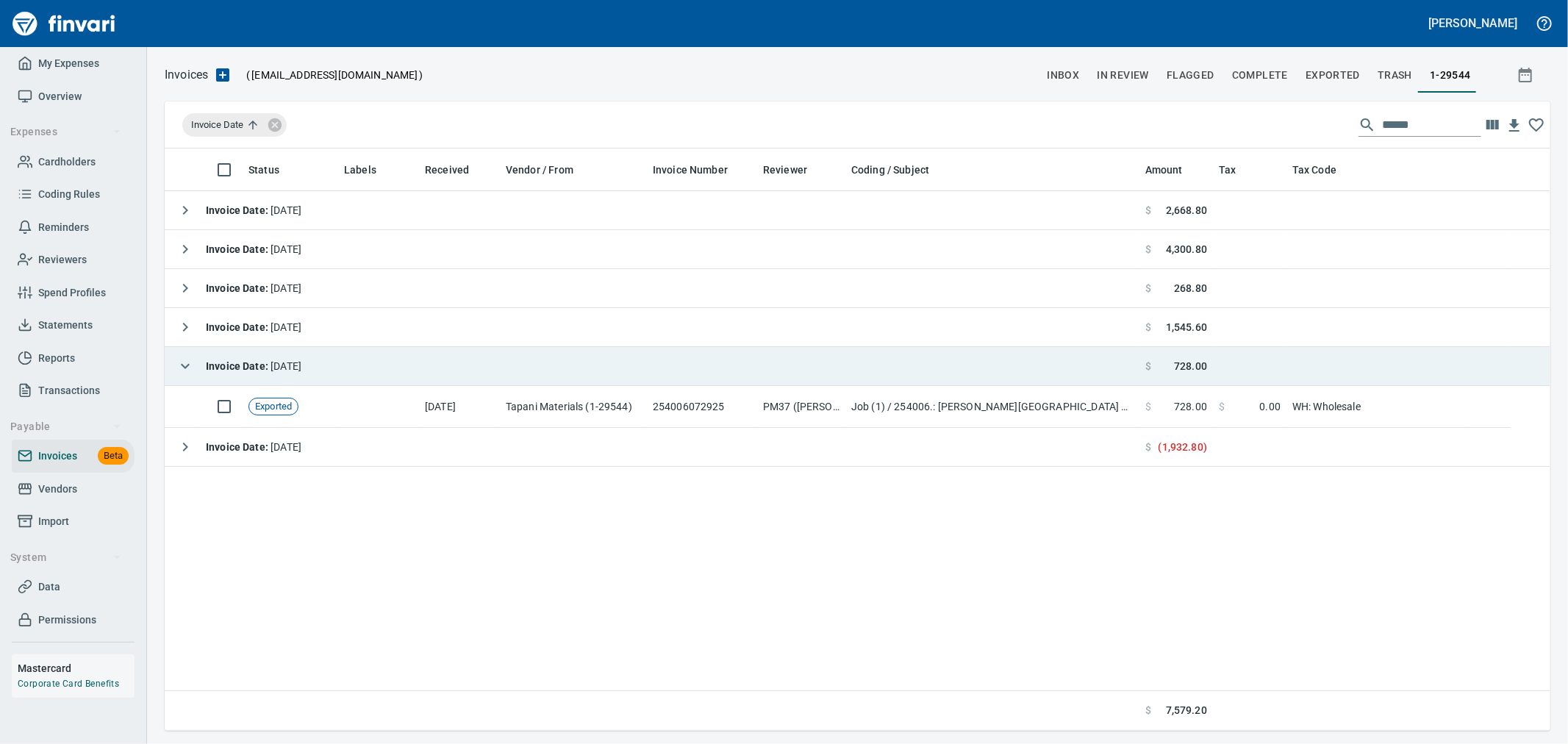
click at [189, 368] on icon "button" at bounding box center [185, 366] width 17 height 17
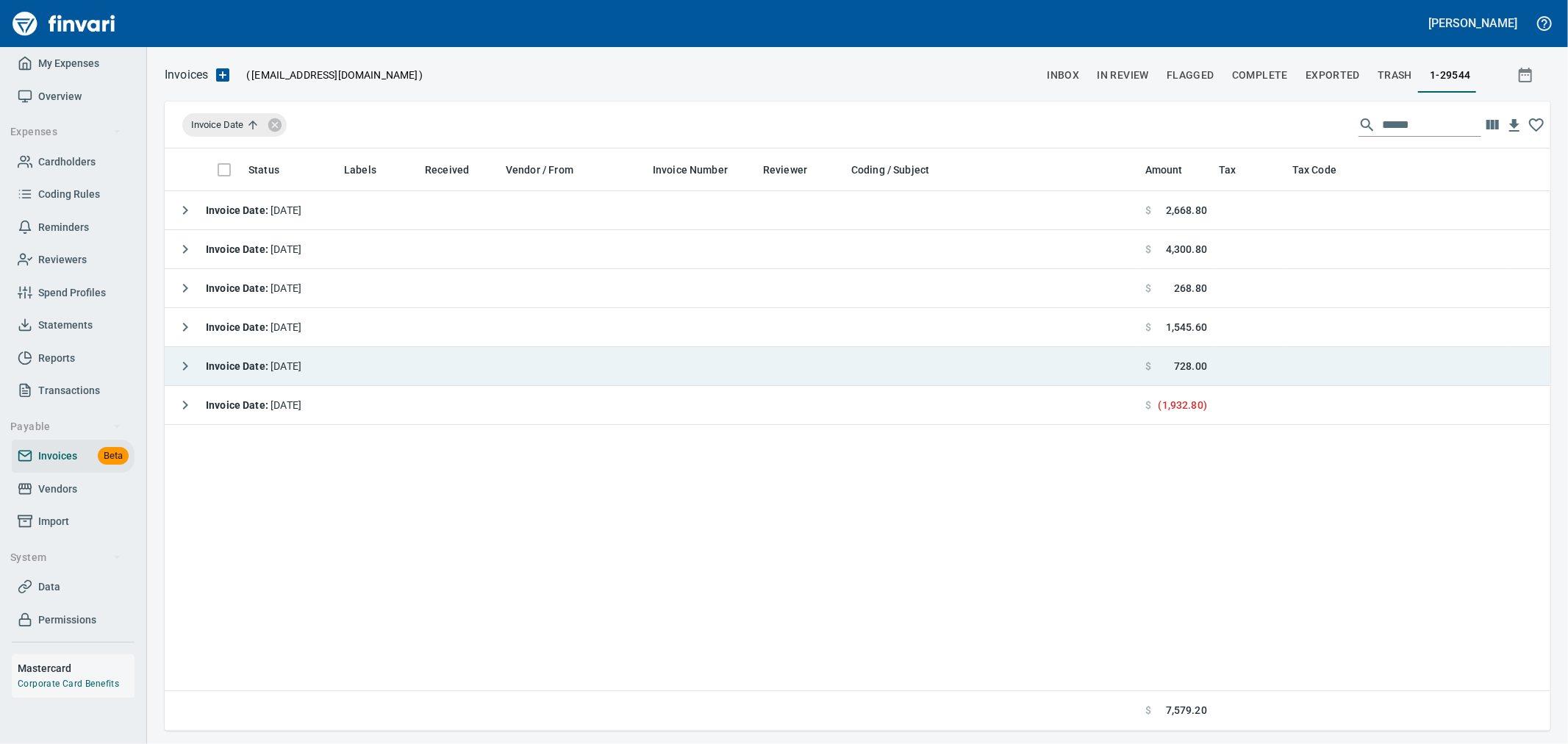
click at [1203, 126] on div "Invoice Date ******" at bounding box center [858, 125] width 1386 height 47
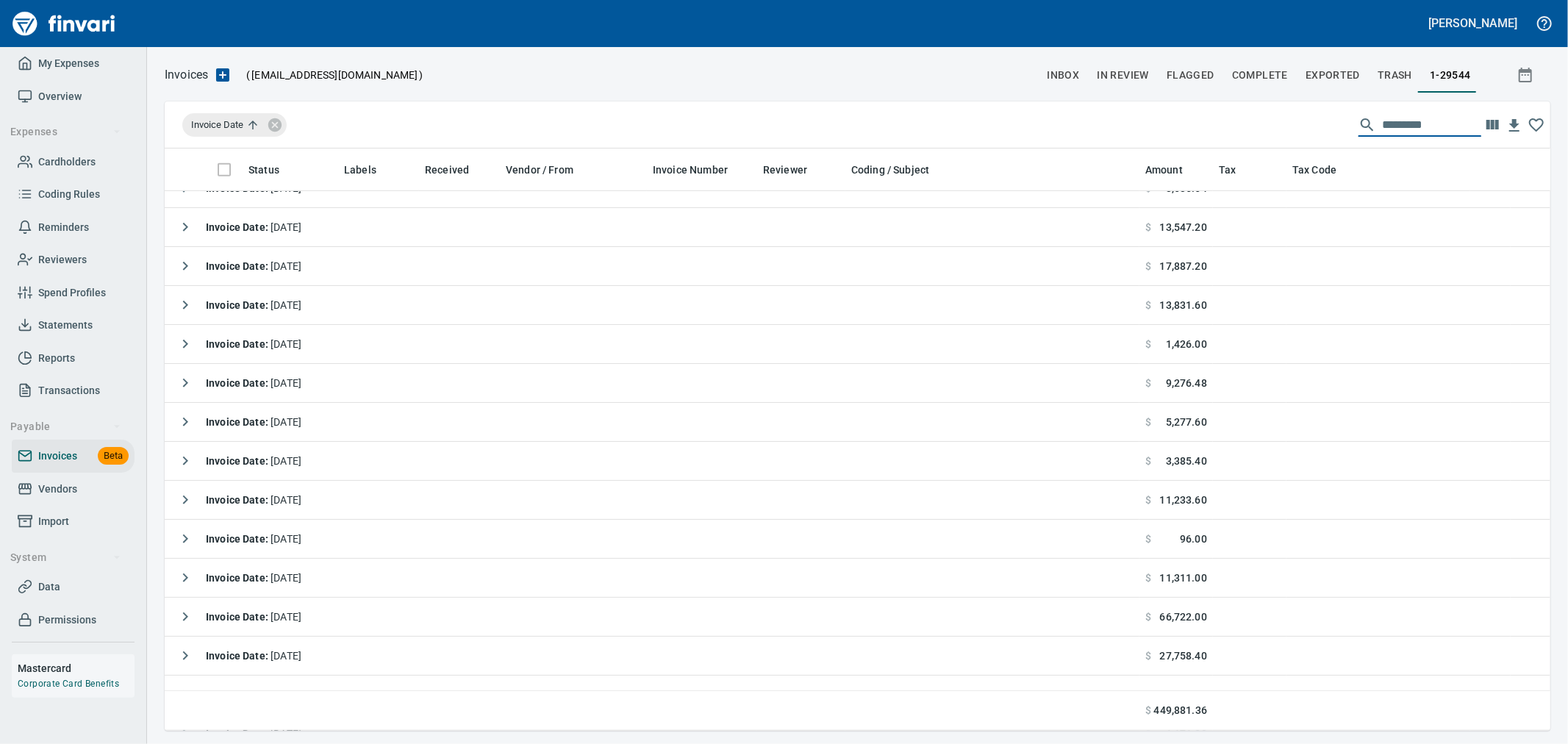
scroll to position [1225, 0]
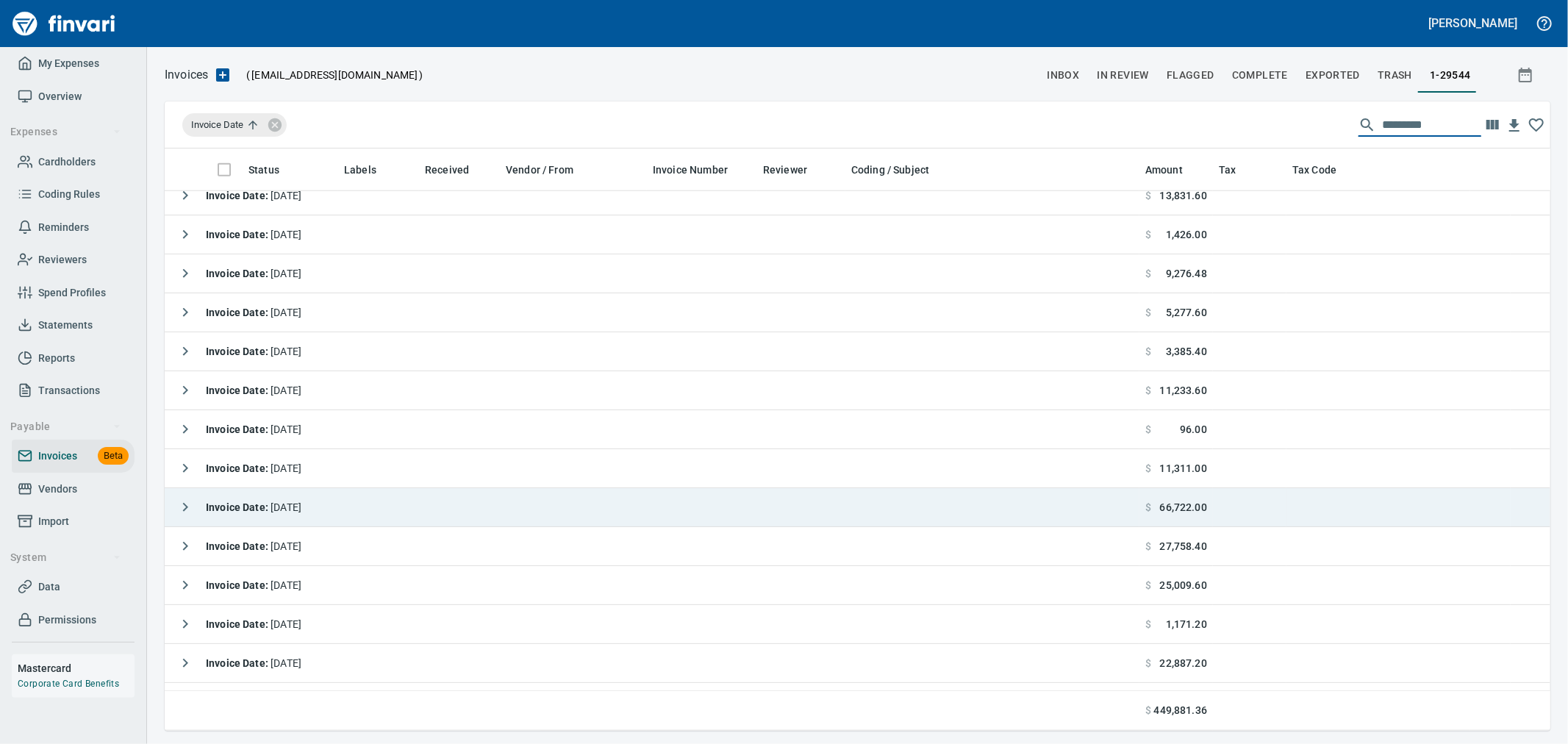
click at [212, 503] on strong "Invoice Date :" at bounding box center [239, 507] width 65 height 12
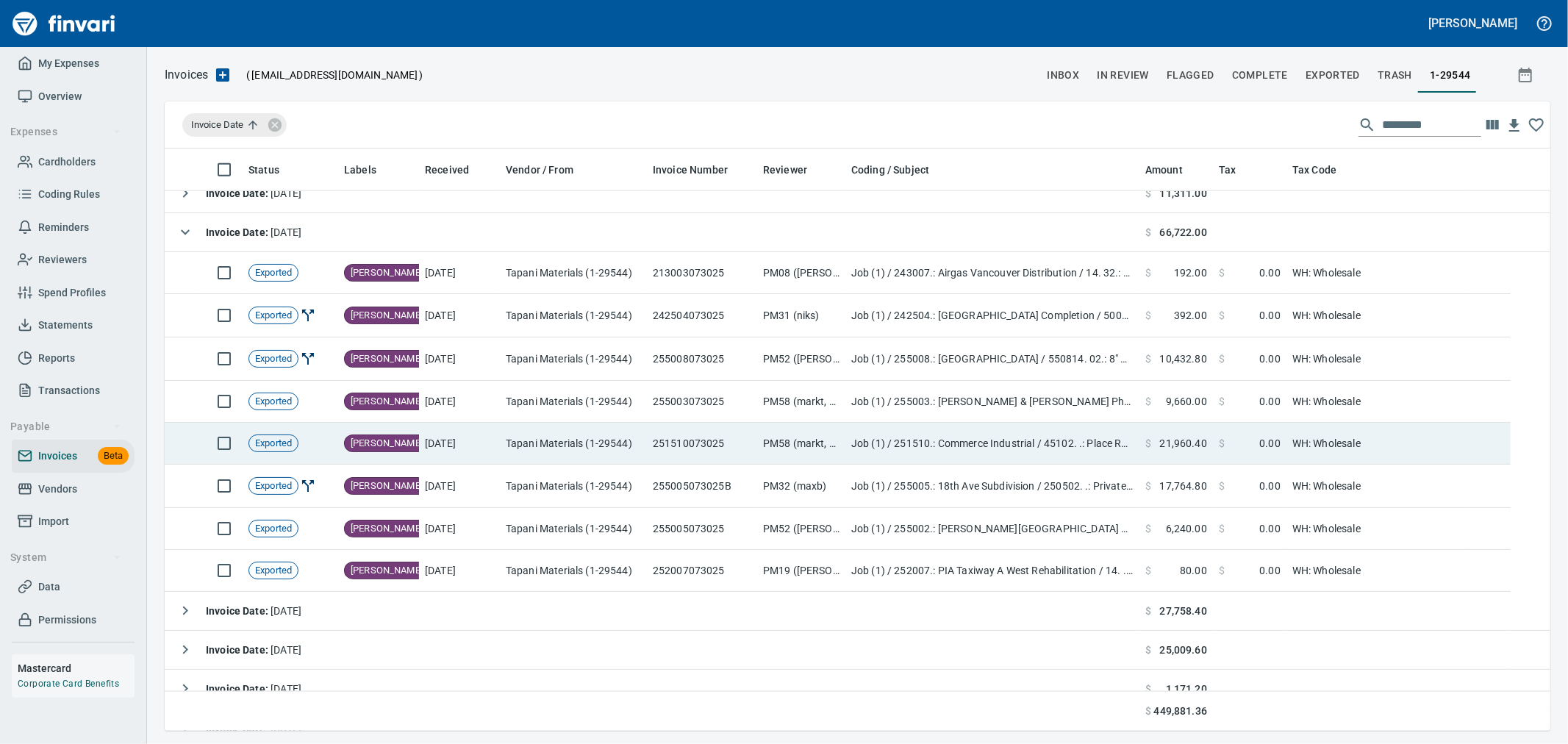
scroll to position [1471, 0]
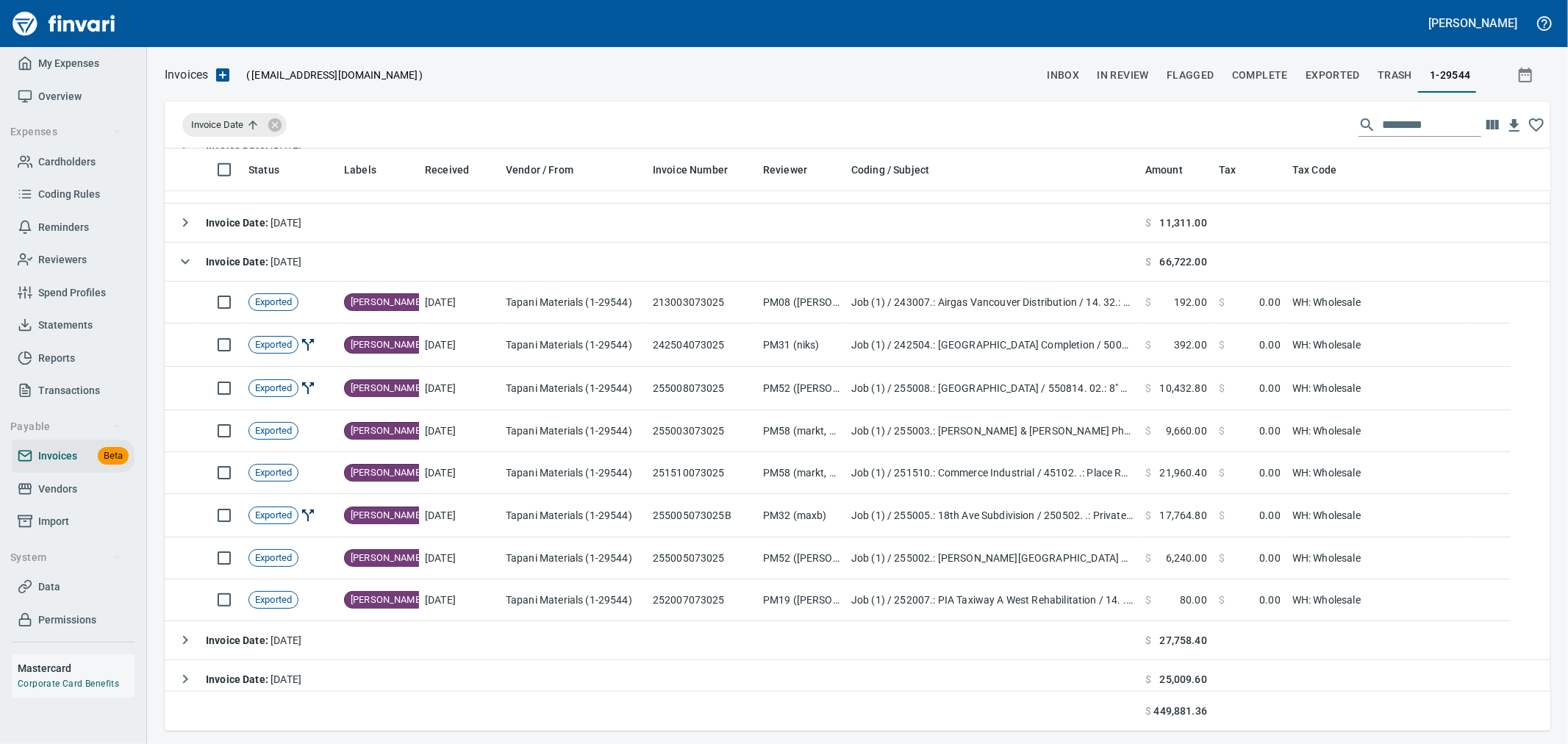
click at [1423, 127] on input "text" at bounding box center [1431, 125] width 99 height 24
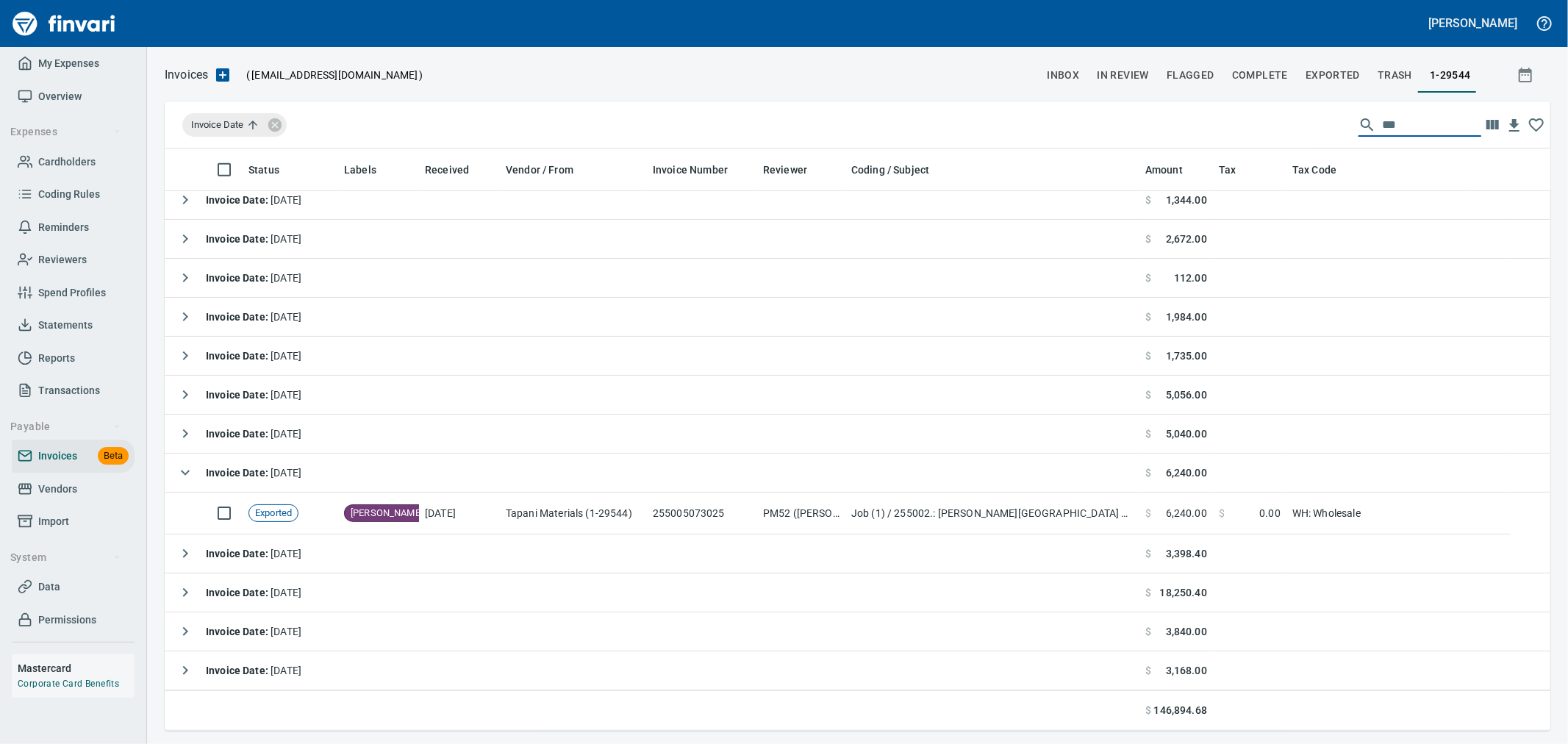
scroll to position [0, 0]
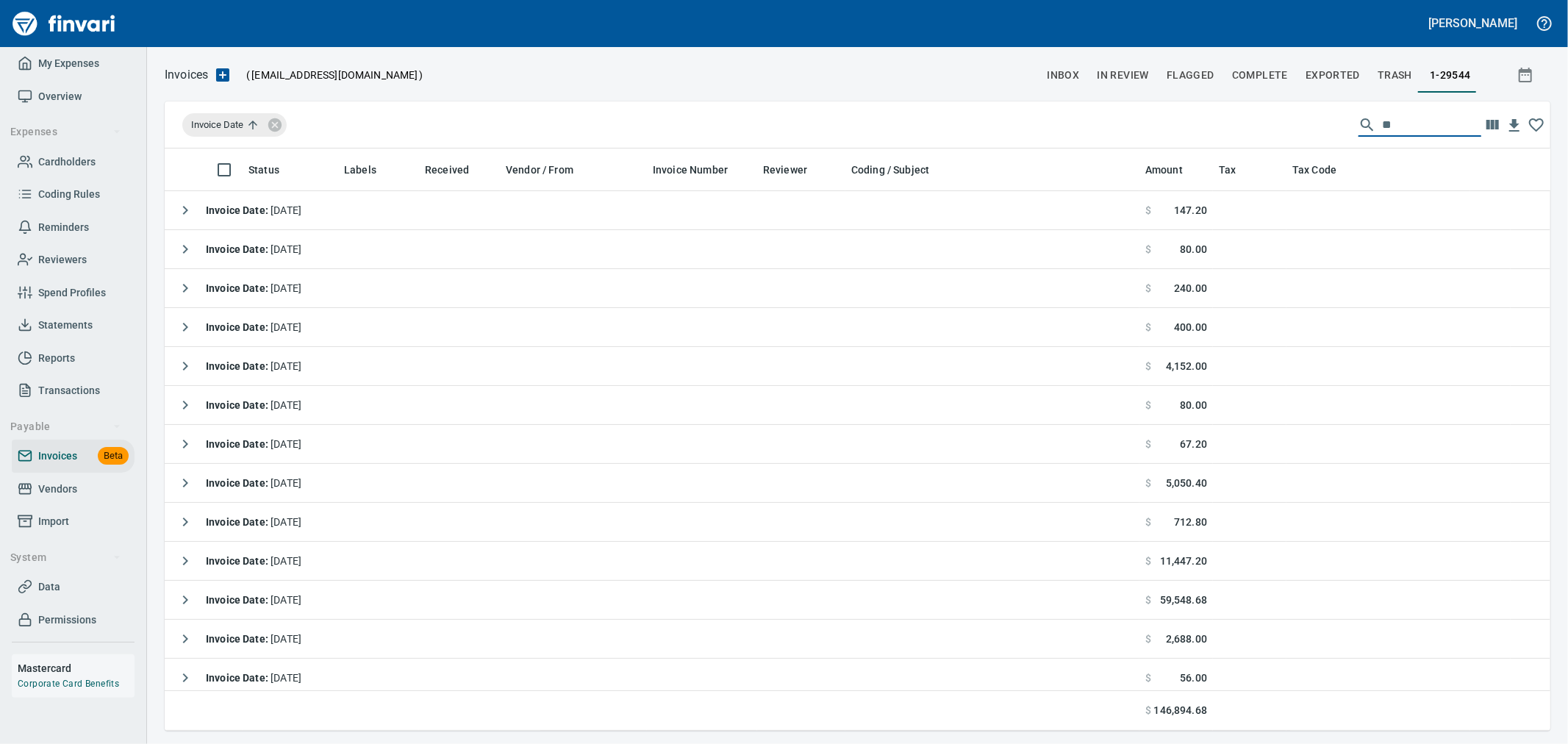
type input "*"
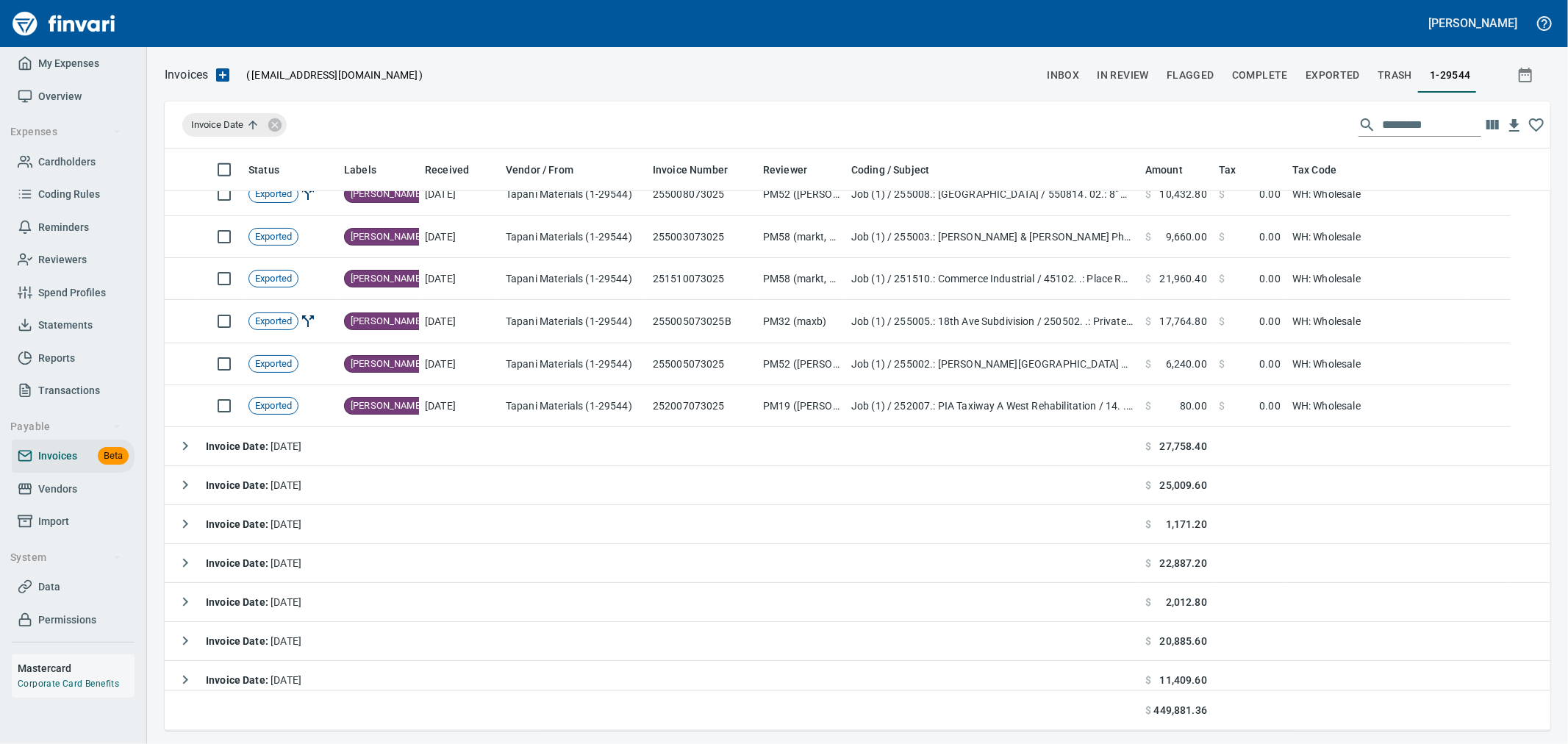
scroll to position [1675, 0]
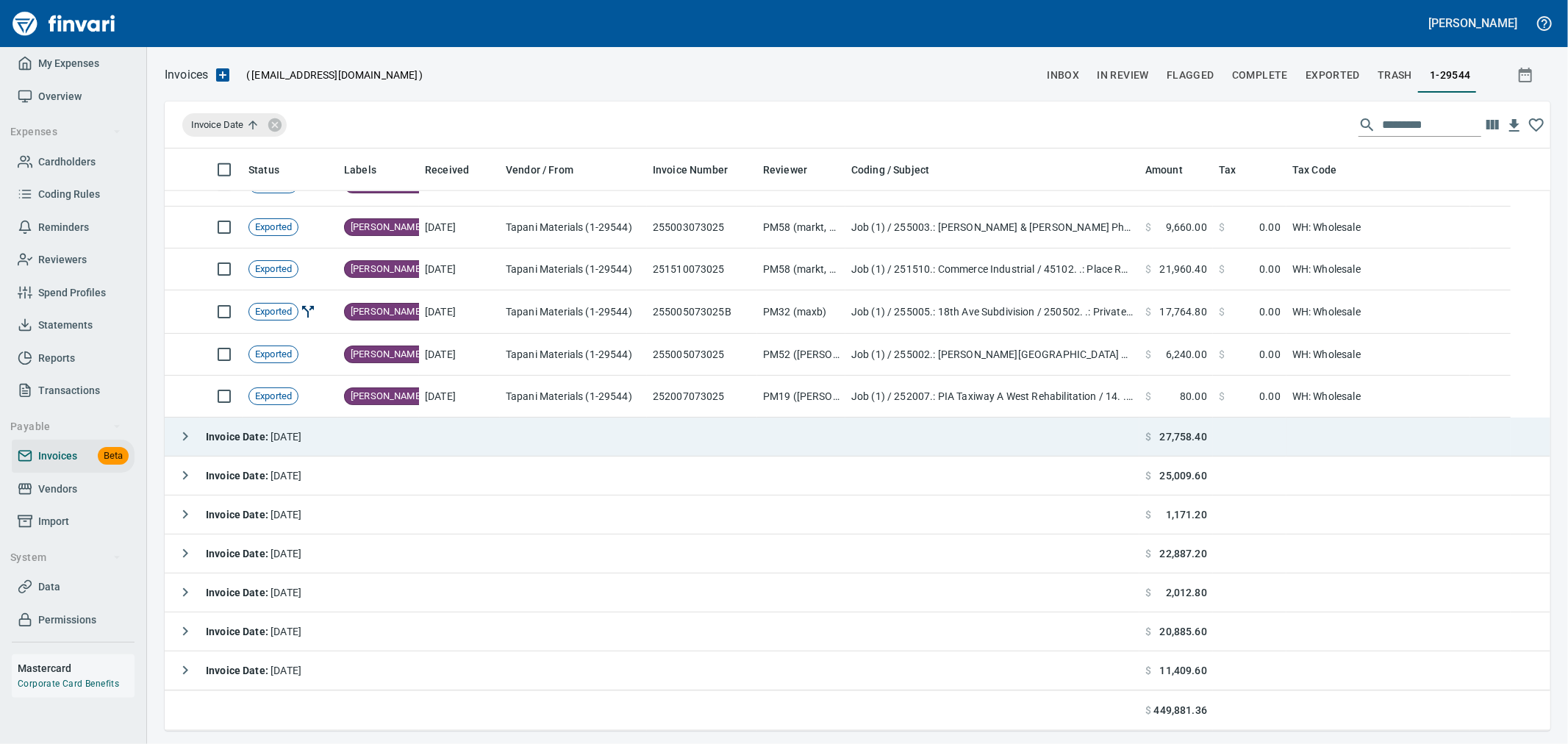
click at [289, 442] on span "Invoice Date : 7/31/2025" at bounding box center [254, 436] width 96 height 12
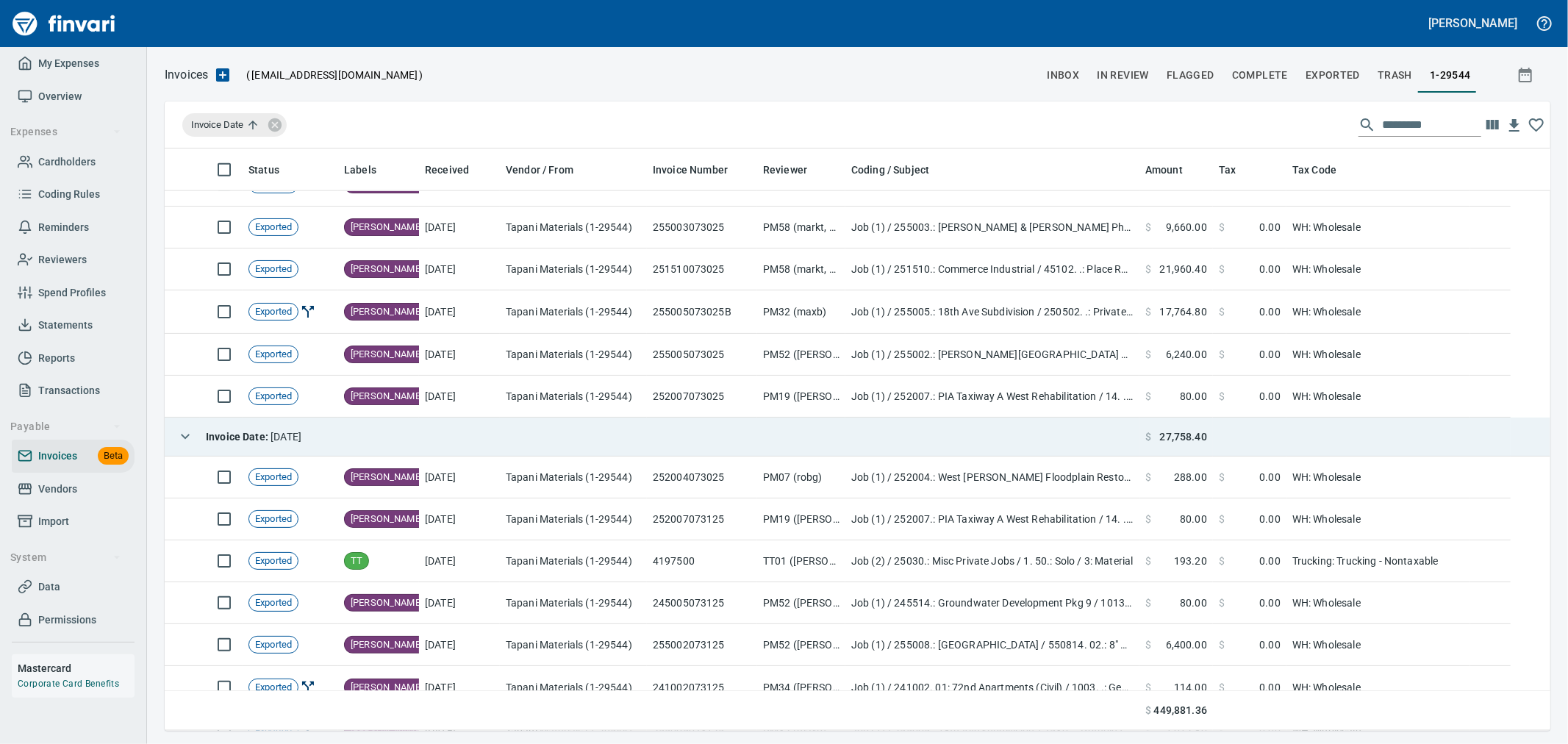
click at [346, 432] on td "Invoice Date : 7/31/2025" at bounding box center [652, 437] width 975 height 39
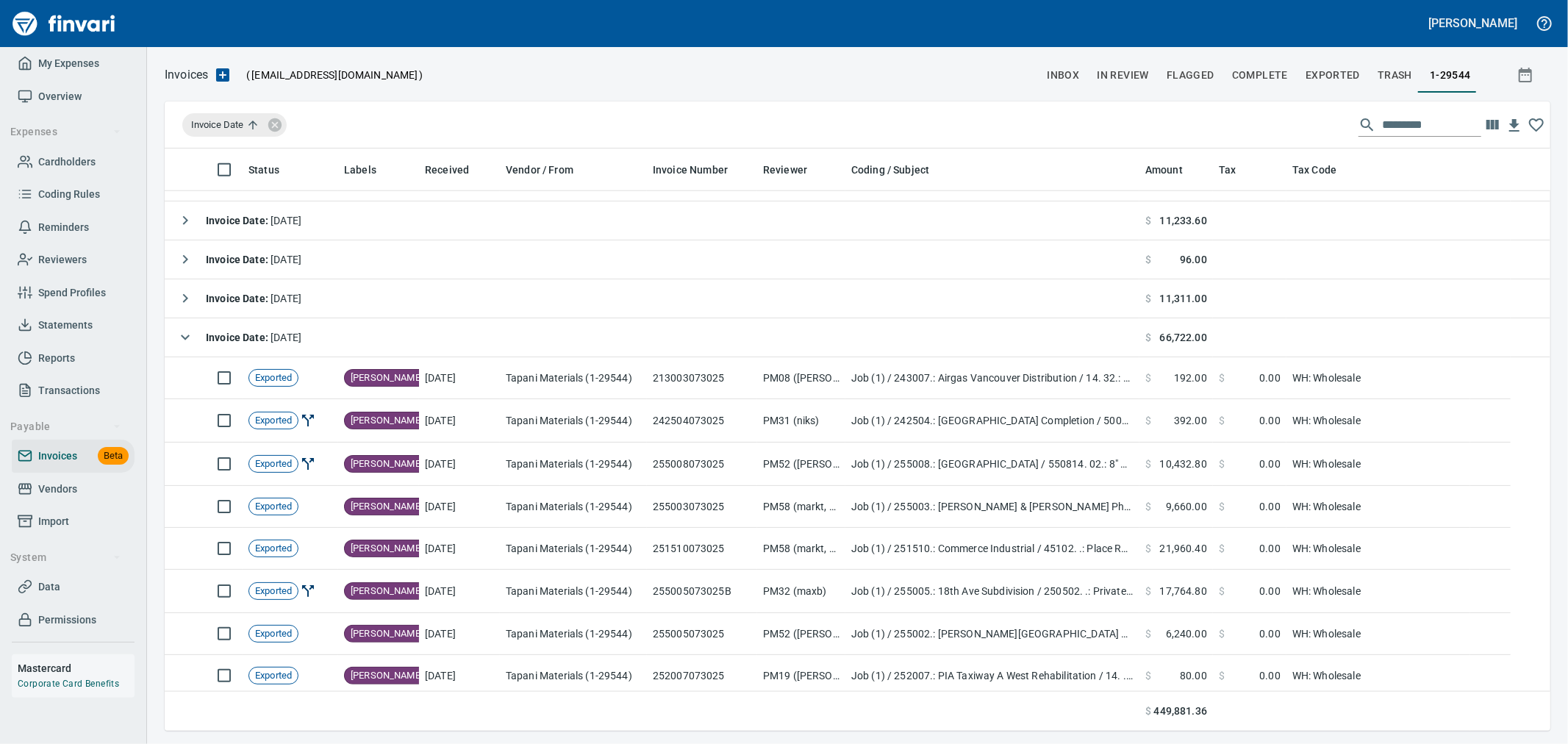
scroll to position [1431, 0]
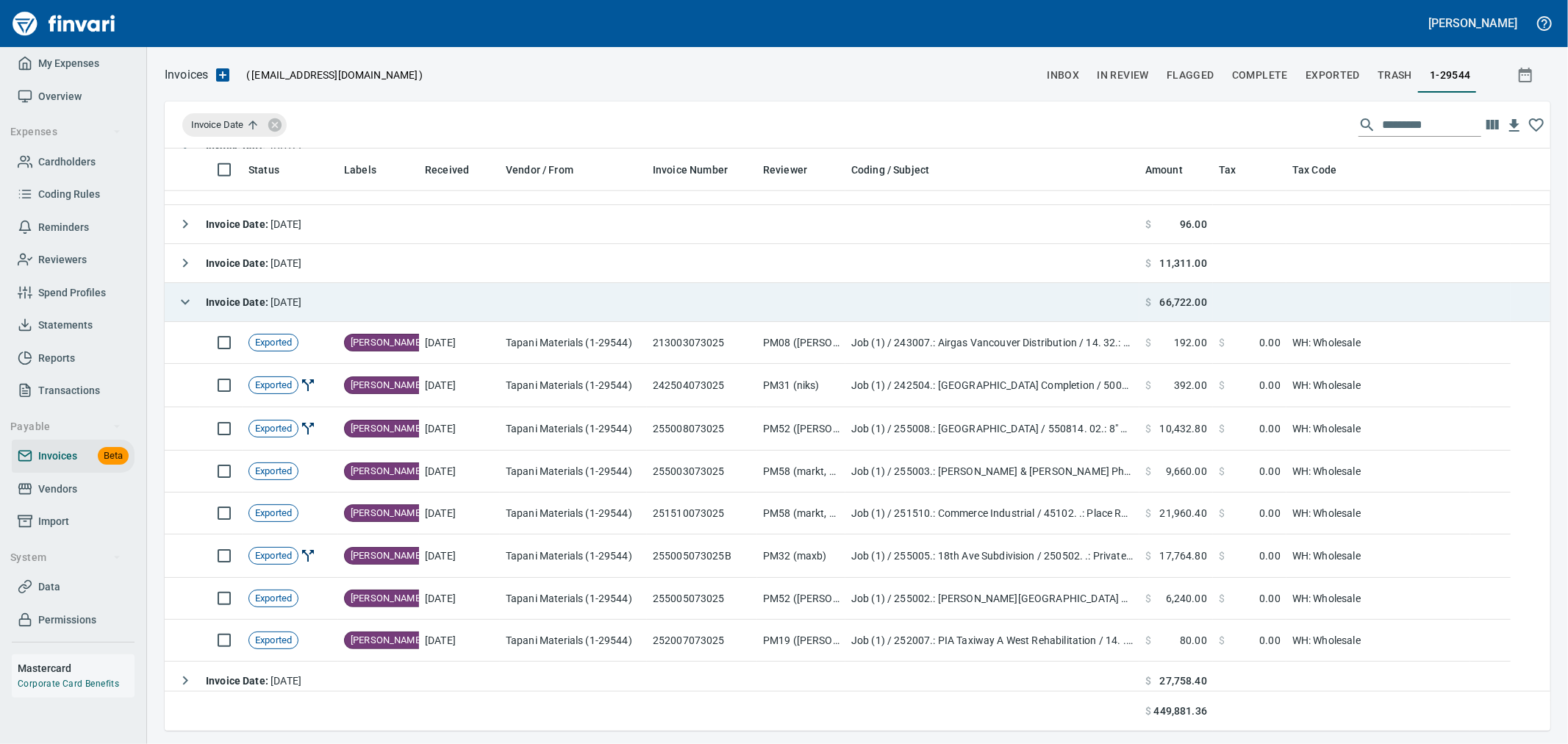
click at [281, 304] on span "Invoice Date : 7/30/2025" at bounding box center [254, 302] width 96 height 12
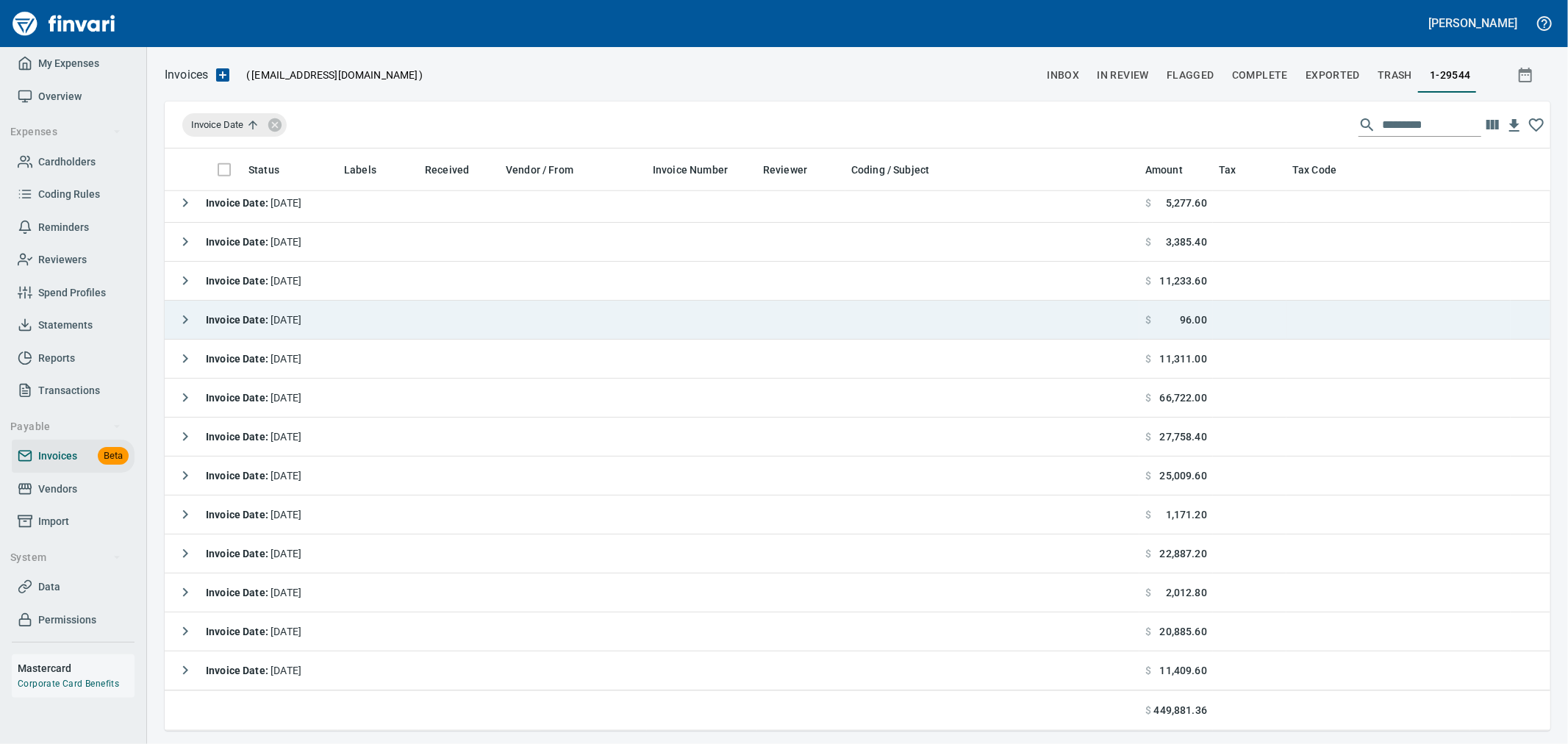
scroll to position [1336, 0]
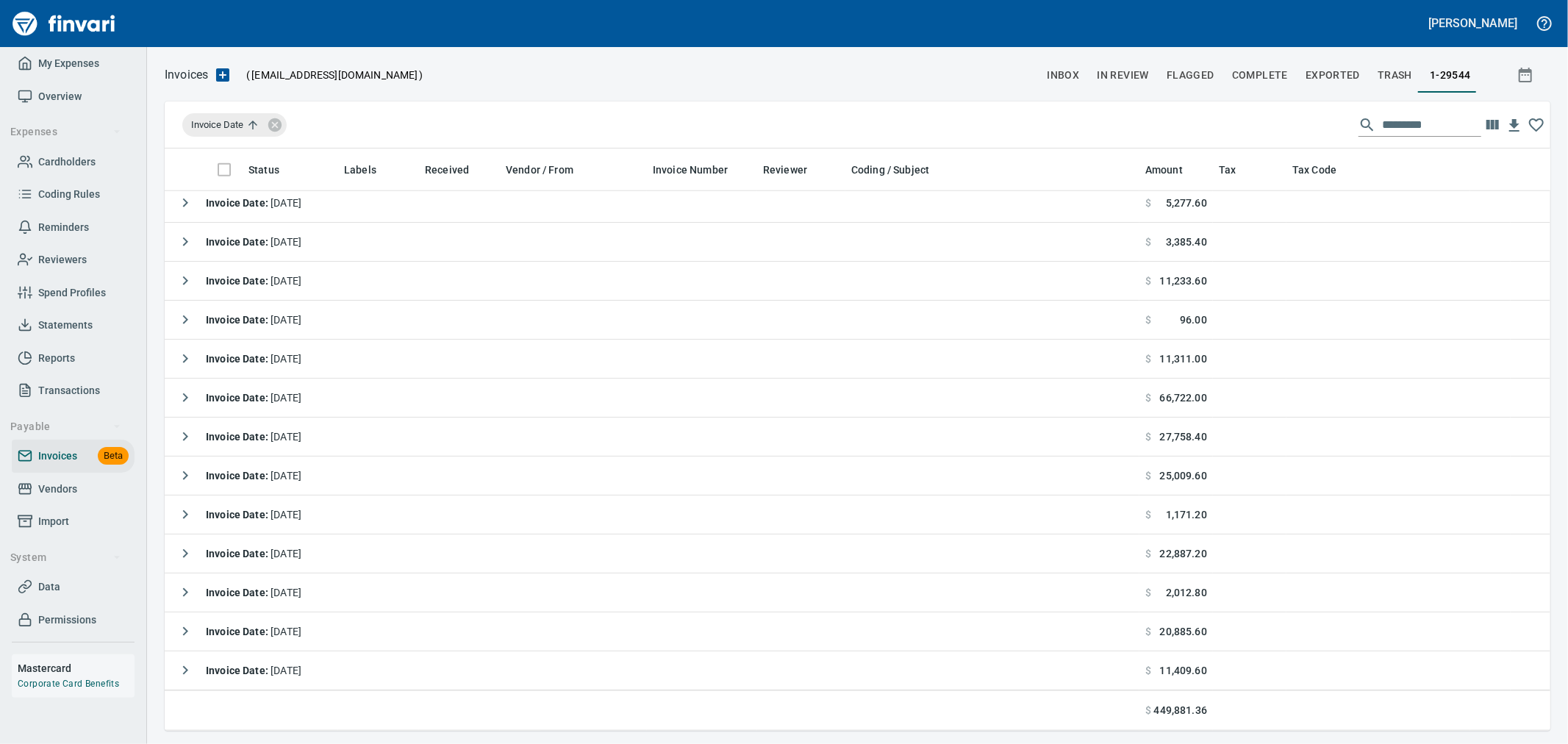
click at [1409, 119] on input "text" at bounding box center [1431, 125] width 99 height 24
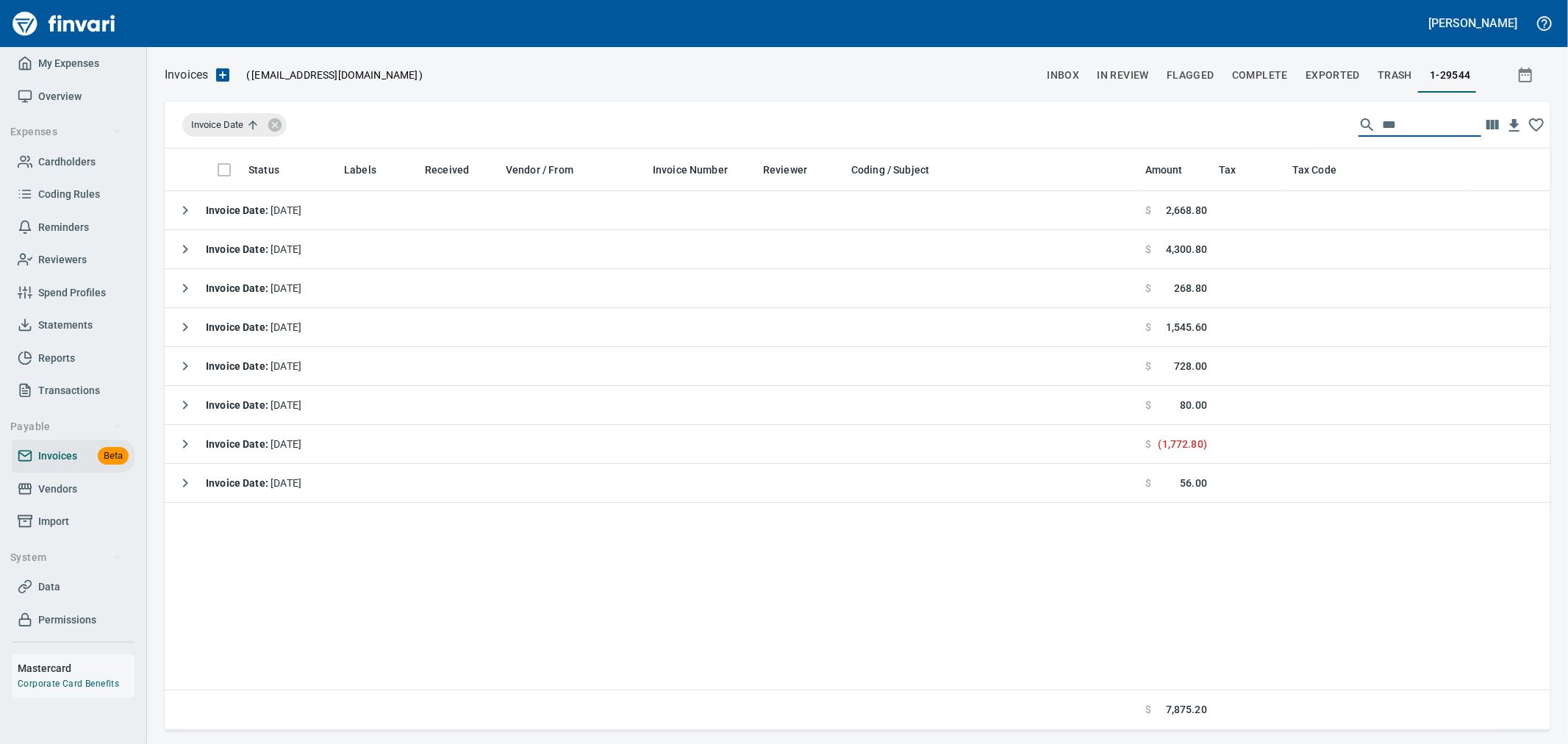
scroll to position [0, 0]
type input "******"
drag, startPoint x: 1417, startPoint y: 127, endPoint x: 1269, endPoint y: 117, distance: 148.3
click at [1272, 117] on div "Invoice Date ******" at bounding box center [858, 125] width 1386 height 47
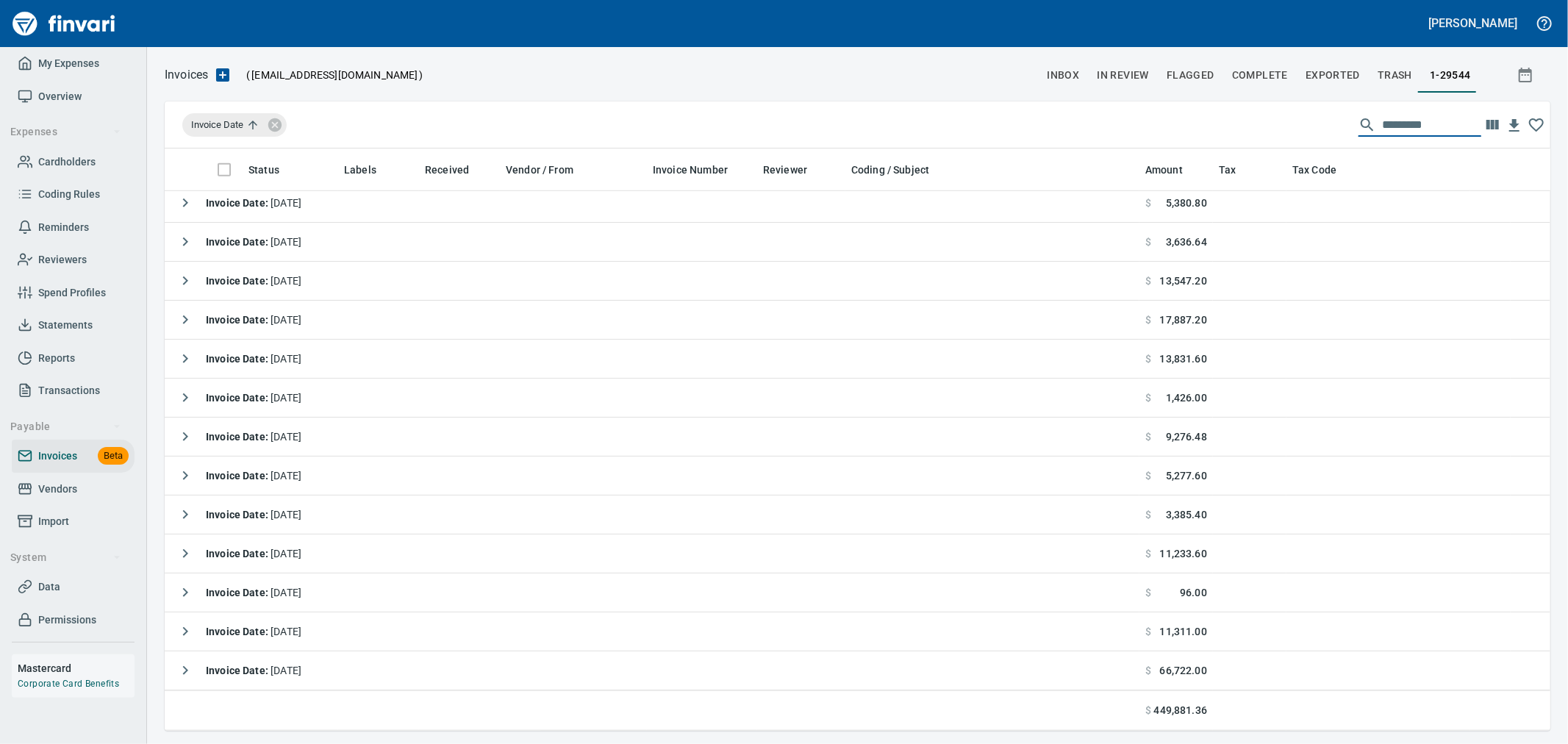
scroll to position [1307, 0]
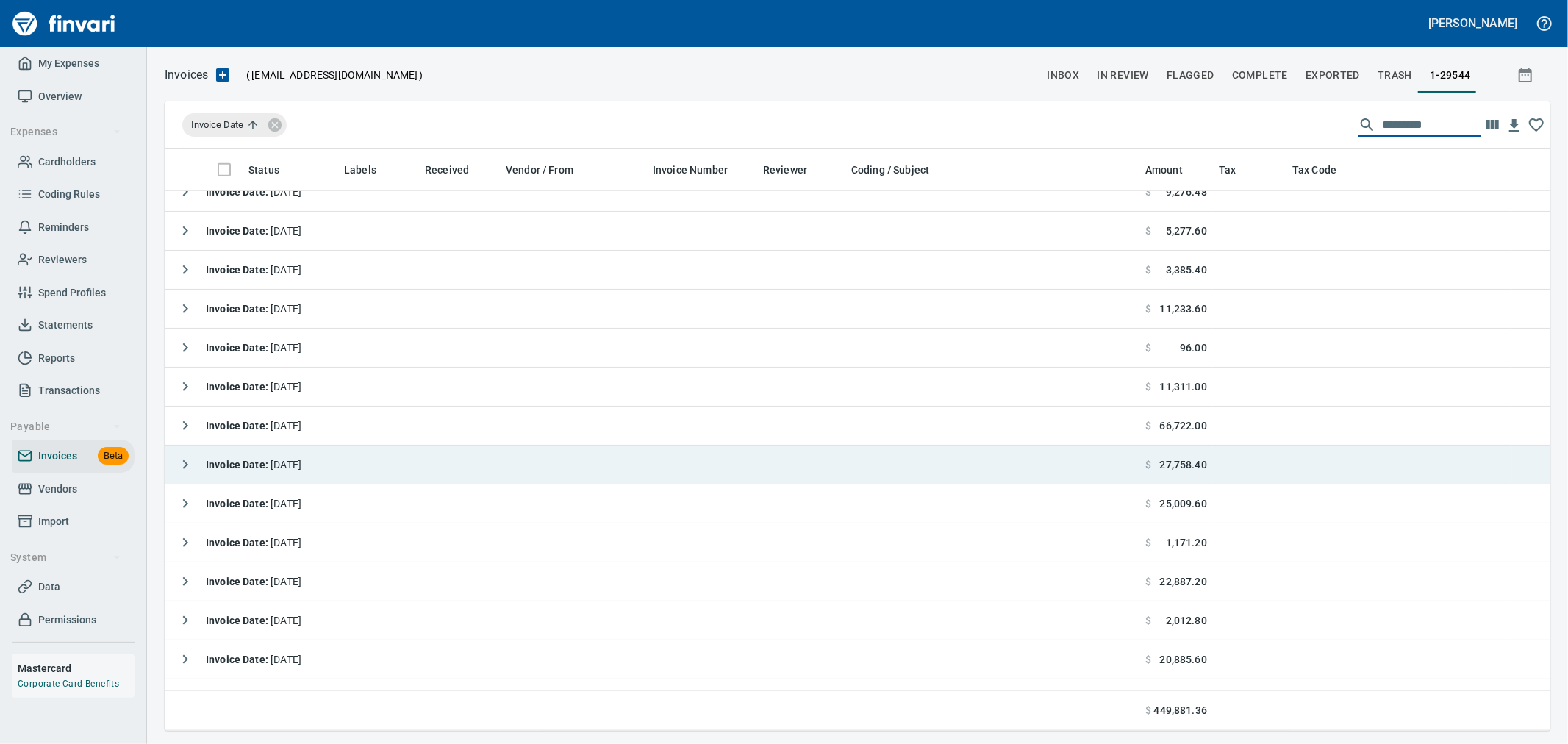
click at [253, 460] on strong "Invoice Date :" at bounding box center [239, 465] width 65 height 12
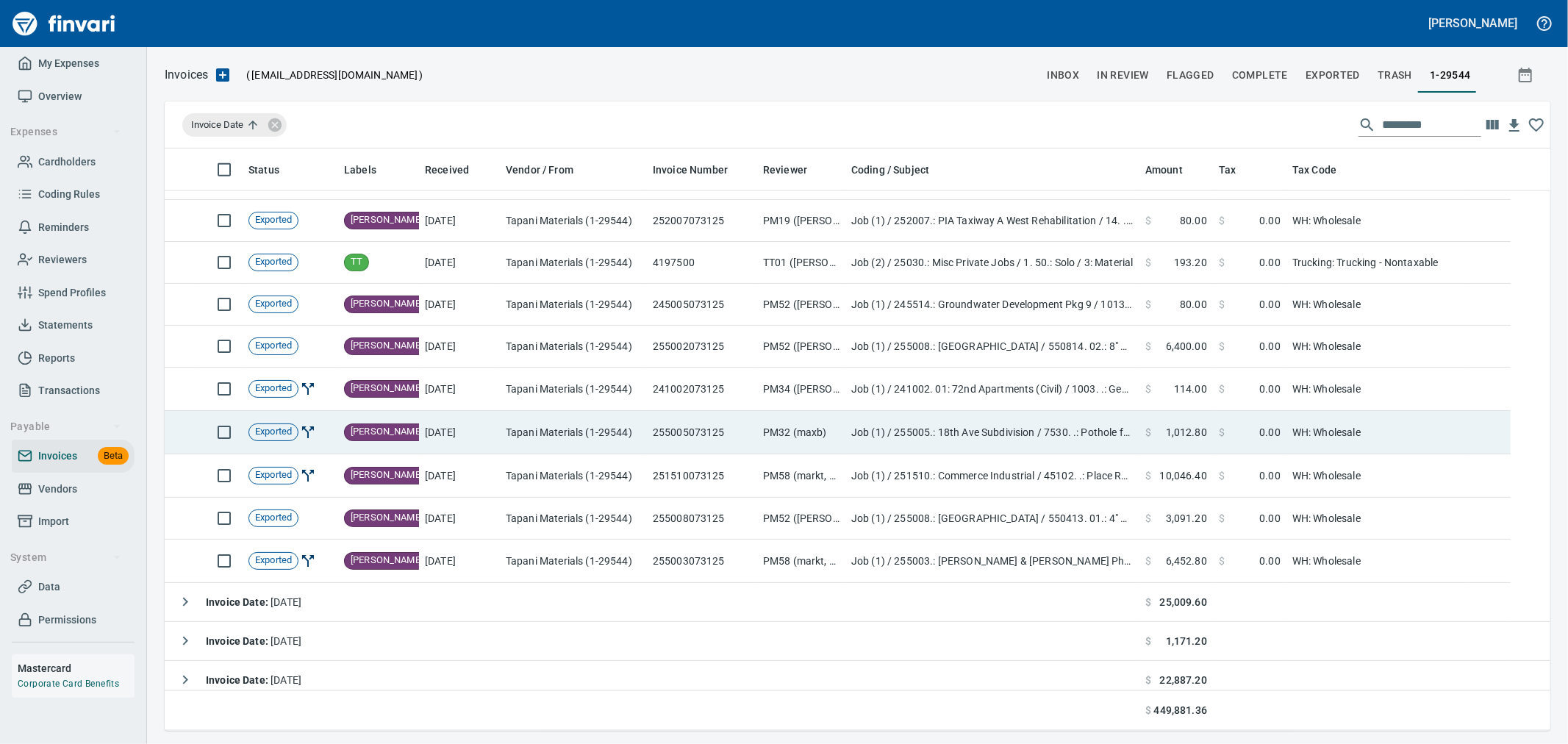
scroll to position [1553, 0]
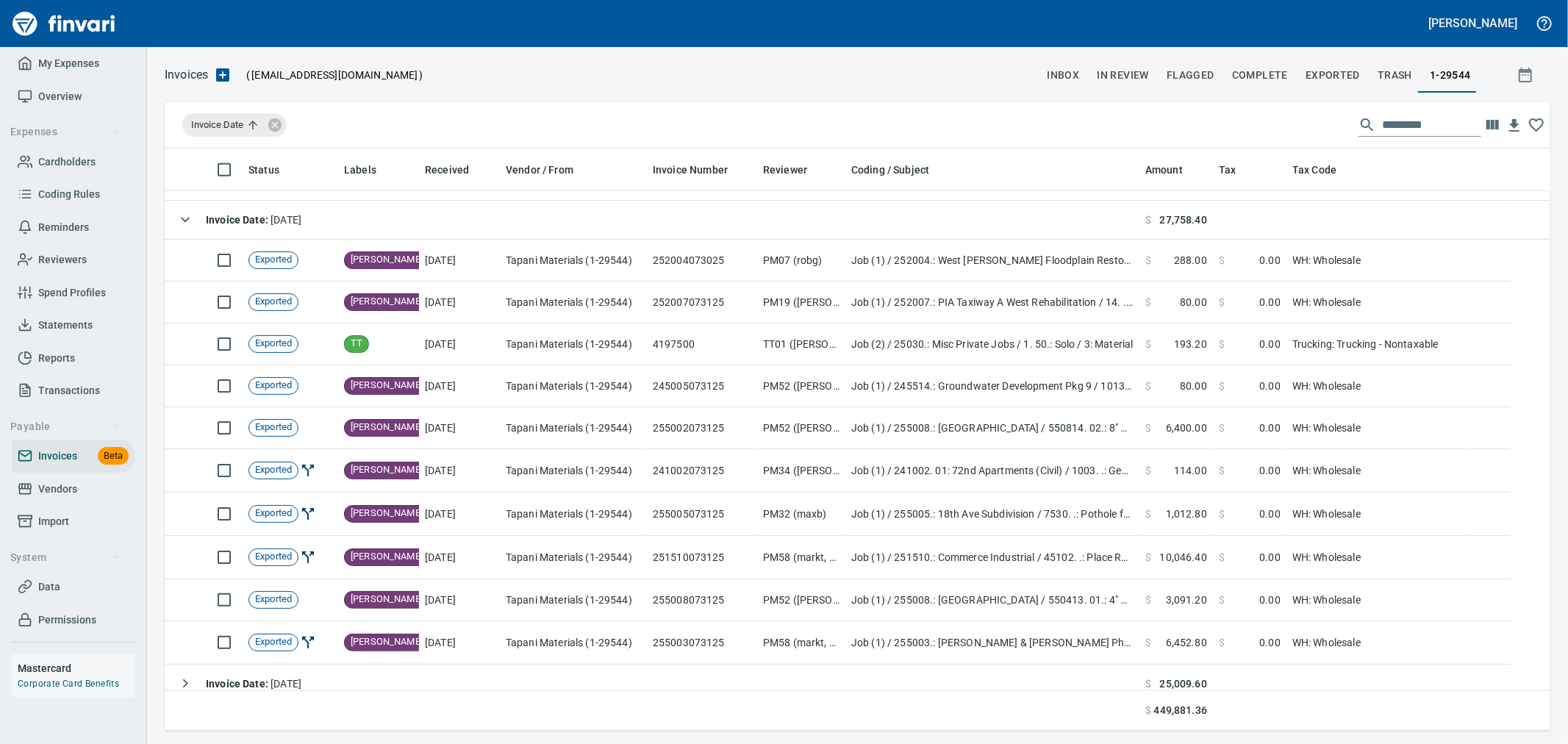
click at [1391, 117] on input "text" at bounding box center [1431, 125] width 99 height 24
type input "*"
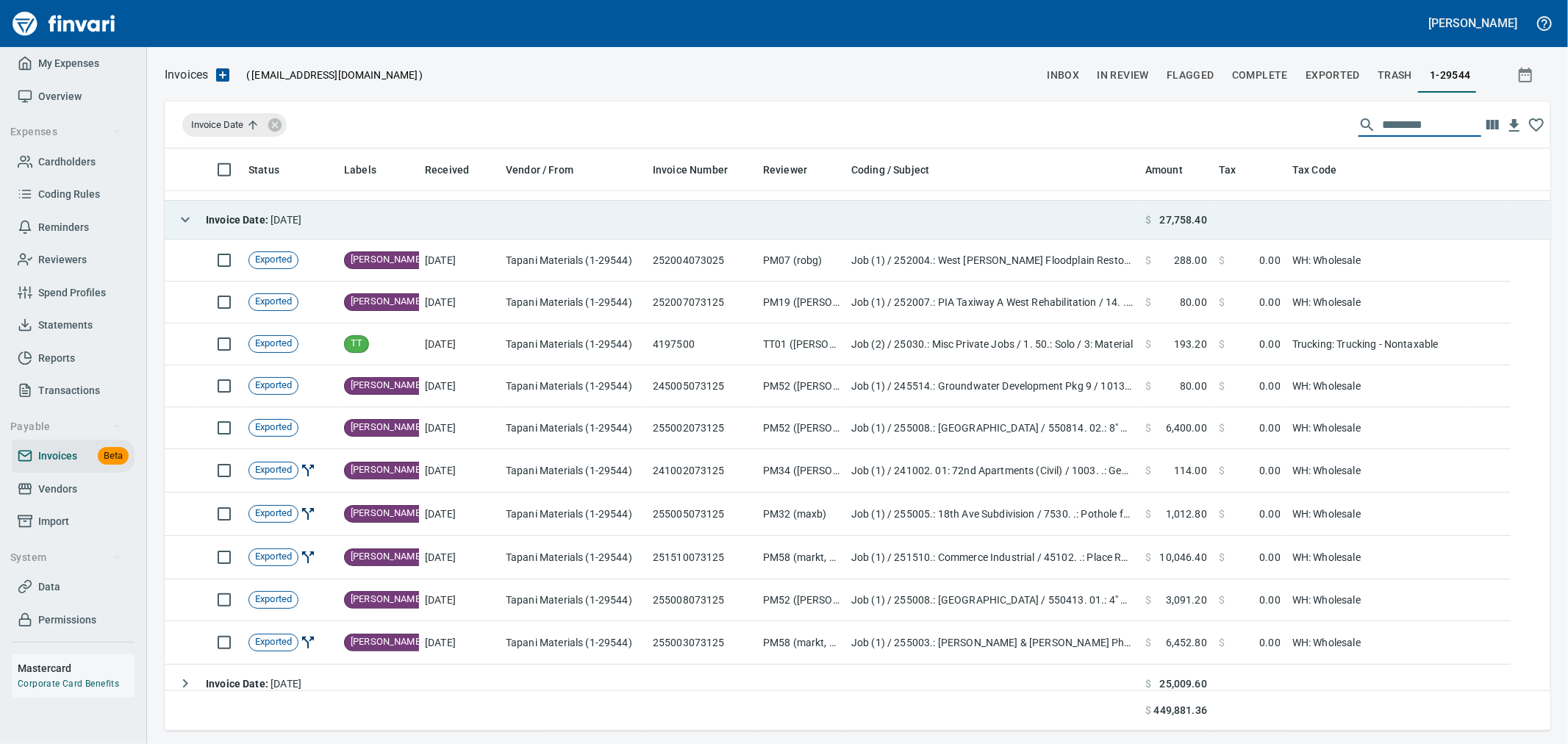
click at [192, 216] on icon "button" at bounding box center [185, 220] width 17 height 17
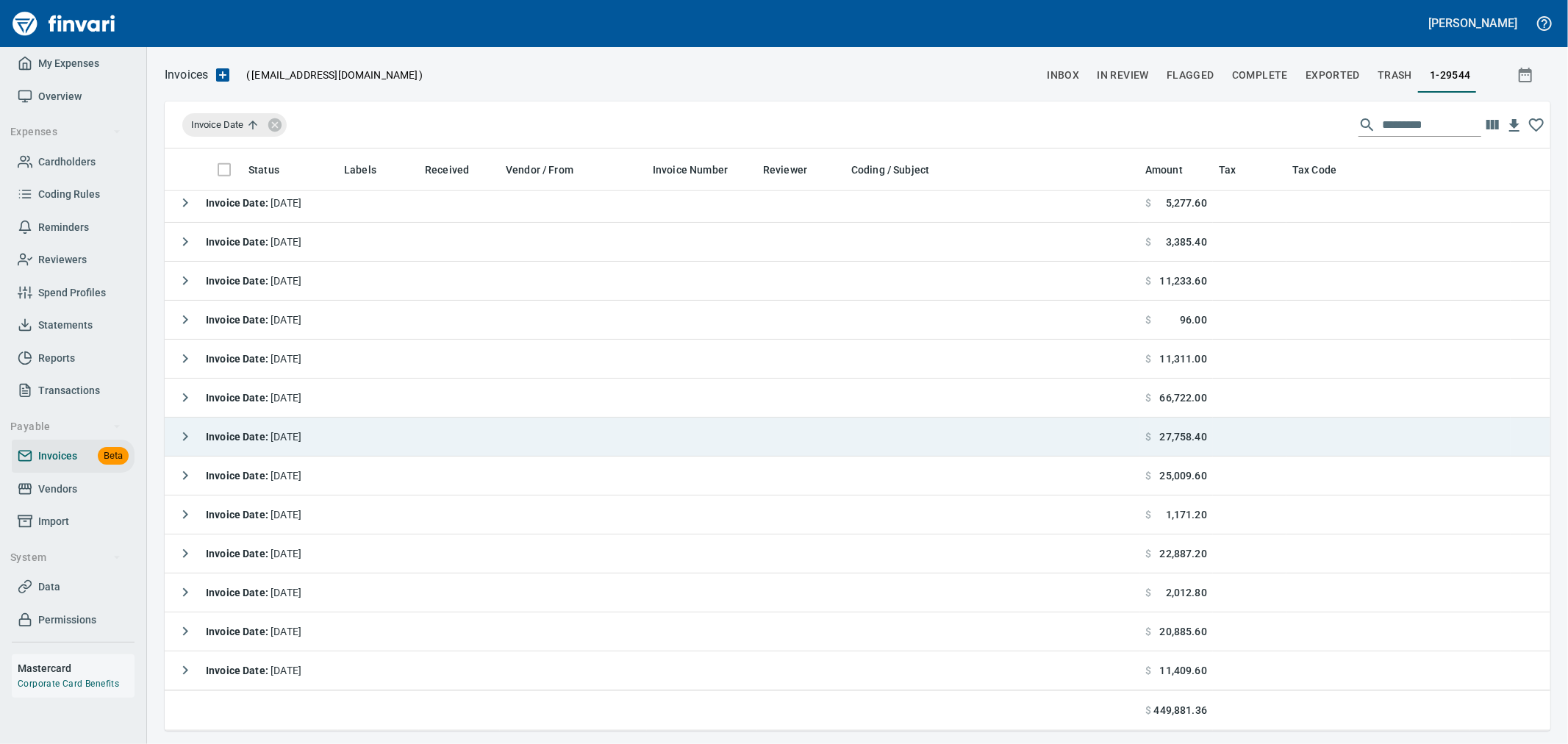
scroll to position [1336, 0]
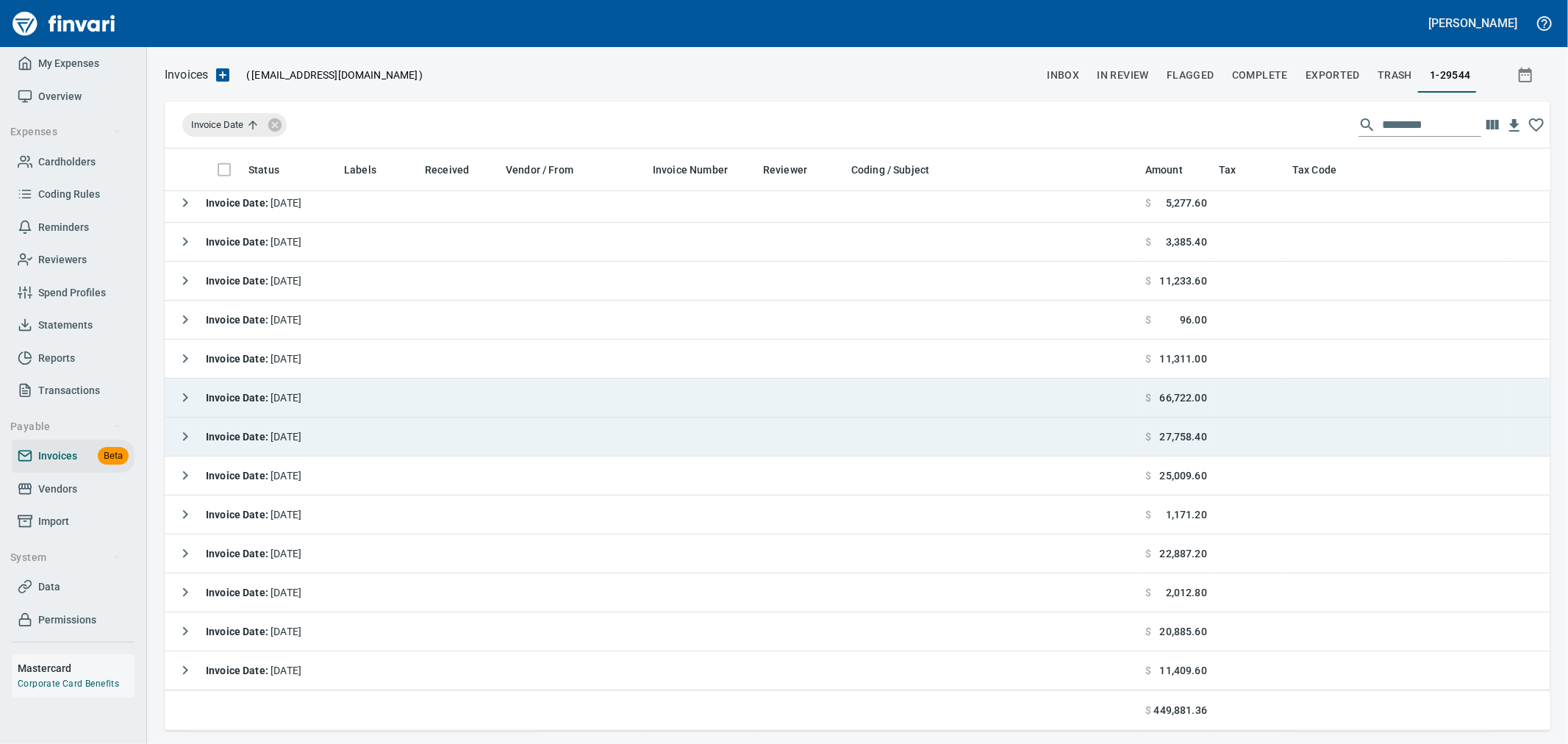
click at [179, 397] on icon "button" at bounding box center [185, 398] width 17 height 17
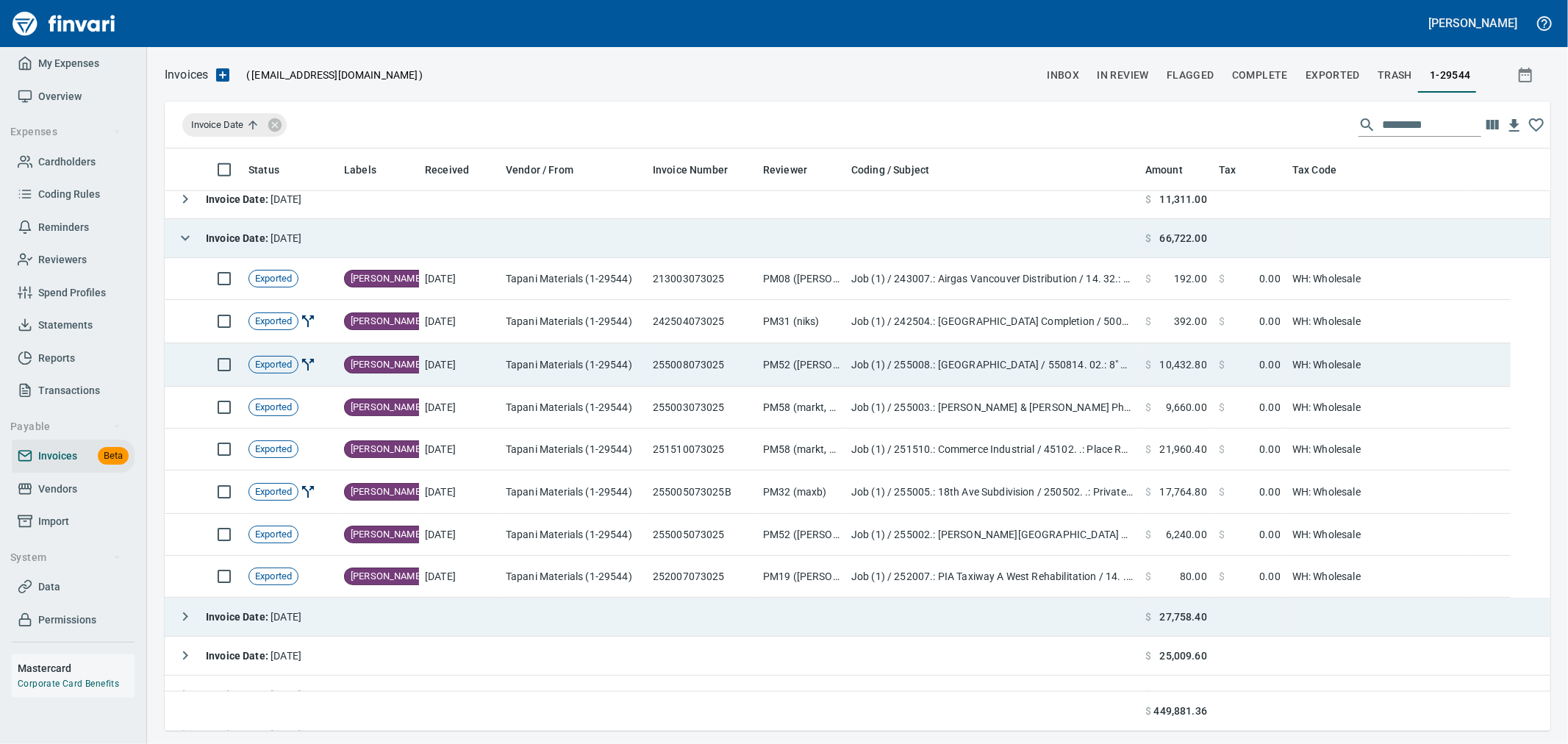
scroll to position [1499, 0]
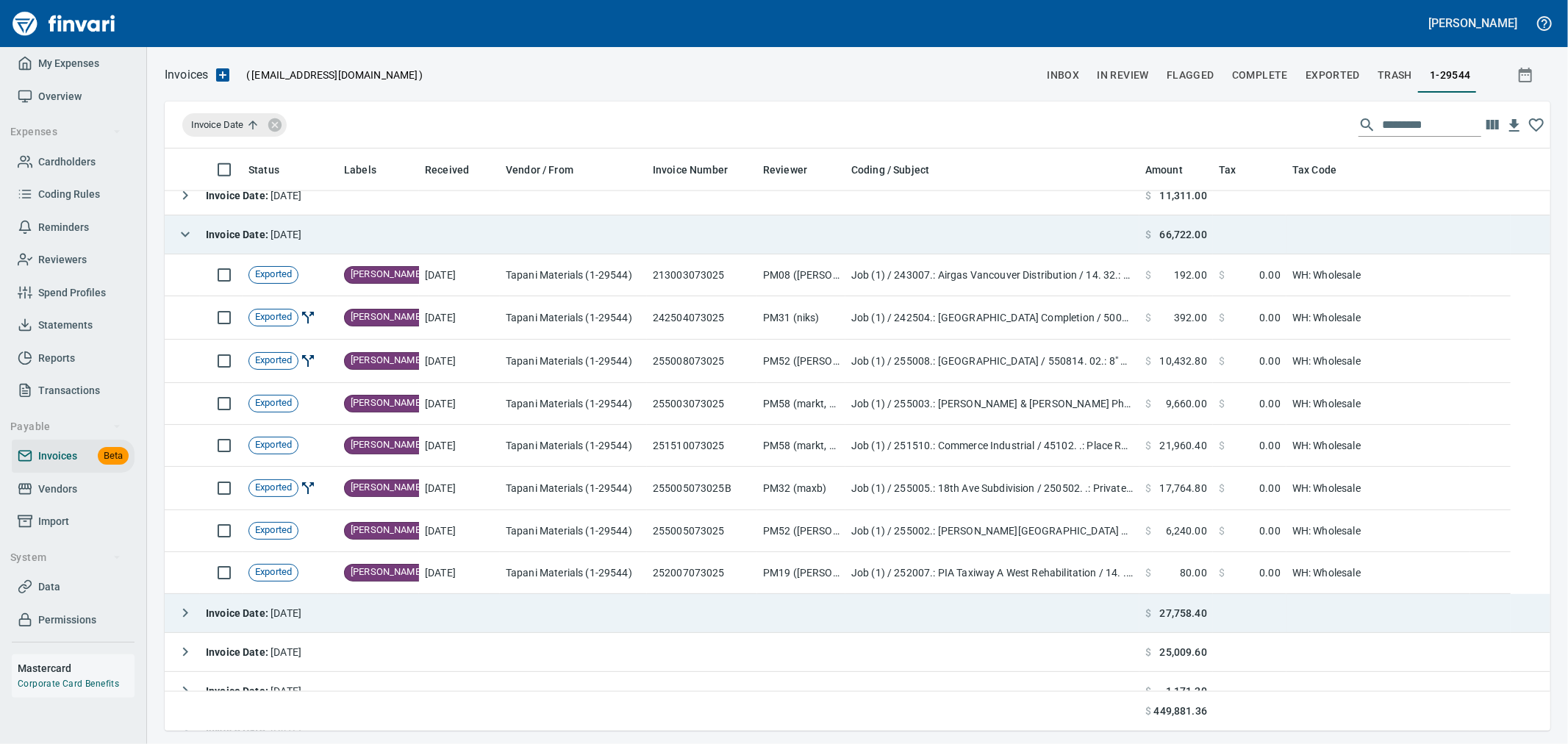
click at [1382, 115] on input "text" at bounding box center [1431, 125] width 99 height 24
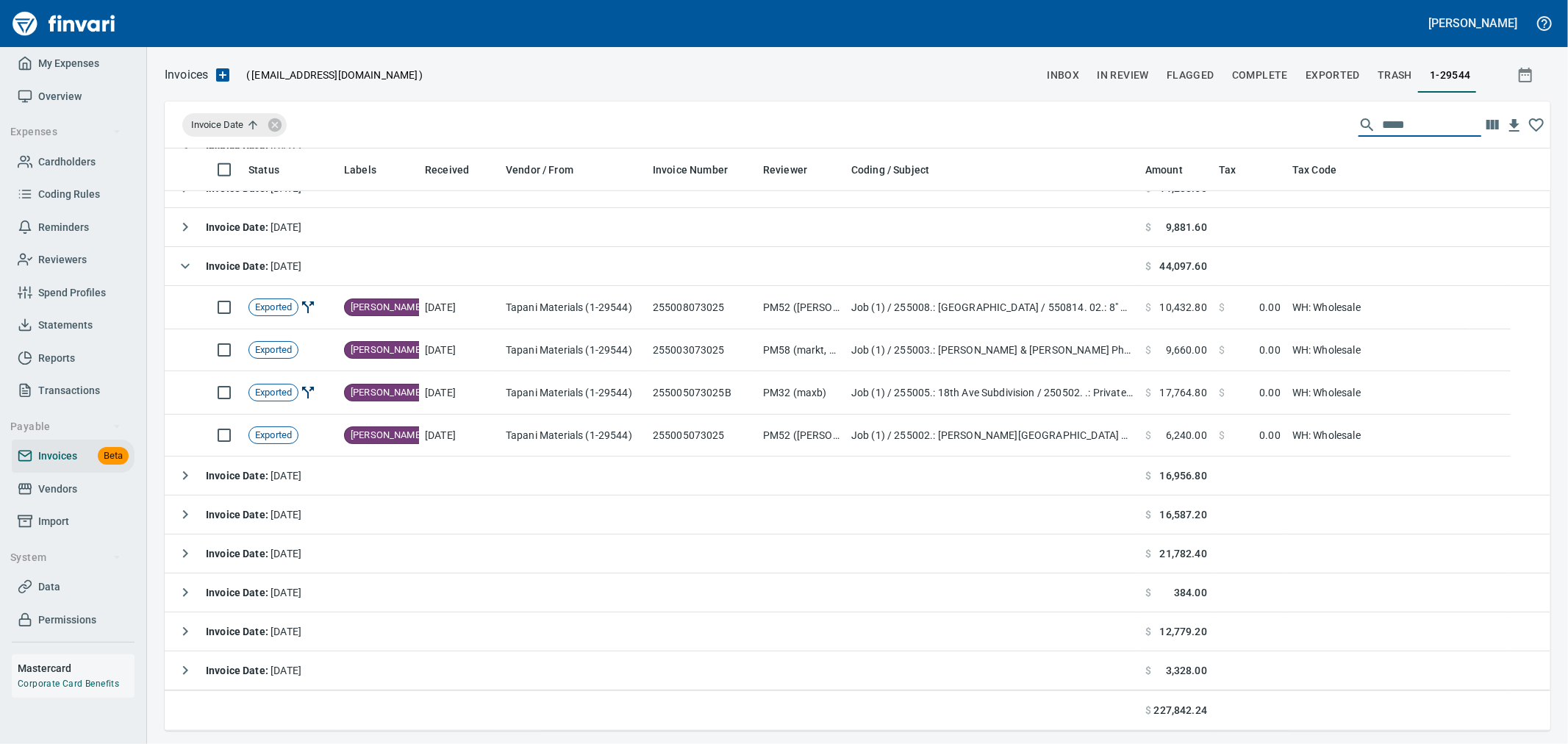
scroll to position [0, 0]
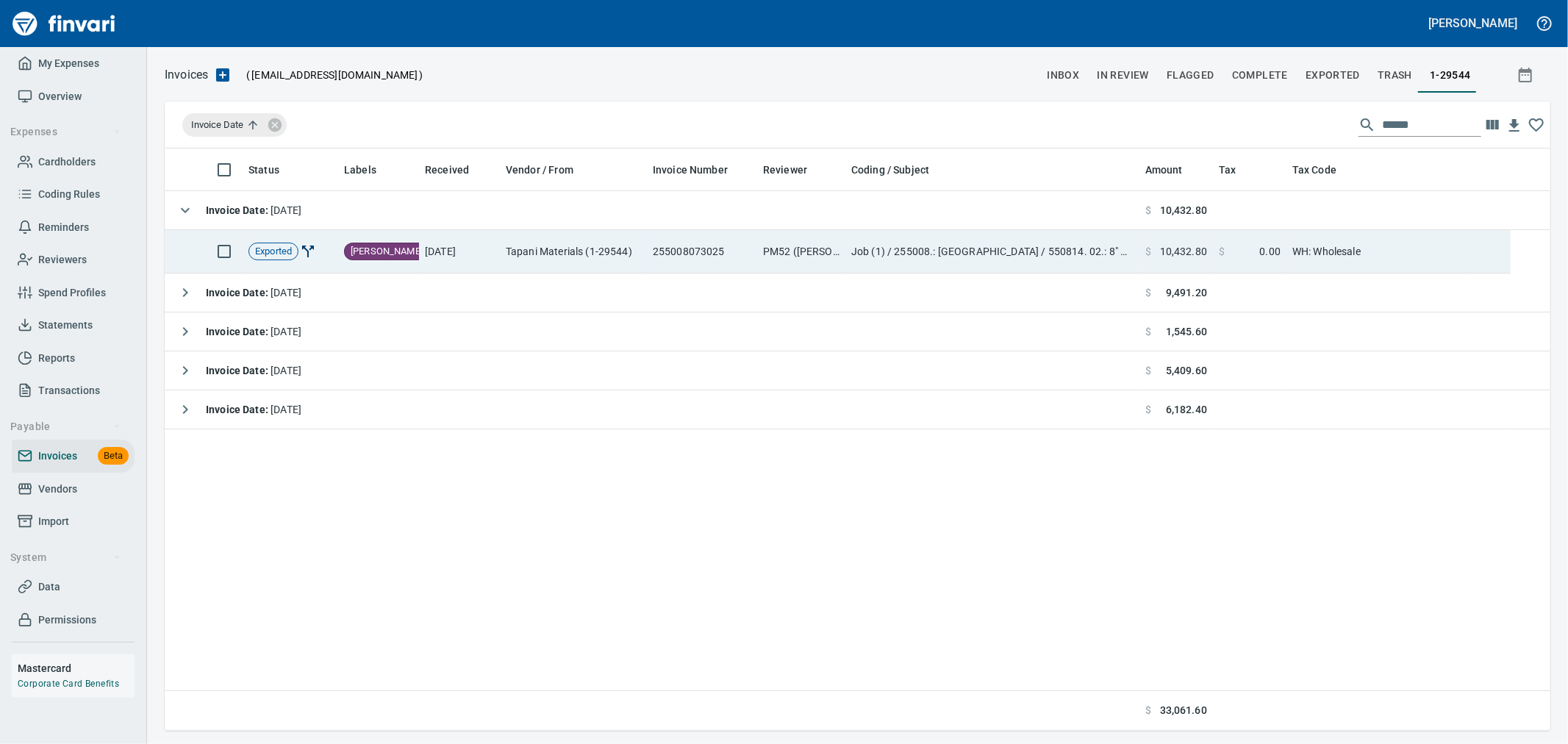
click at [750, 246] on td "255008073025" at bounding box center [702, 251] width 110 height 44
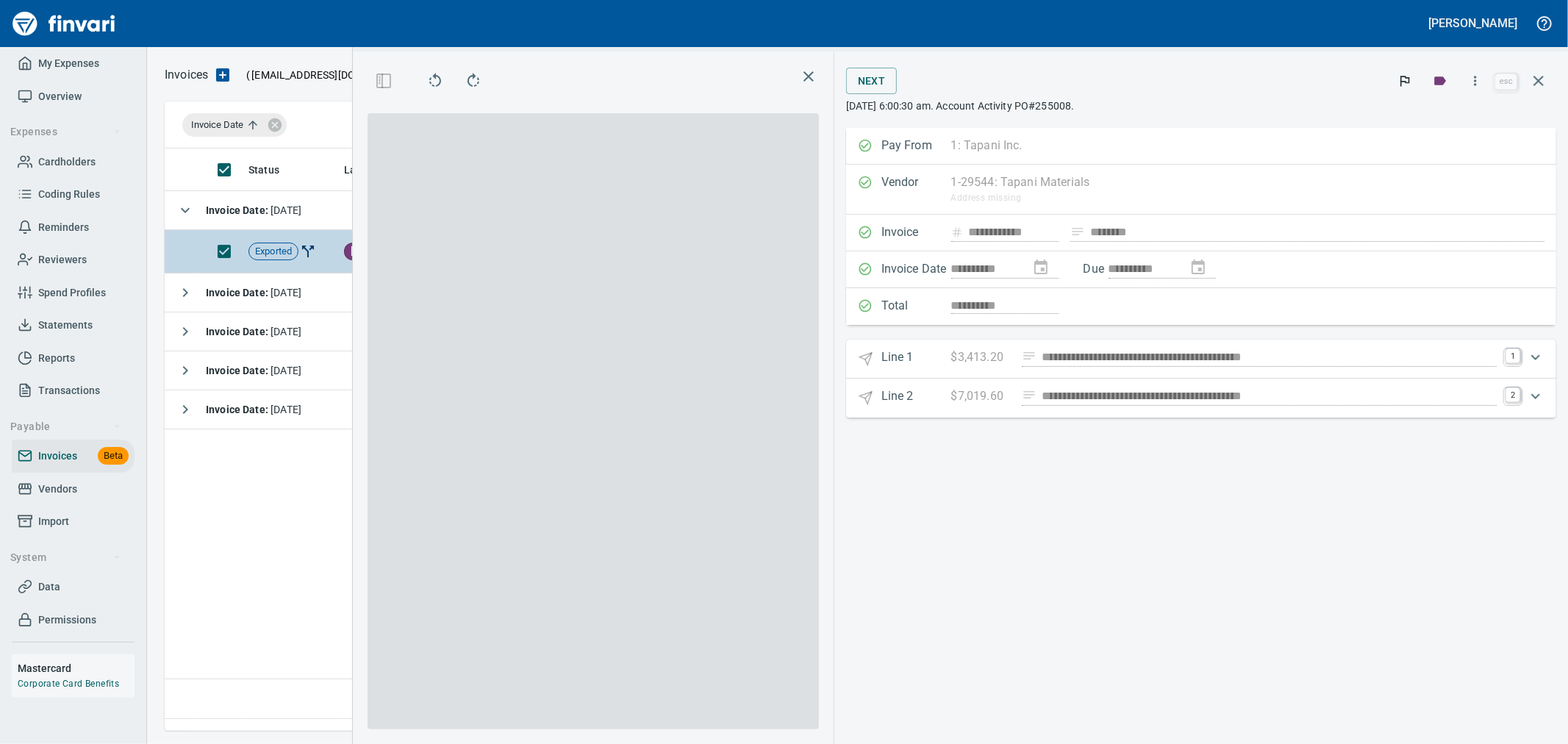
scroll to position [558, 1006]
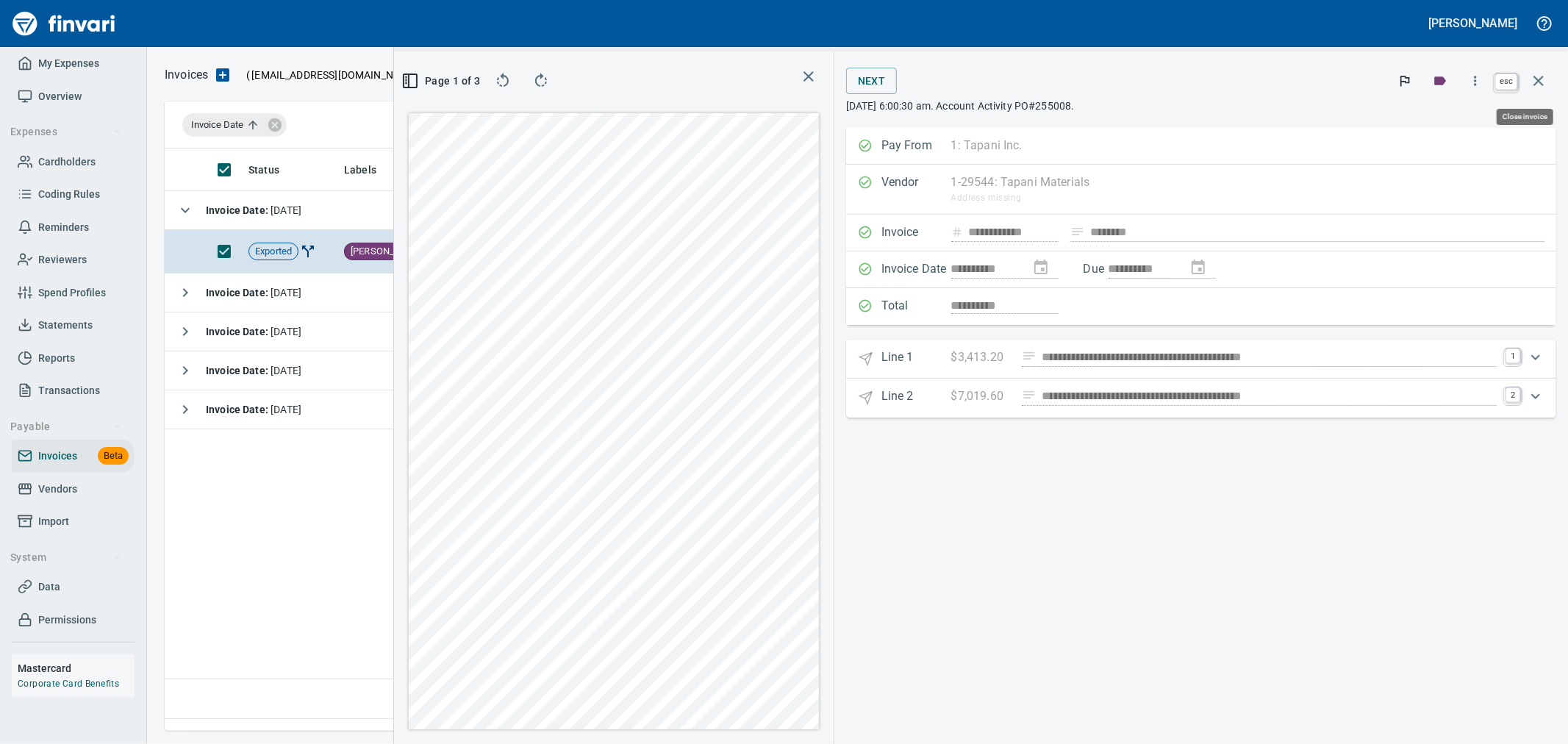
drag, startPoint x: 1535, startPoint y: 76, endPoint x: 1216, endPoint y: 142, distance: 325.8
click at [1535, 76] on icon "button" at bounding box center [1538, 81] width 10 height 10
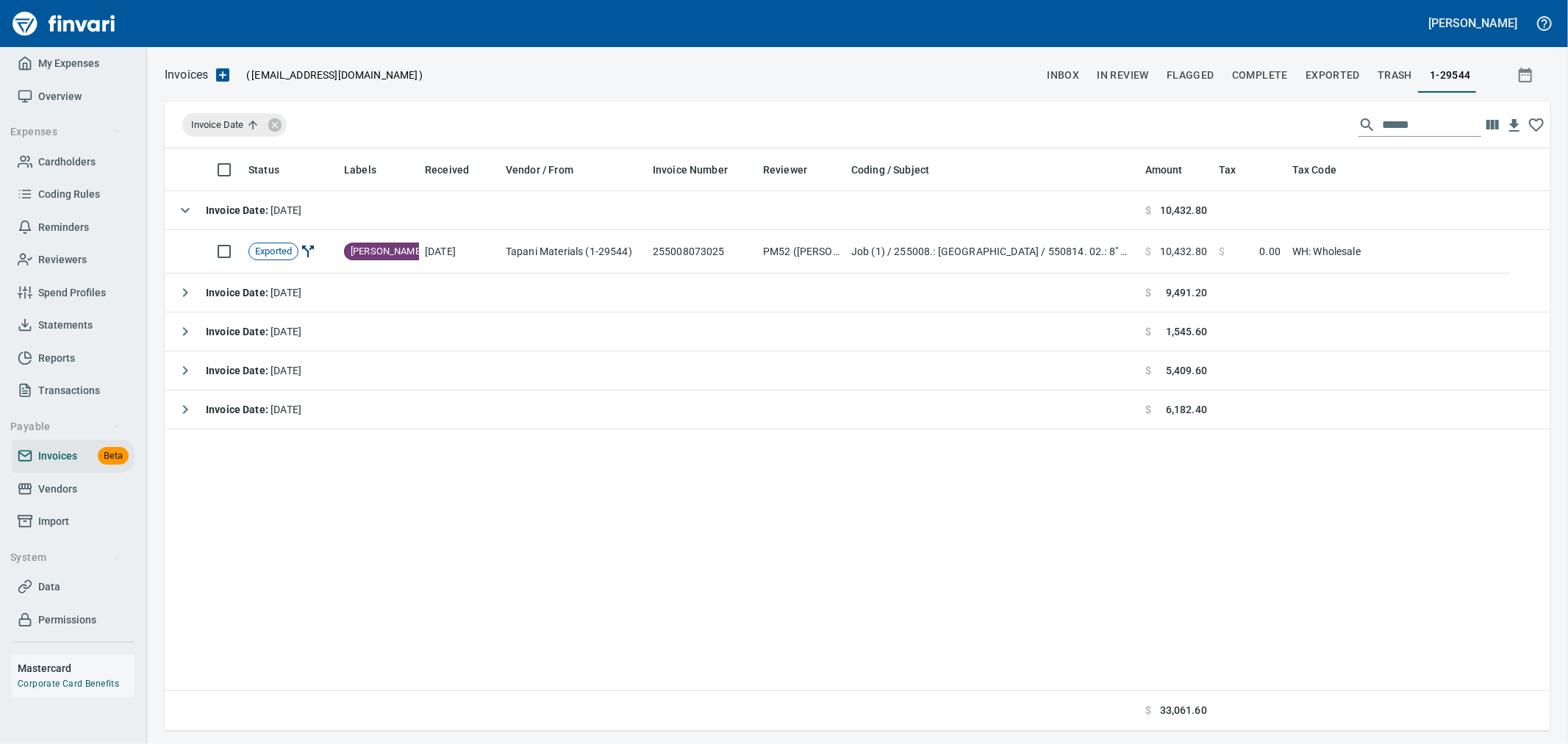
scroll to position [2, 2]
drag, startPoint x: 1421, startPoint y: 121, endPoint x: 1237, endPoint y: 121, distance: 184.0
click at [1237, 121] on div "Invoice Date ******" at bounding box center [858, 125] width 1386 height 47
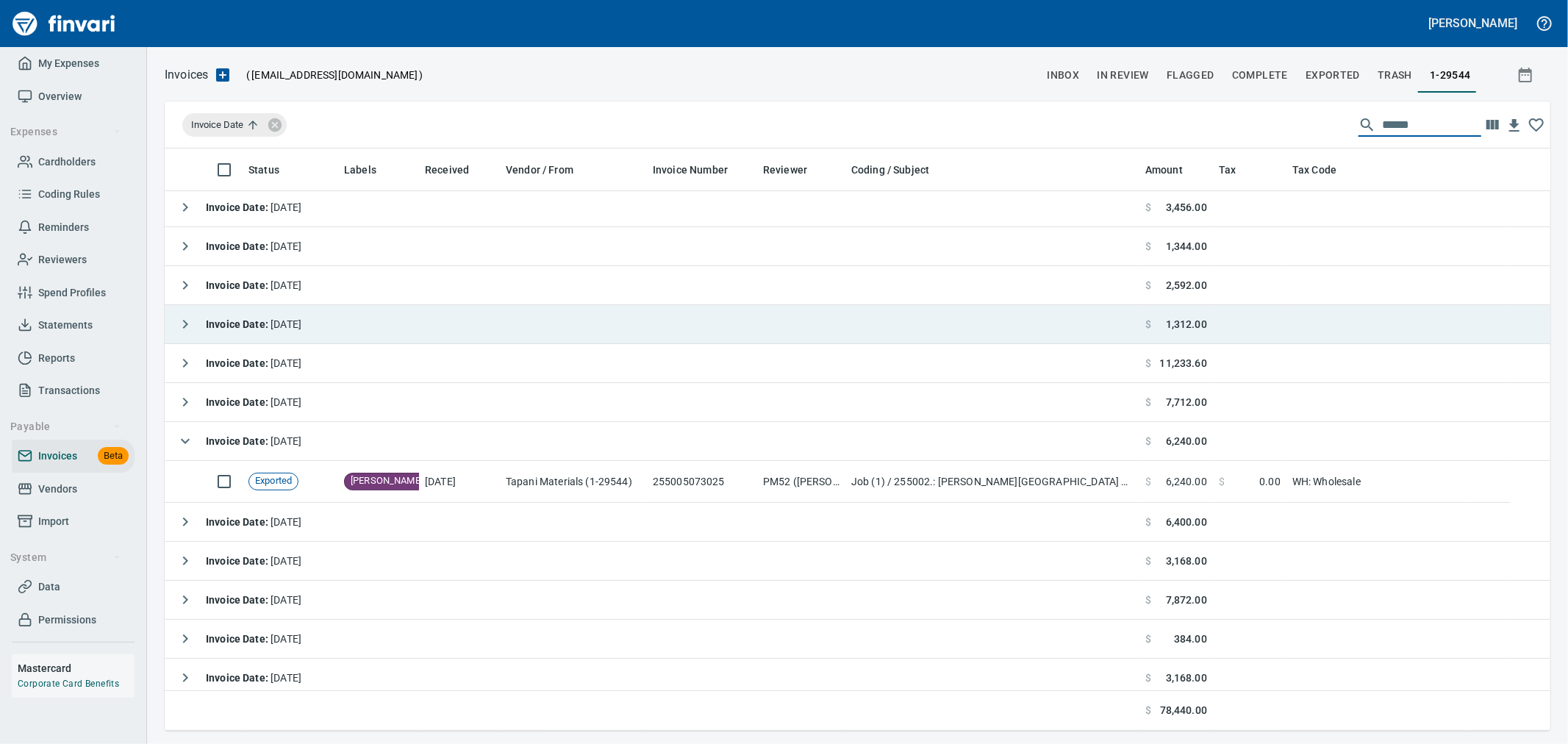
scroll to position [245, 0]
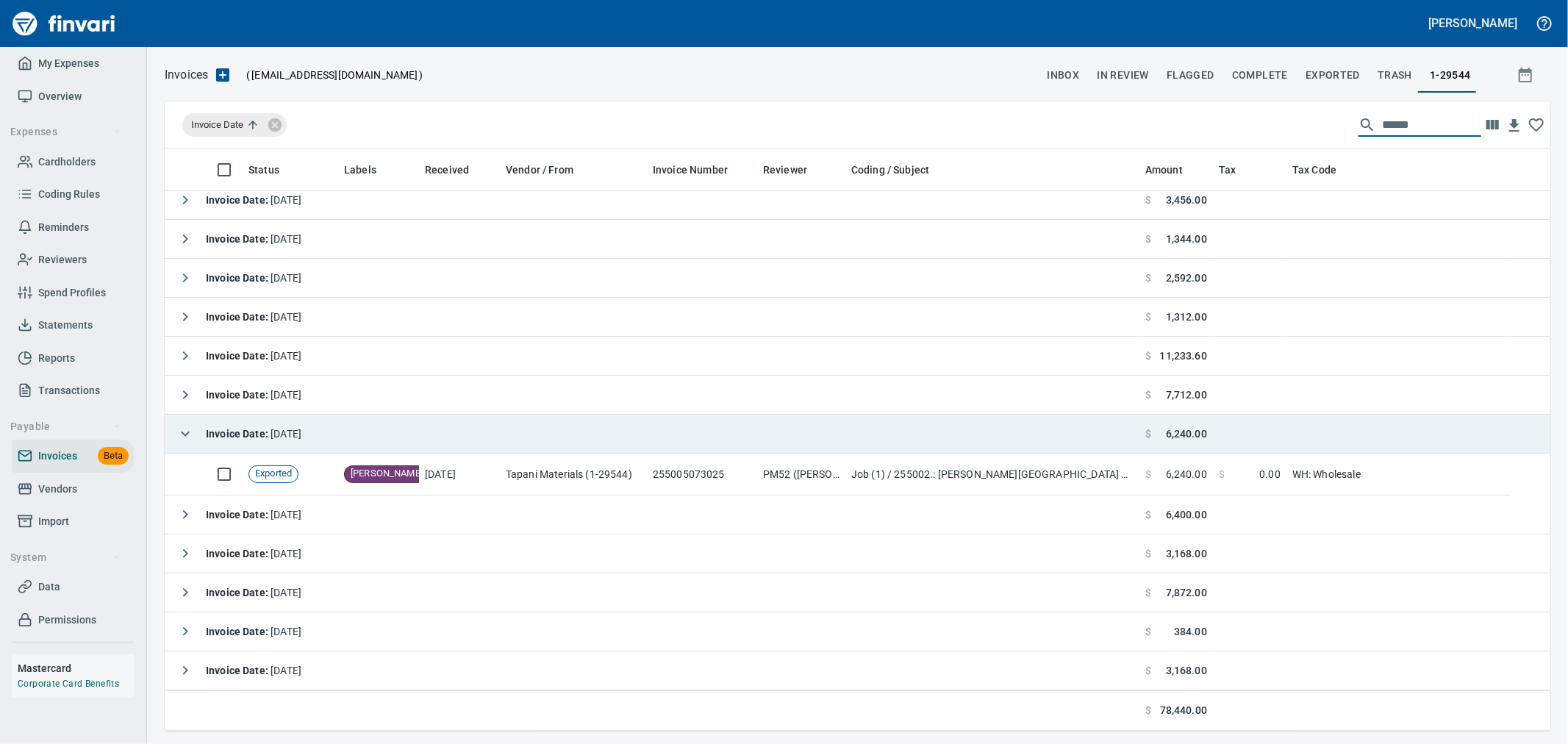
click at [202, 435] on div "Invoice Date : 7/30/2025" at bounding box center [235, 434] width 131 height 29
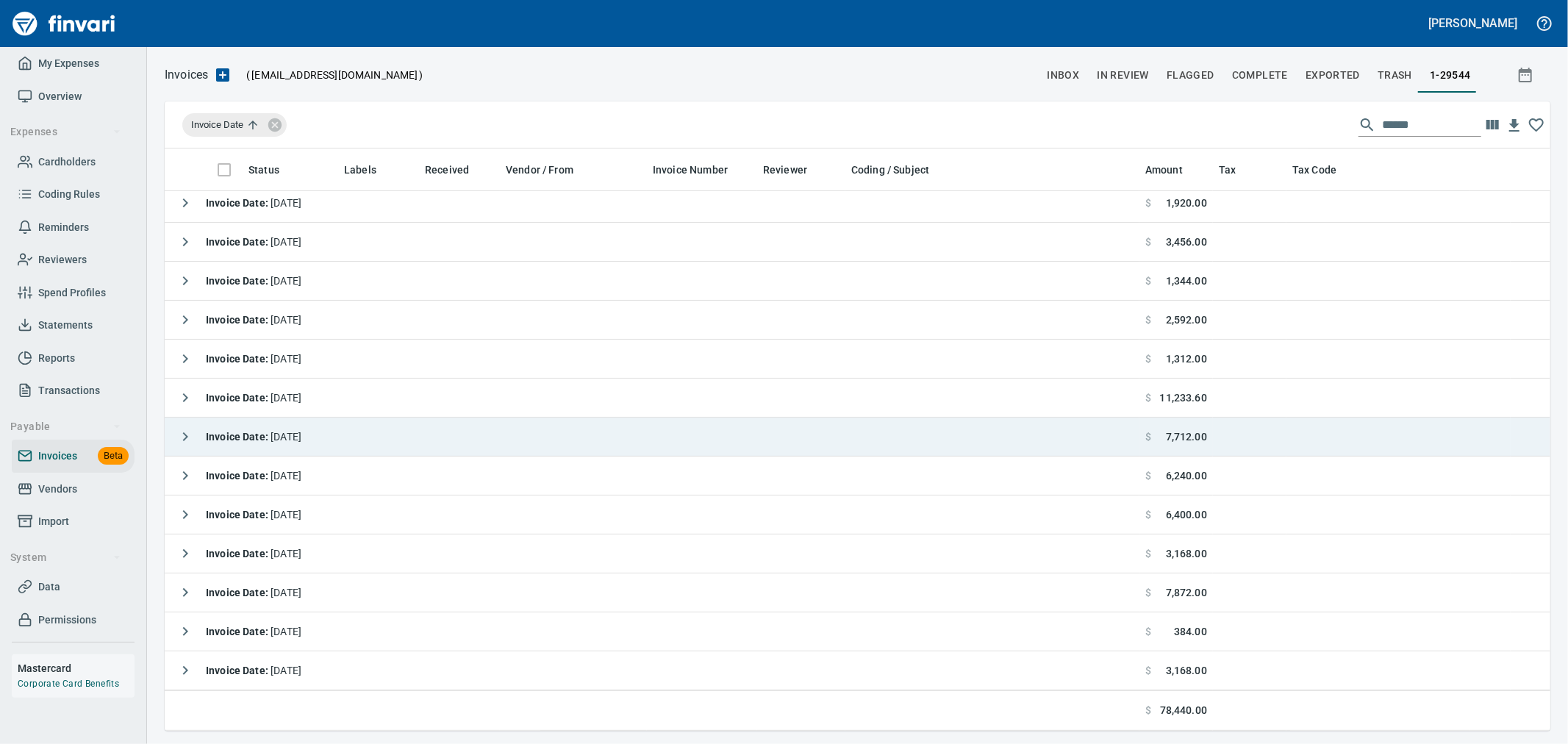
scroll to position [203, 0]
click at [301, 431] on span "Invoice Date : 7/29/2025" at bounding box center [254, 436] width 96 height 12
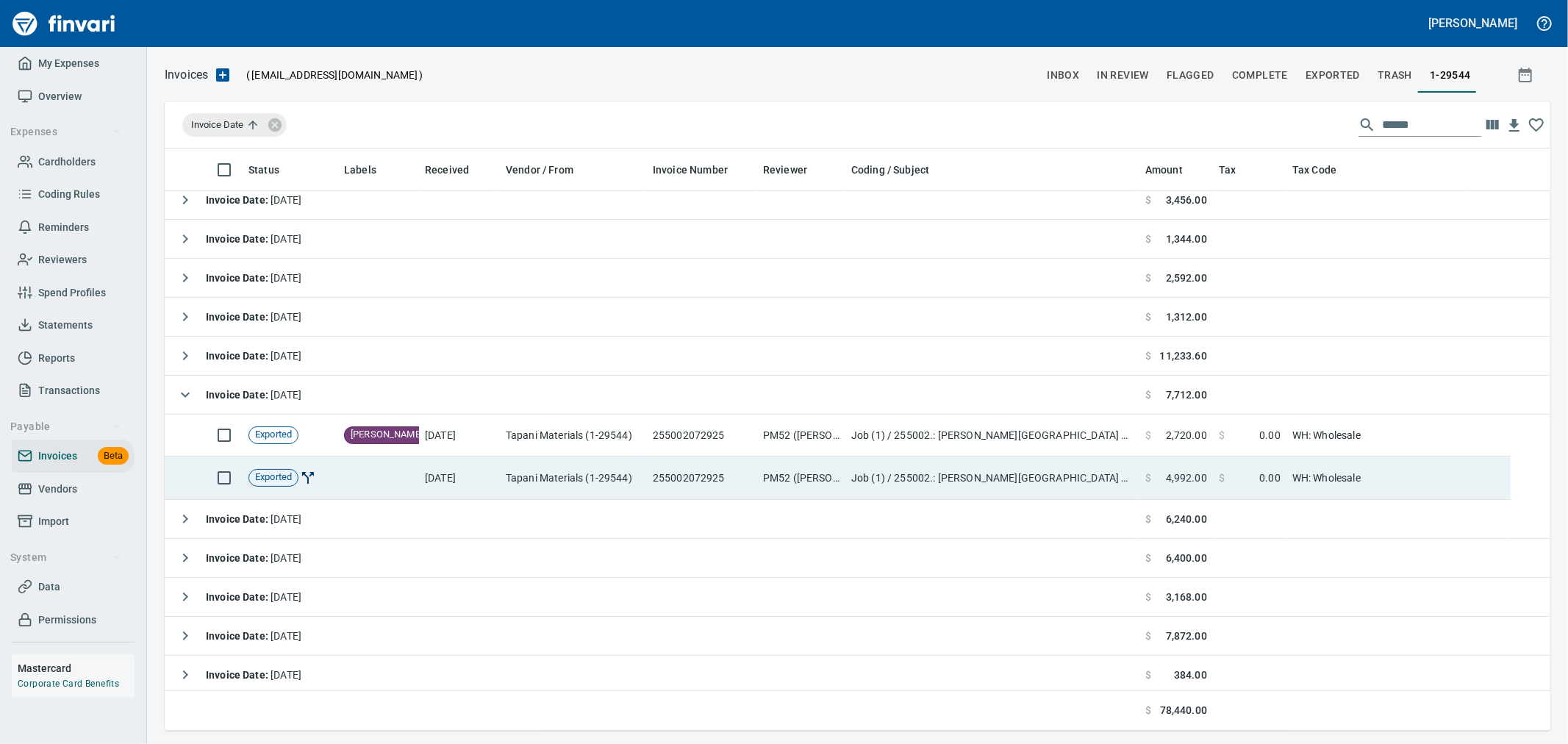
click at [501, 478] on td "Tapani Materials (1-29544)" at bounding box center [573, 478] width 147 height 44
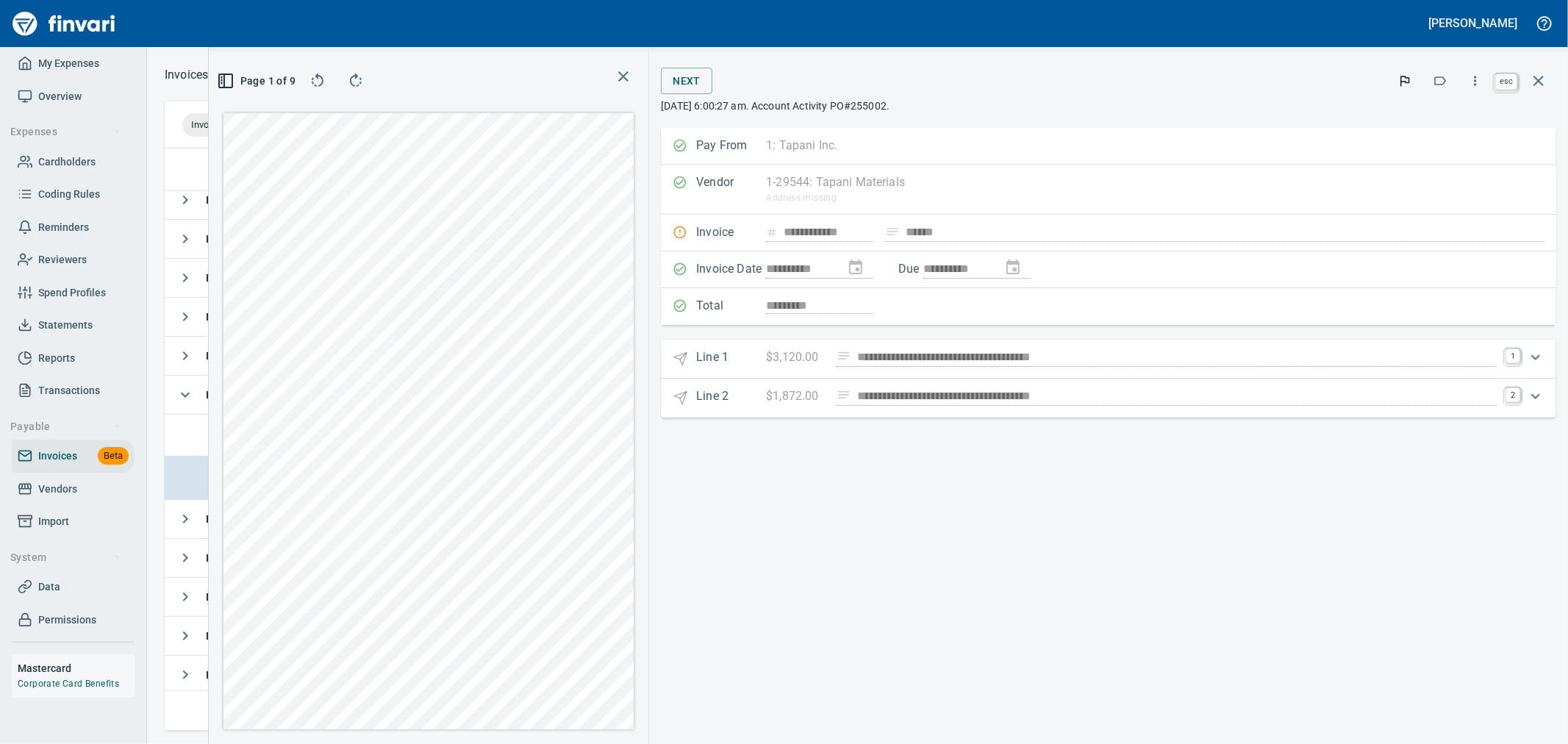
scroll to position [558, 994]
drag, startPoint x: 1542, startPoint y: 82, endPoint x: 486, endPoint y: 489, distance: 1131.7
click at [1542, 82] on icon "button" at bounding box center [1539, 81] width 17 height 17
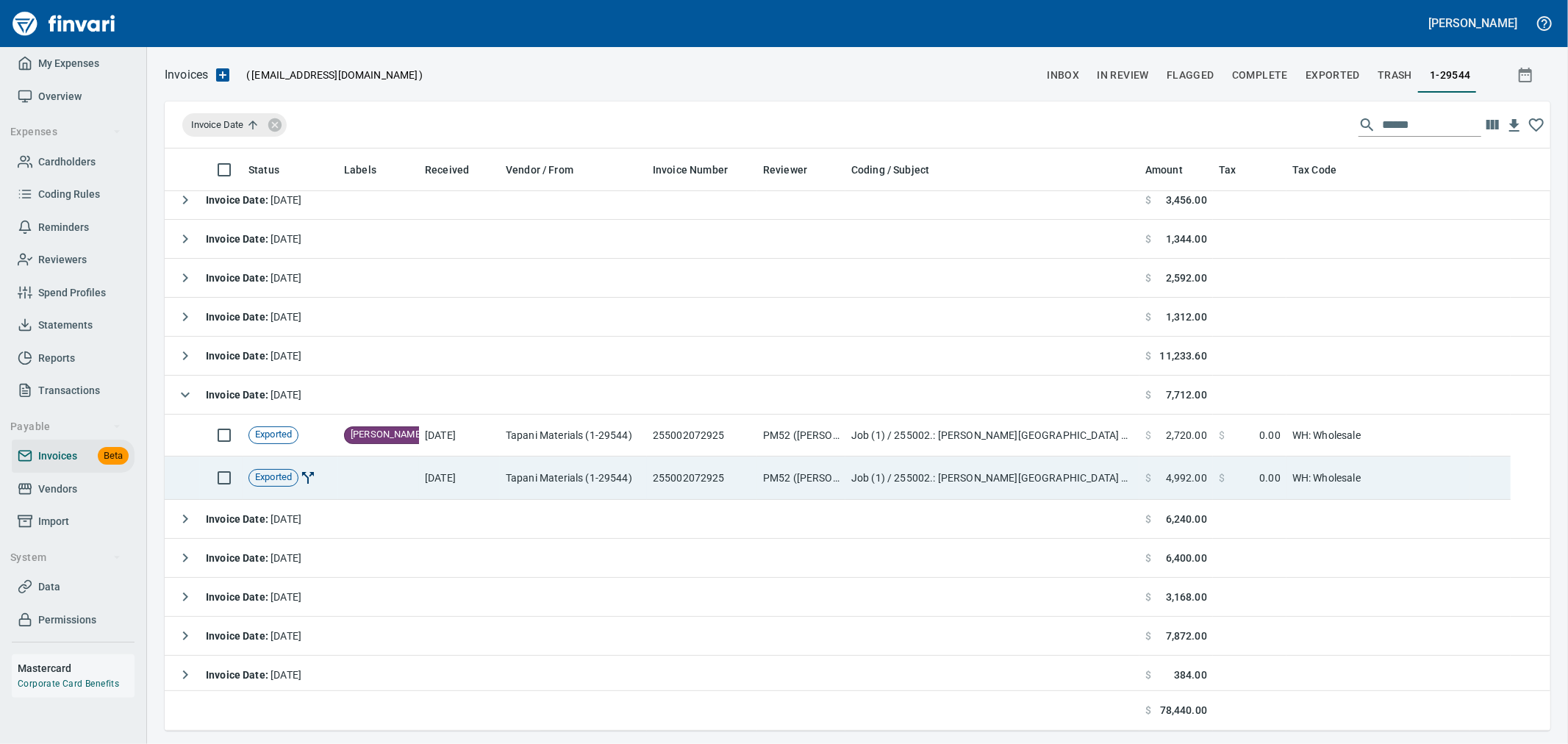
scroll to position [2, 2]
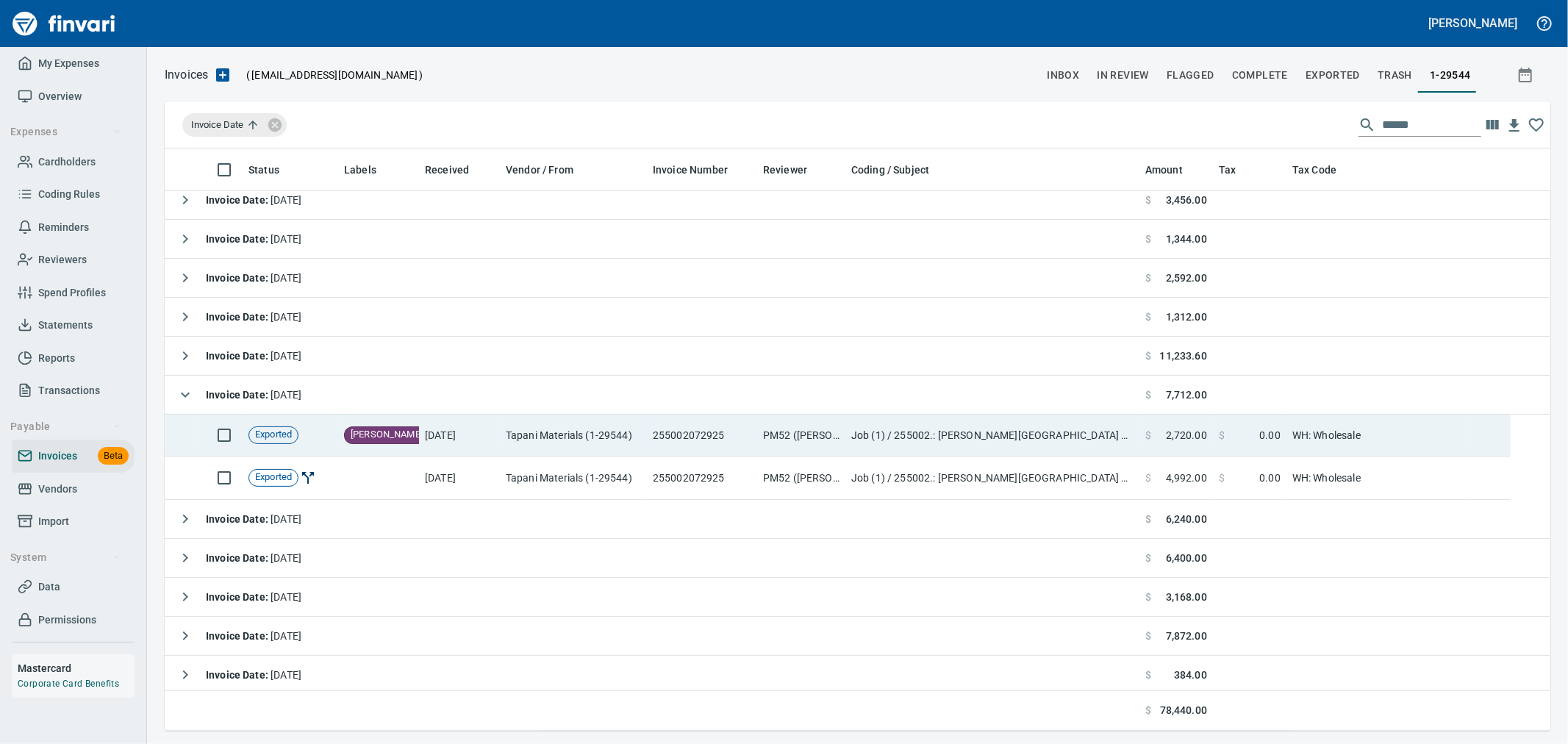
click at [556, 439] on td "Tapani Materials (1-29544)" at bounding box center [573, 435] width 147 height 42
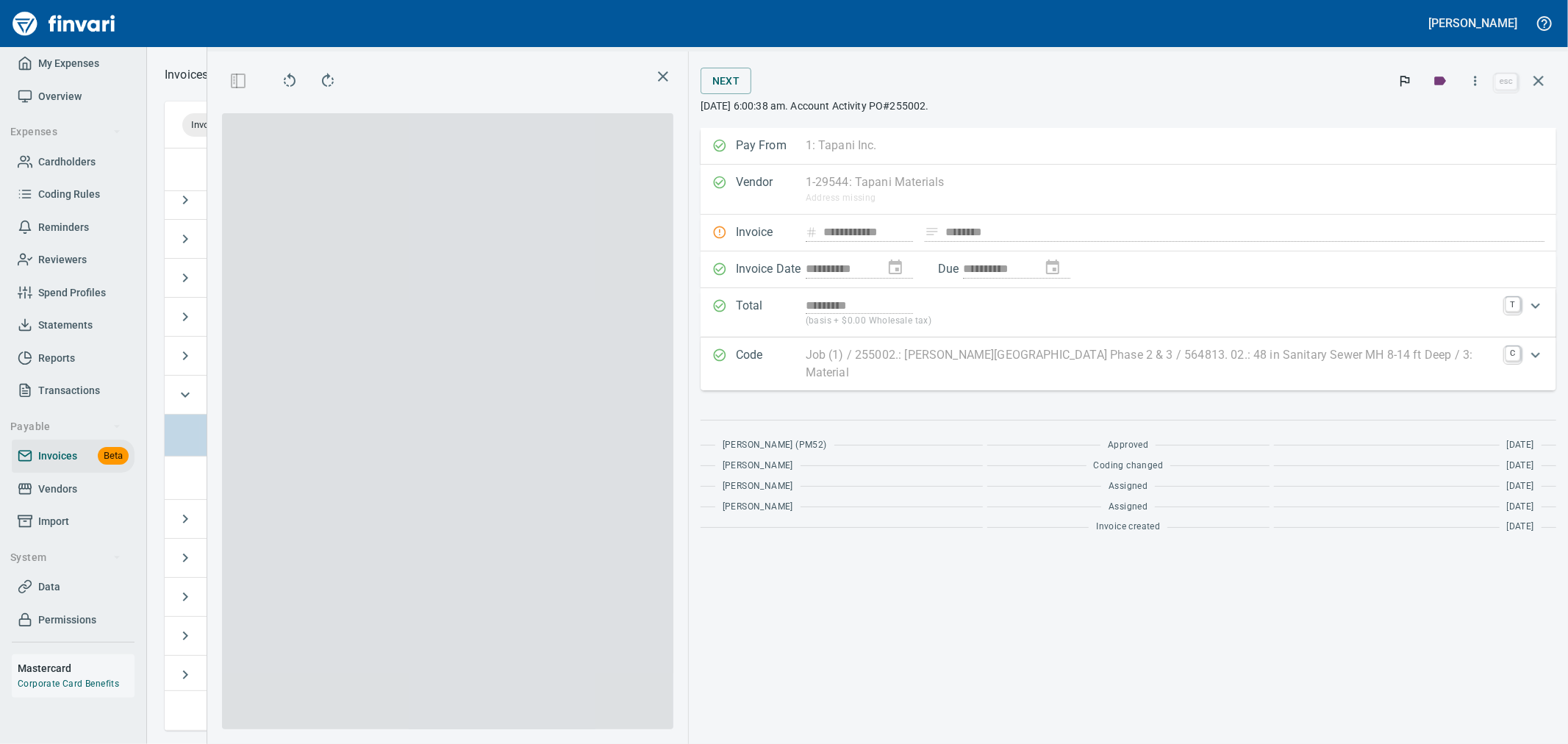
scroll to position [558, 994]
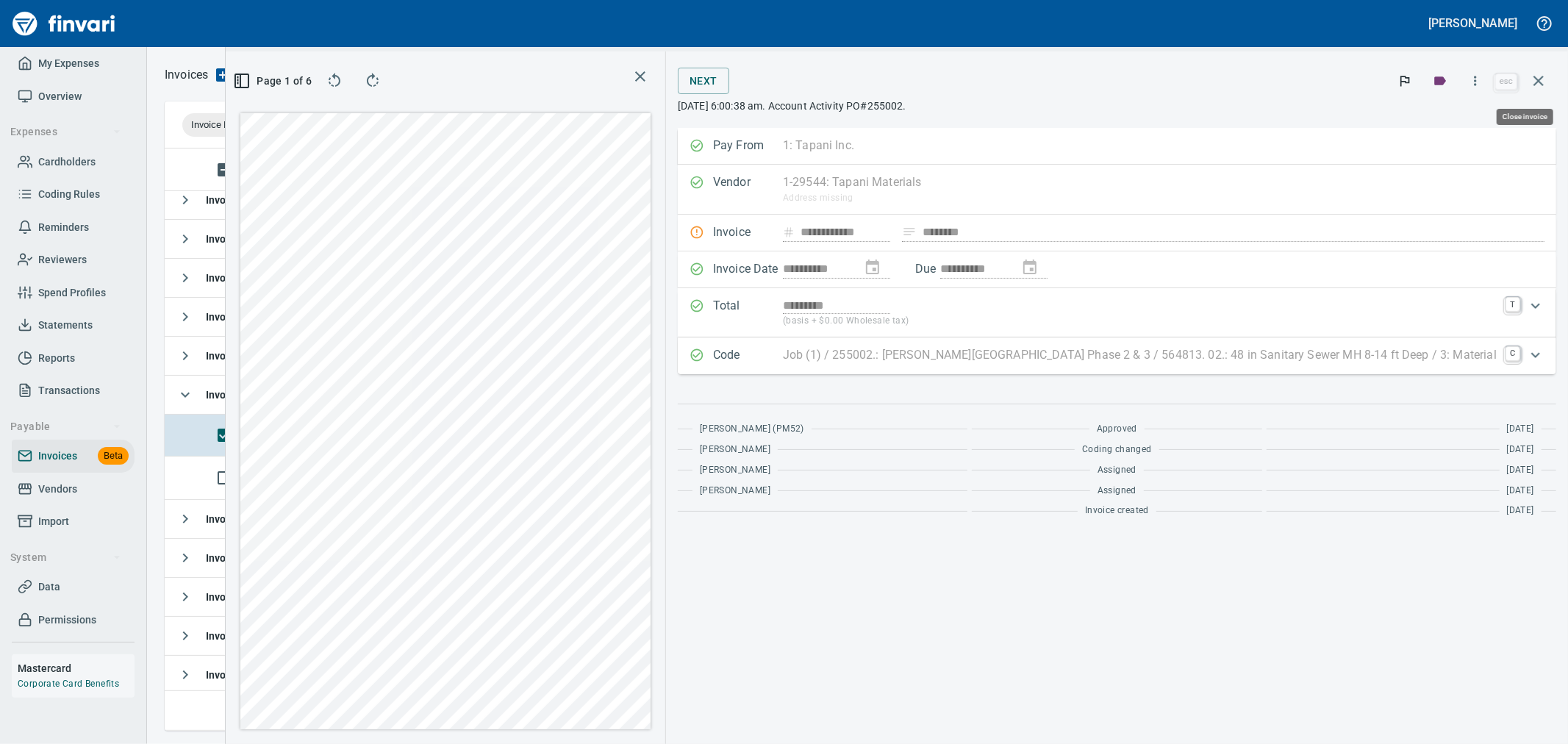
click at [1542, 75] on icon "button" at bounding box center [1539, 81] width 17 height 17
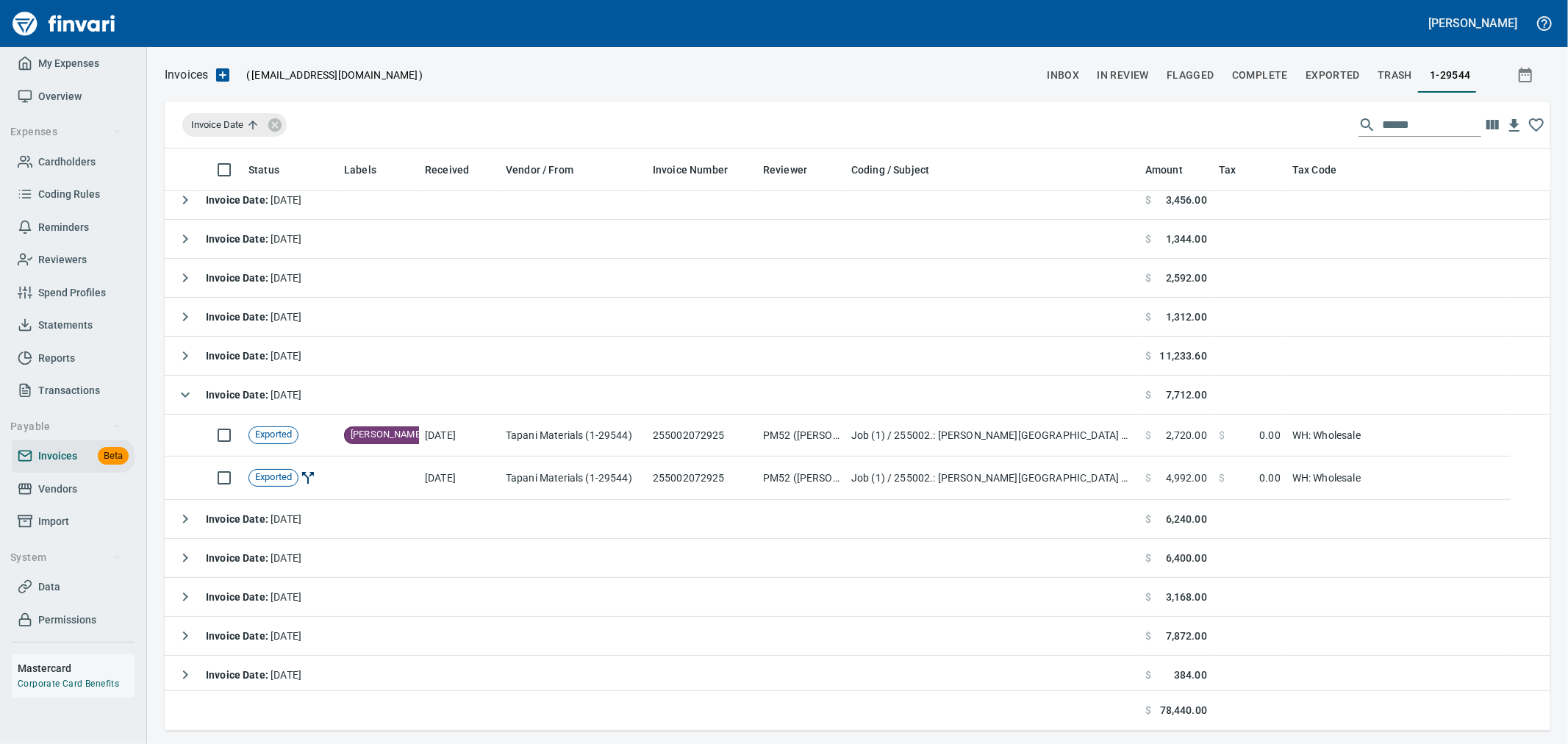
scroll to position [2, 2]
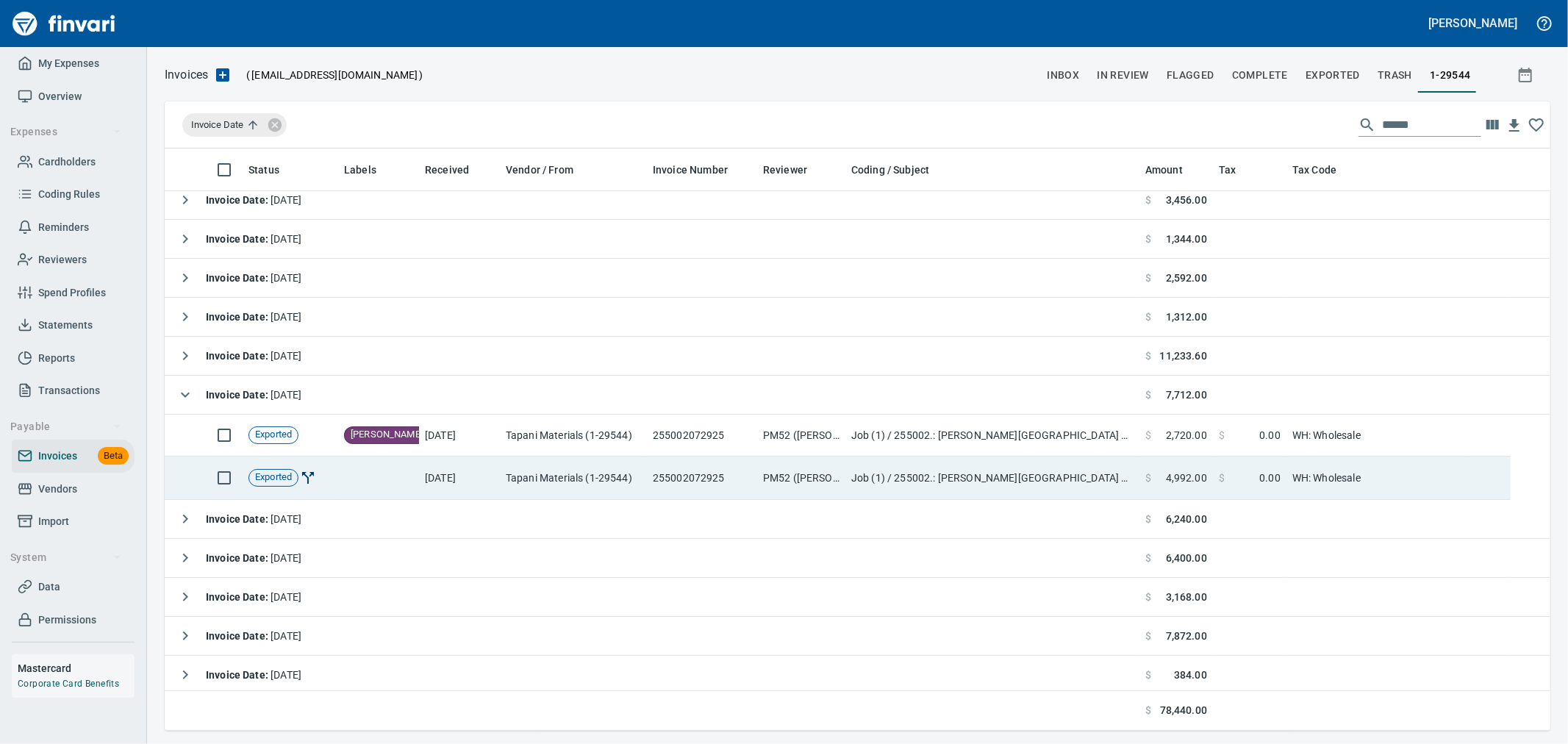
click at [814, 472] on td "PM52 (jordanl, miguela)" at bounding box center [801, 478] width 88 height 44
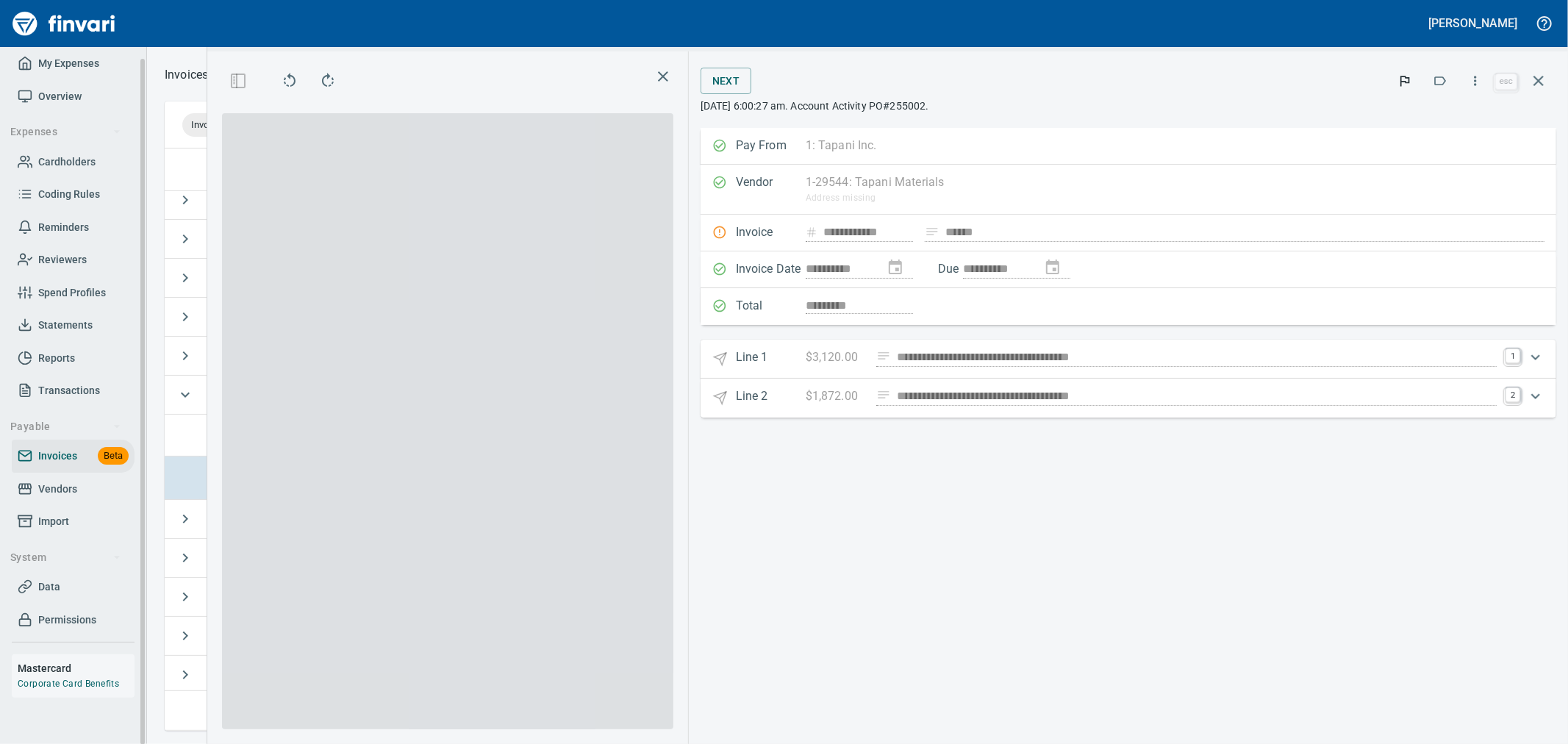
scroll to position [558, 994]
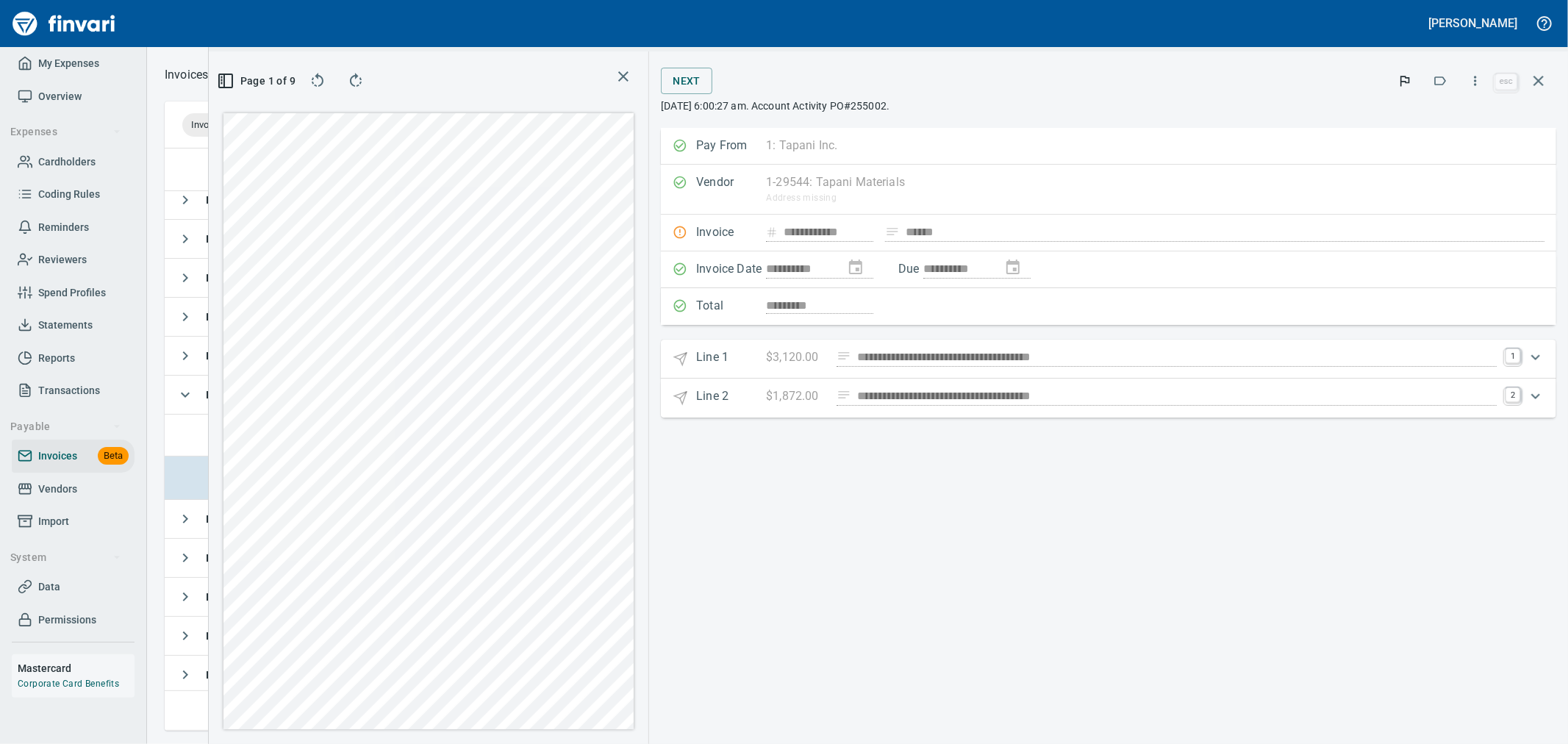
drag, startPoint x: 1511, startPoint y: 362, endPoint x: 1509, endPoint y: 458, distance: 96.0
click at [1511, 362] on link "1" at bounding box center [1513, 356] width 15 height 15
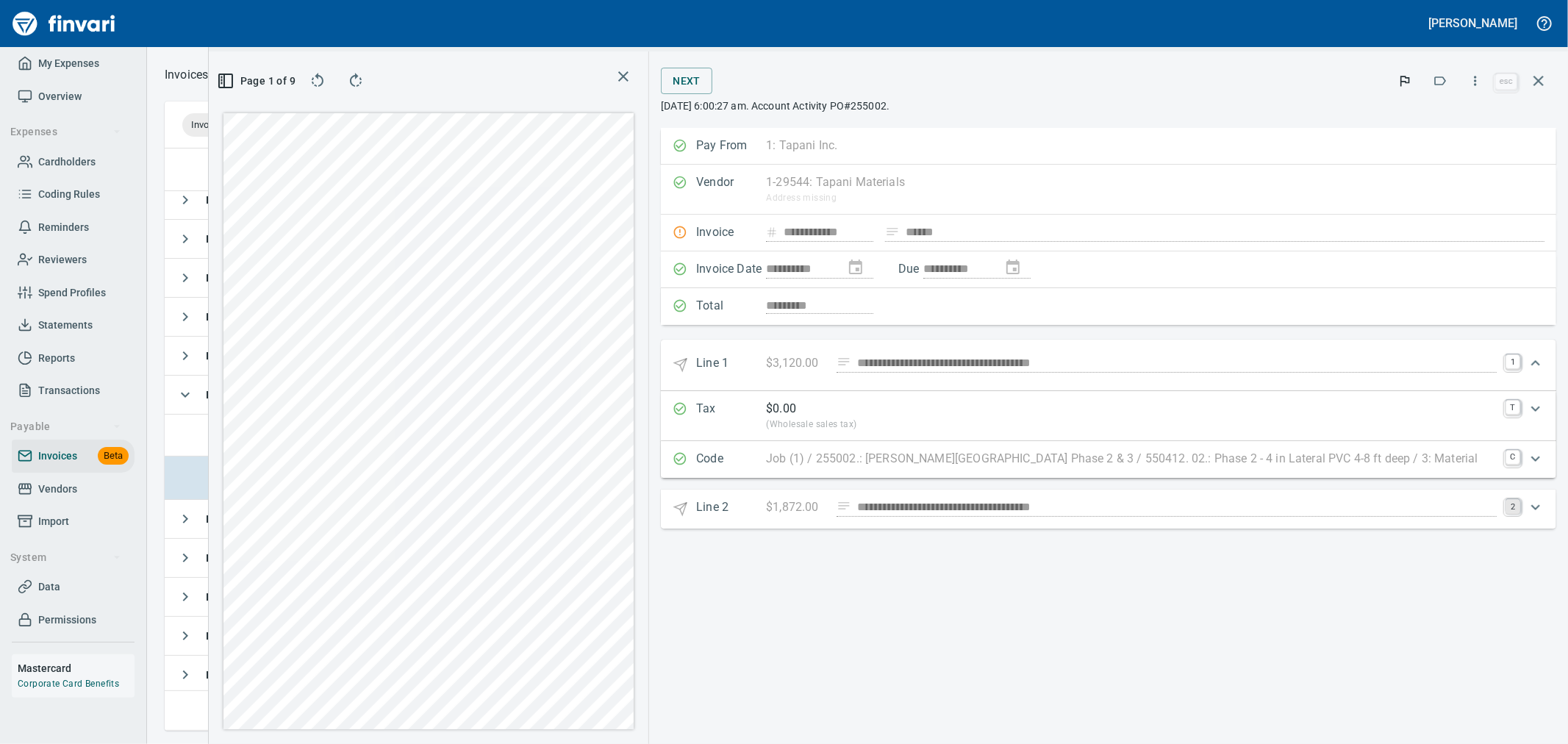
click at [1510, 503] on link "2" at bounding box center [1513, 507] width 15 height 15
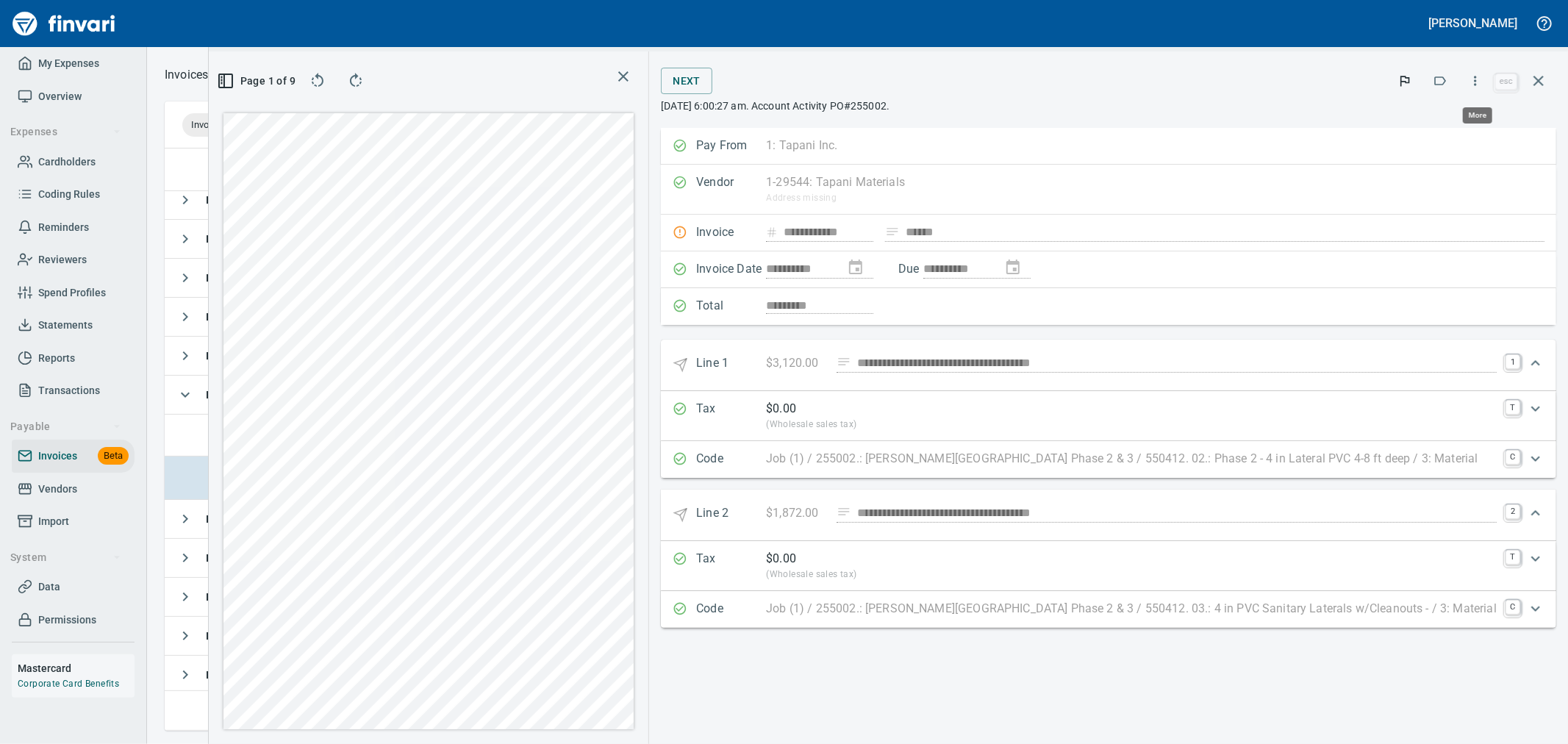
click at [1477, 76] on icon "button" at bounding box center [1475, 81] width 2 height 10
click at [1445, 159] on span "Download" at bounding box center [1473, 155] width 141 height 17
click at [1543, 79] on icon "button" at bounding box center [1539, 81] width 17 height 17
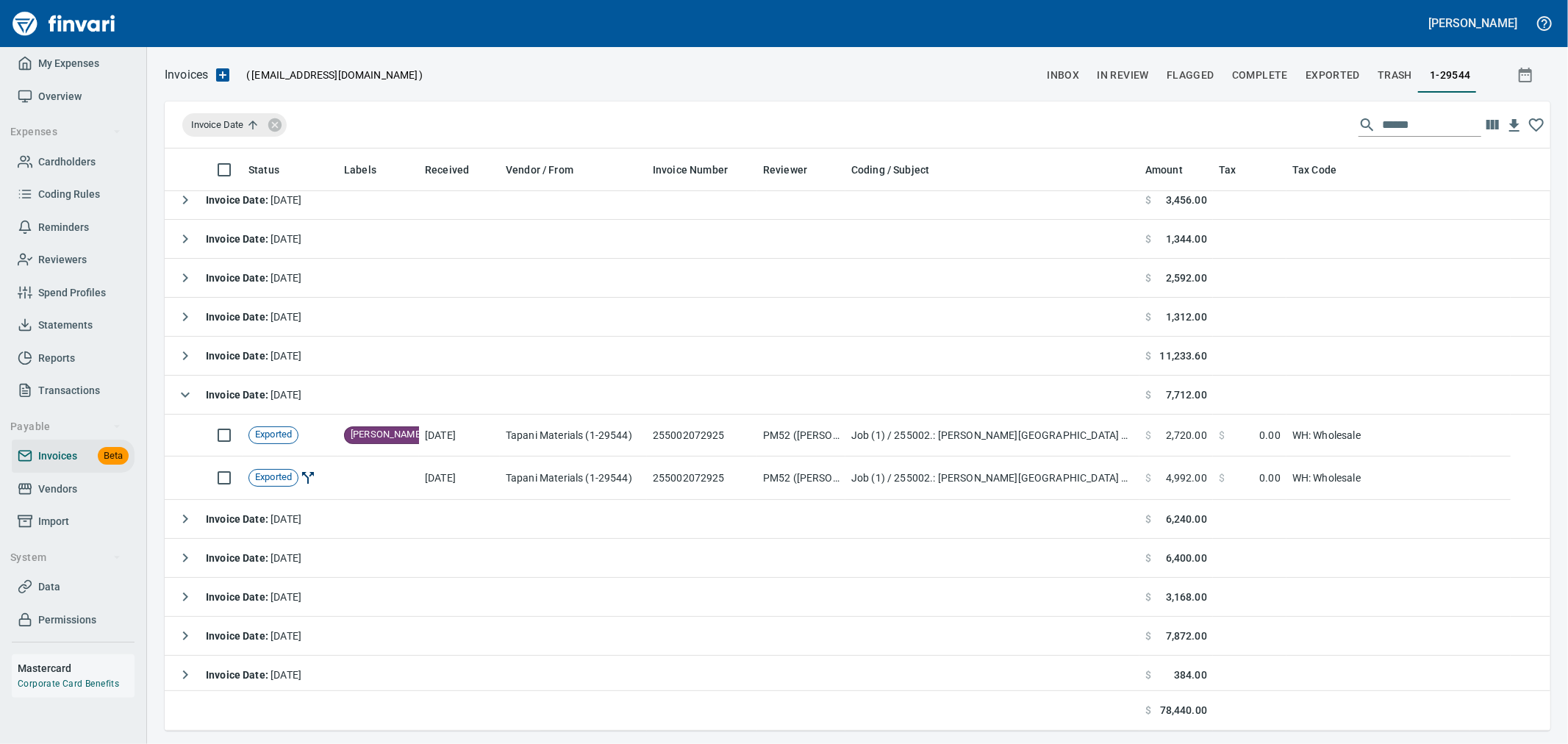
scroll to position [570, 1359]
drag, startPoint x: 1291, startPoint y: 127, endPoint x: 1255, endPoint y: 124, distance: 36.1
click at [1260, 126] on div "Invoice Date ******" at bounding box center [858, 125] width 1386 height 47
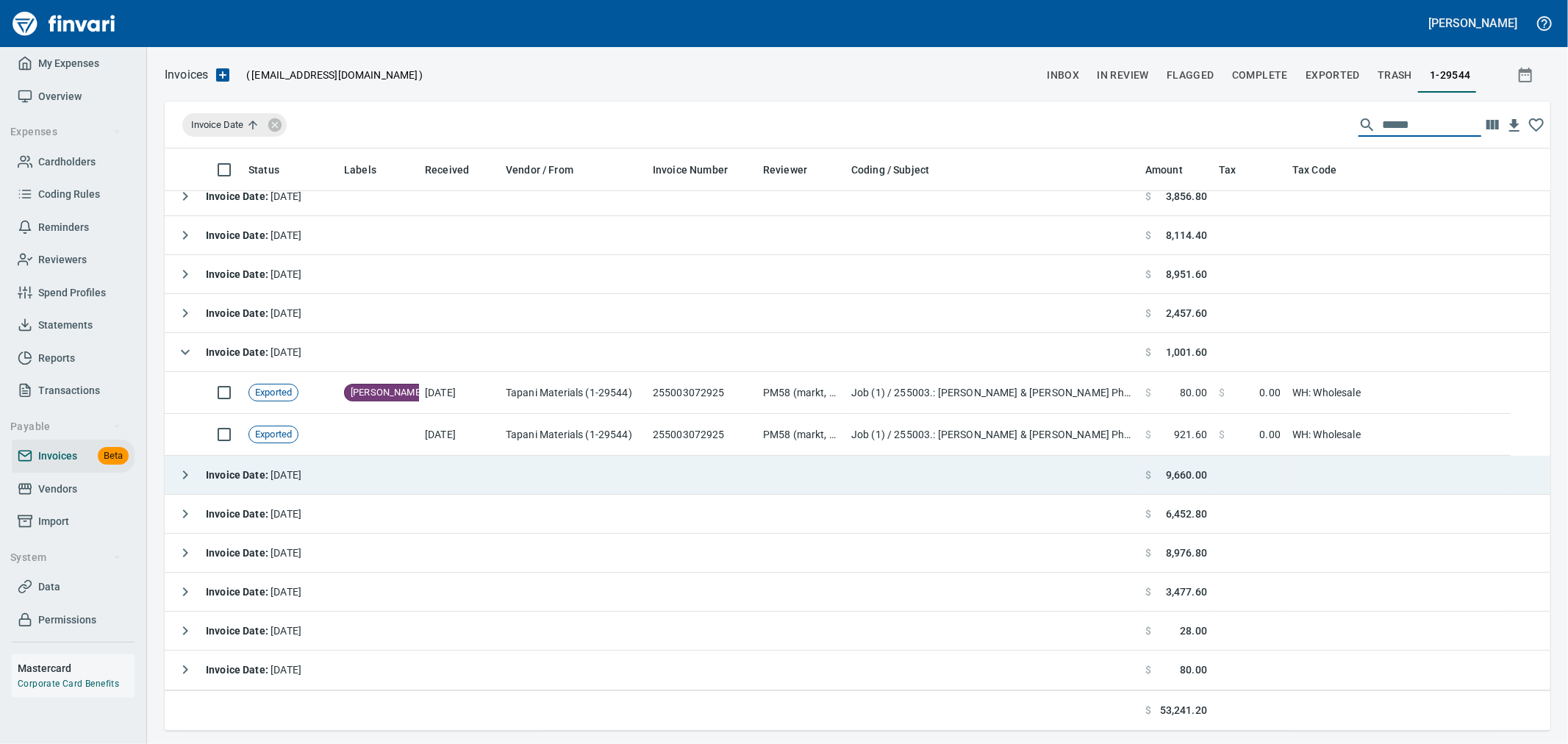
scroll to position [570, 1361]
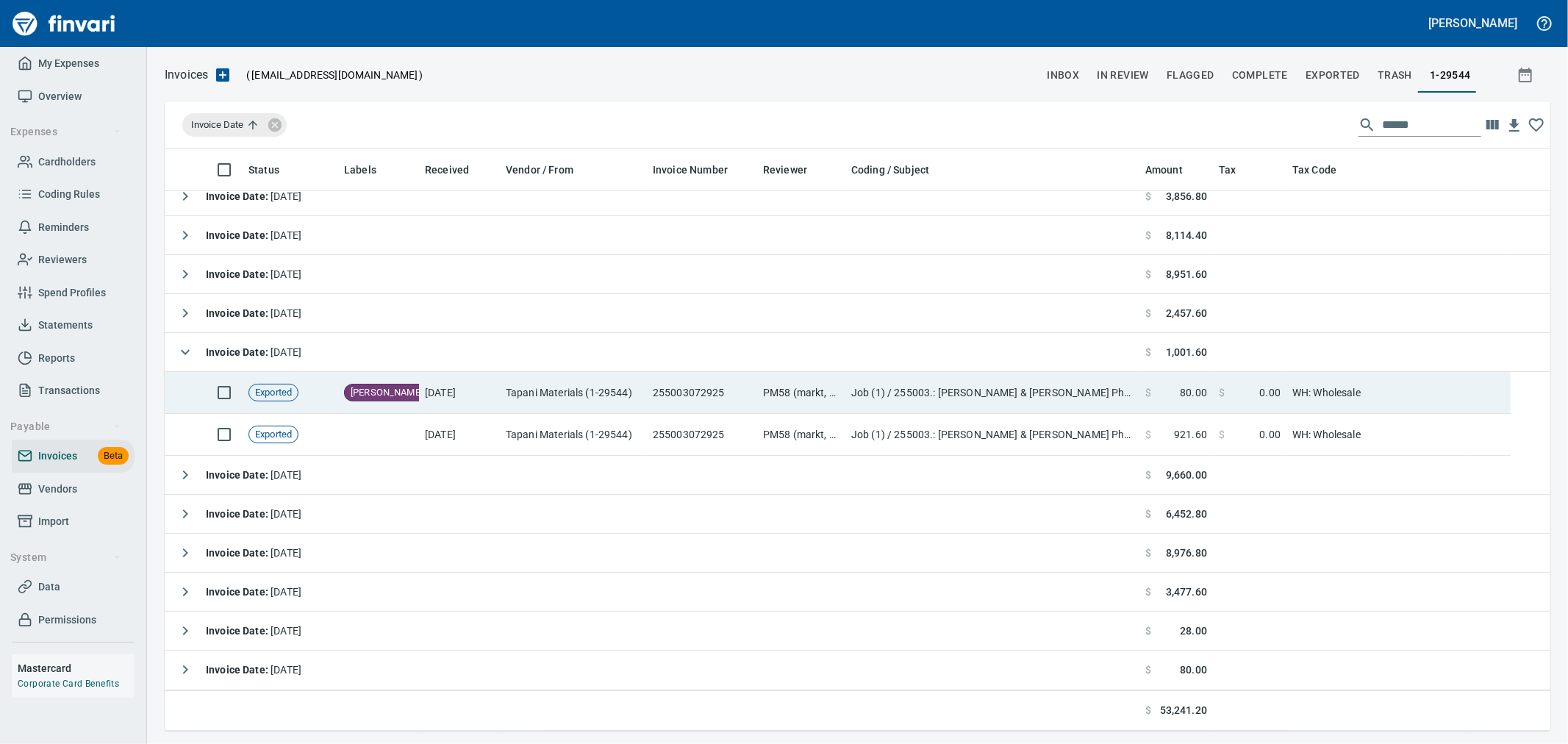
drag, startPoint x: 886, startPoint y: 393, endPoint x: 939, endPoint y: 422, distance: 60.4
click at [886, 393] on td "Job (1) / 255003.: Amira Song & Walker Ph2 / 1003. 45.: Road Rock Aggregates / …" at bounding box center [992, 393] width 294 height 42
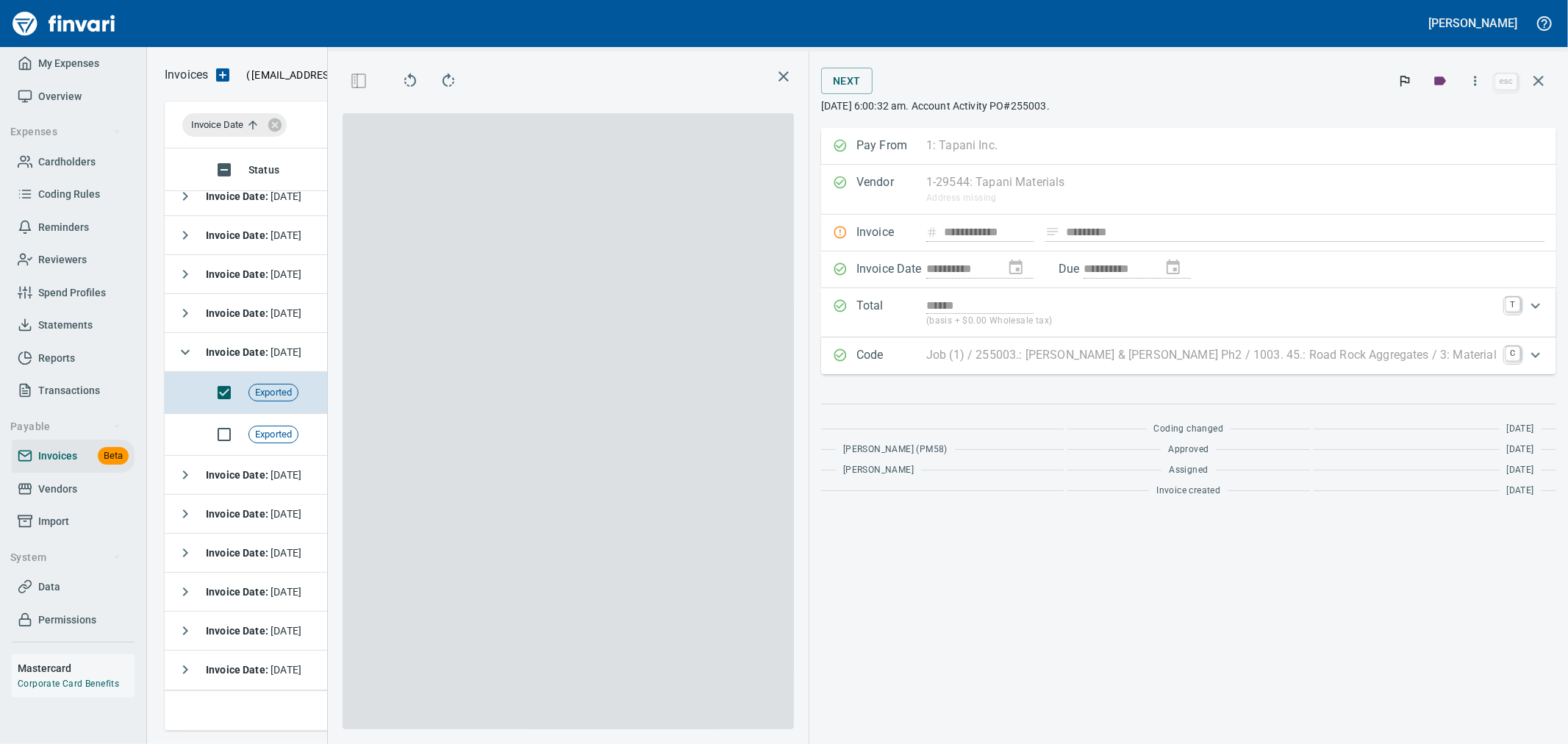
scroll to position [558, 994]
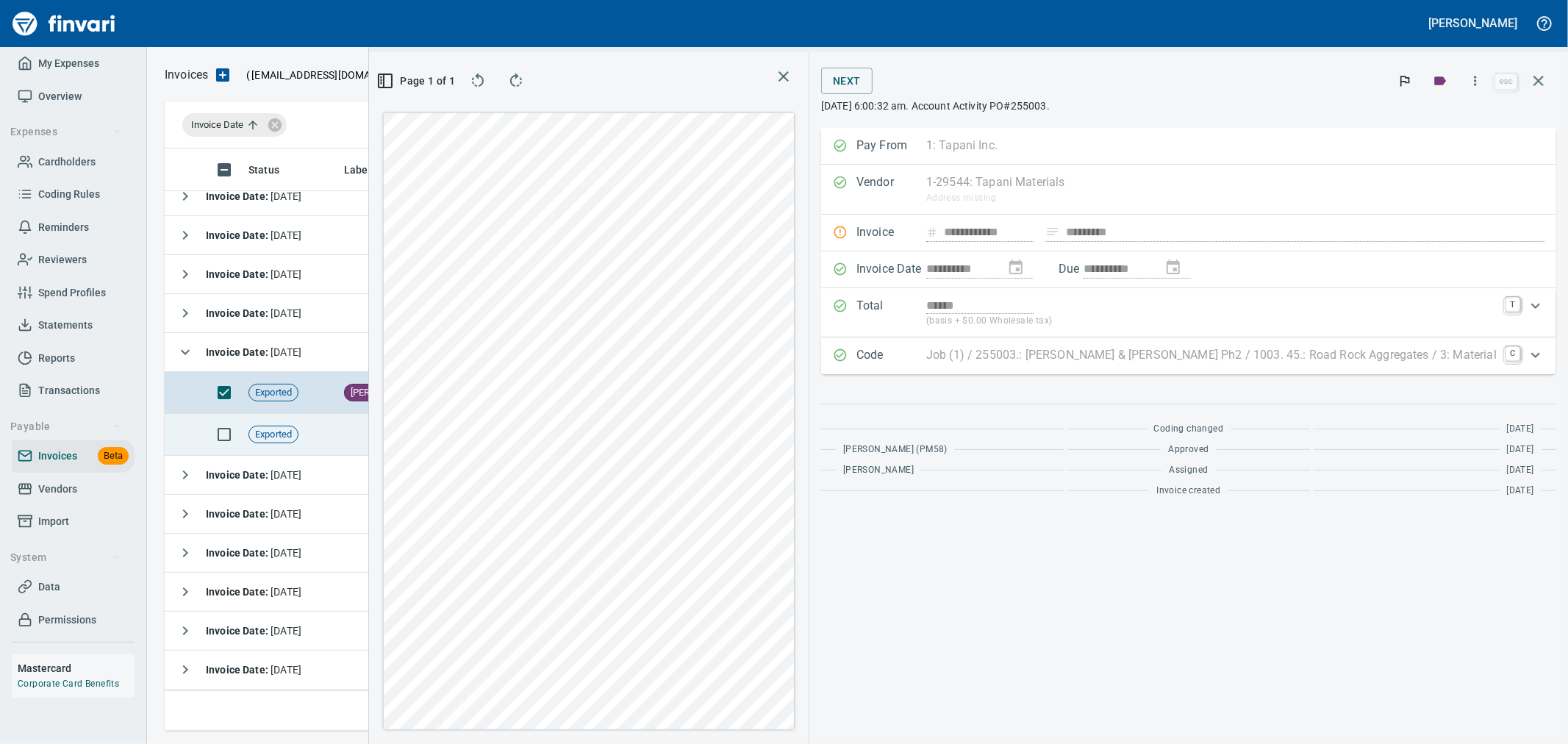
click at [434, 442] on td "7/29/2025" at bounding box center [460, 435] width 81 height 42
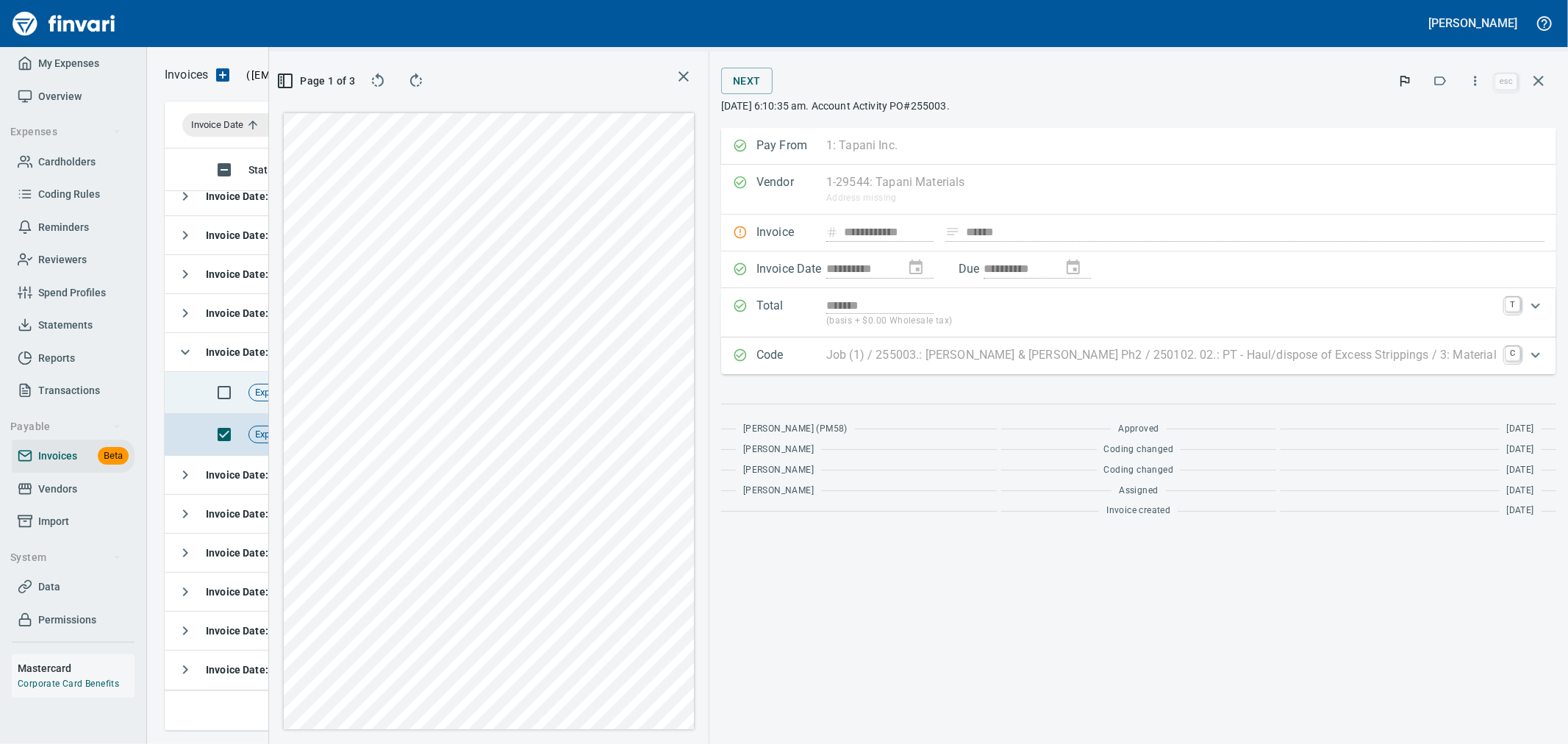
click at [307, 403] on td "Exported" at bounding box center [290, 393] width 96 height 42
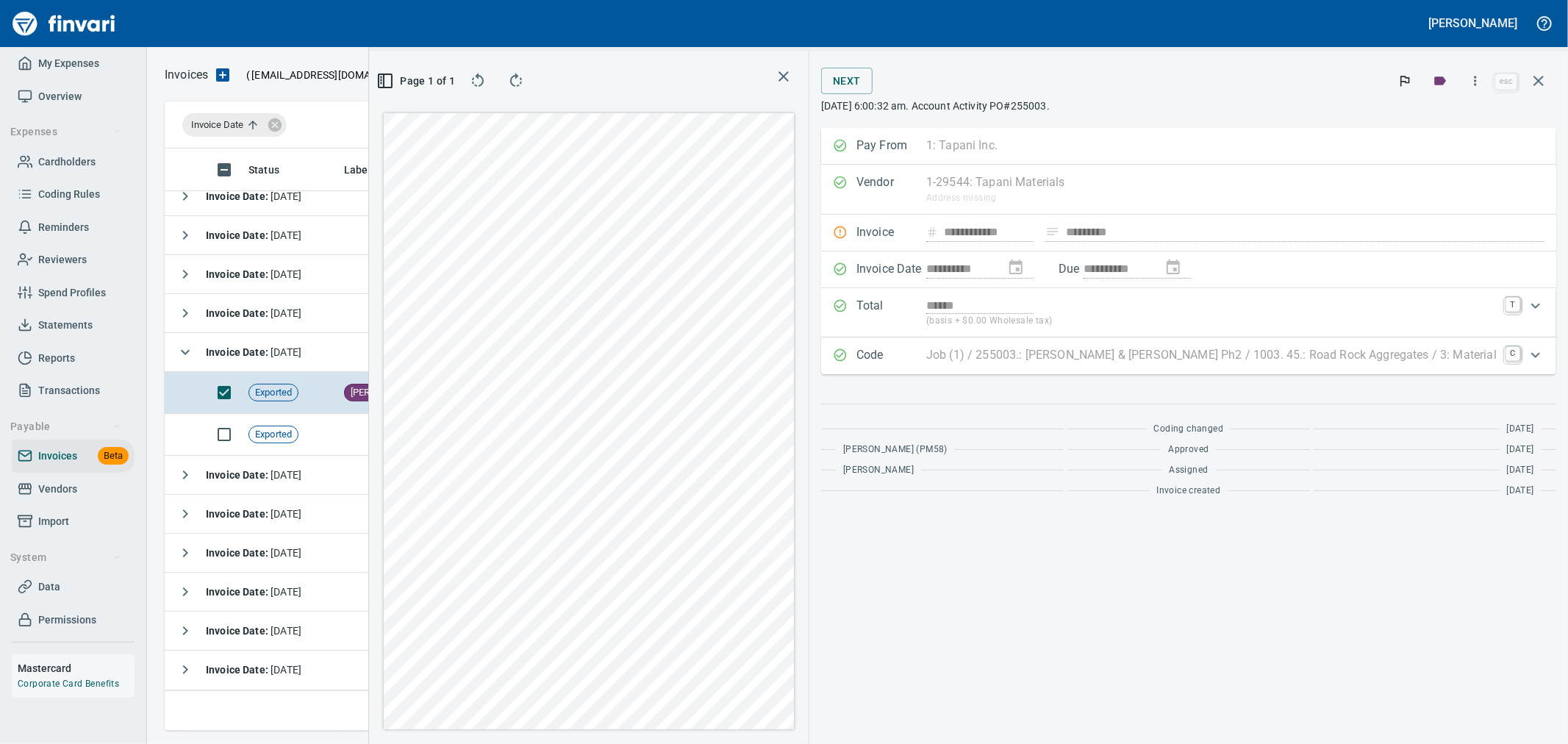
click at [1488, 86] on button "button" at bounding box center [1475, 81] width 33 height 33
click at [1442, 160] on span "Download" at bounding box center [1473, 155] width 141 height 17
click at [1538, 69] on button "button" at bounding box center [1539, 81] width 36 height 36
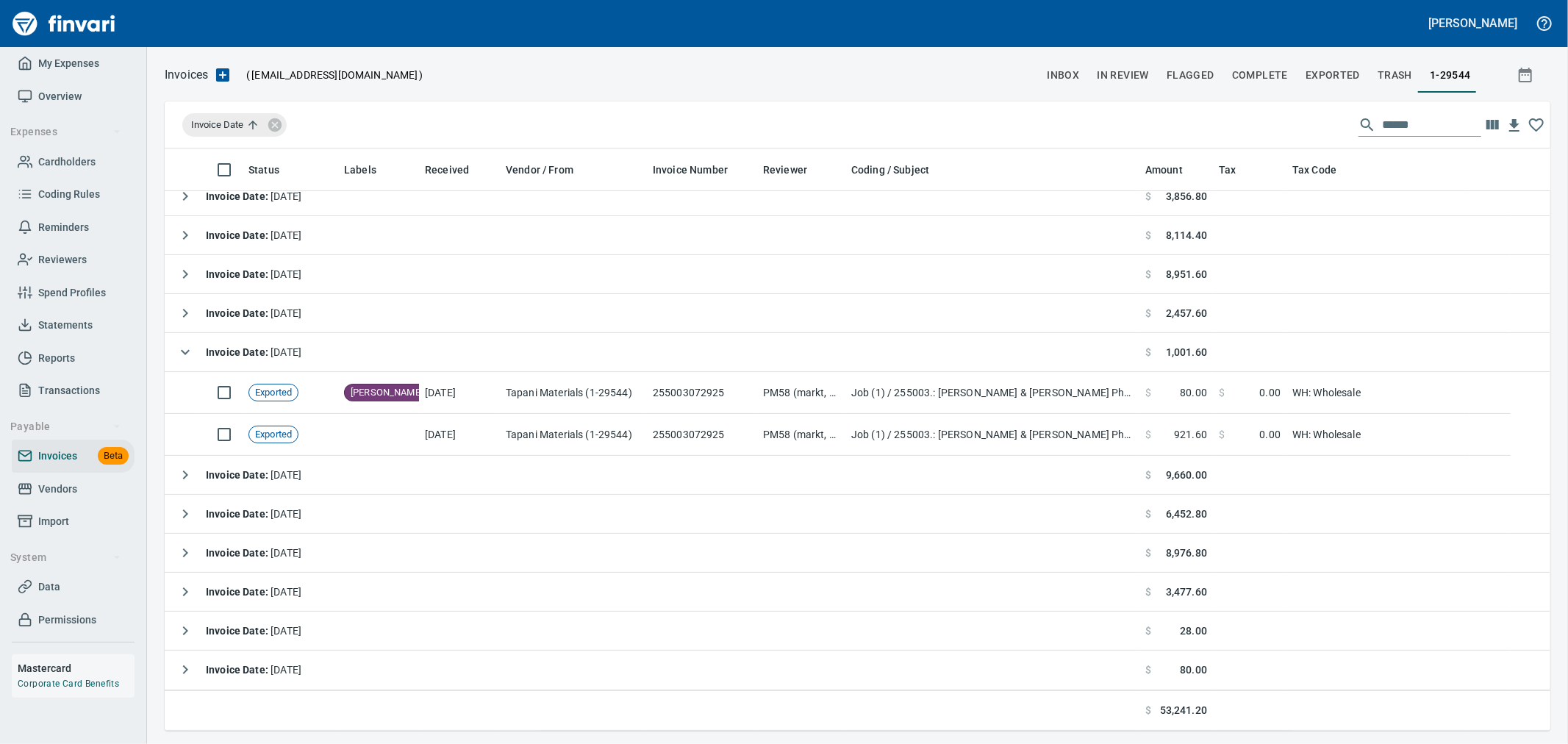
scroll to position [570, 1359]
drag, startPoint x: 1262, startPoint y: 118, endPoint x: 1196, endPoint y: 116, distance: 66.0
click at [1196, 116] on div "Invoice Date ******" at bounding box center [858, 125] width 1386 height 47
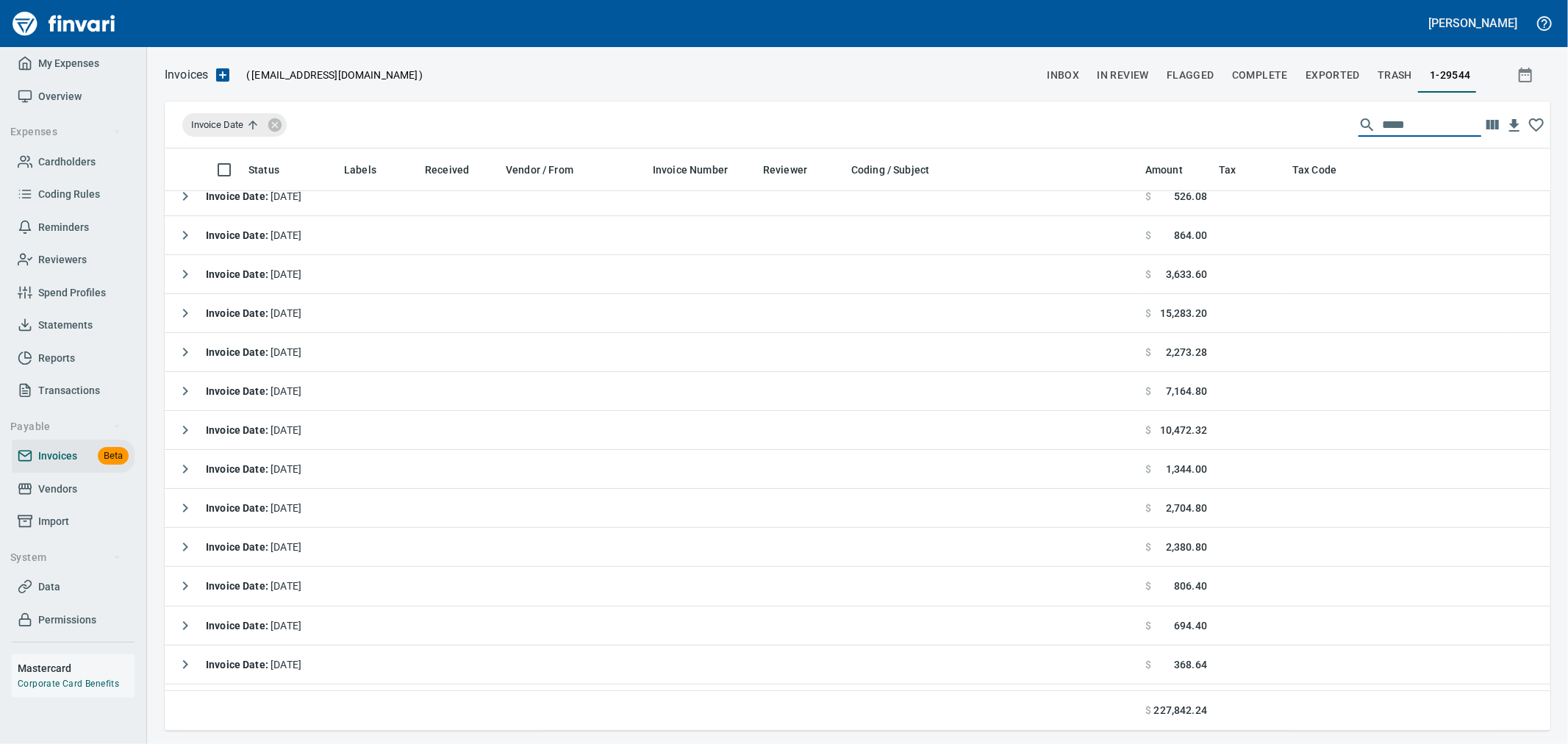
type input "******"
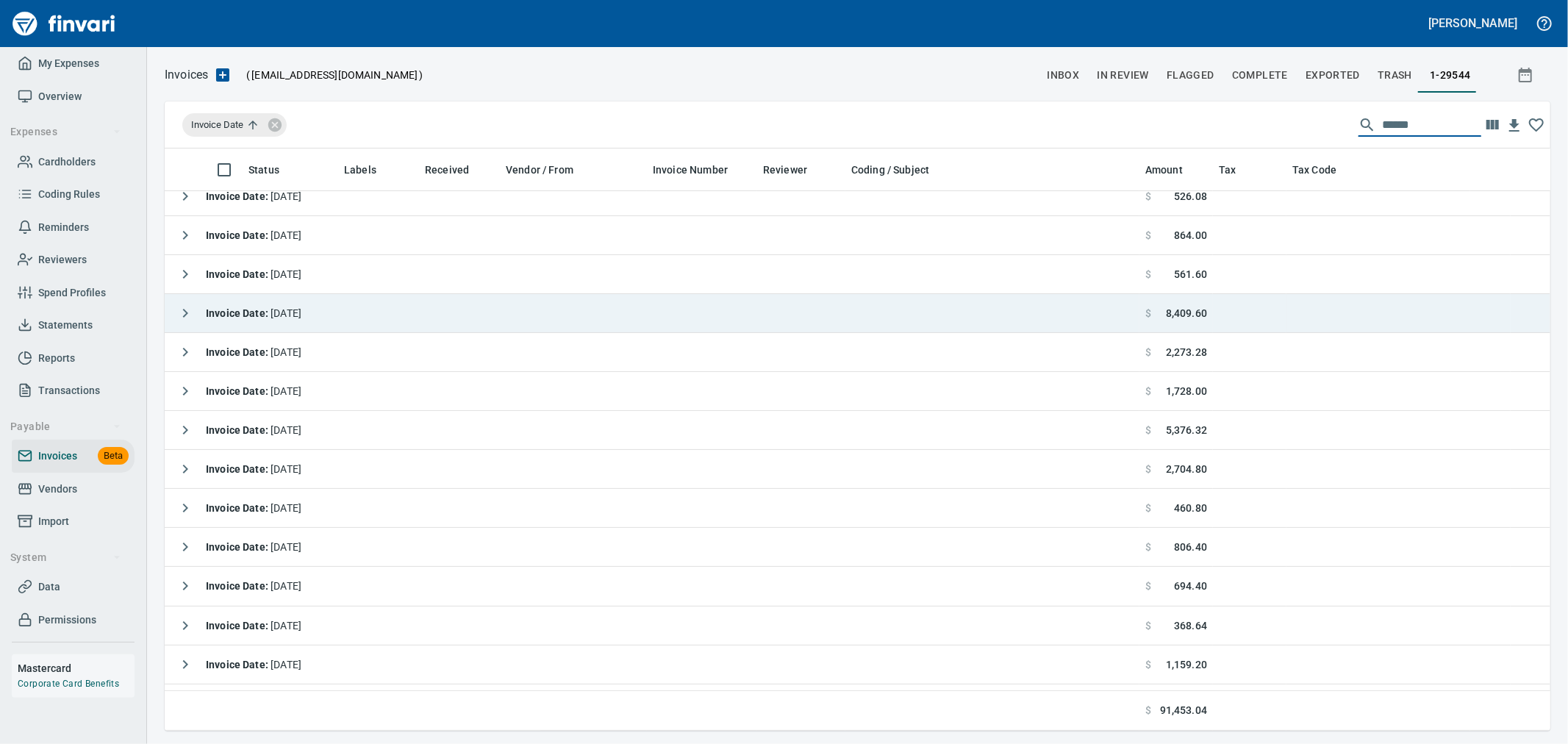
scroll to position [0, 0]
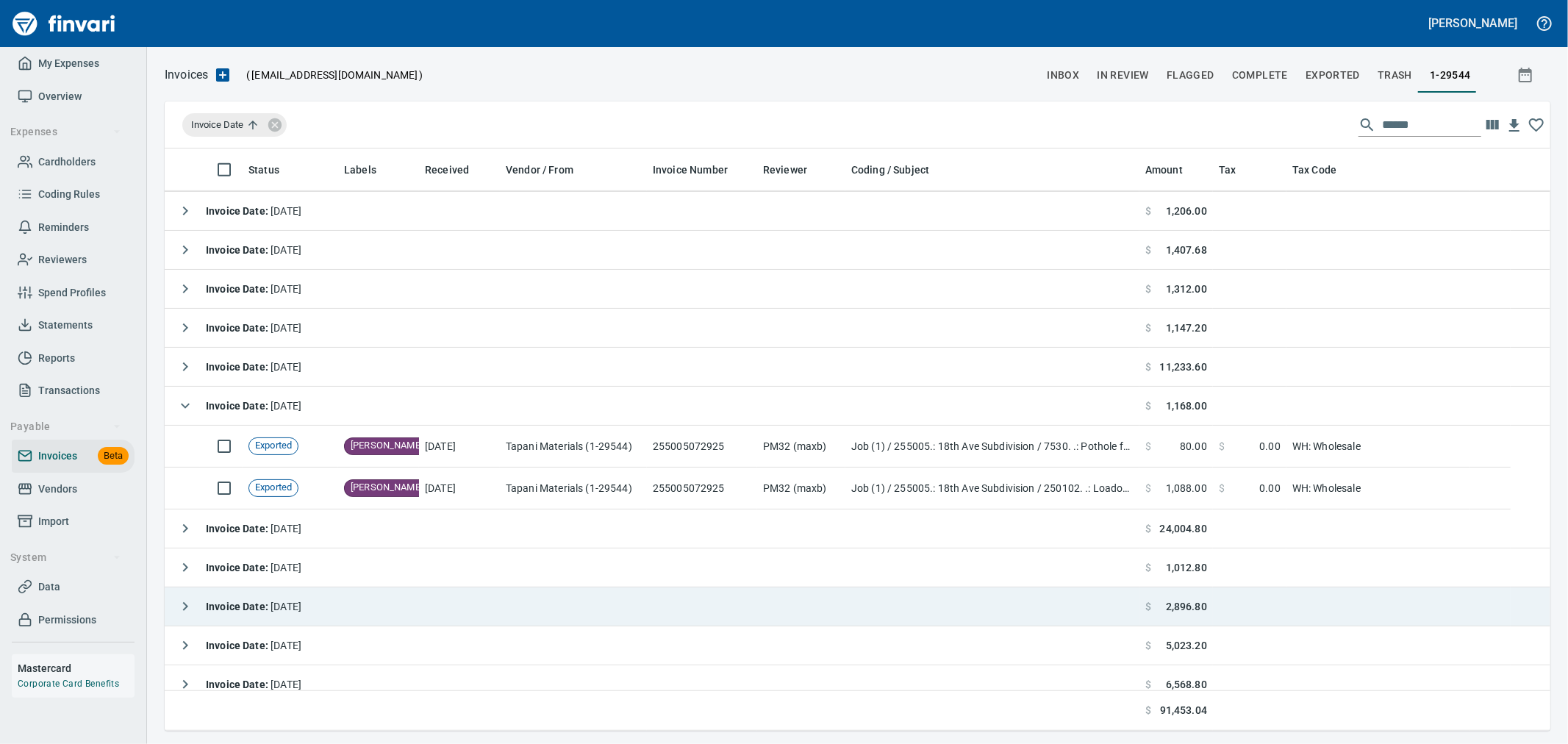
scroll to position [716, 0]
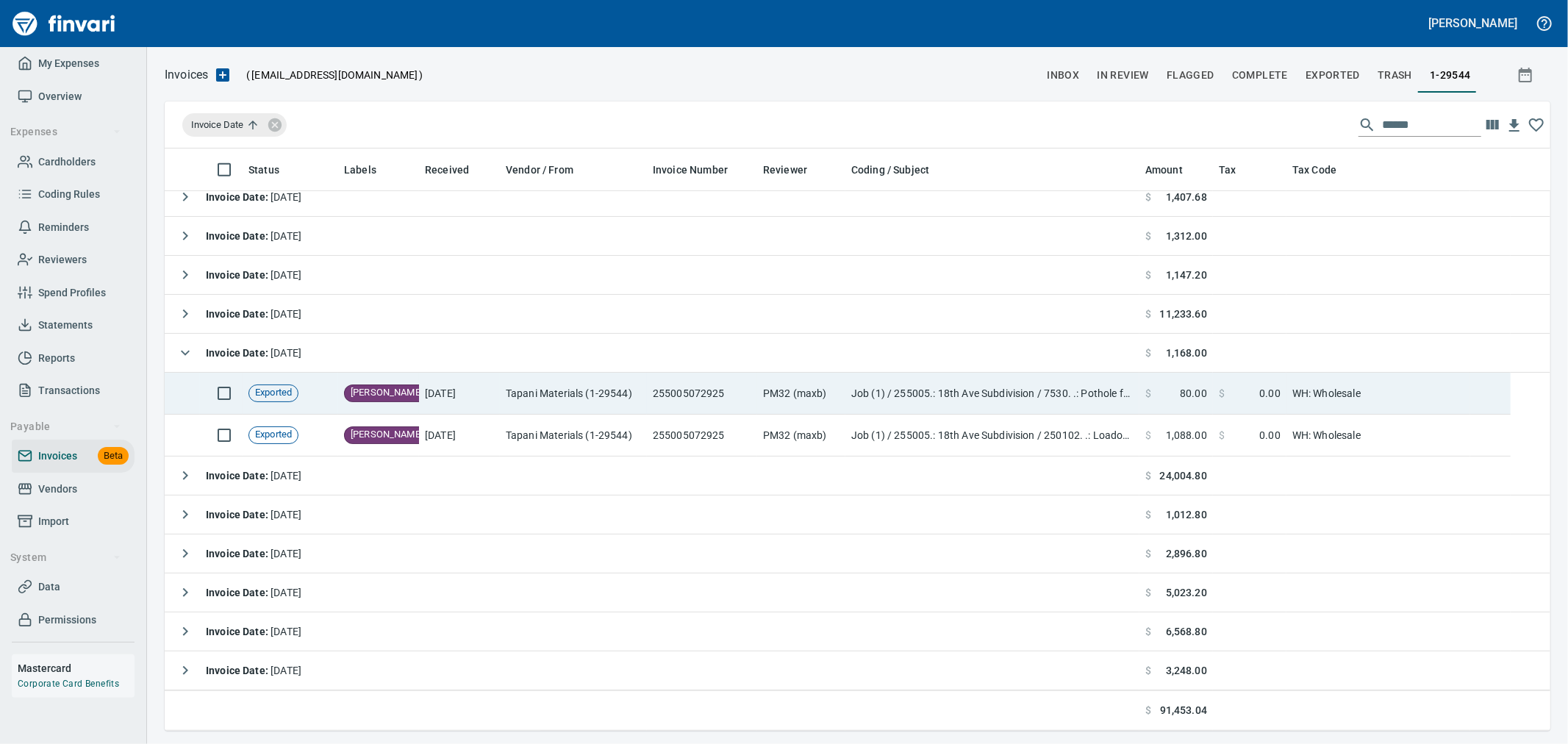
click at [657, 405] on td "255005072925" at bounding box center [702, 393] width 110 height 42
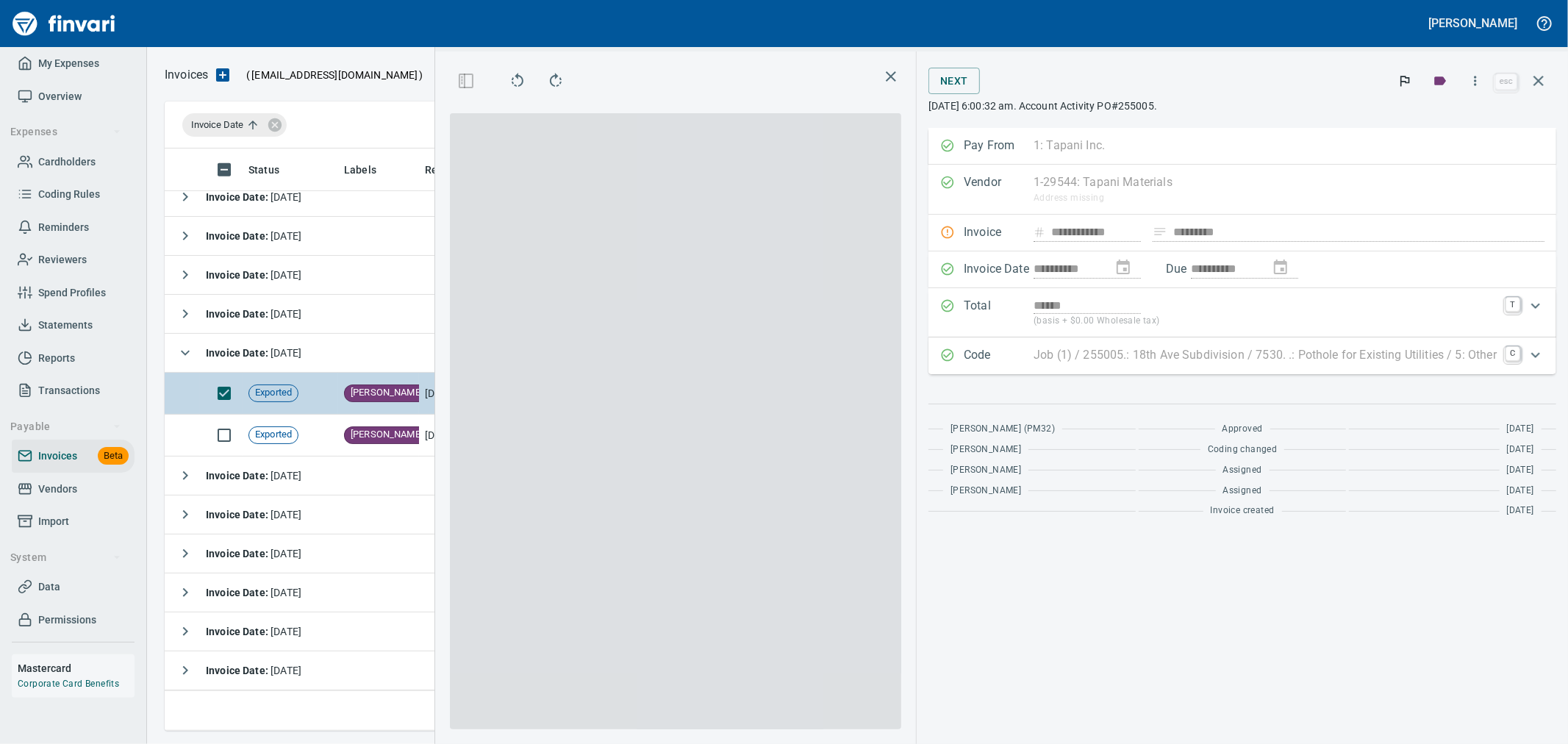
scroll to position [558, 994]
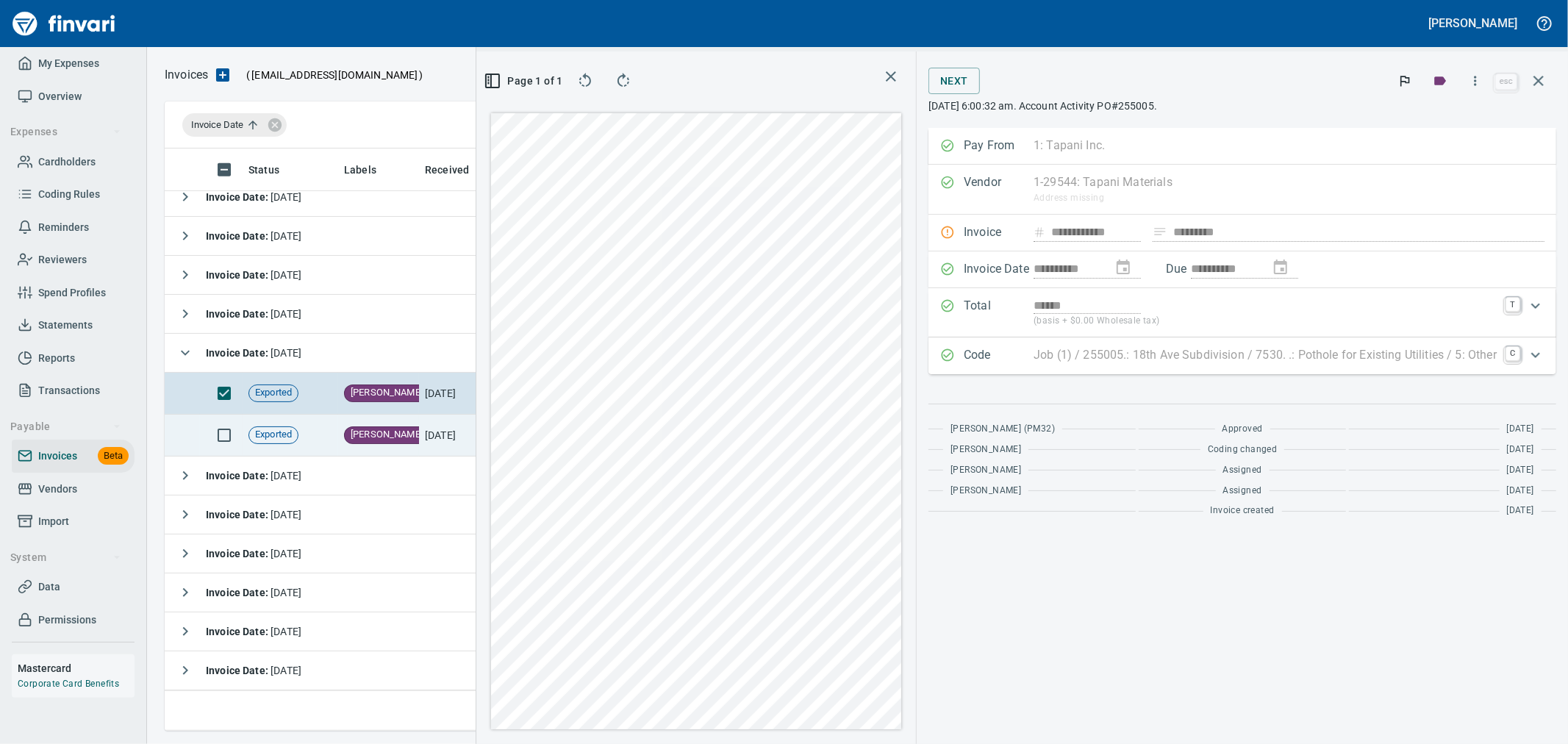
click at [435, 428] on td "[DATE]" at bounding box center [460, 435] width 81 height 42
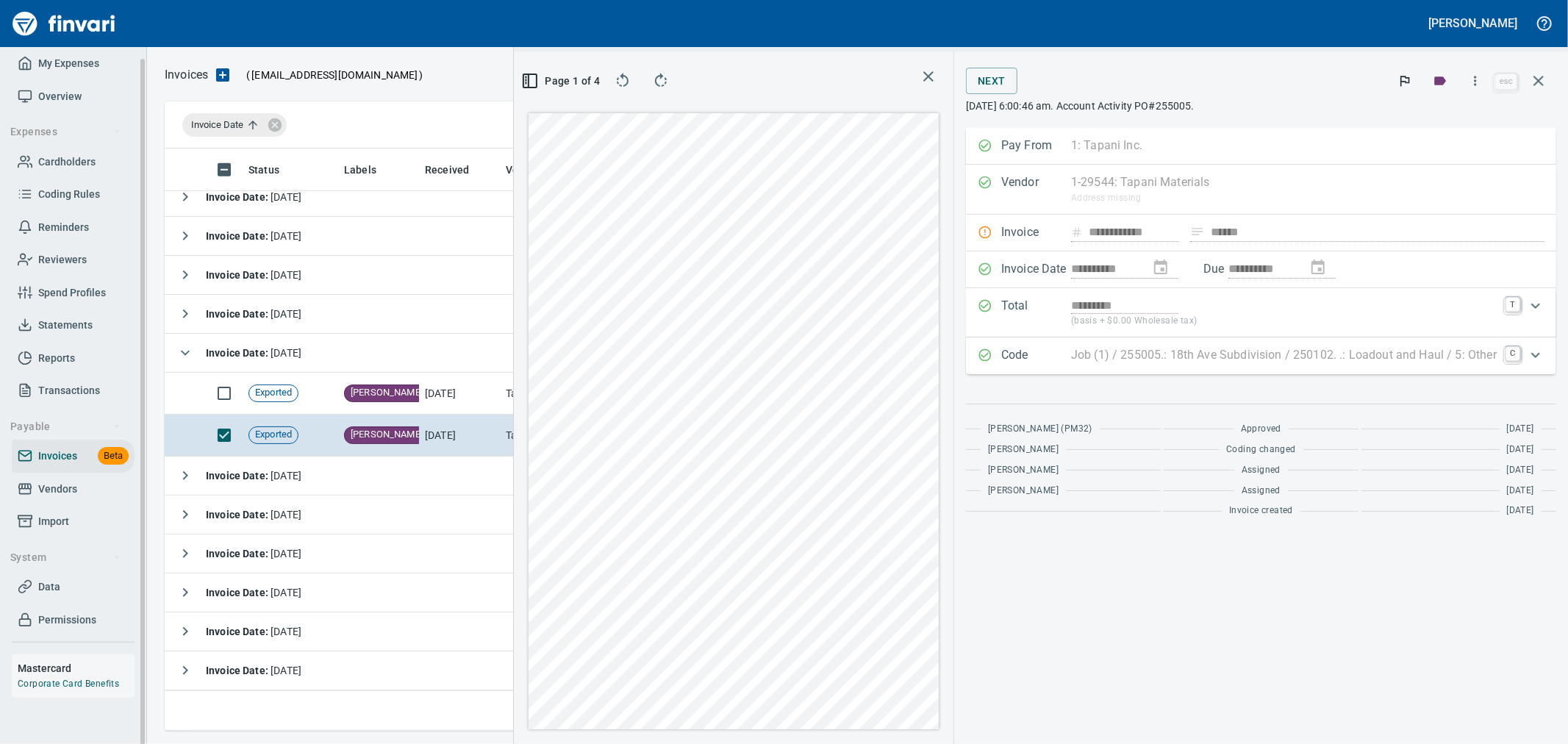
drag, startPoint x: 440, startPoint y: 402, endPoint x: 32, endPoint y: 537, distance: 429.8
click at [440, 402] on td "[DATE]" at bounding box center [460, 393] width 81 height 42
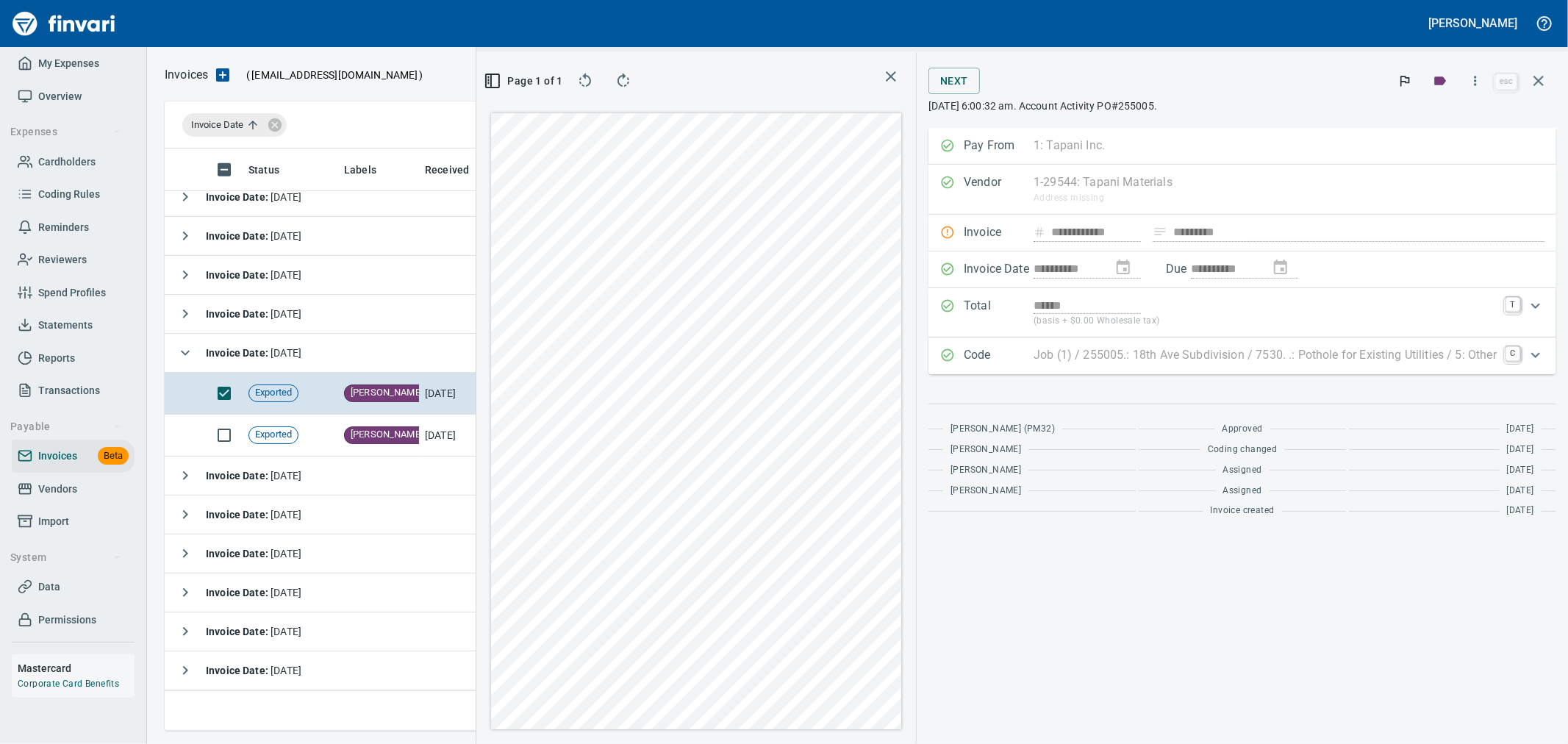
scroll to position [558, 994]
click at [1479, 79] on icon "button" at bounding box center [1475, 81] width 15 height 15
click at [1446, 158] on span "Download" at bounding box center [1473, 155] width 141 height 17
drag, startPoint x: 1545, startPoint y: 86, endPoint x: 328, endPoint y: 362, distance: 1247.9
click at [1545, 86] on icon "button" at bounding box center [1539, 81] width 17 height 17
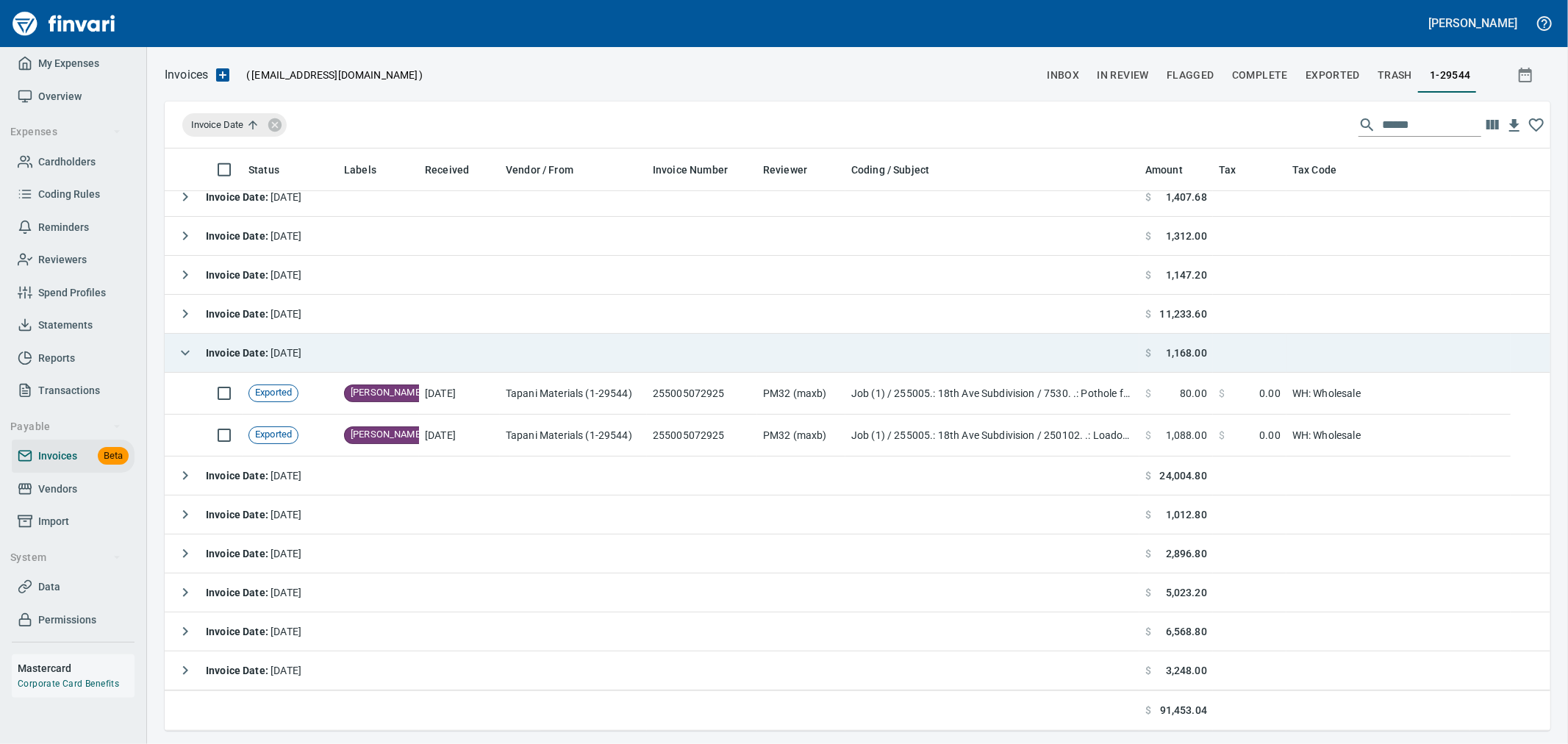
scroll to position [570, 1359]
click at [193, 356] on icon "button" at bounding box center [185, 353] width 17 height 17
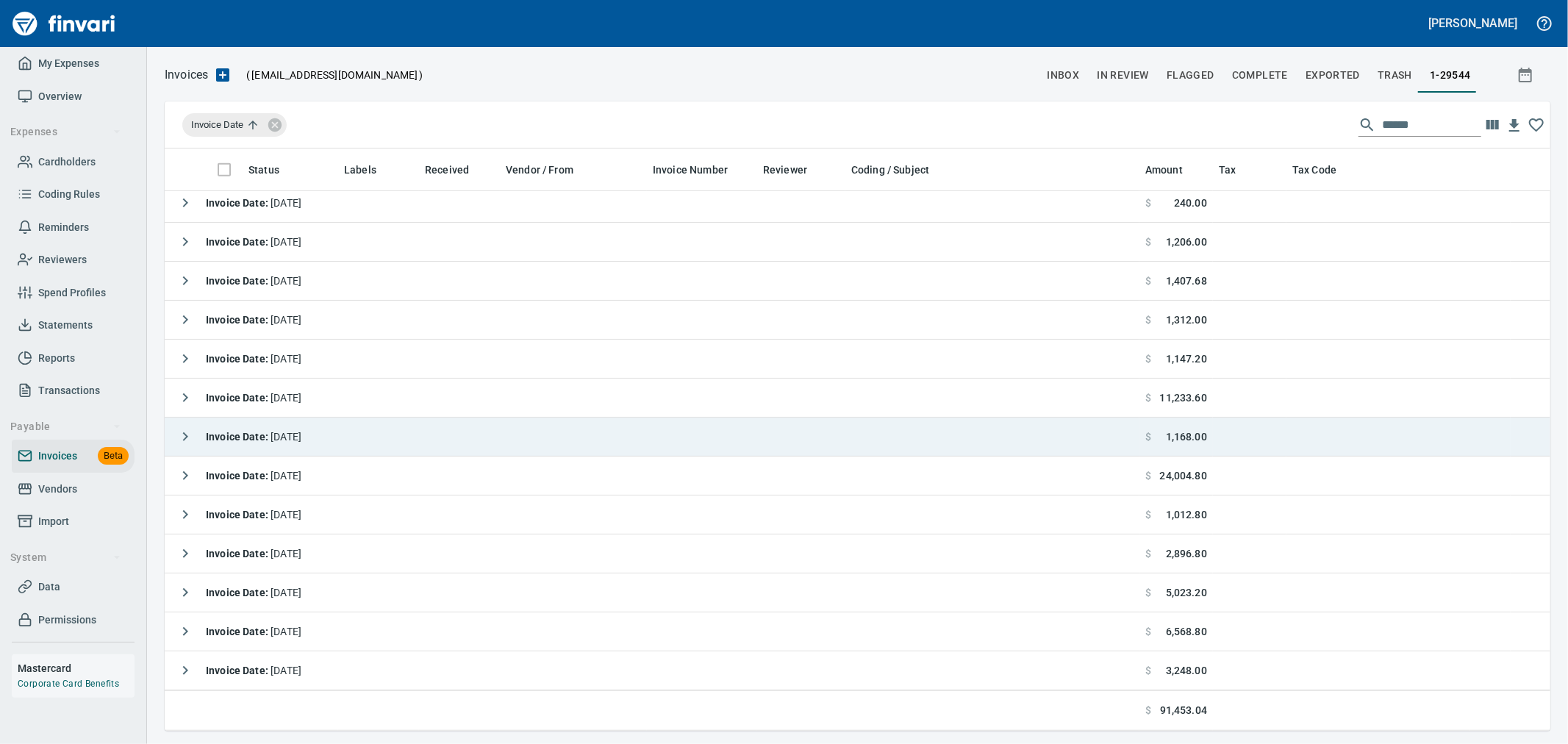
scroll to position [633, 0]
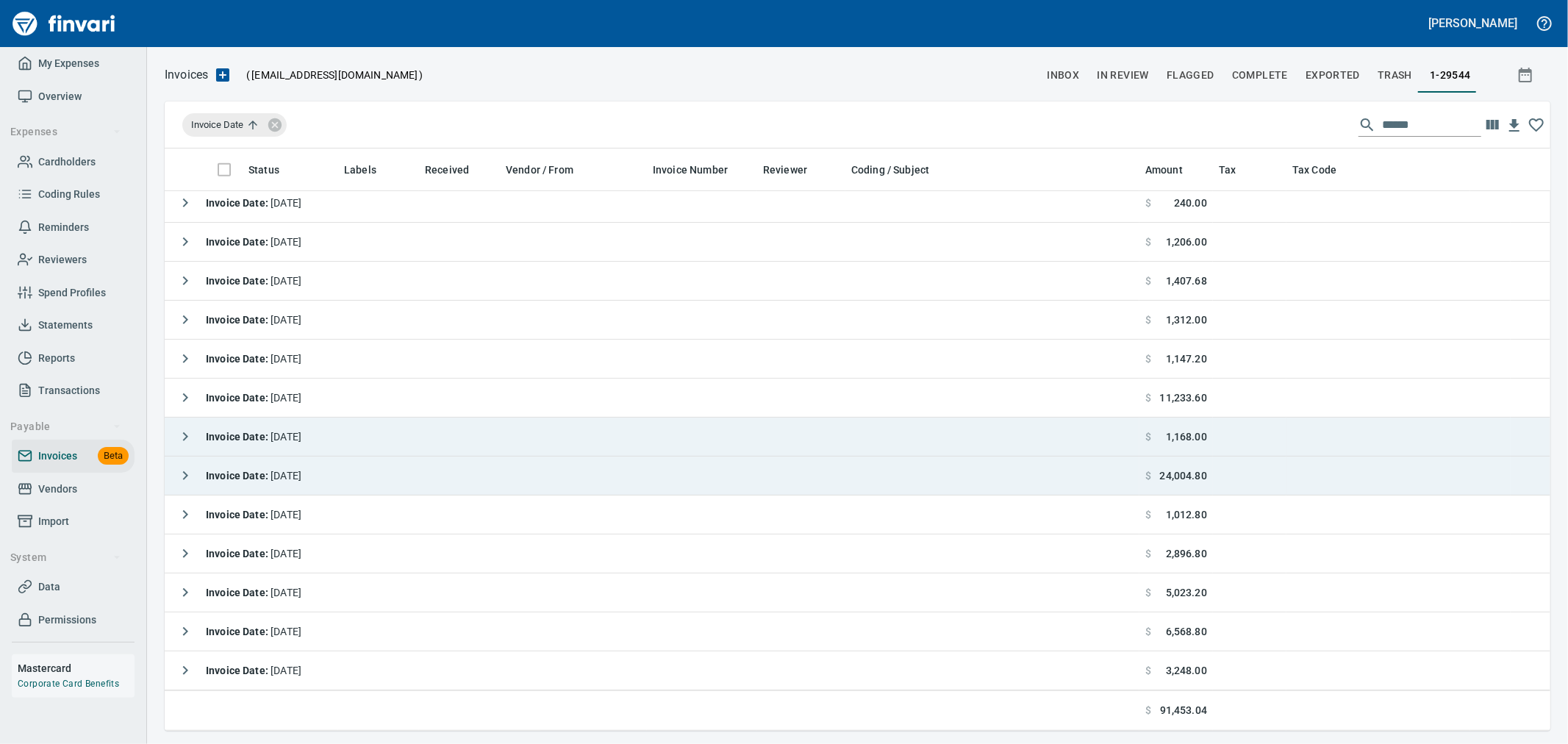
click at [243, 471] on strong "Invoice Date :" at bounding box center [239, 476] width 65 height 12
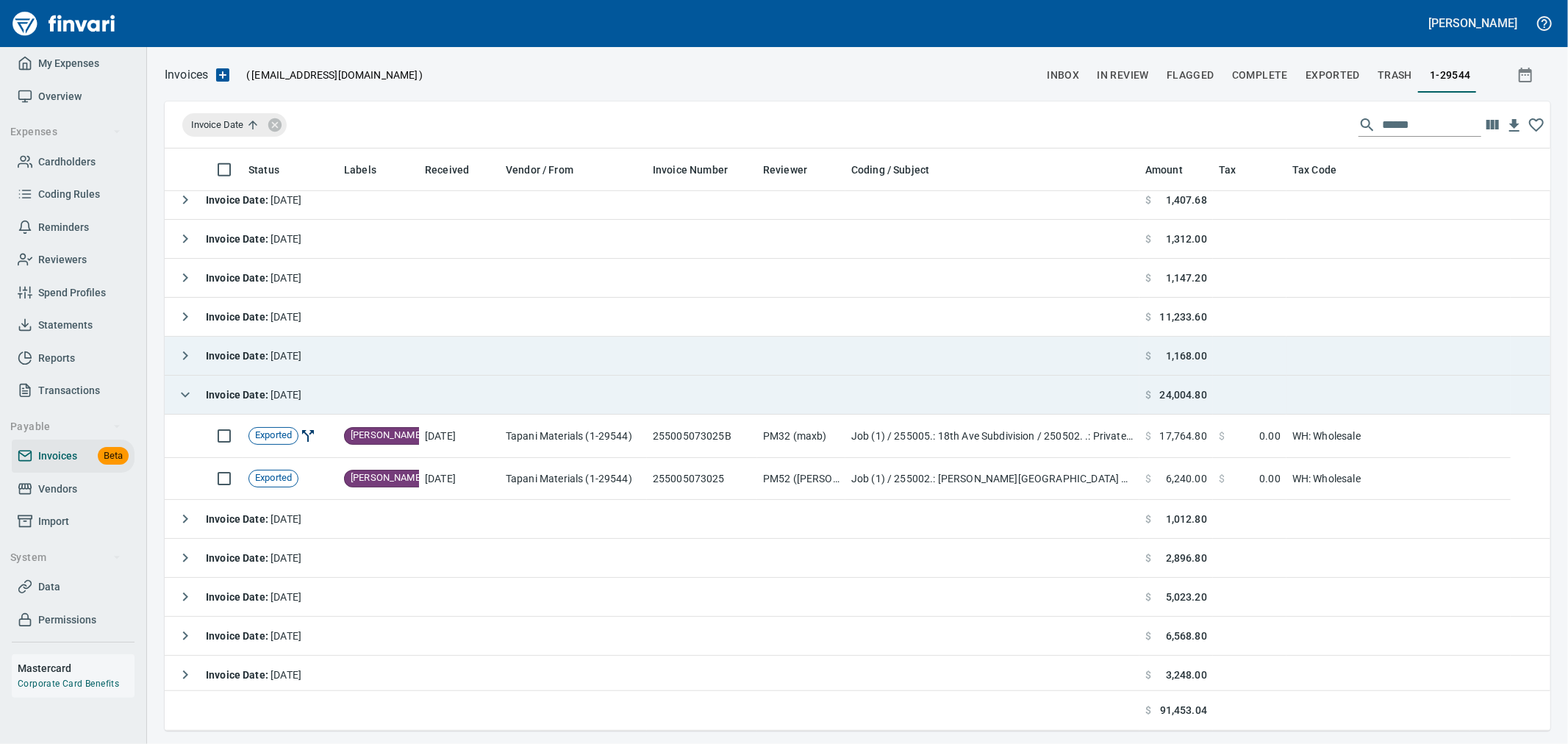
scroll to position [718, 0]
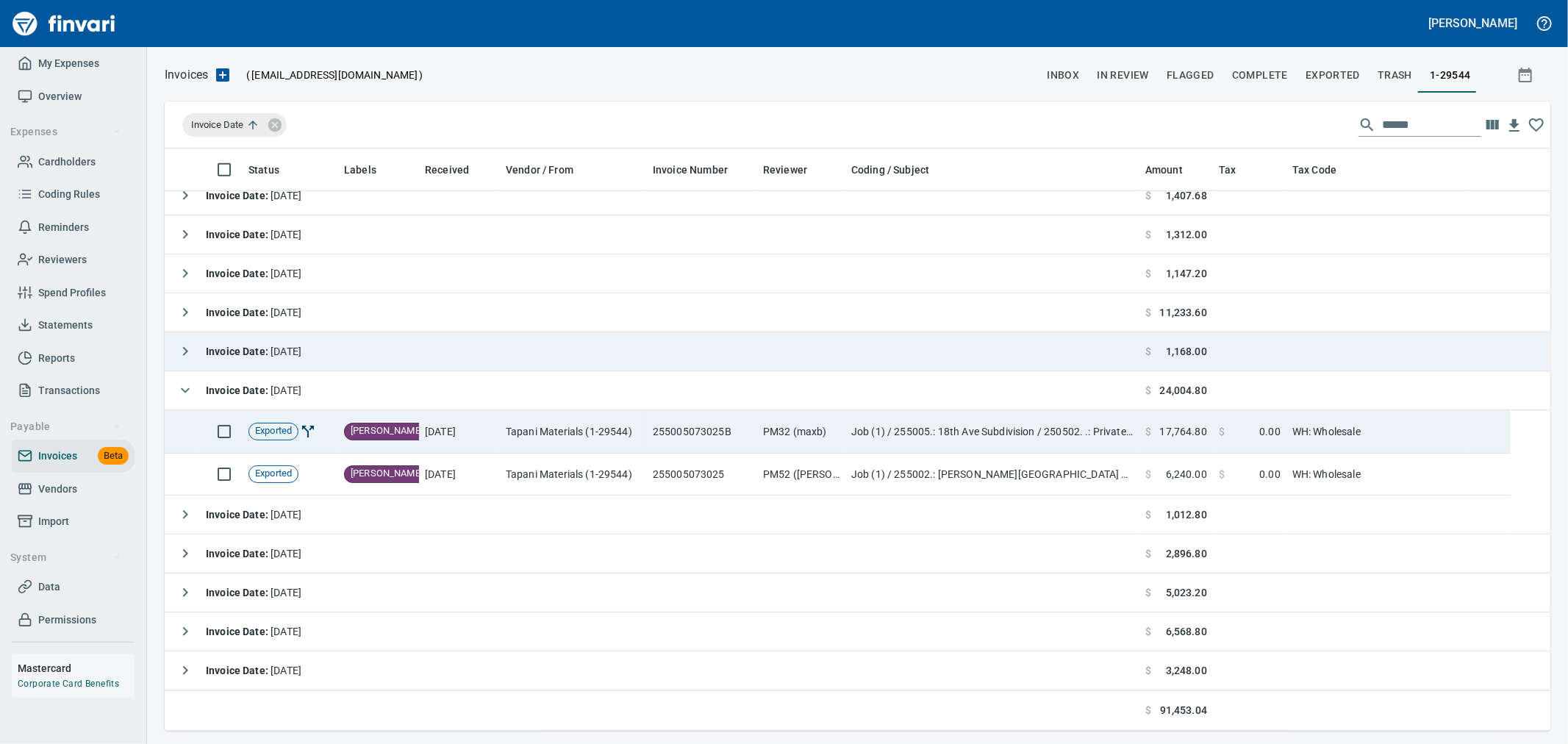
click at [864, 443] on td "Job (1) / 255005.: 18th Ave Subdivision / 250502. .: Private - Purchase Wall Ma…" at bounding box center [992, 431] width 294 height 44
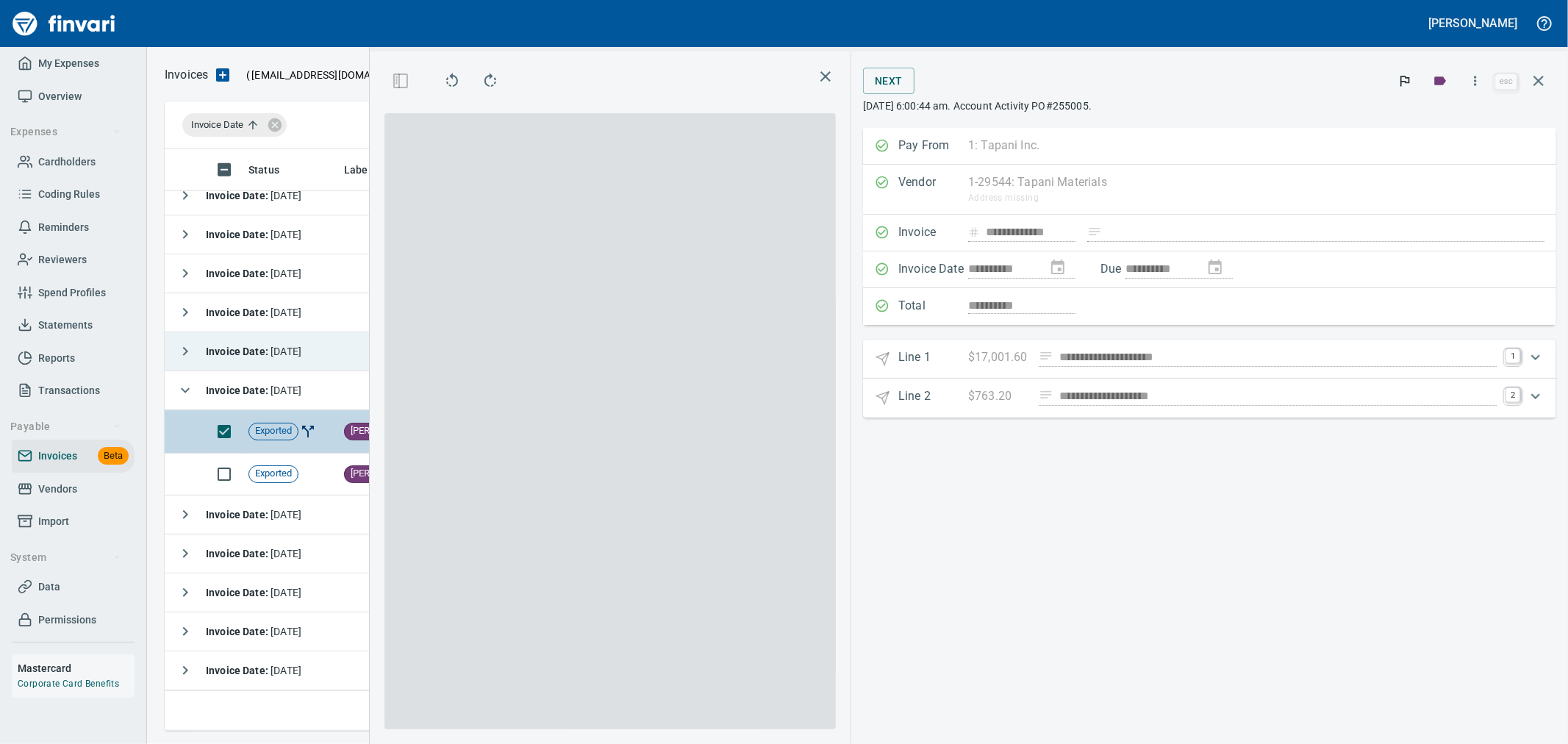
scroll to position [558, 994]
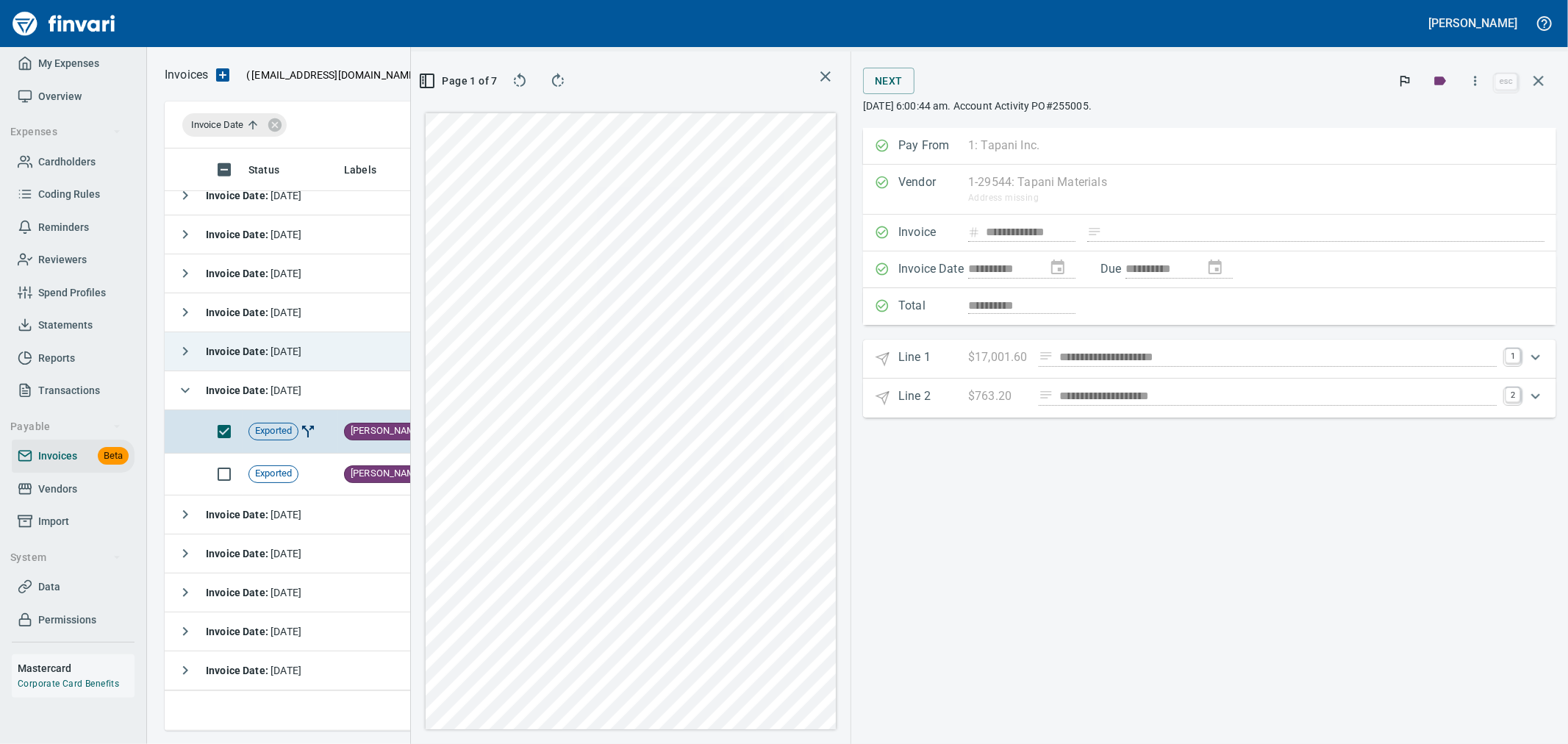
click at [1512, 357] on link "1" at bounding box center [1513, 356] width 15 height 15
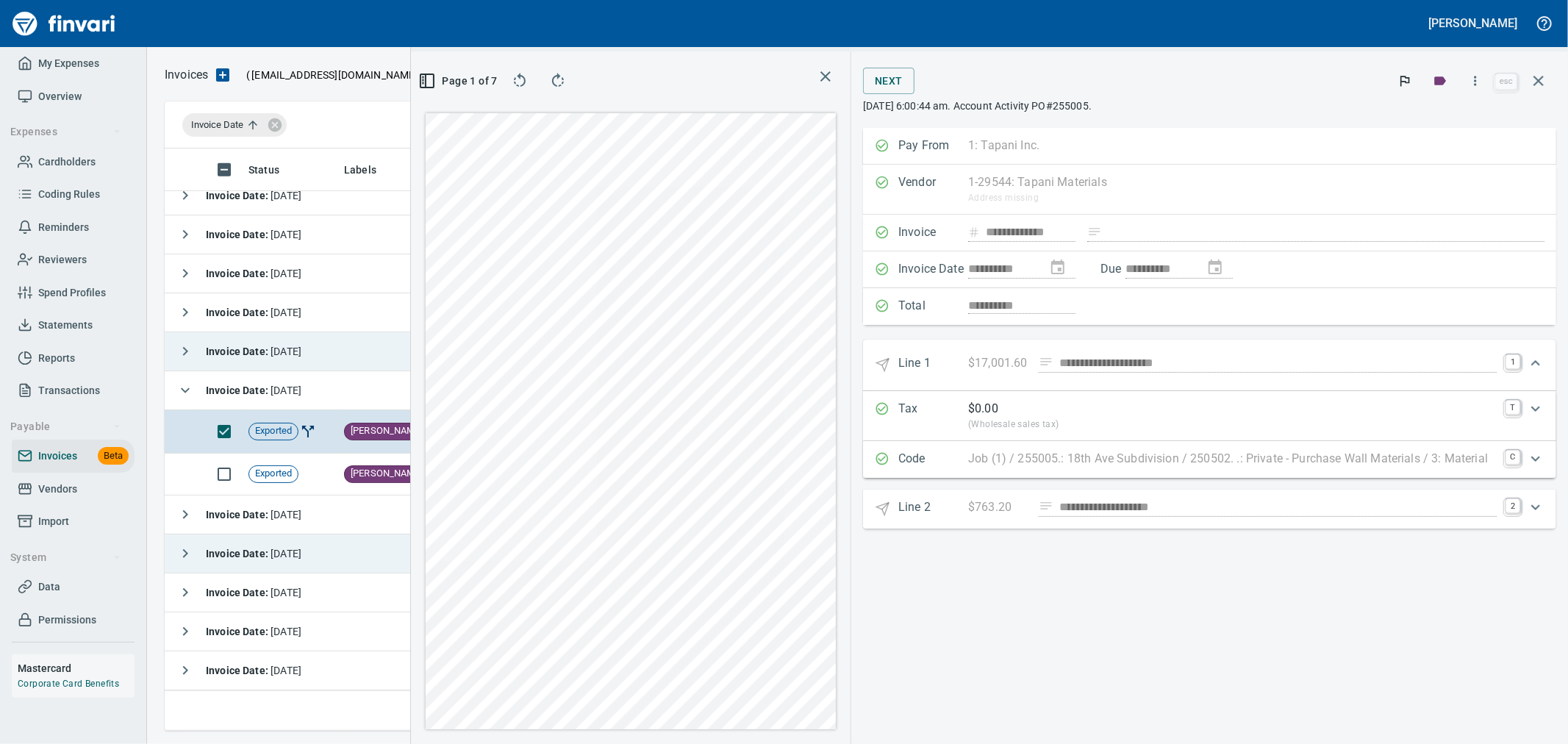
click at [1518, 505] on div "Expand" at bounding box center [1535, 508] width 36 height 36
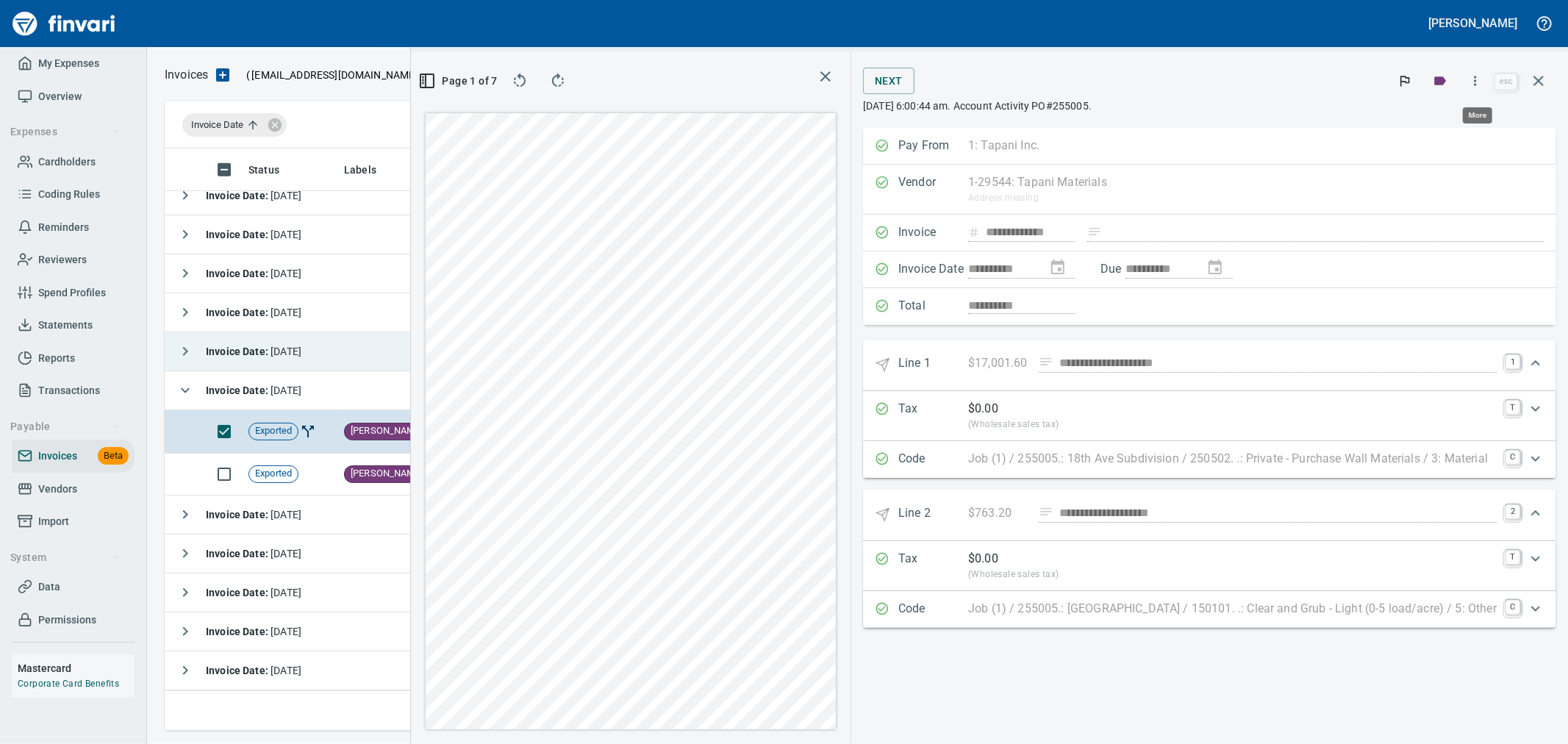
click at [1478, 84] on icon "button" at bounding box center [1475, 81] width 15 height 15
click at [1442, 162] on span "Download" at bounding box center [1473, 155] width 141 height 17
drag, startPoint x: 1547, startPoint y: 86, endPoint x: 1457, endPoint y: 174, distance: 125.9
click at [1547, 86] on icon "button" at bounding box center [1539, 81] width 17 height 17
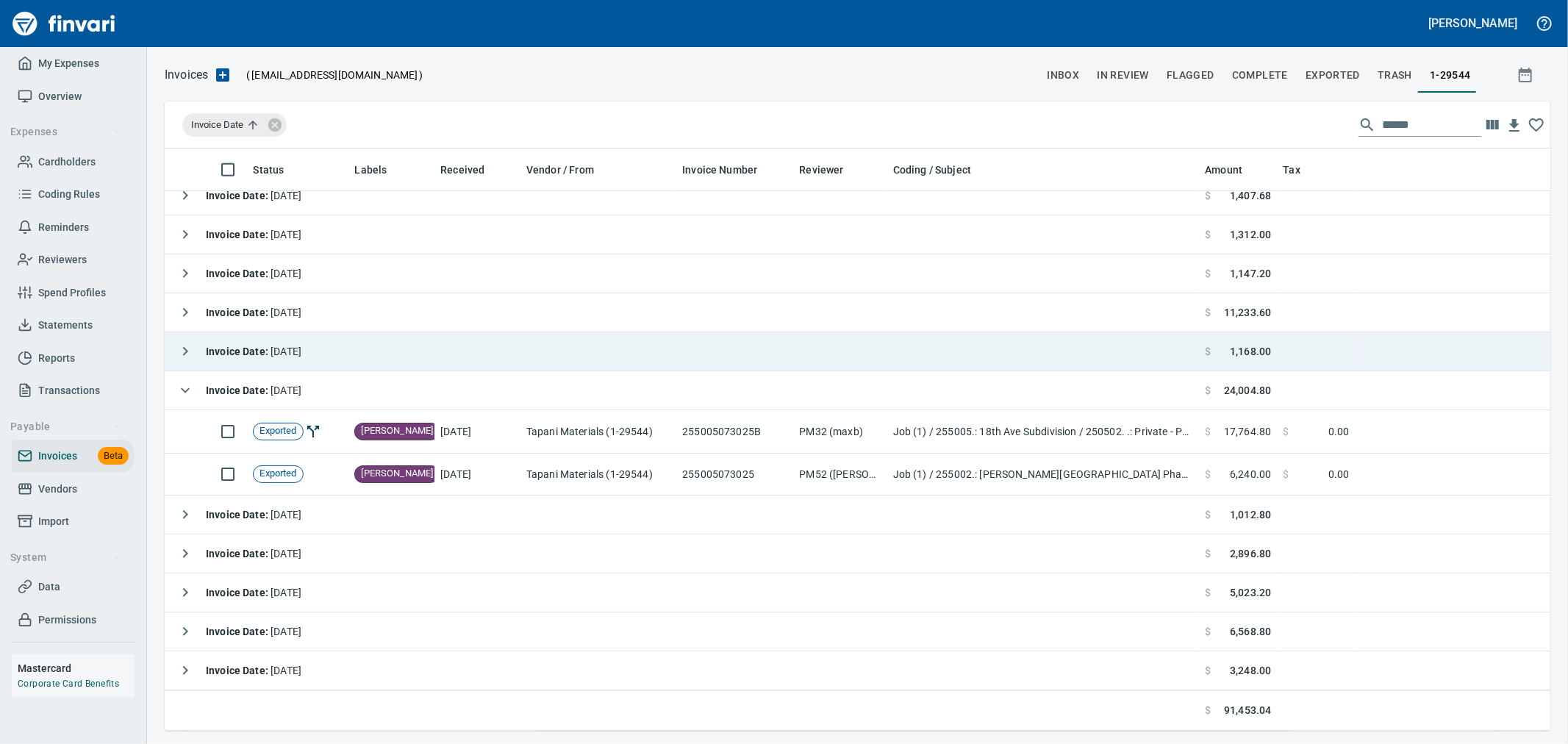
scroll to position [570, 1359]
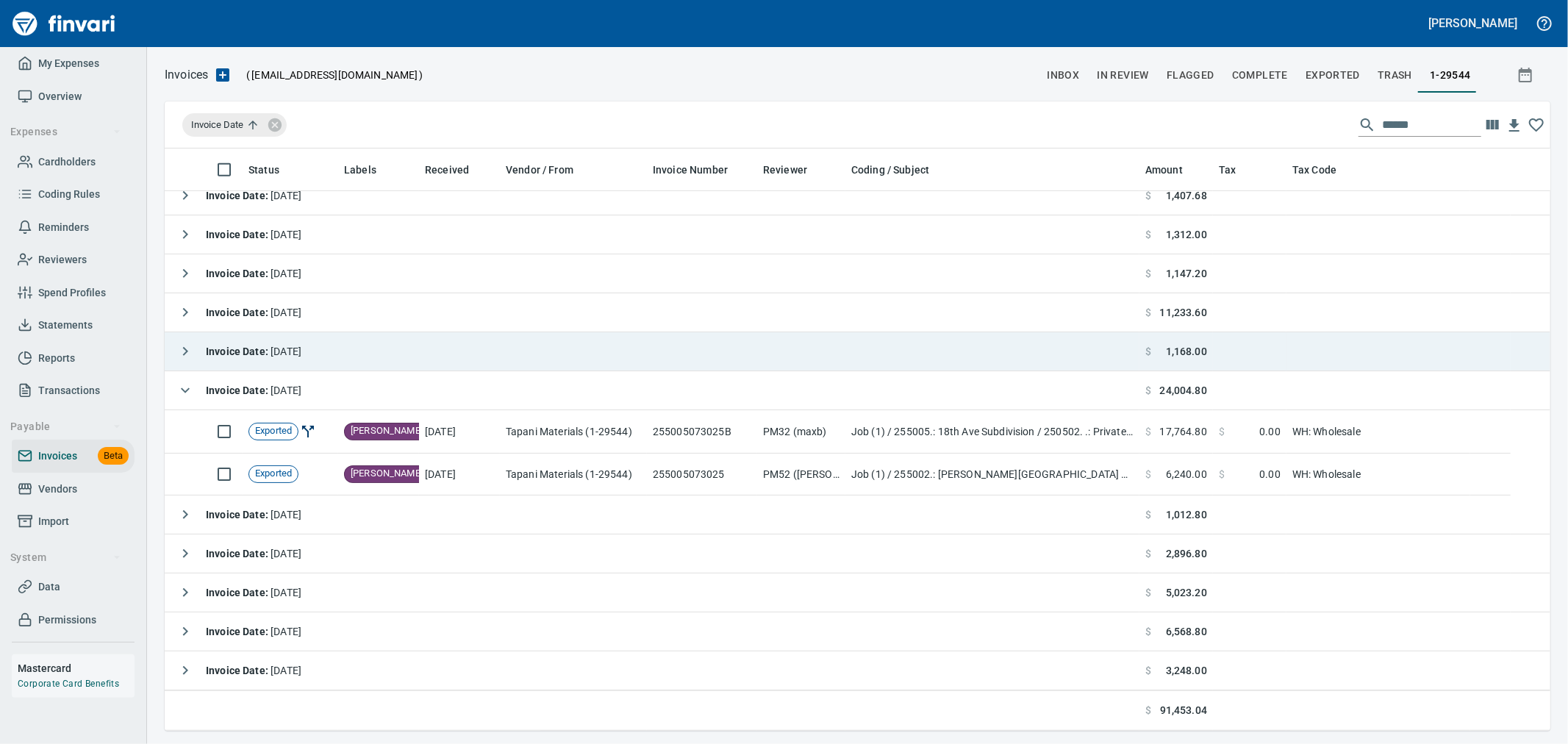
drag, startPoint x: 1417, startPoint y: 129, endPoint x: 1214, endPoint y: 127, distance: 203.0
click at [1214, 127] on div "Invoice Date ******" at bounding box center [858, 125] width 1386 height 47
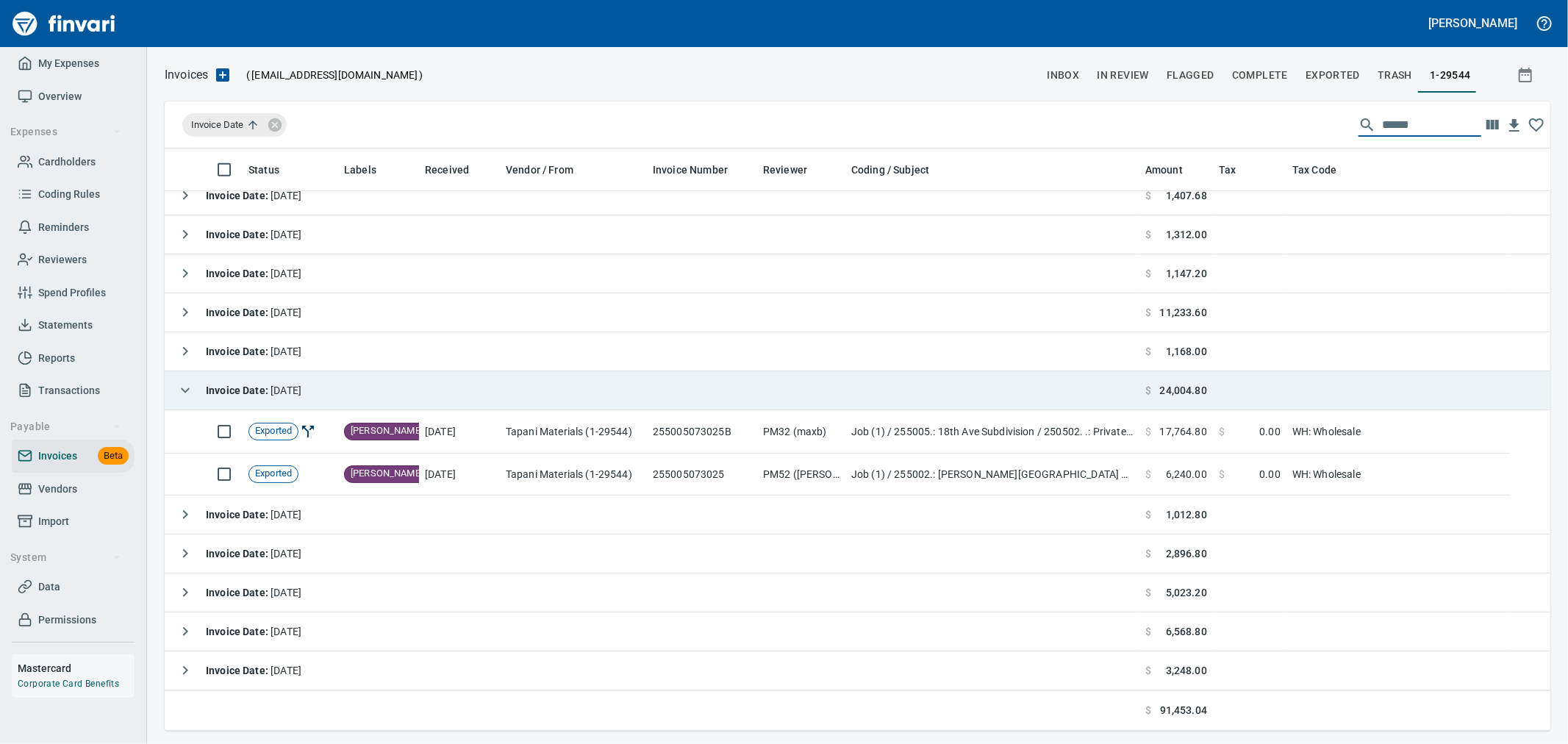
click at [191, 398] on icon "button" at bounding box center [185, 390] width 17 height 17
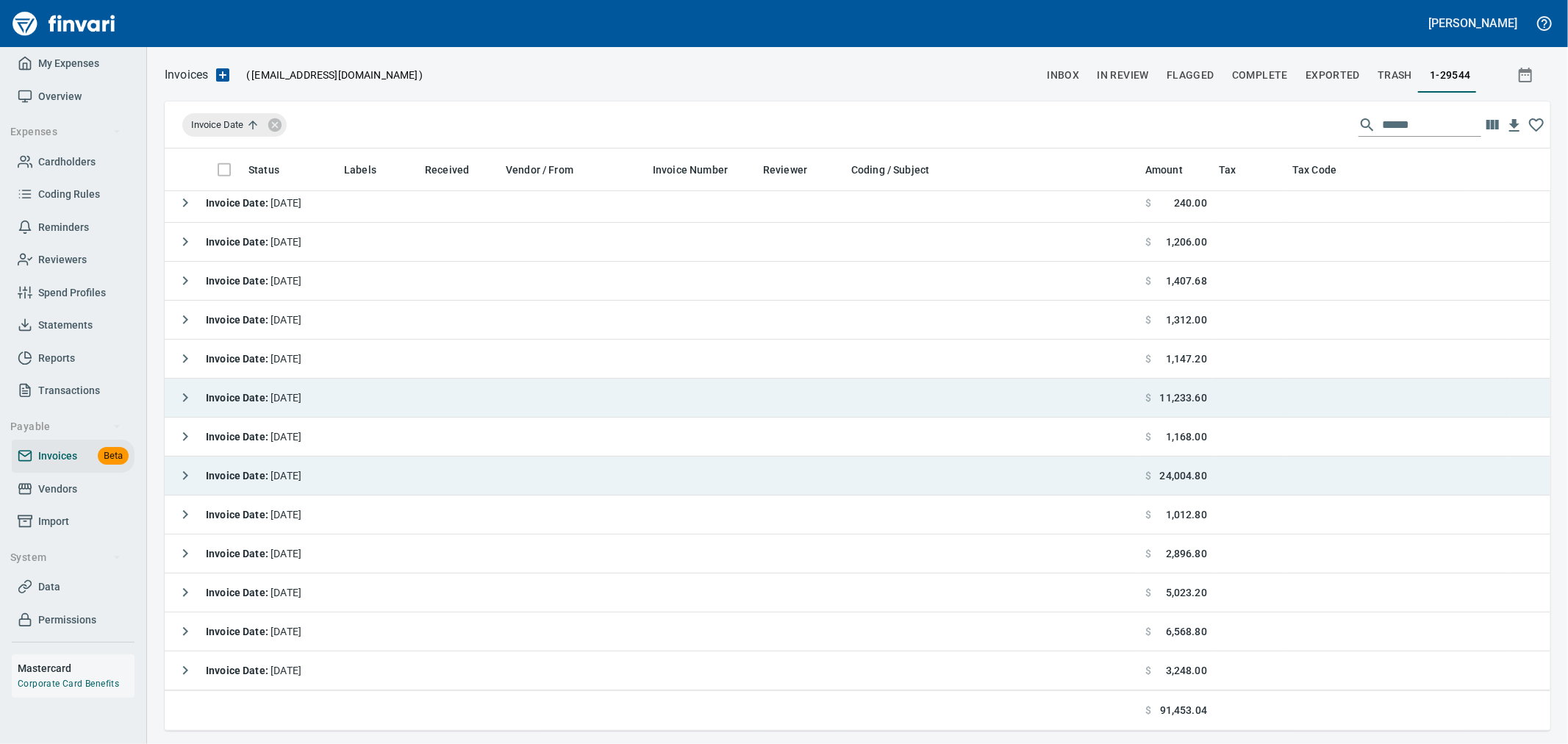
scroll to position [633, 0]
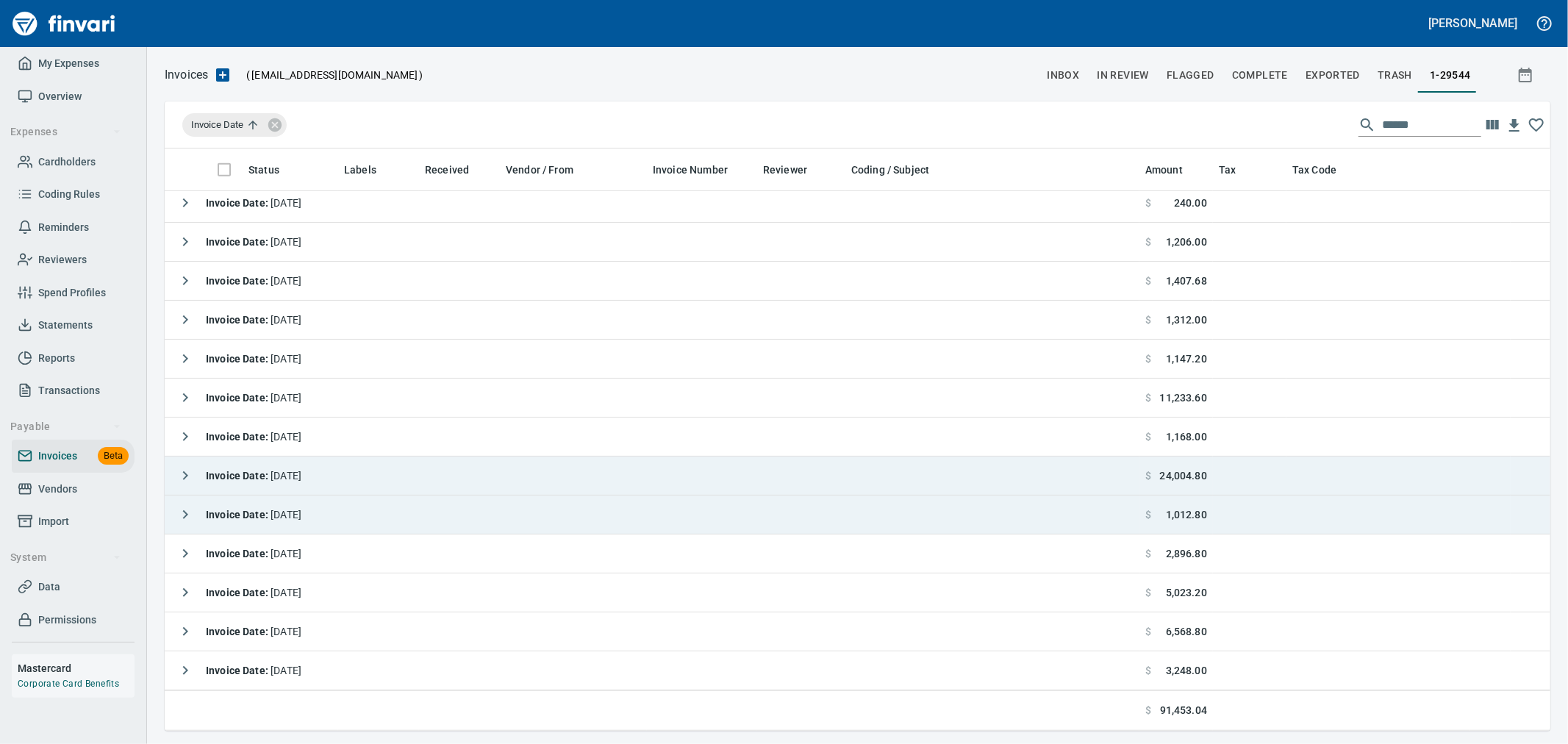
click at [192, 518] on icon "button" at bounding box center [185, 515] width 17 height 17
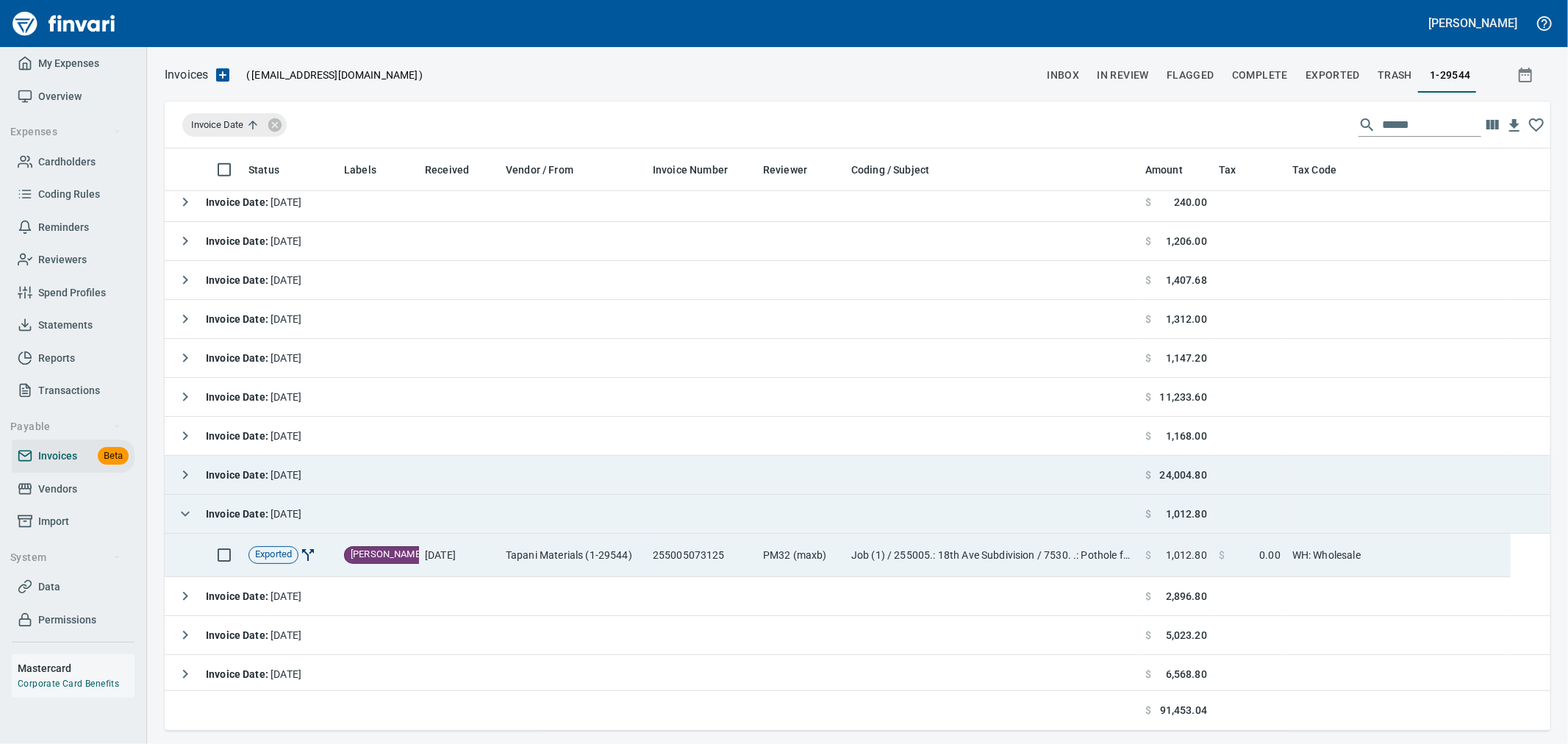
click at [845, 550] on td "Job (1) / 255005.: 18th Ave Subdivision / 7530. .: Pothole for Existing Utiliti…" at bounding box center [992, 555] width 294 height 44
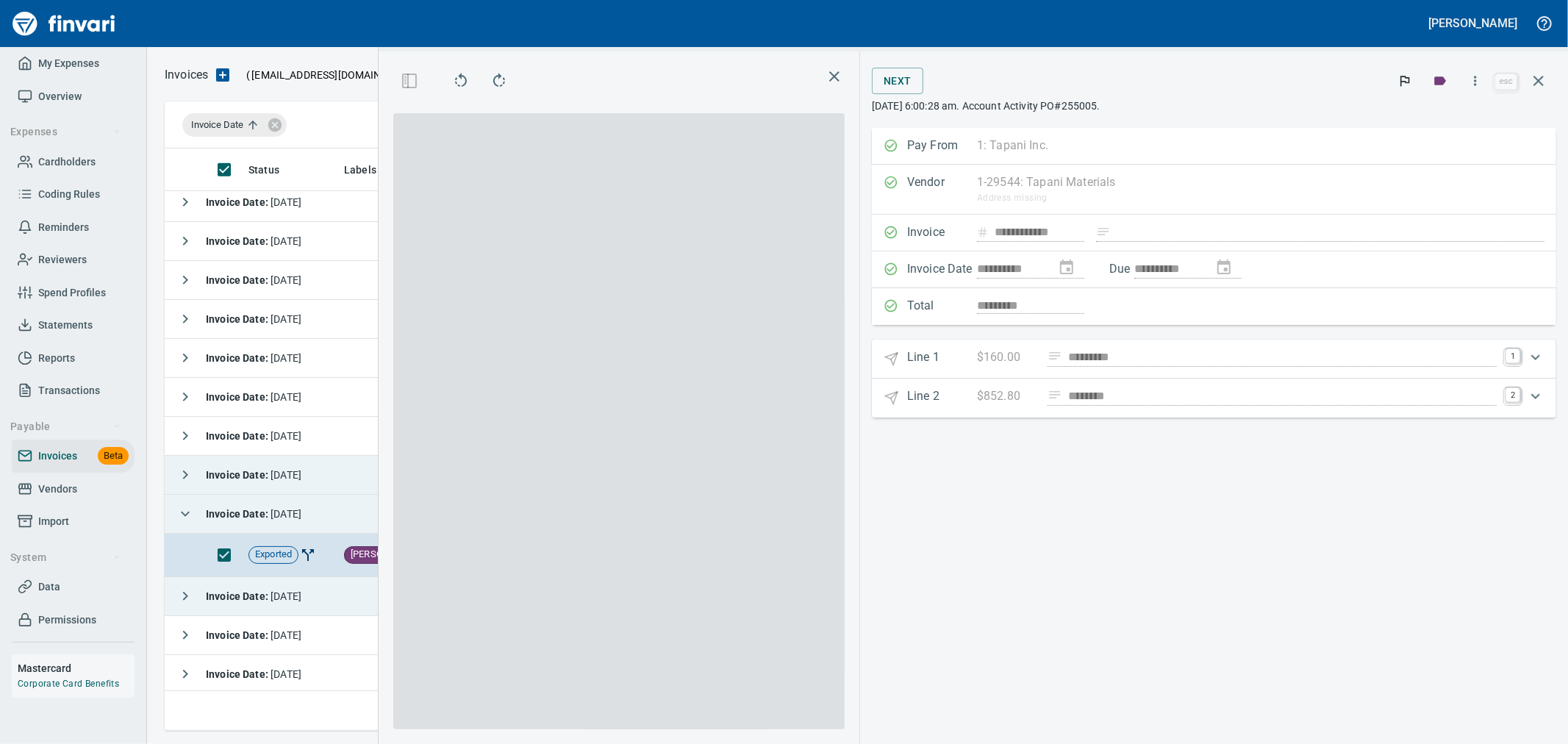
scroll to position [558, 994]
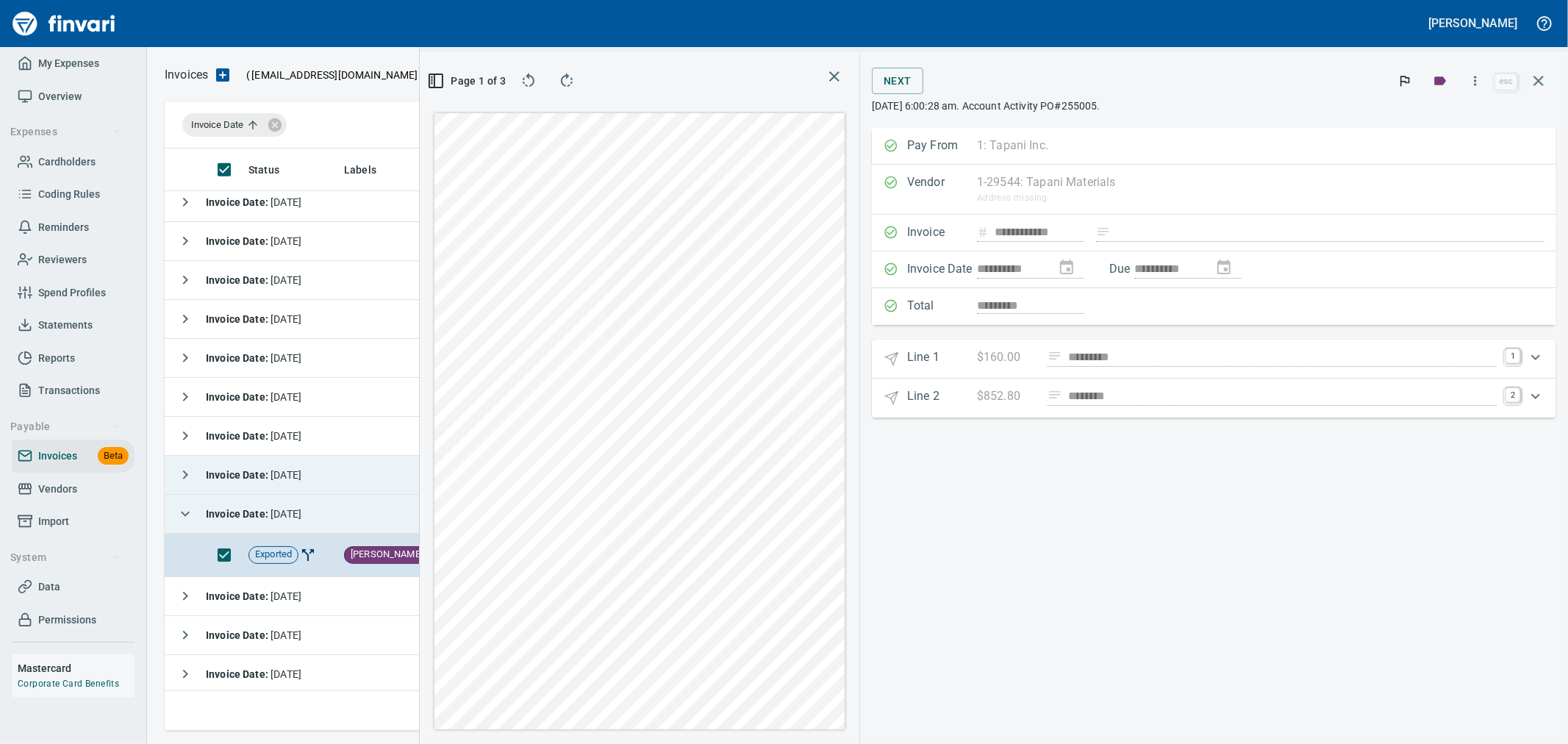
click at [1505, 357] on link "1" at bounding box center [1513, 356] width 15 height 15
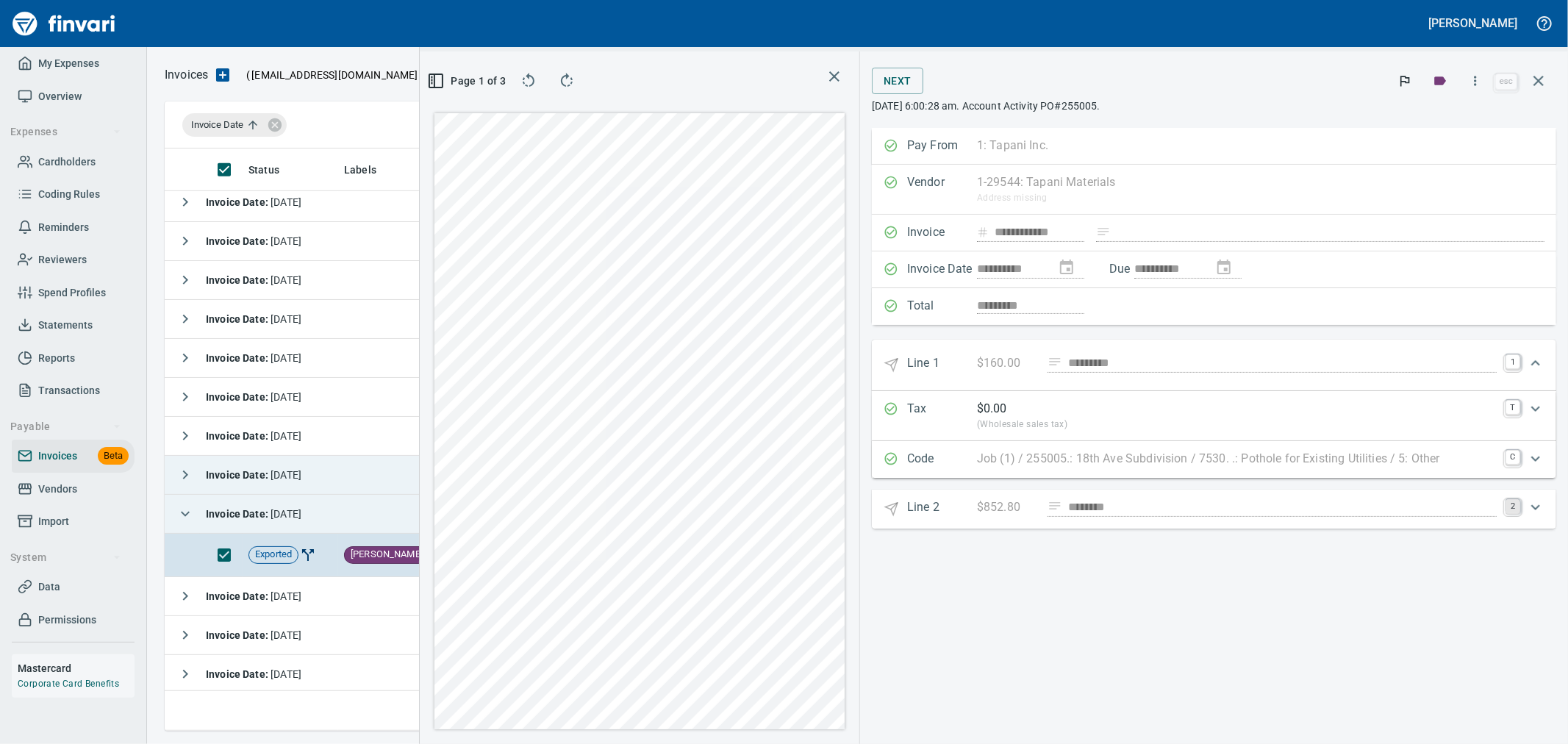
click at [1514, 503] on link "2" at bounding box center [1513, 507] width 15 height 15
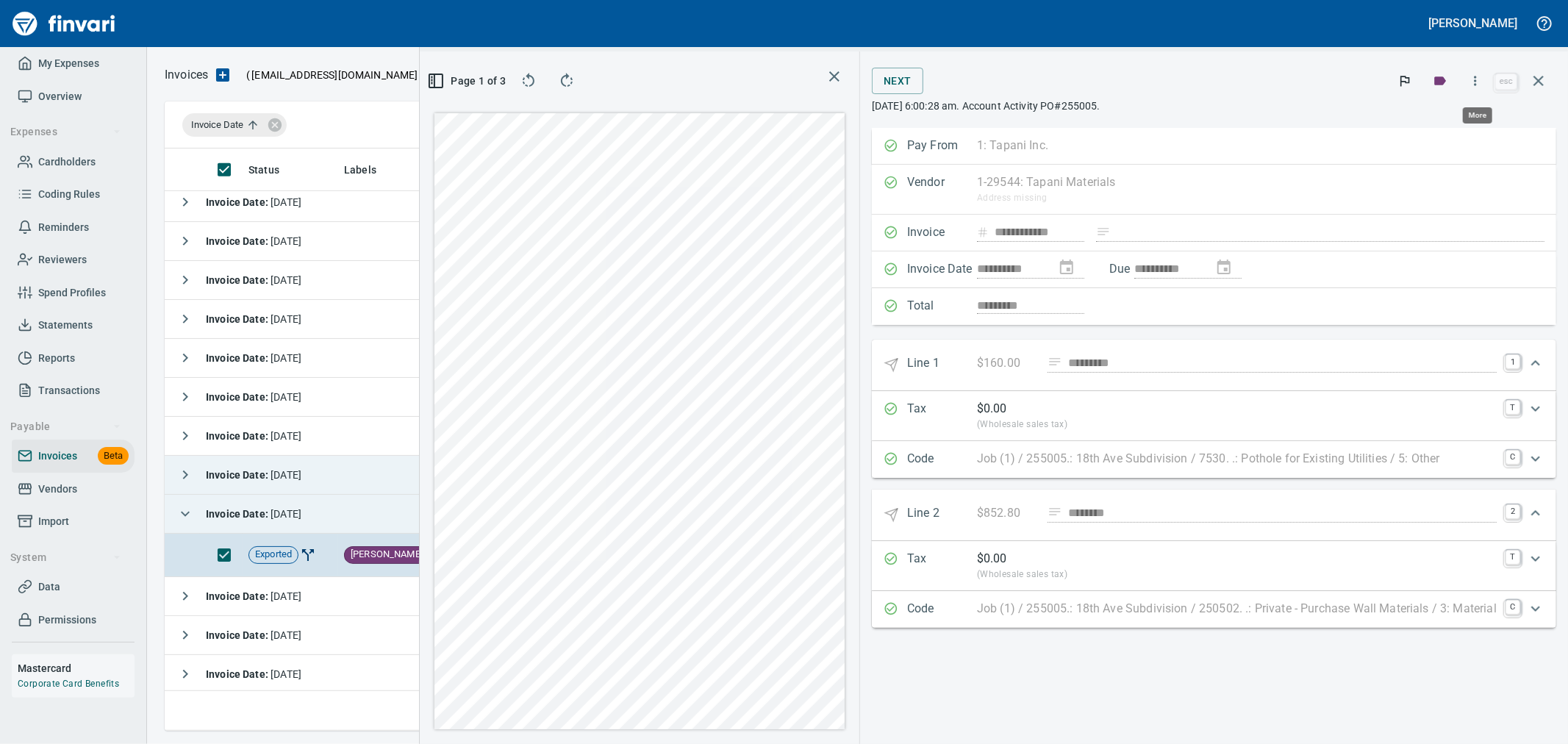
click at [1476, 86] on icon "button" at bounding box center [1475, 81] width 15 height 15
click at [1442, 158] on span "Download" at bounding box center [1473, 155] width 141 height 17
click at [1533, 75] on icon "button" at bounding box center [1539, 81] width 17 height 17
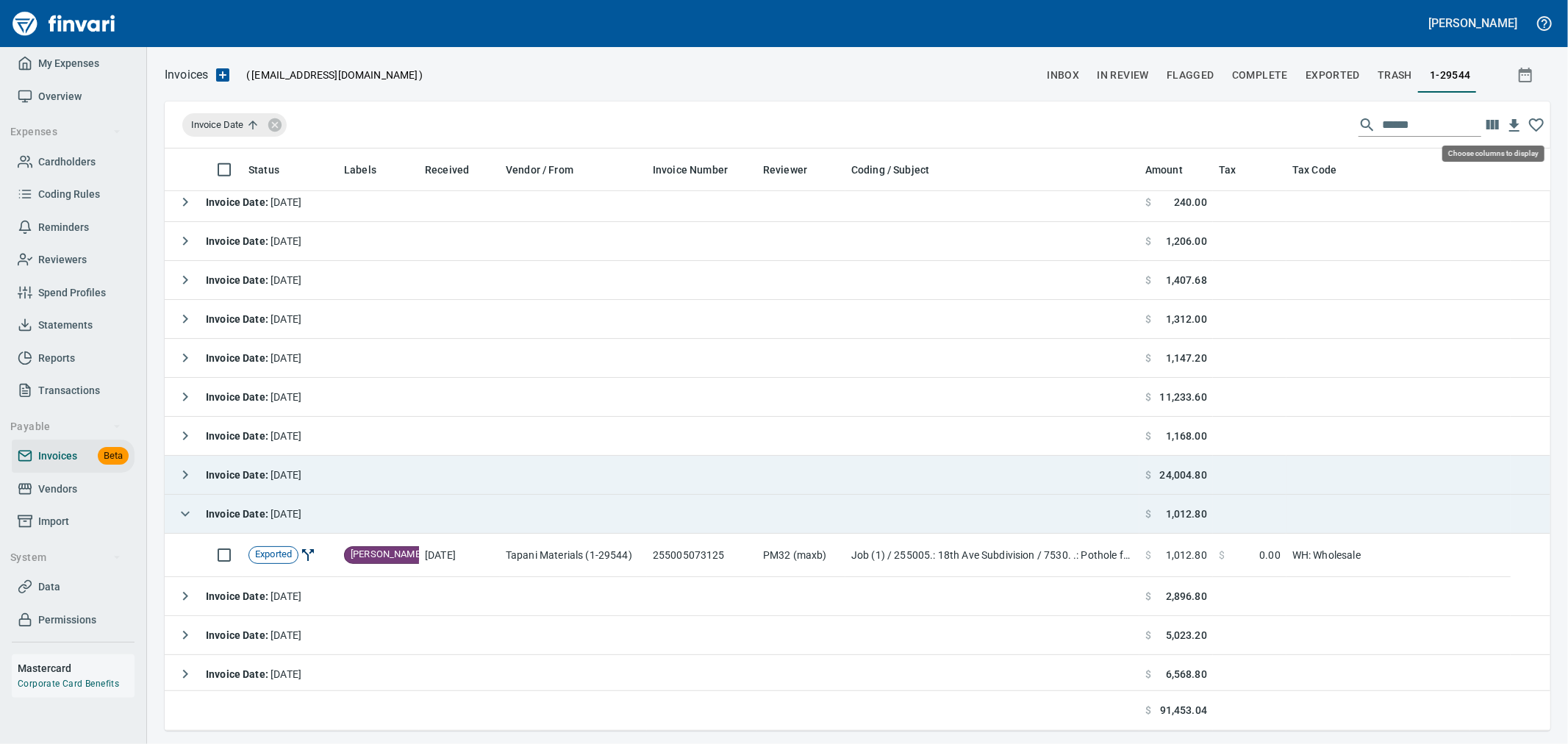
scroll to position [570, 1361]
drag, startPoint x: 1449, startPoint y: 114, endPoint x: 1054, endPoint y: 138, distance: 395.7
click at [1054, 138] on div "Invoice Date ******" at bounding box center [858, 125] width 1386 height 47
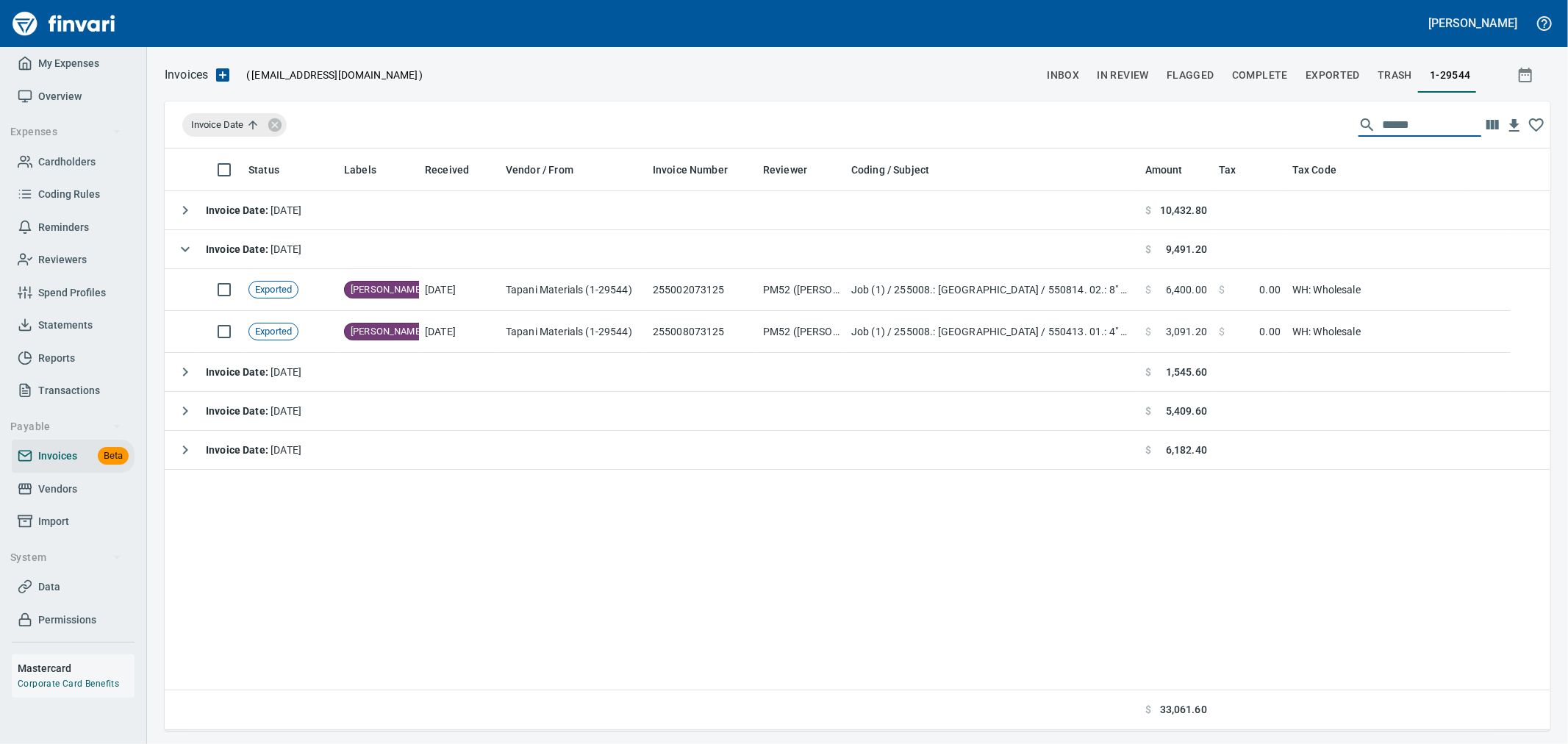
scroll to position [0, 0]
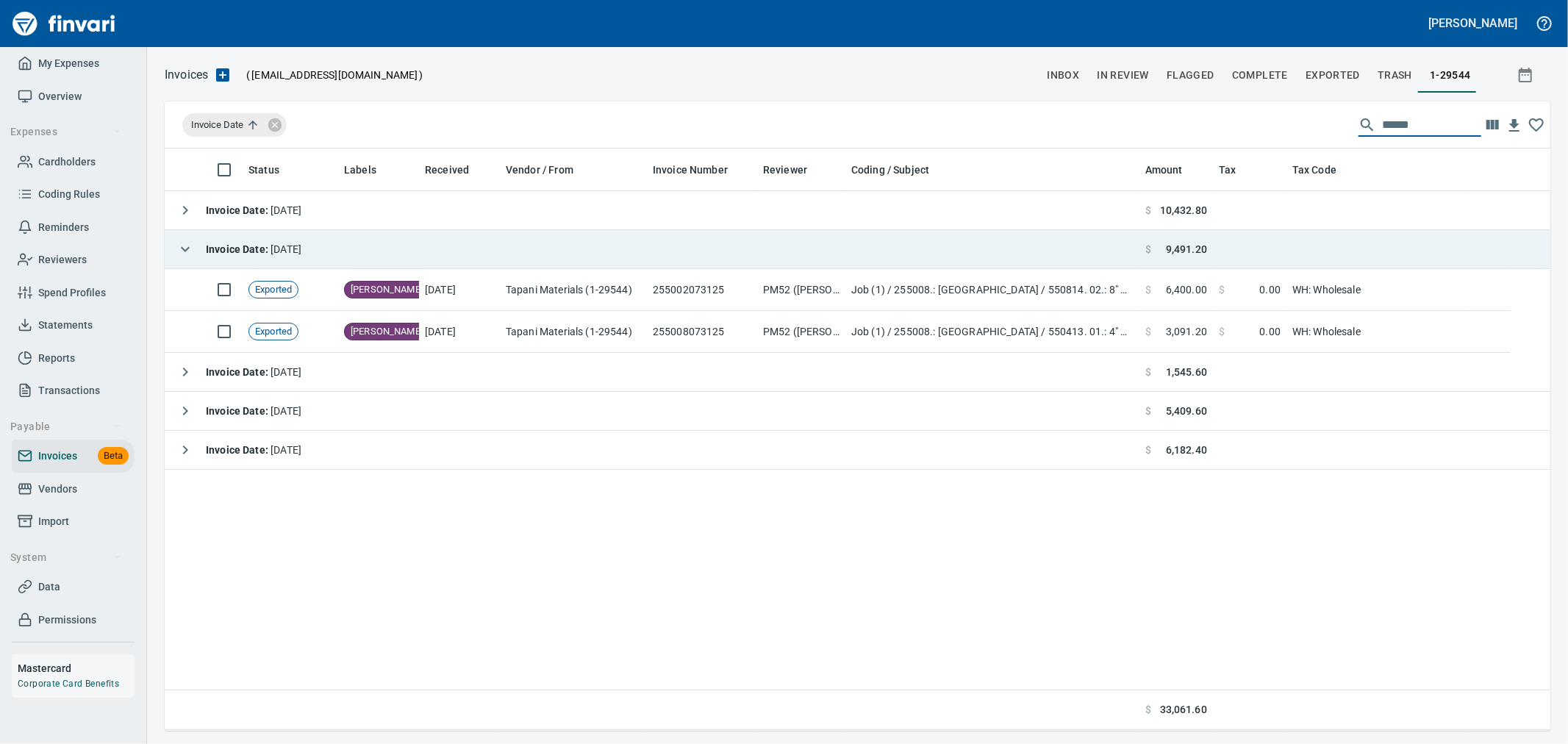
click at [182, 255] on icon "button" at bounding box center [185, 249] width 17 height 17
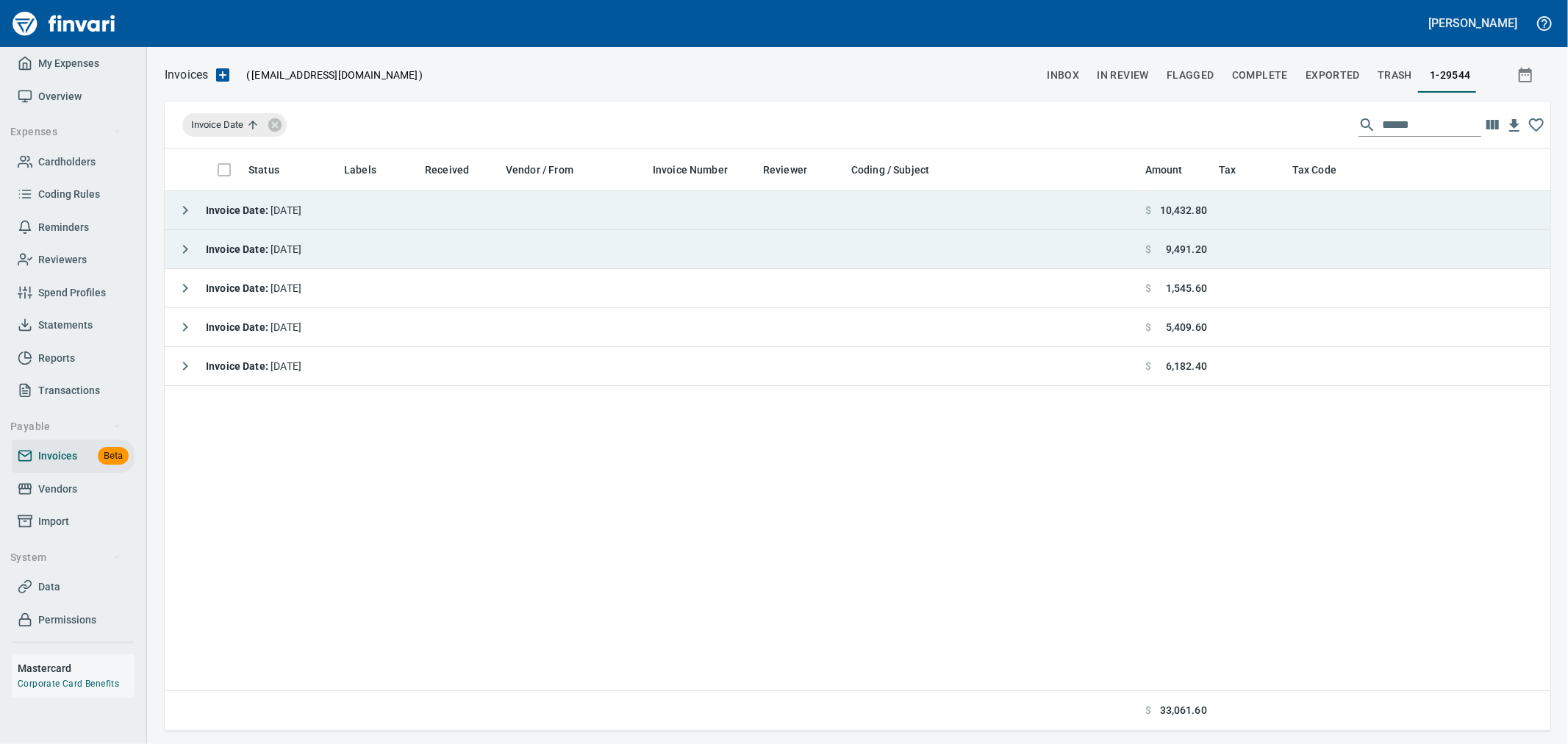
click at [182, 212] on icon "button" at bounding box center [185, 210] width 17 height 17
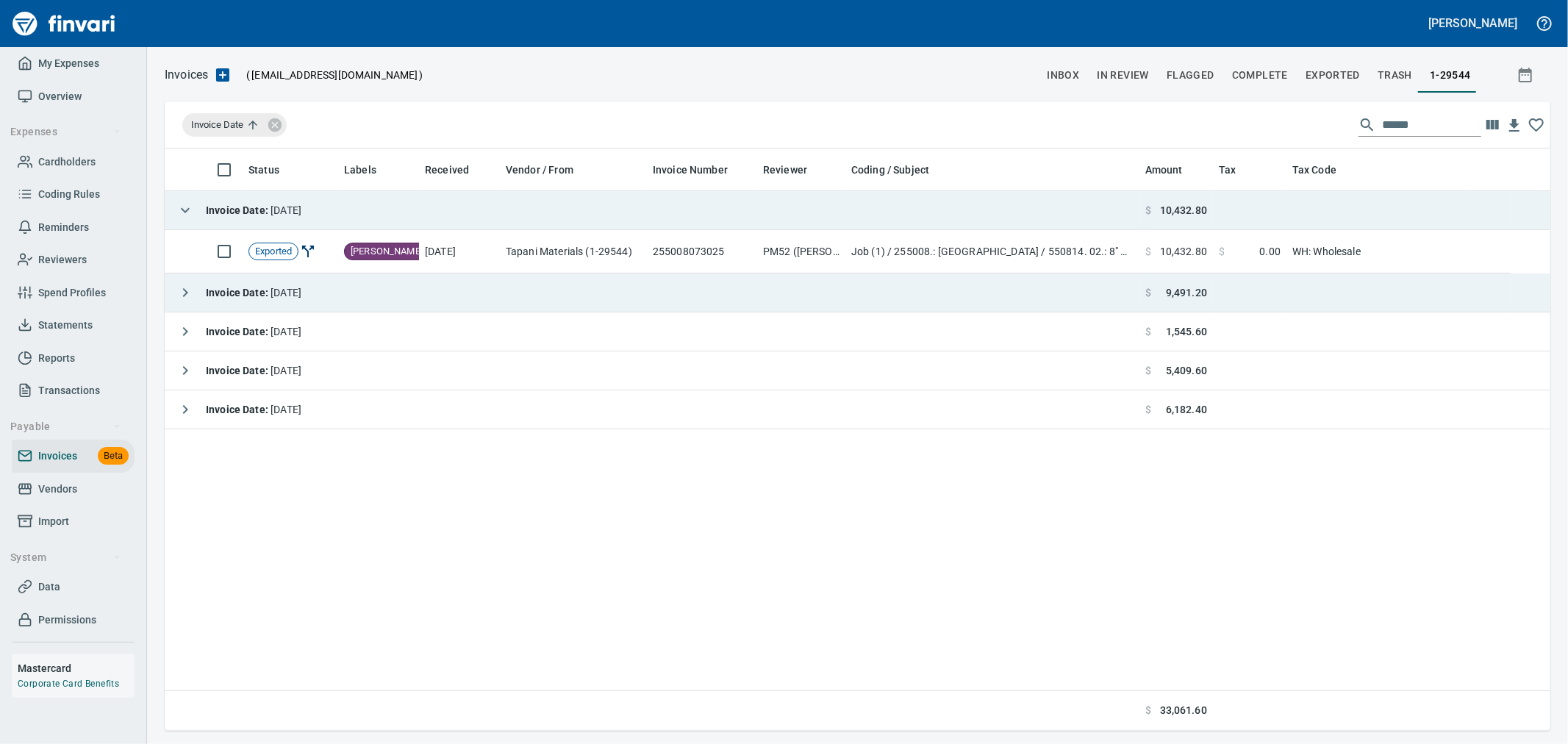
click at [239, 285] on div "Invoice Date : [DATE]" at bounding box center [235, 293] width 131 height 29
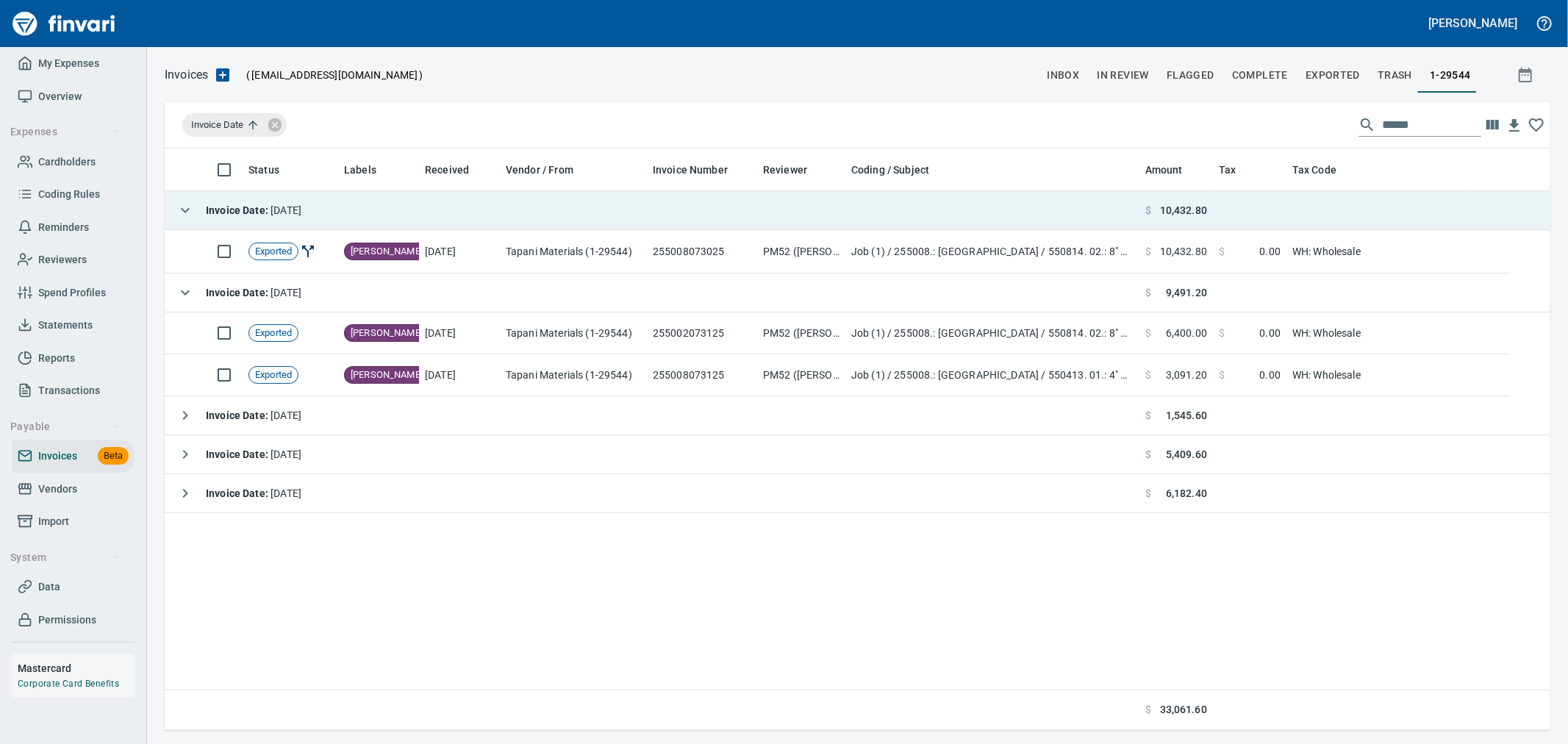
drag, startPoint x: 1425, startPoint y: 128, endPoint x: 1240, endPoint y: 165, distance: 188.7
click at [1252, 117] on div "Invoice Date ******" at bounding box center [858, 125] width 1386 height 47
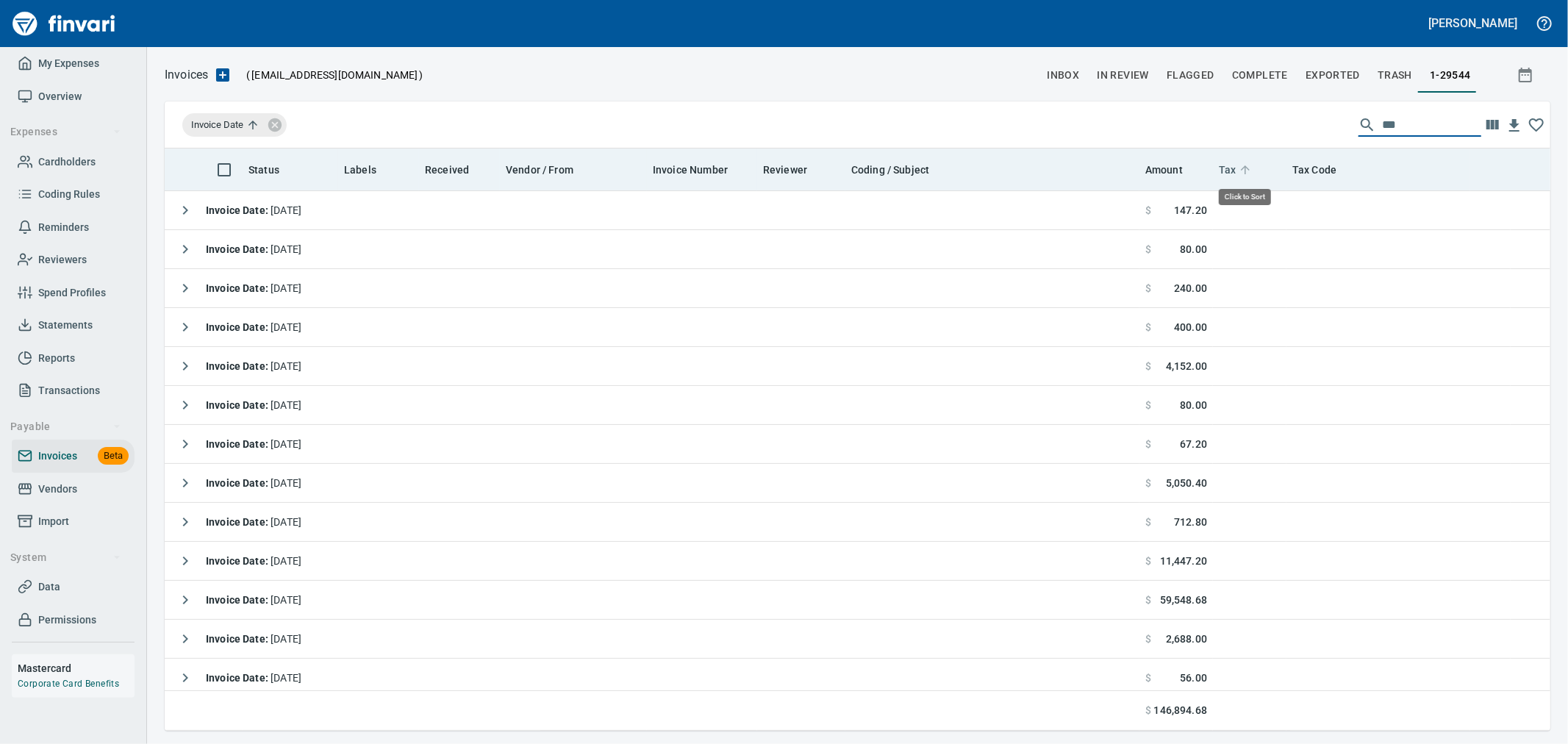
scroll to position [570, 1361]
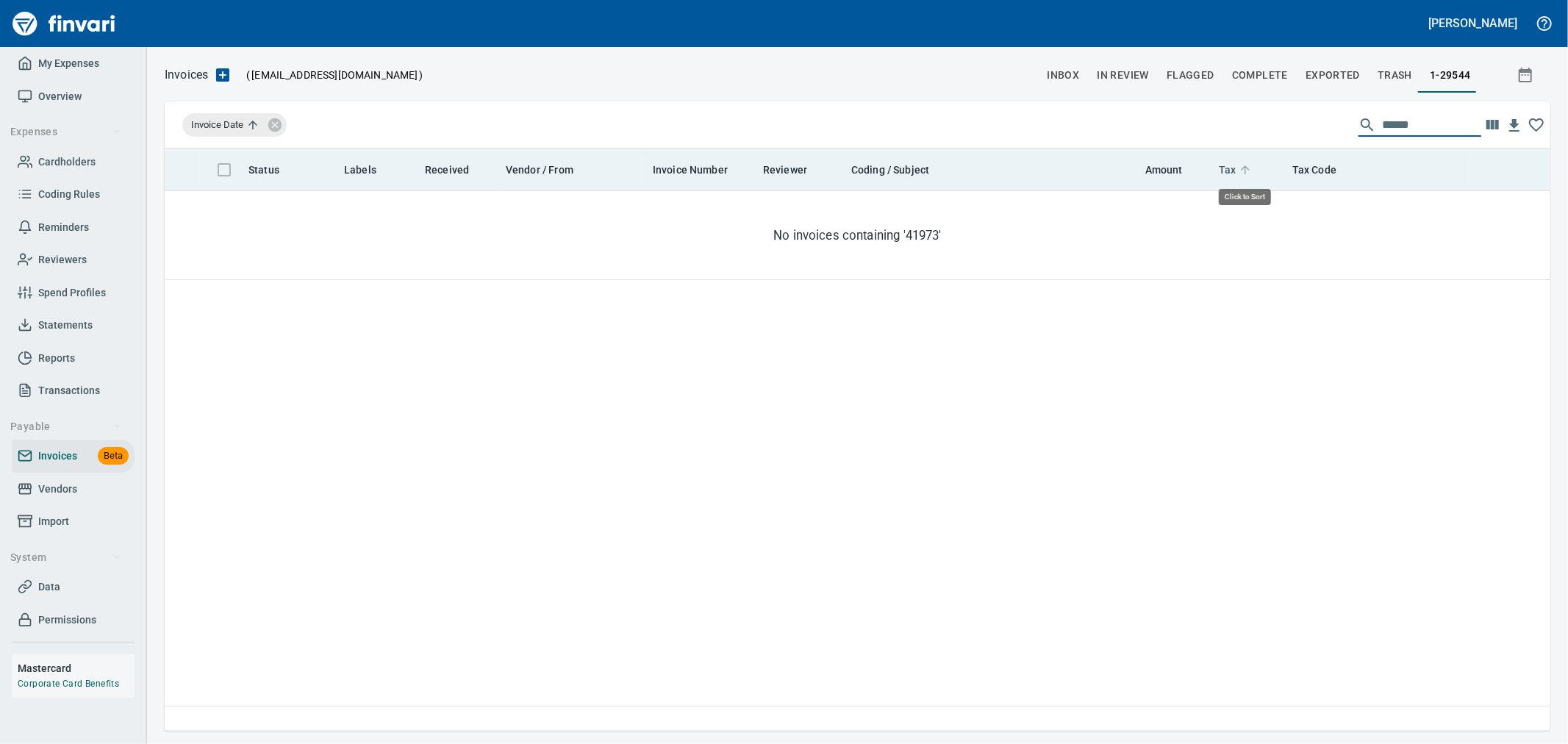
type input "*******"
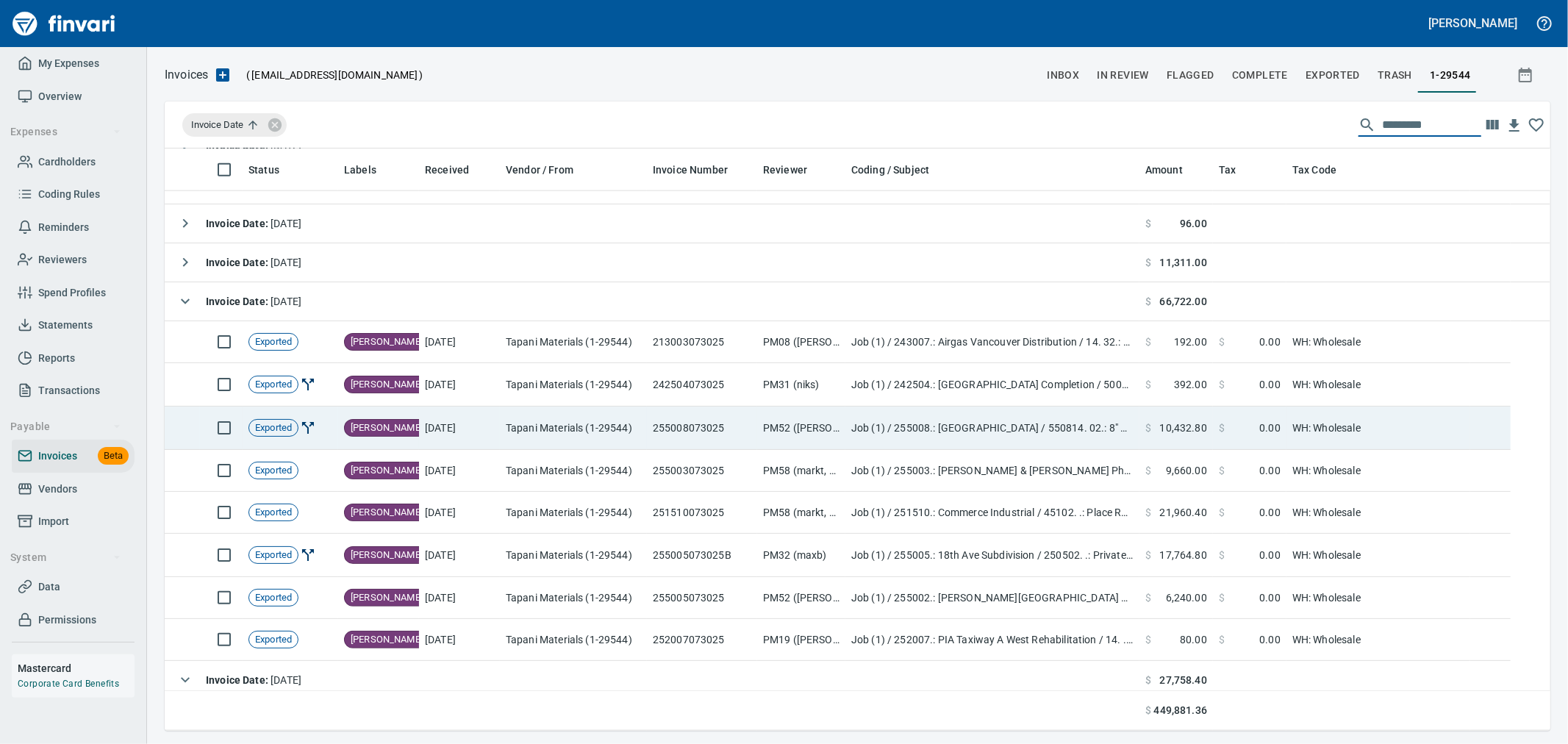
scroll to position [1471, 0]
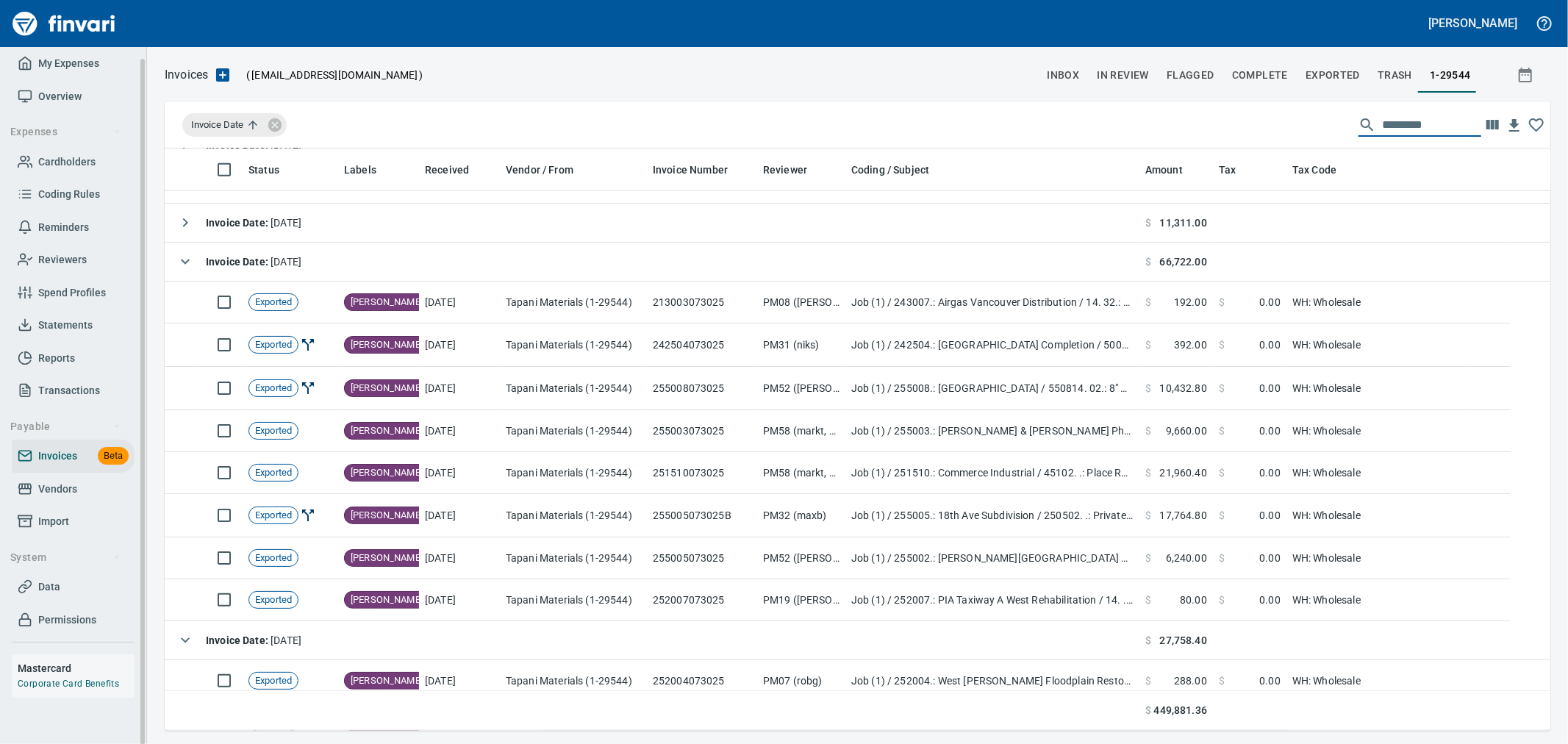
click at [64, 68] on span "My Expenses" at bounding box center [68, 63] width 61 height 18
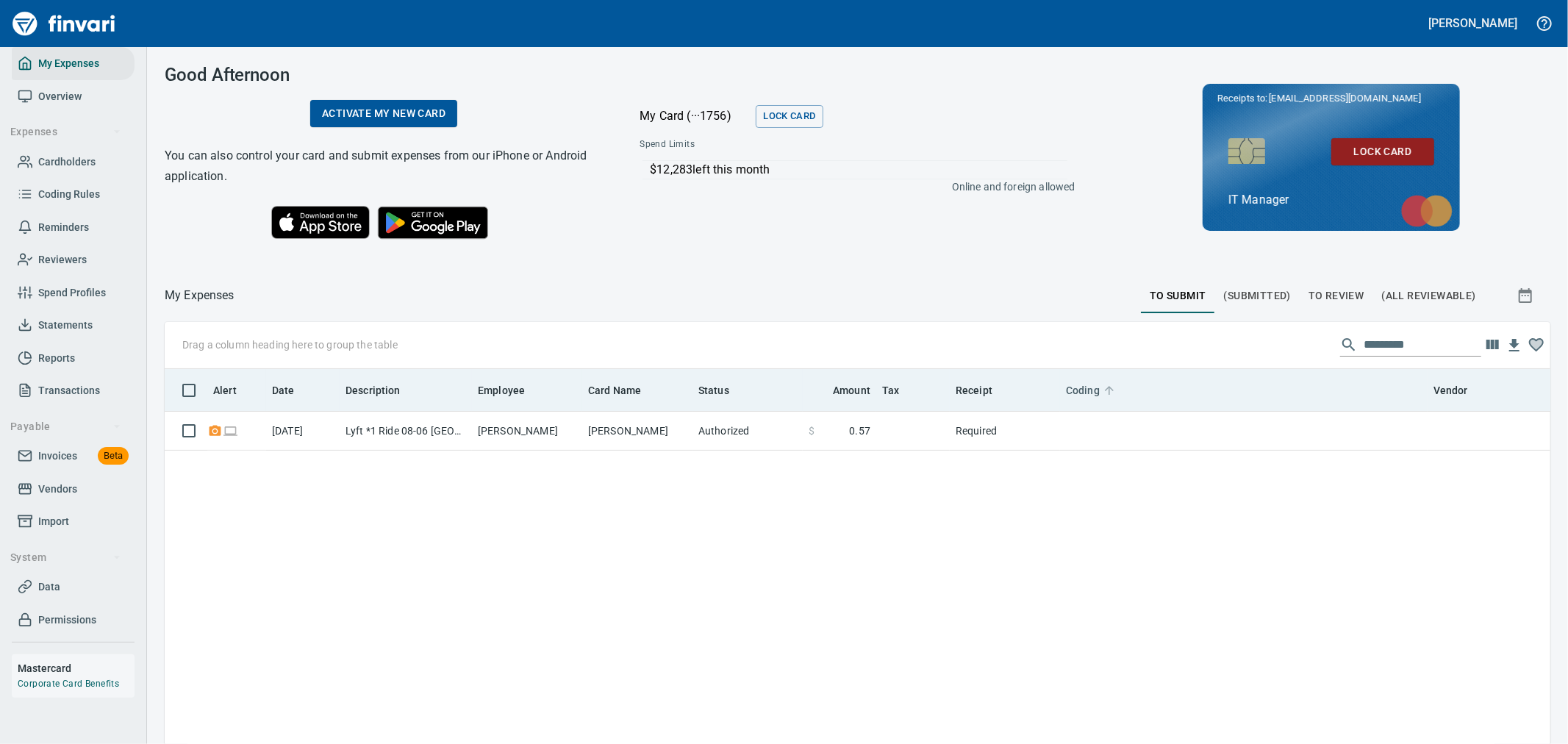
scroll to position [558, 1361]
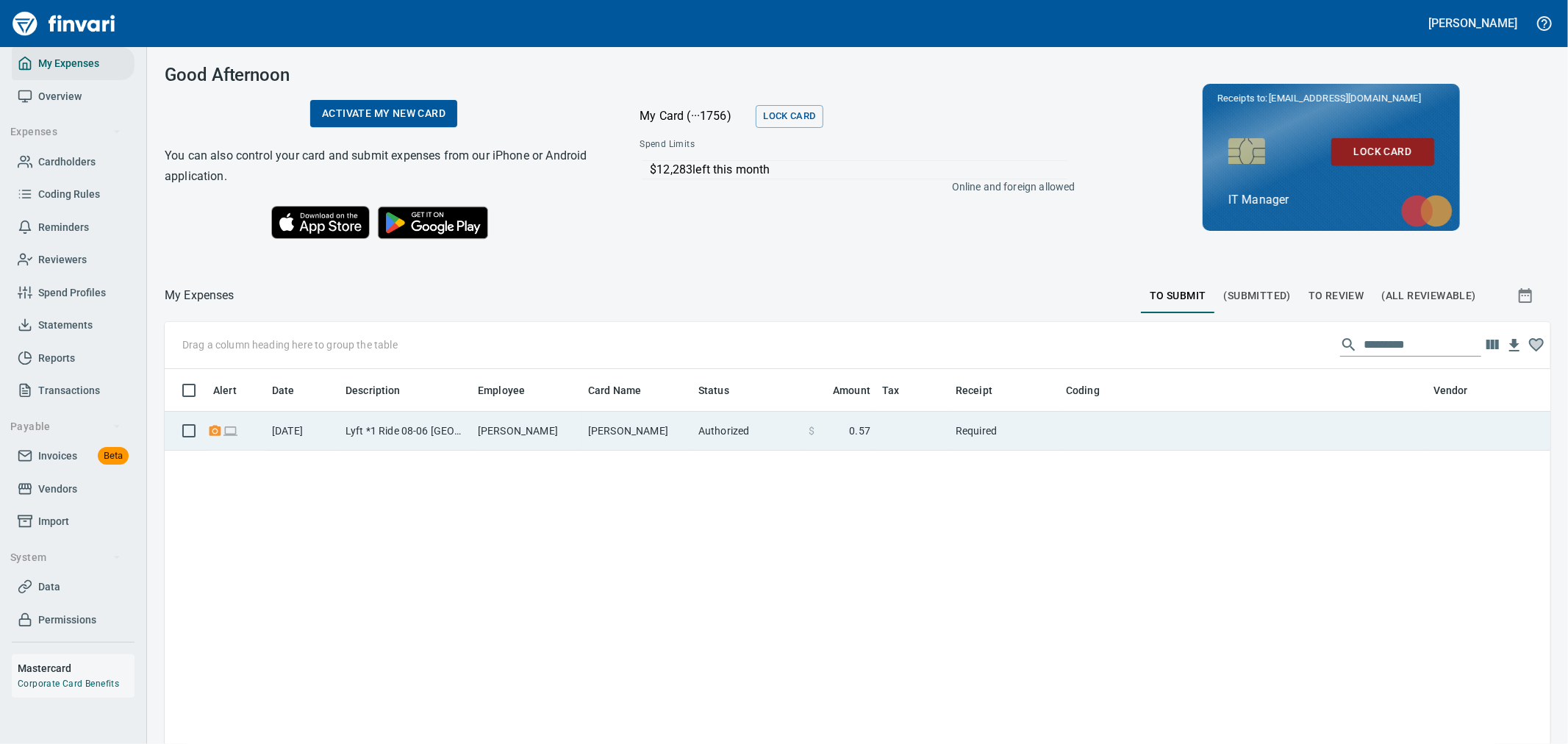
click at [945, 447] on td at bounding box center [912, 431] width 74 height 39
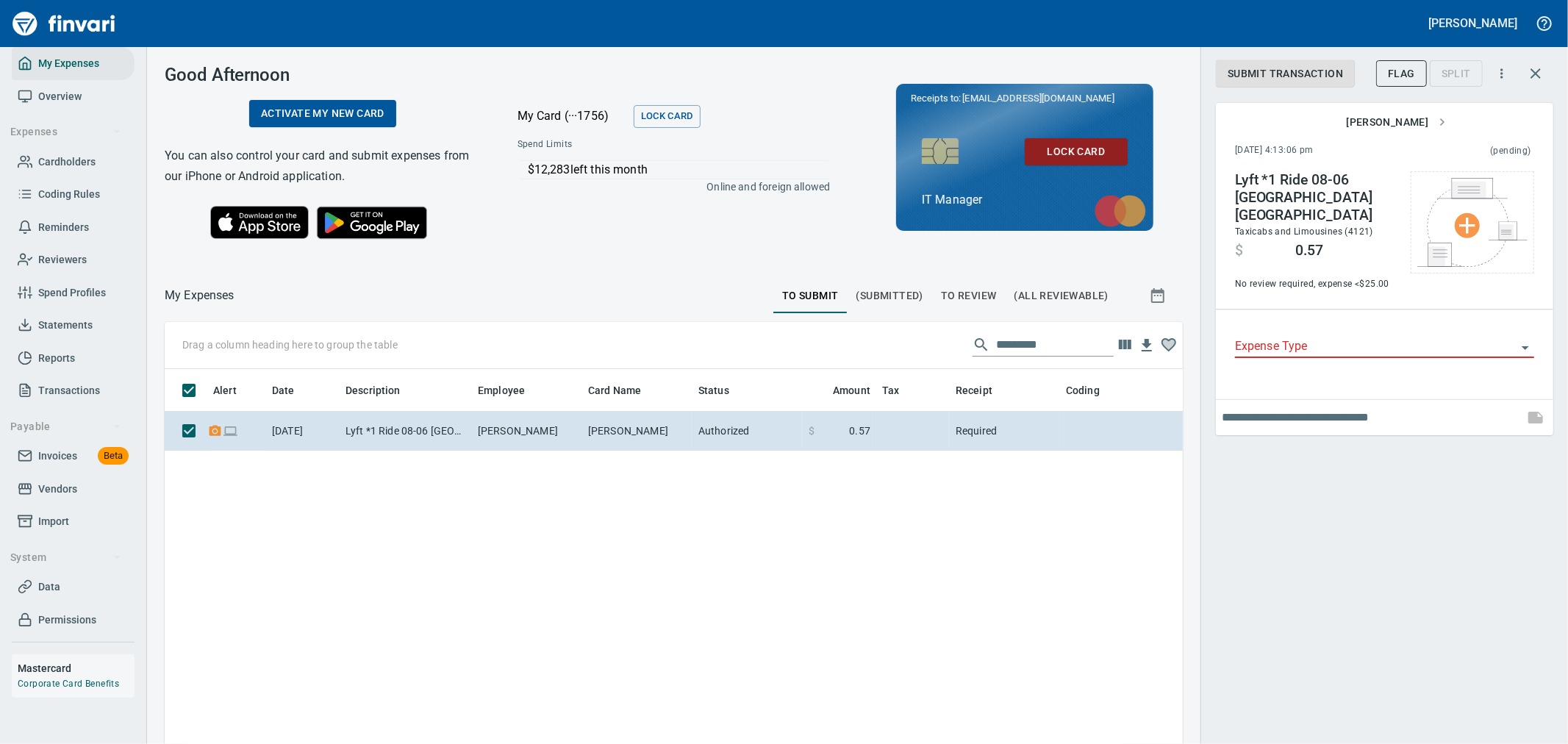
click at [1290, 337] on input "Expense Type" at bounding box center [1375, 347] width 281 height 21
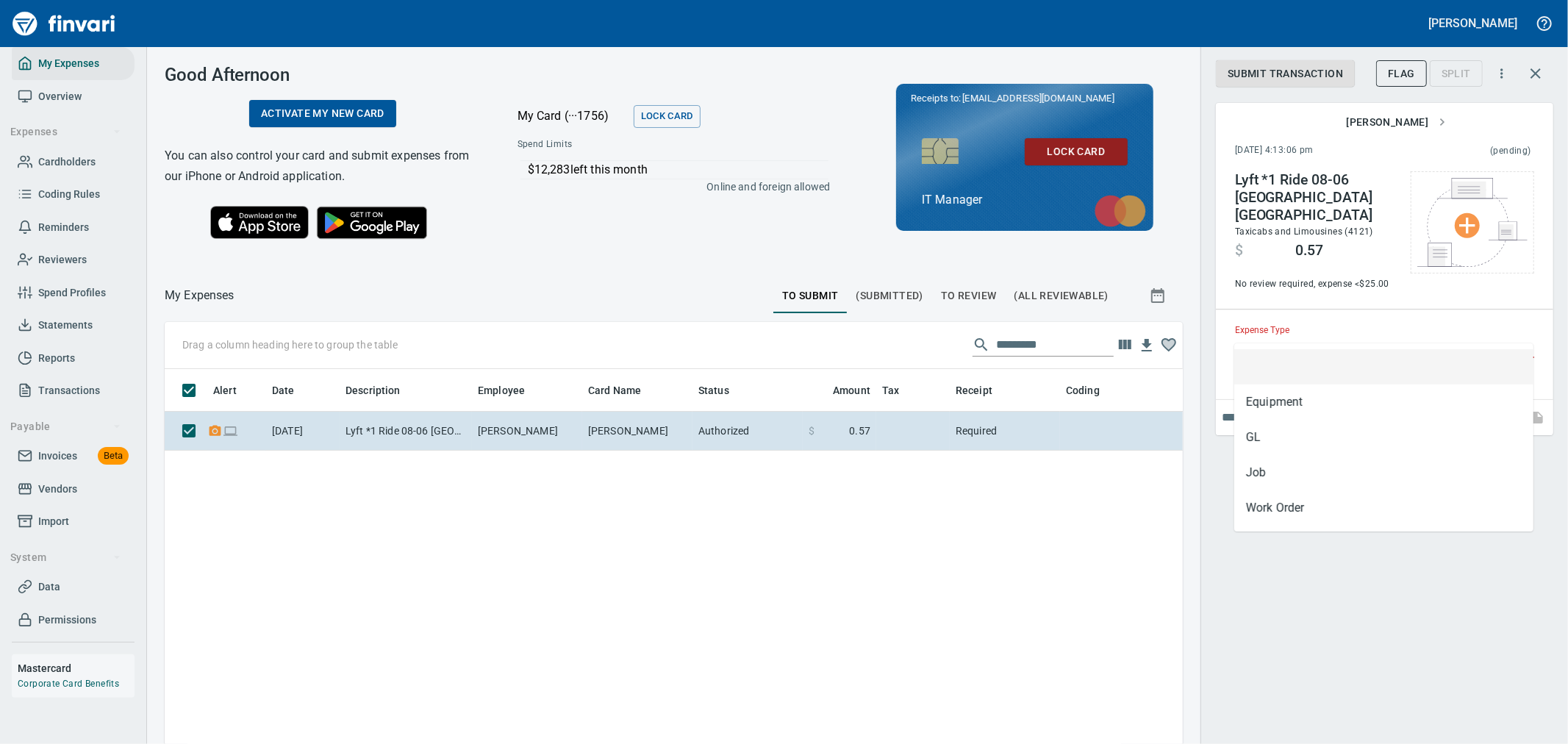
scroll to position [558, 994]
click at [1300, 444] on li "GL" at bounding box center [1383, 438] width 299 height 36
type input "**"
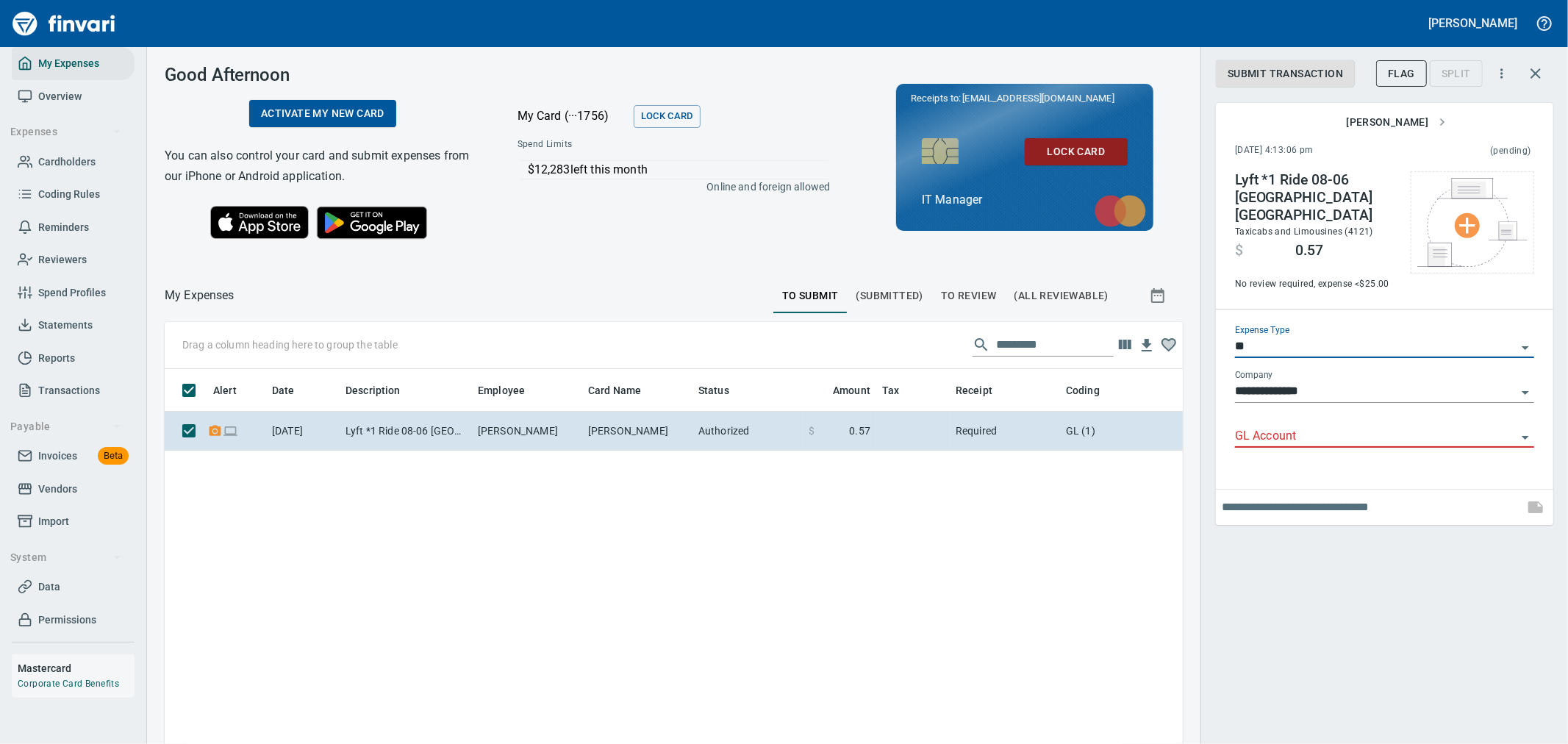
click at [1298, 427] on input "GL Account" at bounding box center [1375, 437] width 281 height 21
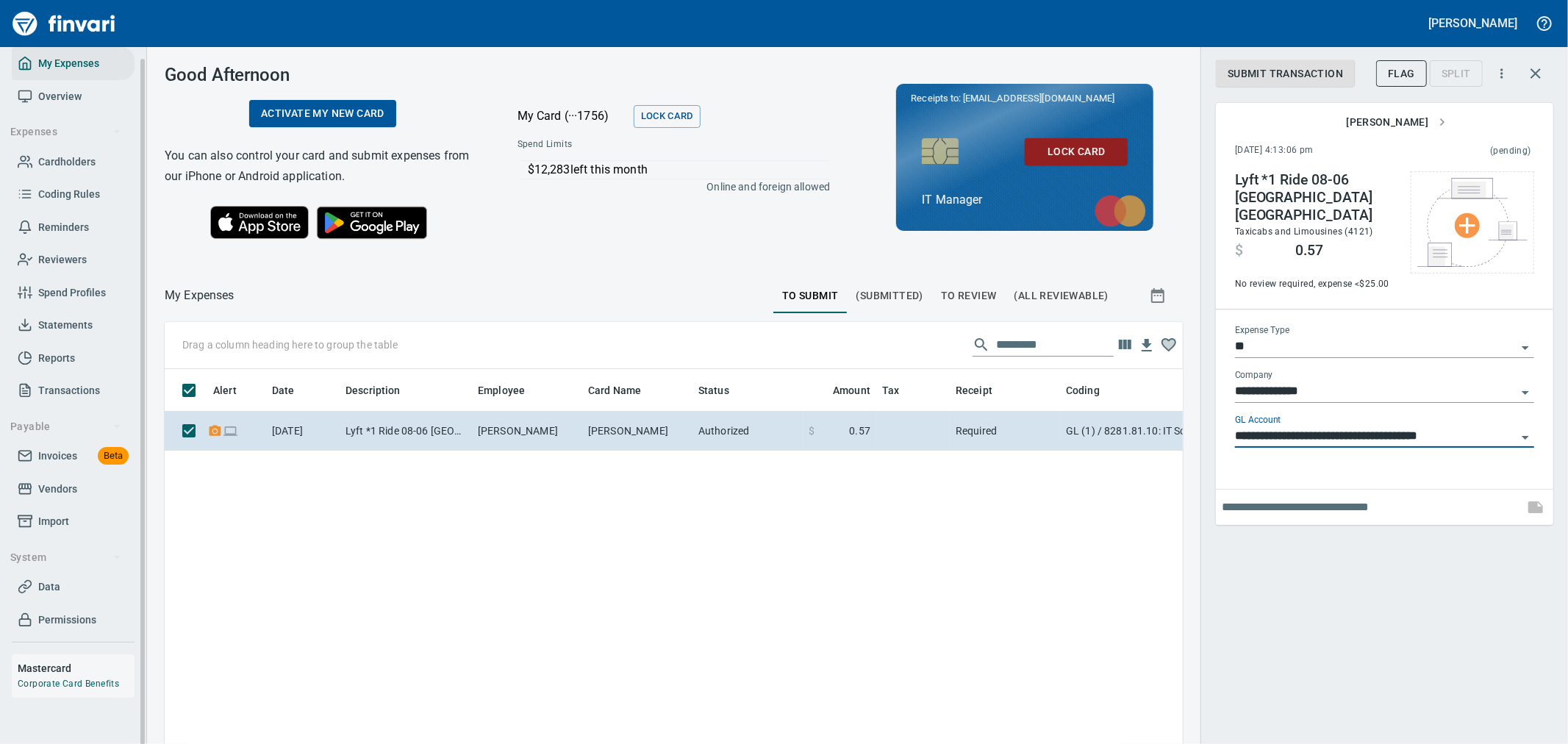
type input "**********"
click at [1512, 427] on input "**********" at bounding box center [1375, 437] width 281 height 21
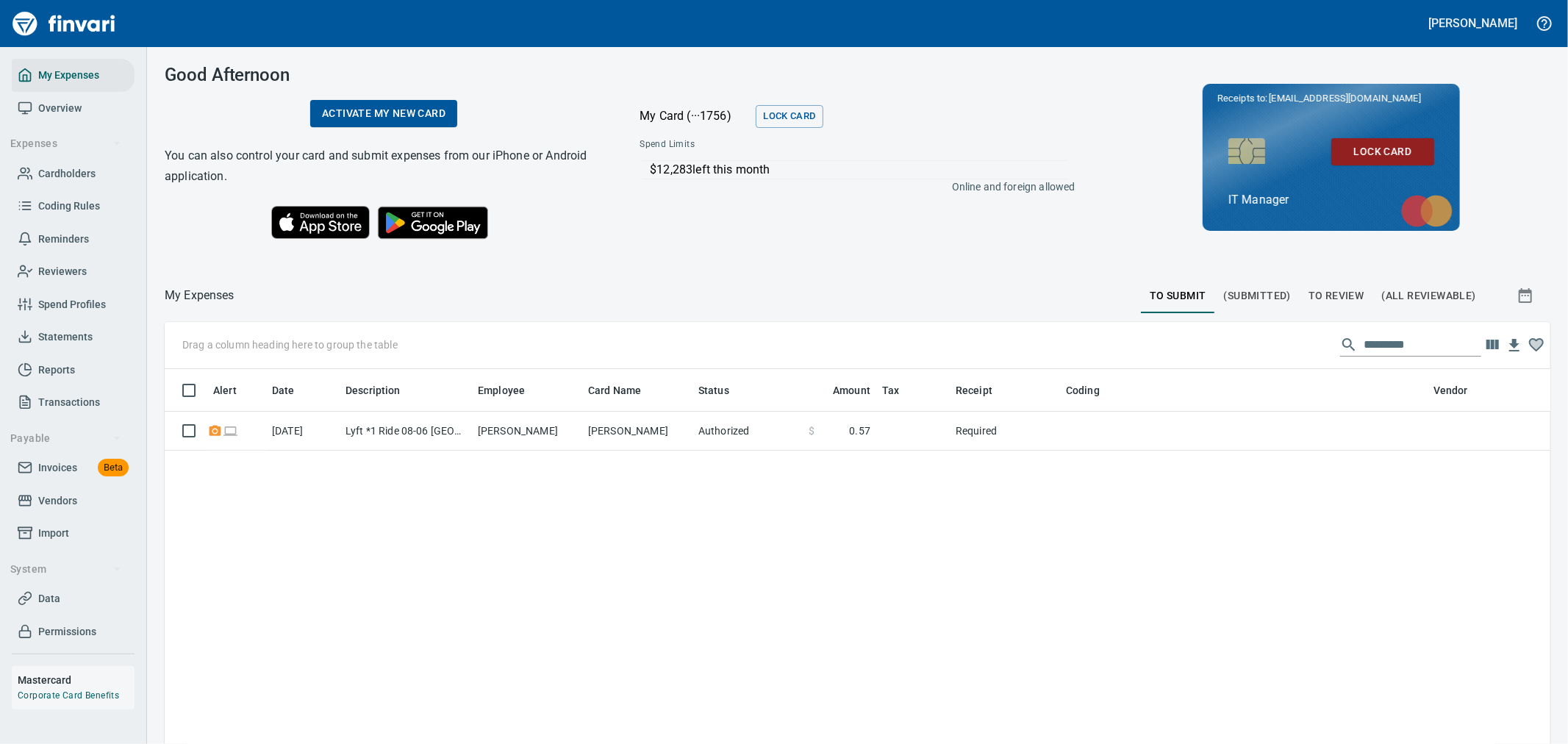
scroll to position [558, 1361]
click at [79, 175] on span "Cardholders" at bounding box center [67, 174] width 57 height 18
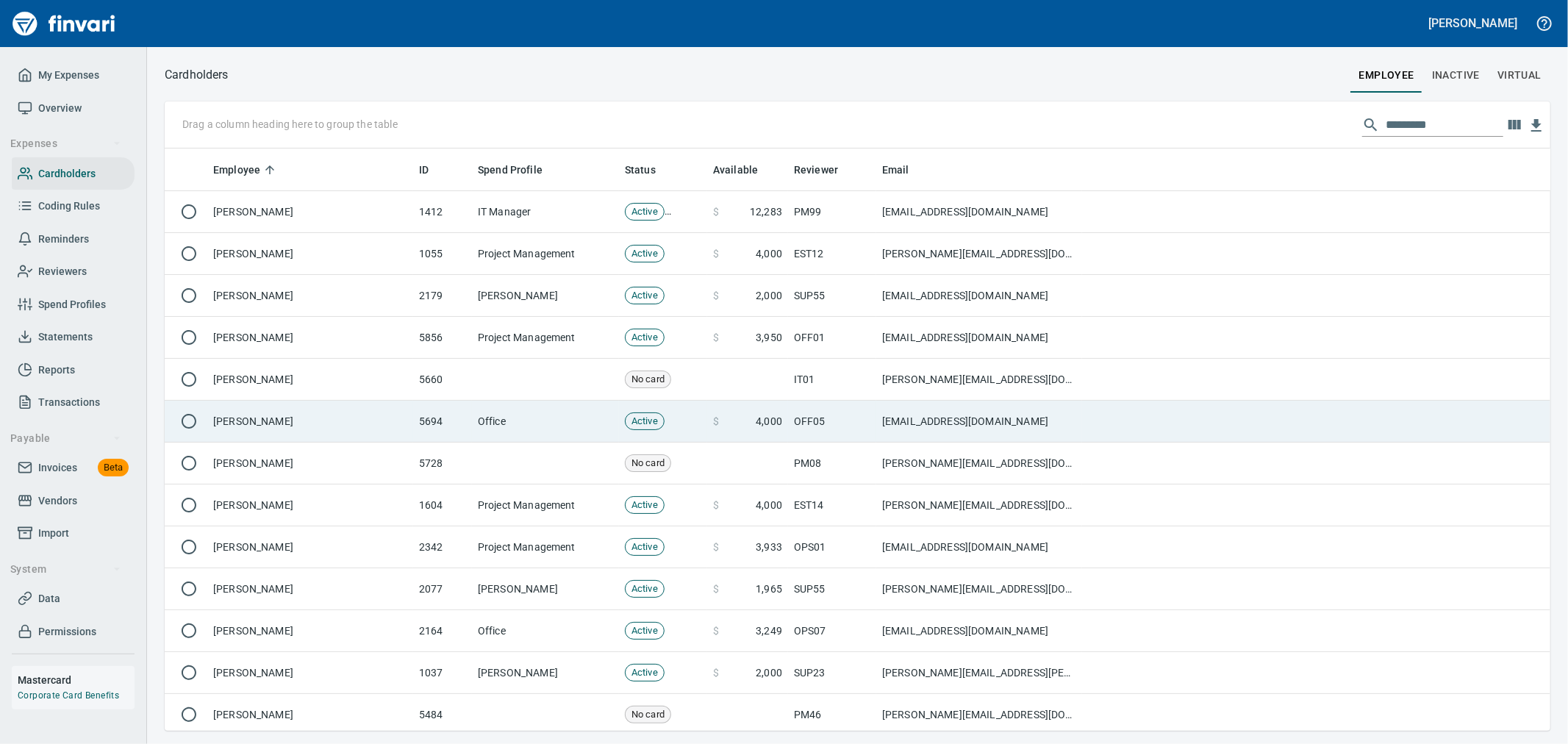
scroll to position [570, 1361]
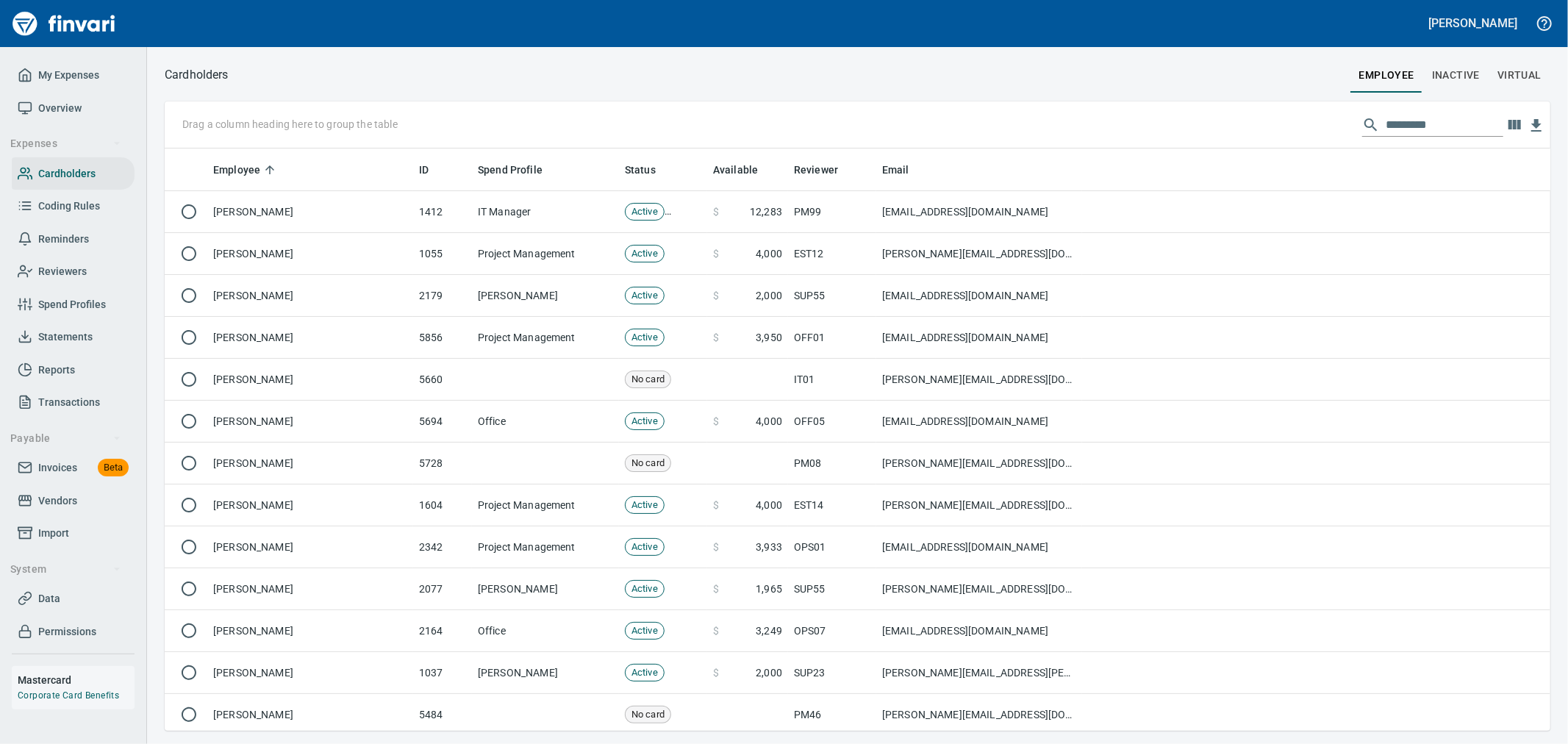
click at [1446, 121] on input "text" at bounding box center [1444, 125] width 117 height 24
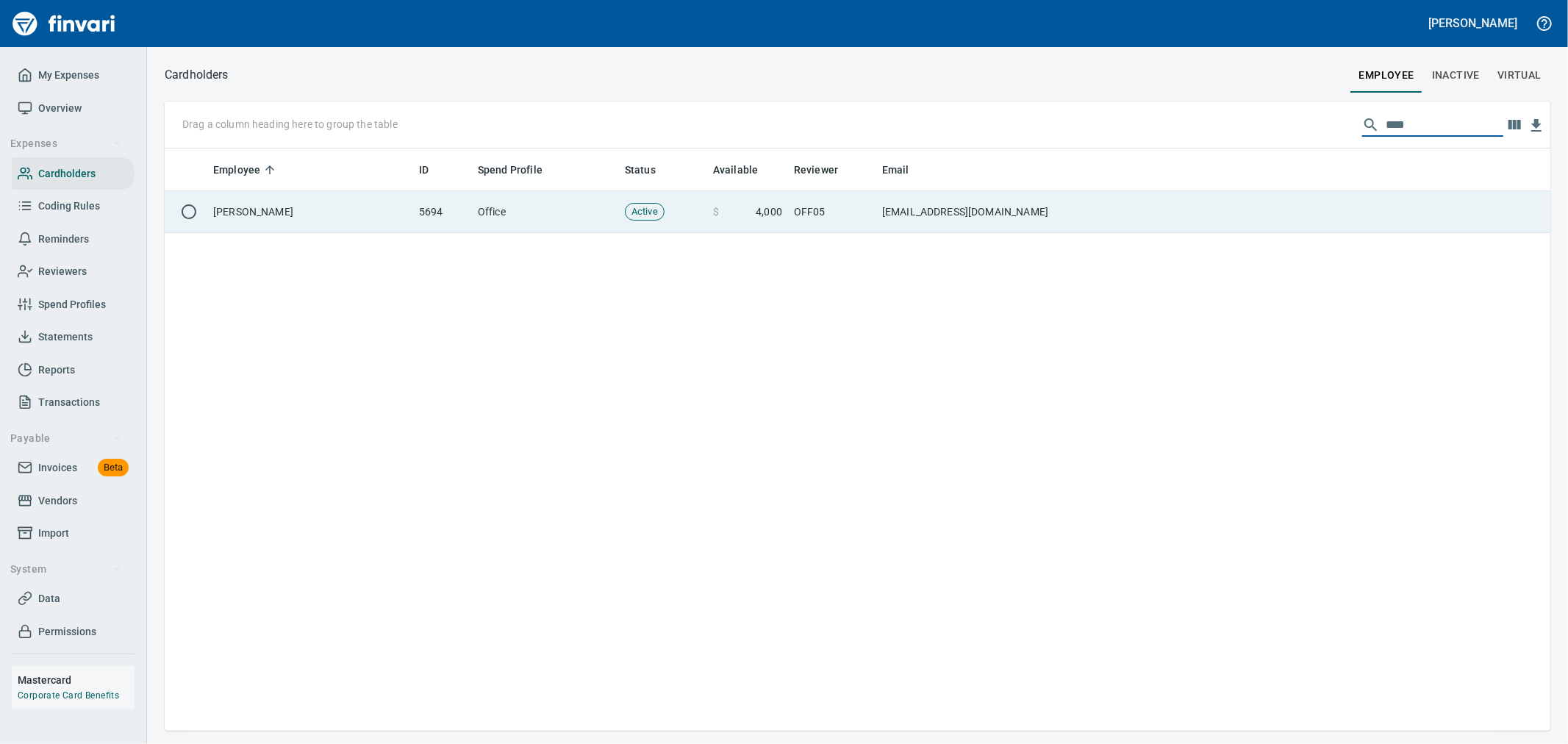
type input "****"
click at [926, 215] on td "[EMAIL_ADDRESS][DOMAIN_NAME]" at bounding box center [979, 212] width 206 height 42
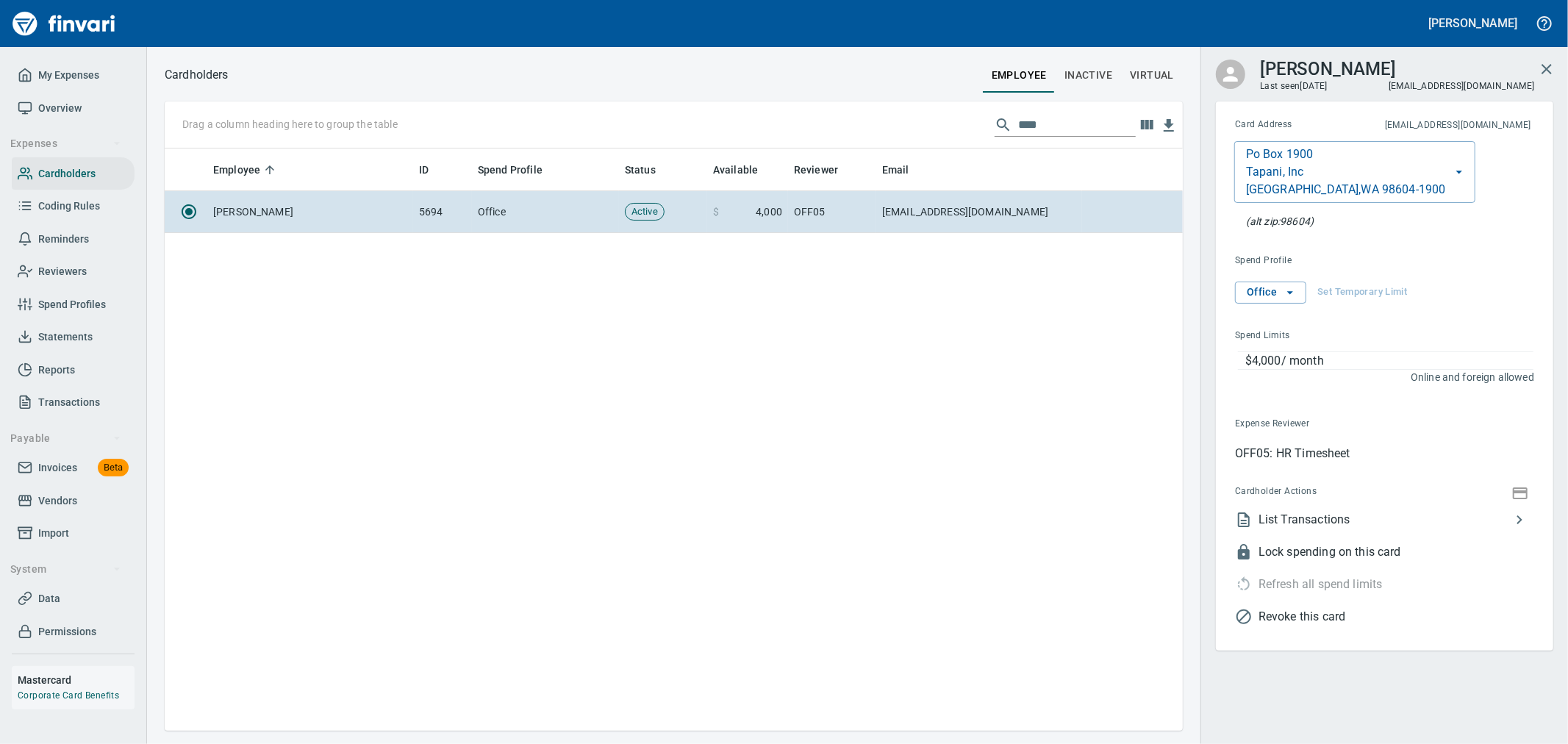
scroll to position [570, 1006]
click at [1327, 518] on span "List Transactions" at bounding box center [1385, 520] width 252 height 17
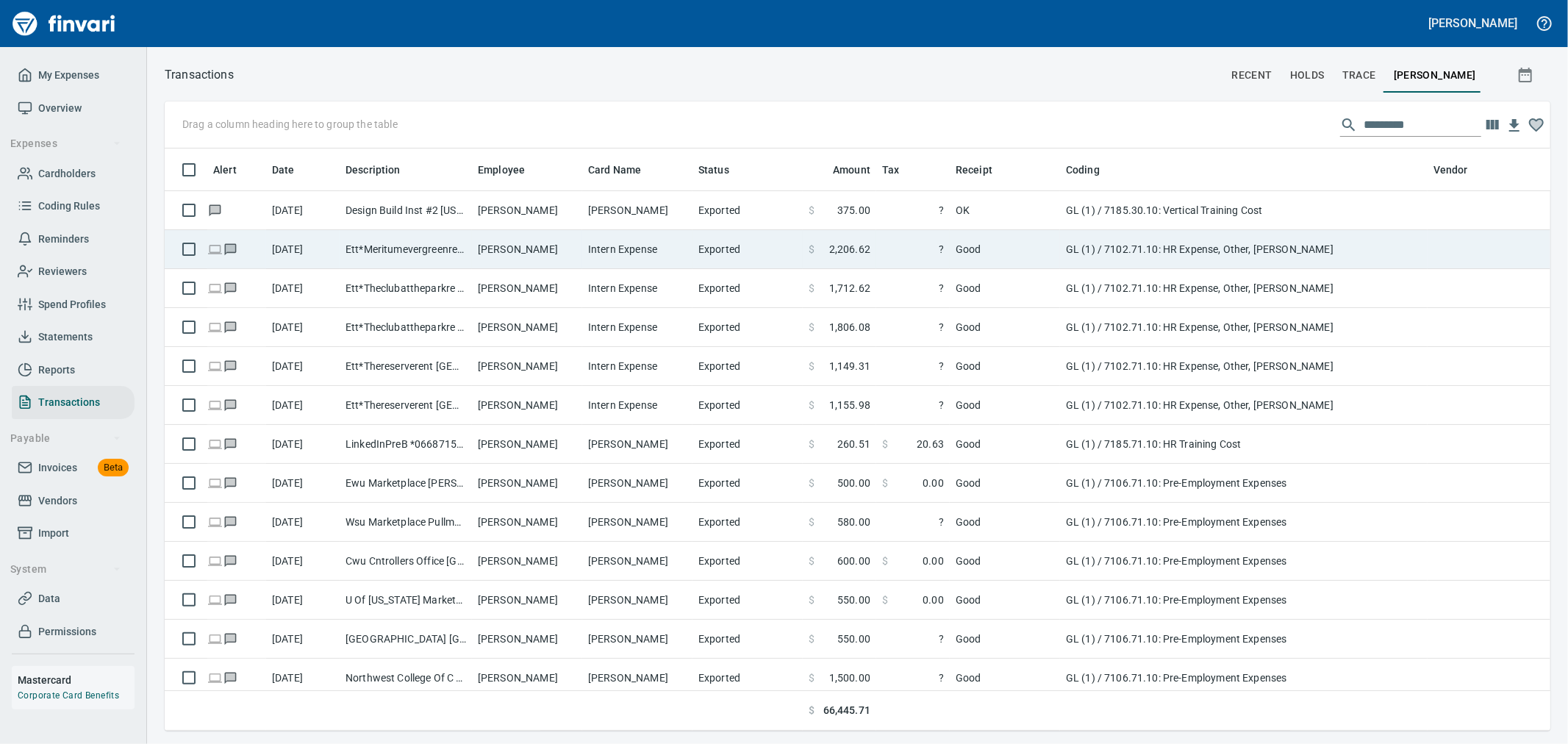
scroll to position [558, 1361]
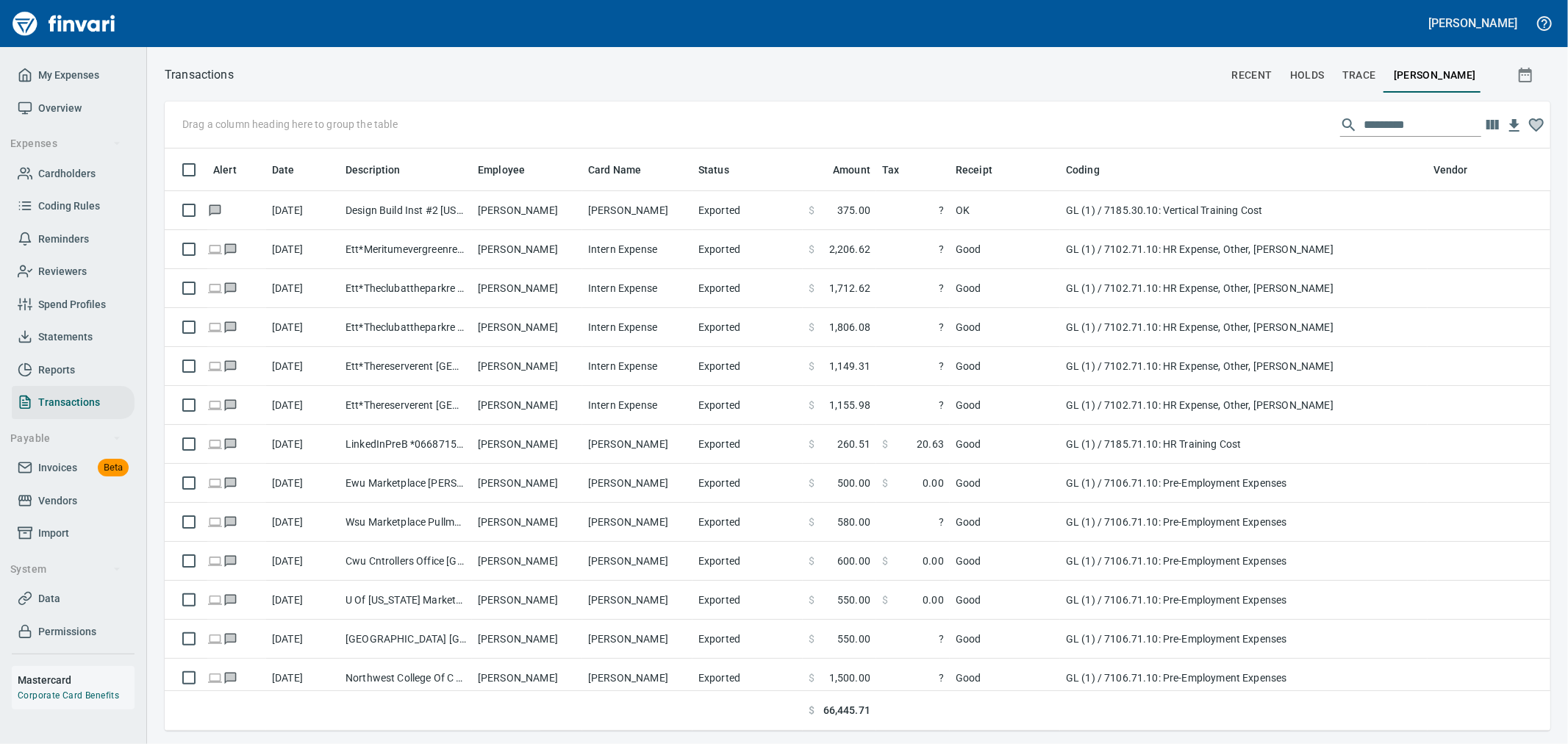
click at [1390, 130] on input "text" at bounding box center [1422, 125] width 117 height 24
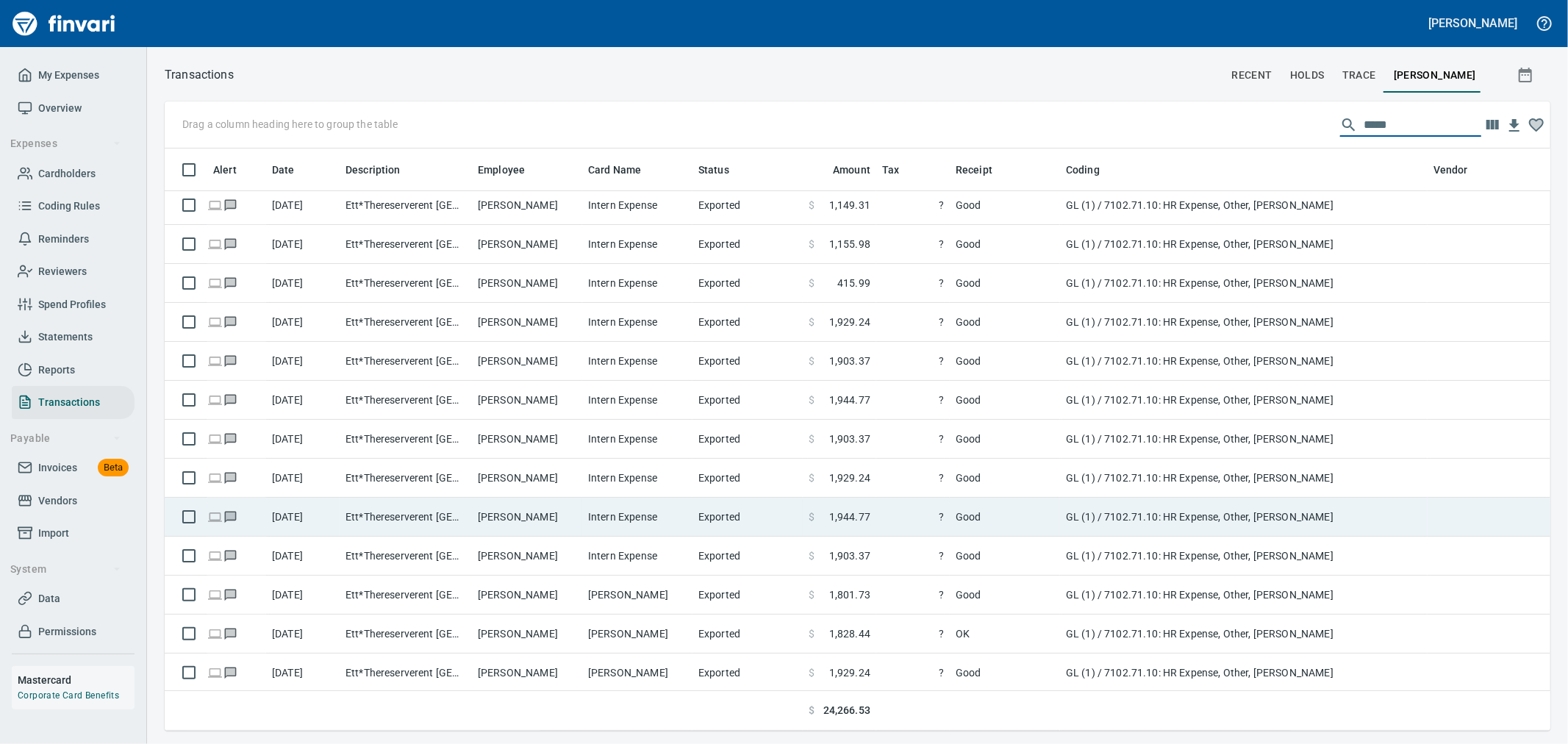
scroll to position [0, 0]
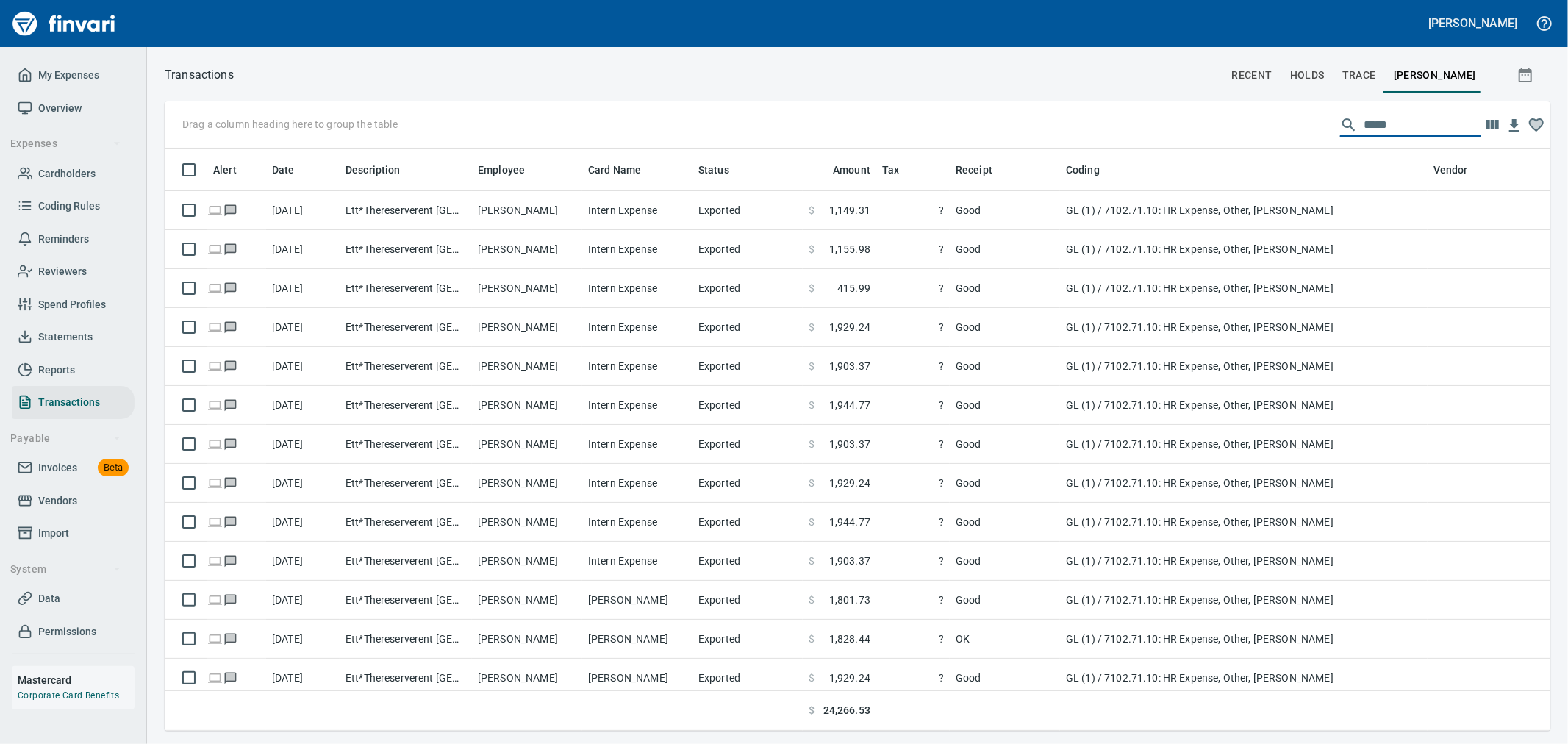
type input "*****"
